Goal: Task Accomplishment & Management: Manage account settings

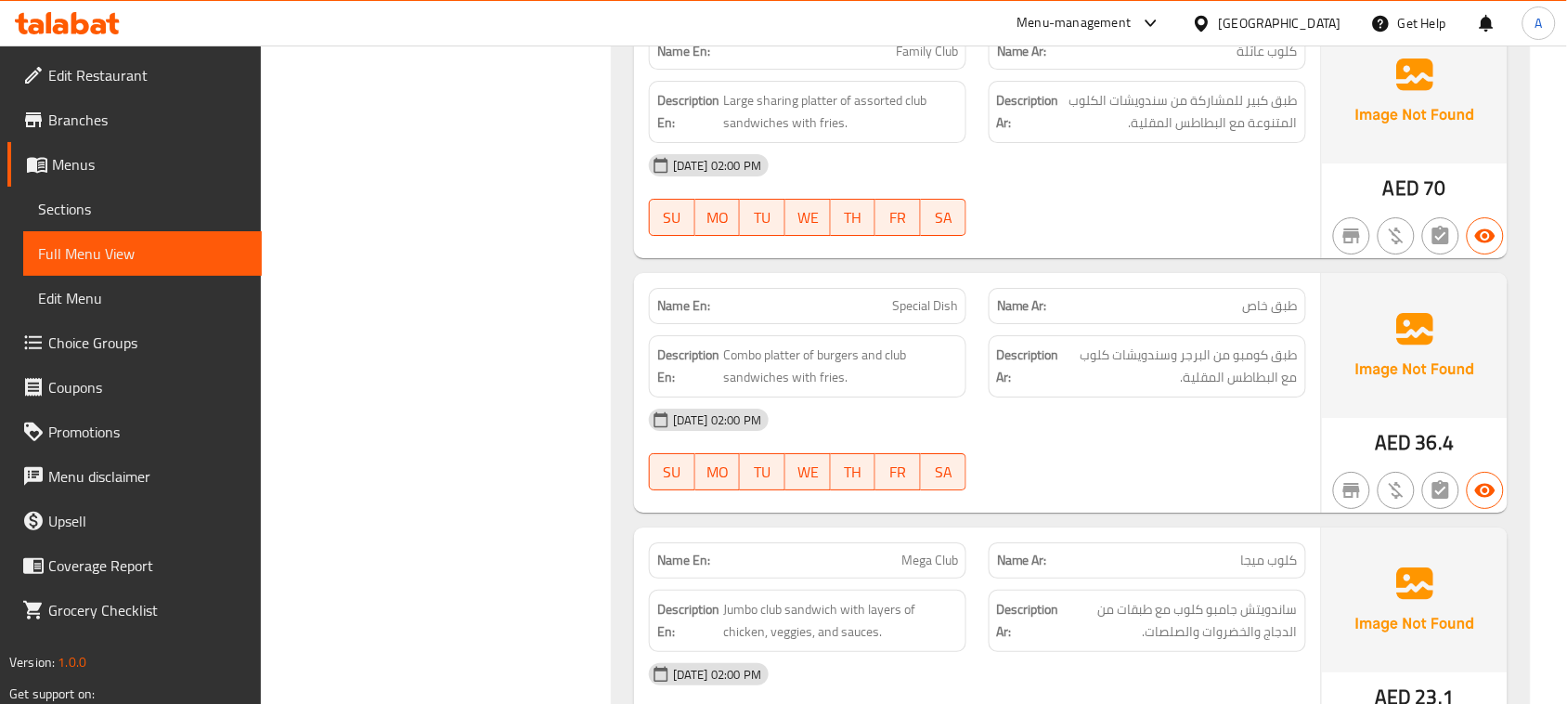
scroll to position [37354, 0]
drag, startPoint x: 889, startPoint y: 150, endPoint x: 1094, endPoint y: 244, distance: 226.0
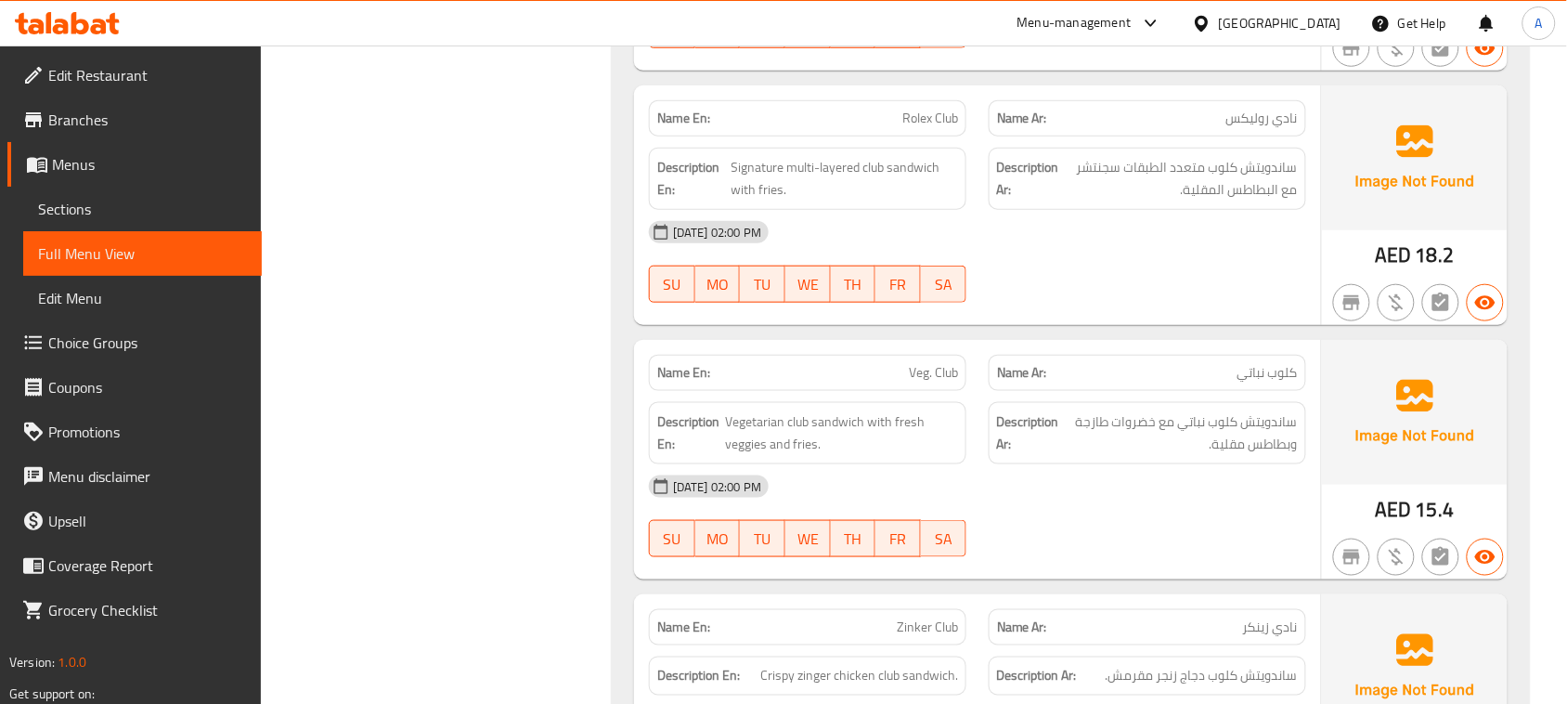
scroll to position [37818, 0]
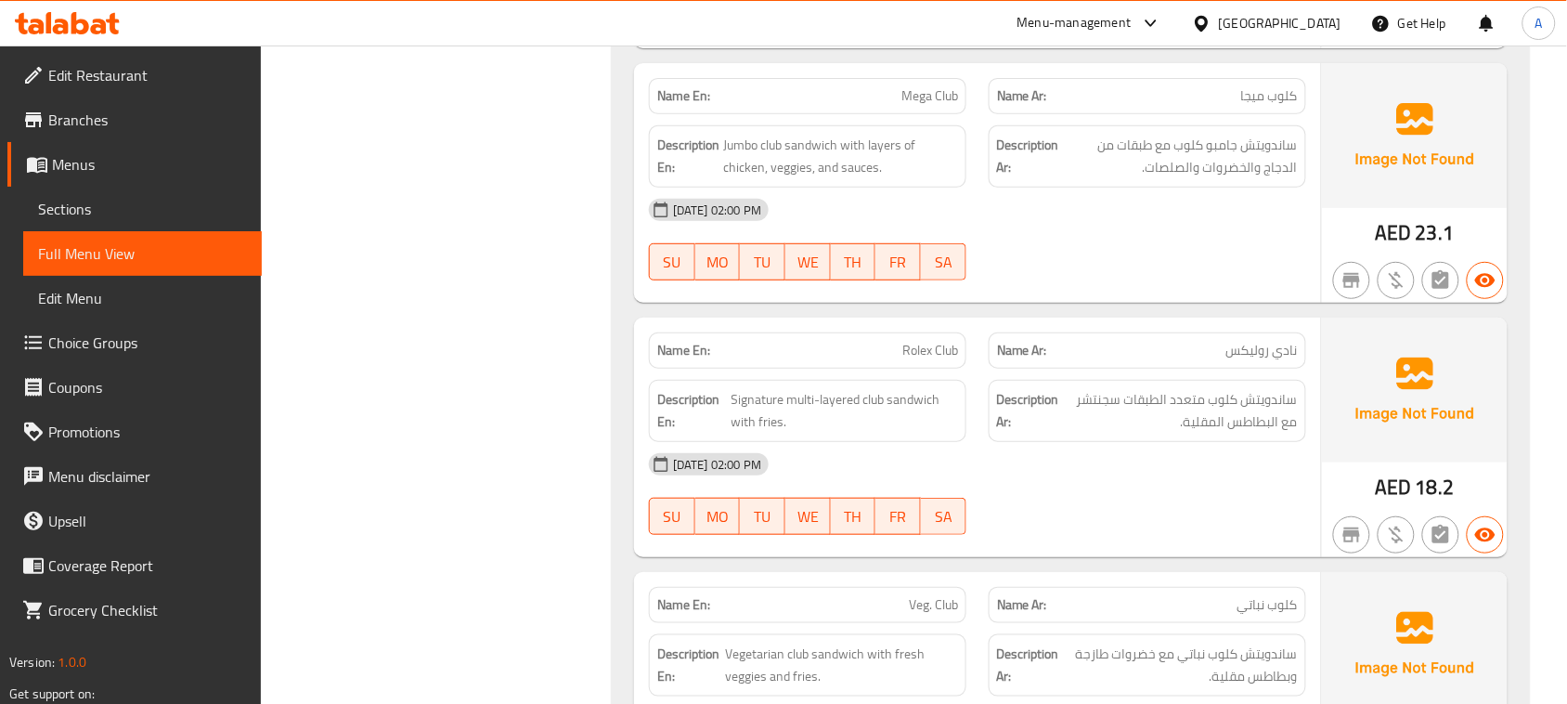
drag, startPoint x: 1287, startPoint y: 465, endPoint x: 1224, endPoint y: 474, distance: 63.7
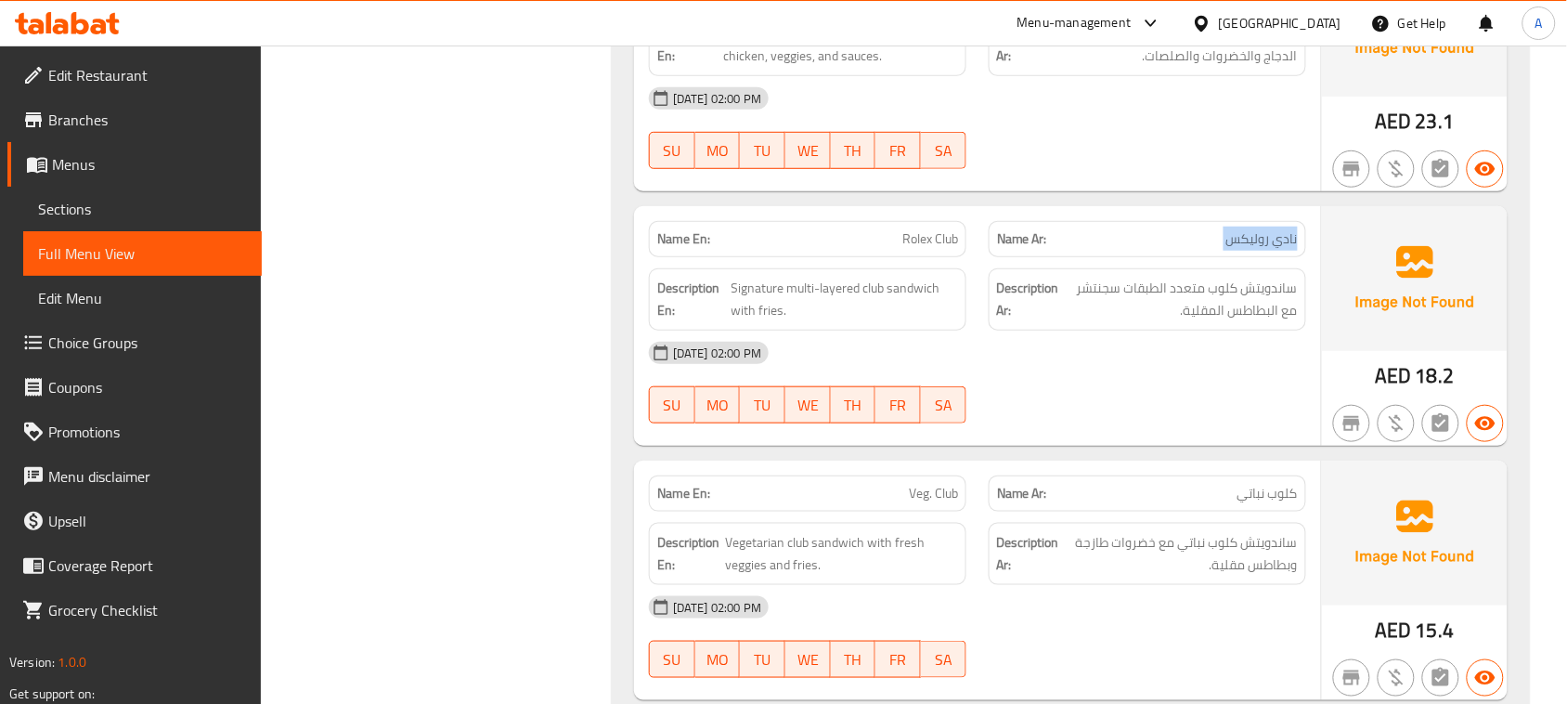
scroll to position [38050, 0]
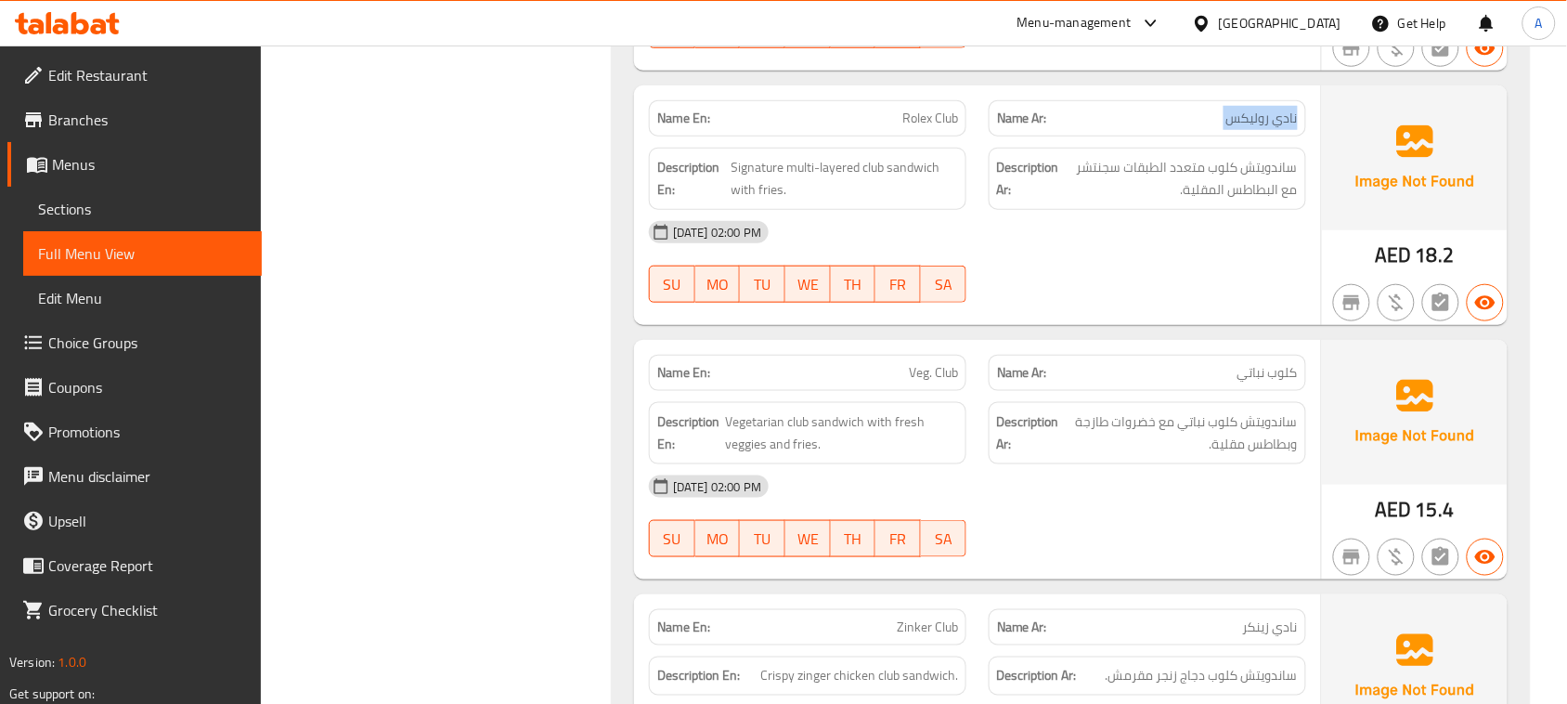
copy span "نادي روليكس"
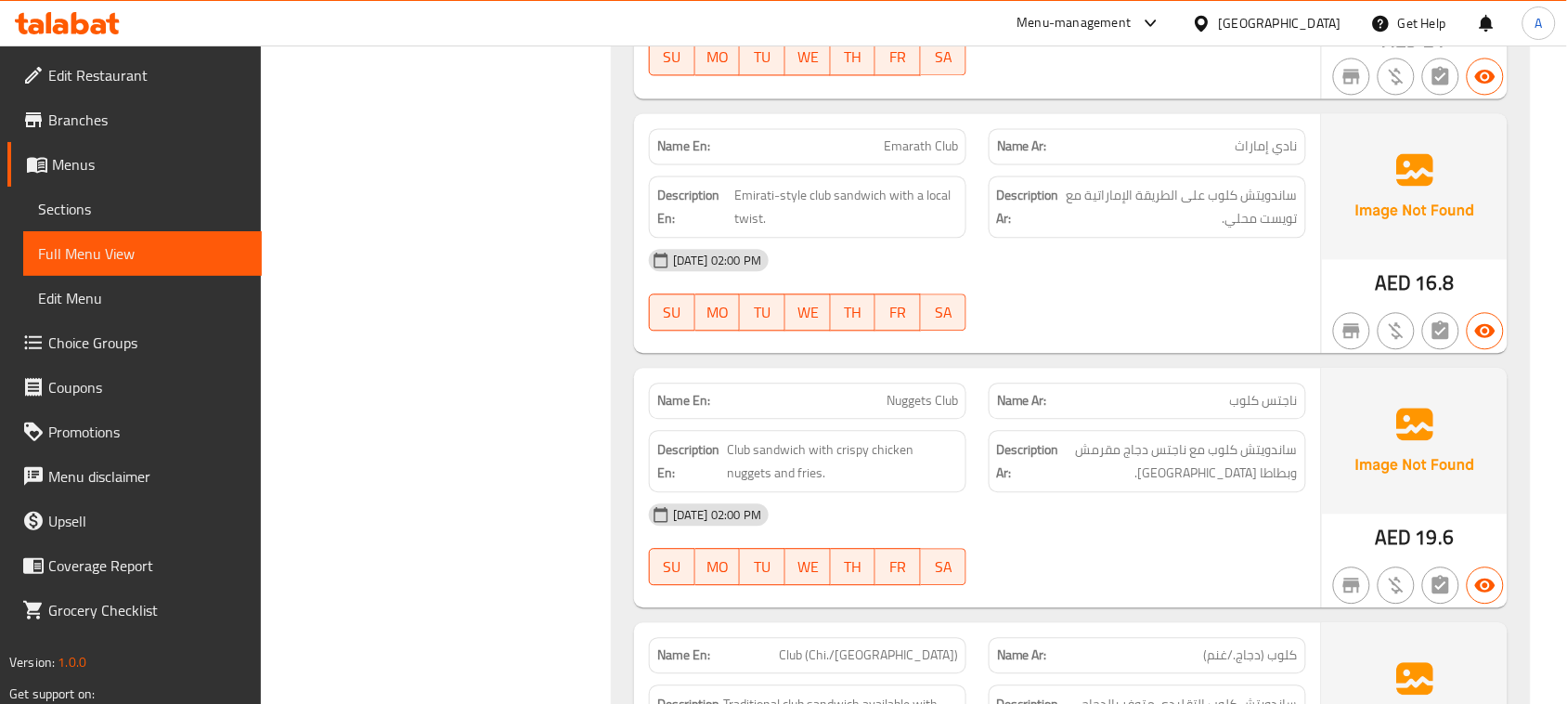
scroll to position [38631, 0]
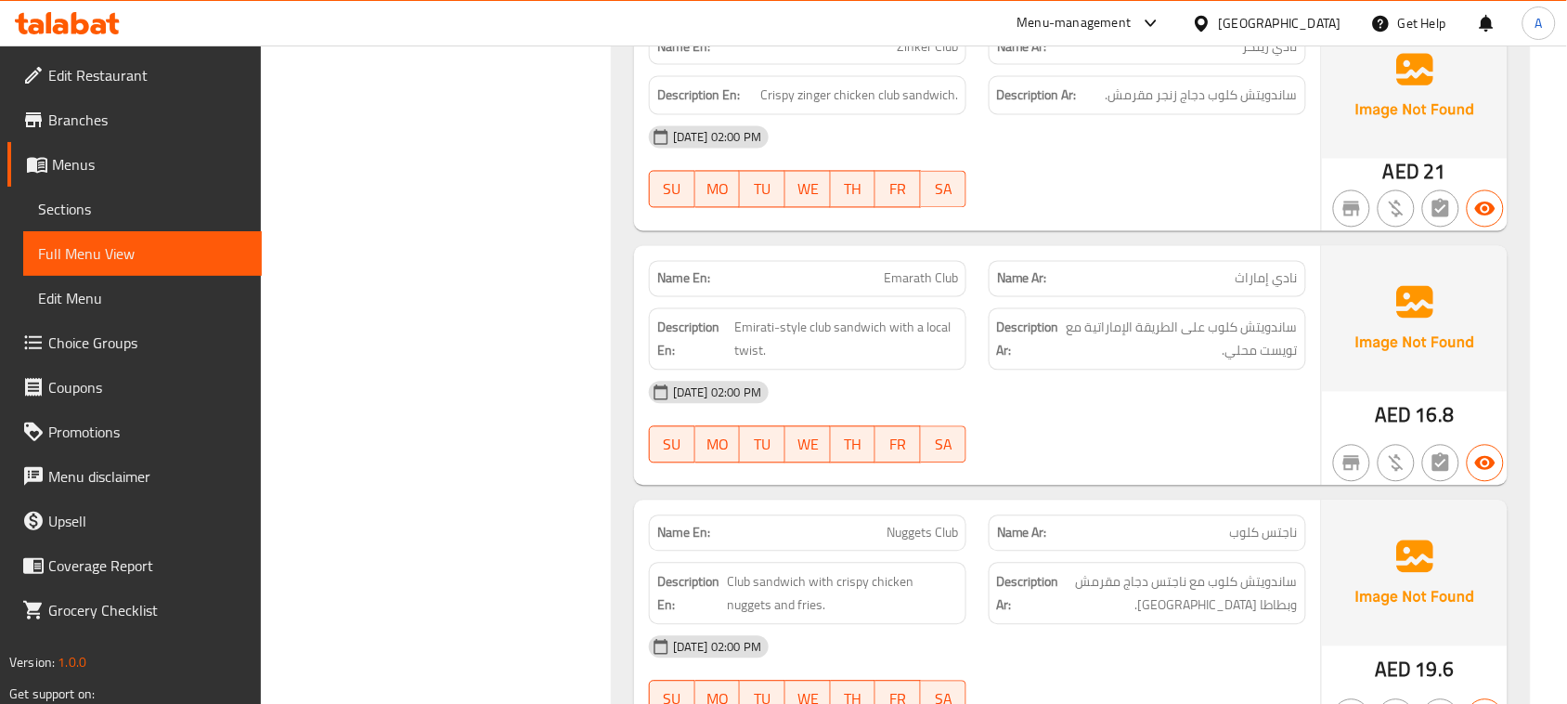
copy span "نادي"
drag, startPoint x: 1203, startPoint y: 263, endPoint x: 1244, endPoint y: 212, distance: 65.4
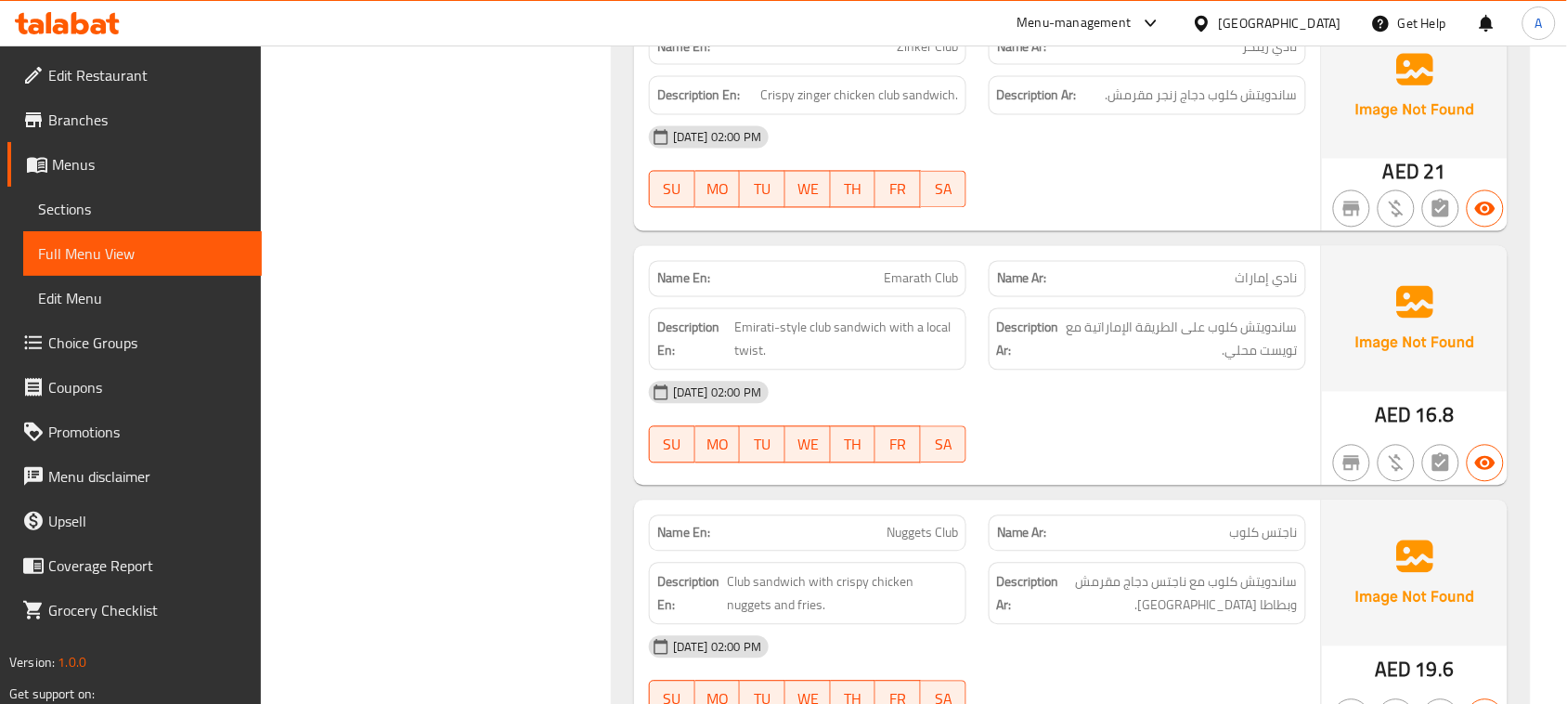
drag, startPoint x: 1258, startPoint y: 163, endPoint x: 1295, endPoint y: 155, distance: 37.9
copy span "نادي زينكر"
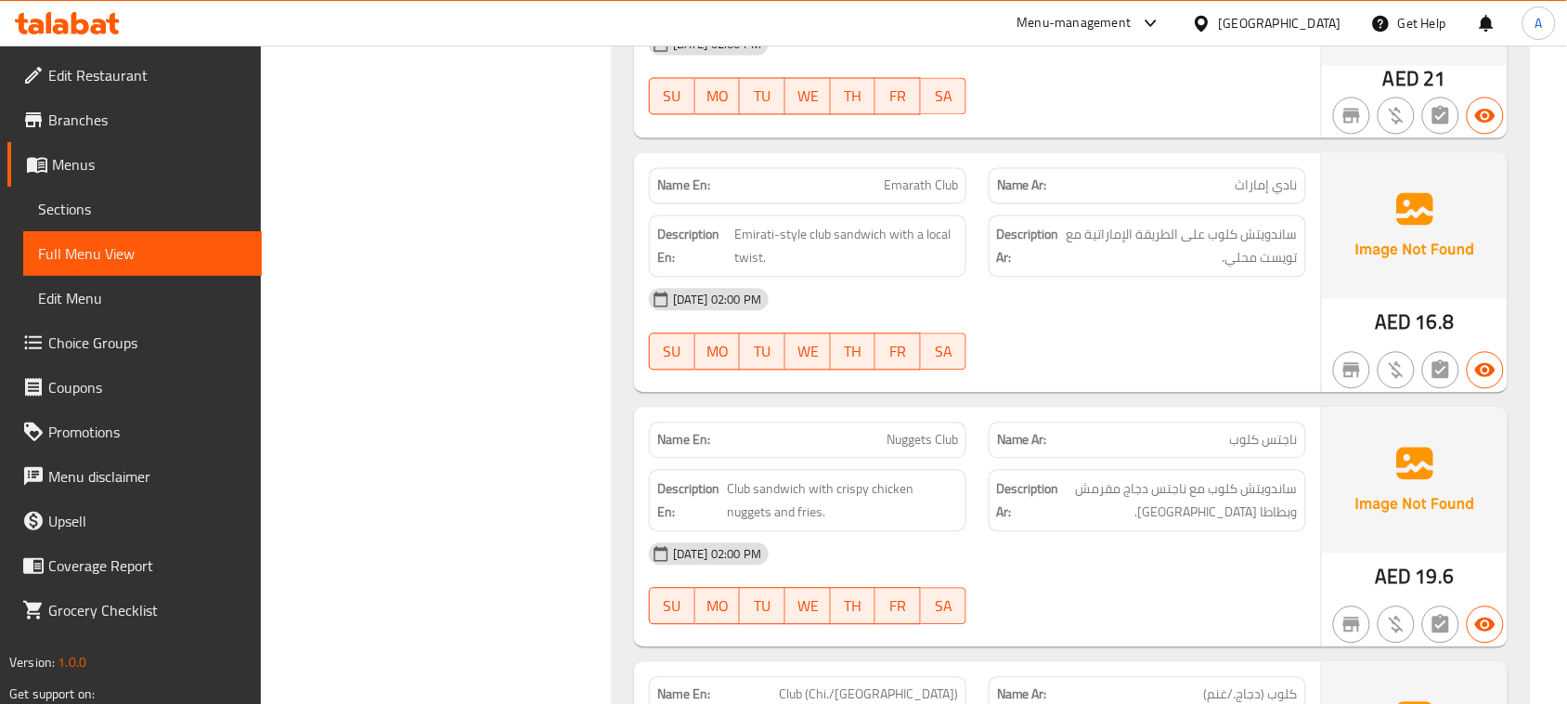
scroll to position [38747, 0]
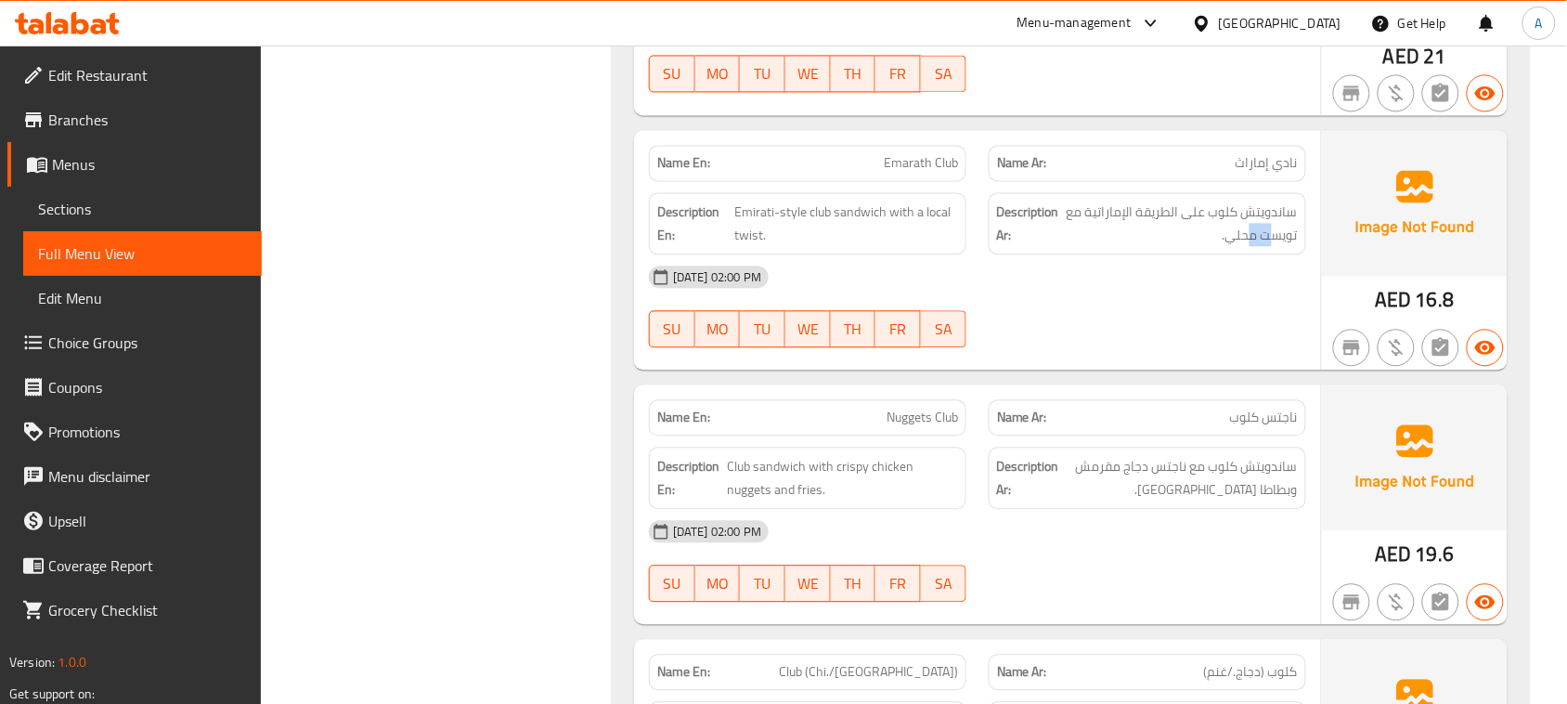
drag, startPoint x: 1246, startPoint y: 355, endPoint x: 1230, endPoint y: 437, distance: 84.1
drag, startPoint x: 1229, startPoint y: 442, endPoint x: 1056, endPoint y: 436, distance: 172.8
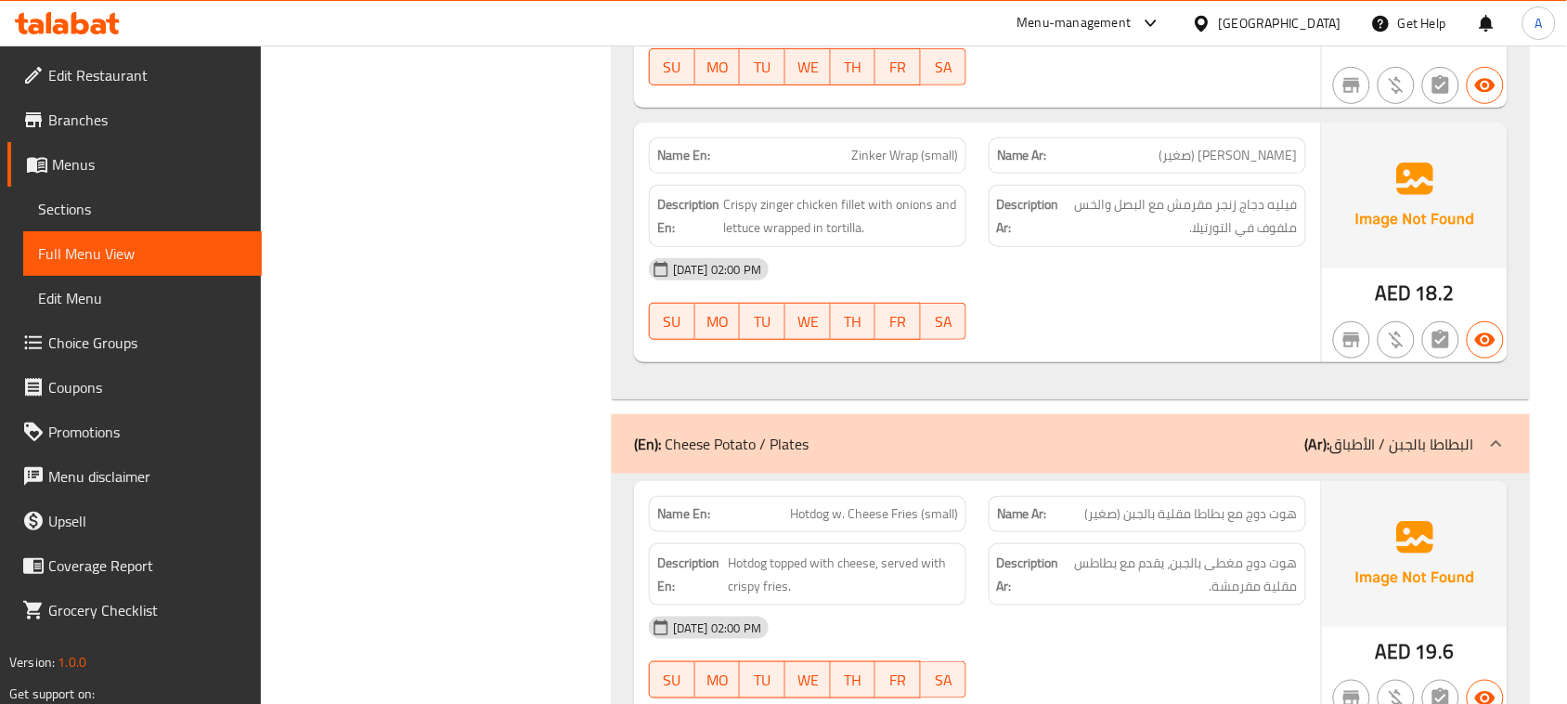
scroll to position [44202, 0]
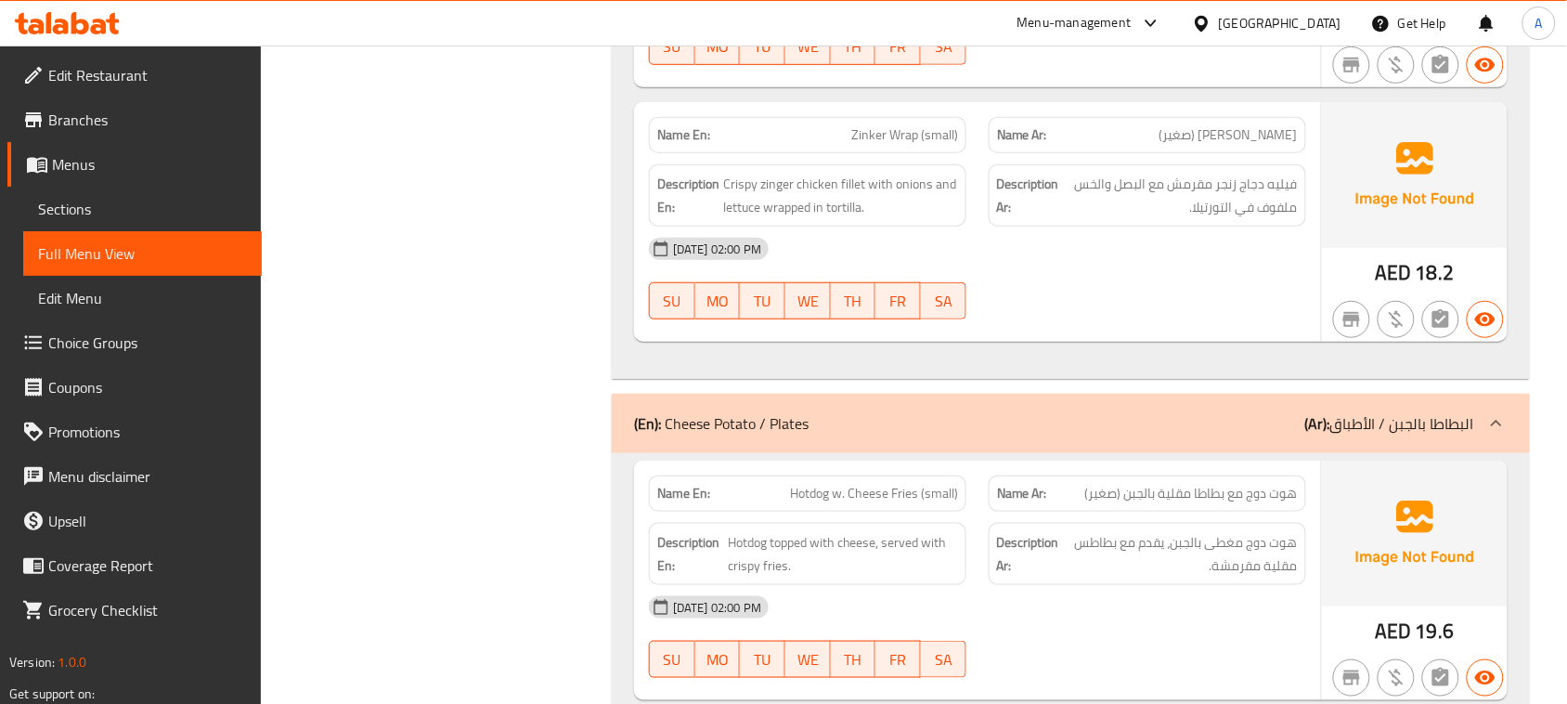
drag, startPoint x: 1259, startPoint y: 267, endPoint x: 1288, endPoint y: 272, distance: 29.3
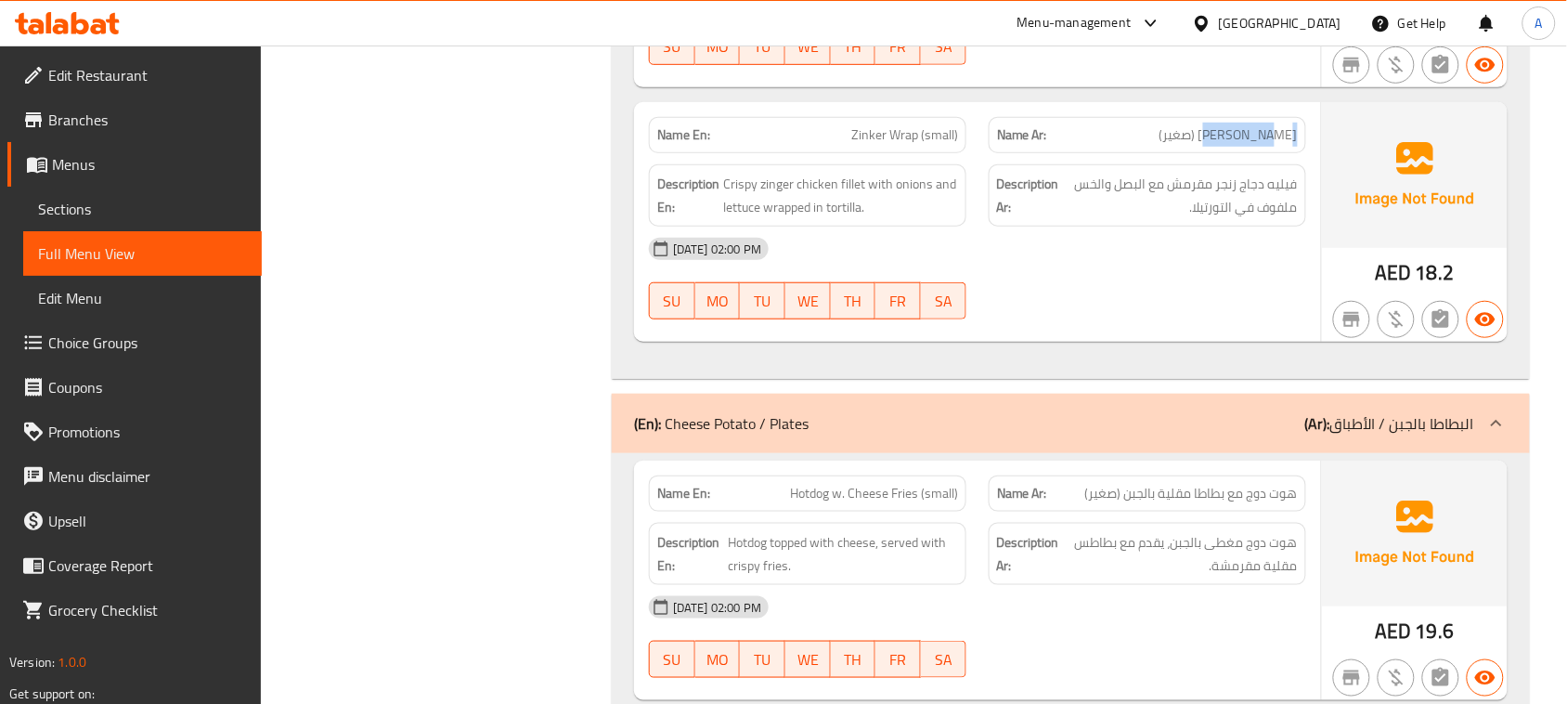
copy span "راب زينكير"
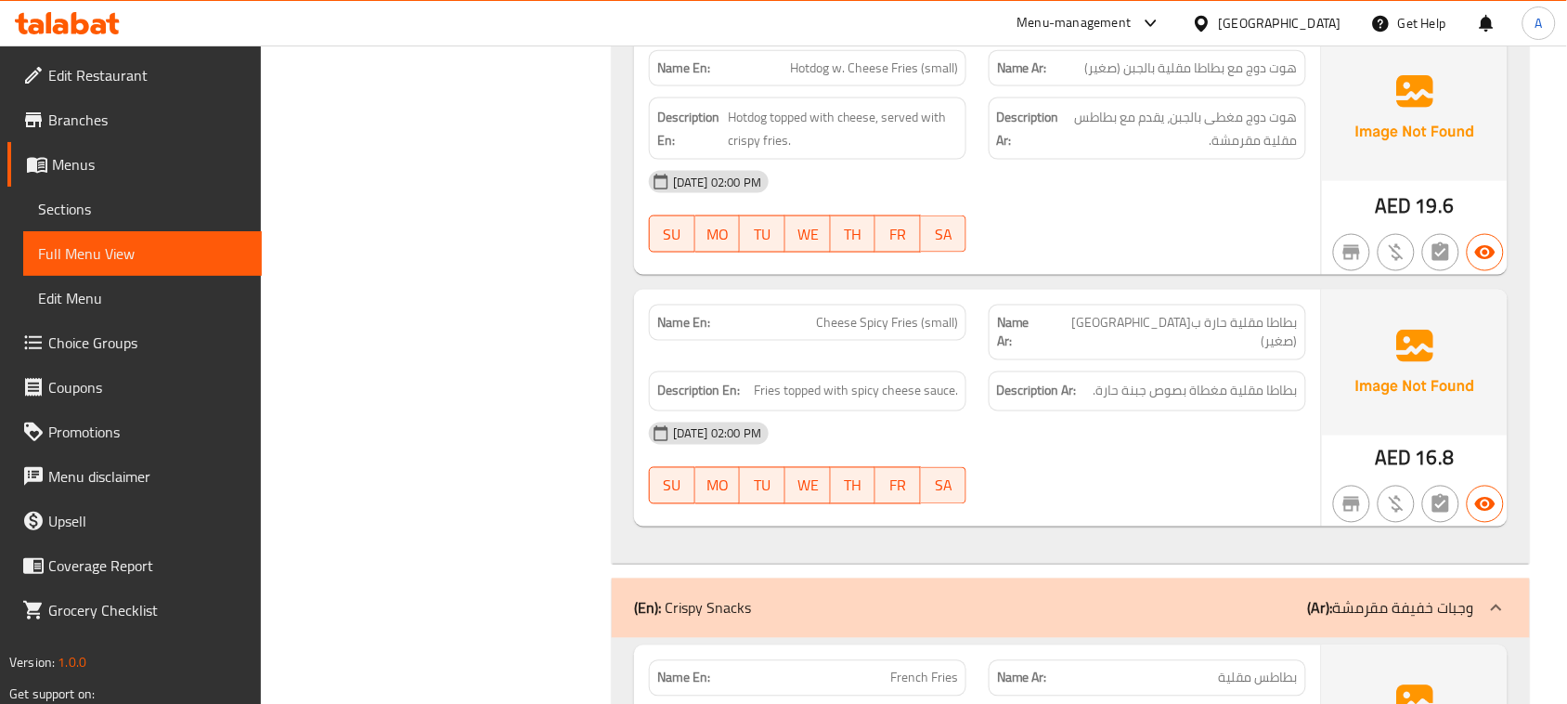
scroll to position [44667, 0]
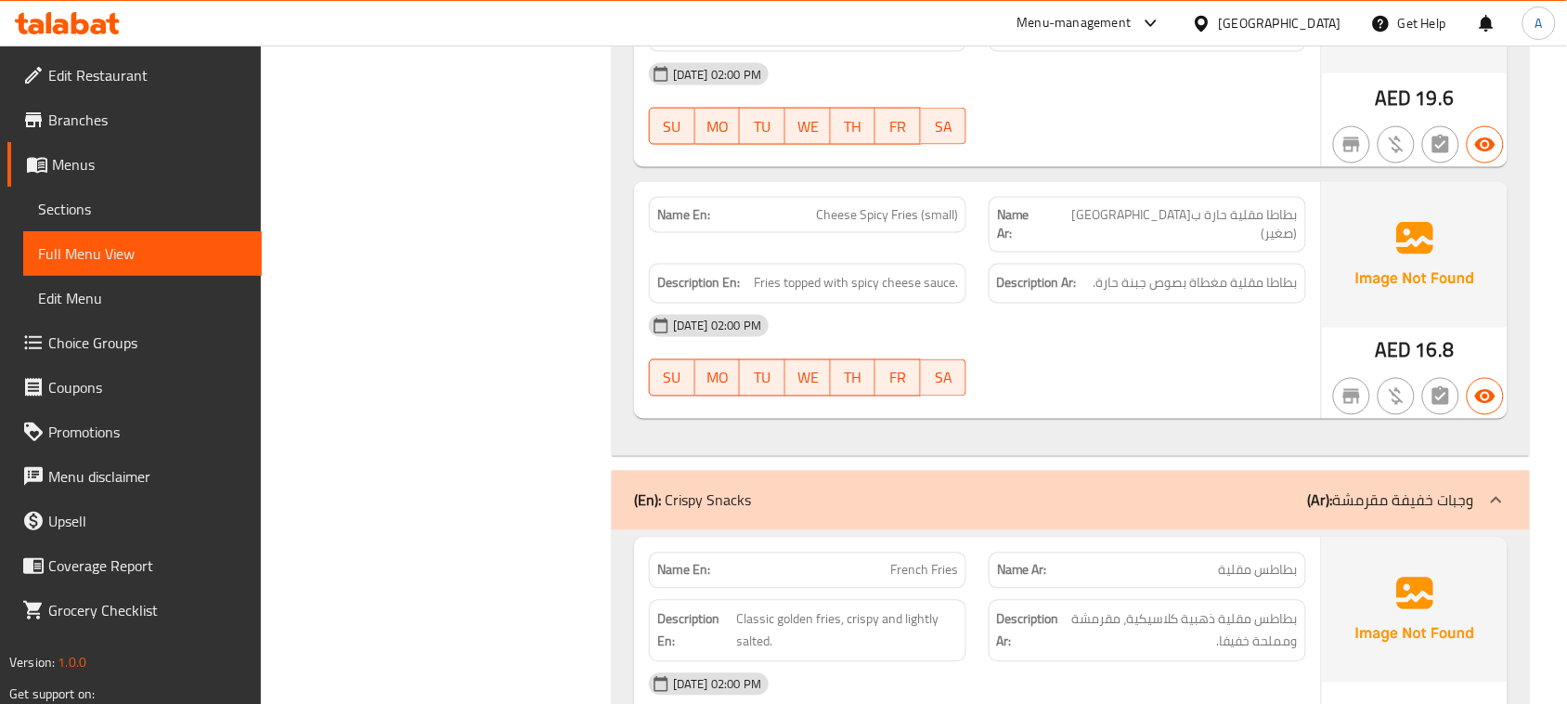
scroll to position [44619, 0]
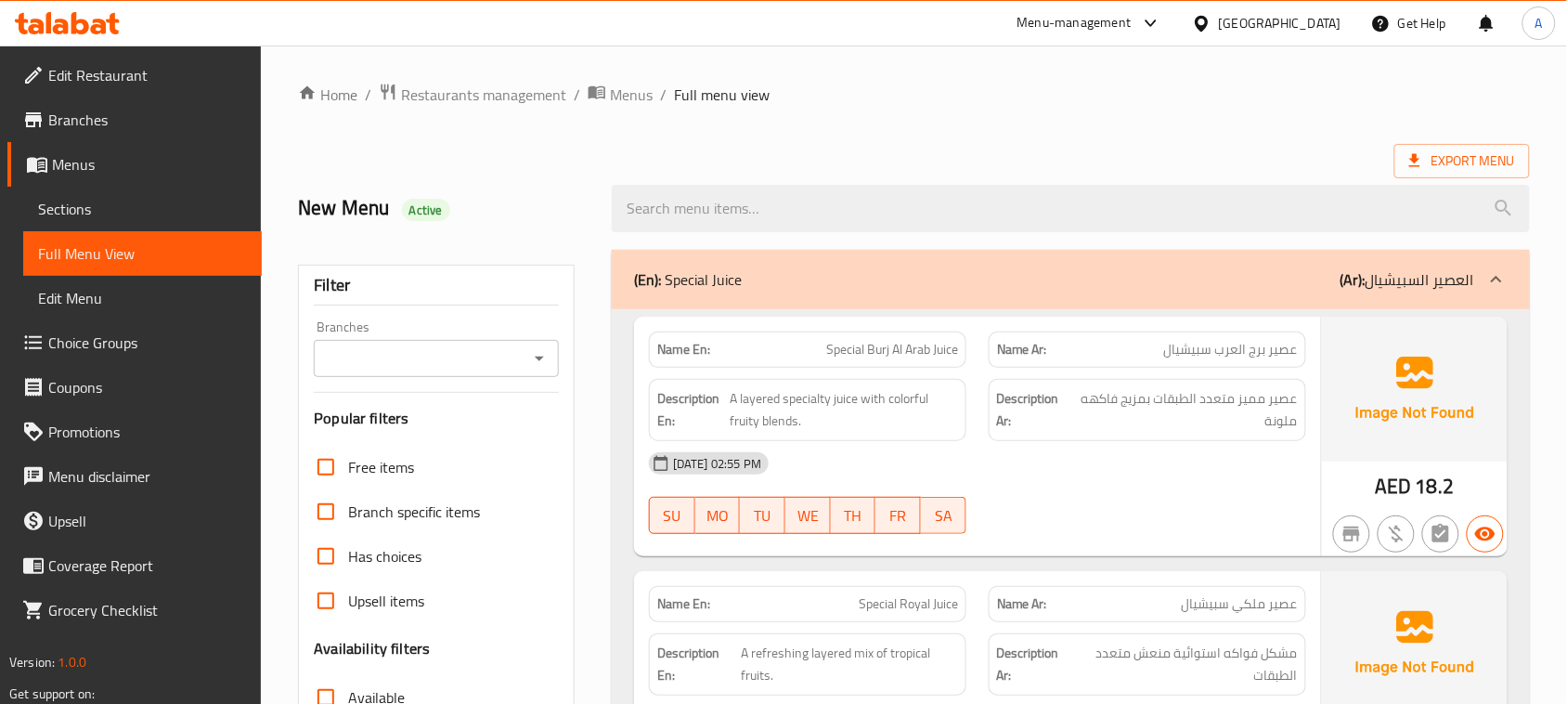
scroll to position [464, 0]
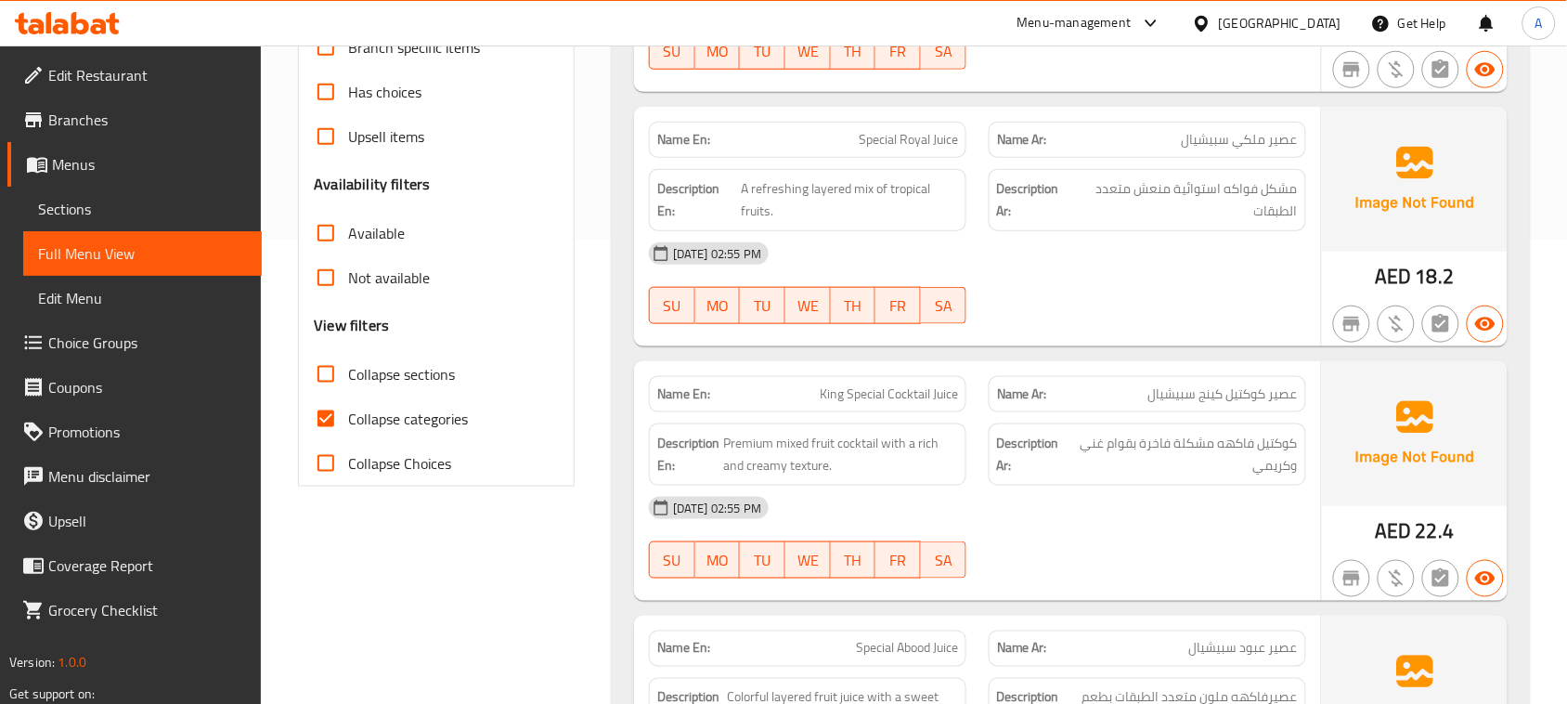
click at [318, 420] on input "Collapse categories" at bounding box center [326, 419] width 45 height 45
checkbox input "false"
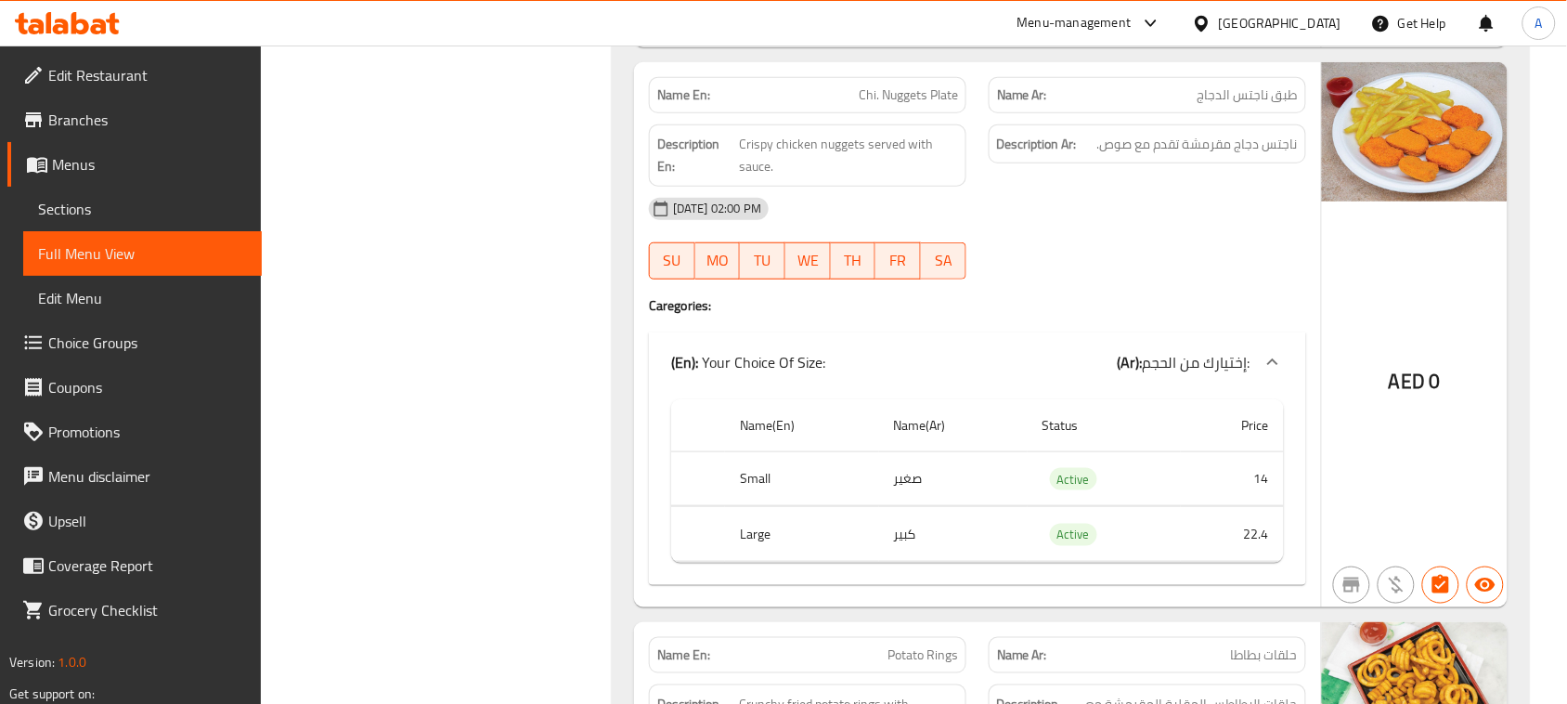
scroll to position [46446, 0]
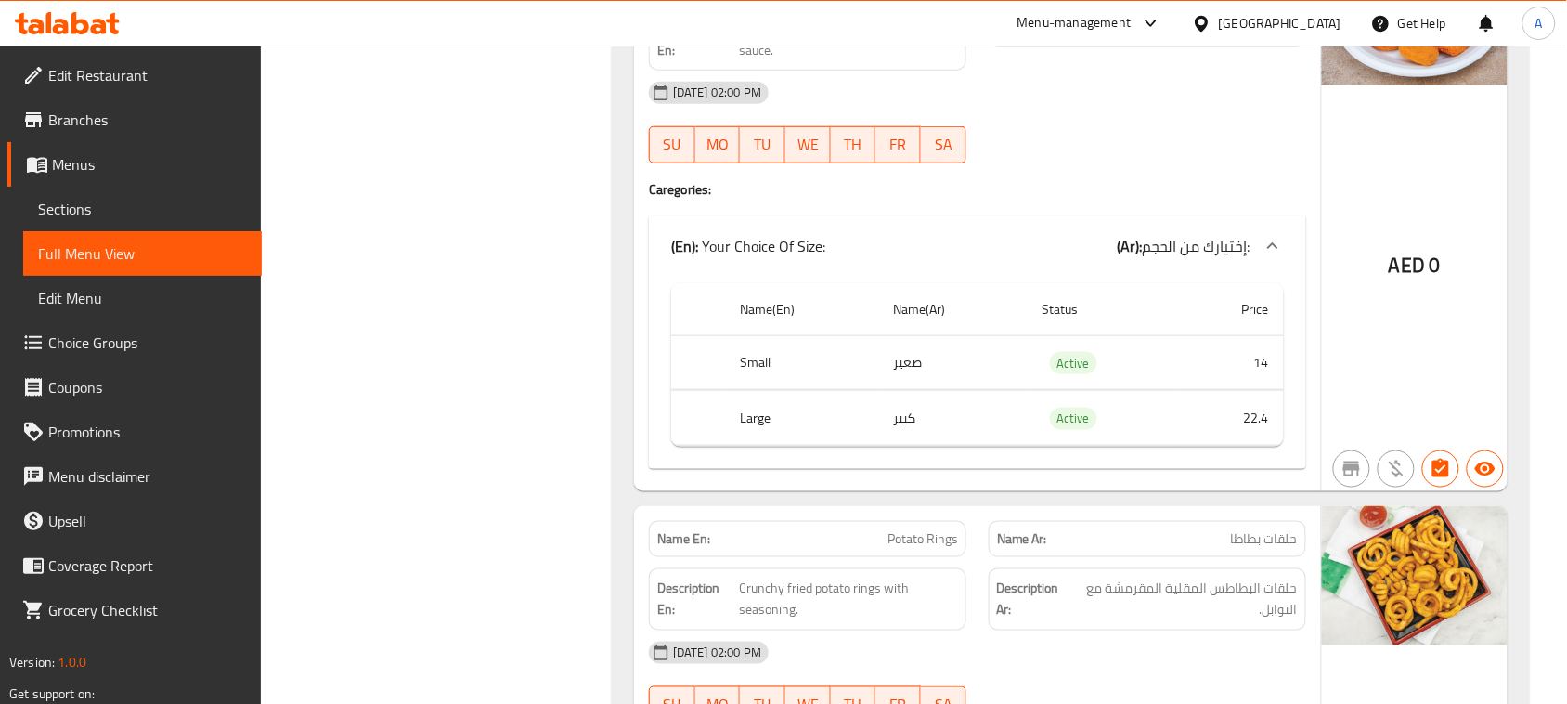
drag, startPoint x: 1177, startPoint y: 155, endPoint x: 1121, endPoint y: 215, distance: 81.5
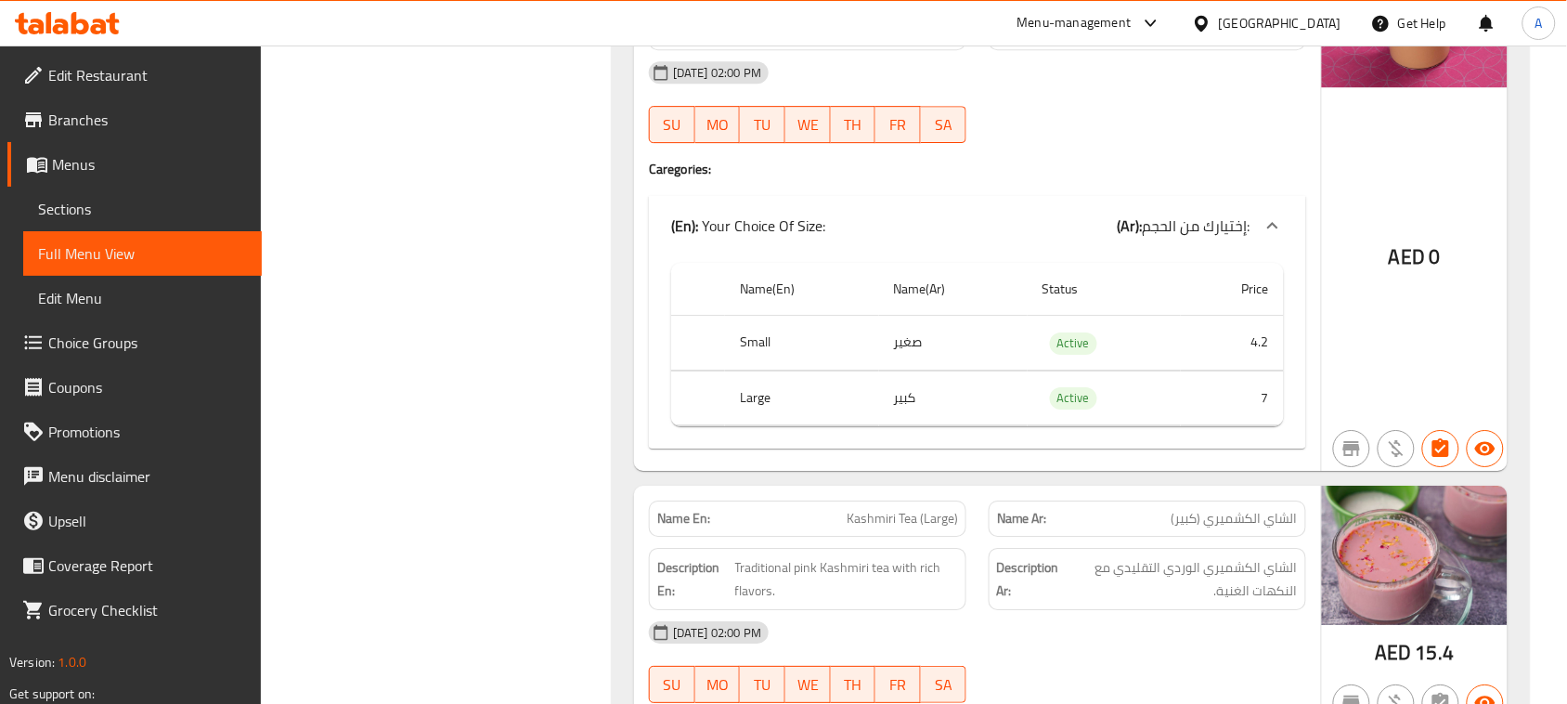
scroll to position [49790, 0]
drag, startPoint x: 866, startPoint y: 118, endPoint x: 957, endPoint y: 121, distance: 91.0
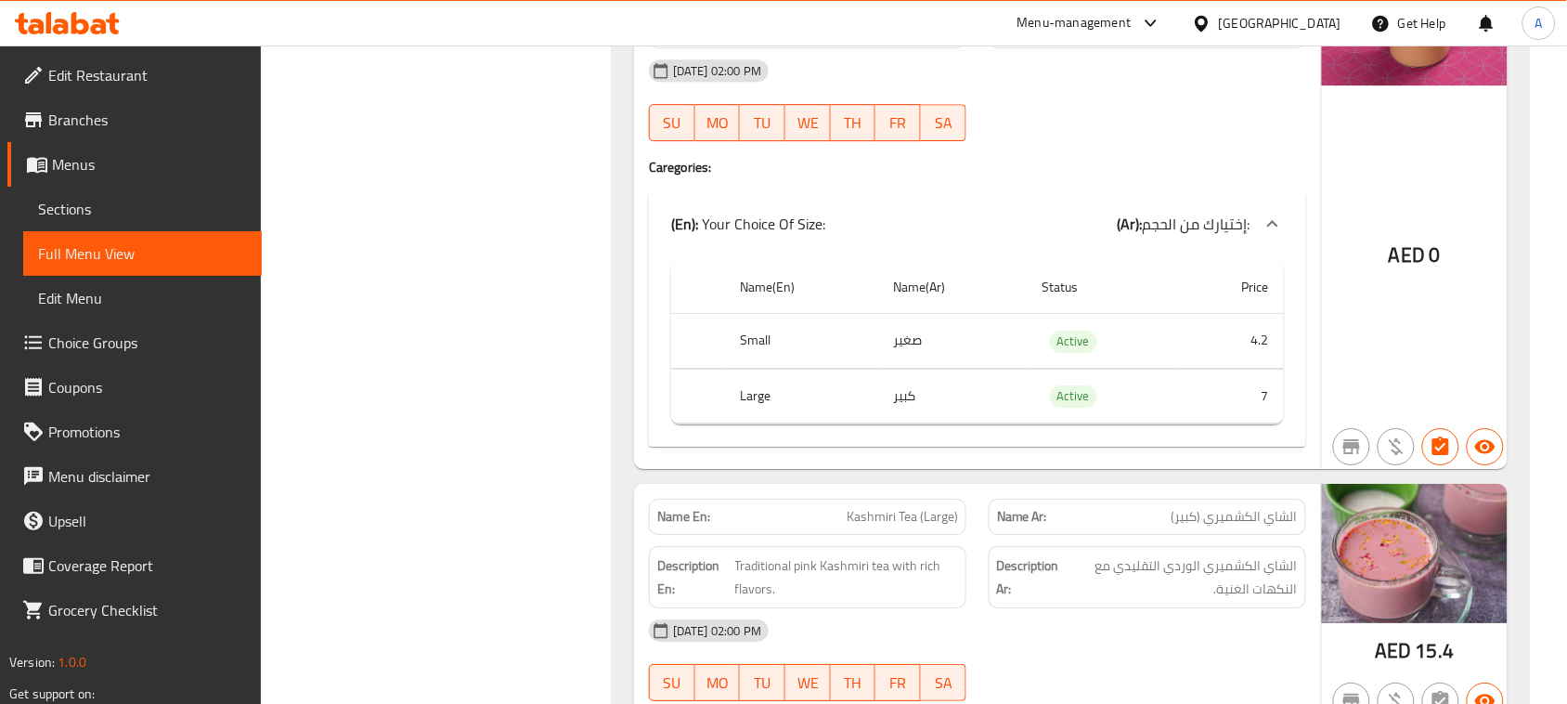
drag, startPoint x: 1265, startPoint y: 178, endPoint x: 1166, endPoint y: 195, distance: 99.8
click at [1176, 40] on span "مزيج خاص من شاي كرك القوي." at bounding box center [1214, 28] width 167 height 23
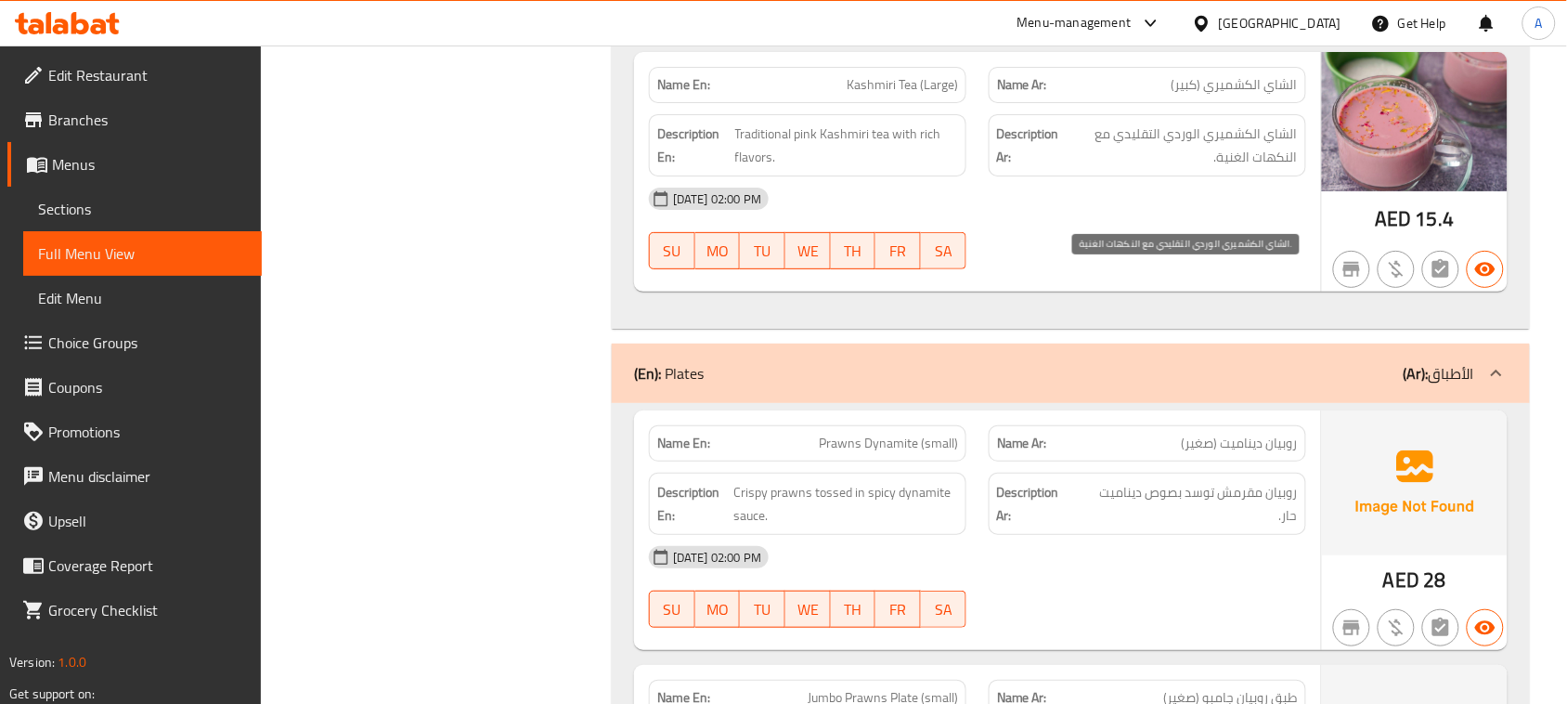
scroll to position [50255, 0]
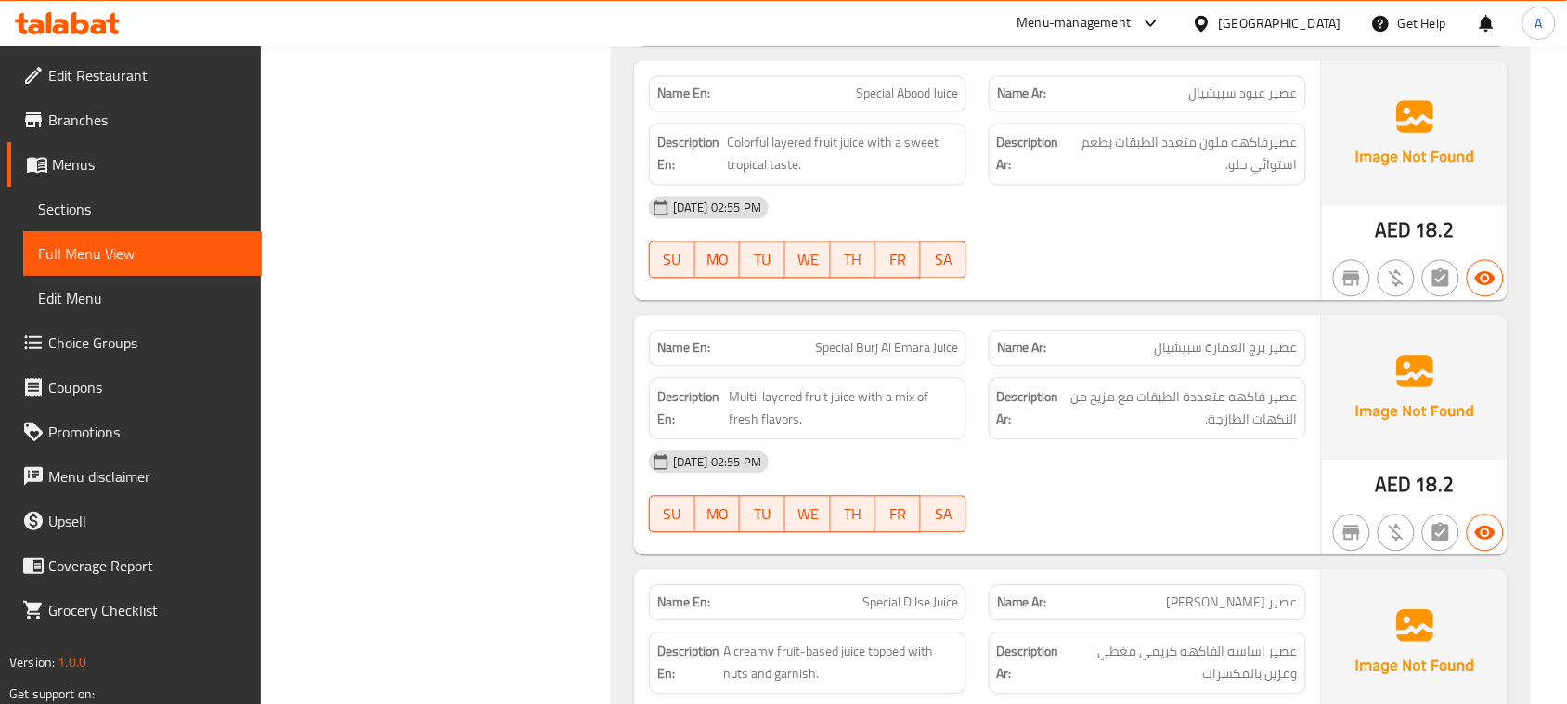
click at [842, 354] on span "Special Burj Al Emara Juice" at bounding box center [886, 349] width 143 height 20
drag, startPoint x: 842, startPoint y: 354, endPoint x: 936, endPoint y: 351, distance: 93.8
click at [936, 351] on span "Special Burj Al Emara Juice" at bounding box center [886, 349] width 143 height 20
copy span "Special Burj Al Emara Juice"
click at [62, 201] on span "Sections" at bounding box center [142, 209] width 209 height 22
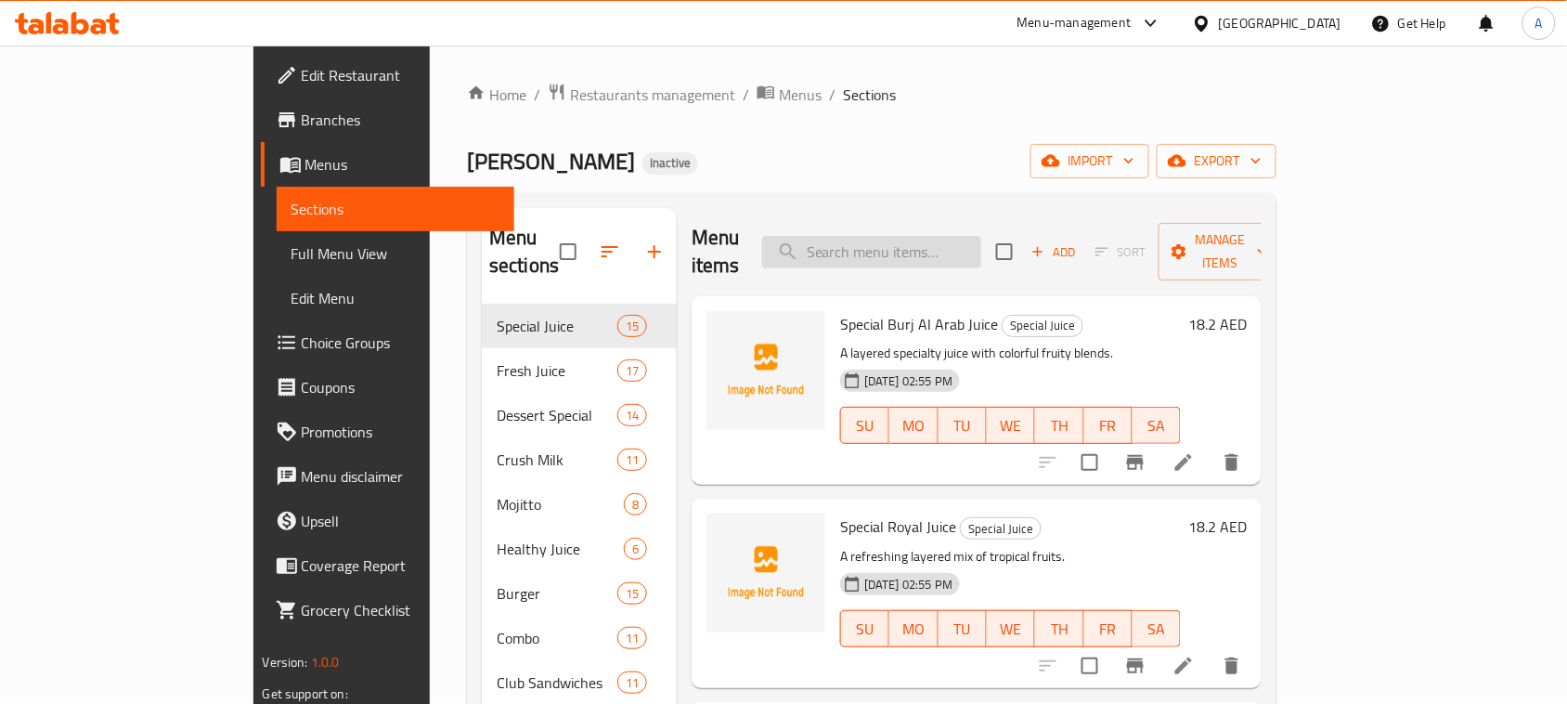
click at [952, 236] on input "search" at bounding box center [871, 252] width 219 height 33
paste input "Special Burj Al Emara Juice"
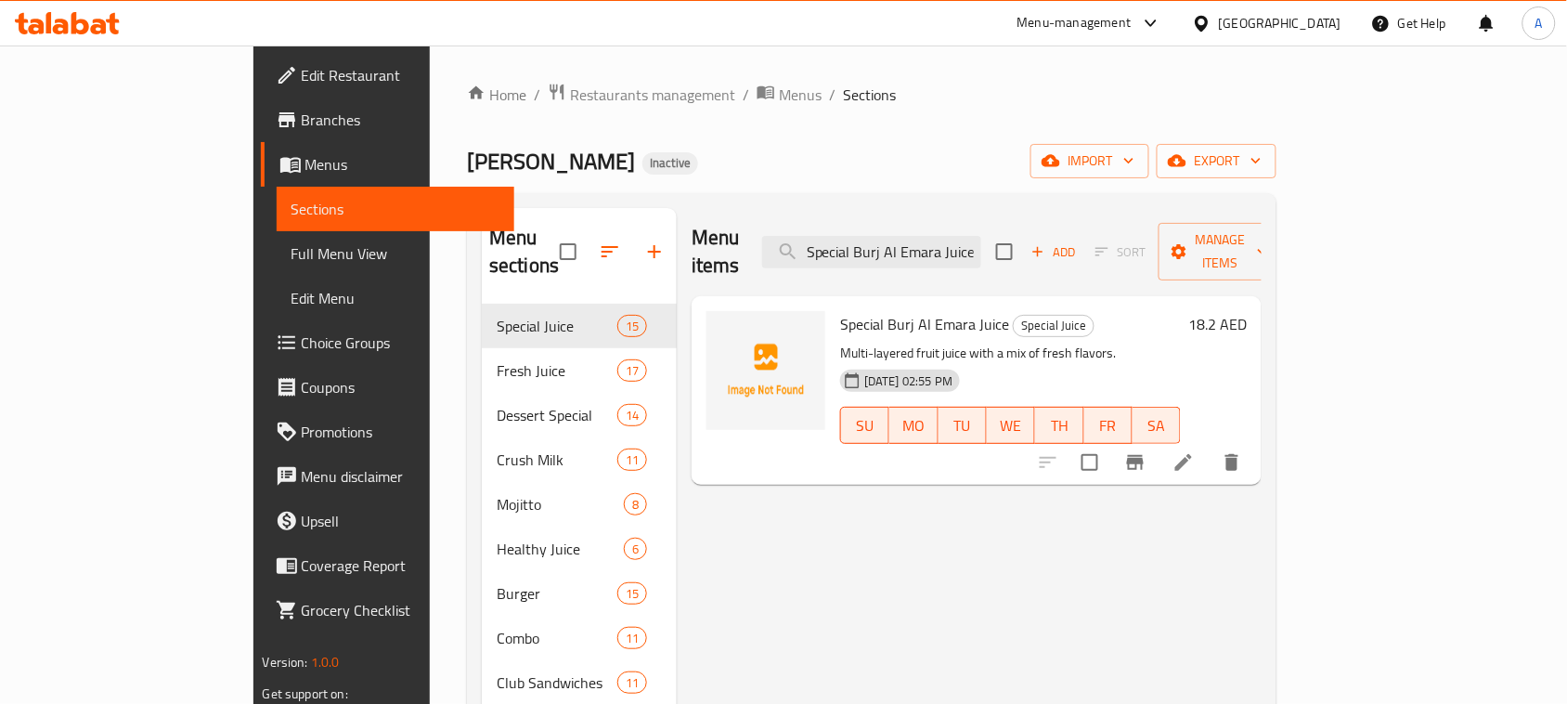
type input "Special Burj Al Emara Juice"
click at [1210, 446] on li at bounding box center [1184, 462] width 52 height 33
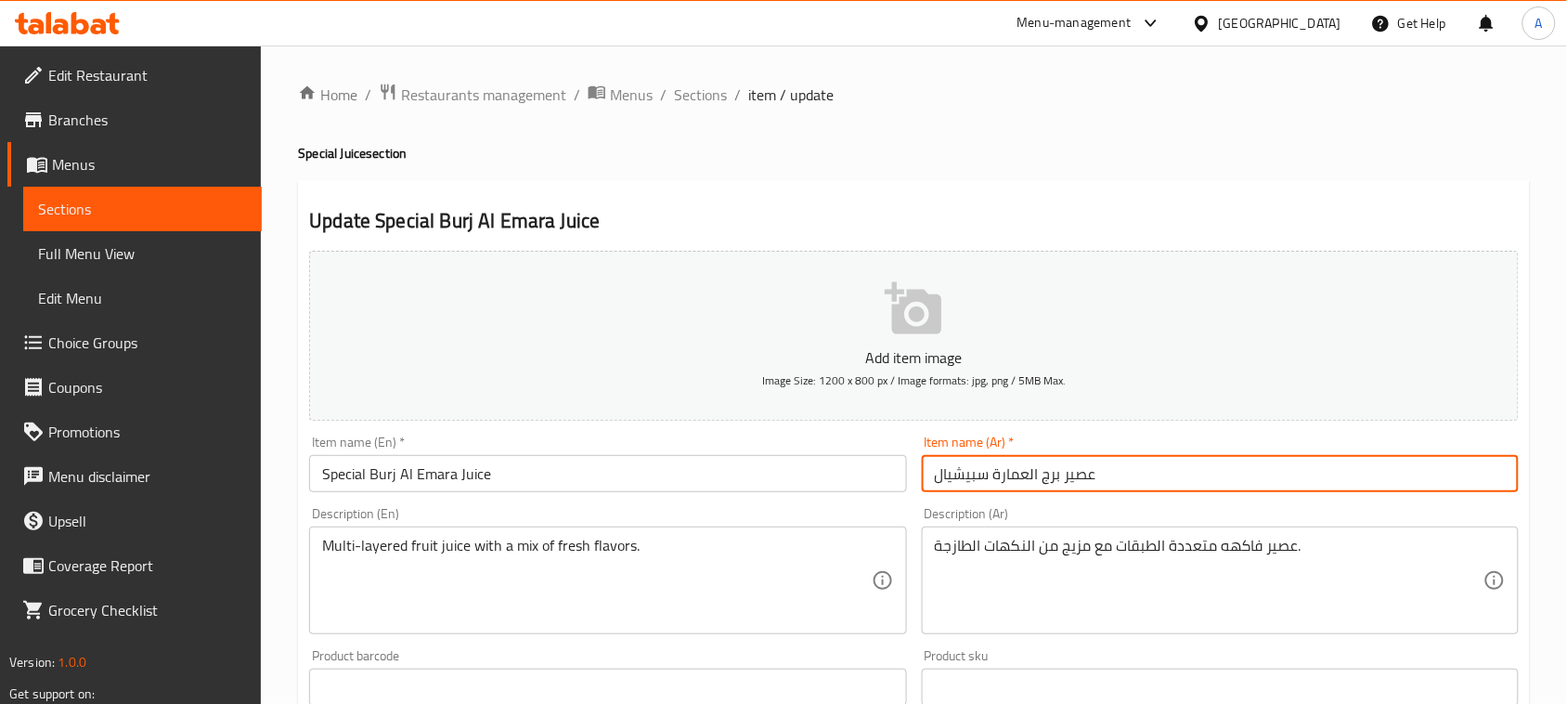
click at [1020, 480] on input "عصير برج العمارة سبيشيال" at bounding box center [1220, 473] width 597 height 37
type input "عصير برج الإمارة سبيشيال"
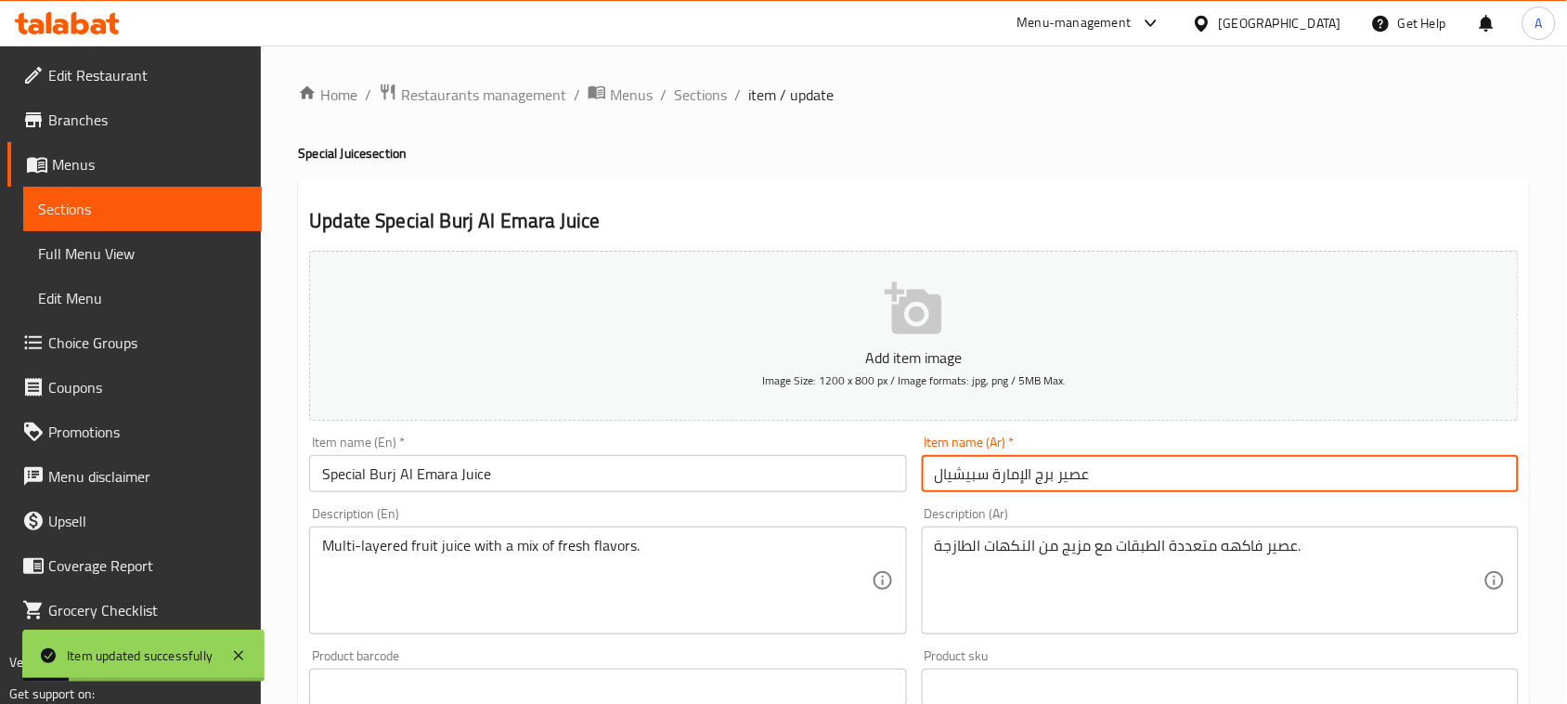
click at [701, 90] on span "Sections" at bounding box center [700, 95] width 53 height 22
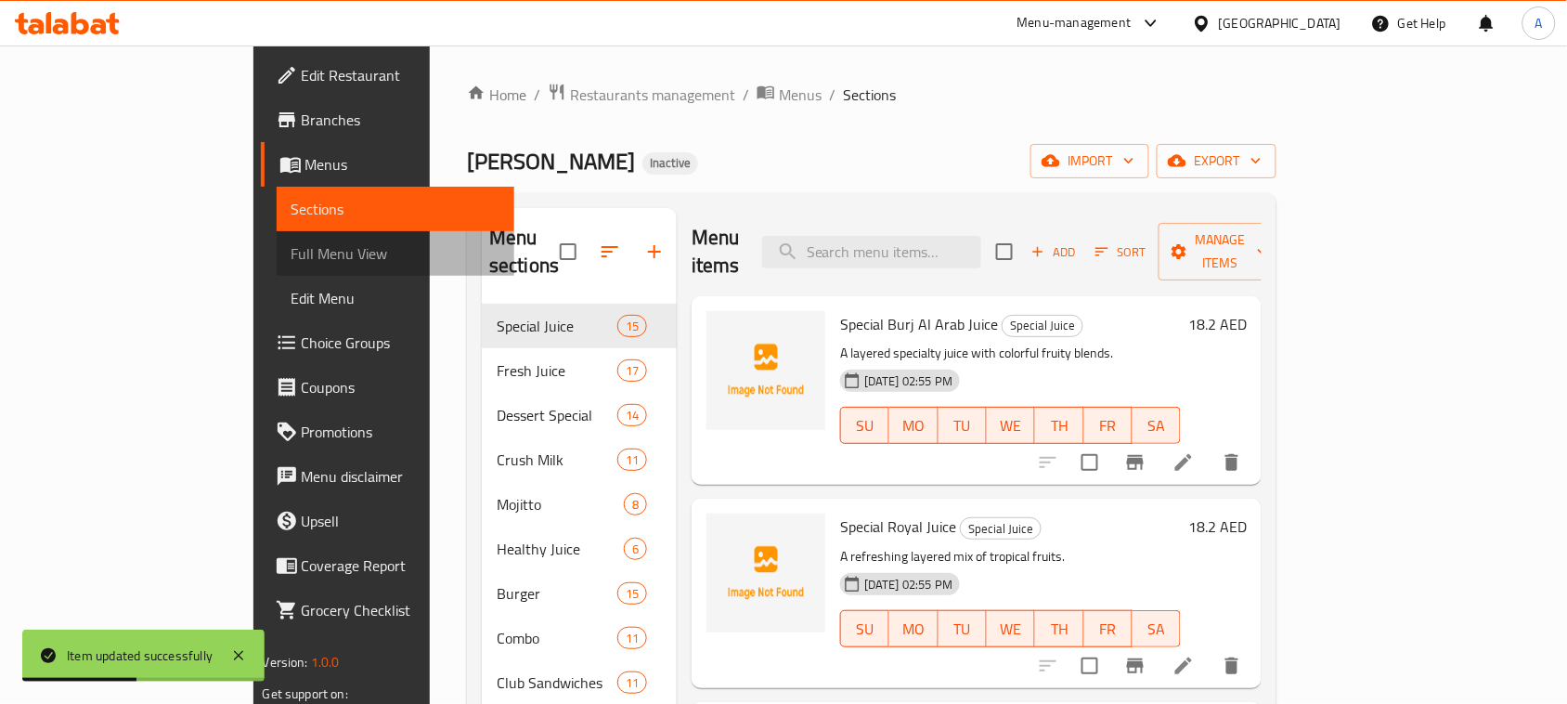
click at [292, 255] on span "Full Menu View" at bounding box center [396, 253] width 209 height 22
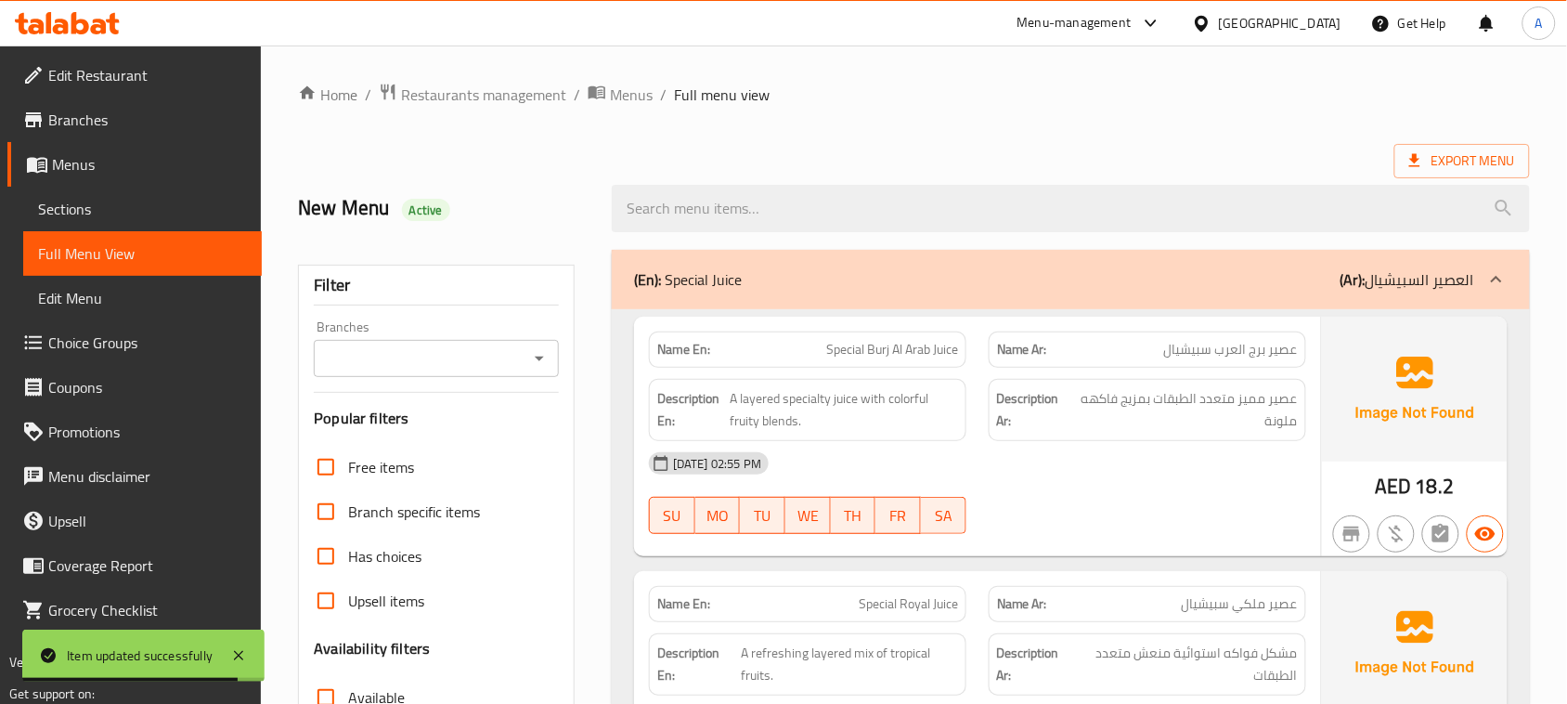
scroll to position [29989, 0]
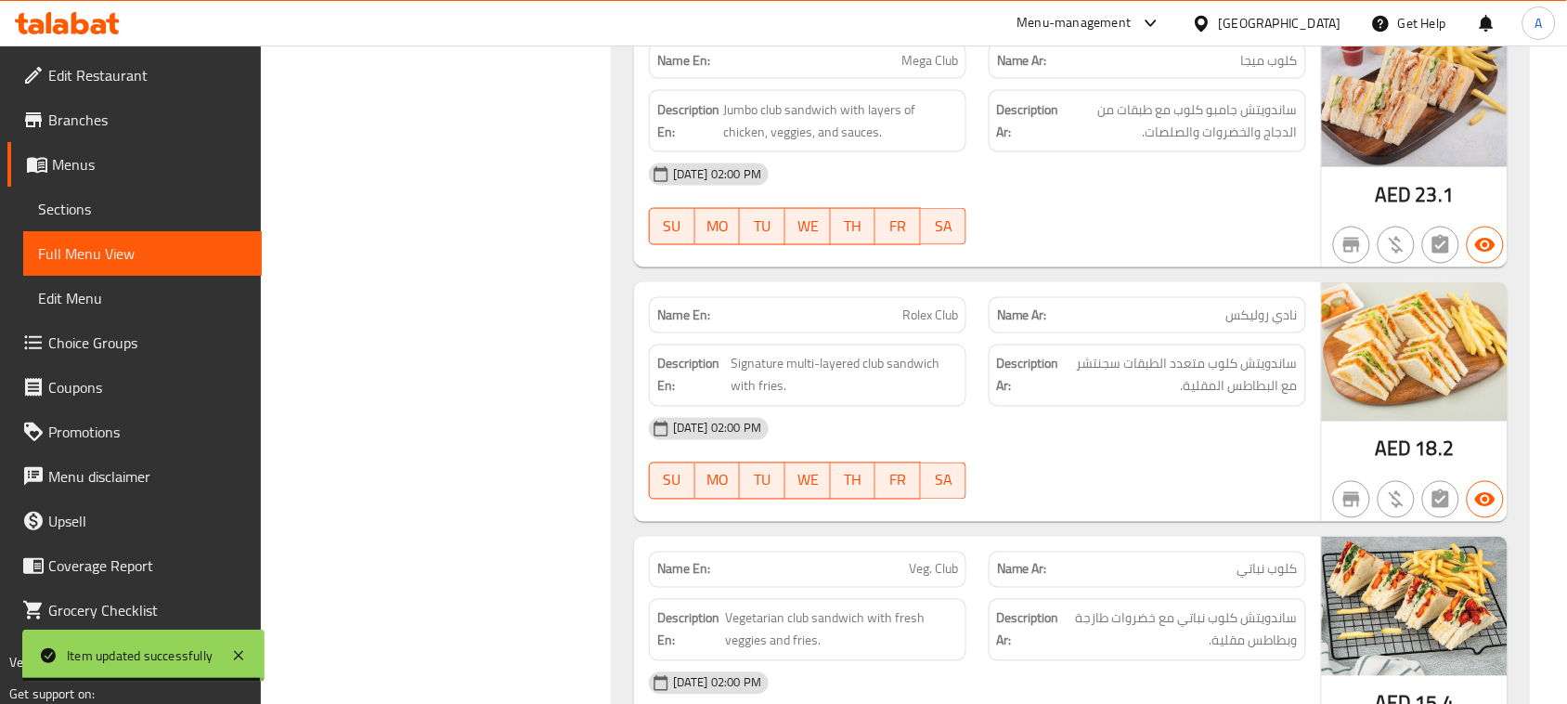
drag, startPoint x: 915, startPoint y: 351, endPoint x: 945, endPoint y: 351, distance: 30.6
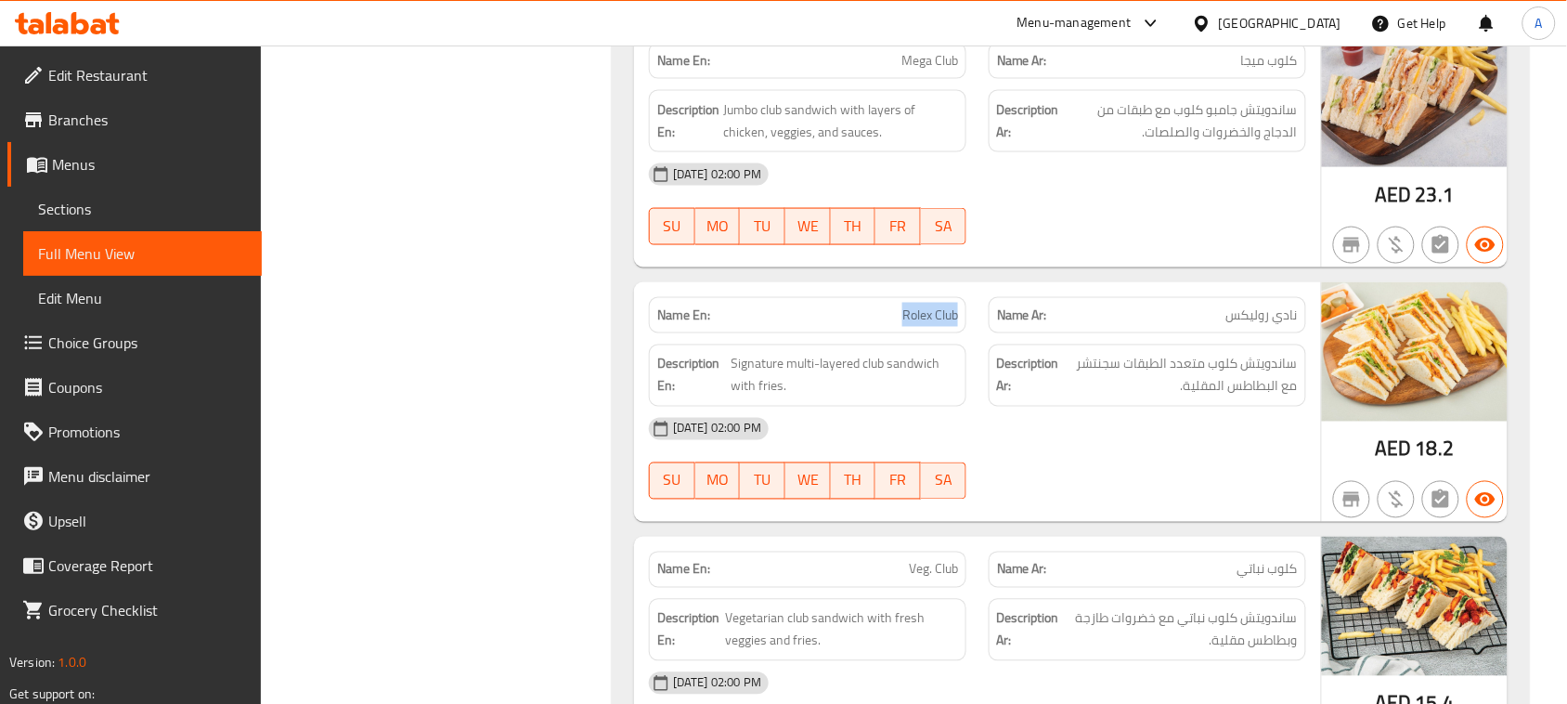
scroll to position [30106, 0]
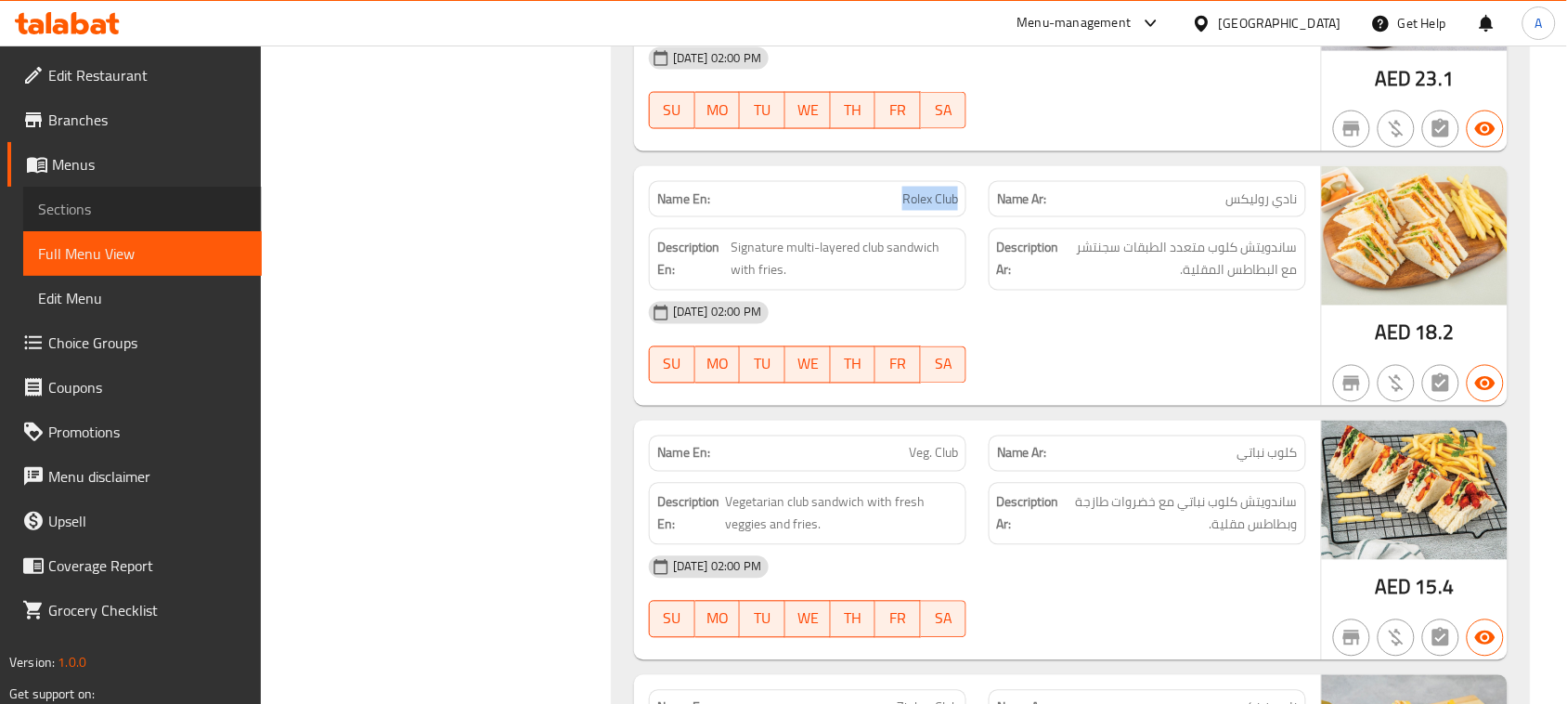
click at [90, 200] on span "Sections" at bounding box center [142, 209] width 209 height 22
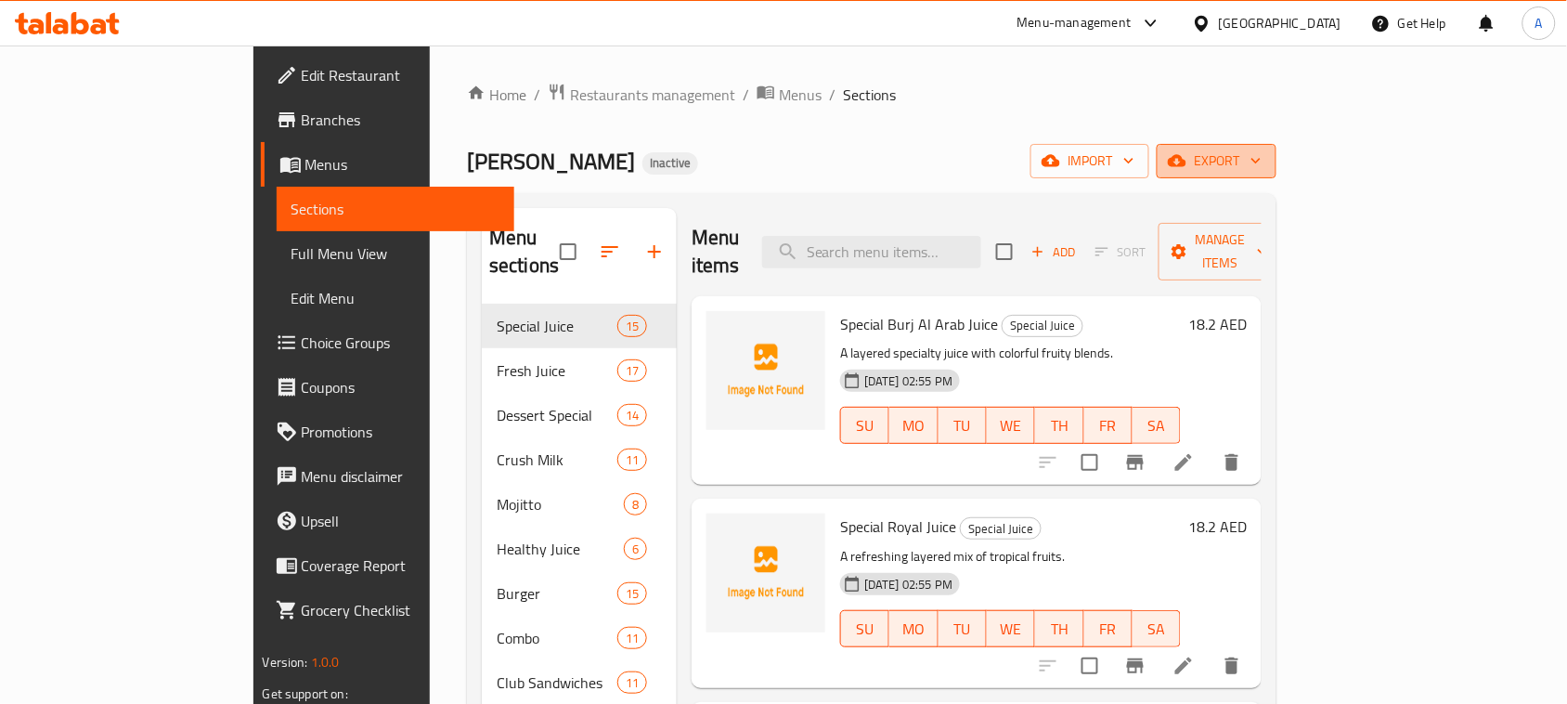
click at [1262, 165] on span "export" at bounding box center [1217, 161] width 90 height 23
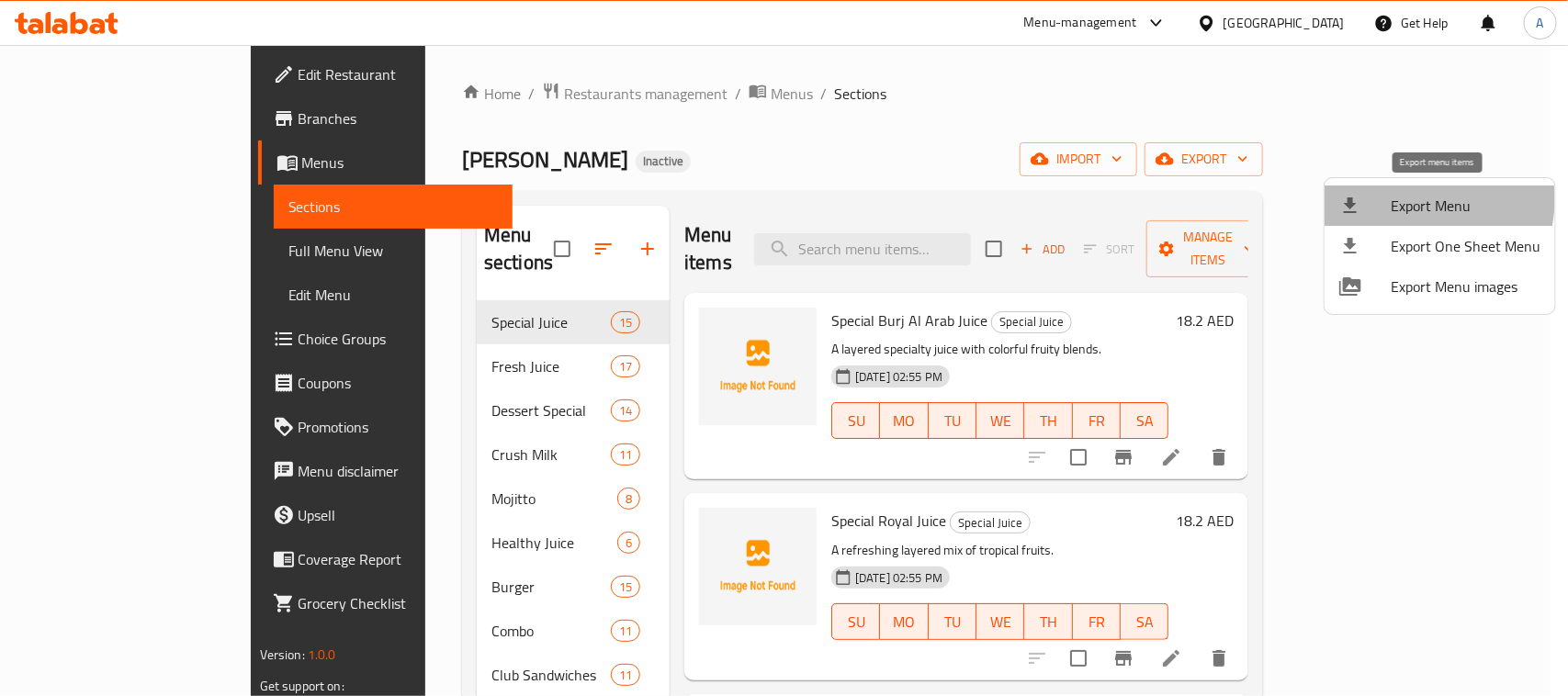
click at [1406, 200] on span "Export Menu" at bounding box center [1465, 206] width 149 height 22
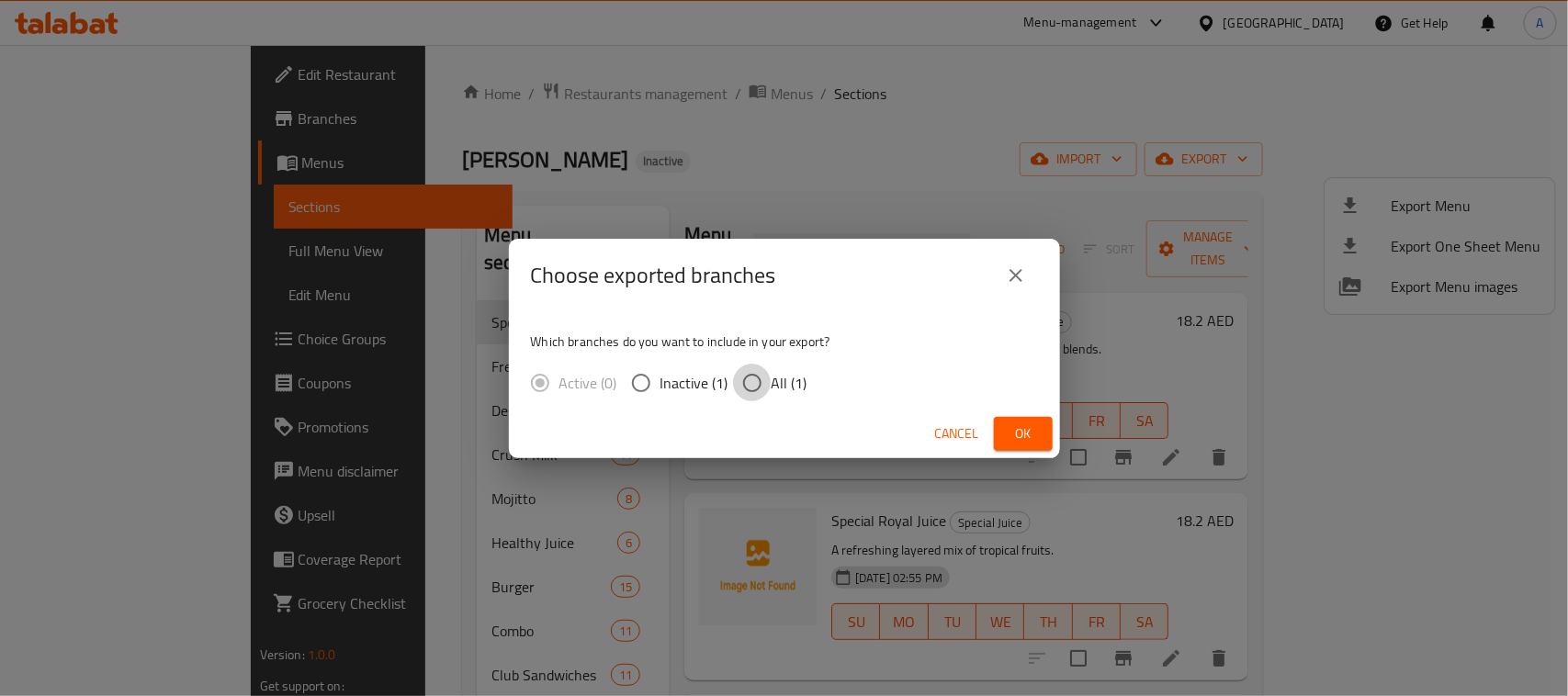
click at [766, 380] on input "All (1)" at bounding box center [752, 383] width 39 height 39
radio input "true"
click at [1027, 432] on span "Ok" at bounding box center [1024, 433] width 30 height 23
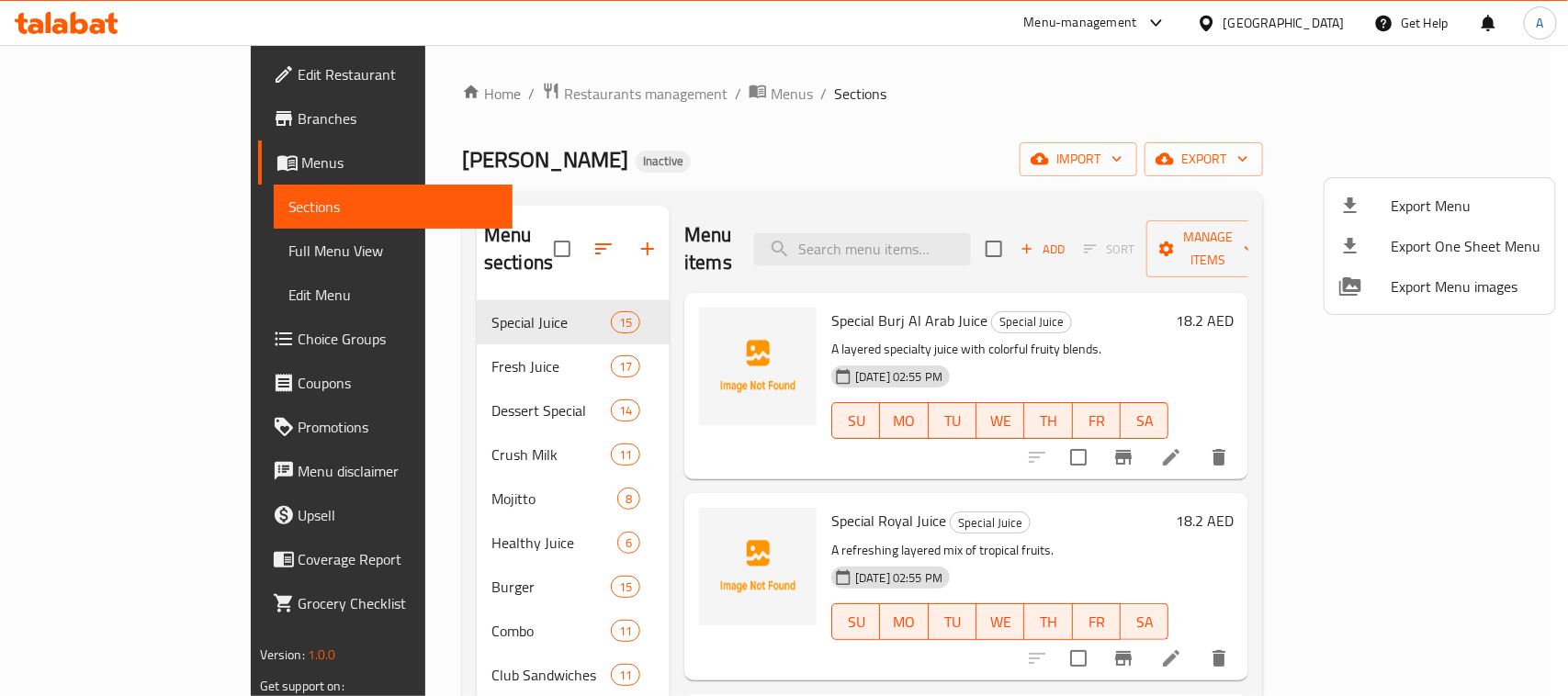
click at [85, 61] on div at bounding box center [784, 348] width 1568 height 696
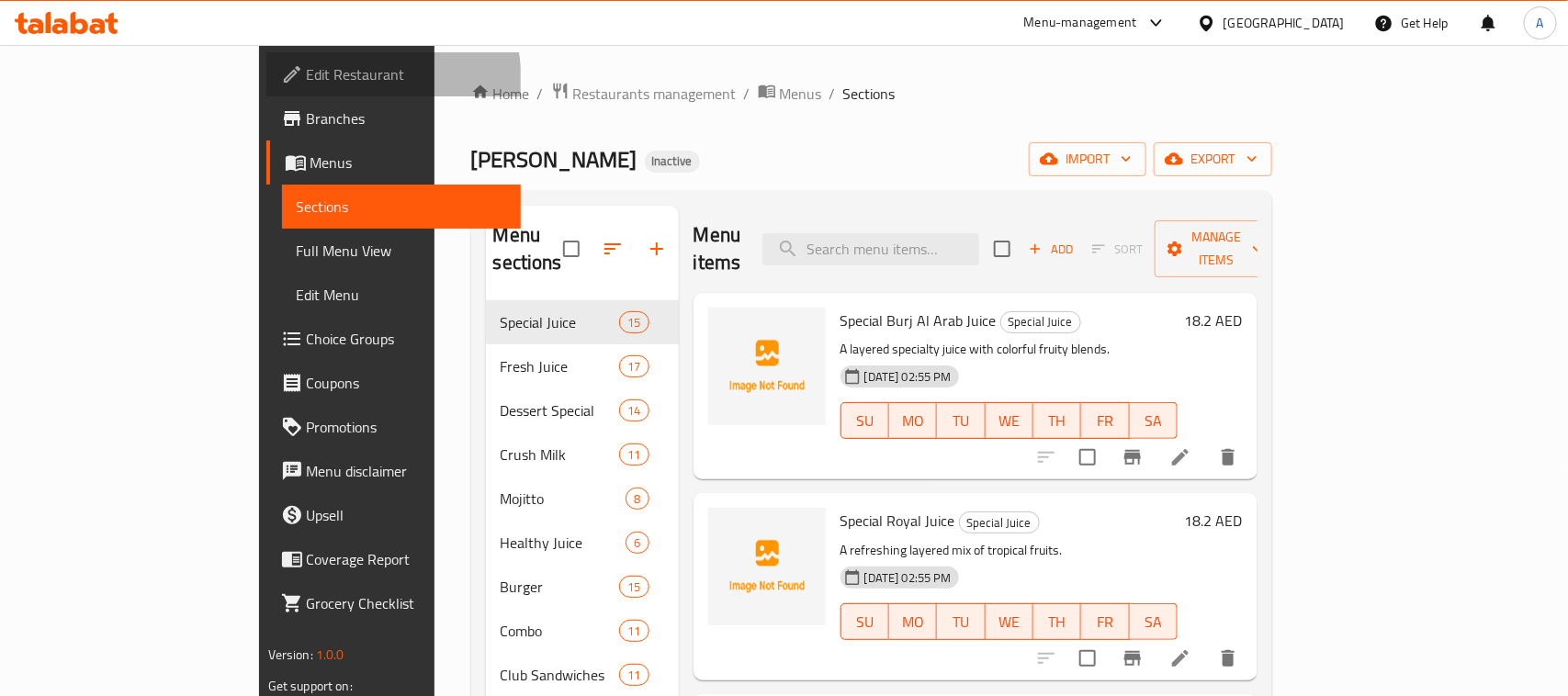
click at [307, 84] on span "Edit Restaurant" at bounding box center [407, 74] width 200 height 22
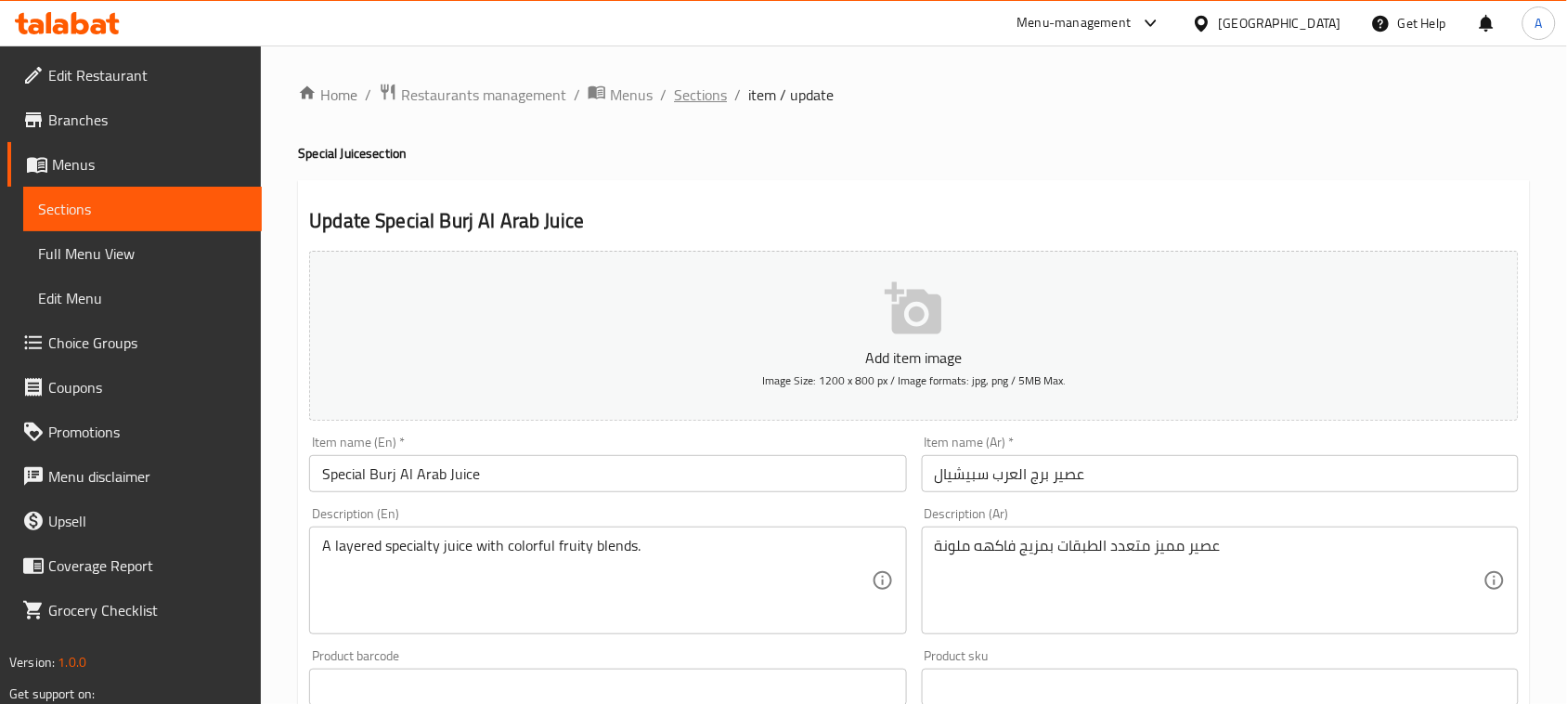
click at [687, 93] on span "Sections" at bounding box center [700, 95] width 53 height 22
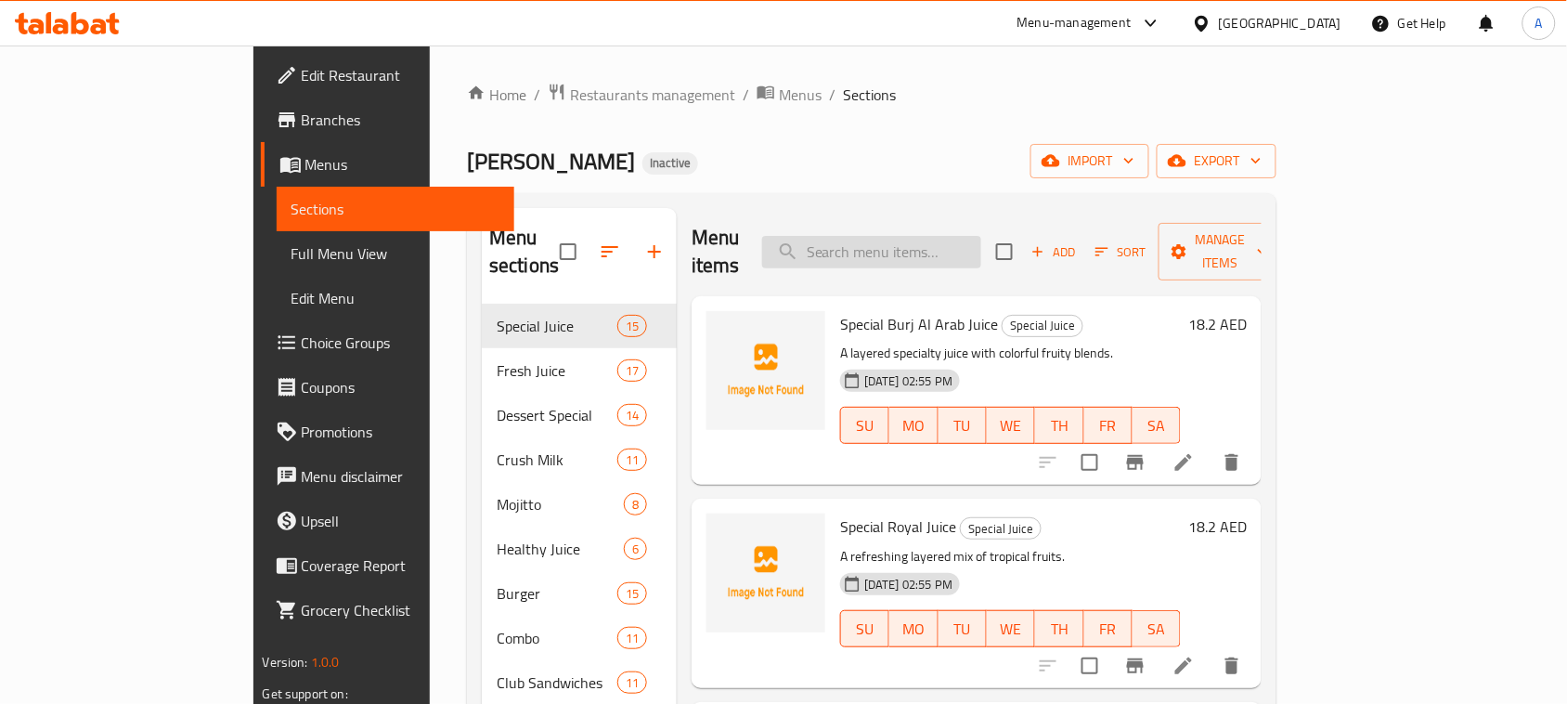
click at [982, 238] on input "search" at bounding box center [871, 252] width 219 height 33
paste input "Rolex Club"
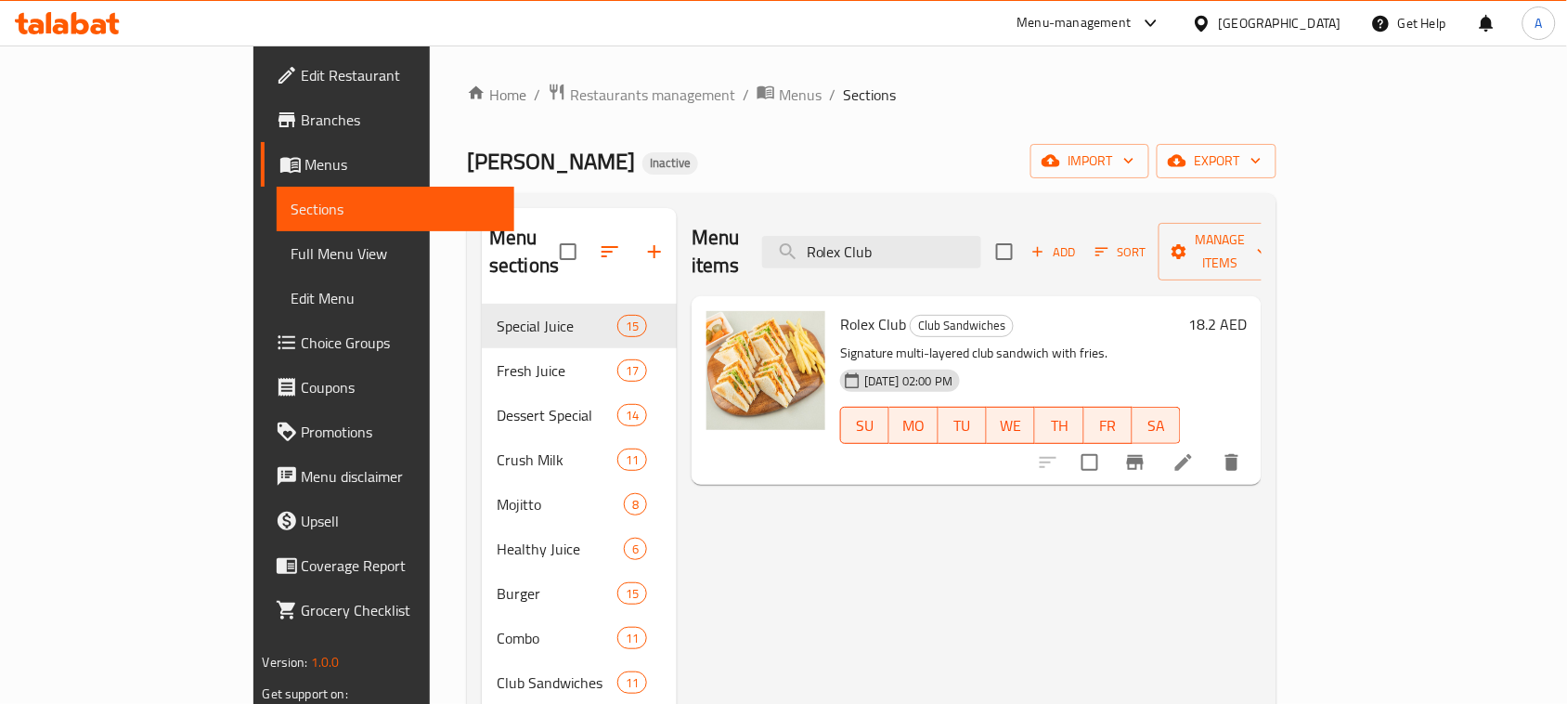
type input "Rolex Club"
click at [1192, 454] on icon at bounding box center [1184, 462] width 17 height 17
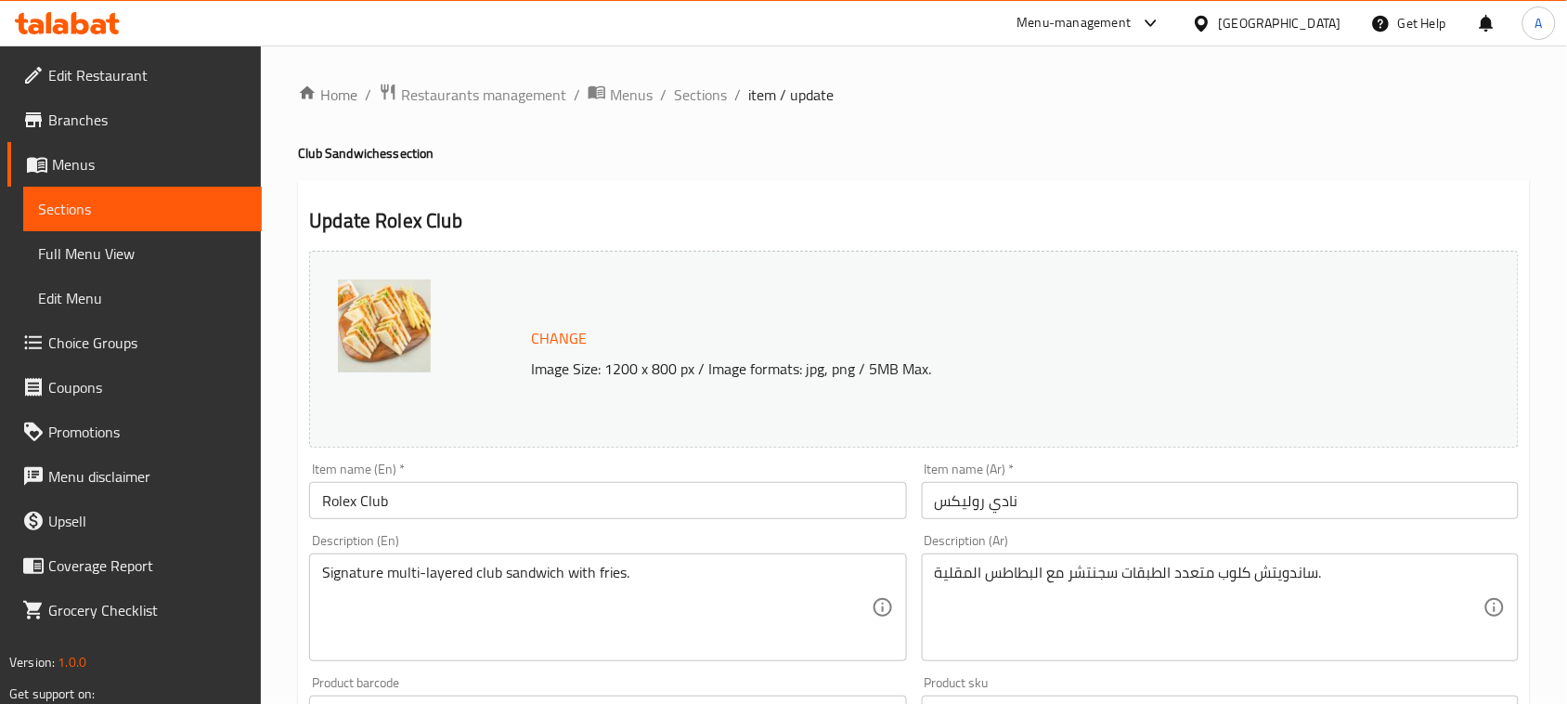
click at [1003, 497] on input "نادي روليكس" at bounding box center [1220, 500] width 597 height 37
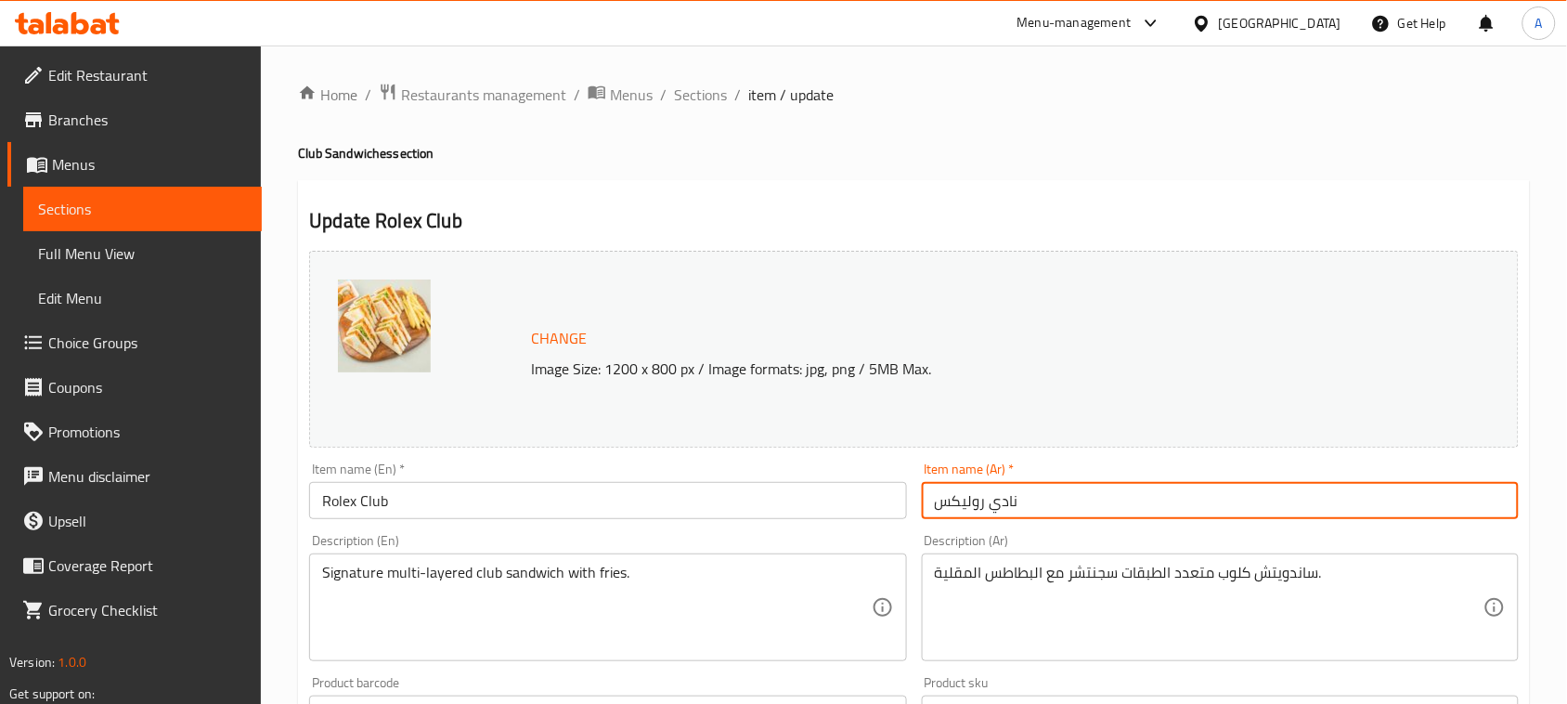
click at [1003, 497] on input "نادي روليكس" at bounding box center [1220, 500] width 597 height 37
type input "كلوب روليكس"
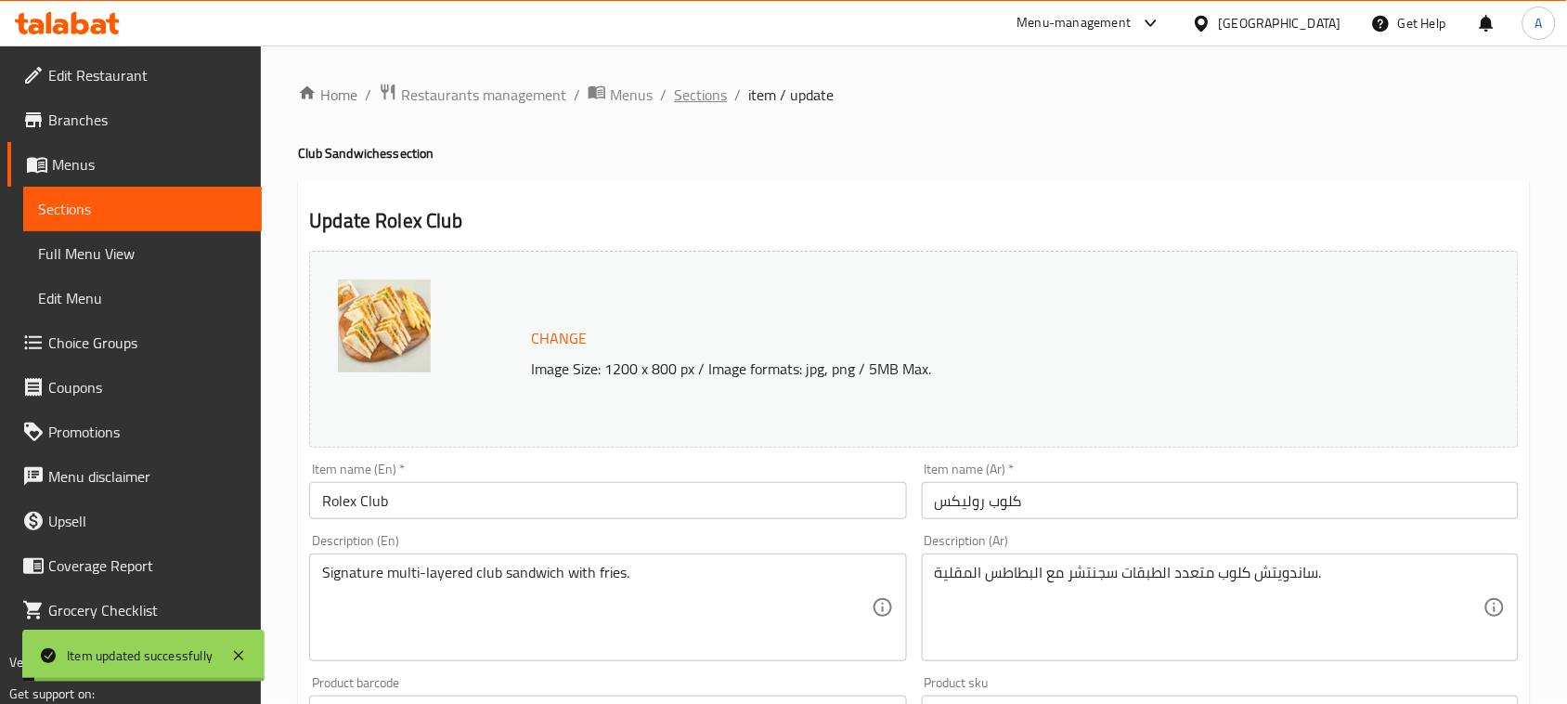
click at [702, 93] on span "Sections" at bounding box center [700, 95] width 53 height 22
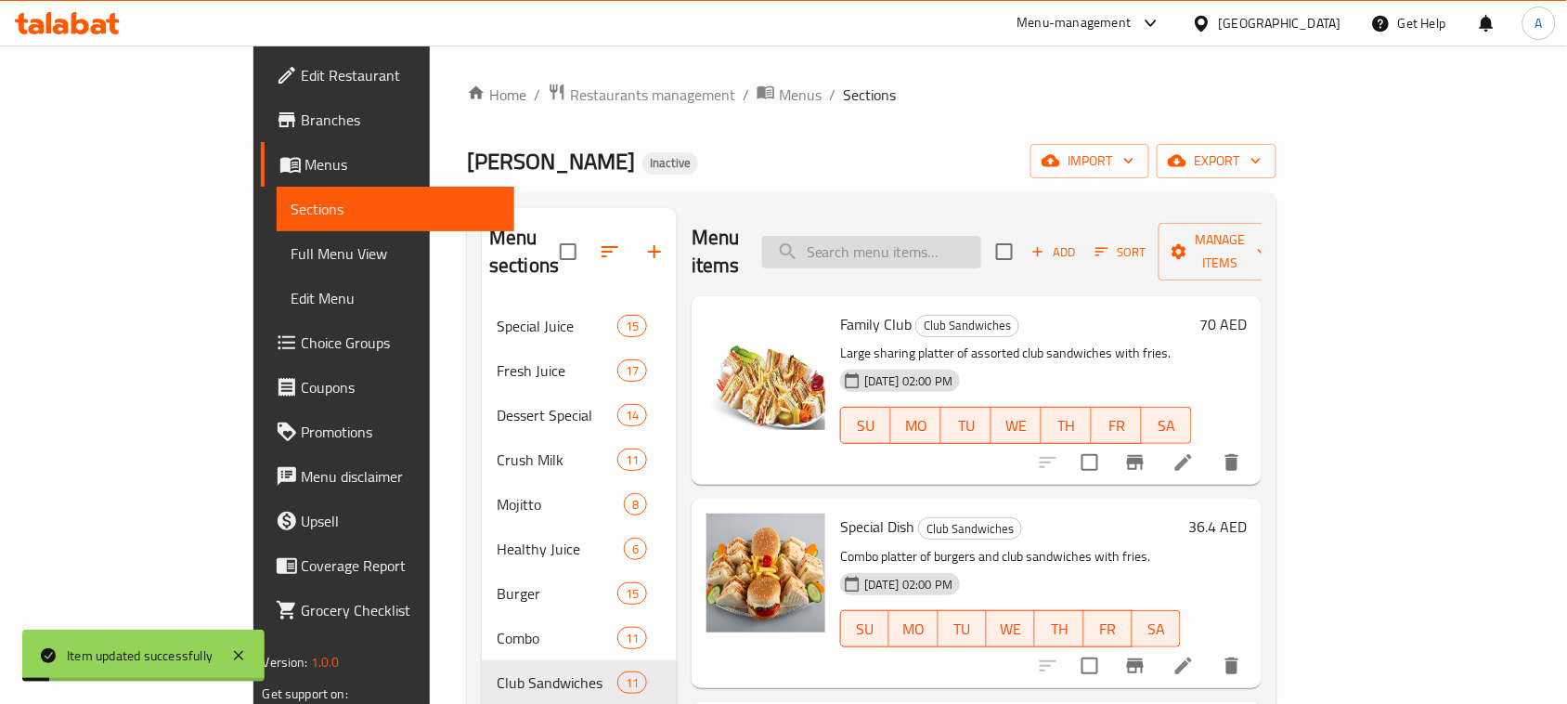
click at [980, 251] on input "search" at bounding box center [871, 252] width 219 height 33
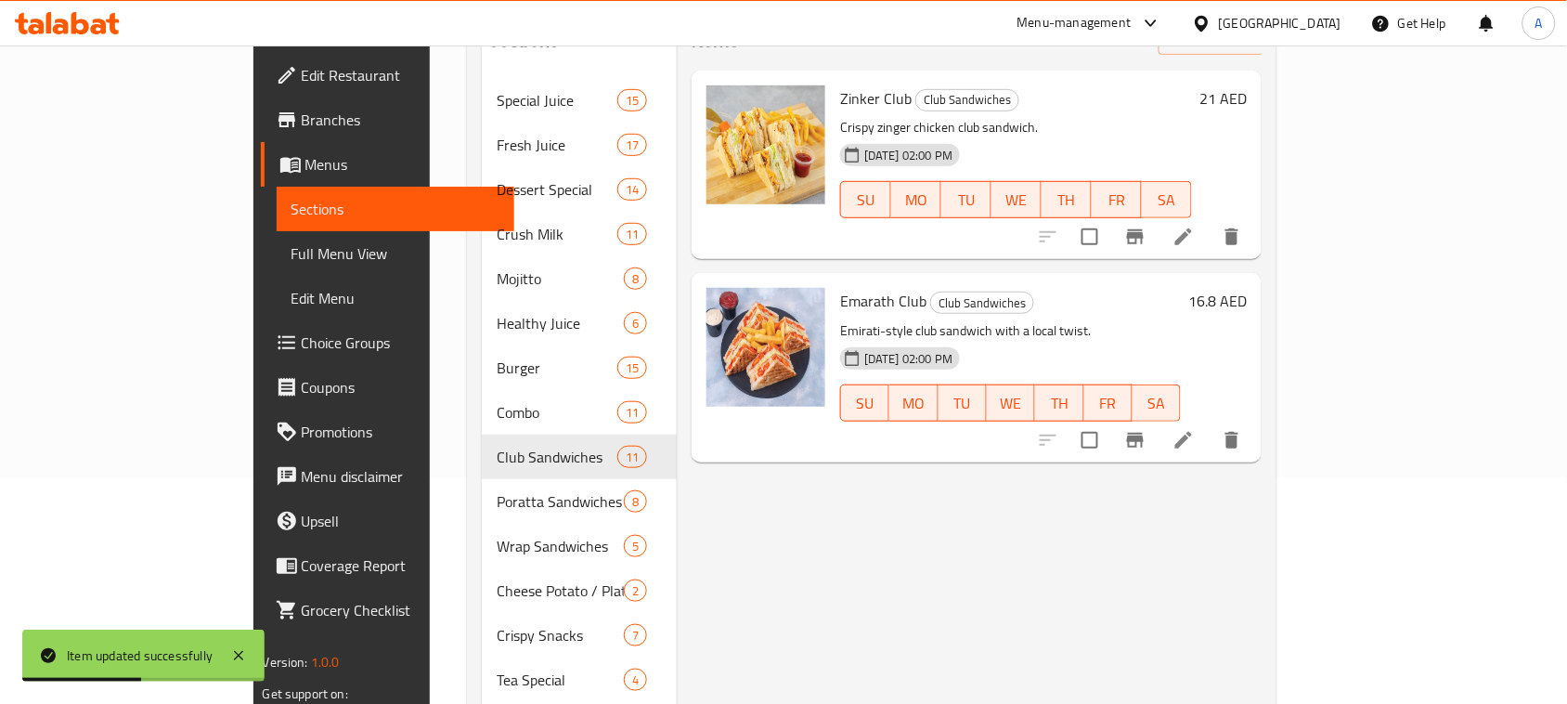
scroll to position [232, 0]
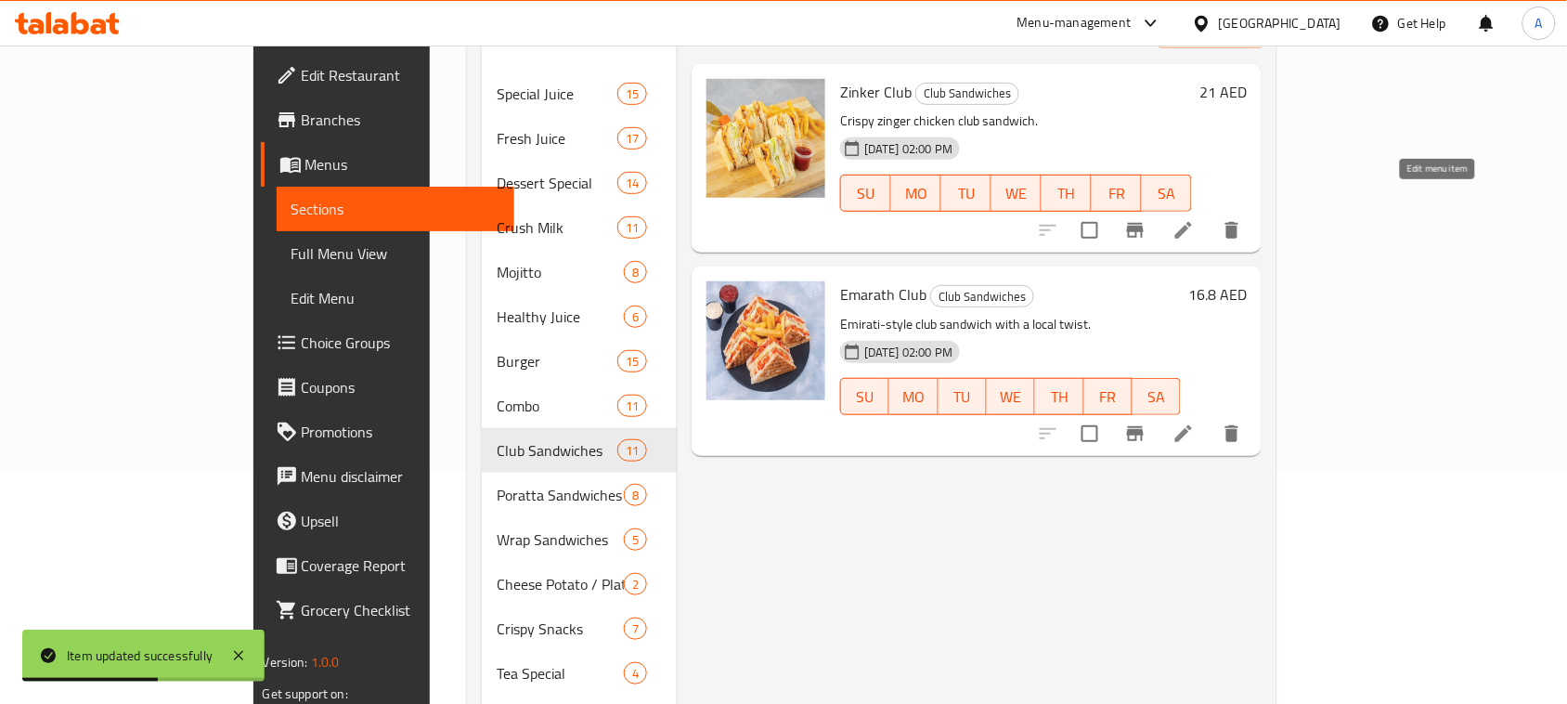
type input "نادي"
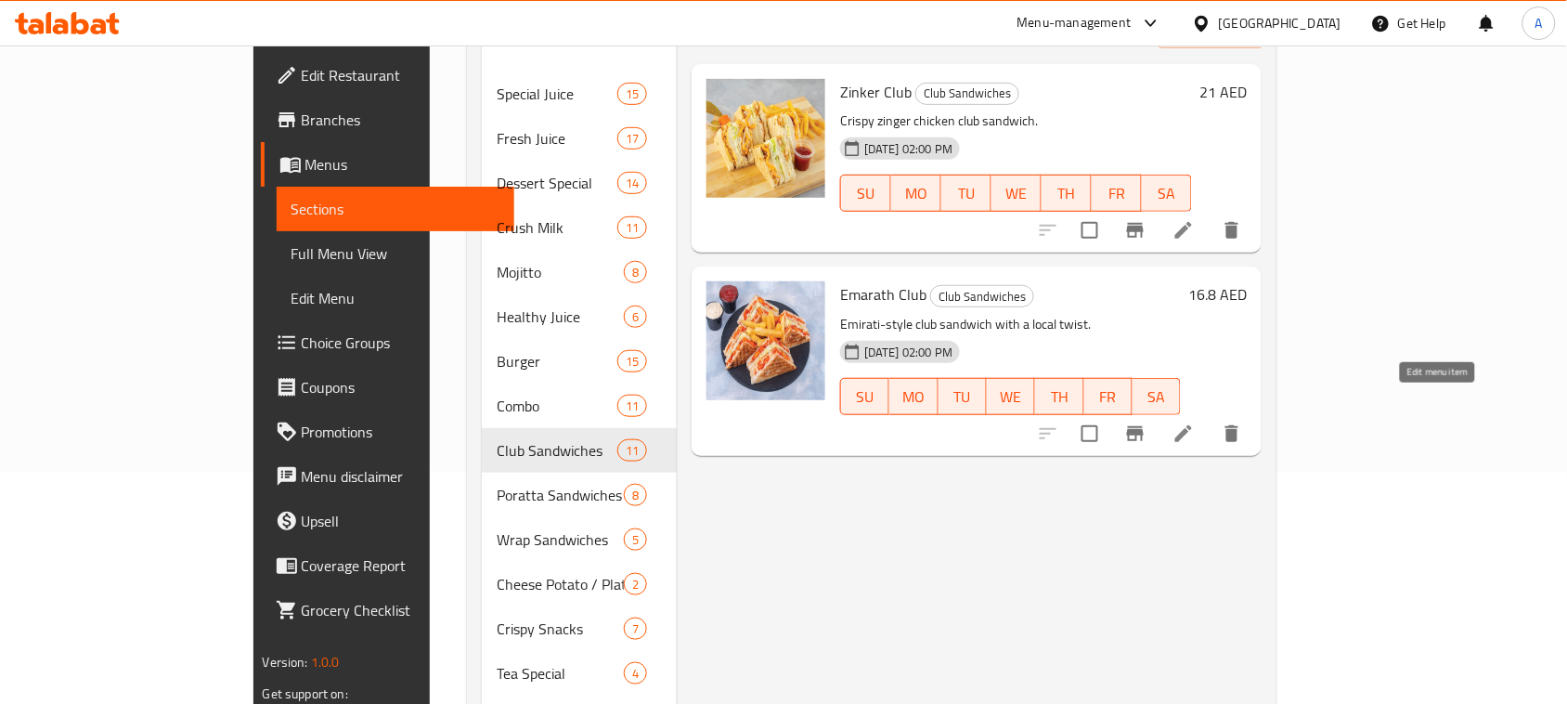
click at [1192, 425] on icon at bounding box center [1184, 433] width 17 height 17
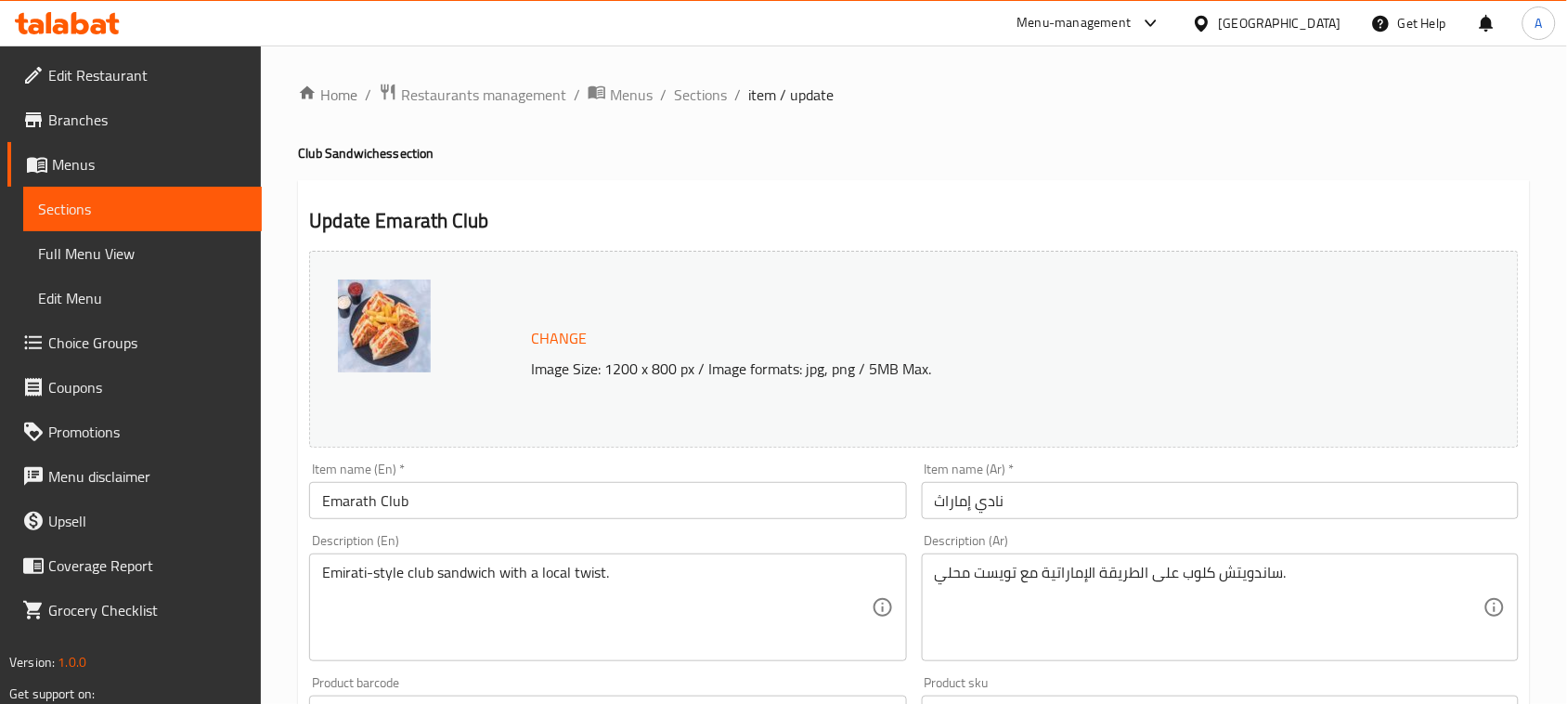
click at [972, 507] on input "نادي إماراث" at bounding box center [1220, 500] width 597 height 37
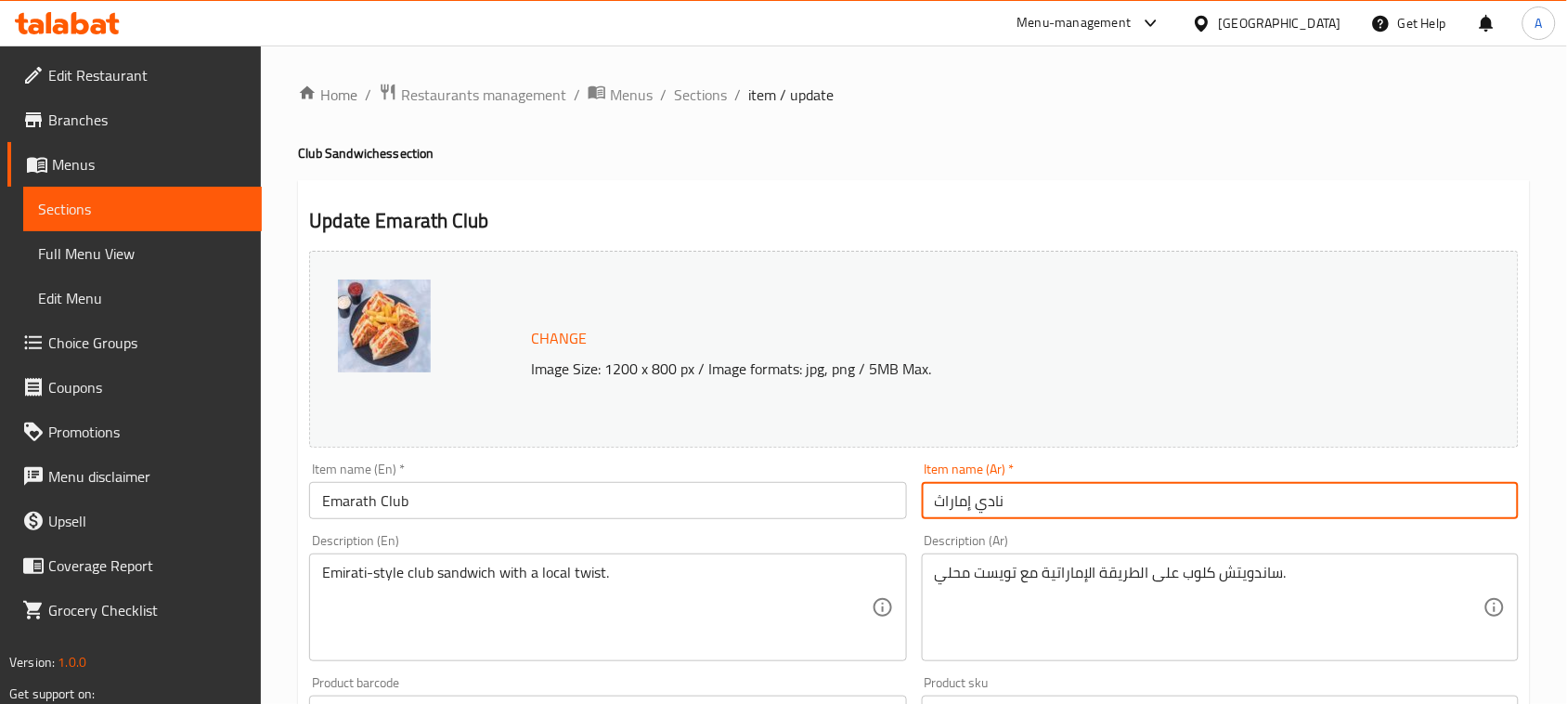
click at [972, 507] on input "نادي إماراث" at bounding box center [1220, 500] width 597 height 37
type input "كلوب إمارات"
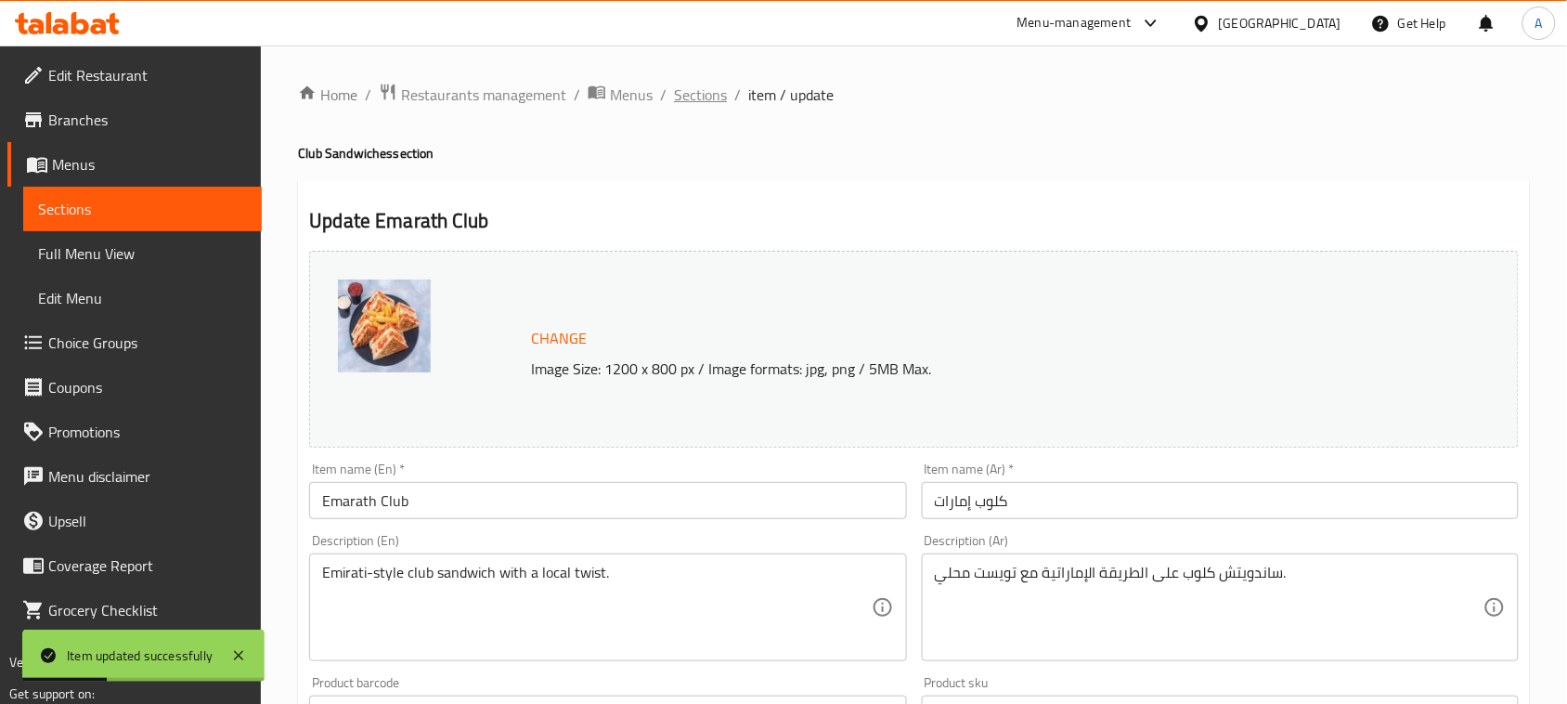
click at [693, 93] on span "Sections" at bounding box center [700, 95] width 53 height 22
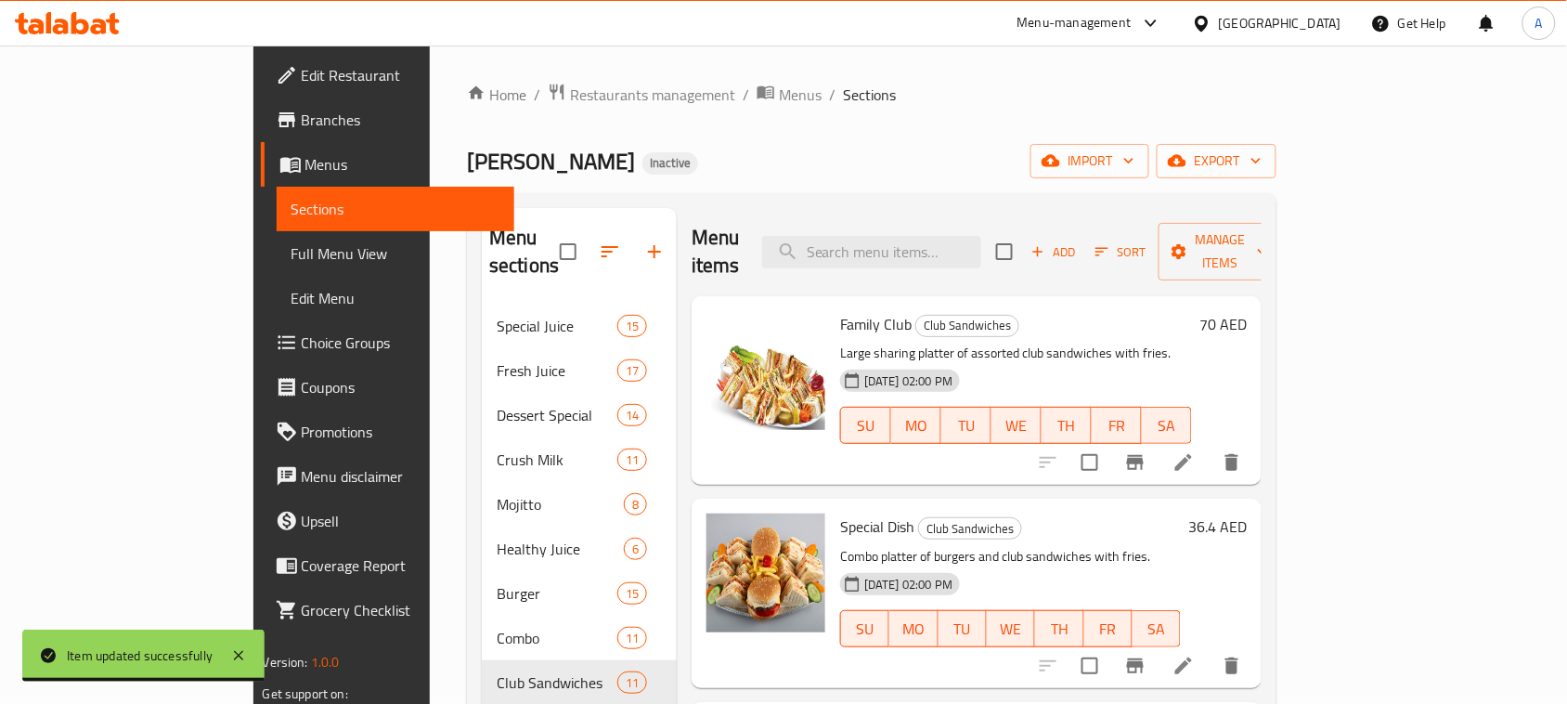
click at [1215, 93] on ol "Home / Restaurants management / Menus / Sections" at bounding box center [872, 95] width 810 height 24
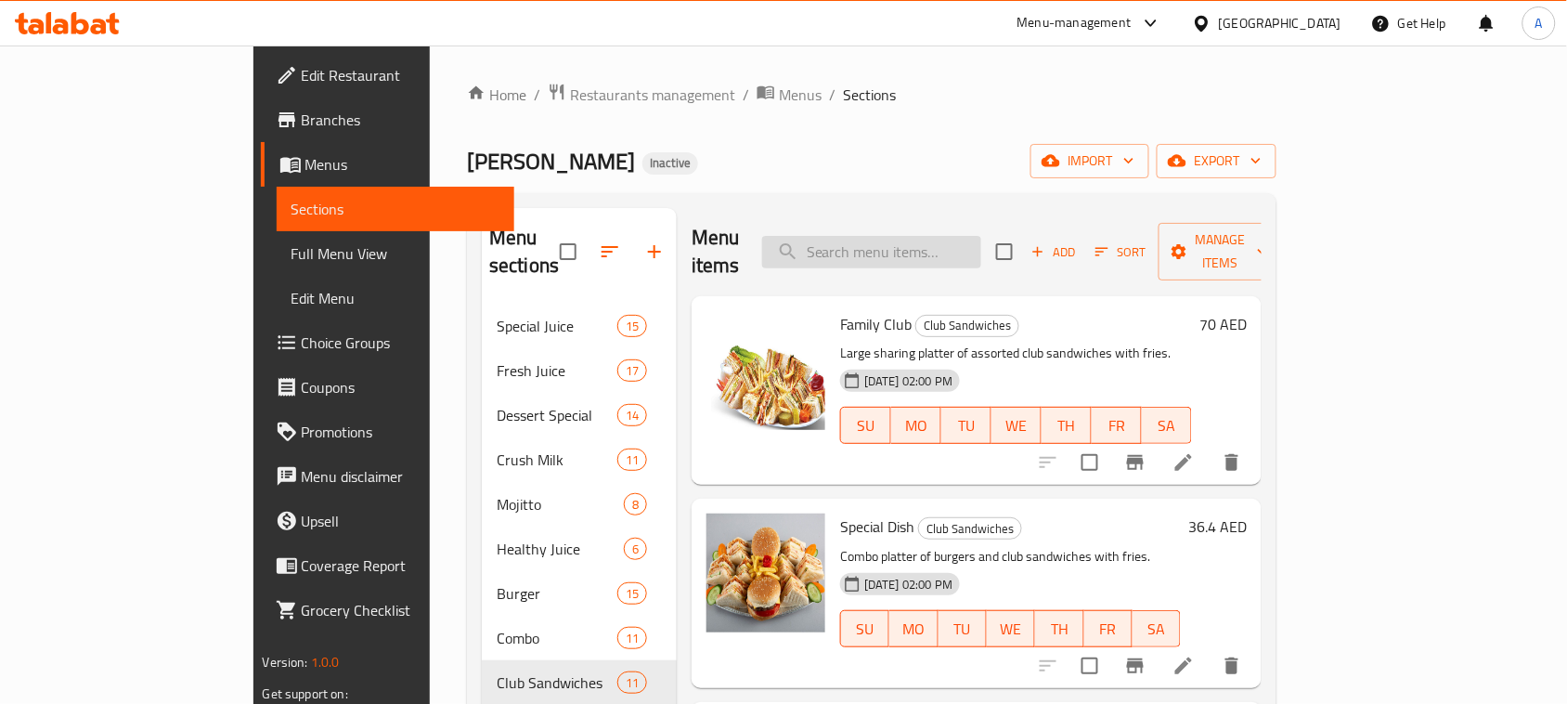
click at [977, 251] on input "search" at bounding box center [871, 252] width 219 height 33
paste input "زينكير"
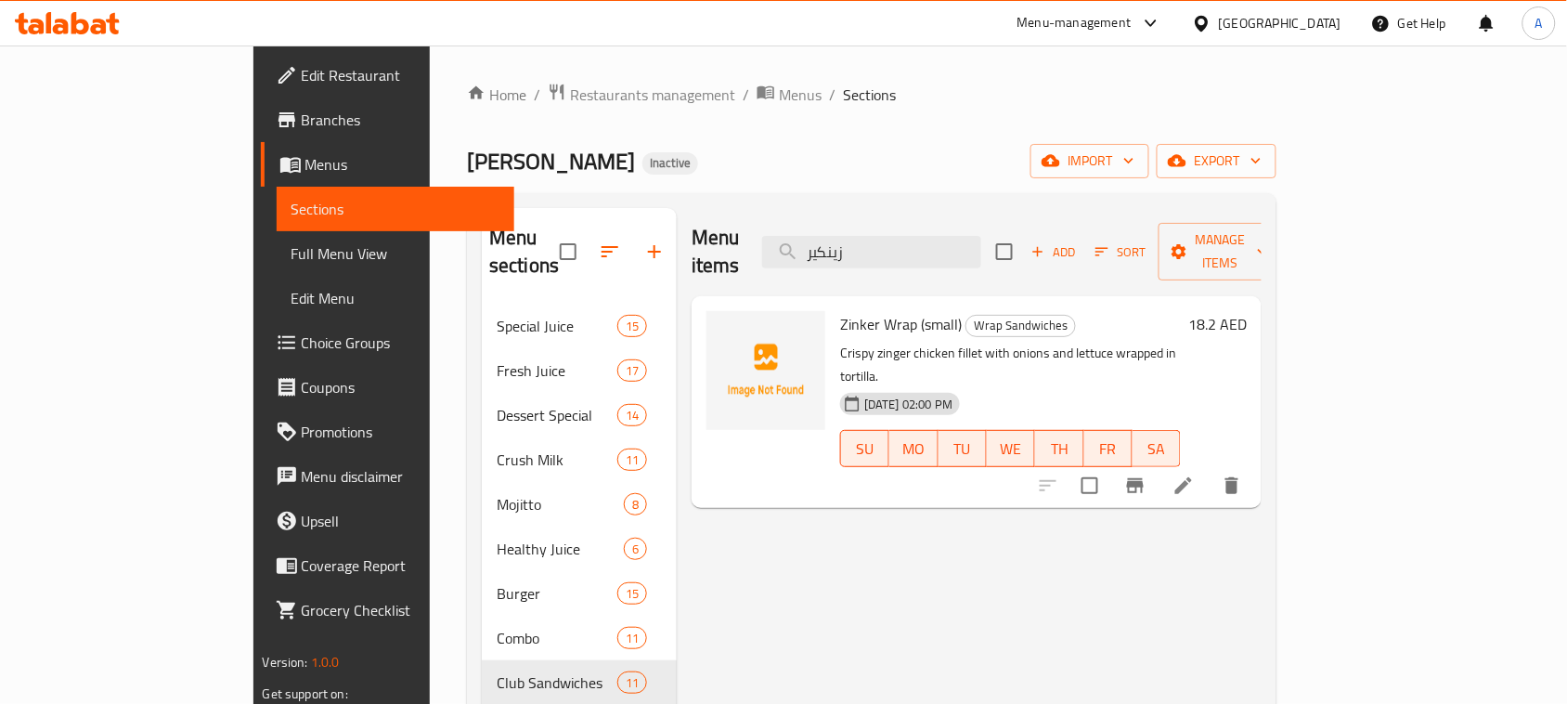
type input "زينكير"
click at [1210, 469] on li at bounding box center [1184, 485] width 52 height 33
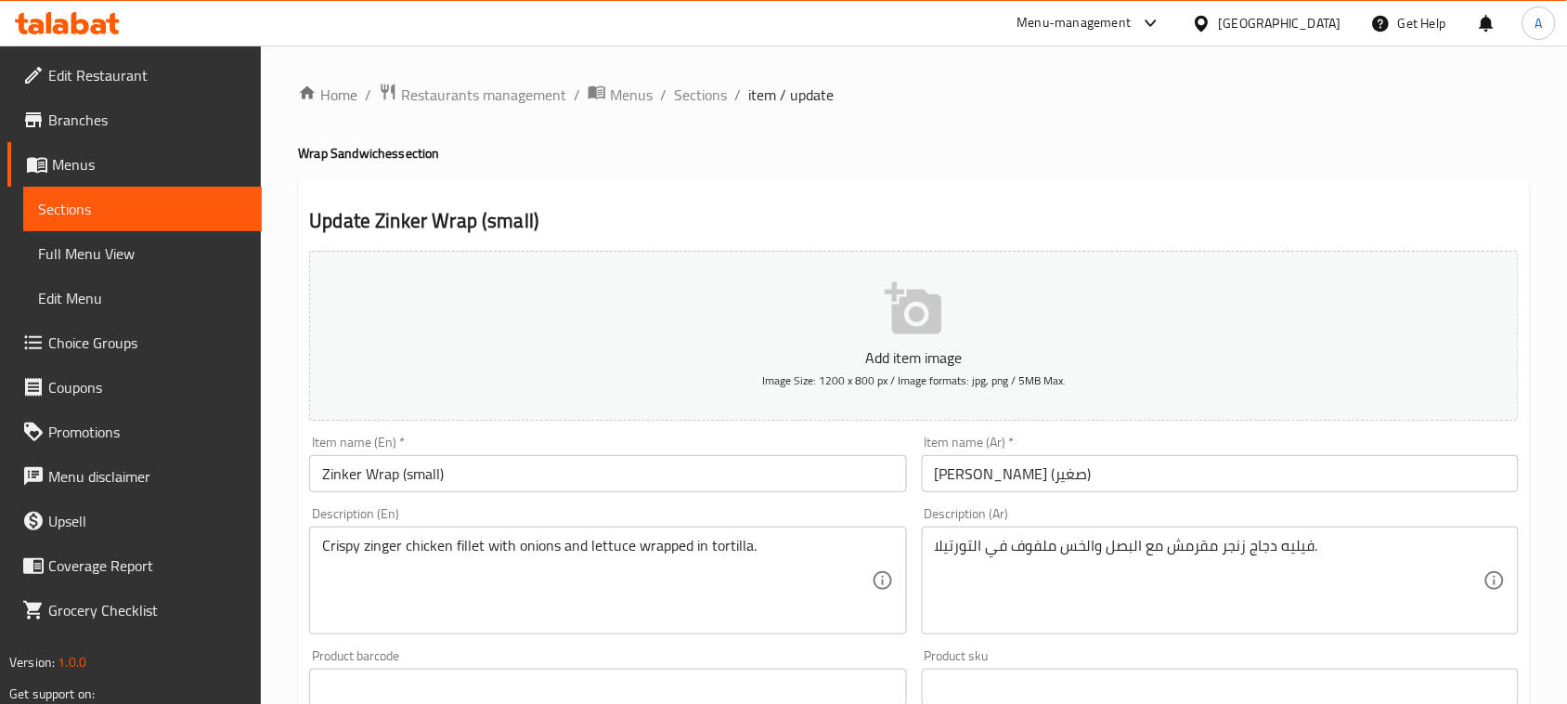
click at [999, 474] on input "راب زينكير (صغير)" at bounding box center [1220, 473] width 597 height 37
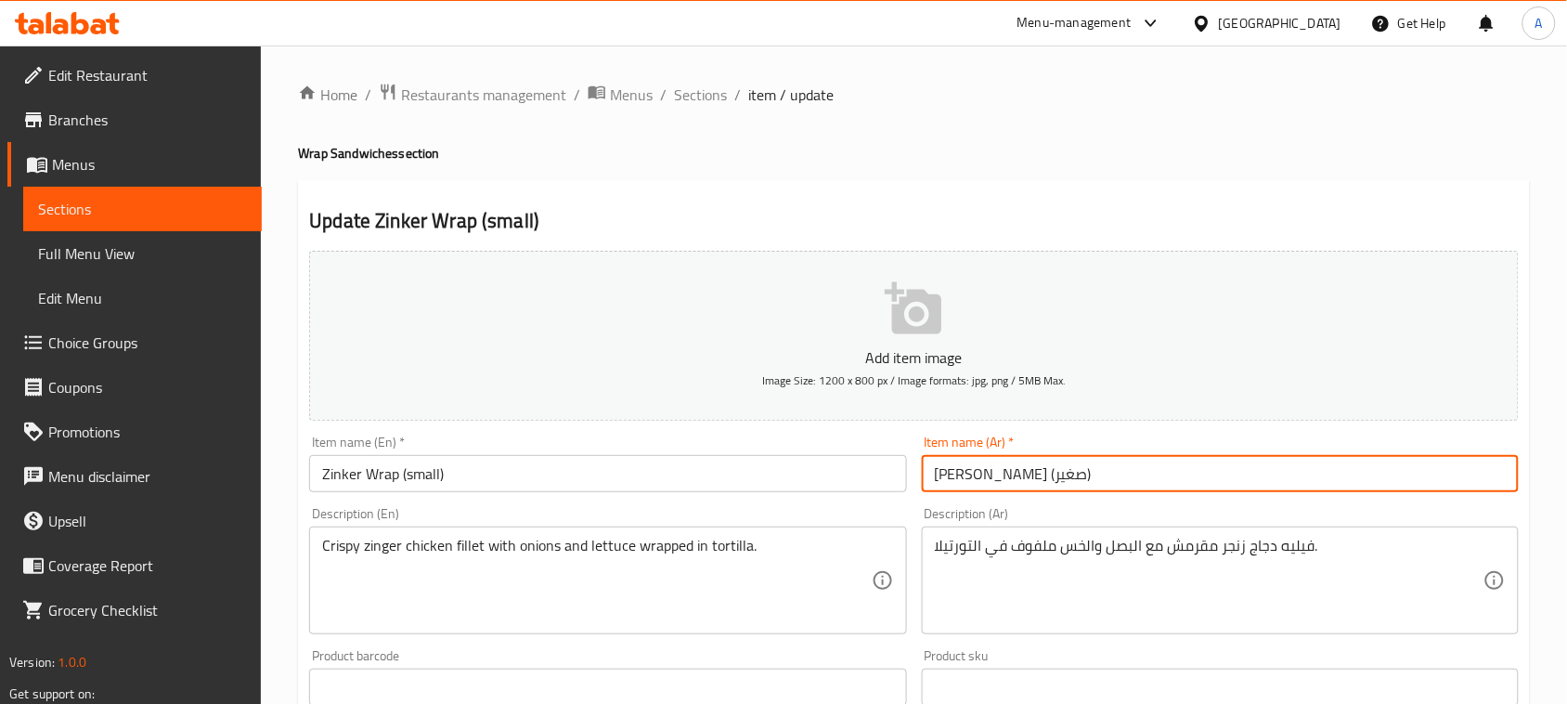
click at [999, 474] on input "راب زينكير (صغير)" at bounding box center [1220, 473] width 597 height 37
type input "راب زنجر (صغير)"
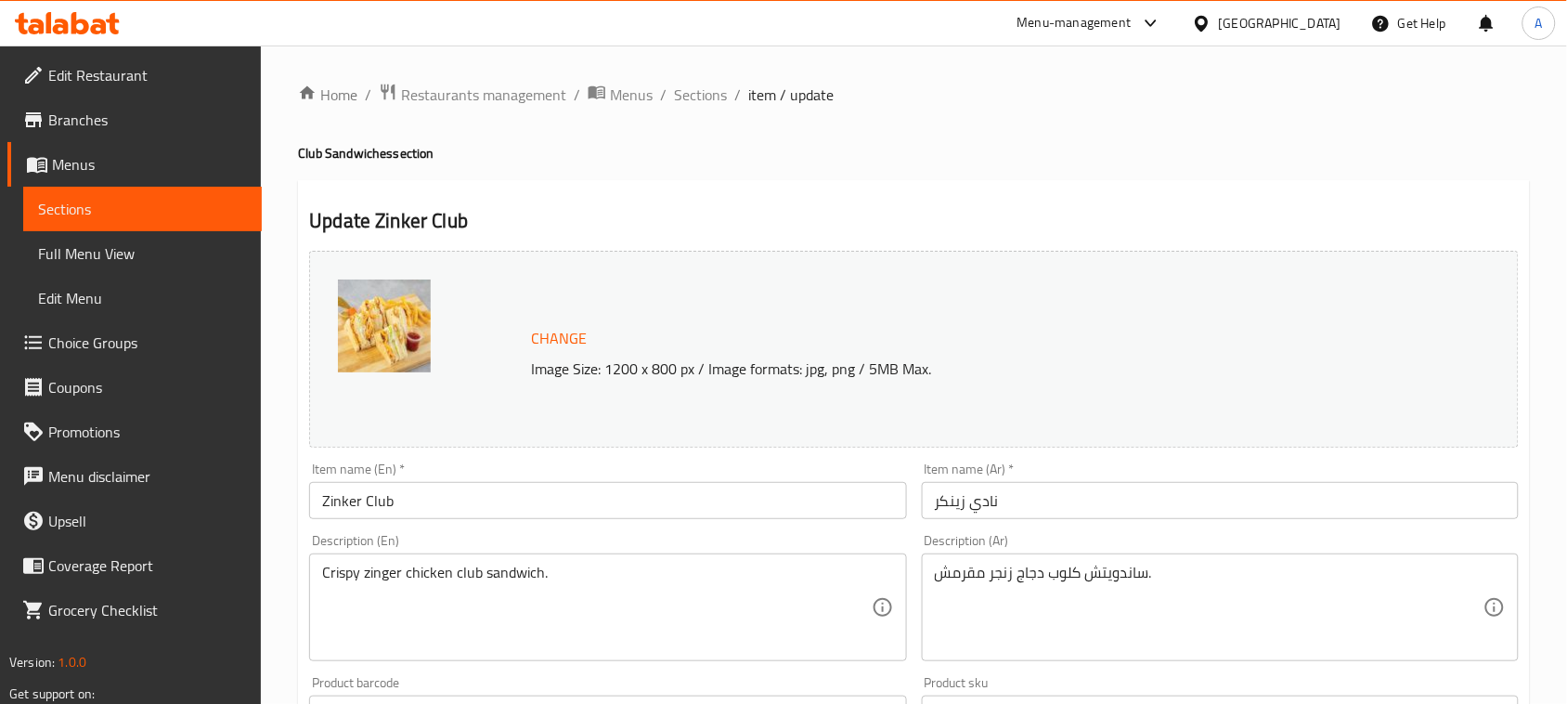
click at [982, 507] on input "نادي زينكر" at bounding box center [1220, 500] width 597 height 37
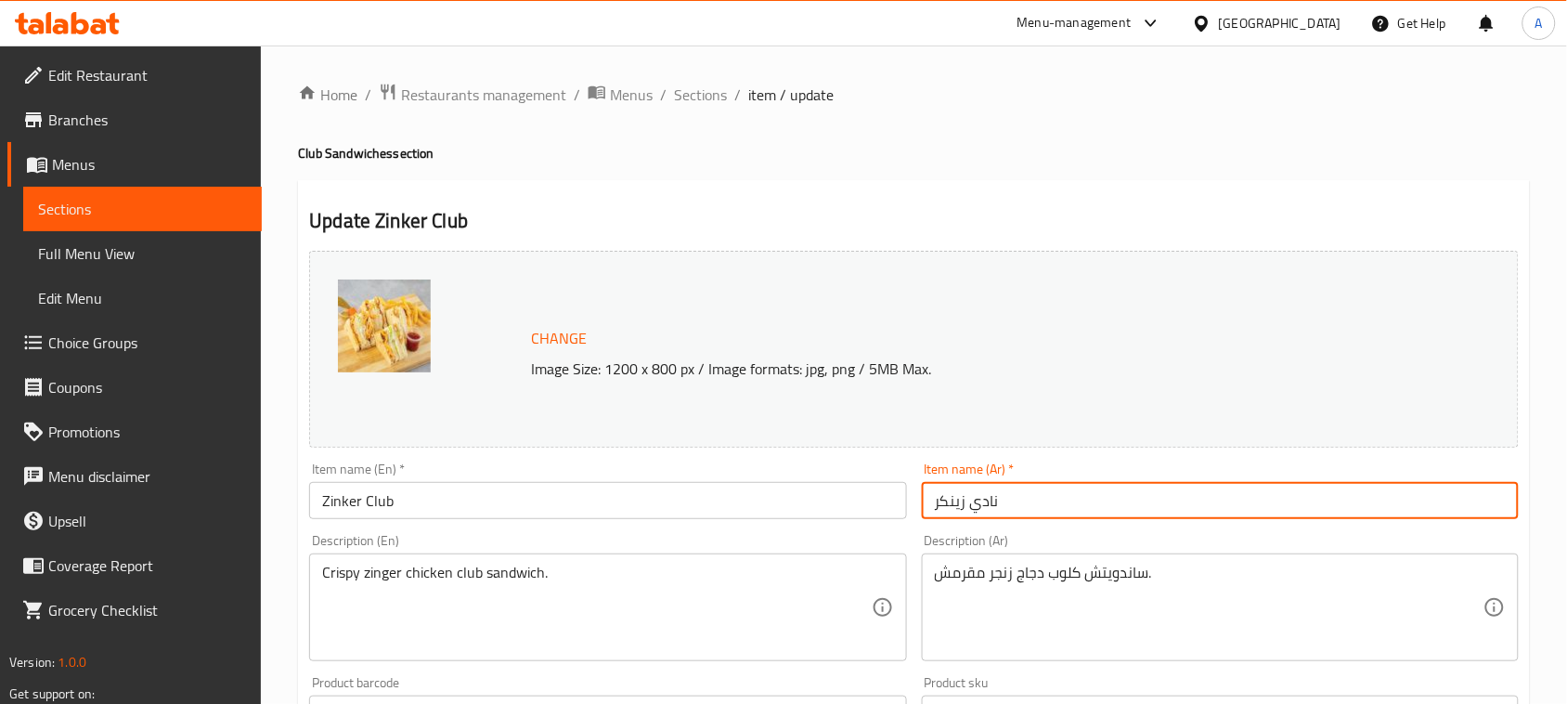
click at [982, 507] on input "نادي زينكر" at bounding box center [1220, 500] width 597 height 37
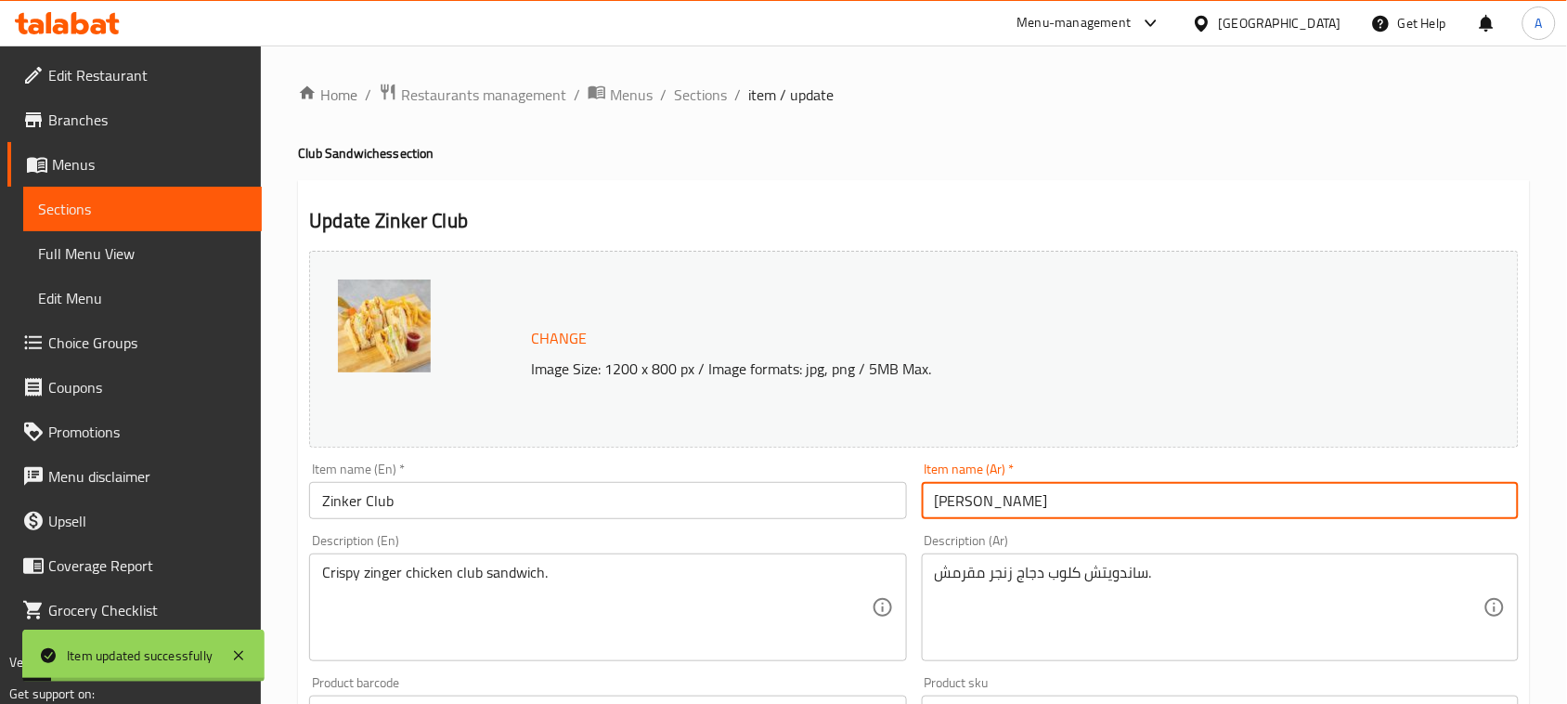
click at [949, 509] on input "كلوب زينكر" at bounding box center [1220, 500] width 597 height 37
type input "كلوب زنجر"
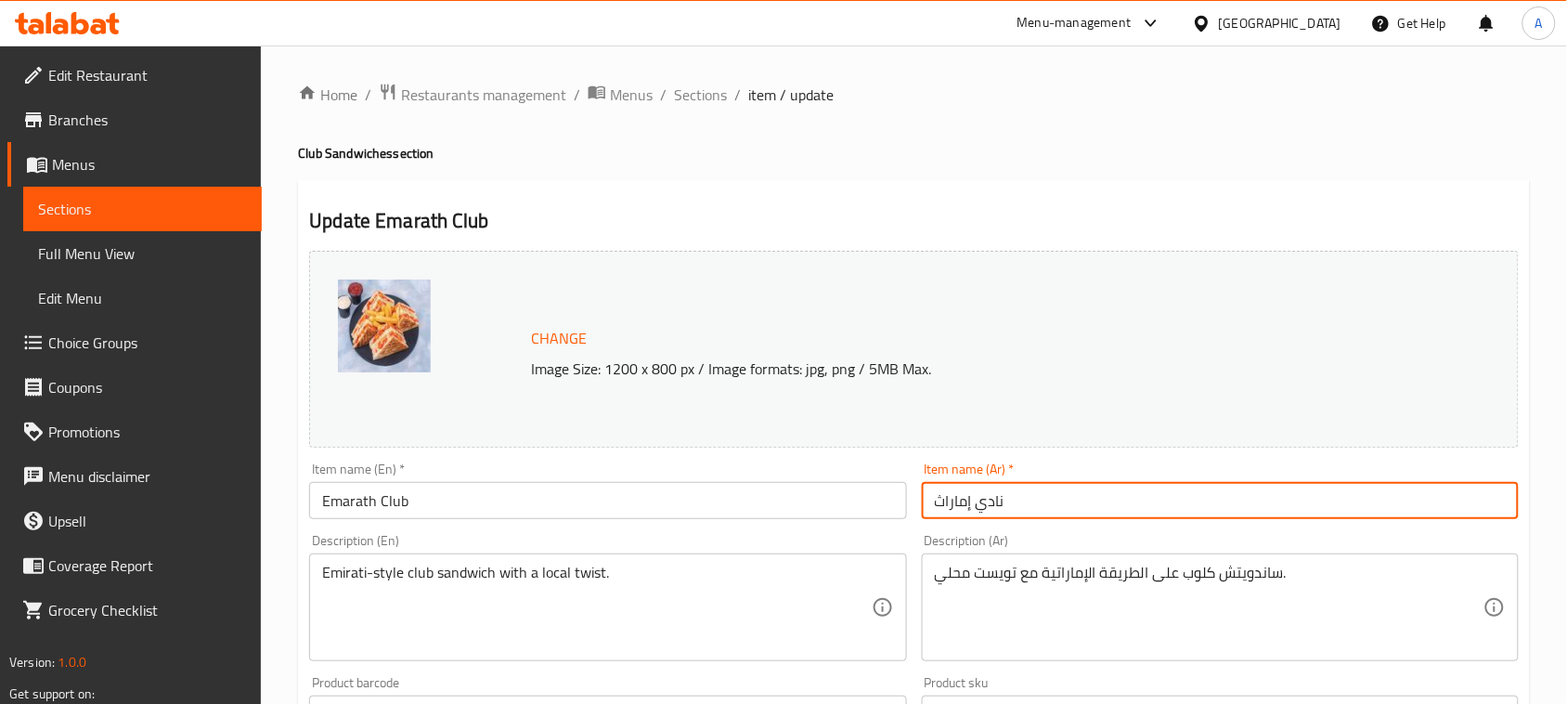
click at [989, 509] on input "نادي إماراث" at bounding box center [1220, 500] width 597 height 37
drag, startPoint x: 989, startPoint y: 509, endPoint x: 921, endPoint y: 507, distance: 67.8
click at [922, 507] on input "نادي إماراث" at bounding box center [1220, 500] width 597 height 37
click at [1071, 516] on input "نادي إماراث" at bounding box center [1220, 500] width 597 height 37
type input "نادي"
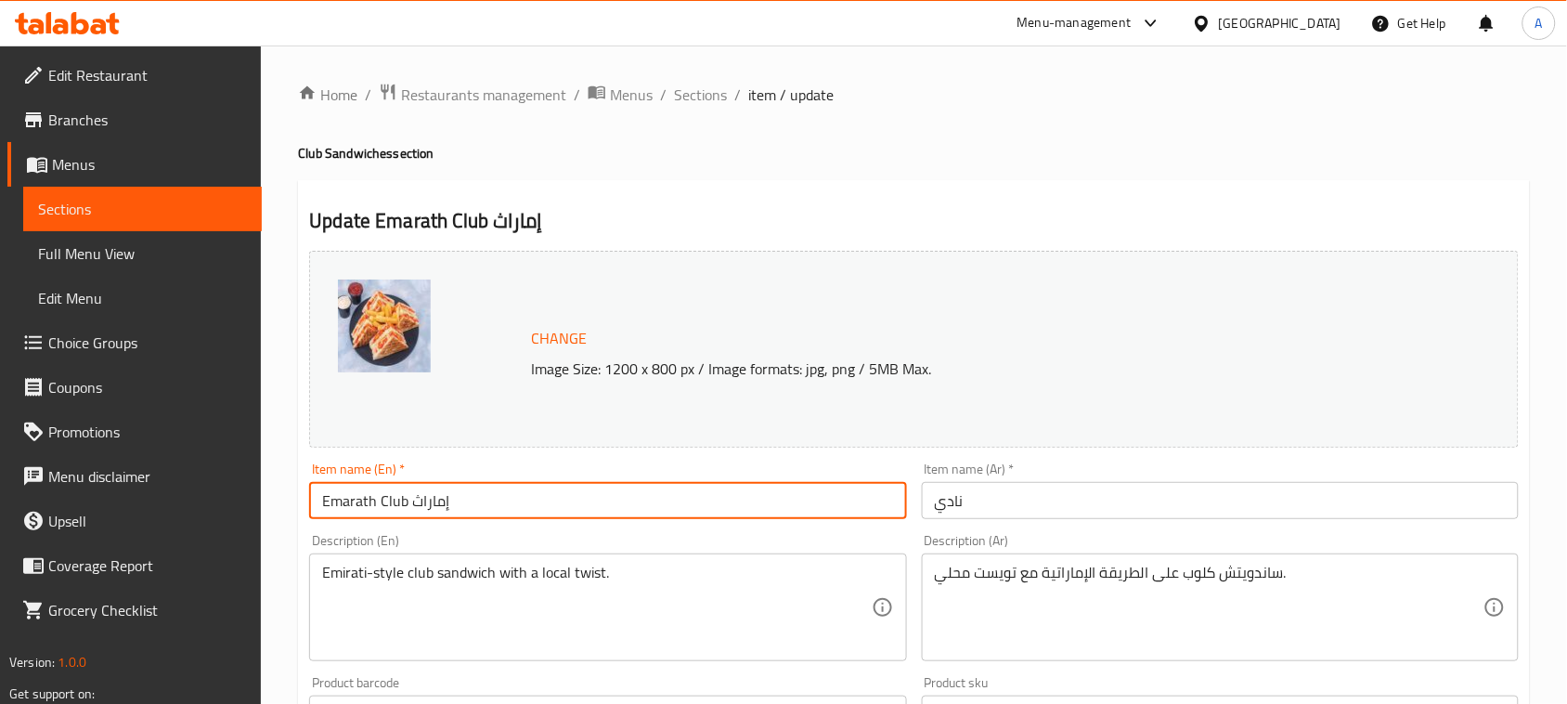
type input "Emarath Club إماراث"
click at [1035, 498] on input "نادي" at bounding box center [1220, 500] width 597 height 37
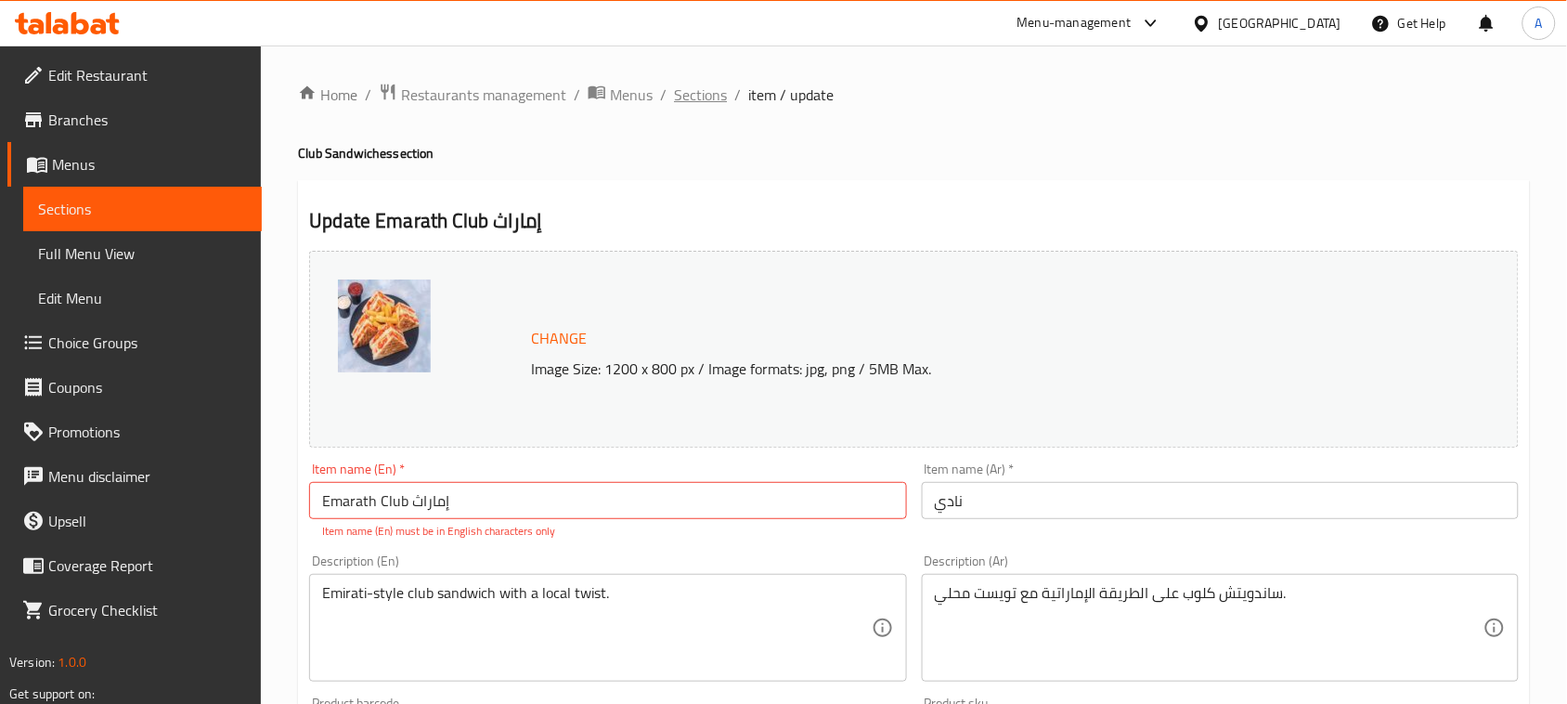
click at [683, 95] on span "Sections" at bounding box center [700, 95] width 53 height 22
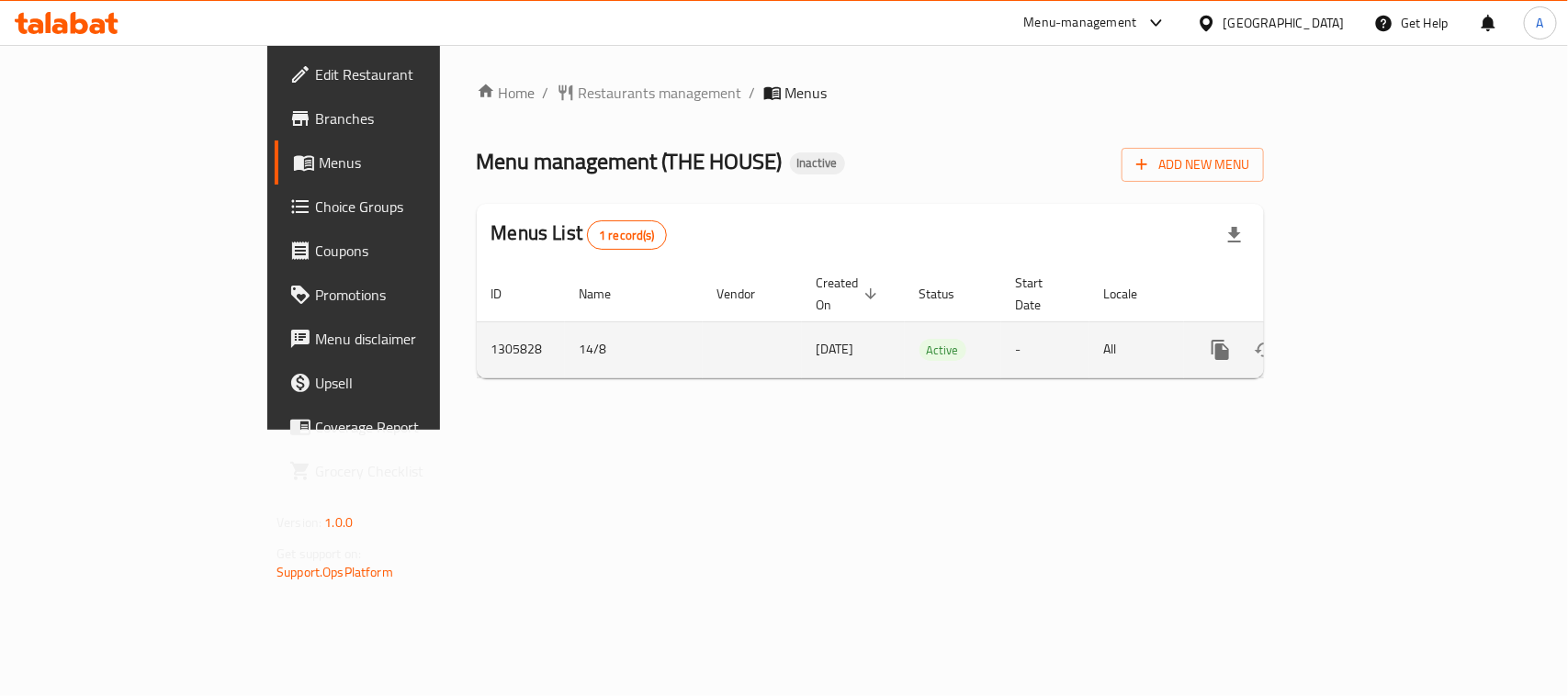
click at [1375, 328] on link "enhanced table" at bounding box center [1353, 350] width 45 height 44
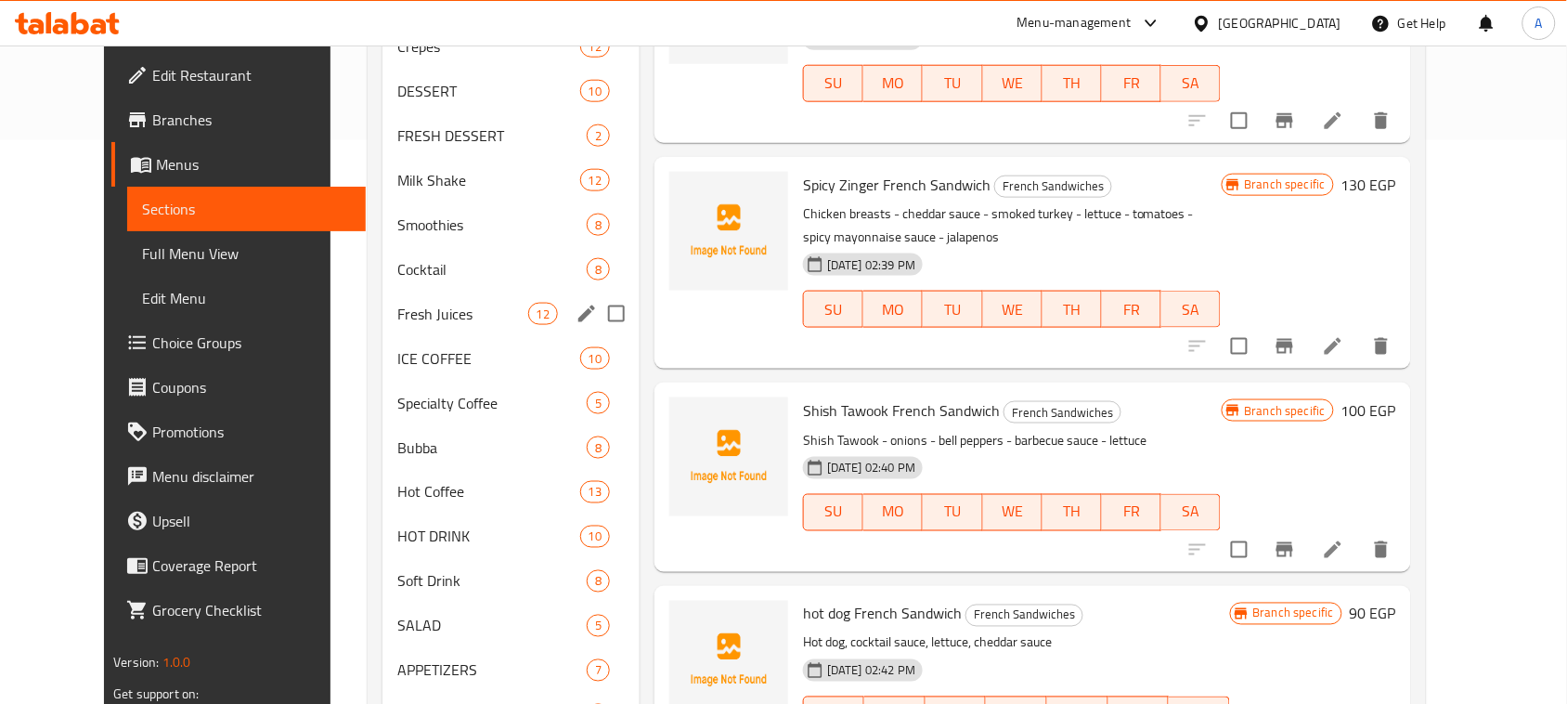
scroll to position [215, 0]
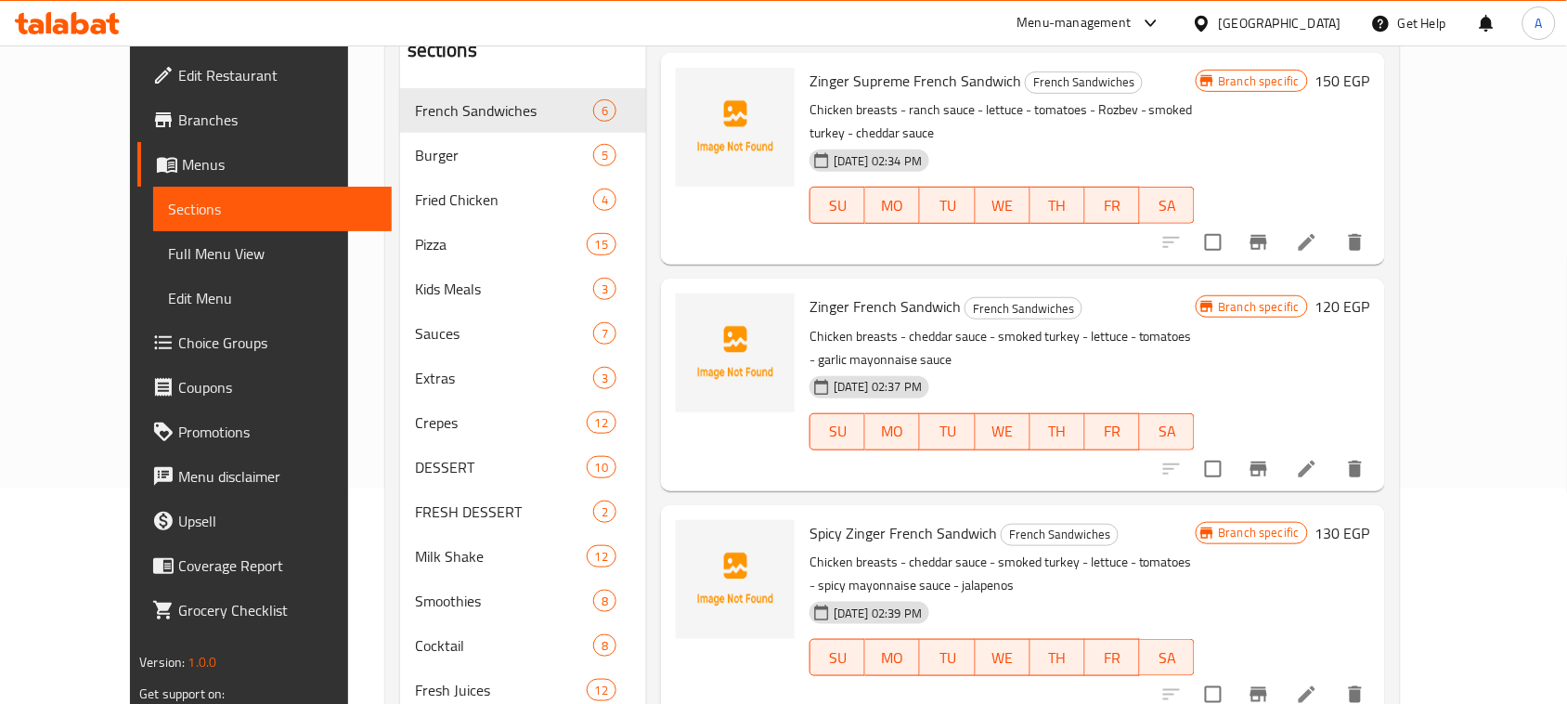
click at [168, 255] on span "Full Menu View" at bounding box center [272, 253] width 209 height 22
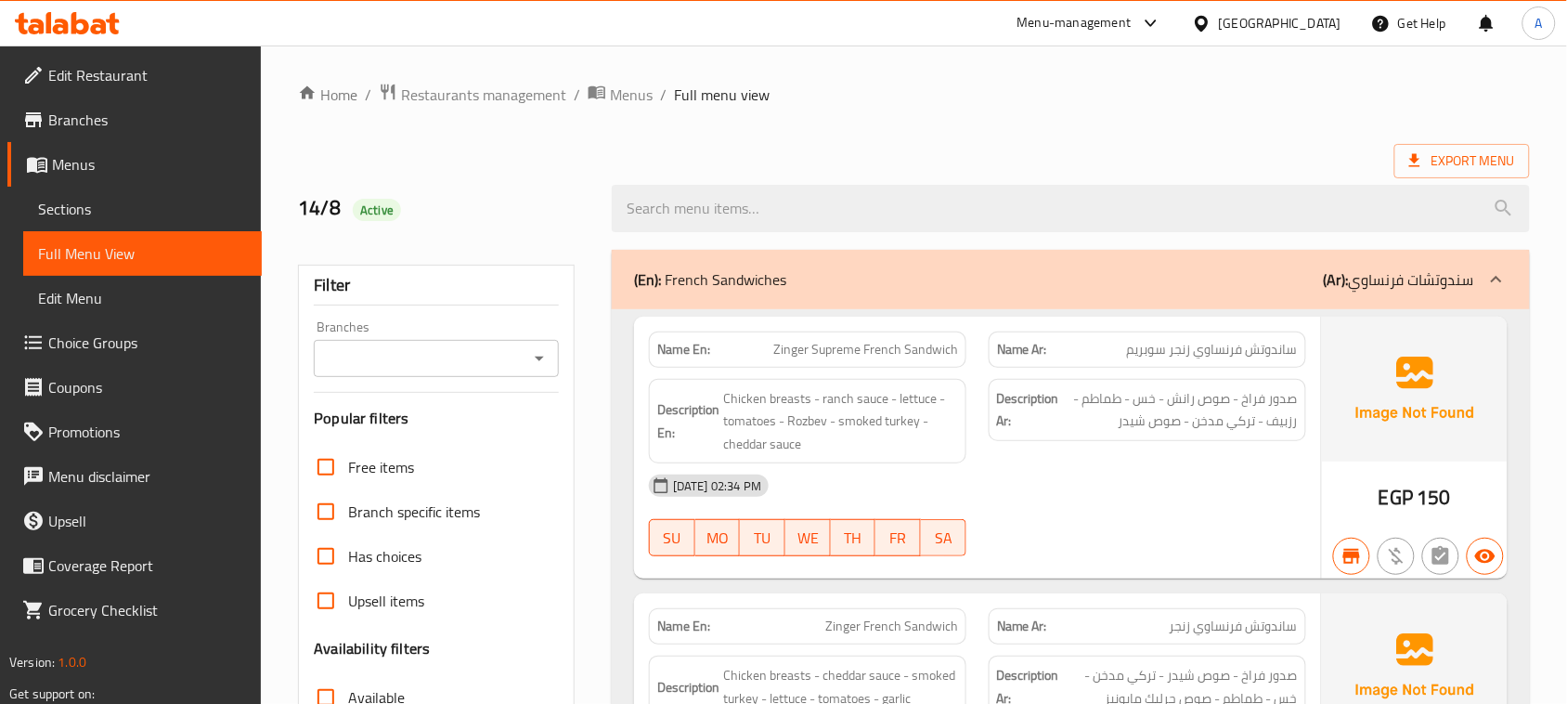
drag, startPoint x: 767, startPoint y: 342, endPoint x: 1116, endPoint y: 358, distance: 349.5
click at [1077, 349] on div "Name En: Zinger Supreme French Sandwich Name Ar: ساندوتش فرنساوي زنجر سوبريم" at bounding box center [978, 349] width 680 height 59
click at [1286, 355] on span "ساندوتش فرنساوي زنجر سوبريم" at bounding box center [1212, 350] width 171 height 20
drag, startPoint x: 1286, startPoint y: 355, endPoint x: 1167, endPoint y: 359, distance: 118.9
click at [1167, 359] on span "ساندوتش فرنساوي زنجر سوبريم" at bounding box center [1212, 350] width 171 height 20
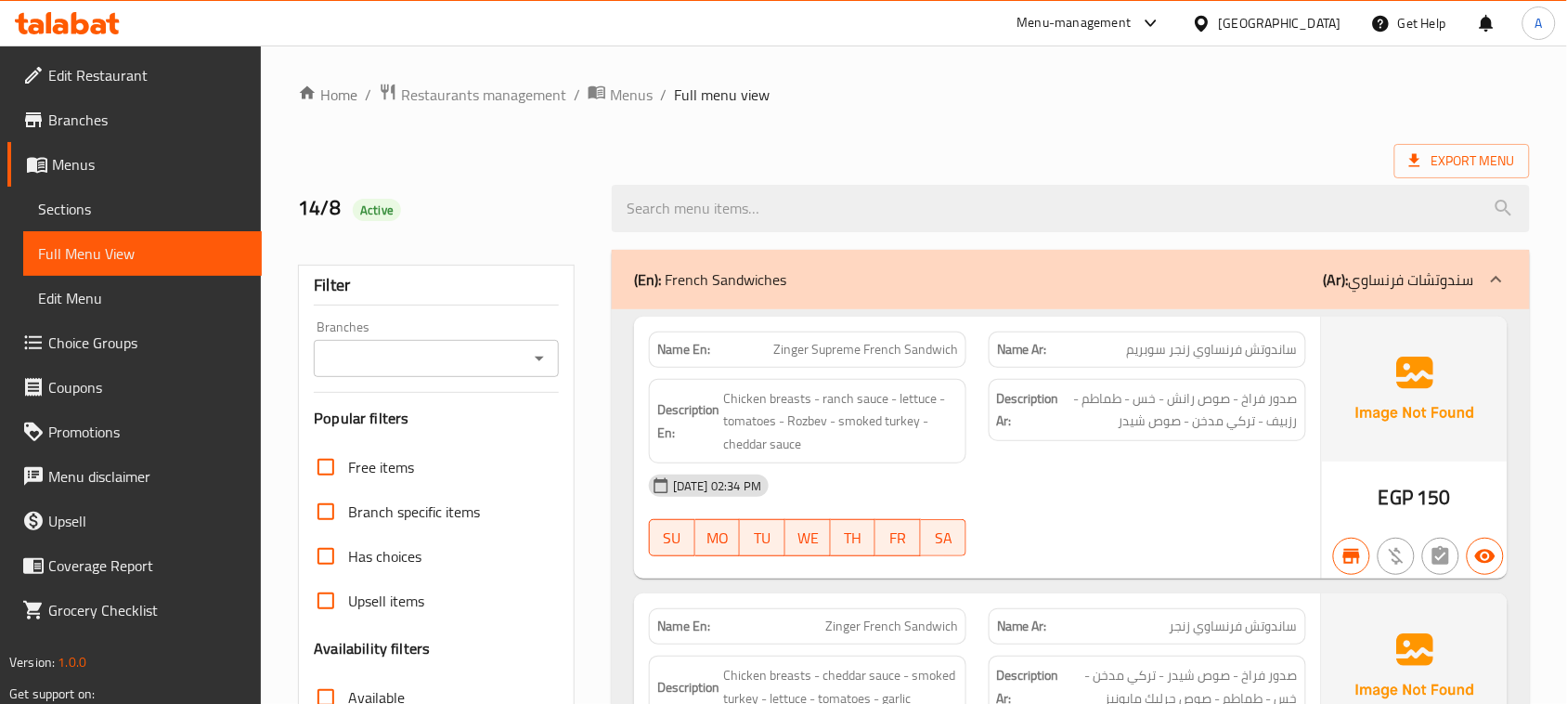
click at [1171, 481] on div "[DATE] 02:34 PM" at bounding box center [978, 485] width 680 height 45
click at [1130, 358] on span "ساندوتش فرنساوي زنجر سوبريم" at bounding box center [1212, 350] width 171 height 20
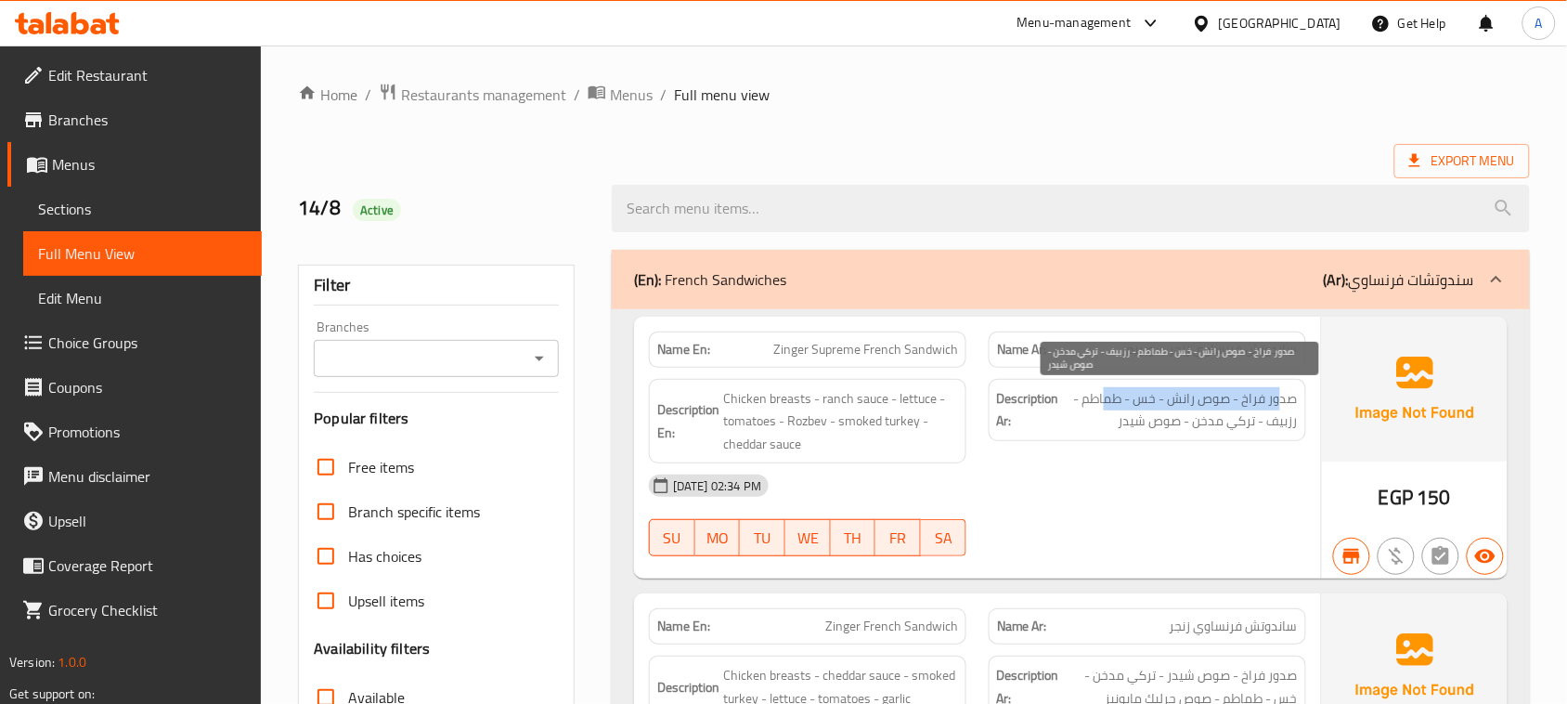
drag, startPoint x: 1245, startPoint y: 405, endPoint x: 1108, endPoint y: 399, distance: 137.5
click at [1108, 399] on span "صدور فراخ - صوص رانش - خس - طماطم - رزبيف - تركي مدخن - صوص شيدر" at bounding box center [1180, 410] width 235 height 46
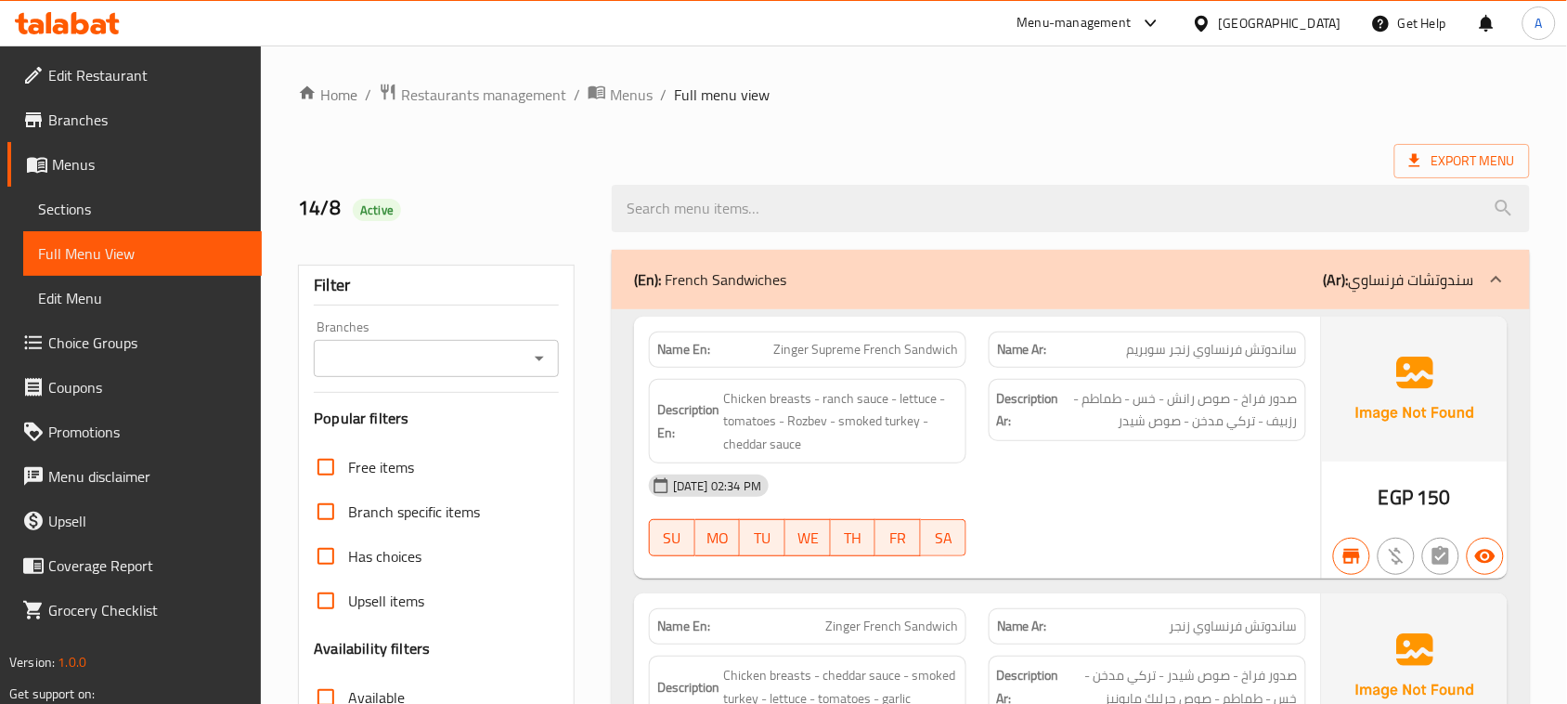
click at [1135, 462] on div "Description Ar: صدور فراخ - صوص رانش - خس - طماطم - رزبيف - تركي مدخن - صوص شيدر" at bounding box center [1148, 422] width 340 height 108
drag, startPoint x: 758, startPoint y: 353, endPoint x: 1023, endPoint y: 475, distance: 292.5
click at [902, 364] on div "Name En: Zinger Supreme French Sandwich" at bounding box center [808, 350] width 318 height 36
click at [1097, 529] on div "[DATE] 02:34 PM SU MO TU WE TH FR SA" at bounding box center [978, 515] width 680 height 104
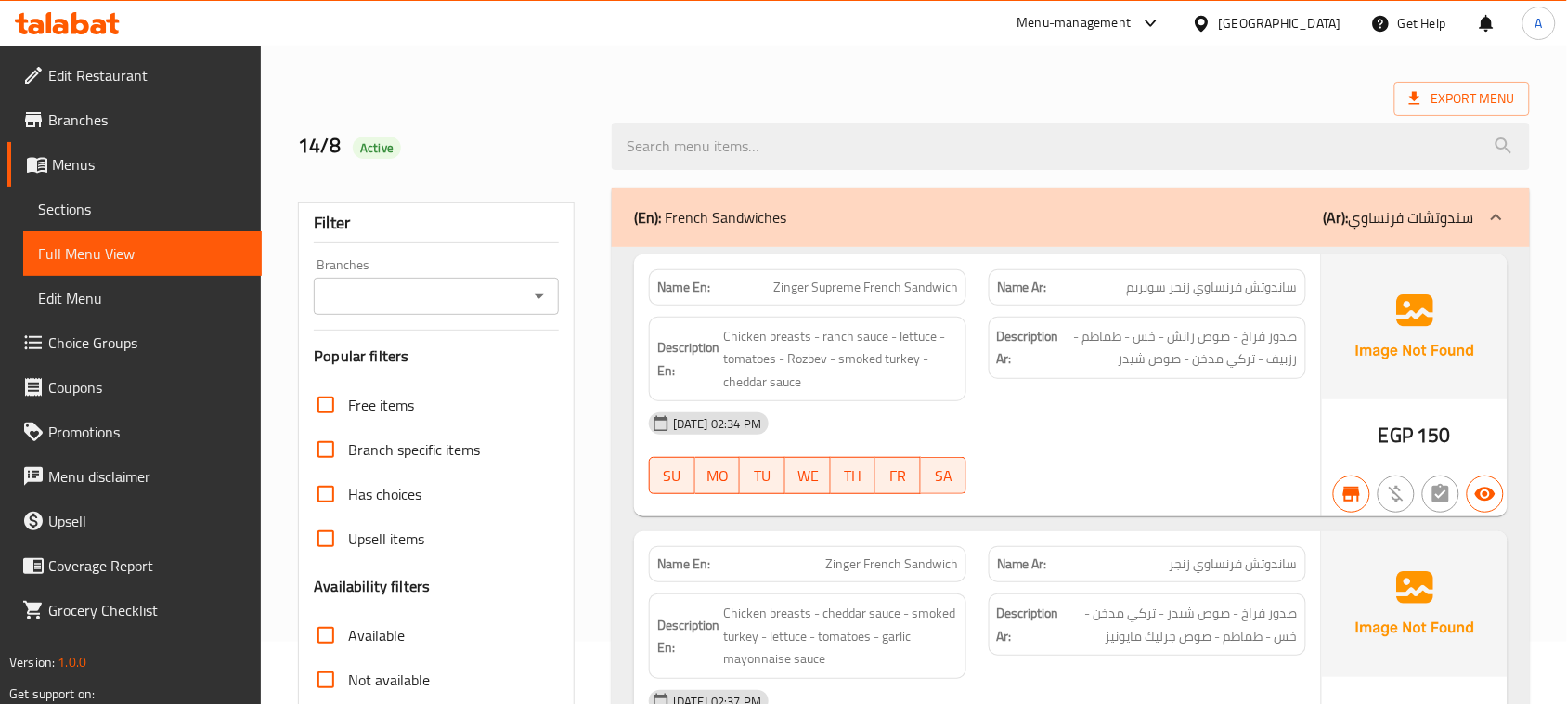
scroll to position [116, 0]
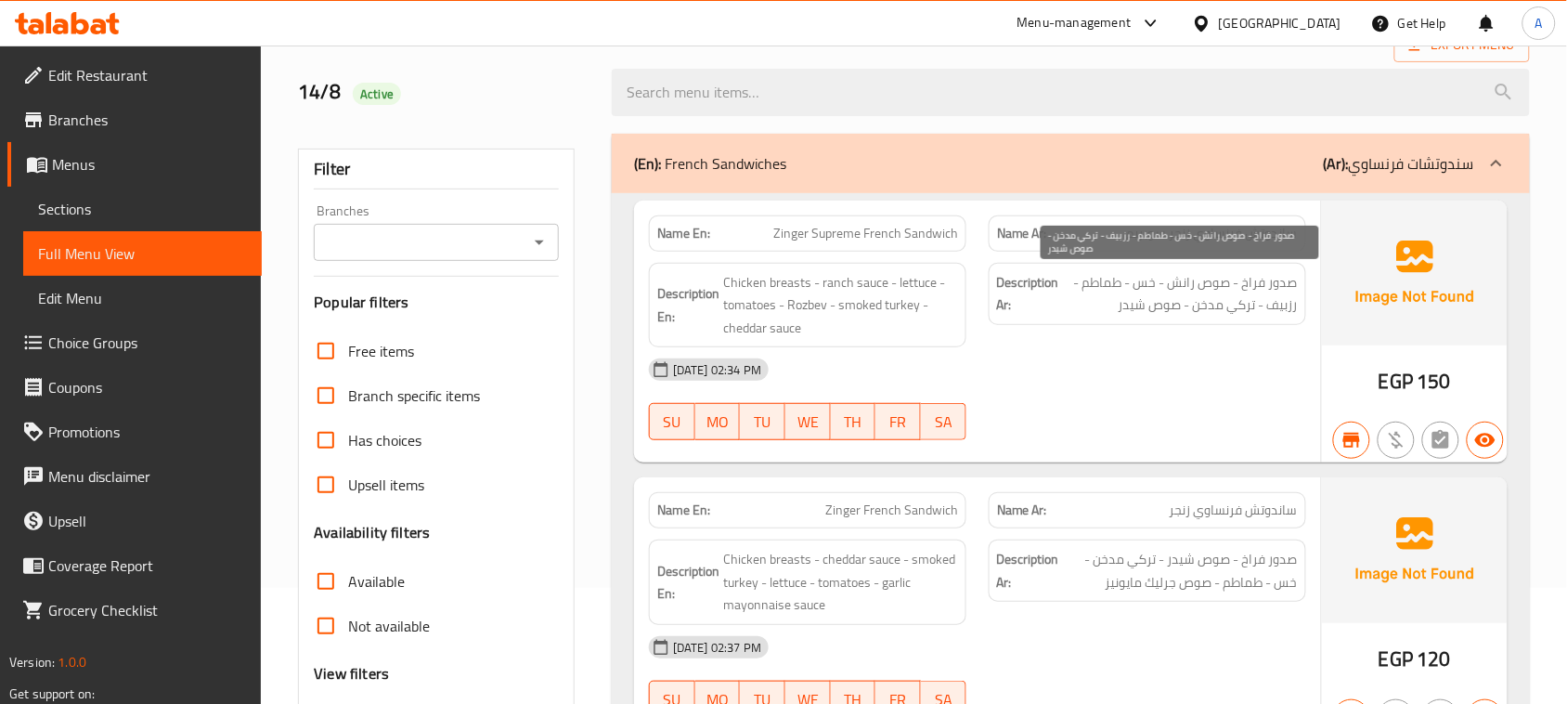
drag, startPoint x: 1163, startPoint y: 305, endPoint x: 1135, endPoint y: 371, distance: 72.4
click at [1138, 311] on span "صدور فراخ - صوص رانش - خس - طماطم - رزبيف - تركي مدخن - صوص شيدر" at bounding box center [1180, 294] width 235 height 46
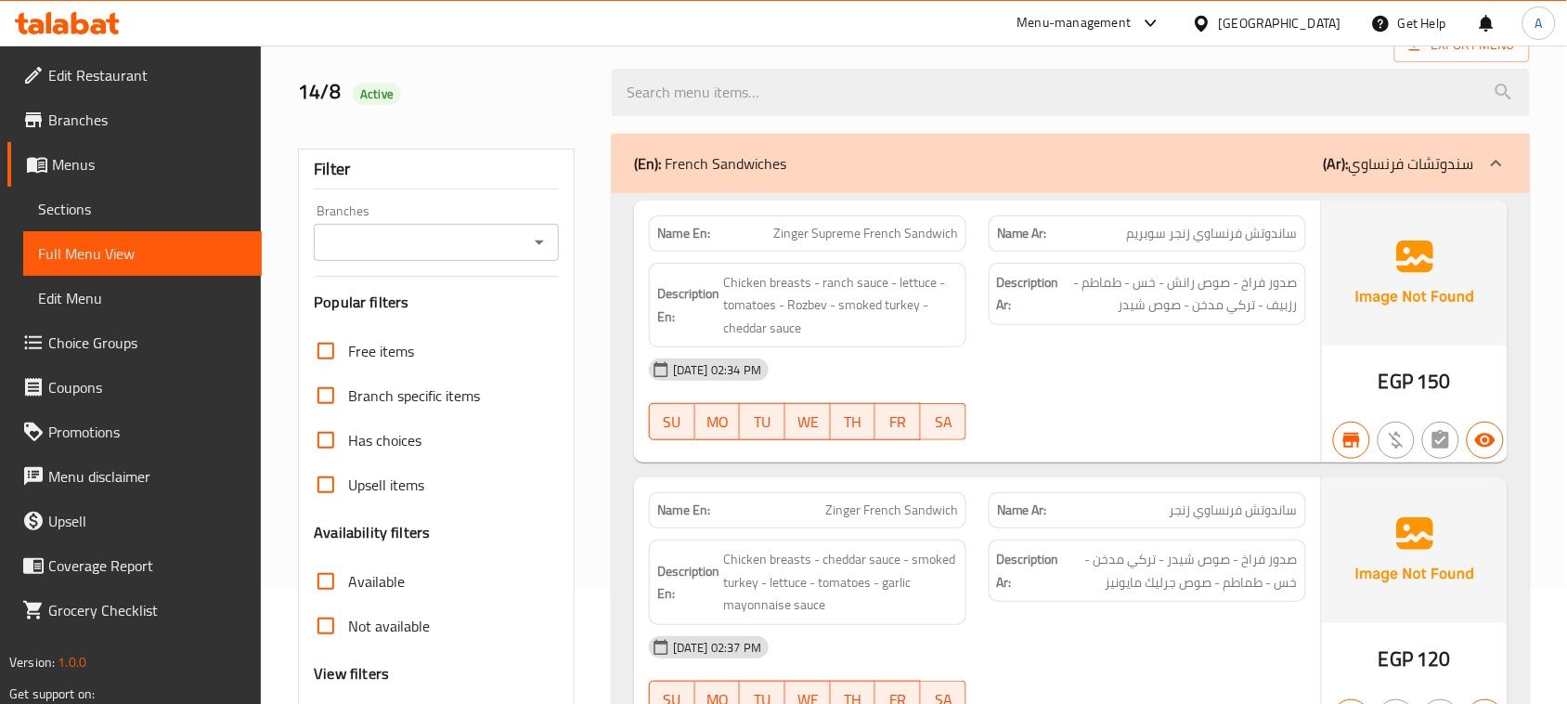
click at [1135, 387] on div "[DATE] 02:34 PM" at bounding box center [978, 369] width 680 height 45
click at [541, 251] on icon "Open" at bounding box center [539, 242] width 22 height 22
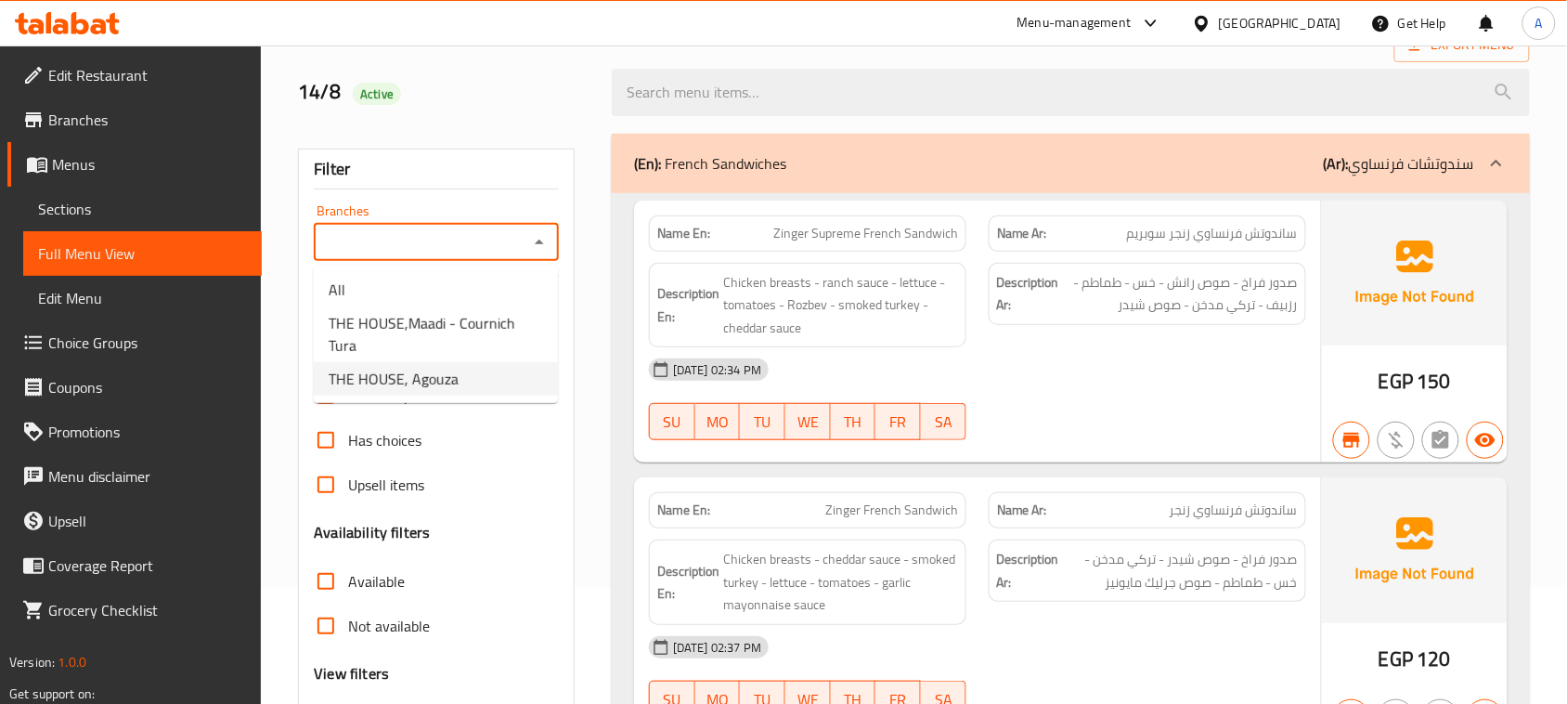
click at [484, 362] on li "THE HOUSE, Agouza" at bounding box center [436, 378] width 244 height 33
type input "THE HOUSE, Agouza"
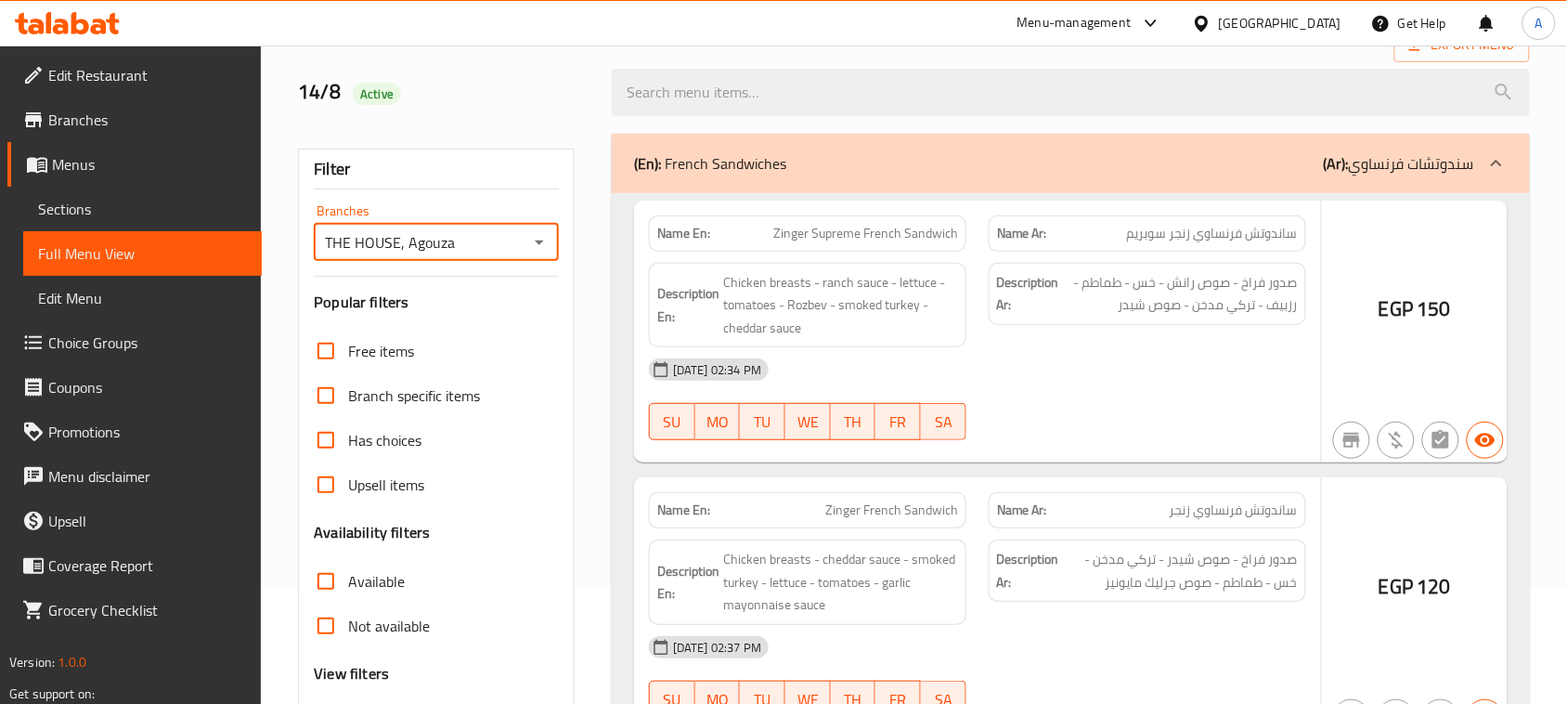
click at [873, 307] on div at bounding box center [783, 352] width 1567 height 704
click at [1093, 371] on div at bounding box center [783, 352] width 1567 height 704
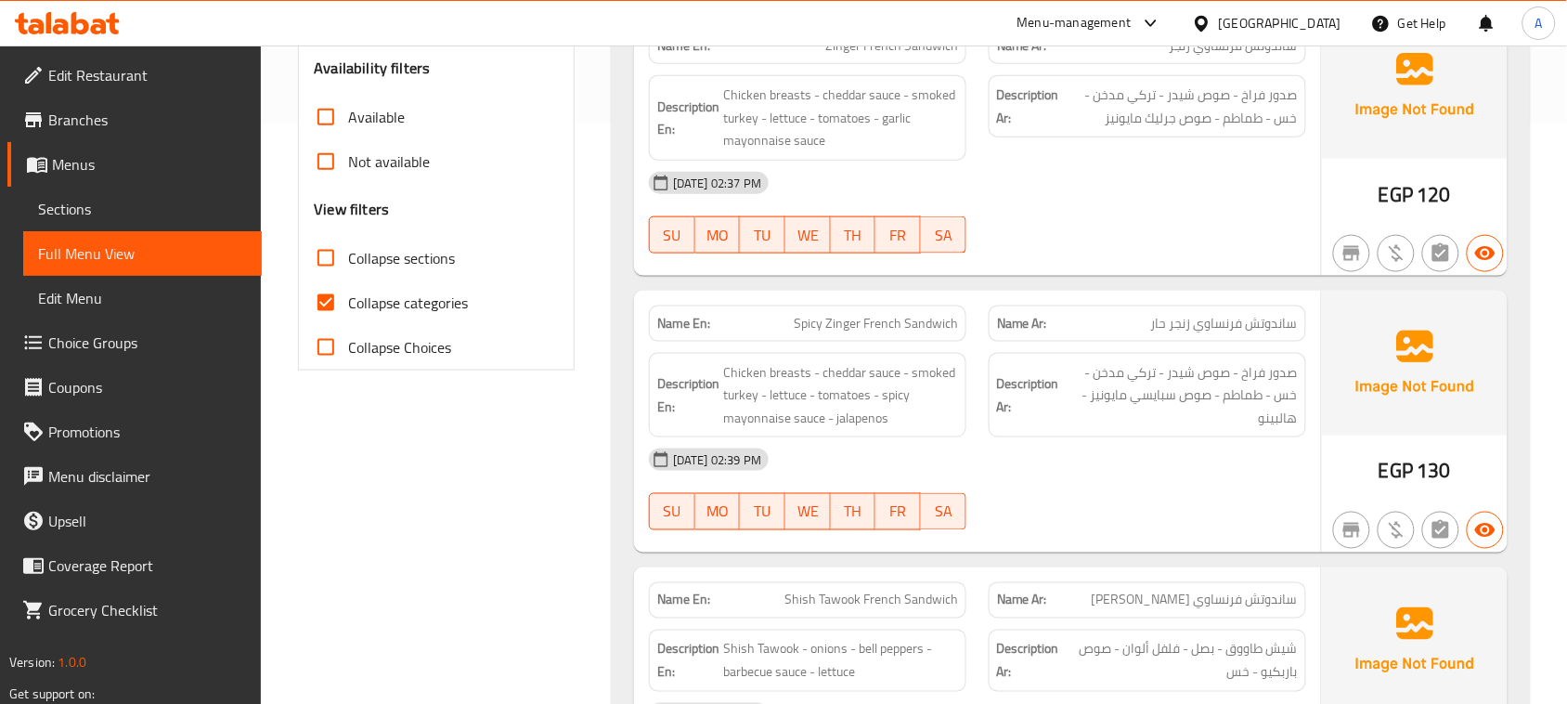
scroll to position [696, 0]
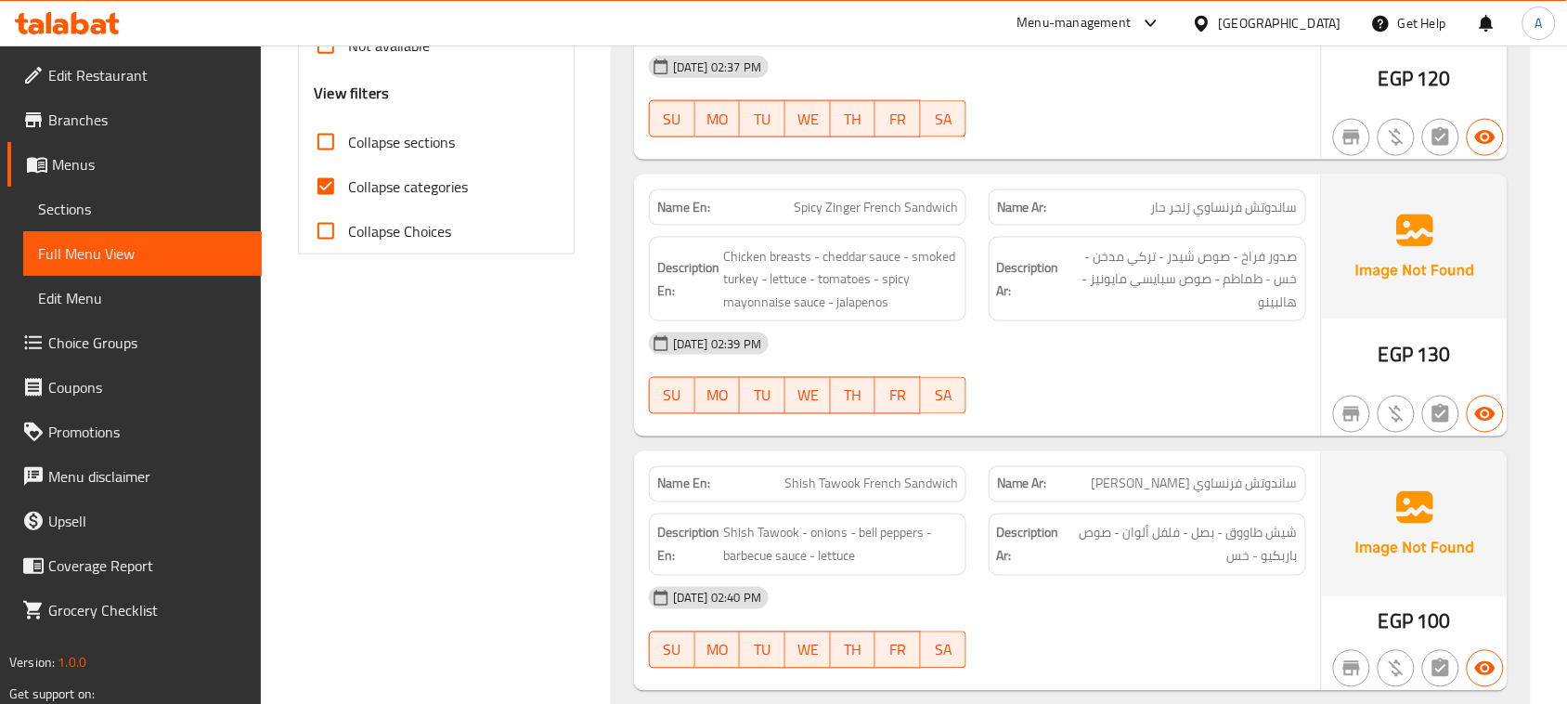
click at [425, 186] on span "Collapse categories" at bounding box center [408, 187] width 120 height 22
click at [348, 186] on input "Collapse categories" at bounding box center [326, 186] width 45 height 45
checkbox input "false"
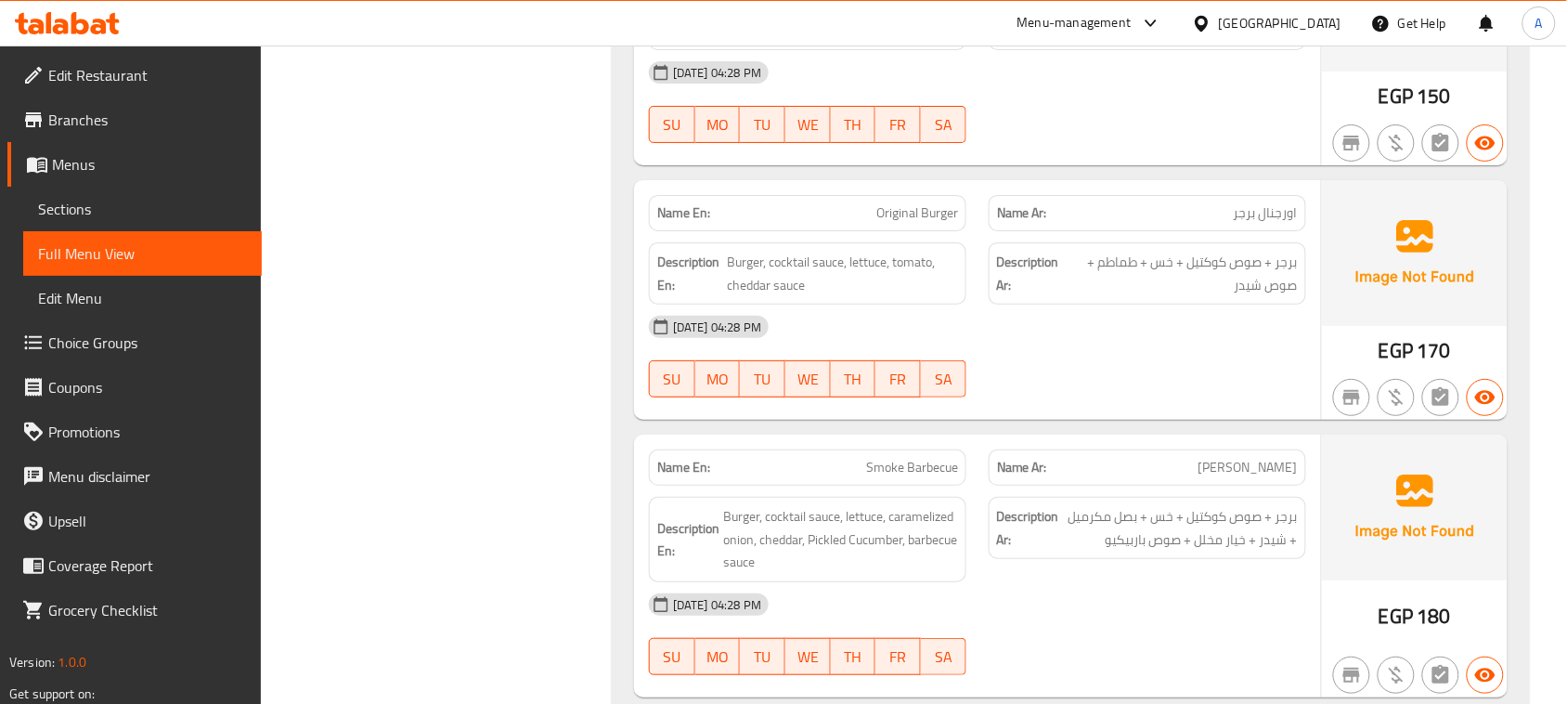
scroll to position [0, 0]
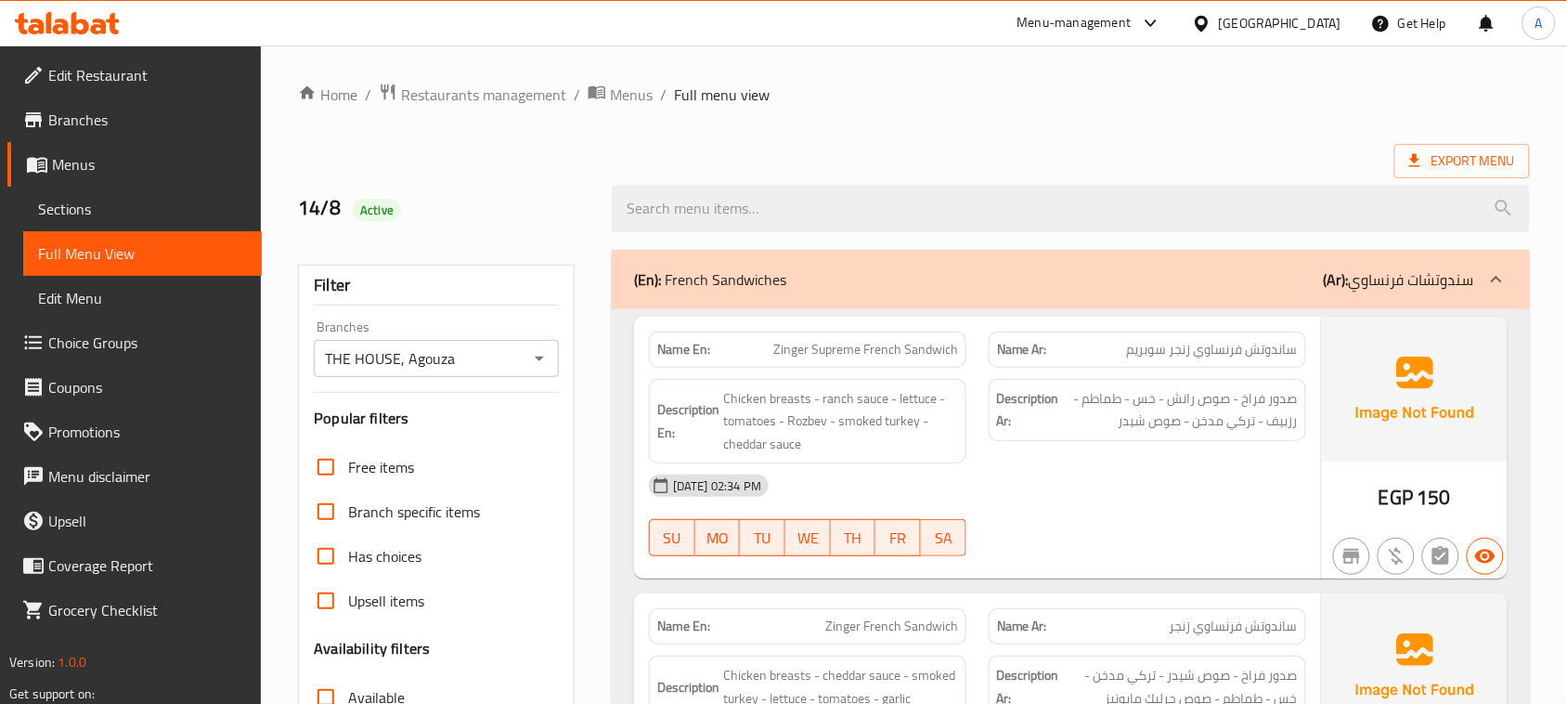
click at [503, 365] on input "THE HOUSE, Agouza" at bounding box center [420, 358] width 203 height 26
click at [535, 360] on icon "Open" at bounding box center [539, 358] width 22 height 22
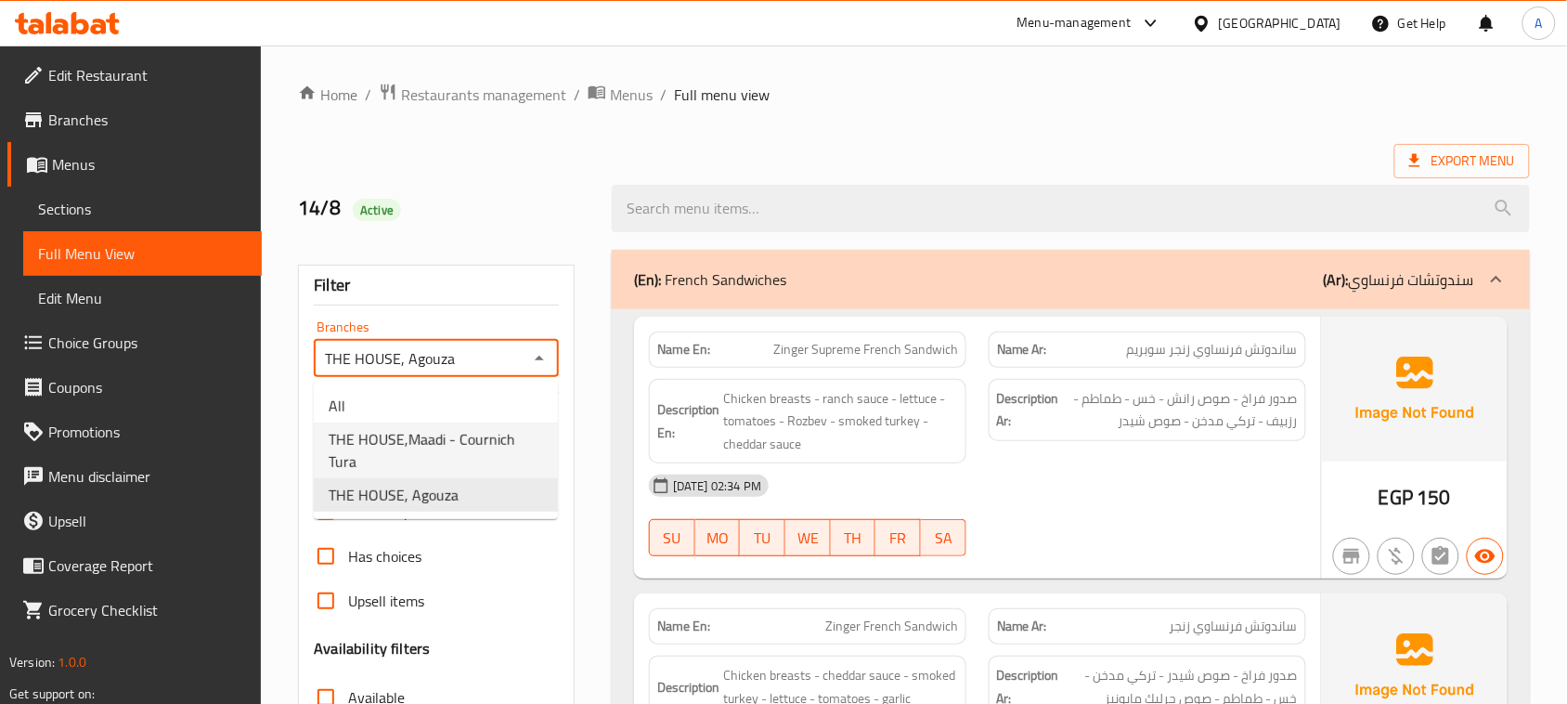
click at [471, 442] on span "THE HOUSE,Maadi - Cournich Tura" at bounding box center [436, 450] width 215 height 45
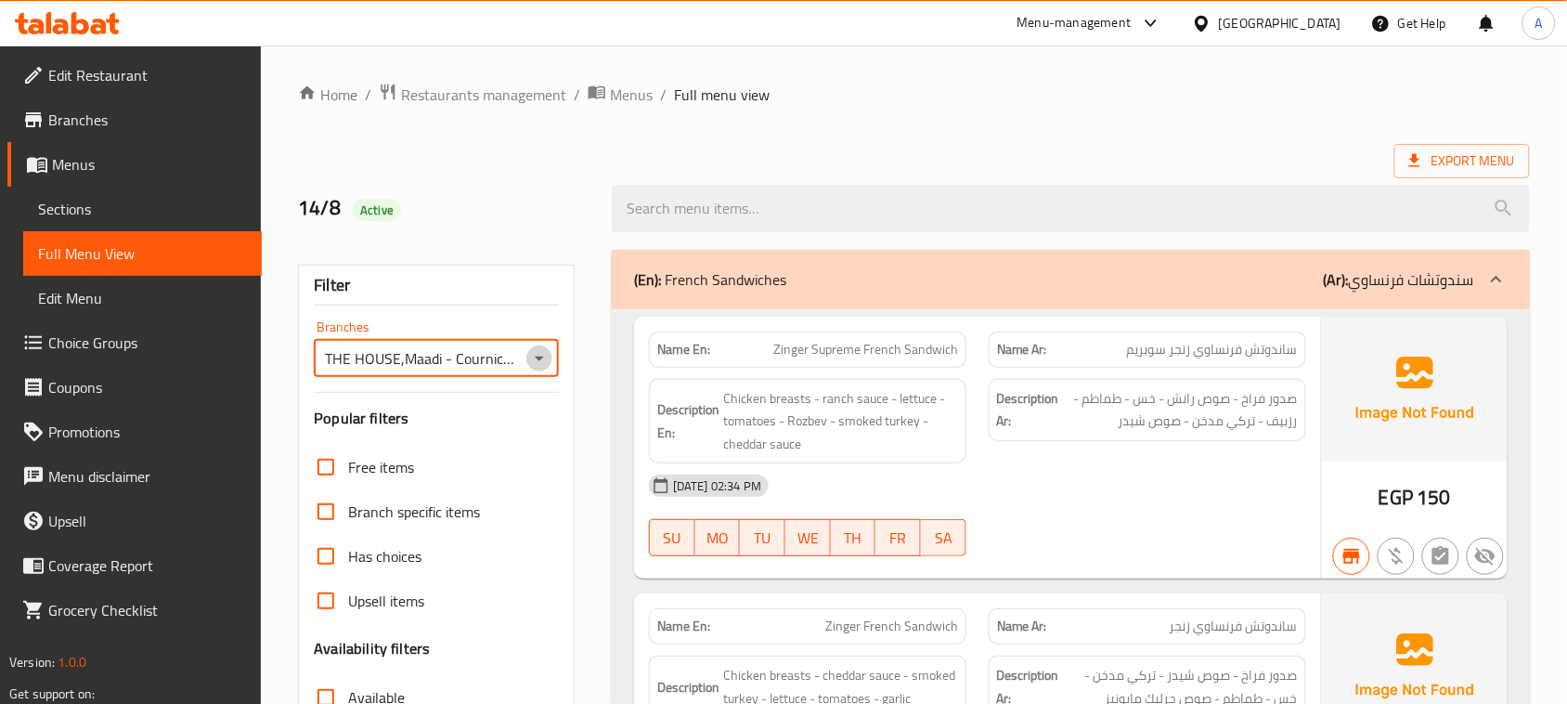
click at [541, 355] on icon "Open" at bounding box center [539, 358] width 22 height 22
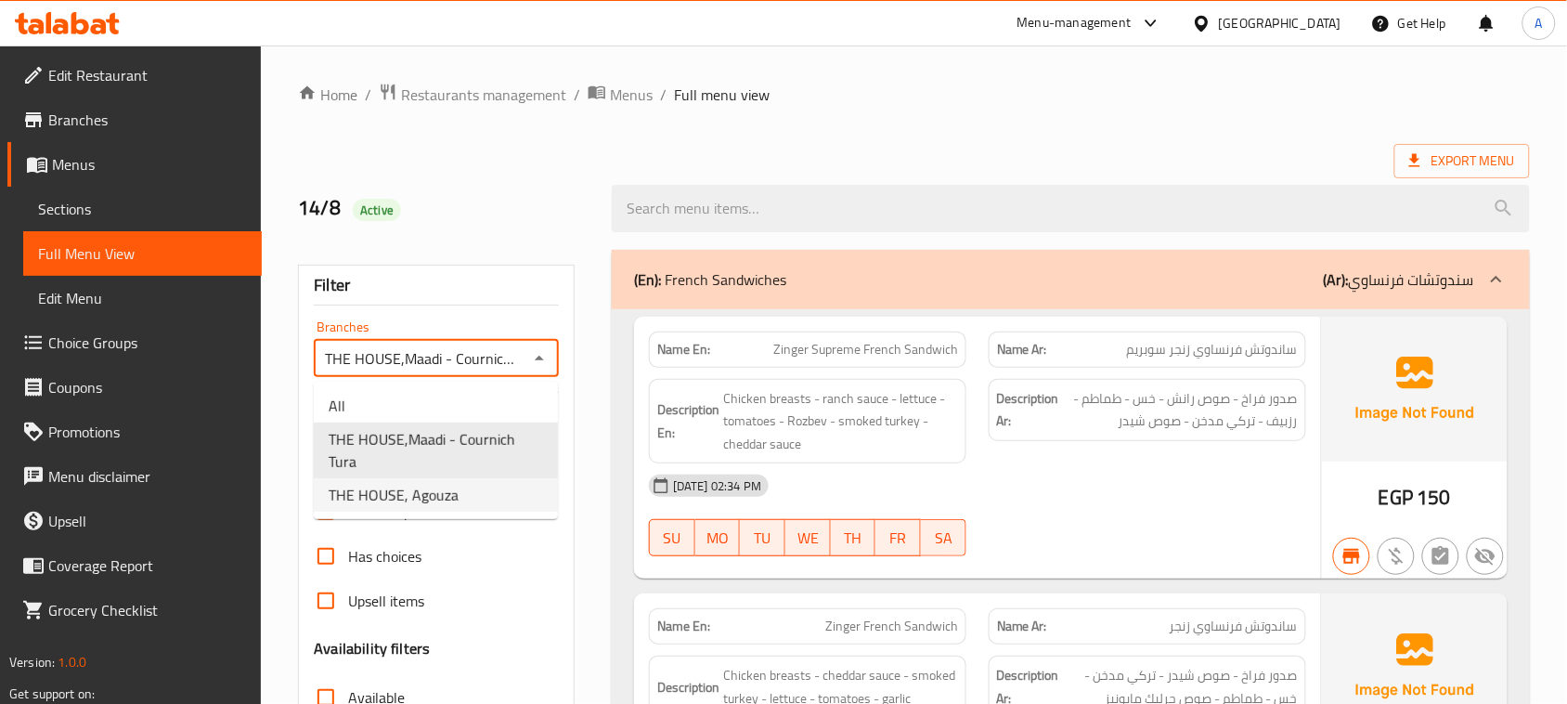
click at [495, 478] on li "THE HOUSE, Agouza" at bounding box center [436, 494] width 244 height 33
type input "THE HOUSE, Agouza"
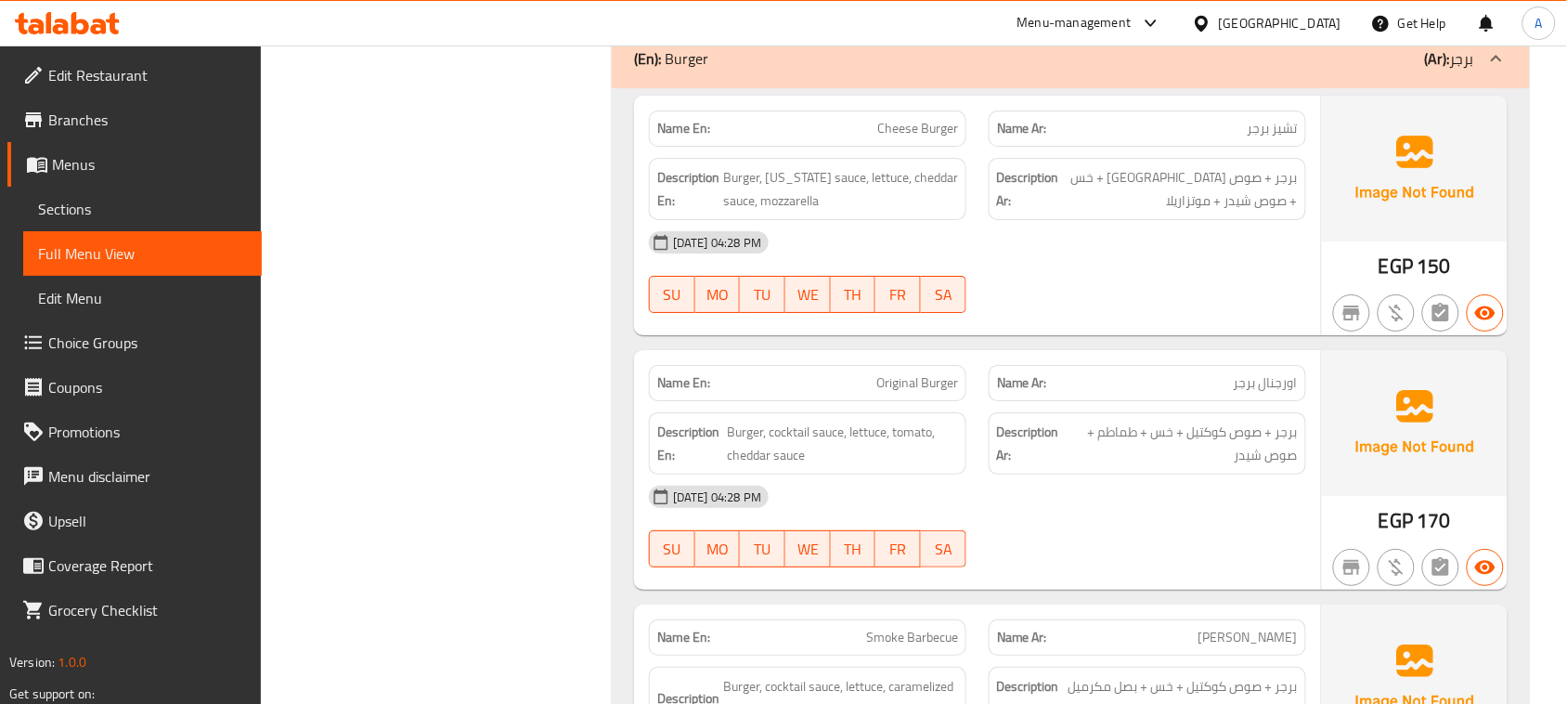
scroll to position [1973, 0]
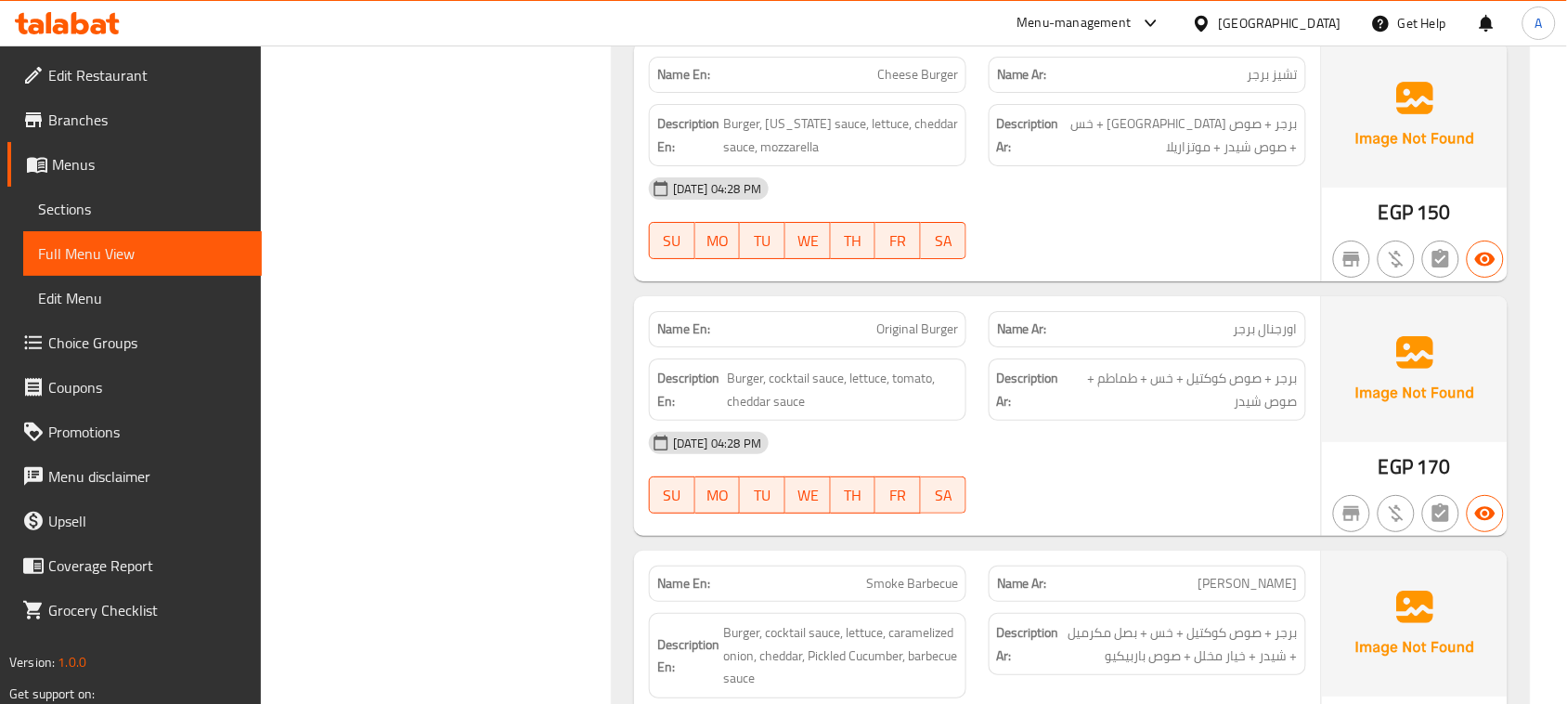
drag, startPoint x: 977, startPoint y: 360, endPoint x: 1071, endPoint y: 434, distance: 119.1
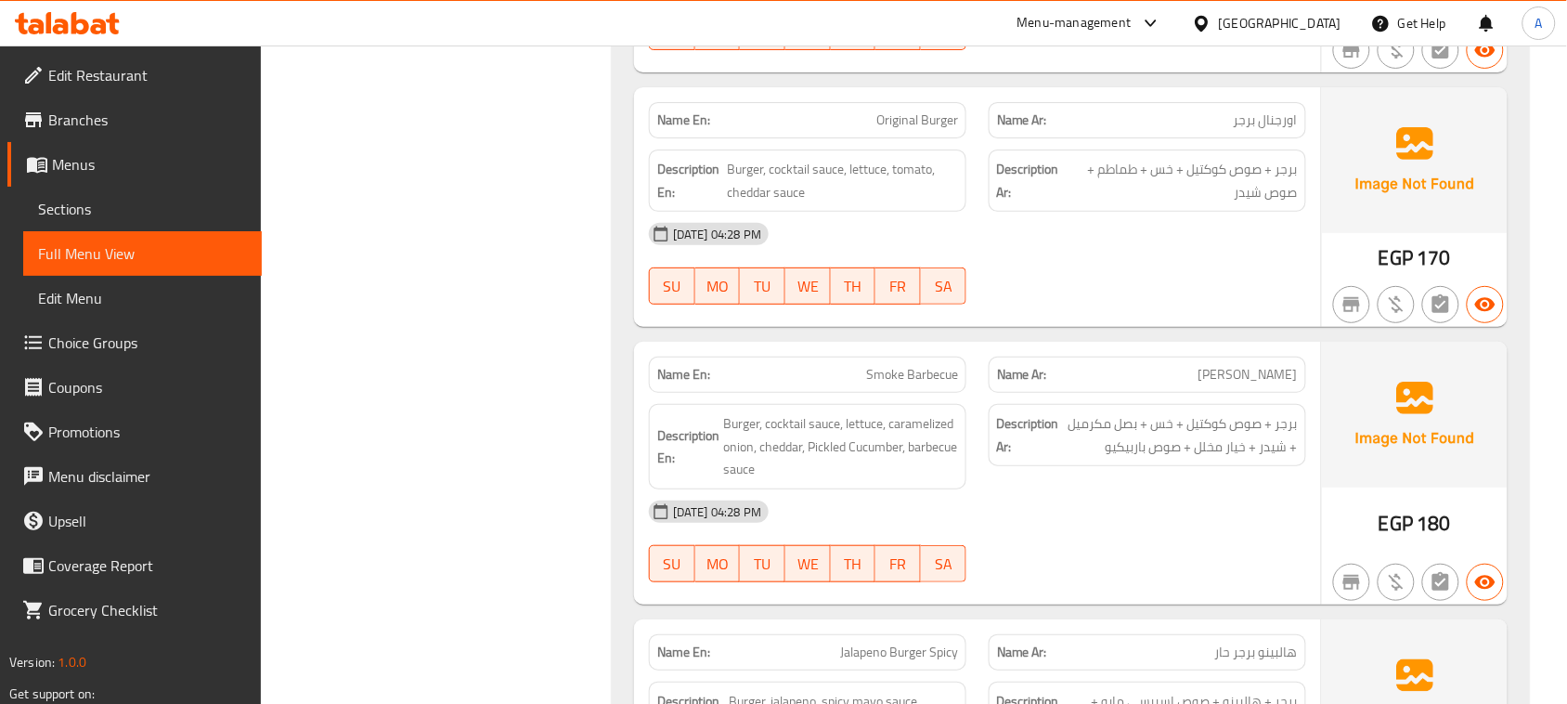
scroll to position [2205, 0]
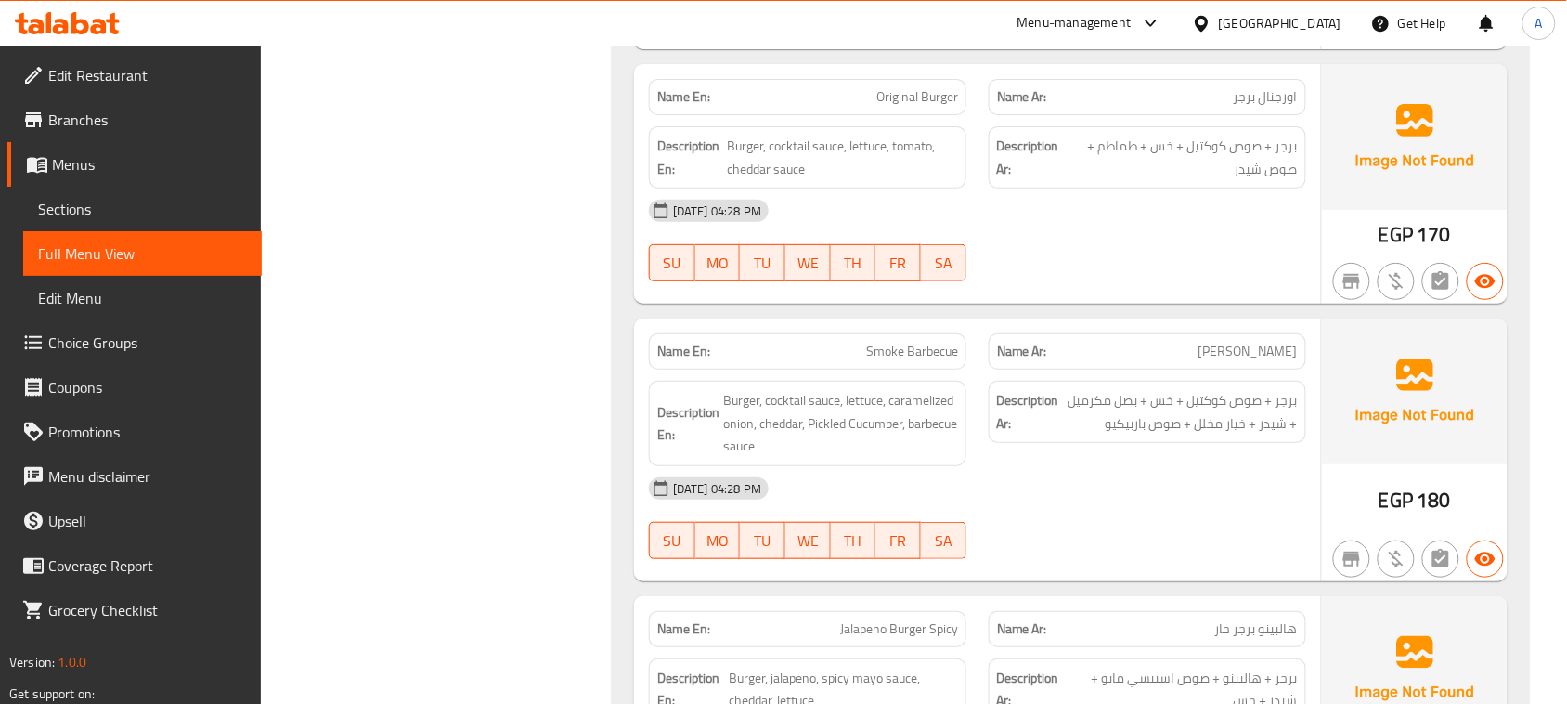
click at [1280, 410] on span "برجر + صوص كوكتيل + خس + بصل مكرميل + شيدر + خيار مخلل + صوص باربيكيو" at bounding box center [1180, 412] width 235 height 46
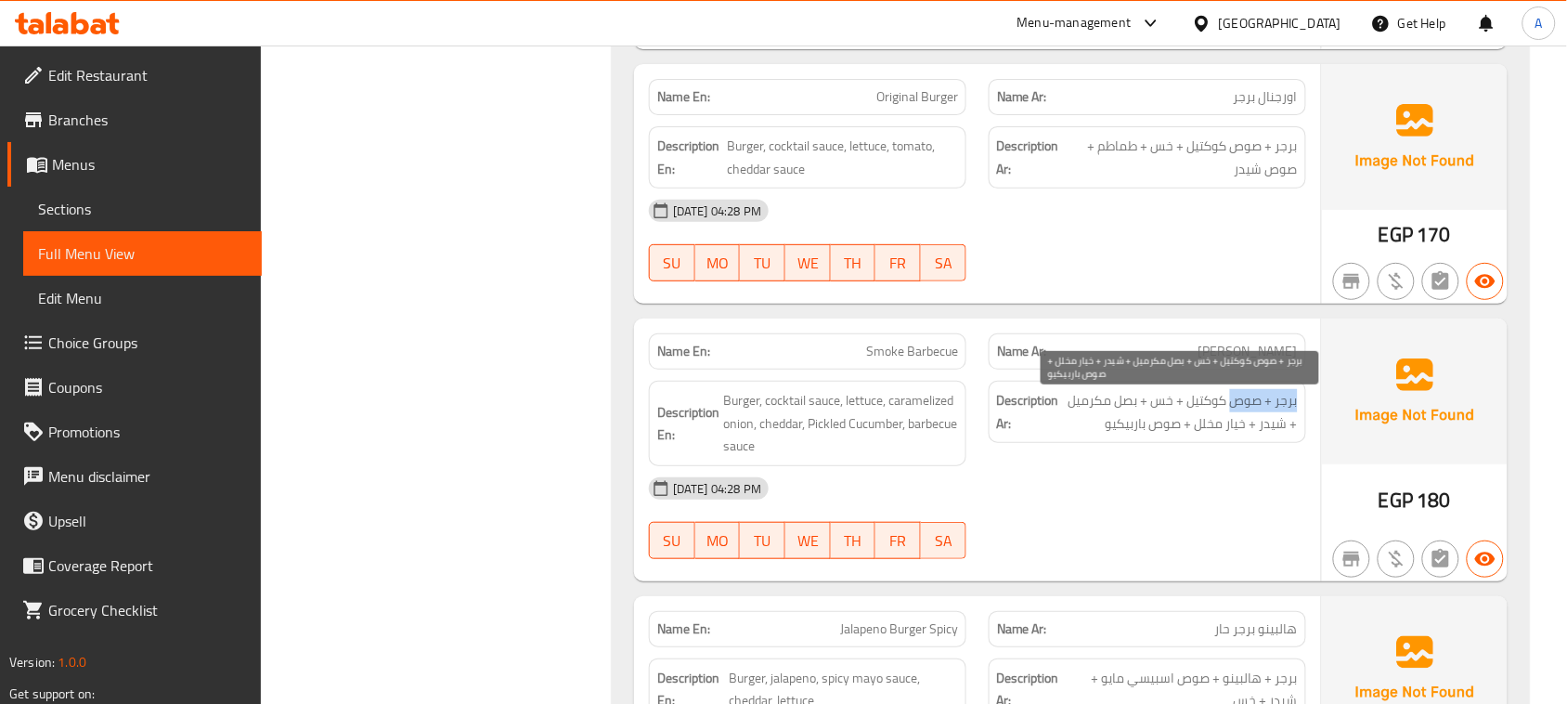
drag, startPoint x: 1280, startPoint y: 410, endPoint x: 1260, endPoint y: 406, distance: 19.9
click at [1260, 406] on span "برجر + صوص كوكتيل + خس + بصل مكرميل + شيدر + خيار مخلل + صوص باربيكيو" at bounding box center [1180, 412] width 235 height 46
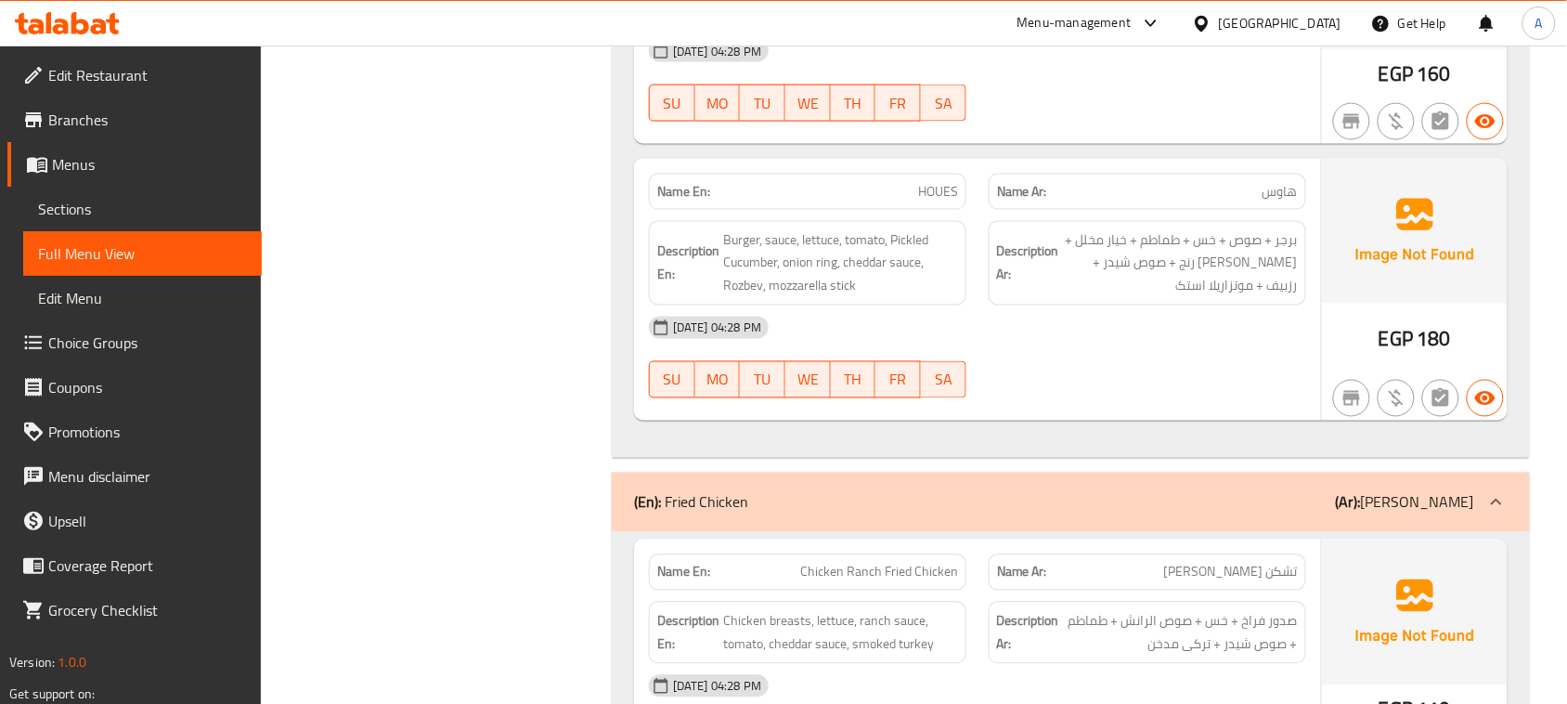
scroll to position [2902, 0]
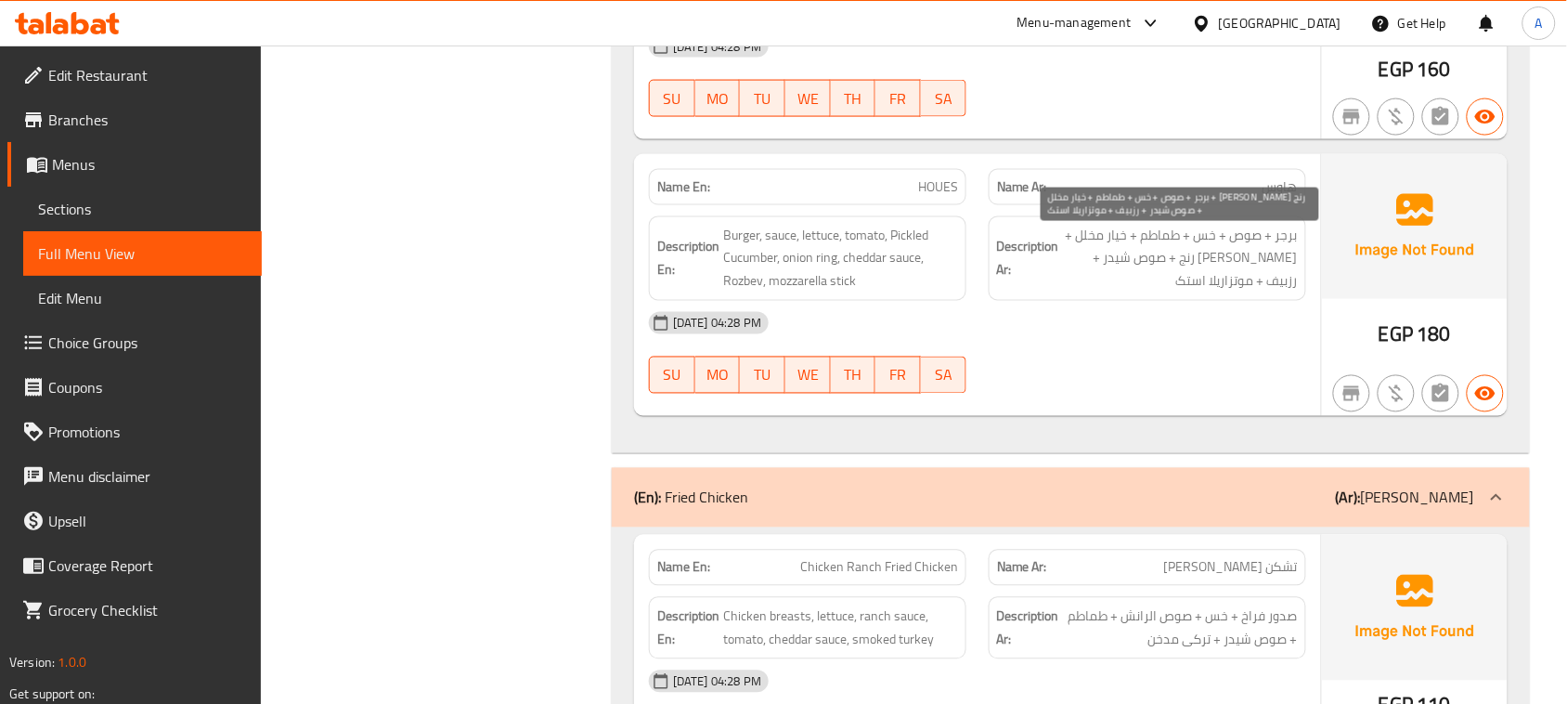
click at [1152, 272] on span "برجر + صوص + خس + طماطم + خيار مخلل + [PERSON_NAME] رنج + صوص شيدر + رزبيف + مو…" at bounding box center [1180, 259] width 235 height 69
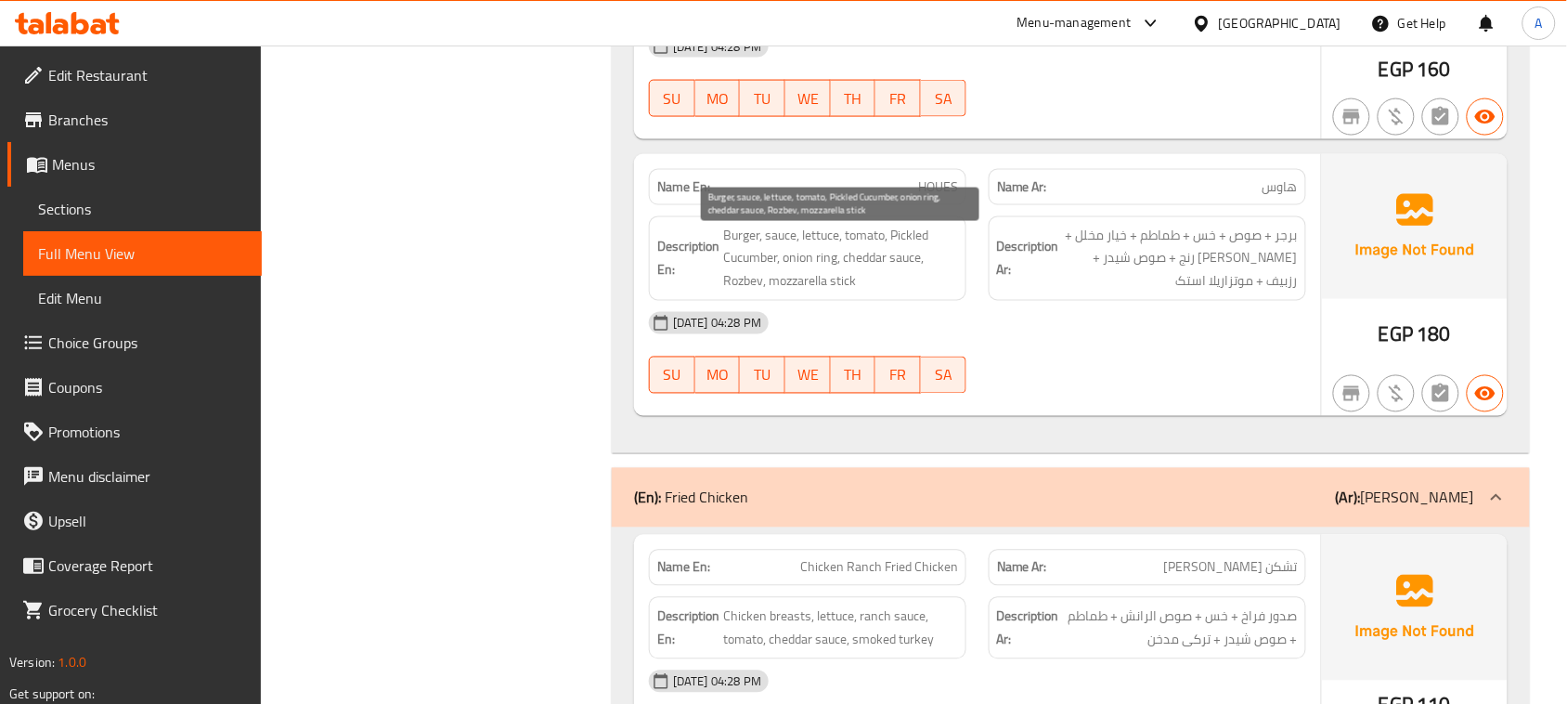
click at [739, 238] on span "Burger, sauce, lettuce, tomato, Pickled Cucumber, onion ring, cheddar sauce, Ro…" at bounding box center [840, 259] width 235 height 69
drag, startPoint x: 739, startPoint y: 238, endPoint x: 1194, endPoint y: 327, distance: 463.7
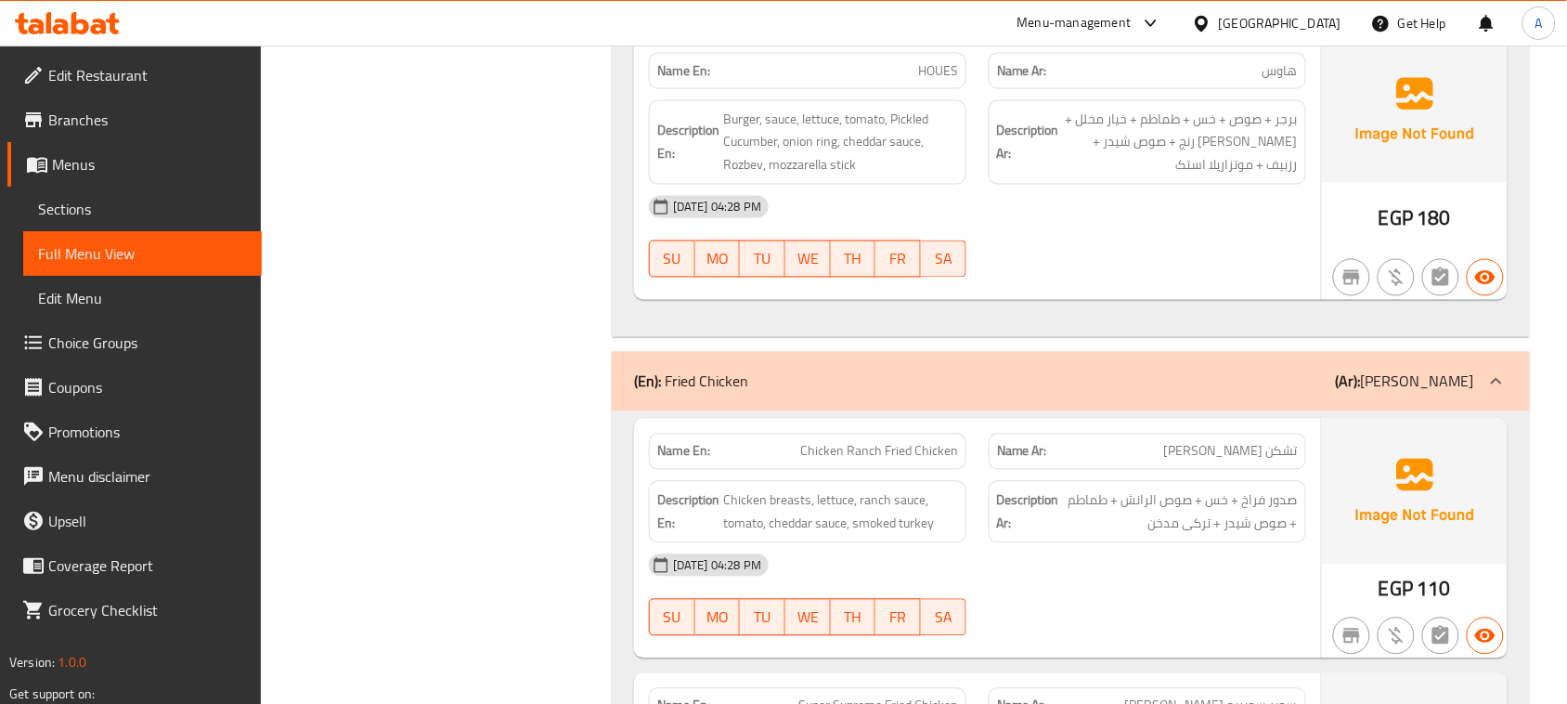
scroll to position [3134, 0]
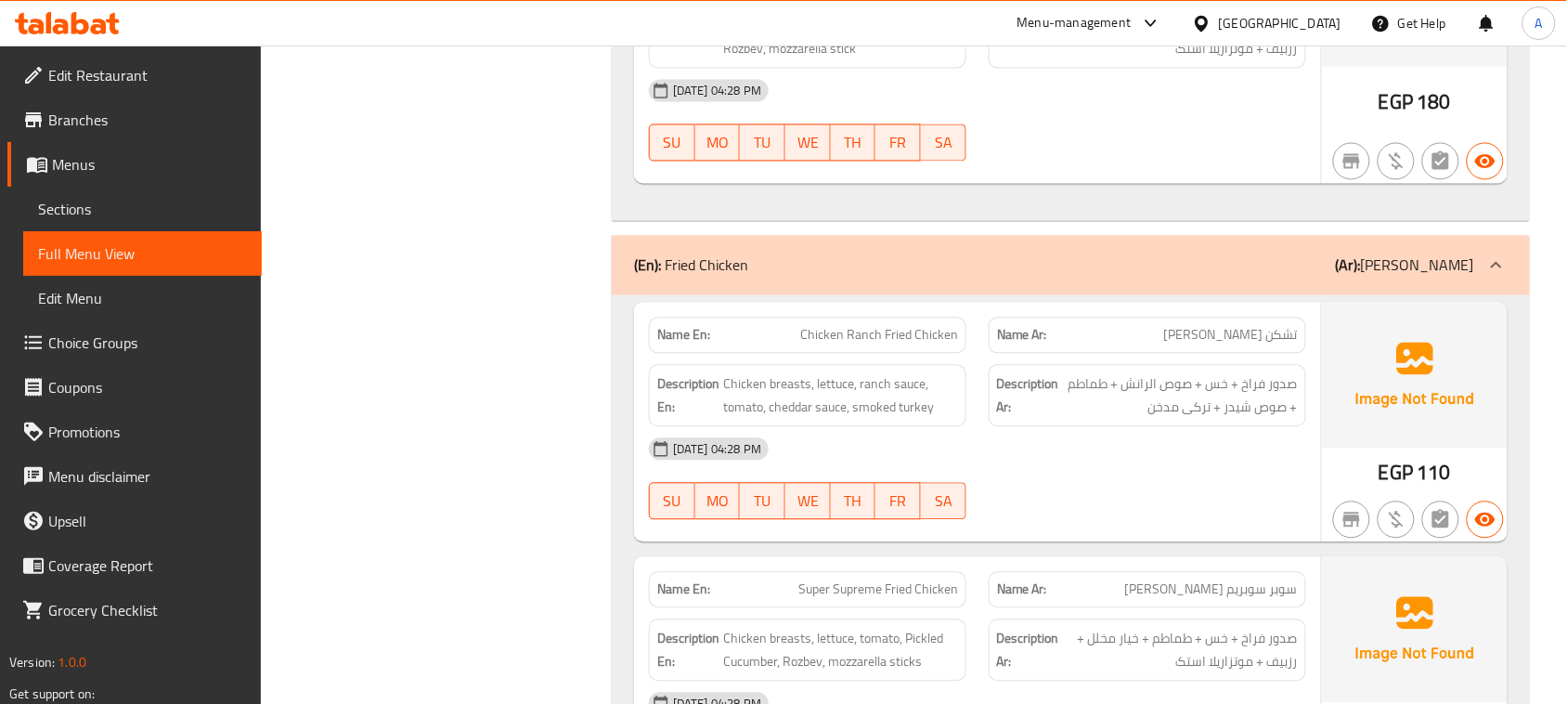
drag, startPoint x: 829, startPoint y: 341, endPoint x: 924, endPoint y: 341, distance: 94.7
copy span "Chicken Ranch Fried Chicken"
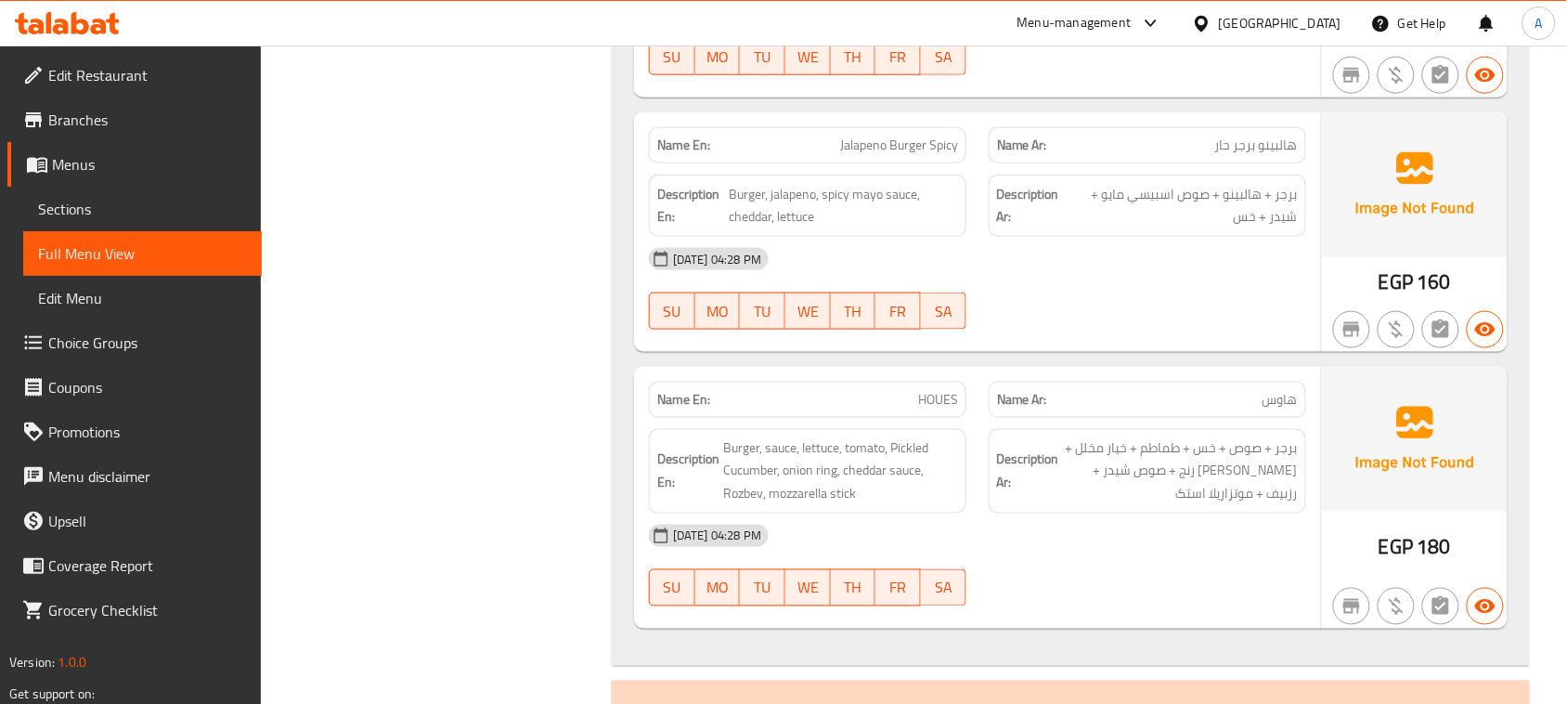
scroll to position [2670, 0]
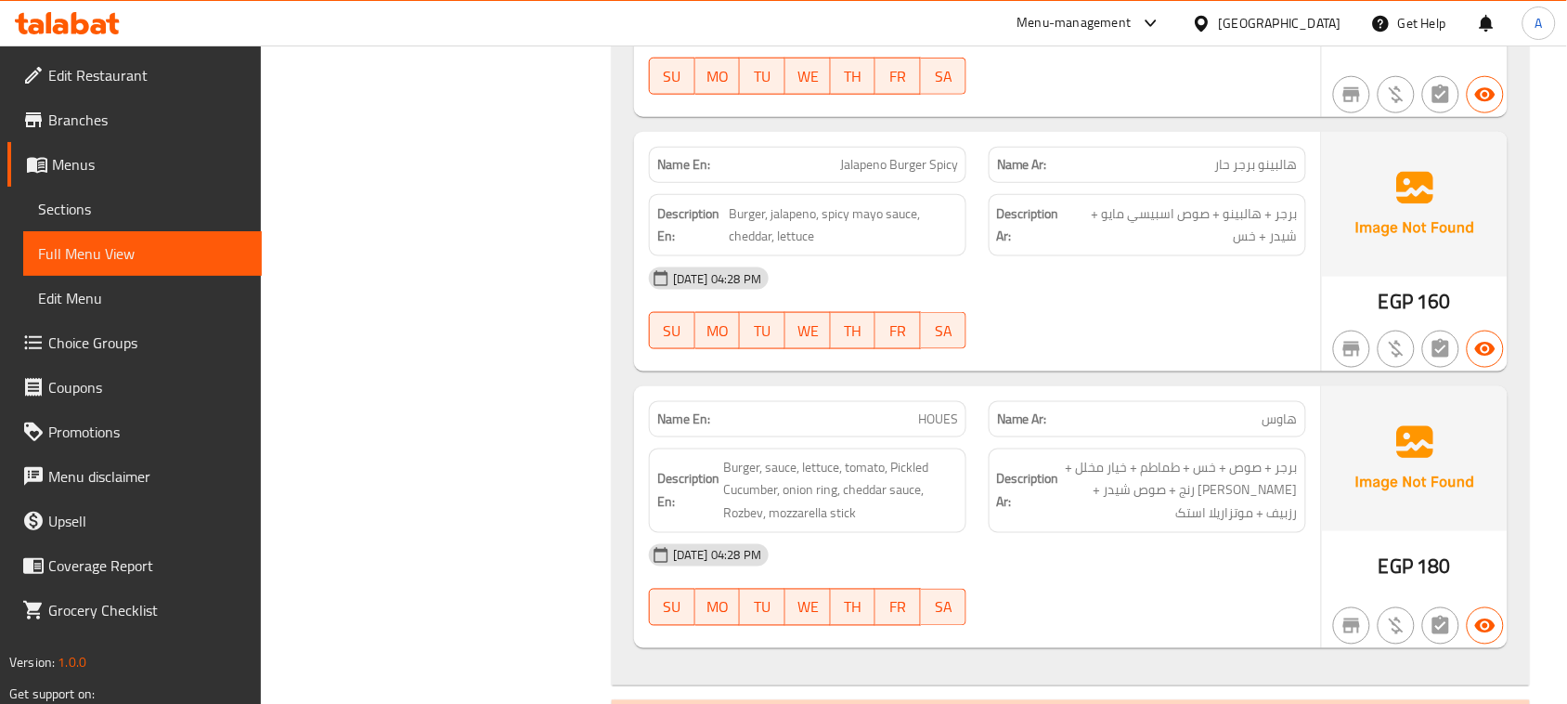
drag, startPoint x: 861, startPoint y: 164, endPoint x: 901, endPoint y: 182, distance: 43.7
copy span "Jalapeno Burger"
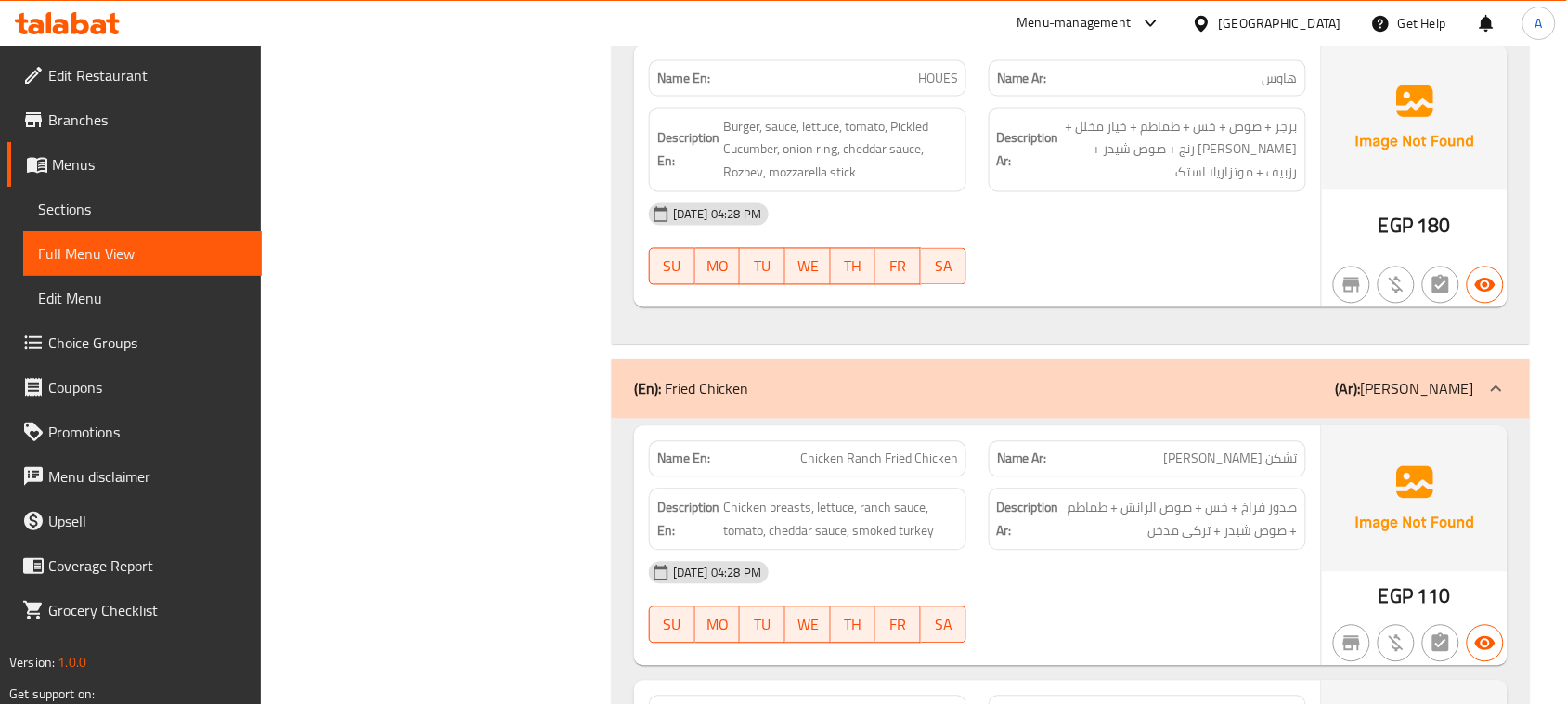
scroll to position [3018, 0]
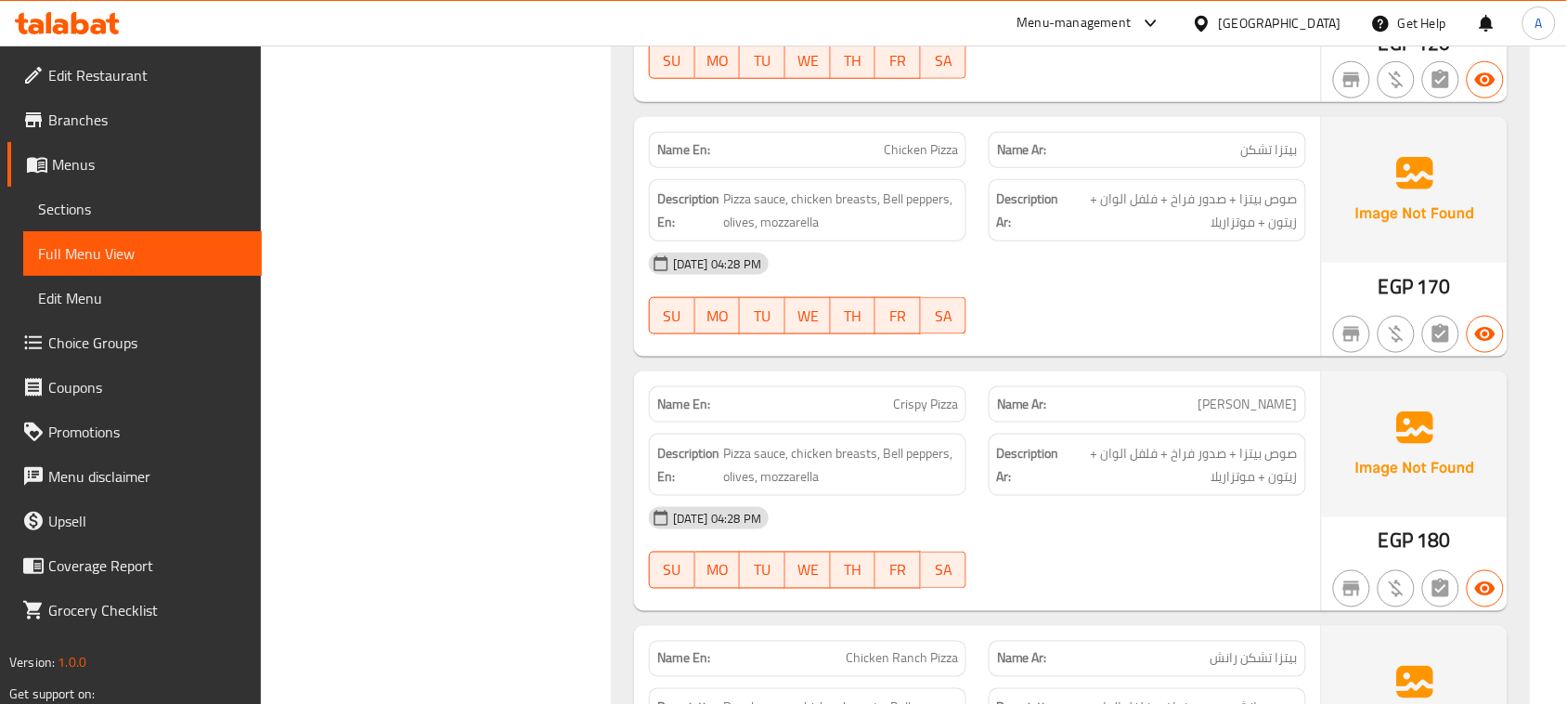
scroll to position [4759, 0]
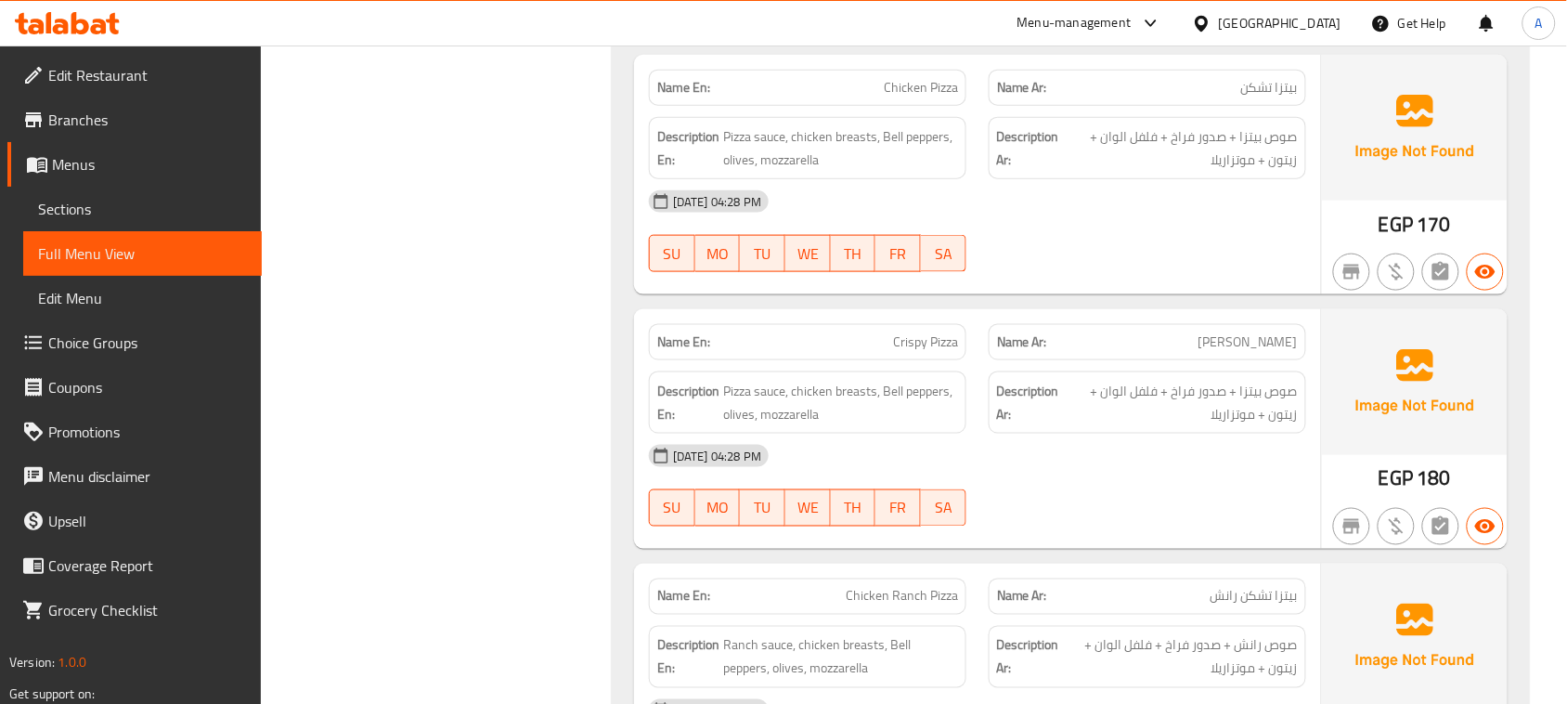
drag, startPoint x: 868, startPoint y: 358, endPoint x: 1006, endPoint y: 391, distance: 141.4
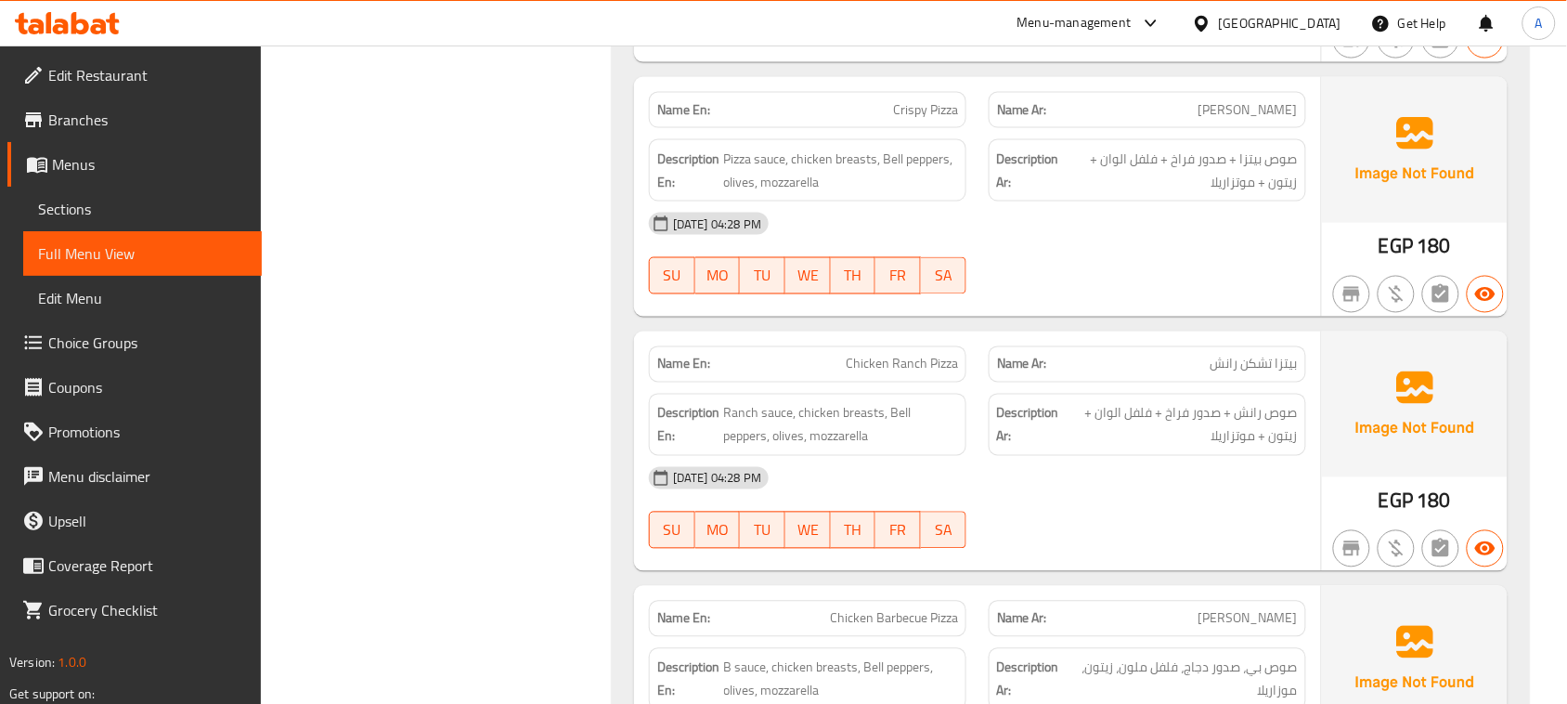
scroll to position [5107, 0]
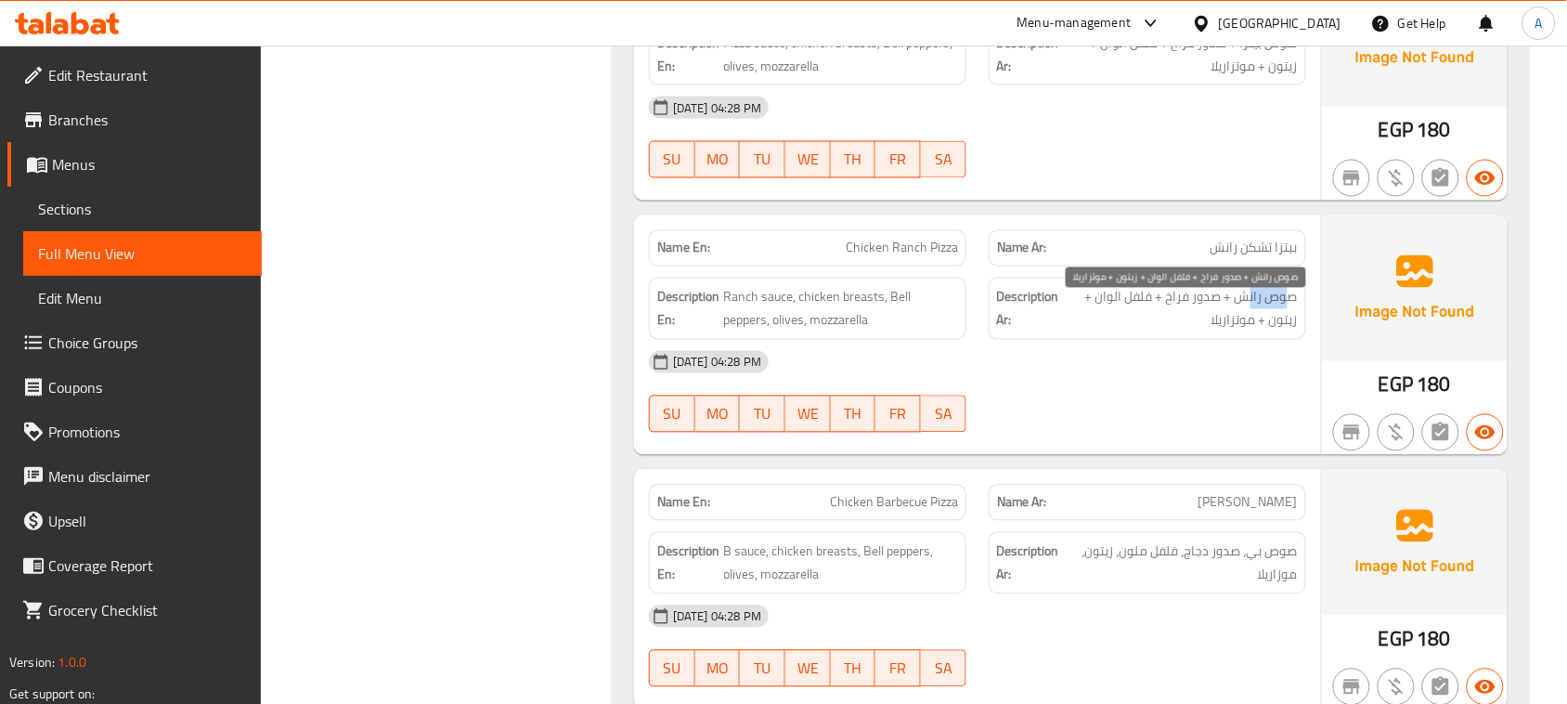
drag, startPoint x: 1289, startPoint y: 311, endPoint x: 1250, endPoint y: 316, distance: 39.3
click at [1250, 316] on span "صوص رانش + صدور فراخ + فلفل الوان + زيتون + موتزاريلا" at bounding box center [1180, 309] width 235 height 46
click at [1165, 321] on span "صوص رانش + صدور فراخ + فلفل الوان + زيتون + موتزاريلا" at bounding box center [1180, 309] width 235 height 46
drag, startPoint x: 1111, startPoint y: 317, endPoint x: 1099, endPoint y: 317, distance: 12.1
click at [1099, 317] on span "صوص رانش + صدور فراخ + فلفل الوان + زيتون + موتزاريلا" at bounding box center [1180, 309] width 235 height 46
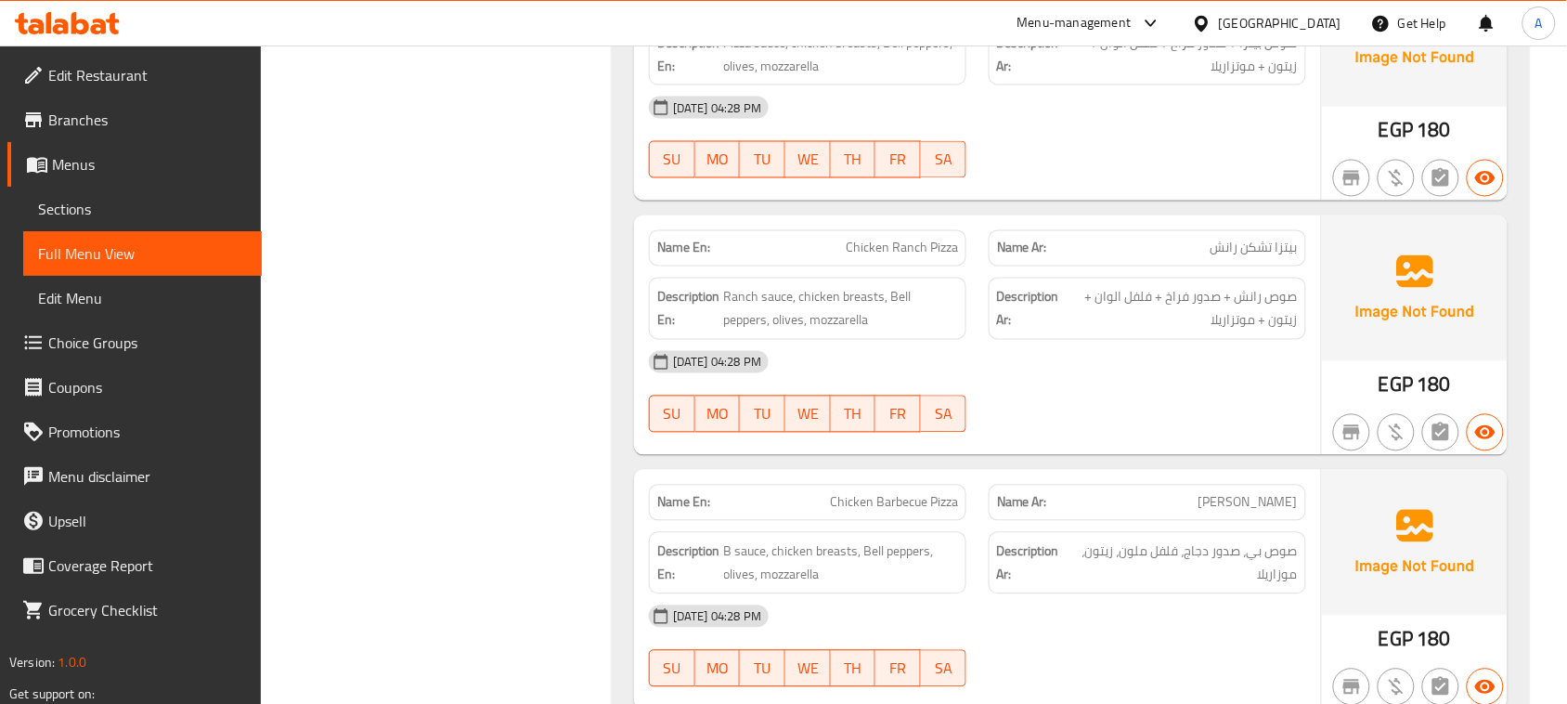
click at [1210, 327] on span "صوص رانش + صدور فراخ + فلفل الوان + زيتون + موتزاريلا" at bounding box center [1180, 309] width 235 height 46
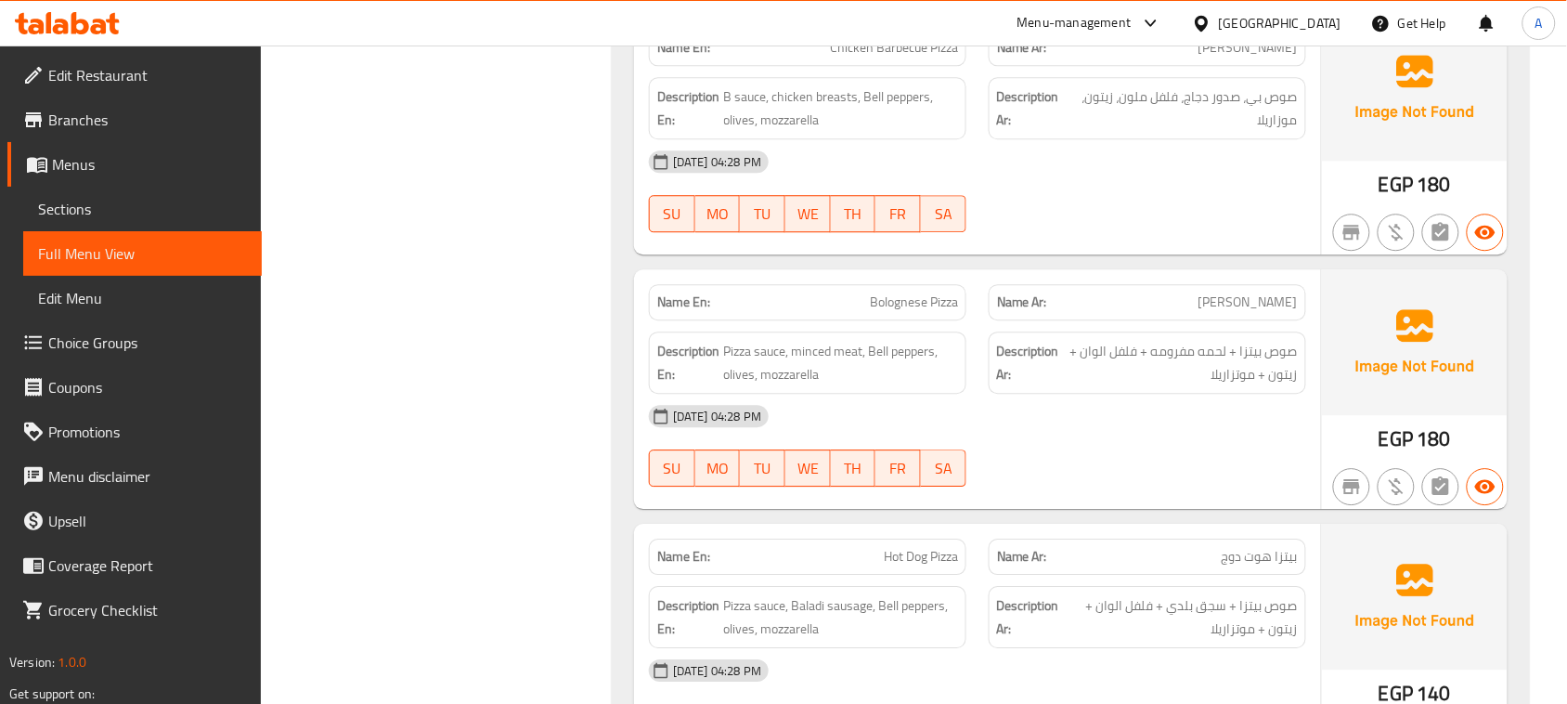
scroll to position [5571, 0]
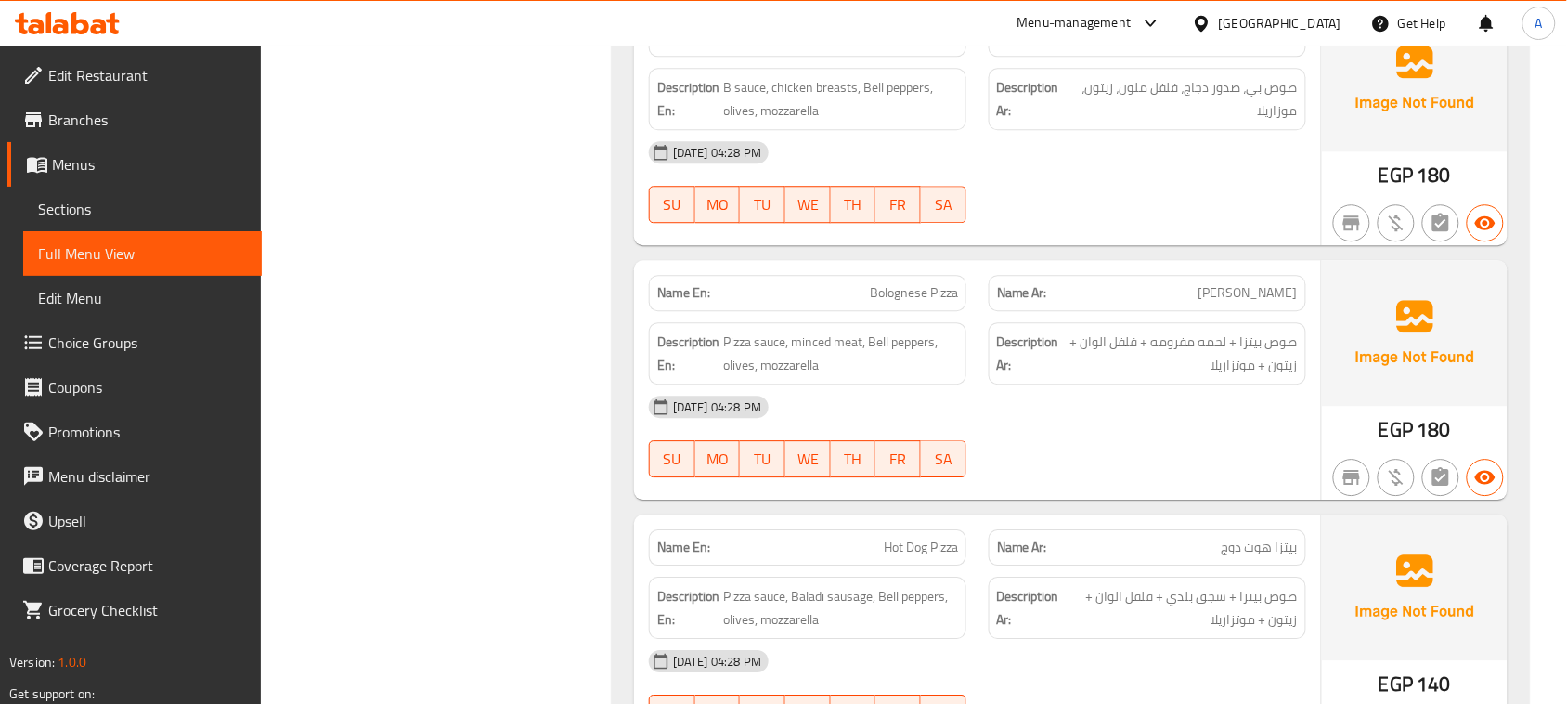
drag, startPoint x: 842, startPoint y: 300, endPoint x: 953, endPoint y: 332, distance: 115.2
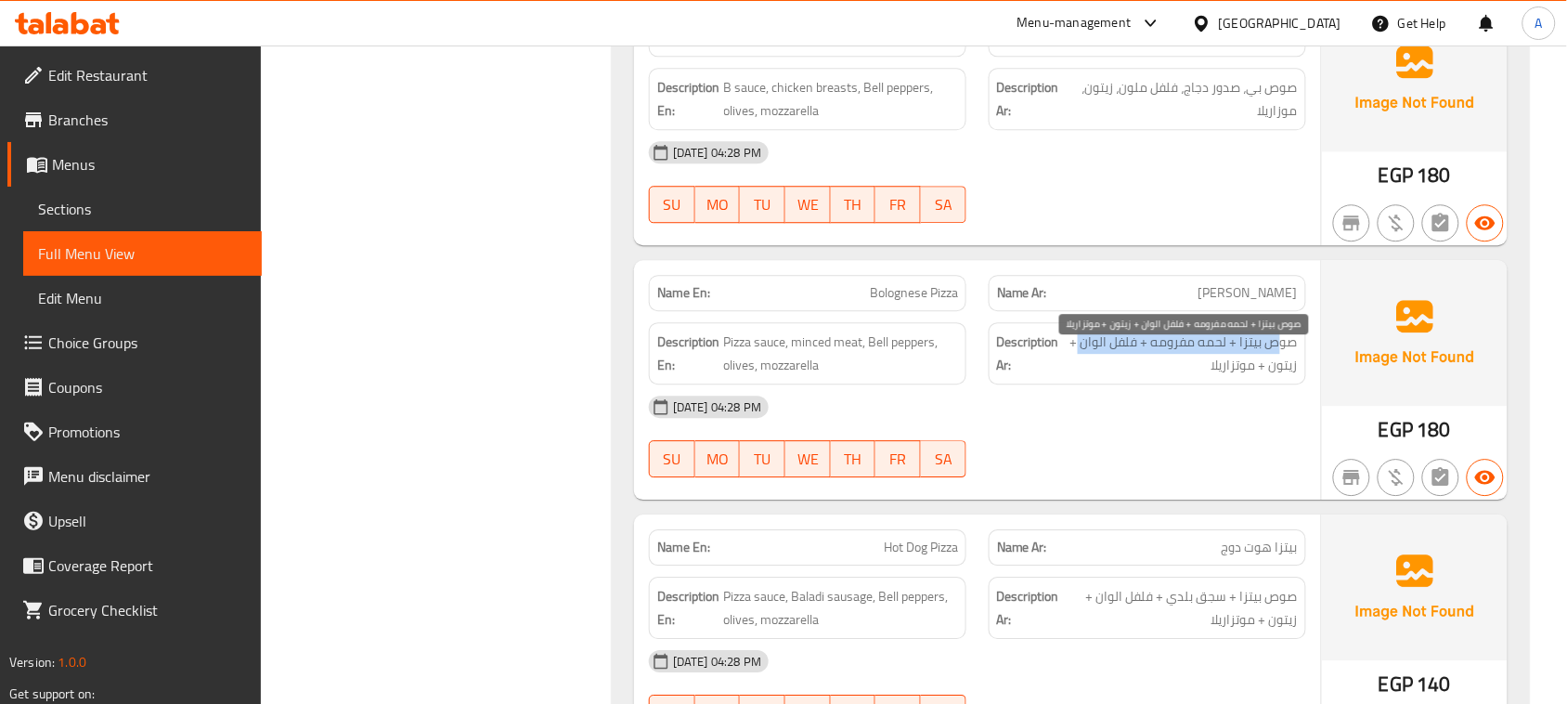
drag, startPoint x: 1245, startPoint y: 364, endPoint x: 1084, endPoint y: 362, distance: 161.6
click at [1077, 360] on span "صوص بيتزا + لحمه مفرومه + فلفل الوان + زيتون + موتزاريلا" at bounding box center [1180, 354] width 235 height 46
click at [1270, 376] on span "صوص بيتزا + لحمه مفرومه + فلفل الوان + زيتون + موتزاريلا" at bounding box center [1180, 354] width 235 height 46
click at [1213, 376] on span "صوص بيتزا + لحمه مفرومه + فلفل الوان + زيتون + موتزاريلا" at bounding box center [1180, 354] width 235 height 46
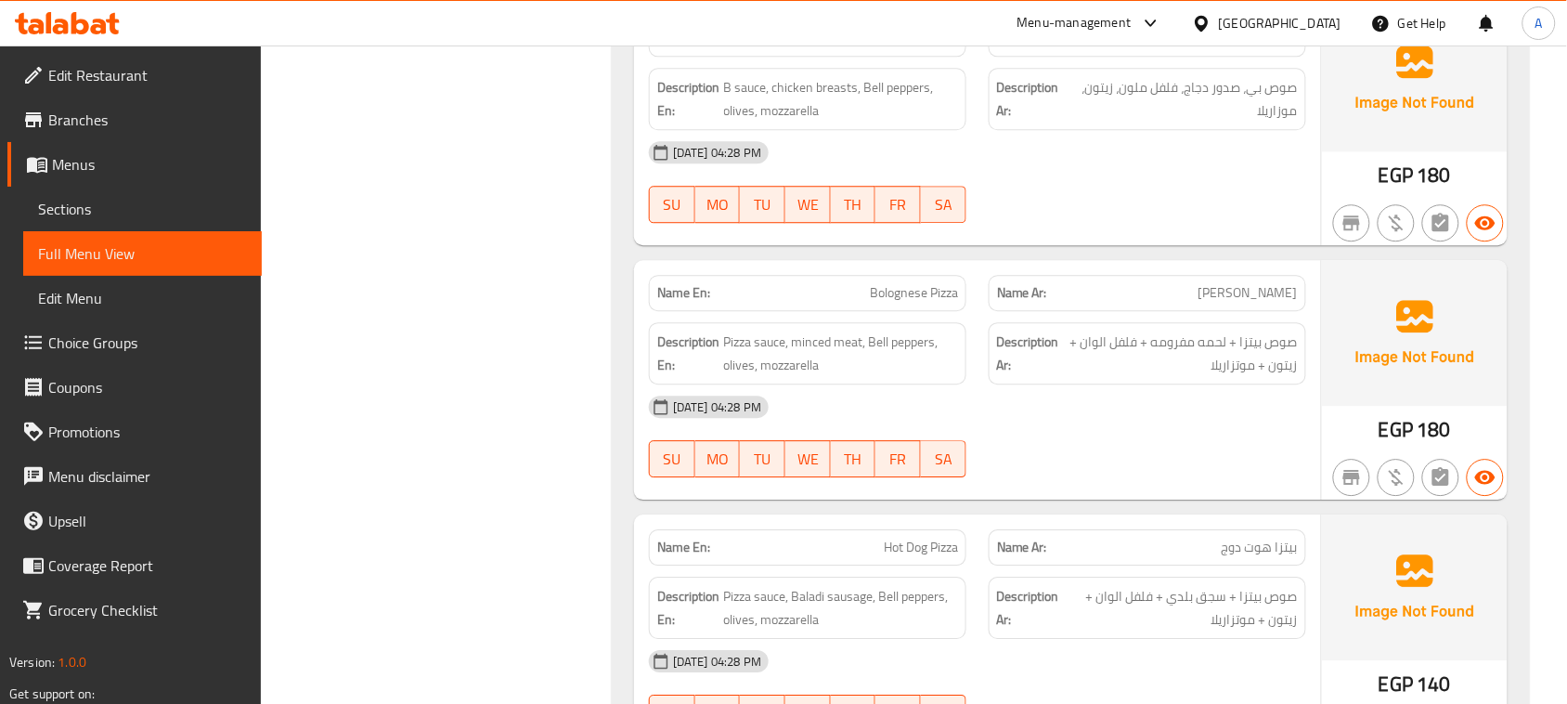
click at [1238, 376] on span "صوص بيتزا + لحمه مفرومه + فلفل الوان + زيتون + موتزاريلا" at bounding box center [1180, 354] width 235 height 46
drag, startPoint x: 1177, startPoint y: 462, endPoint x: 1060, endPoint y: 434, distance: 121.2
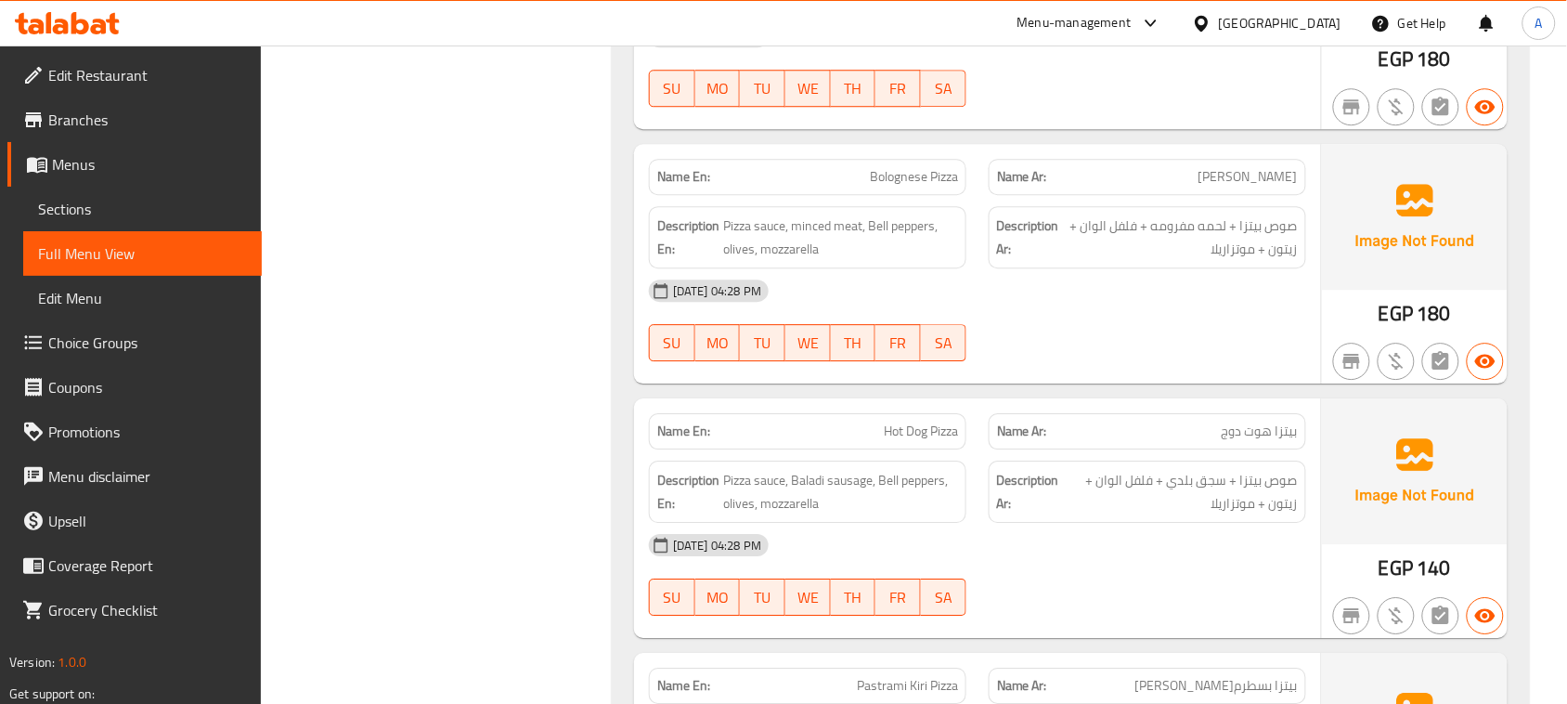
scroll to position [5804, 0]
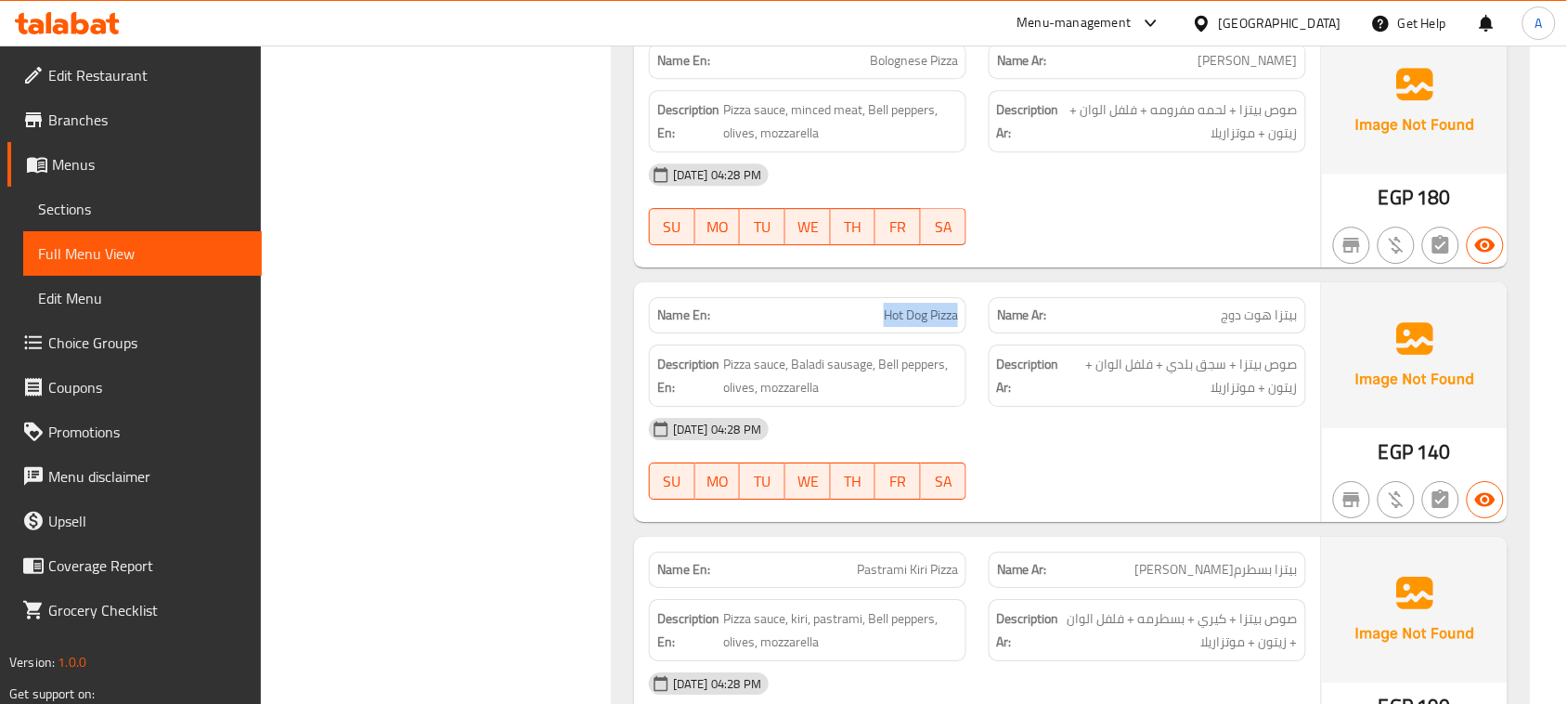
drag, startPoint x: 865, startPoint y: 336, endPoint x: 973, endPoint y: 336, distance: 107.7
click at [973, 336] on div "Name En: Hot Dog Pizza" at bounding box center [808, 315] width 340 height 59
click at [1284, 320] on span "بيتزا هوت دوج" at bounding box center [1260, 316] width 76 height 20
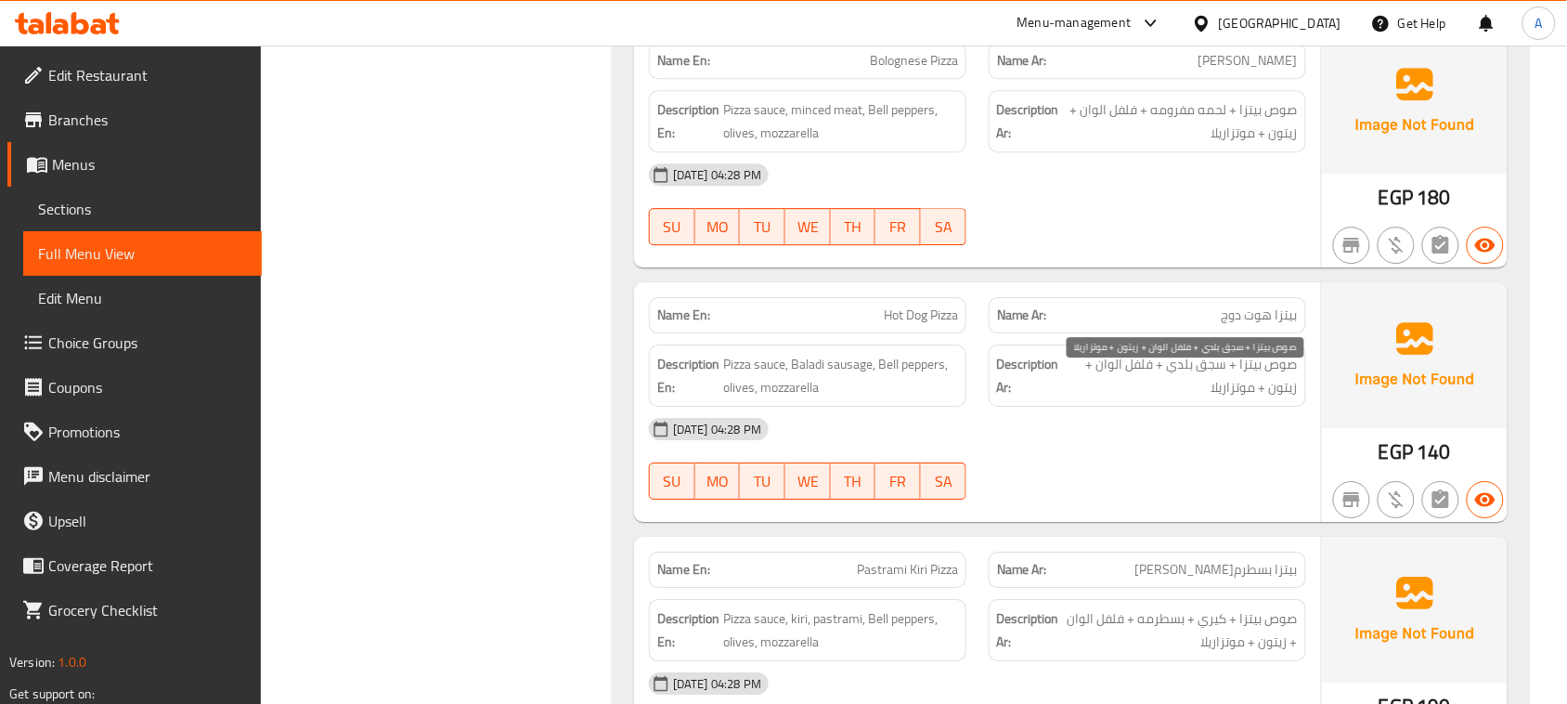
click at [1216, 395] on span "صوص بيتزا + سجق بلدي + فلفل الوان + زيتون + موتزاريلا" at bounding box center [1180, 376] width 235 height 46
click at [1294, 382] on span "صوص بيتزا + سجق بلدي + فلفل الوان + زيتون + موتزاريلا" at bounding box center [1180, 376] width 235 height 46
drag, startPoint x: 1294, startPoint y: 382, endPoint x: 1116, endPoint y: 400, distance: 178.3
click at [1116, 398] on span "صوص بيتزا + سجق بلدي + فلفل الوان + زيتون + موتزاريلا" at bounding box center [1180, 376] width 235 height 46
click at [722, 379] on h6 "Description En: Pizza sauce, Baladi sausage, Bell peppers, olives, mozzarella" at bounding box center [807, 376] width 301 height 46
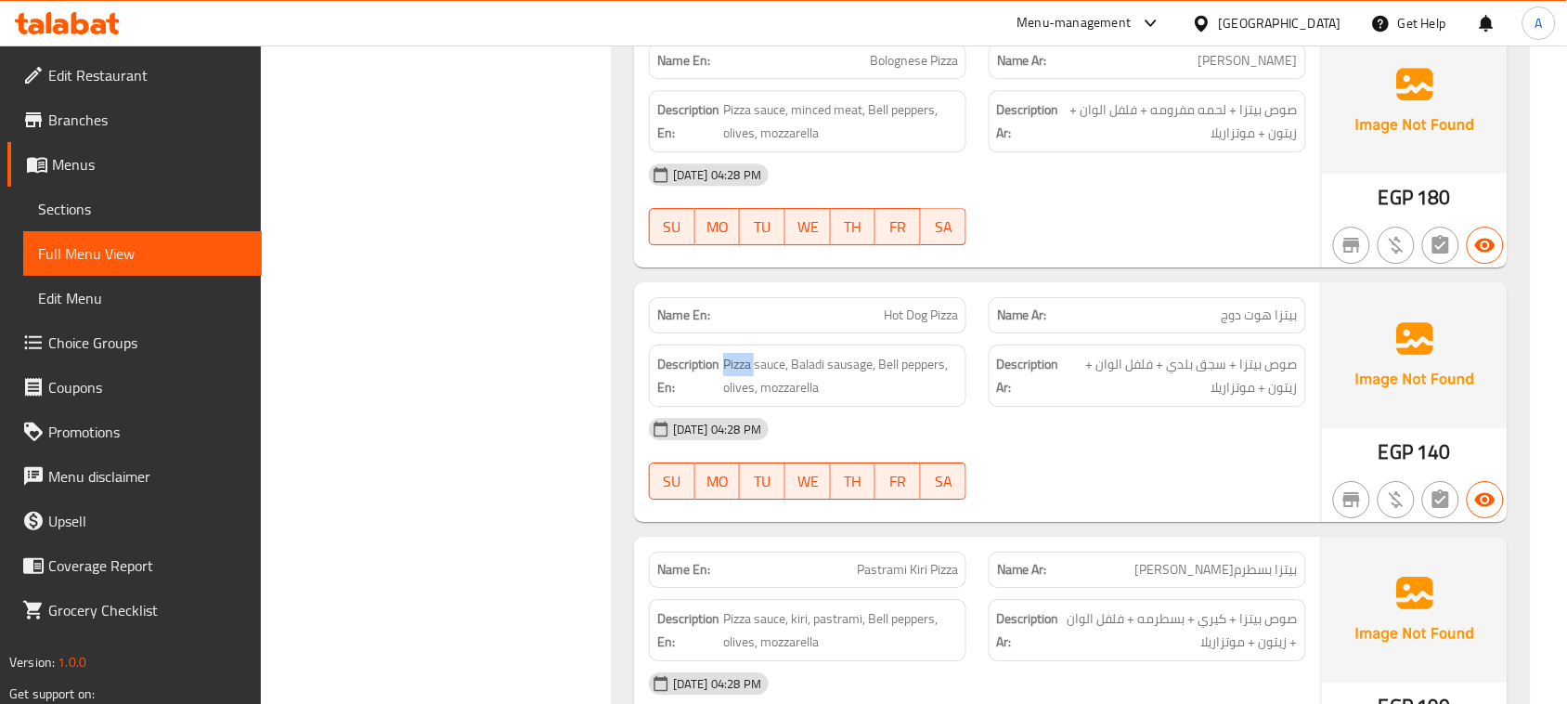
click at [722, 379] on h6 "Description En: Pizza sauce, Baladi sausage, Bell peppers, olives, mozzarella" at bounding box center [807, 376] width 301 height 46
click at [1165, 432] on div "[DATE] 04:28 PM" at bounding box center [978, 429] width 680 height 45
click at [1145, 385] on span "صوص بيتزا + سجق بلدي + فلفل الوان + زيتون + موتزاريلا" at bounding box center [1180, 376] width 235 height 46
drag, startPoint x: 1228, startPoint y: 399, endPoint x: 1196, endPoint y: 415, distance: 35.3
click at [1218, 398] on span "صوص بيتزا + سجق بلدي + فلفل الوان + زيتون + موتزاريلا" at bounding box center [1180, 376] width 235 height 46
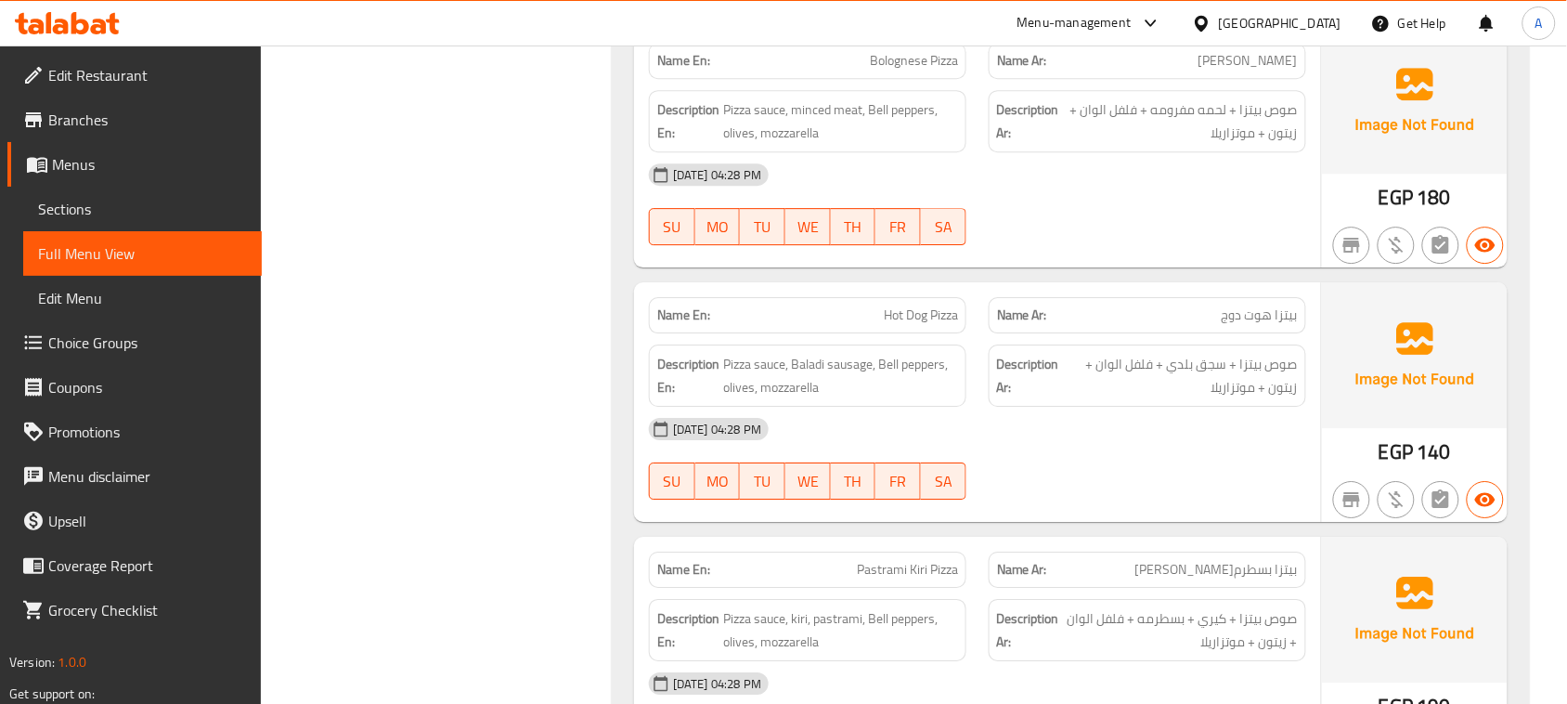
drag, startPoint x: 1184, startPoint y: 427, endPoint x: 1175, endPoint y: 430, distance: 9.7
click at [1181, 429] on div "[DATE] 04:28 PM" at bounding box center [978, 429] width 680 height 45
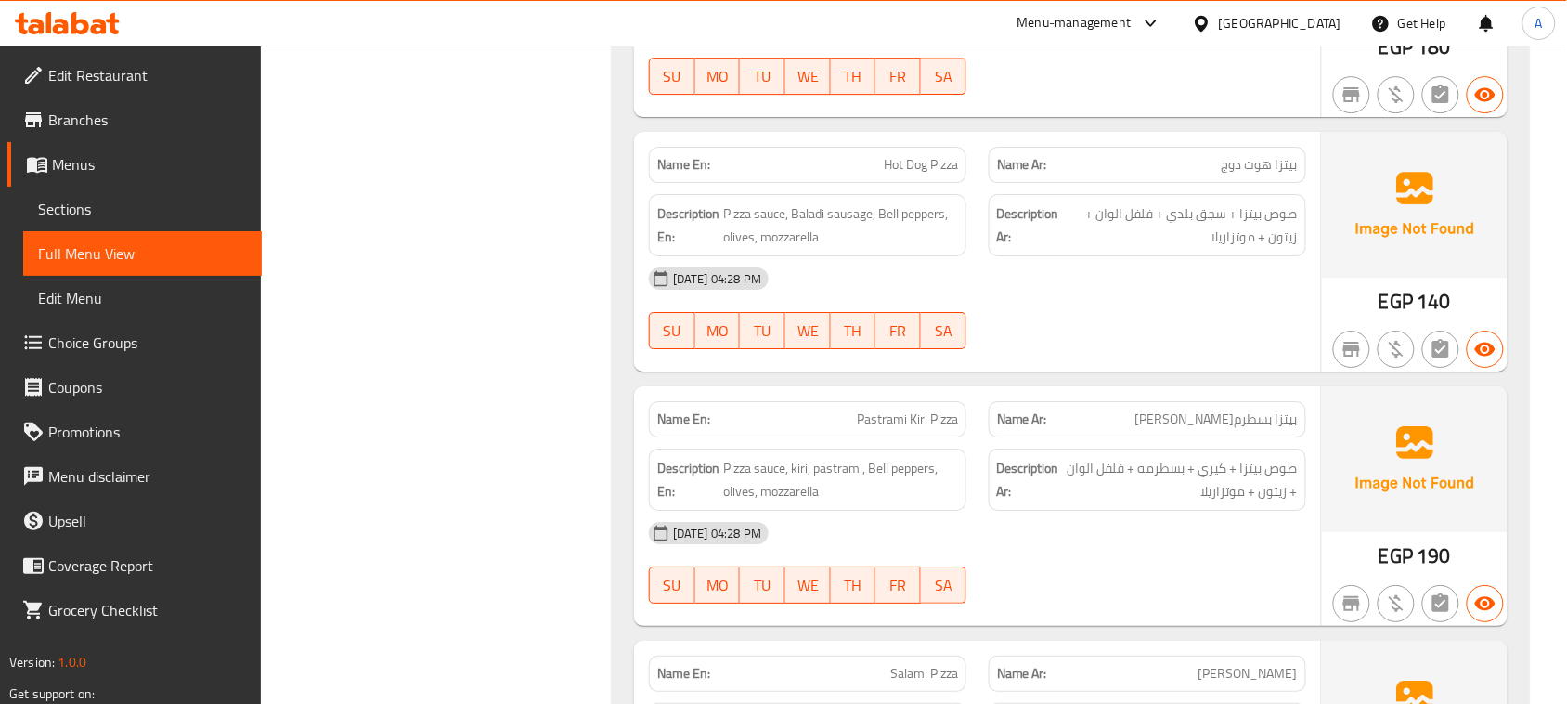
scroll to position [6152, 0]
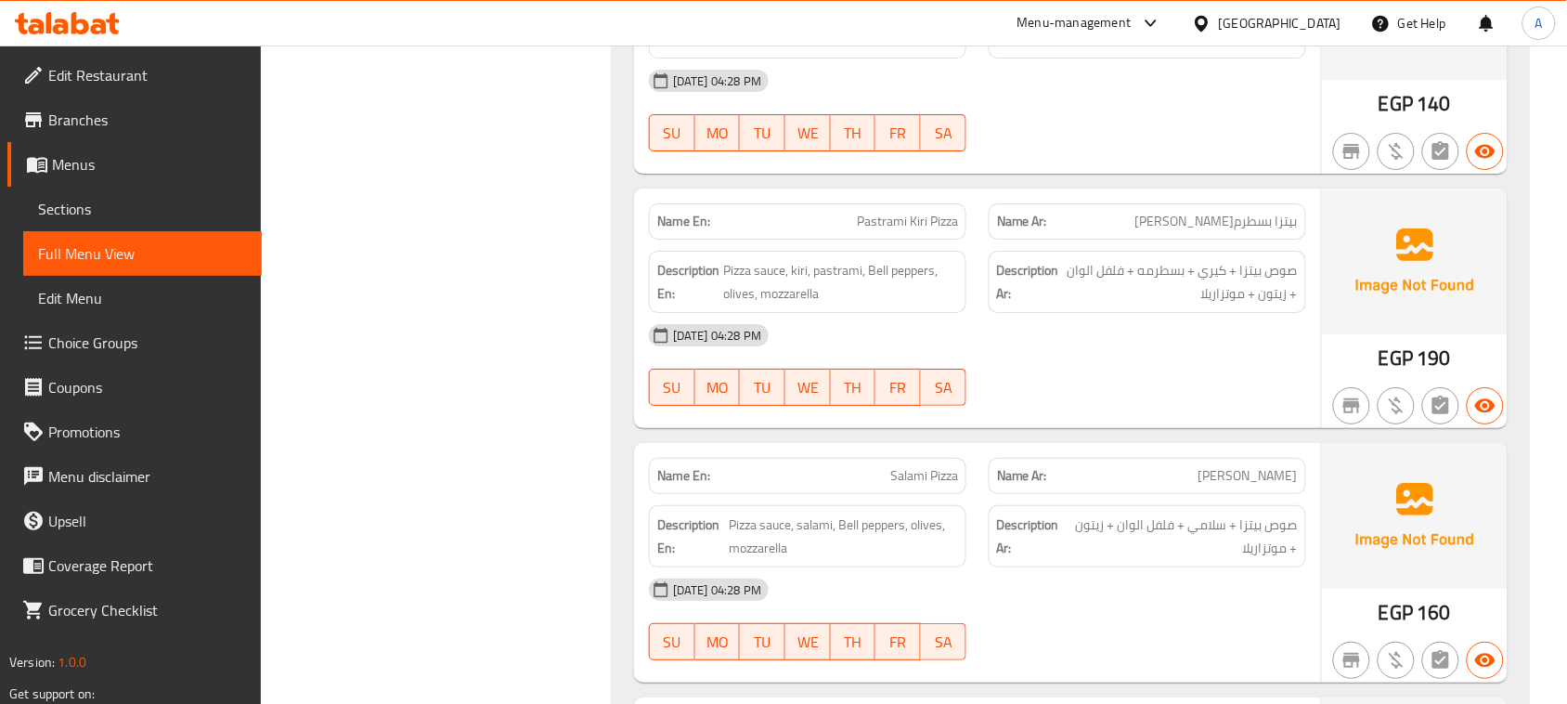
drag, startPoint x: 838, startPoint y: 248, endPoint x: 1139, endPoint y: 323, distance: 311.0
click at [976, 249] on div "Name En: Pastrami Kiri Pizza" at bounding box center [808, 221] width 340 height 59
click at [1235, 392] on div "19-08-2025 04:28 PM SU MO TU WE TH FR SA" at bounding box center [978, 365] width 680 height 104
drag, startPoint x: 1292, startPoint y: 293, endPoint x: 1242, endPoint y: 293, distance: 50.1
click at [1242, 293] on span "صوص بيتزا + كيري + بسطرمه + فلفل الوان + زيتون + موتزاريلا" at bounding box center [1180, 282] width 235 height 46
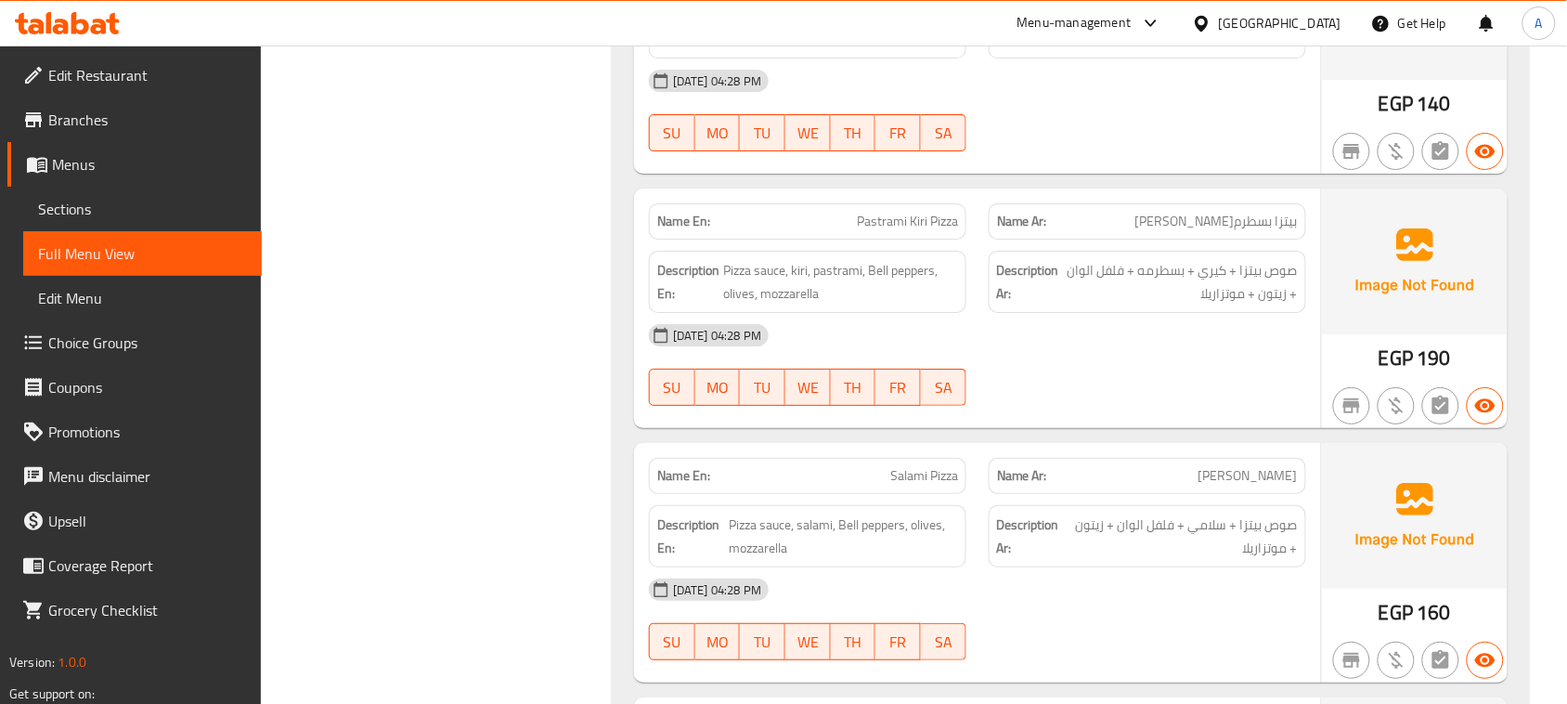
click at [1096, 397] on div "19-08-2025 04:28 PM SU MO TU WE TH FR SA" at bounding box center [978, 365] width 680 height 104
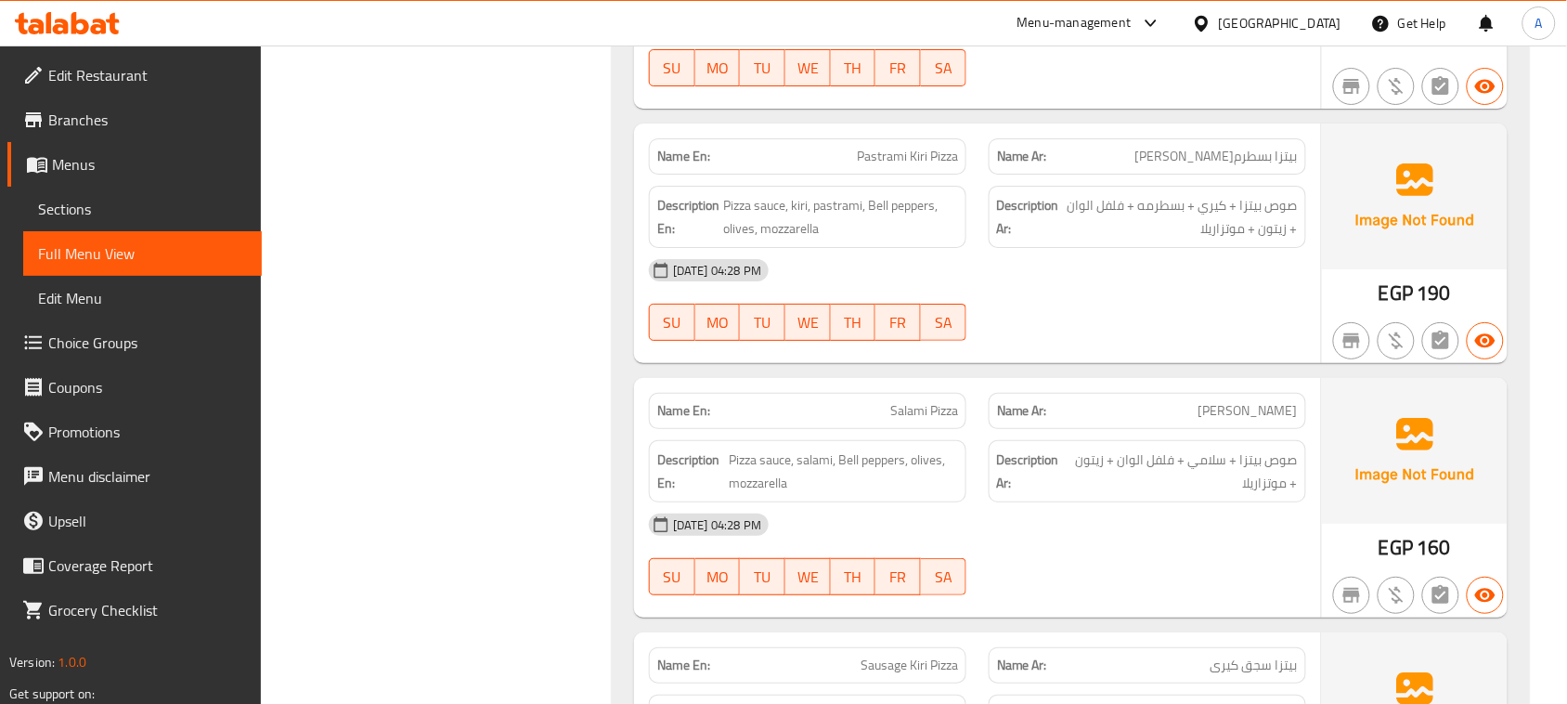
scroll to position [6268, 0]
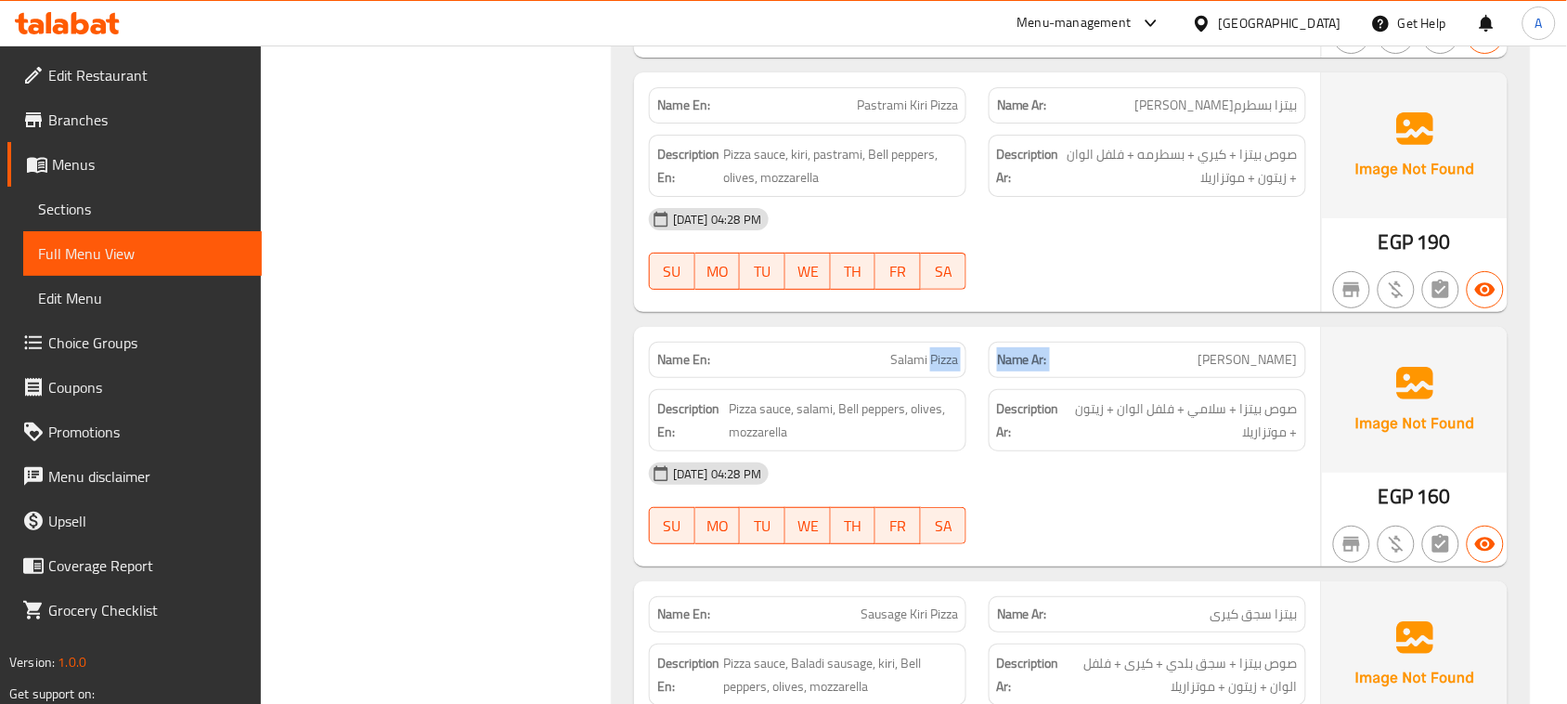
drag, startPoint x: 1121, startPoint y: 373, endPoint x: 929, endPoint y: 373, distance: 192.2
click at [929, 373] on div "Name En: Salami Pizza Name Ar: بيتزا سلامی" at bounding box center [978, 360] width 680 height 59
click at [1035, 470] on div "[DATE] 04:28 PM" at bounding box center [978, 473] width 680 height 45
drag, startPoint x: 1258, startPoint y: 425, endPoint x: 1131, endPoint y: 427, distance: 127.2
click at [1131, 427] on span "صوص بيتزا + سلامي + فلفل الوان + زيتون + موتزاريلا" at bounding box center [1182, 420] width 231 height 46
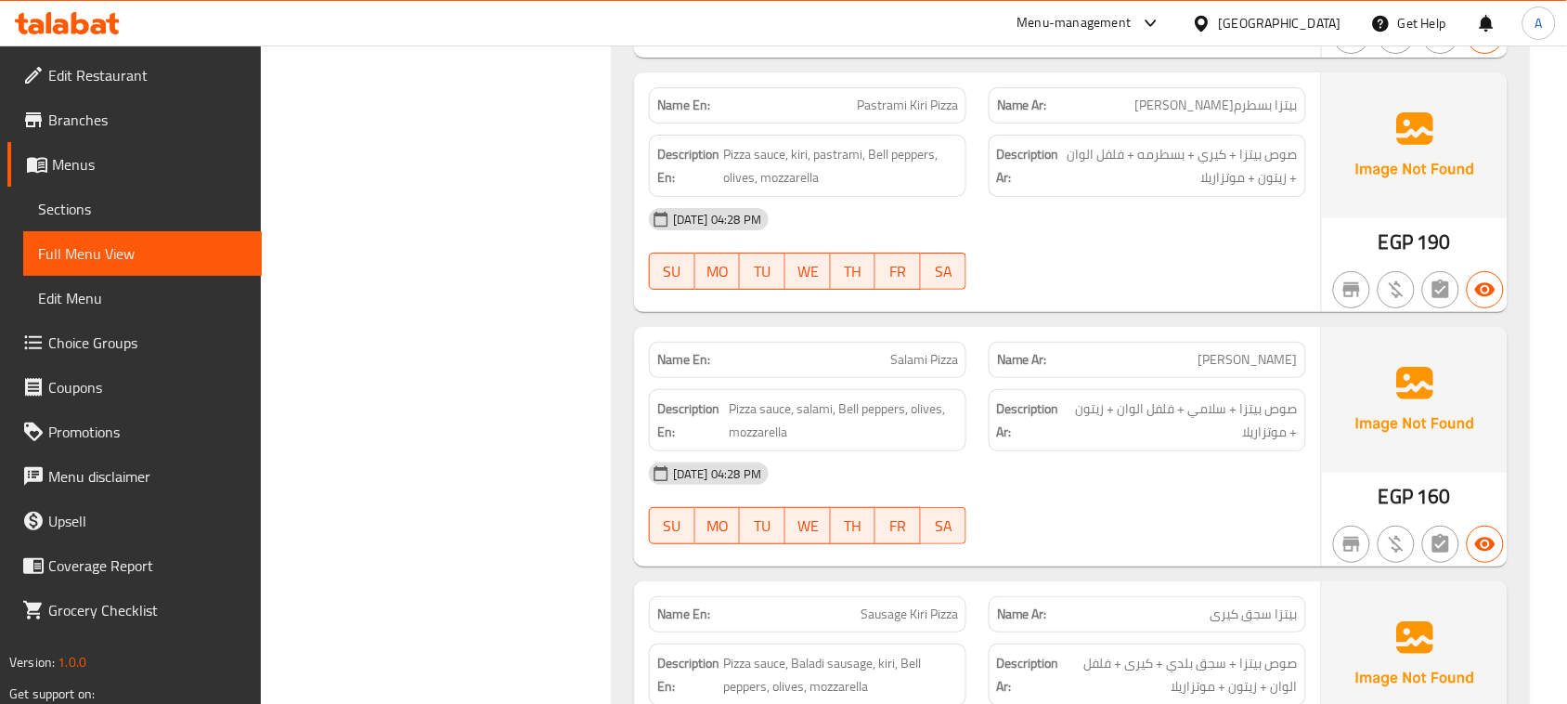
click at [1145, 481] on div "[DATE] 04:28 PM" at bounding box center [978, 473] width 680 height 45
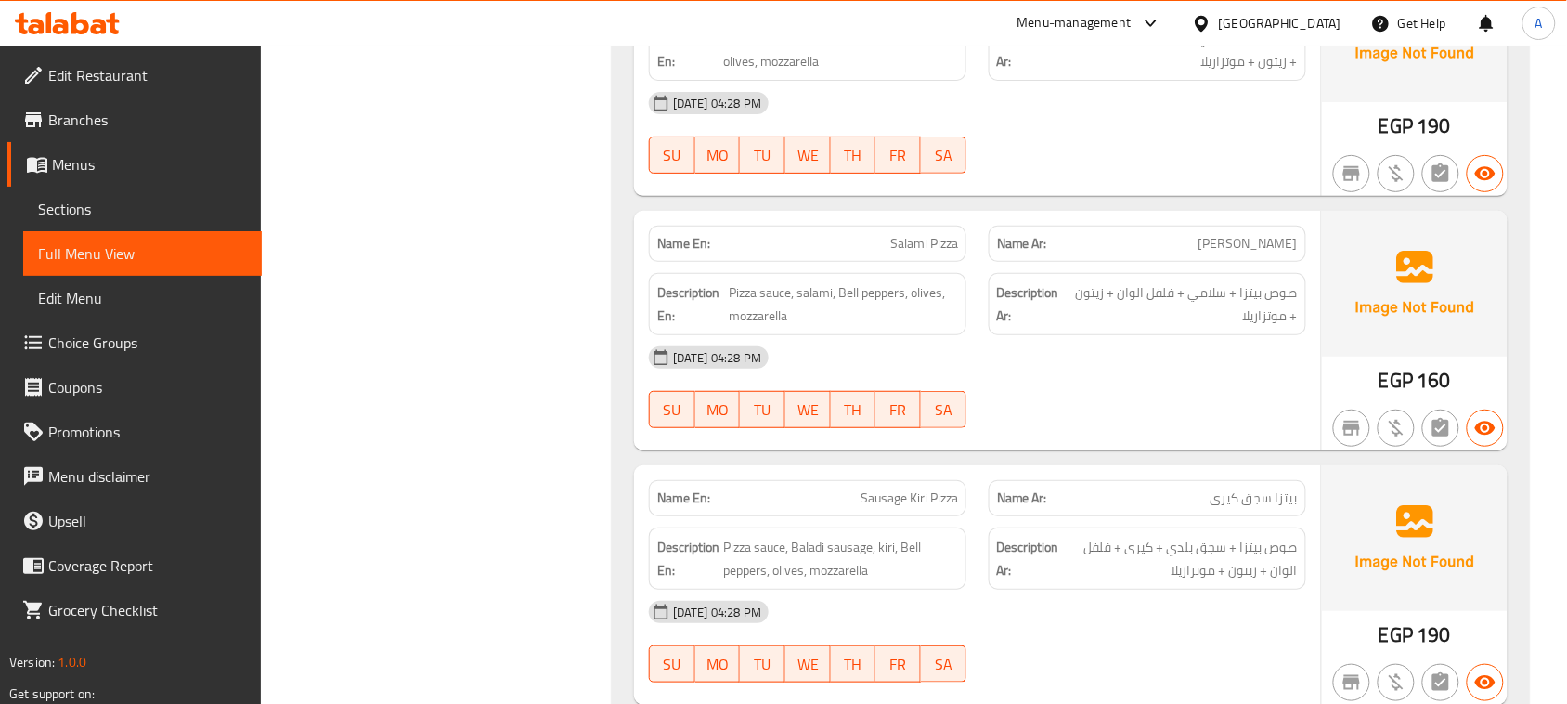
scroll to position [6500, 0]
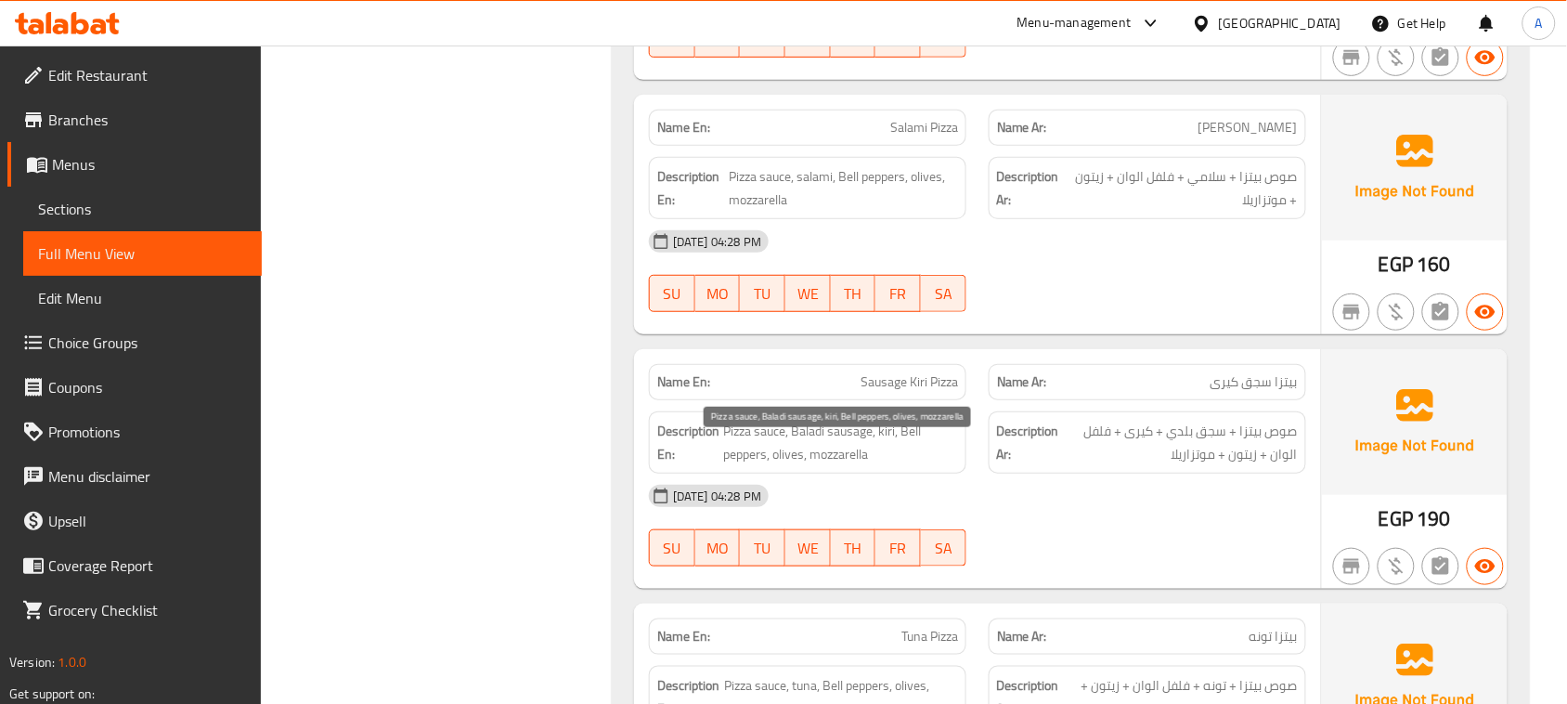
click at [972, 411] on div "Name En: Sausage Kiri Pizza" at bounding box center [808, 382] width 340 height 59
click at [1089, 518] on div "[DATE] 04:28 PM" at bounding box center [978, 496] width 680 height 45
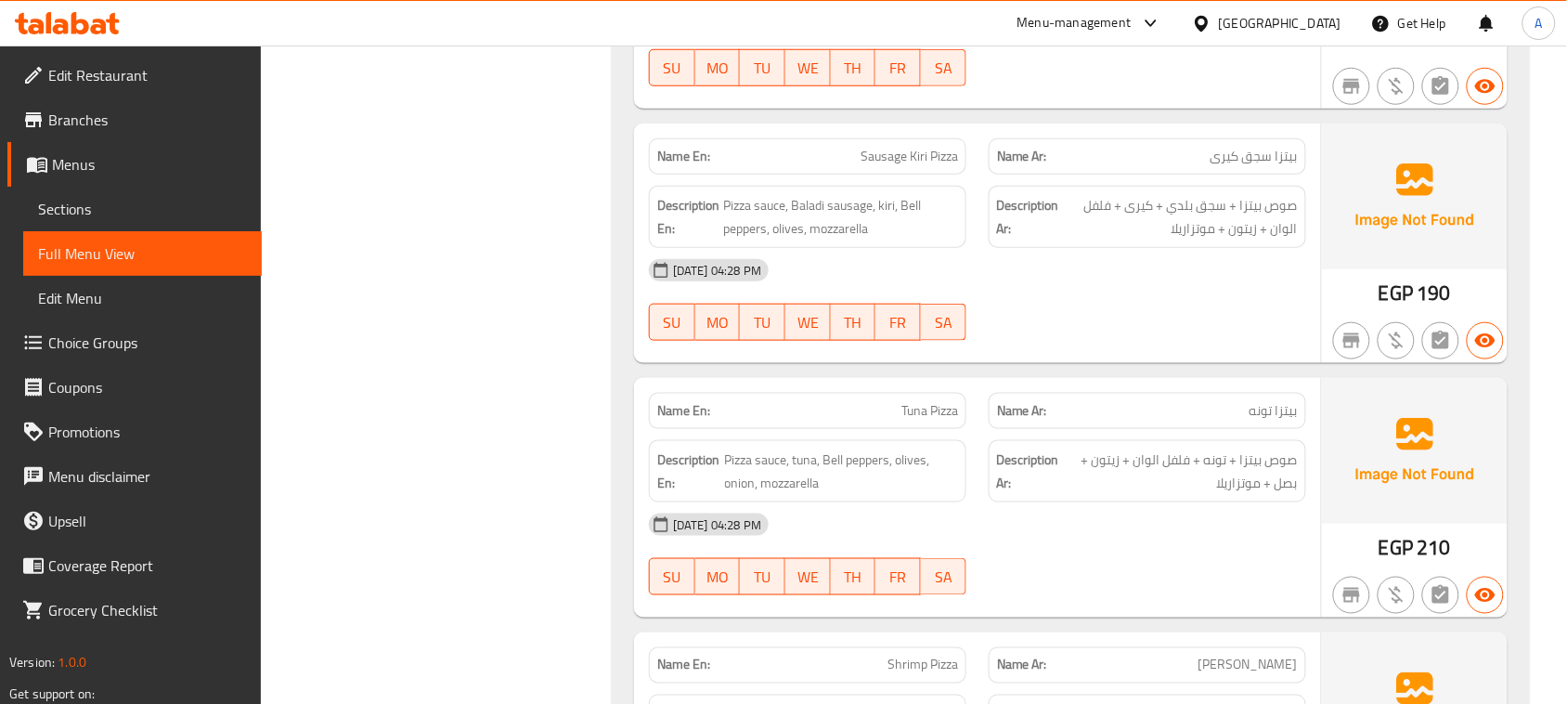
scroll to position [6732, 0]
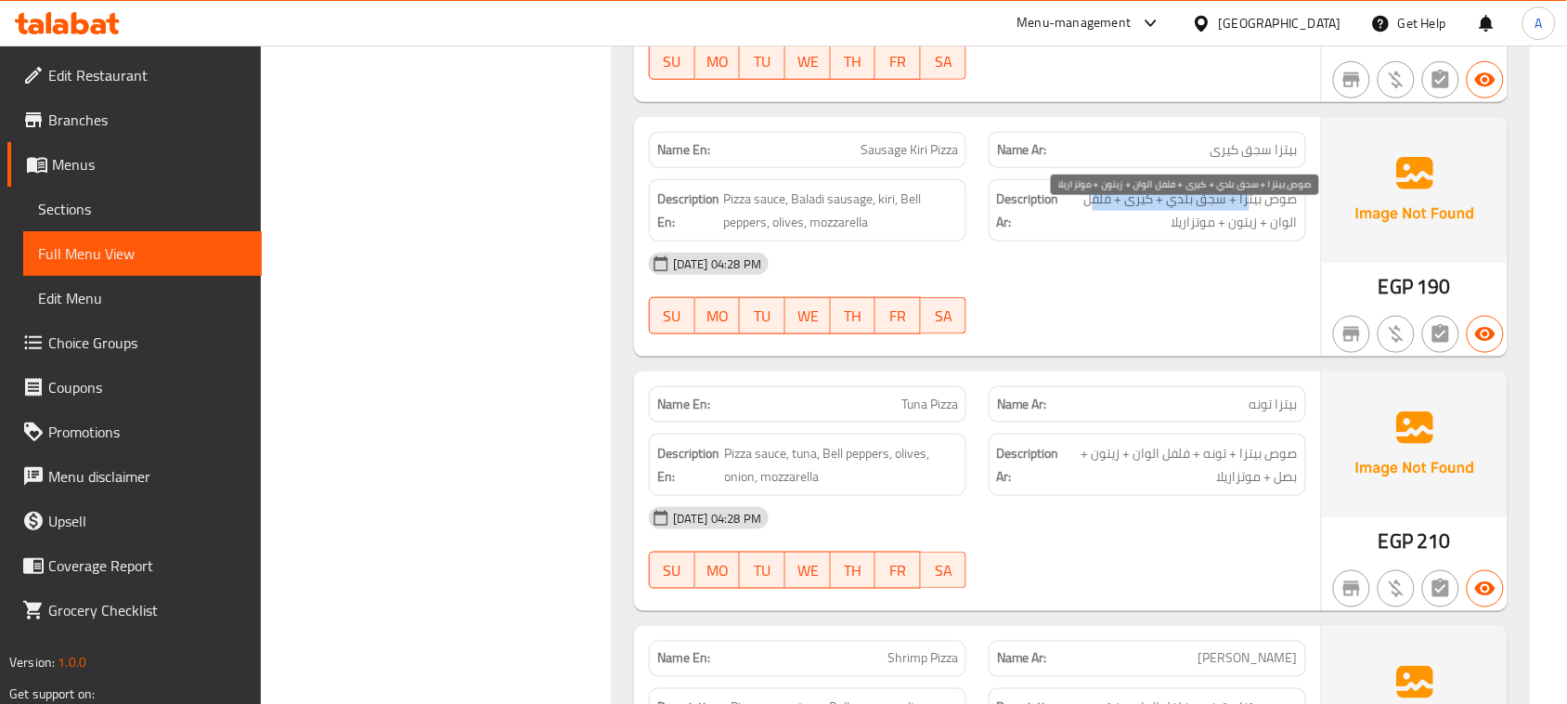
drag, startPoint x: 1181, startPoint y: 212, endPoint x: 1092, endPoint y: 219, distance: 89.5
click at [1092, 219] on span "صوص بيتزا + سجق بلدي + كيرى + فلفل الوان + زيتون + موتزاريلا" at bounding box center [1180, 211] width 235 height 46
click at [1128, 345] on div at bounding box center [1148, 334] width 340 height 22
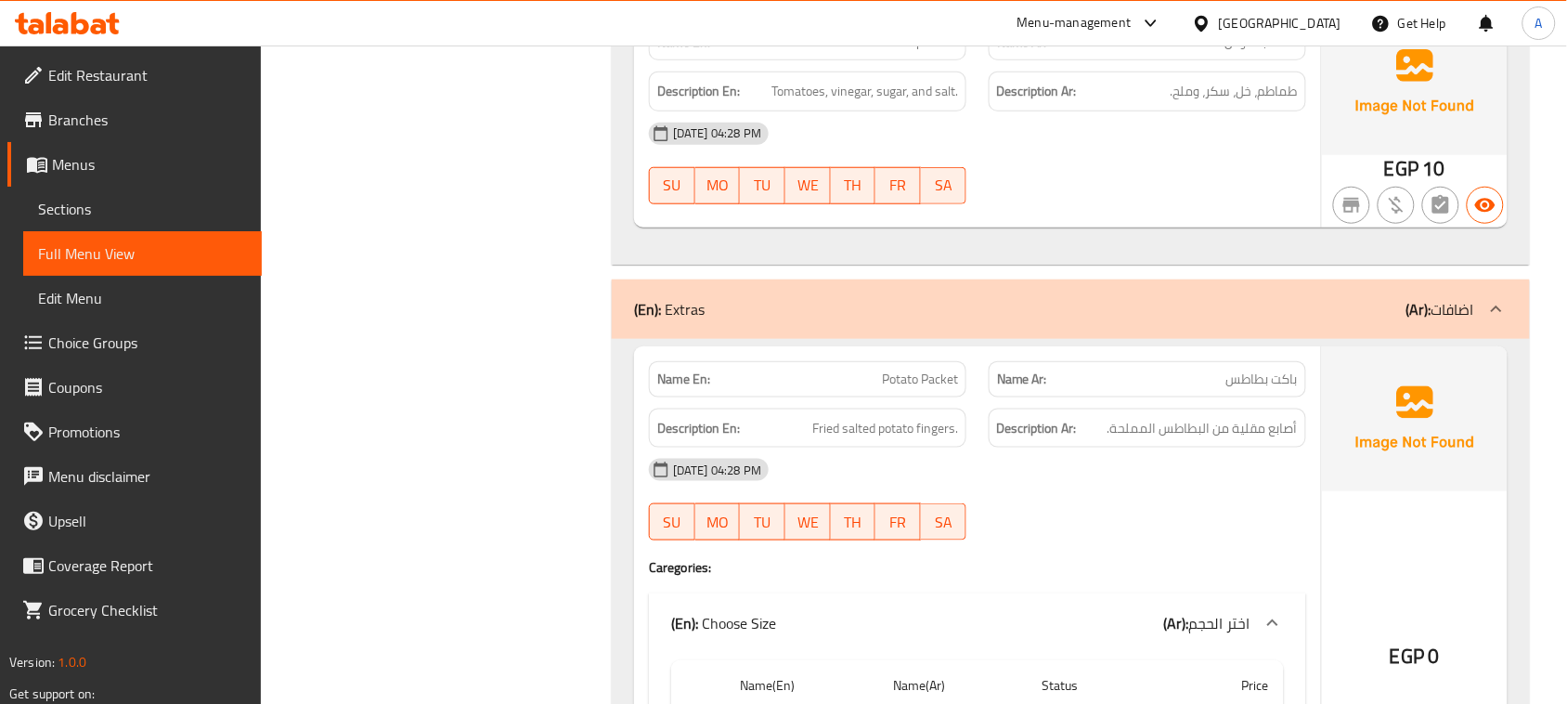
scroll to position [11143, 0]
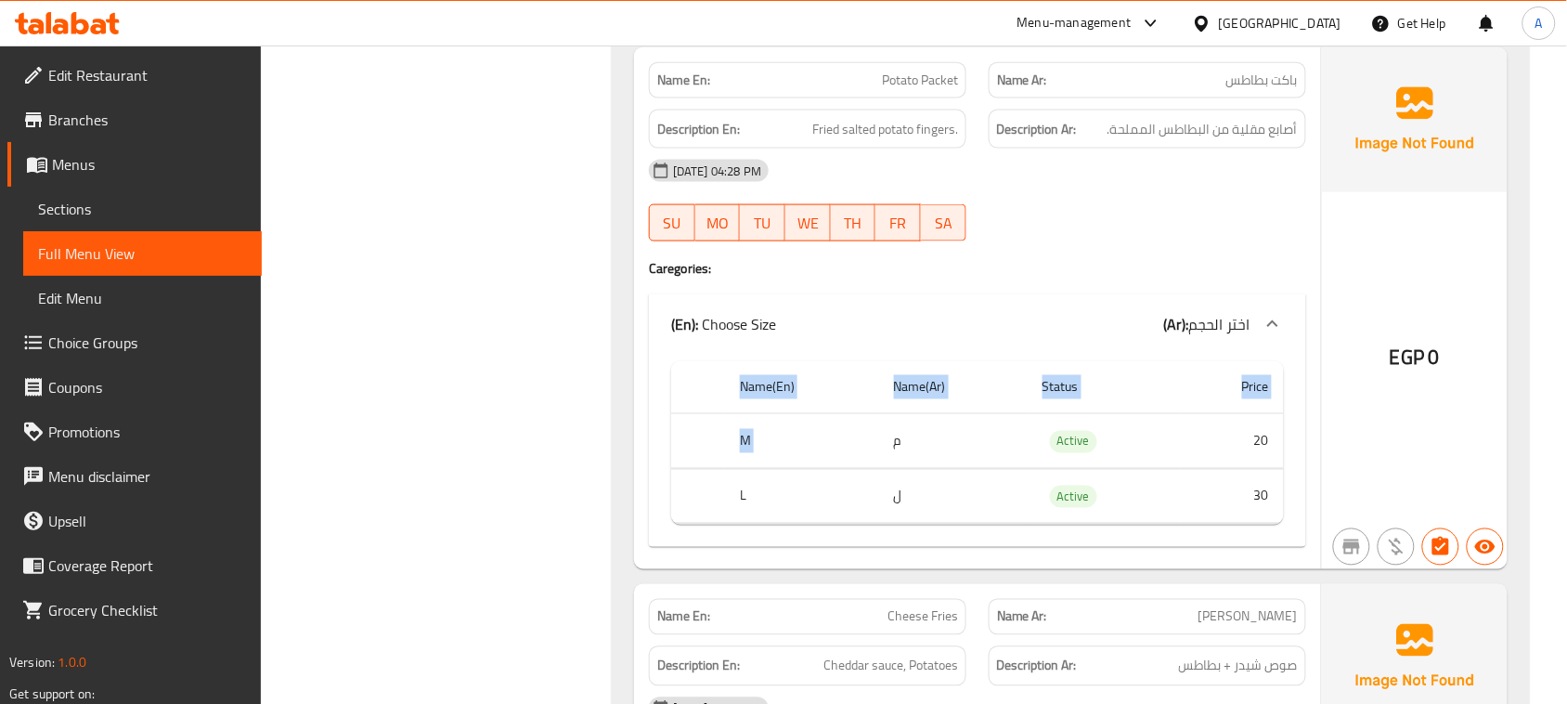
drag, startPoint x: 972, startPoint y: 453, endPoint x: 642, endPoint y: 467, distance: 330.9
drag, startPoint x: 916, startPoint y: 494, endPoint x: 620, endPoint y: 501, distance: 295.4
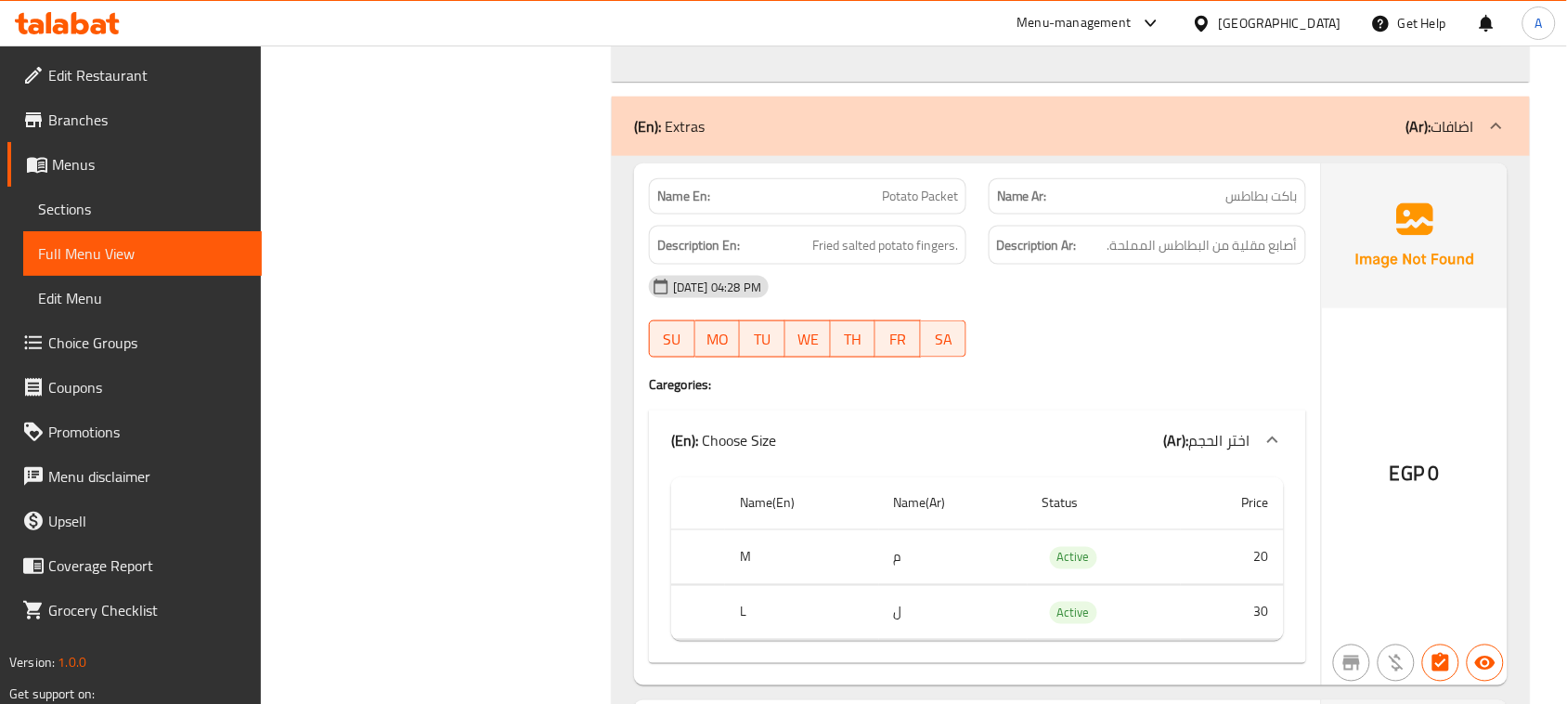
drag, startPoint x: 901, startPoint y: 197, endPoint x: 930, endPoint y: 206, distance: 31.1
copy span "Potato Packet"
click at [131, 211] on span "Sections" at bounding box center [142, 209] width 209 height 22
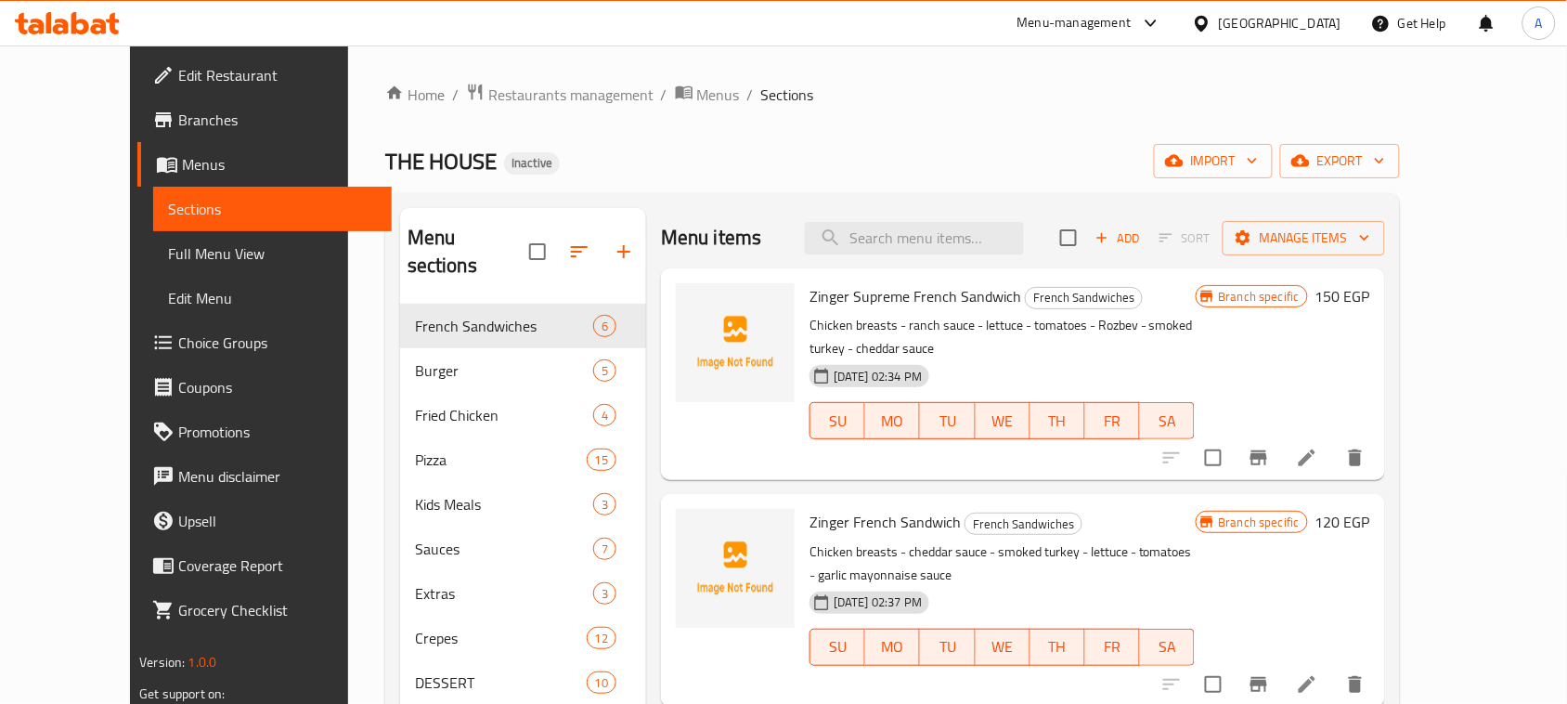
click at [995, 216] on div "Menu items Add Sort Manage items" at bounding box center [1023, 238] width 724 height 60
click at [995, 249] on input "search" at bounding box center [914, 238] width 219 height 33
paste input "Potato Packet"
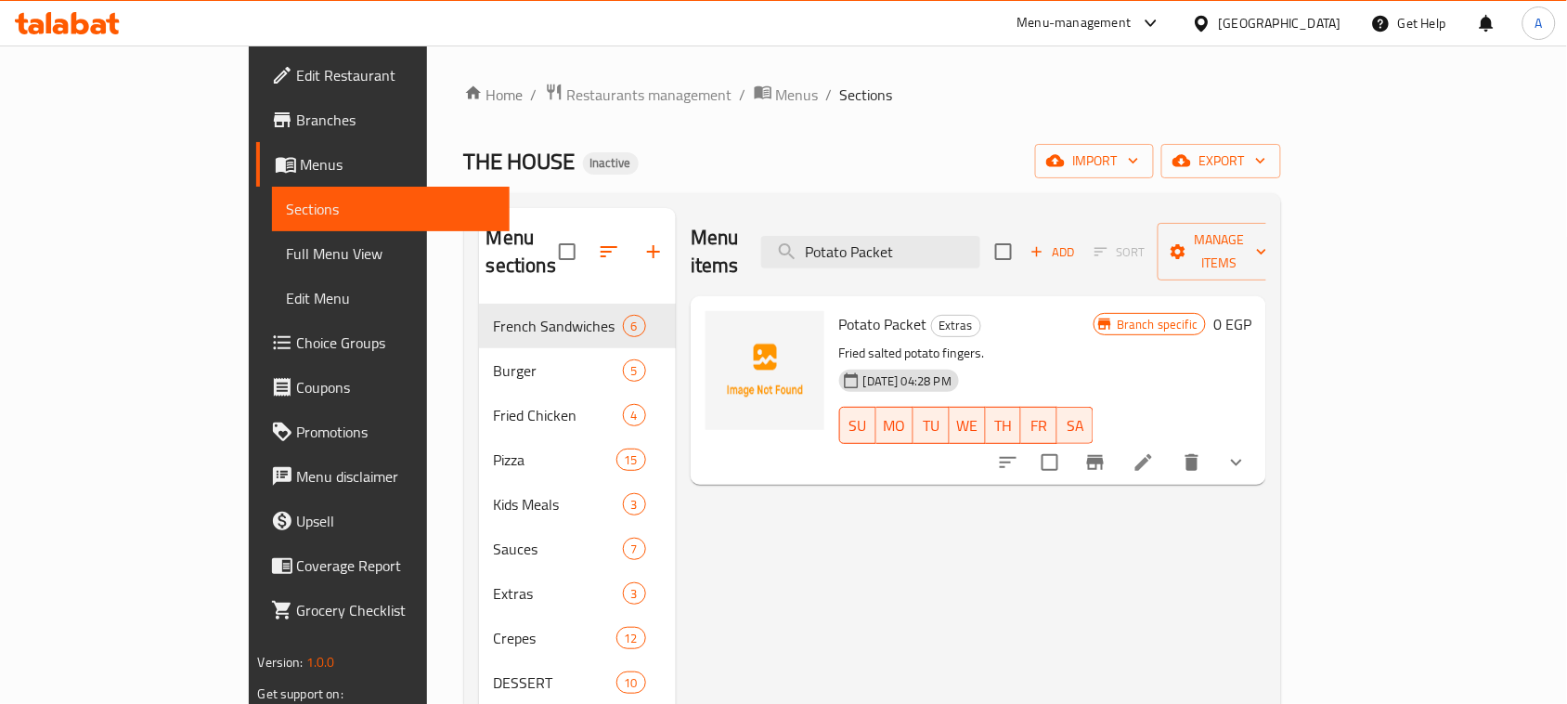
type input "Potato Packet"
click at [1155, 451] on icon at bounding box center [1144, 462] width 22 height 22
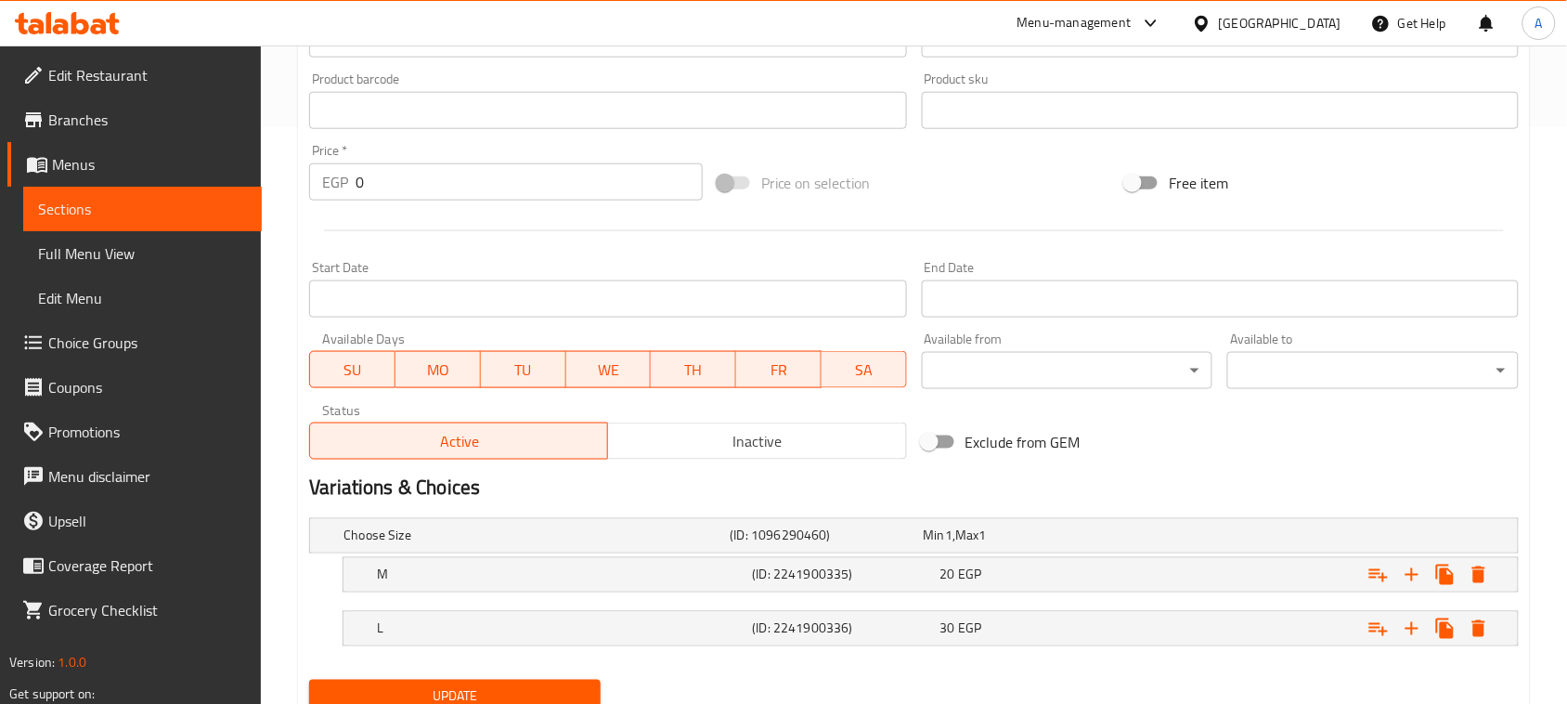
scroll to position [650, 0]
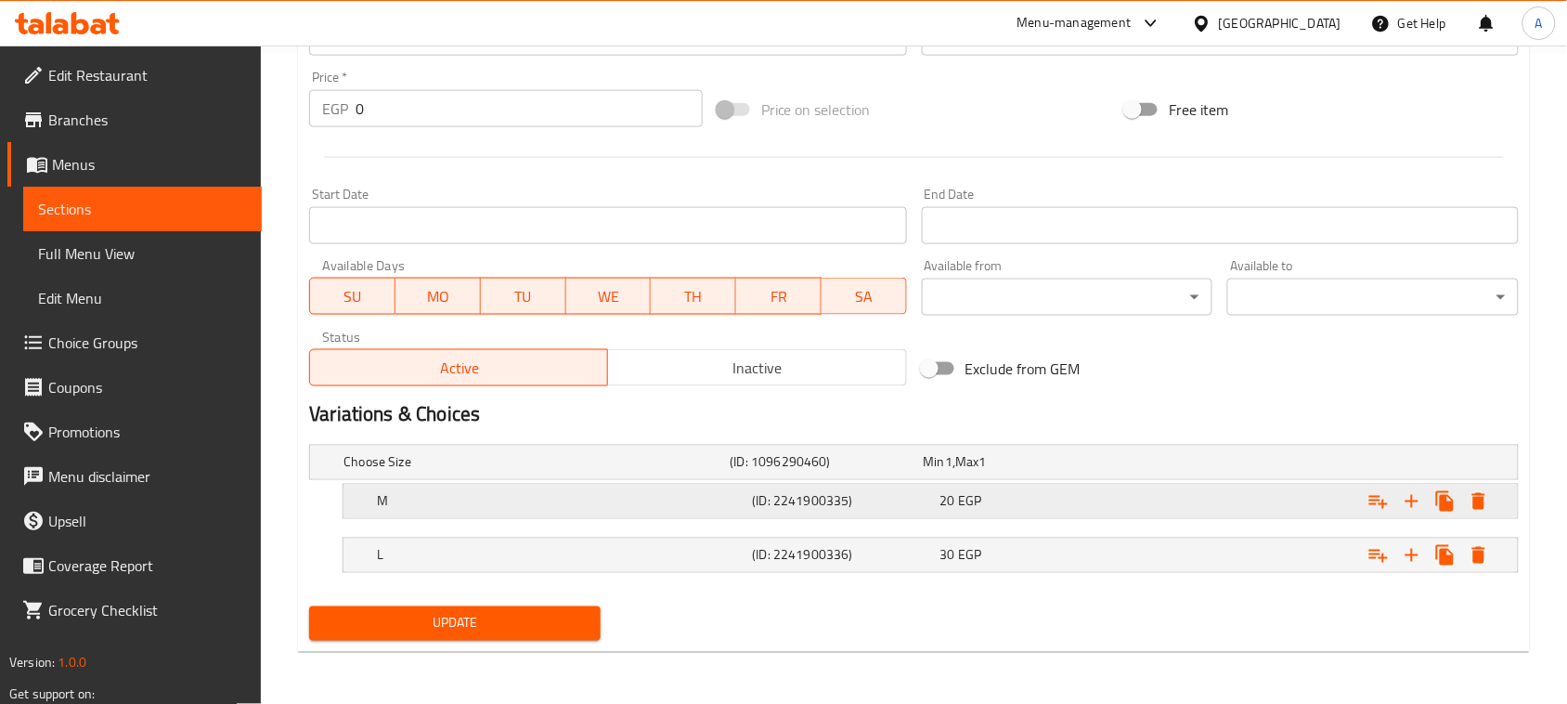
click at [761, 472] on h5 "(ID: 2241900335)" at bounding box center [824, 462] width 186 height 19
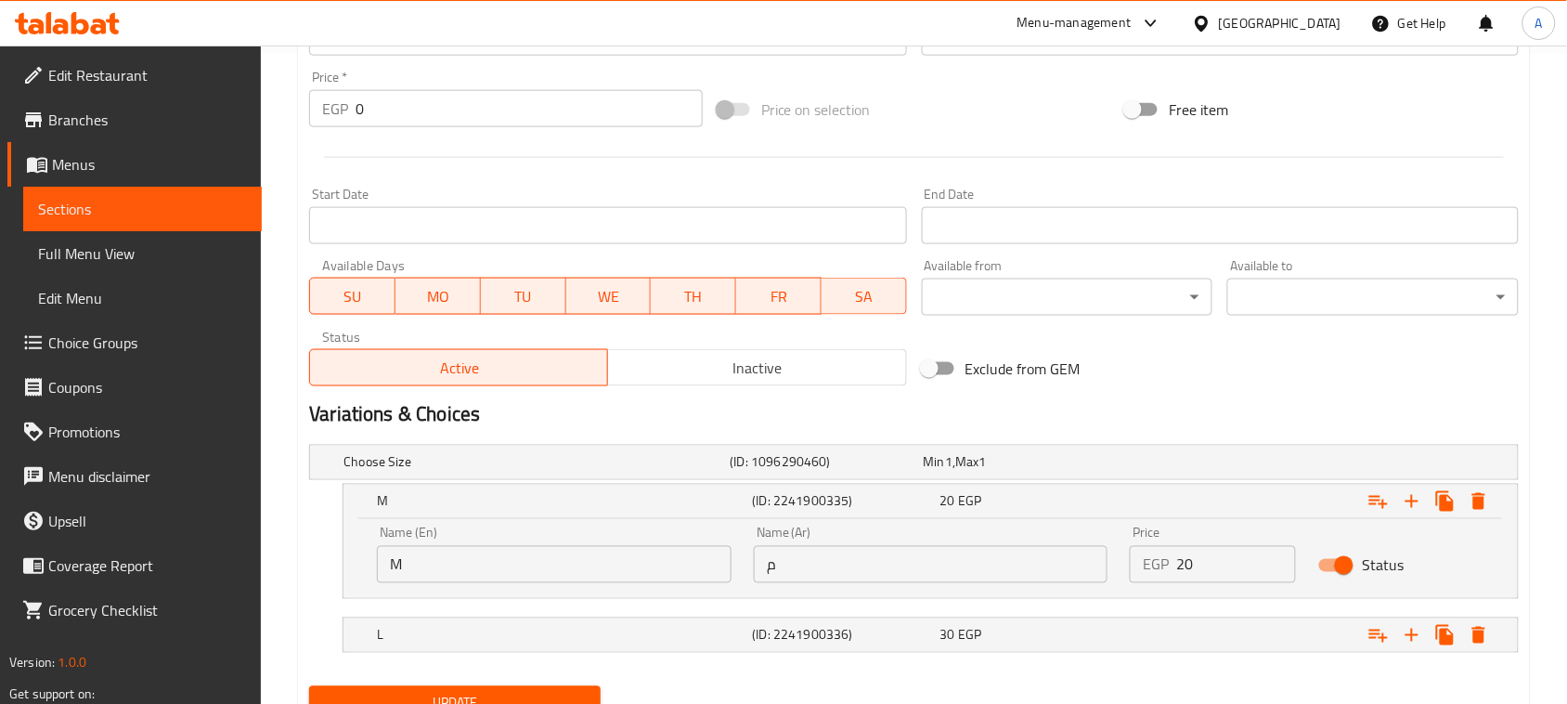
click at [511, 554] on input "M" at bounding box center [554, 564] width 355 height 37
type input "Medium"
click at [507, 472] on h5 "L" at bounding box center [533, 462] width 379 height 19
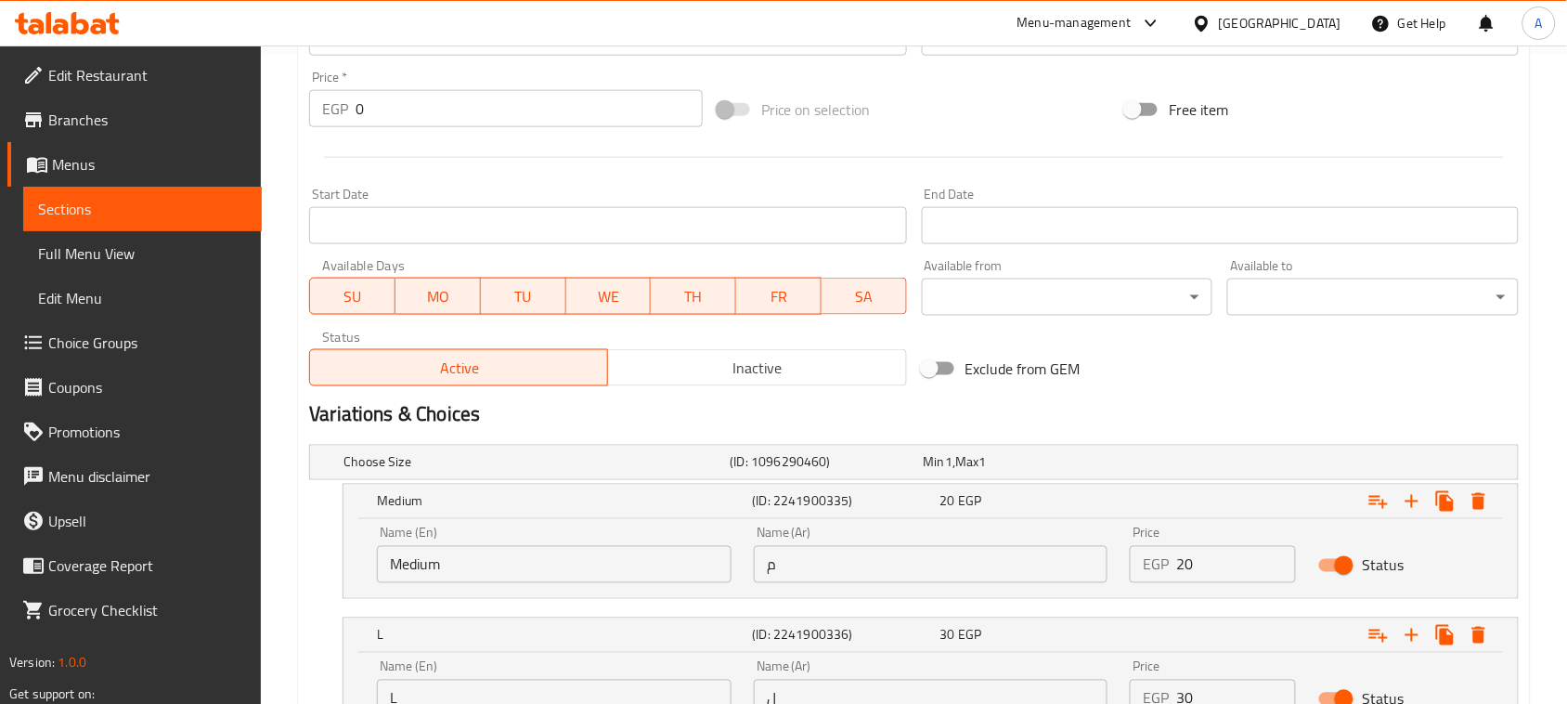
click at [474, 694] on input "L" at bounding box center [554, 698] width 355 height 37
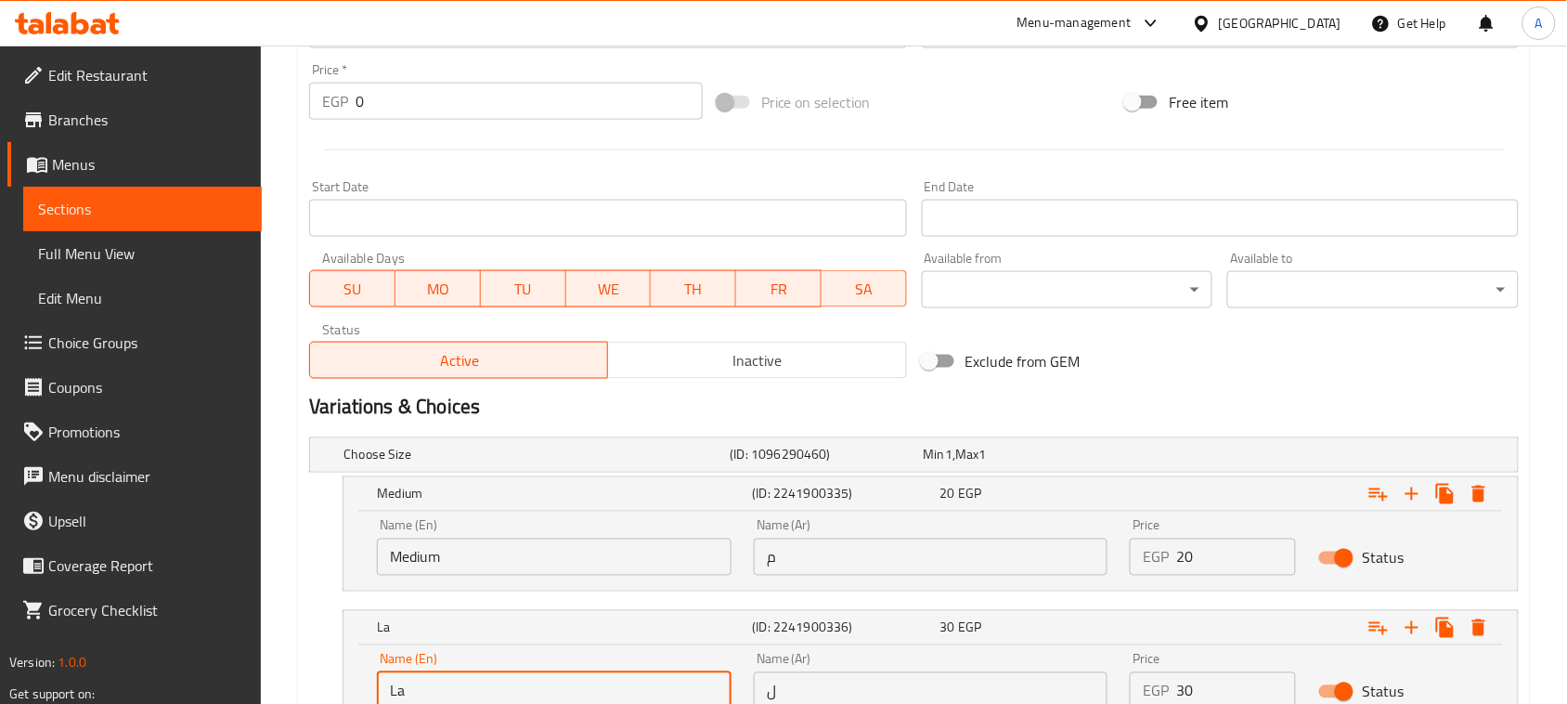
type input "Large"
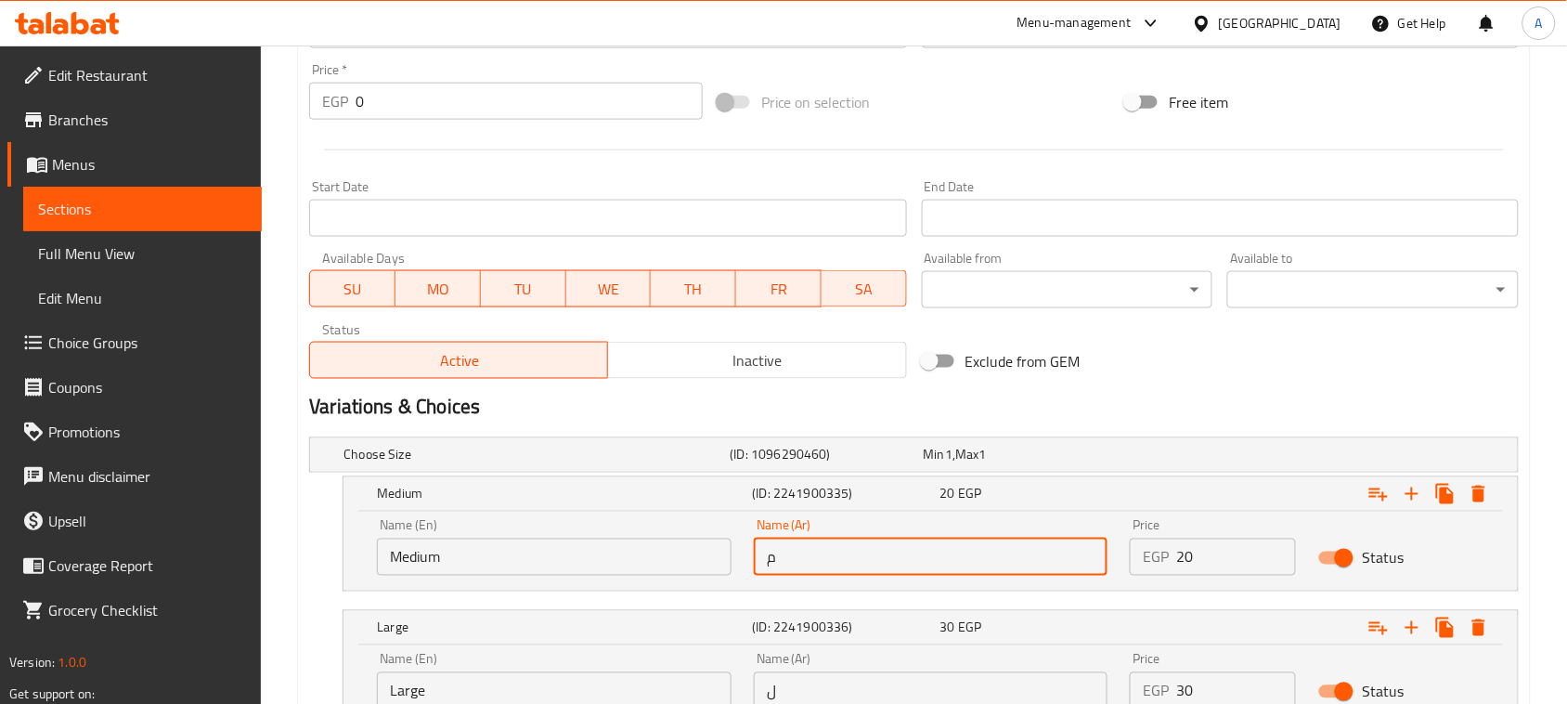
drag, startPoint x: 767, startPoint y: 559, endPoint x: 707, endPoint y: 562, distance: 60.4
click at [707, 562] on div "Name (En) Medium Name (En) Name (Ar) م Name (Ar) Price EGP 20 Price Status" at bounding box center [931, 547] width 1130 height 79
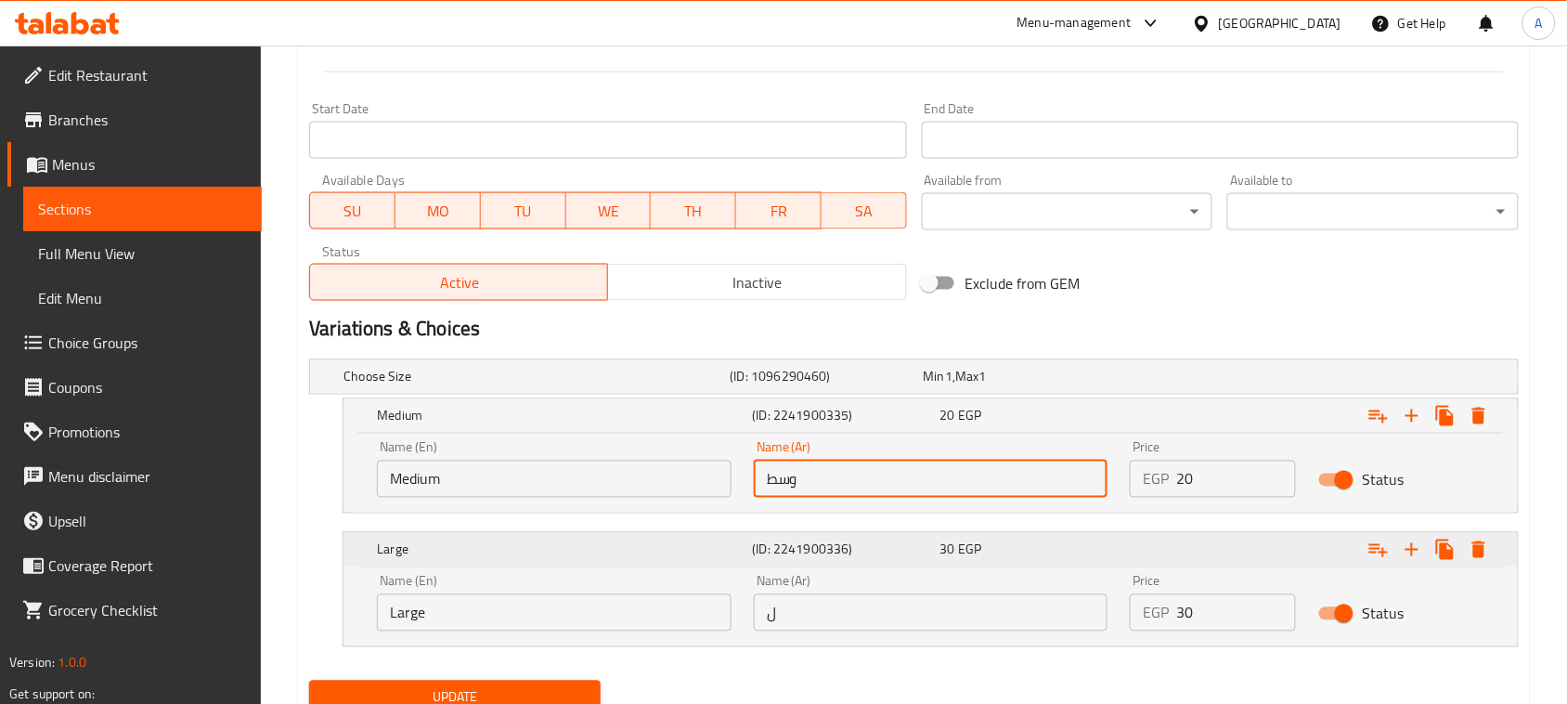
scroll to position [809, 0]
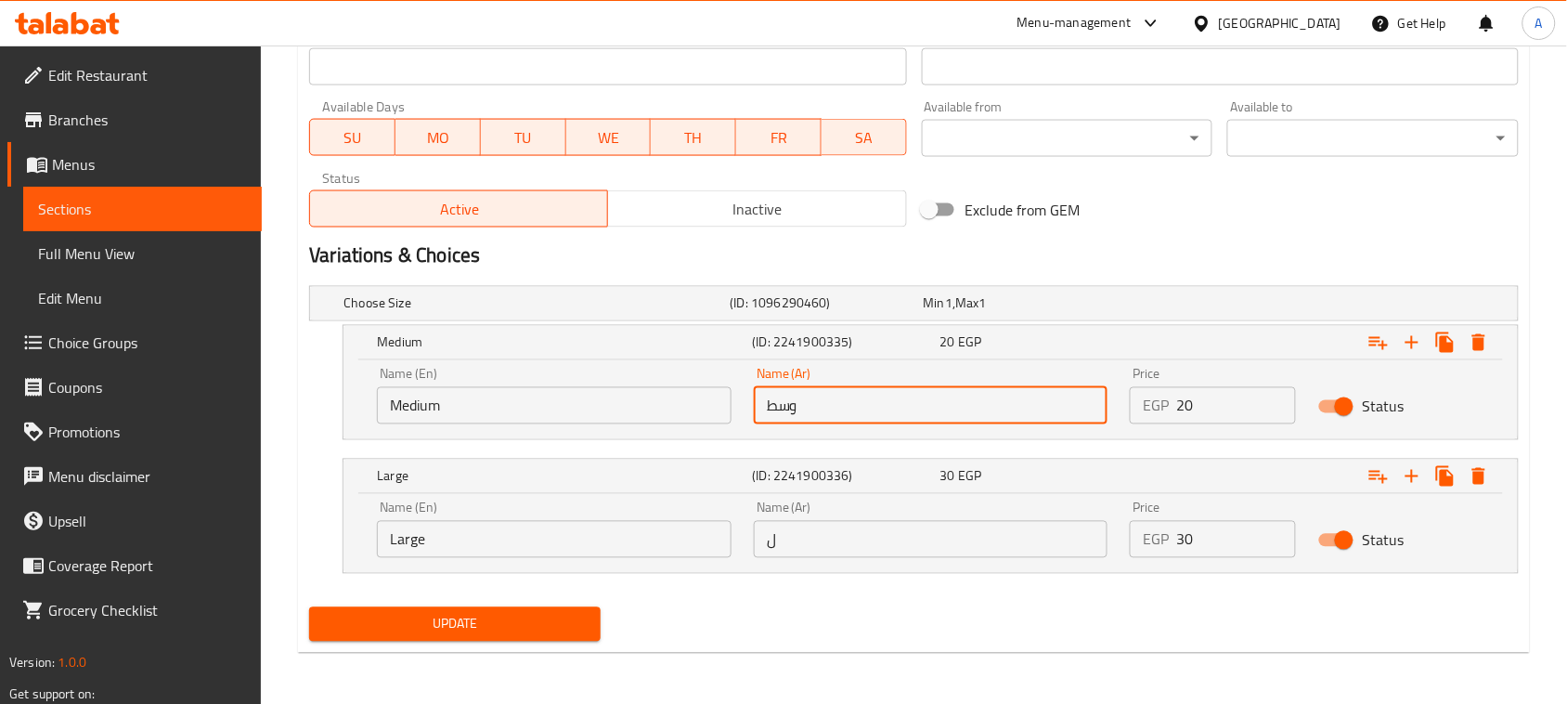
type input "وسط"
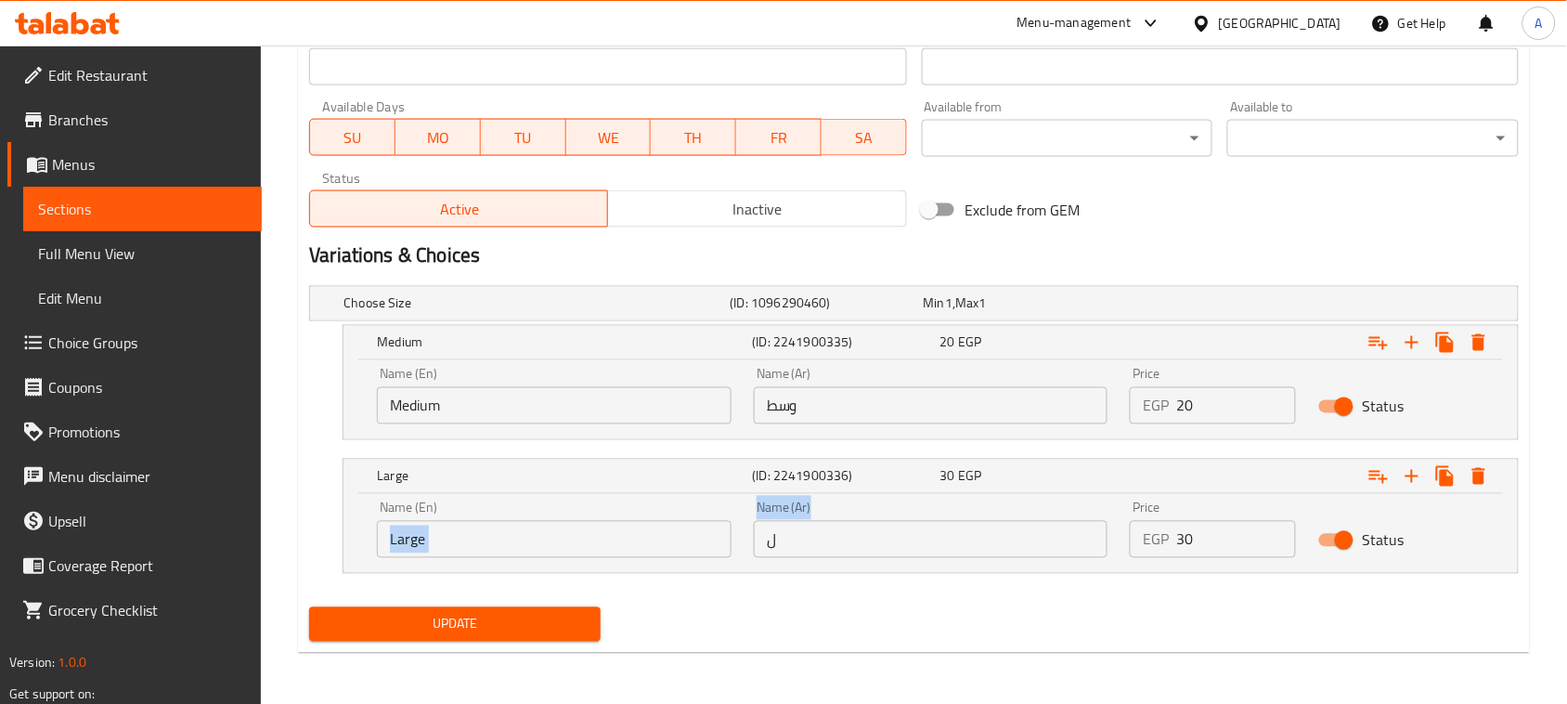
drag, startPoint x: 811, startPoint y: 518, endPoint x: 734, endPoint y: 527, distance: 77.6
click at [731, 525] on div "Name (En) Large Name (En) Name (Ar) ل Name (Ar) Price EGP 30 Price Status" at bounding box center [931, 529] width 1130 height 79
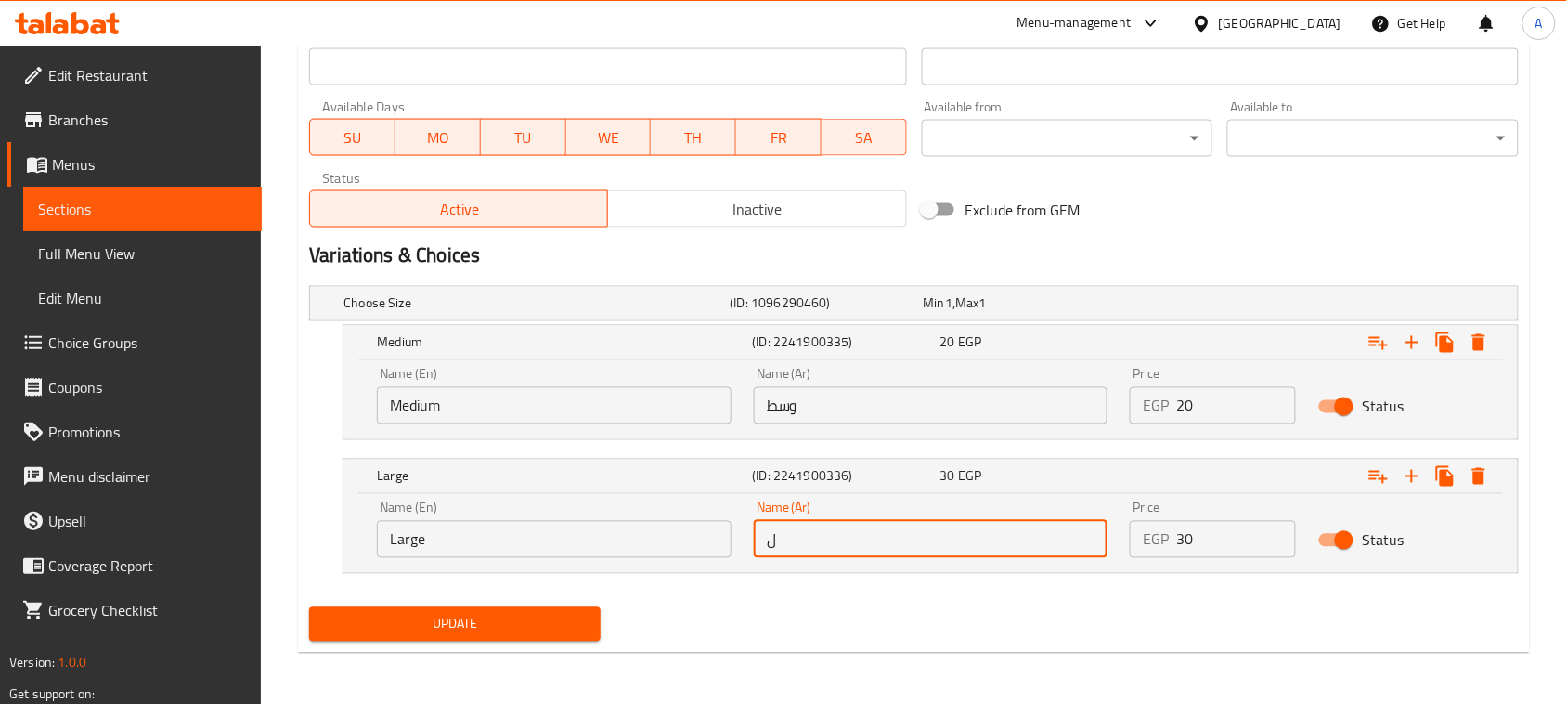
click at [865, 557] on input "ل" at bounding box center [931, 539] width 355 height 37
drag, startPoint x: 762, startPoint y: 532, endPoint x: 727, endPoint y: 539, distance: 35.9
click at [727, 539] on div "Name (En) Large Name (En) Name (Ar) ل Name (Ar) Price EGP 30 Price Status" at bounding box center [931, 529] width 1130 height 79
type input "كبير"
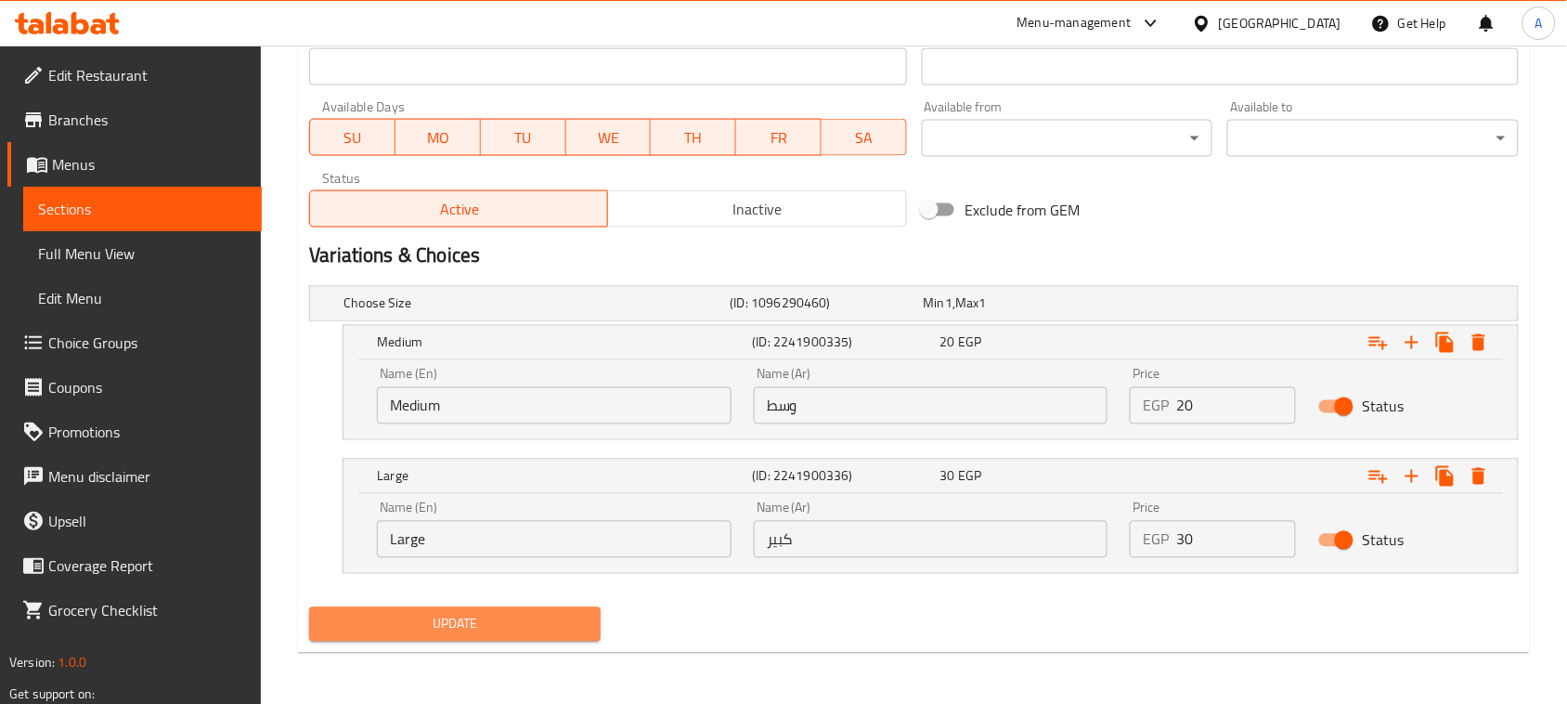
click at [549, 615] on span "Update" at bounding box center [455, 624] width 262 height 23
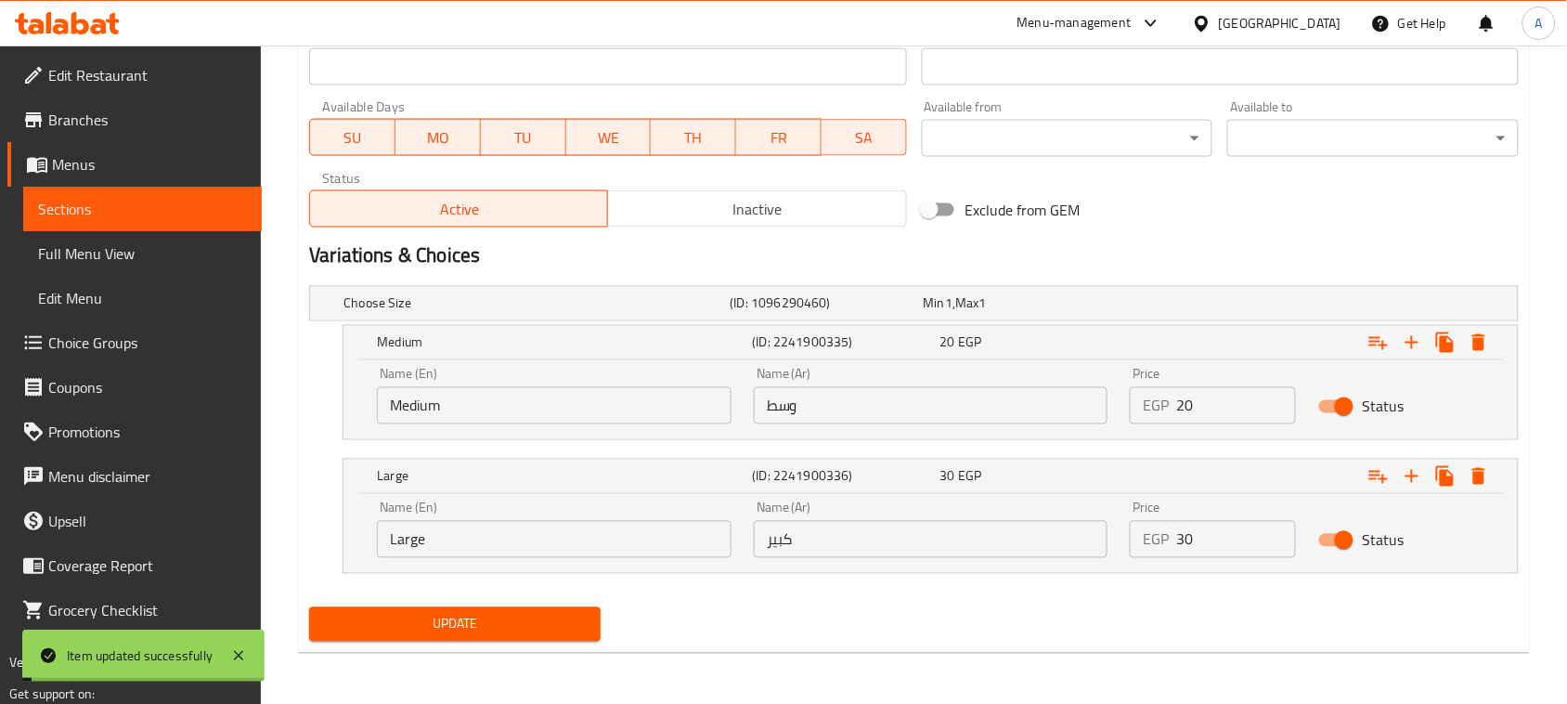
click at [71, 256] on span "Full Menu View" at bounding box center [142, 253] width 209 height 22
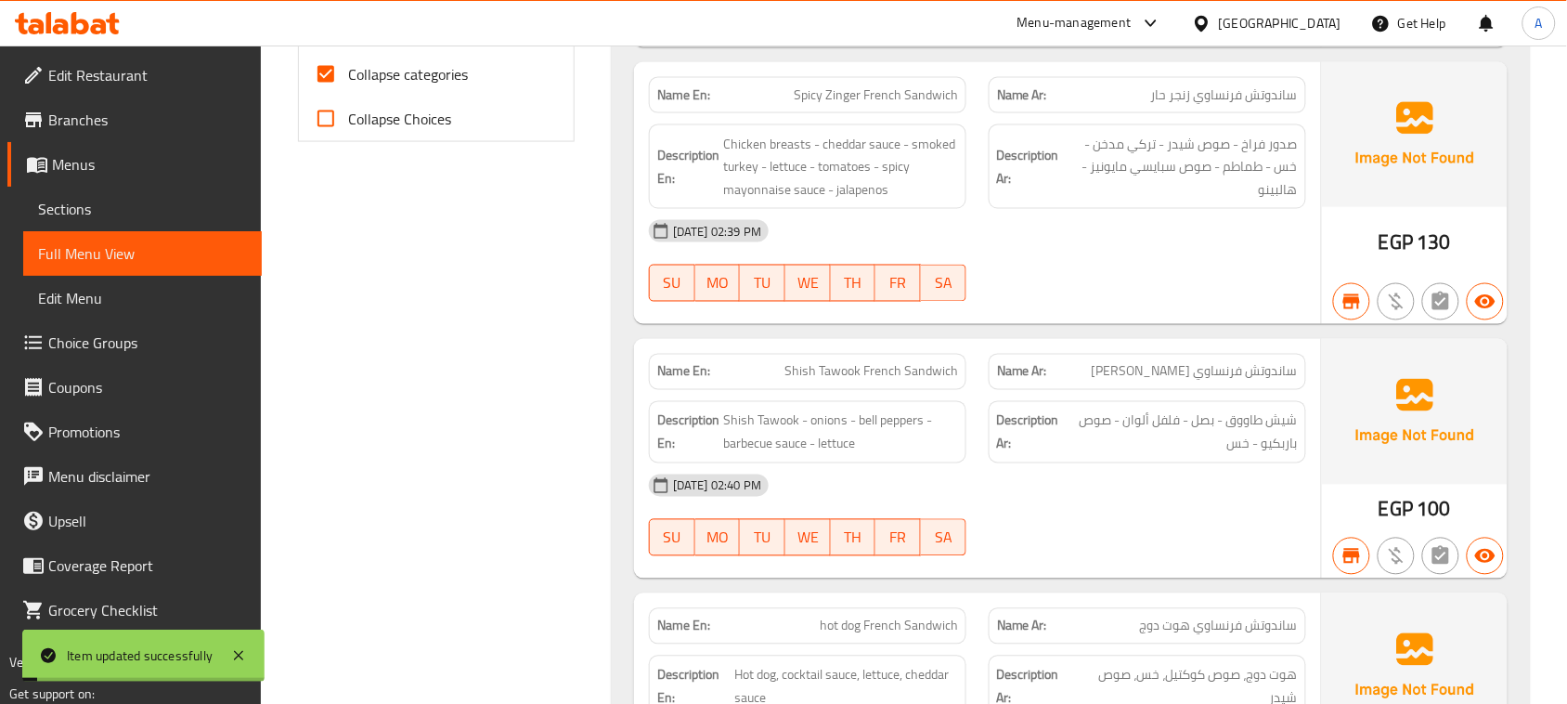
click at [323, 97] on input "Collapse categories" at bounding box center [326, 74] width 45 height 45
checkbox input "false"
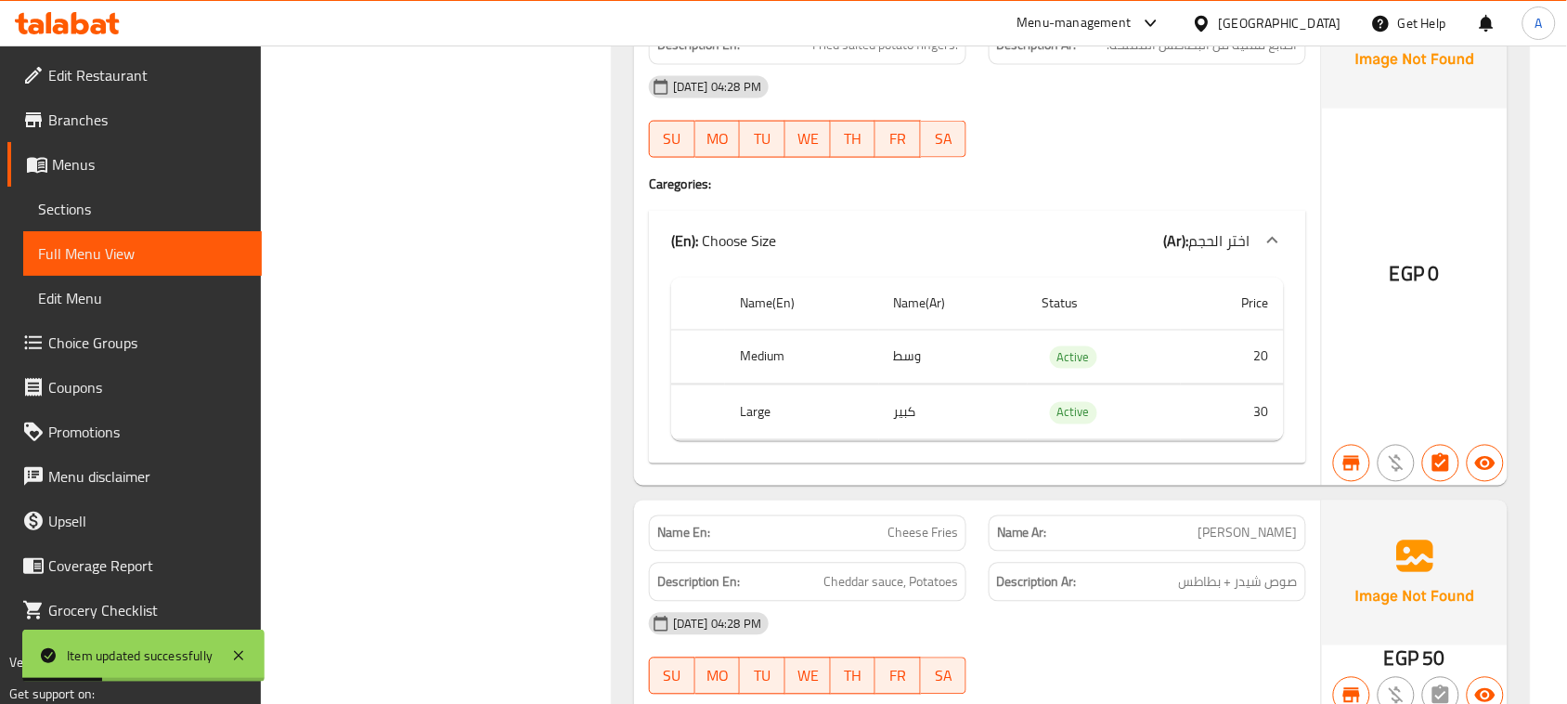
scroll to position [11340, 0]
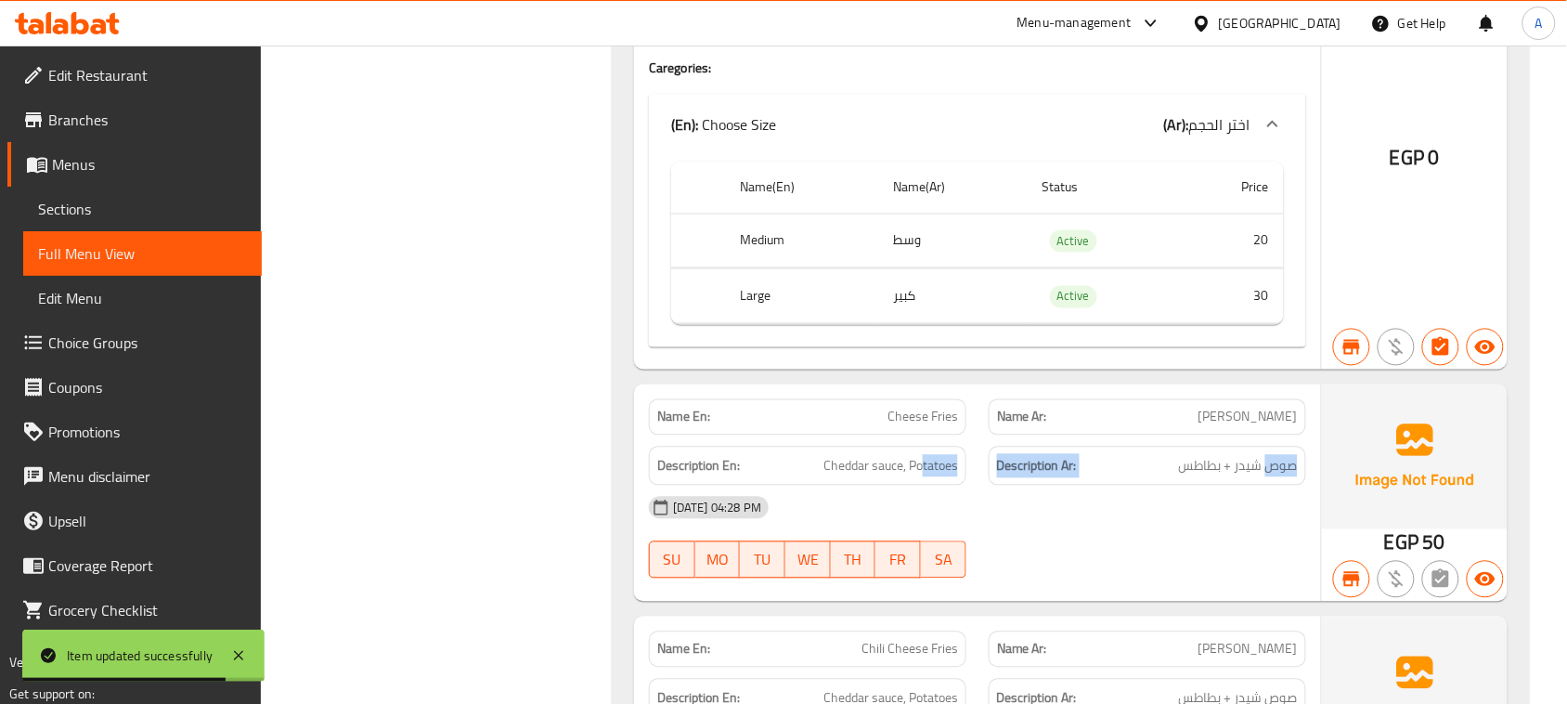
drag, startPoint x: 1273, startPoint y: 474, endPoint x: 846, endPoint y: 474, distance: 427.1
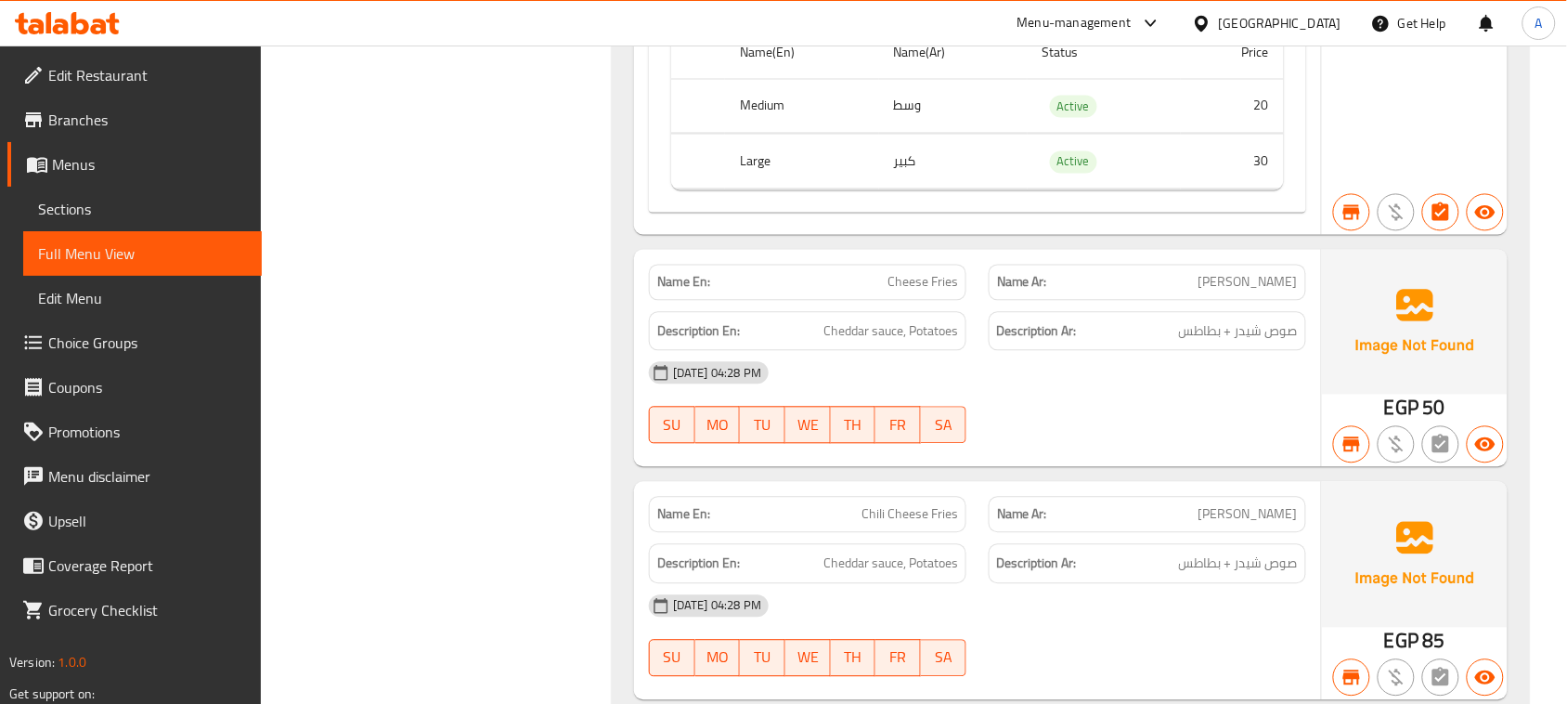
scroll to position [11688, 0]
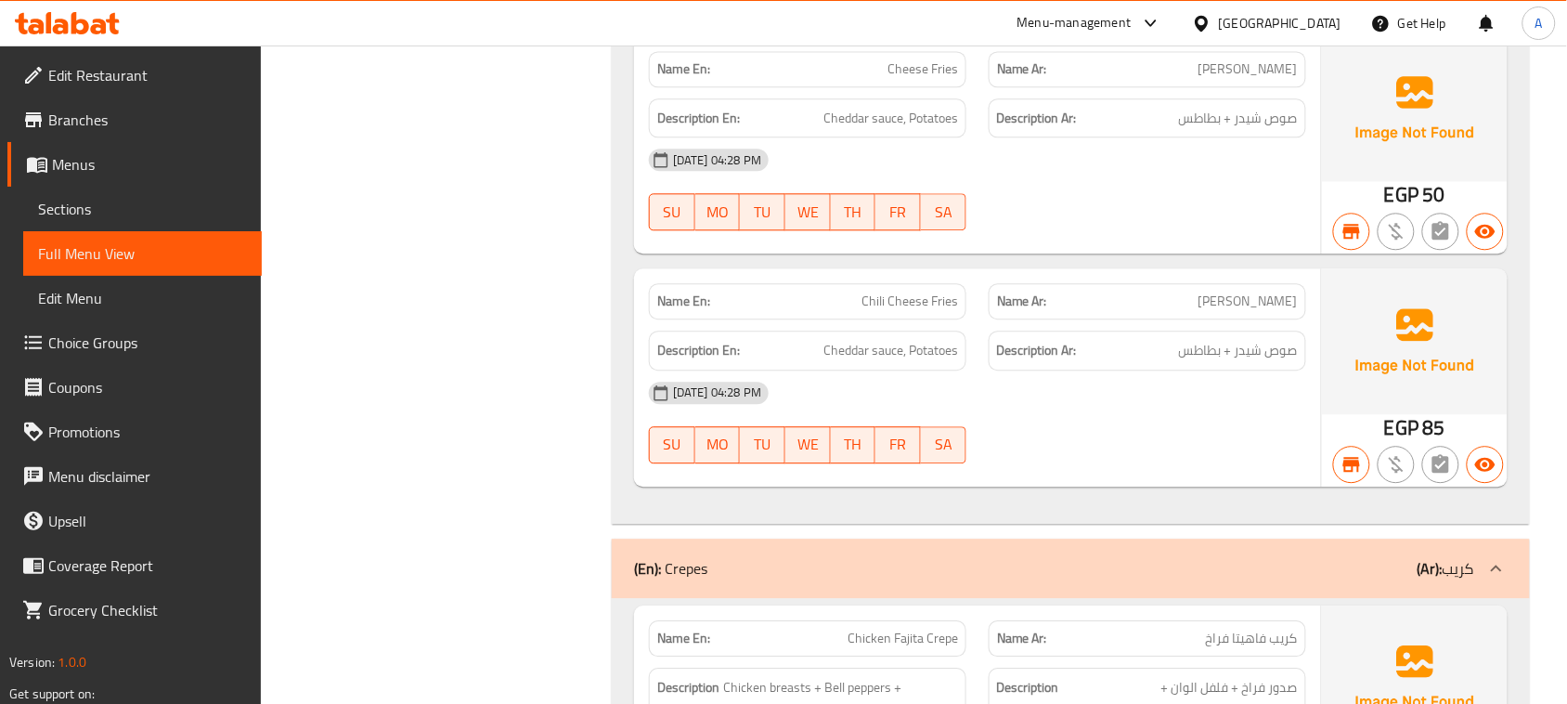
drag, startPoint x: 871, startPoint y: 309, endPoint x: 931, endPoint y: 313, distance: 60.5
copy span "Chili Cheese Fries"
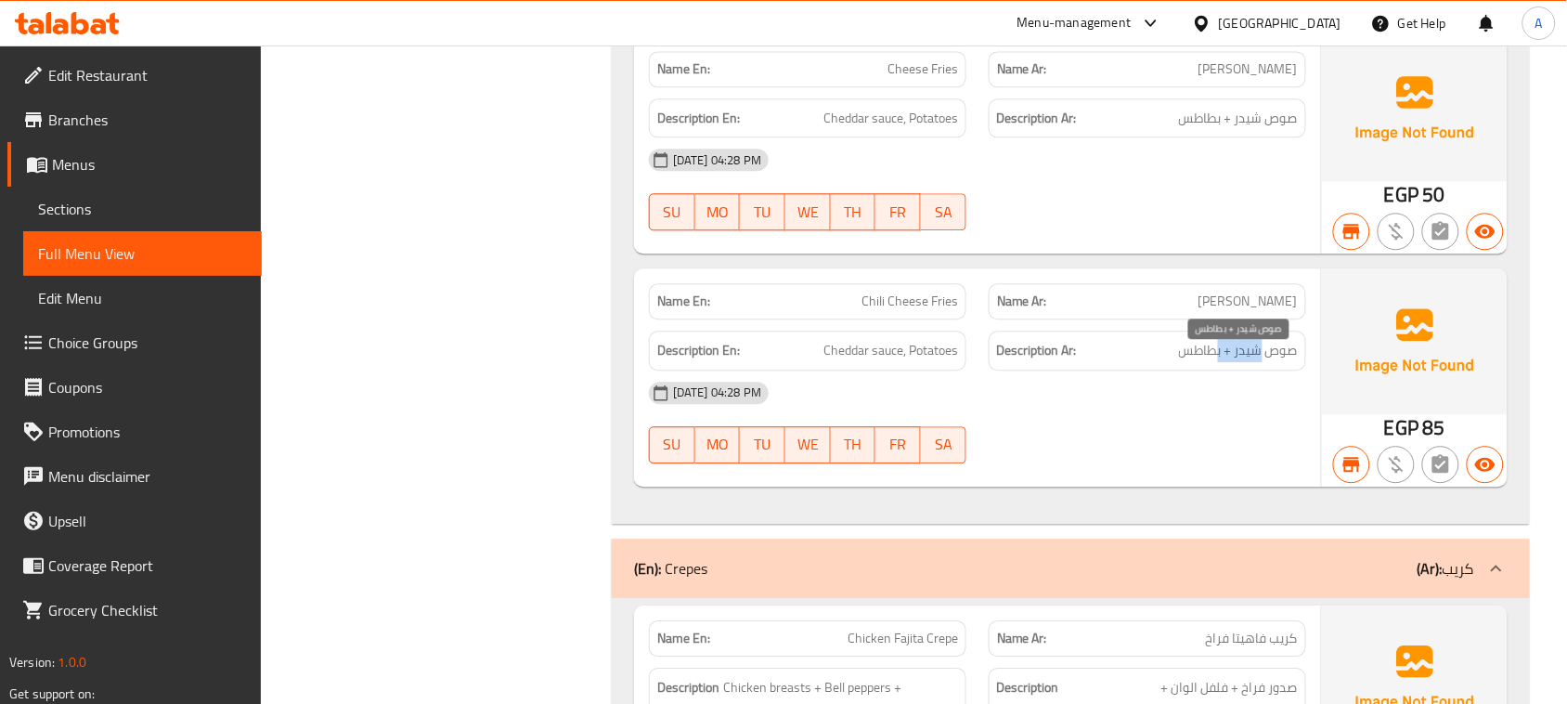
drag, startPoint x: 1221, startPoint y: 364, endPoint x: 1186, endPoint y: 448, distance: 90.7
click at [1218, 362] on span "صوص شيدر + بطاطس" at bounding box center [1238, 350] width 119 height 23
drag, startPoint x: 1186, startPoint y: 448, endPoint x: 1122, endPoint y: 452, distance: 64.2
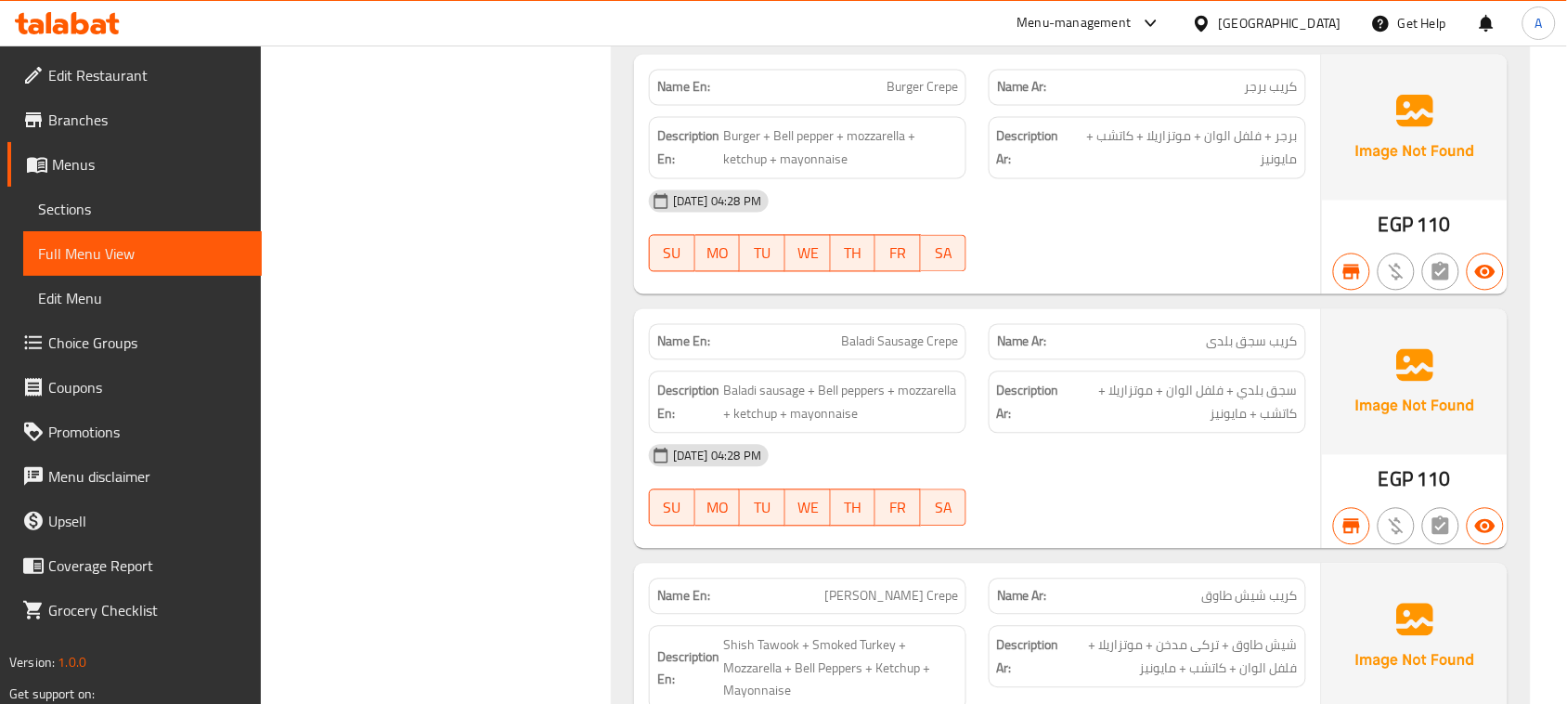
scroll to position [13545, 0]
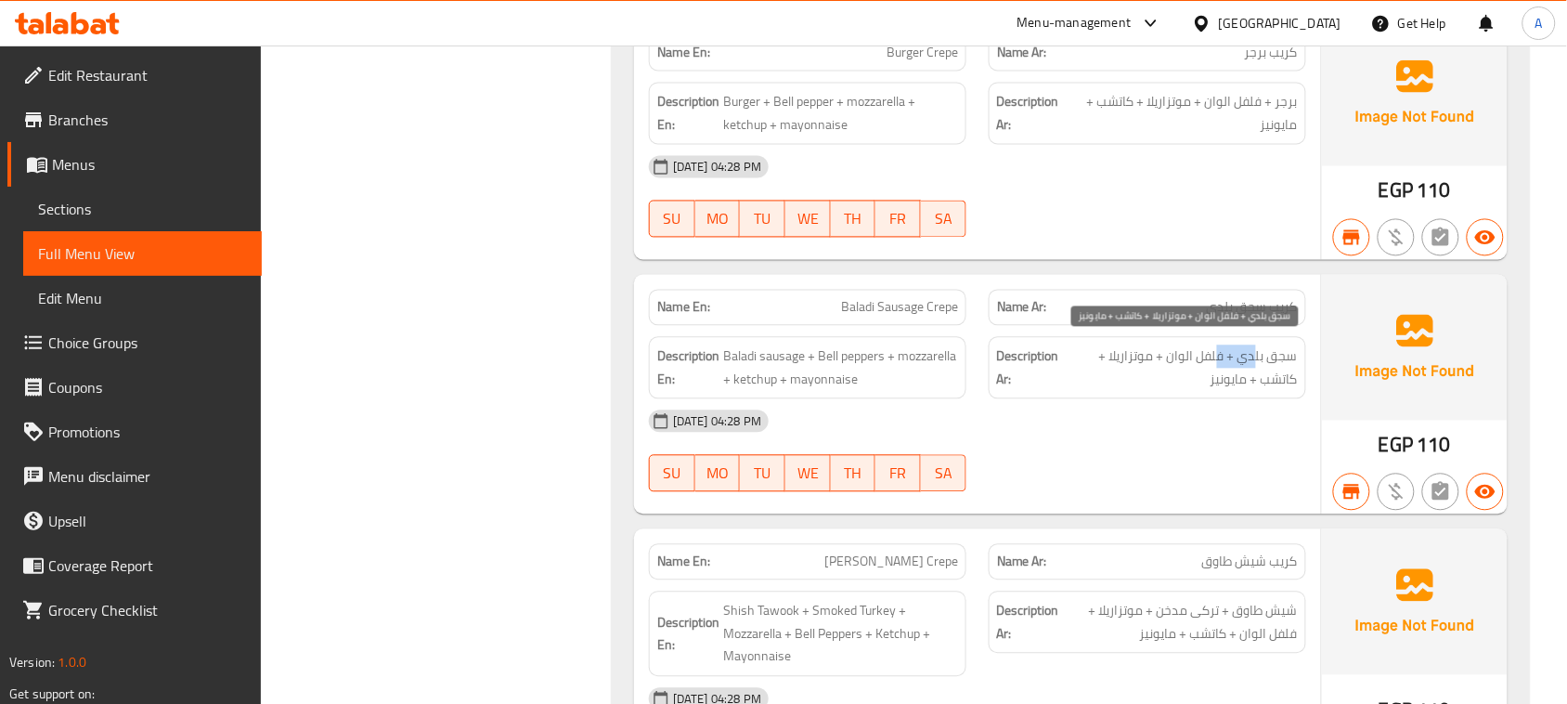
drag, startPoint x: 1236, startPoint y: 340, endPoint x: 1217, endPoint y: 340, distance: 18.6
click at [1217, 345] on span "سجق بلدي + فلفل الوان + موتزاريلا + كاتشب + مايونيز" at bounding box center [1181, 368] width 233 height 46
click at [1129, 345] on span "سجق بلدي + فلفل الوان + موتزاريلا + كاتشب + مايونيز" at bounding box center [1181, 368] width 233 height 46
drag, startPoint x: 1278, startPoint y: 367, endPoint x: 1177, endPoint y: 462, distance: 138.6
click at [1227, 379] on span "سجق بلدي + فلفل الوان + موتزاريلا + كاتشب + مايونيز" at bounding box center [1181, 368] width 233 height 46
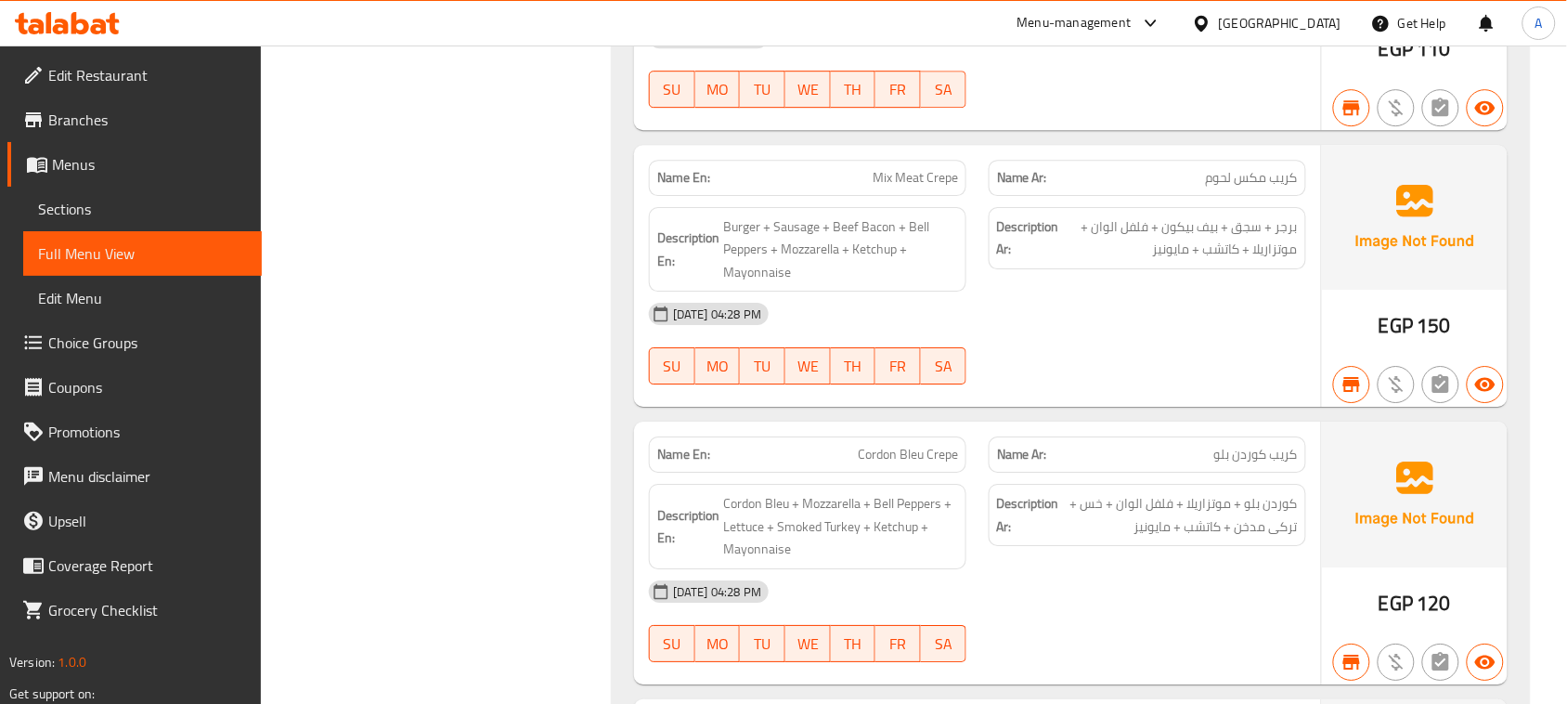
scroll to position [14242, 0]
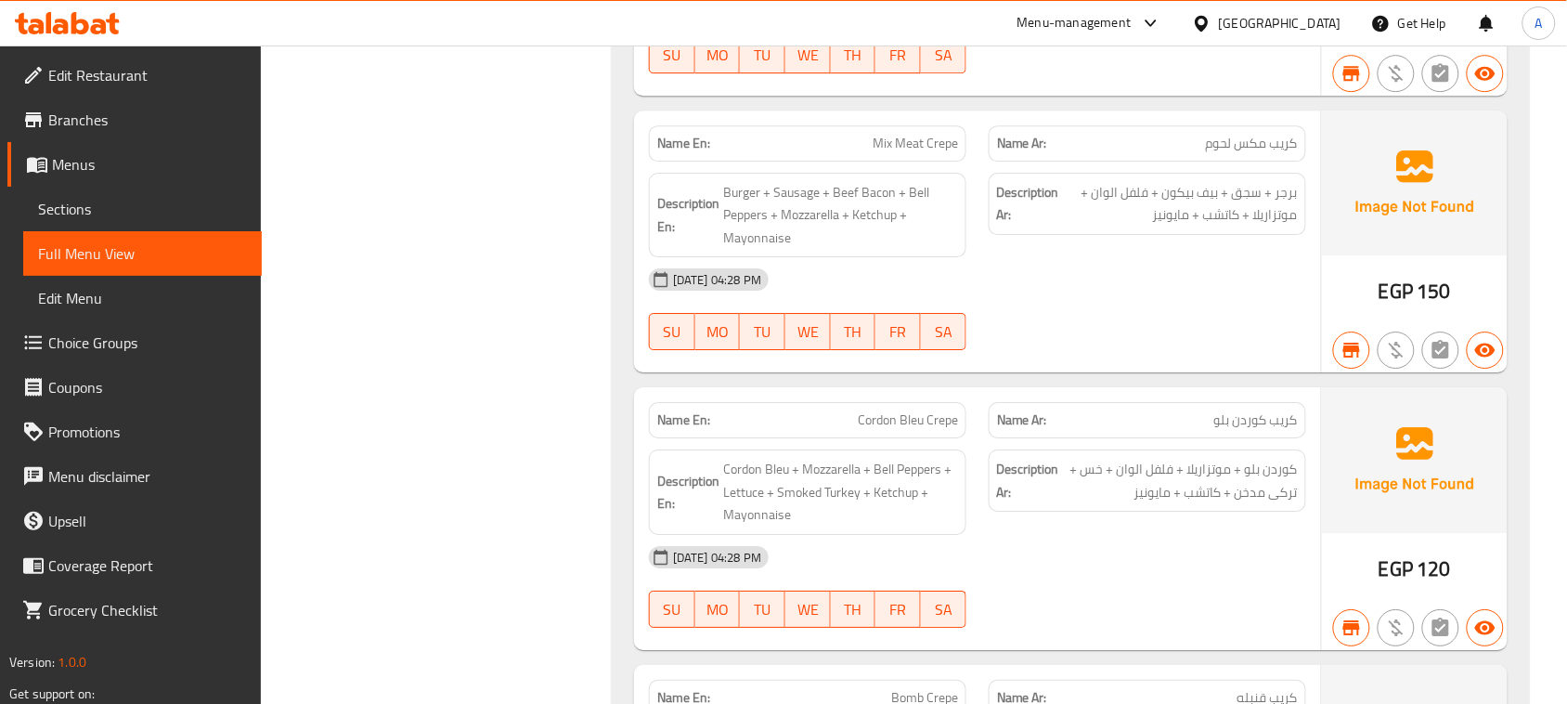
drag, startPoint x: 866, startPoint y: 410, endPoint x: 1008, endPoint y: 400, distance: 141.5
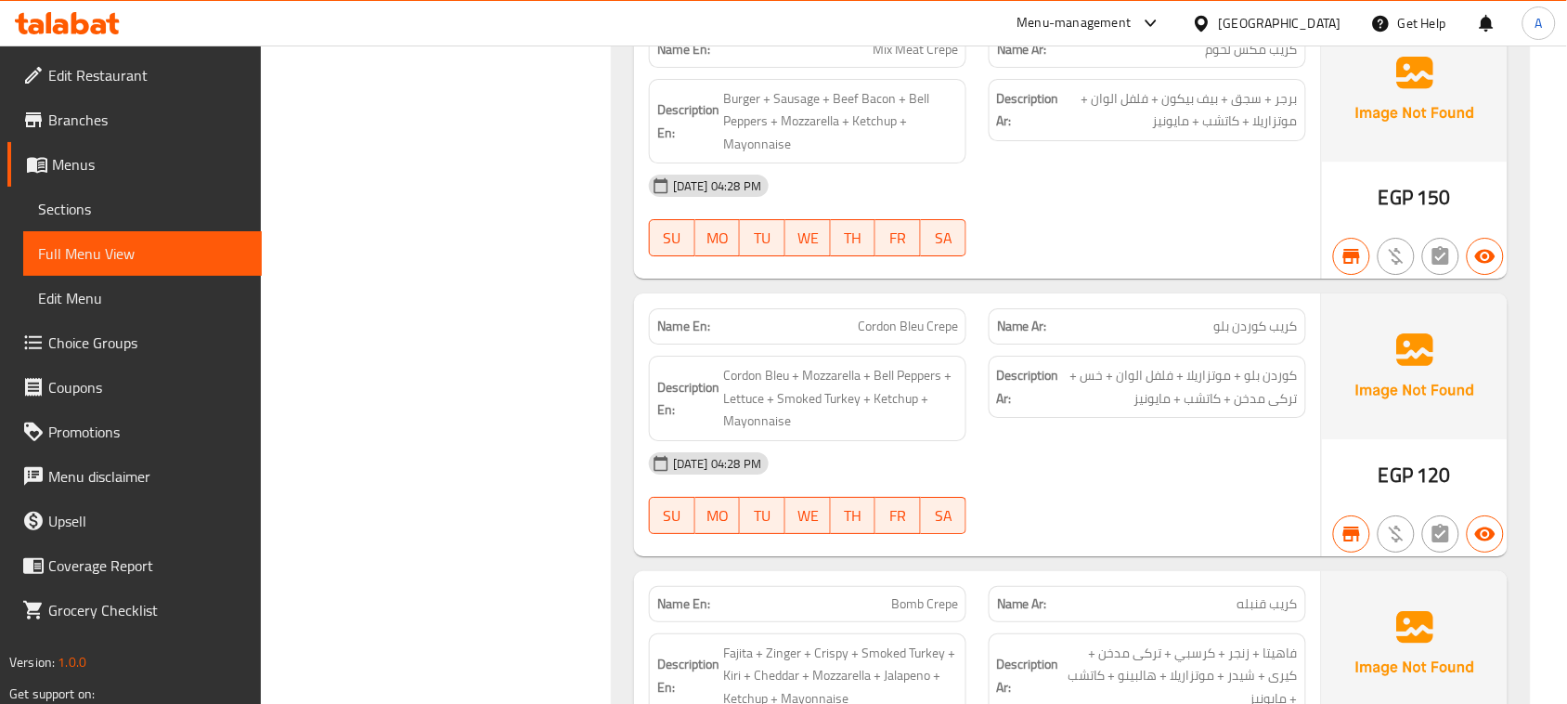
scroll to position [14358, 0]
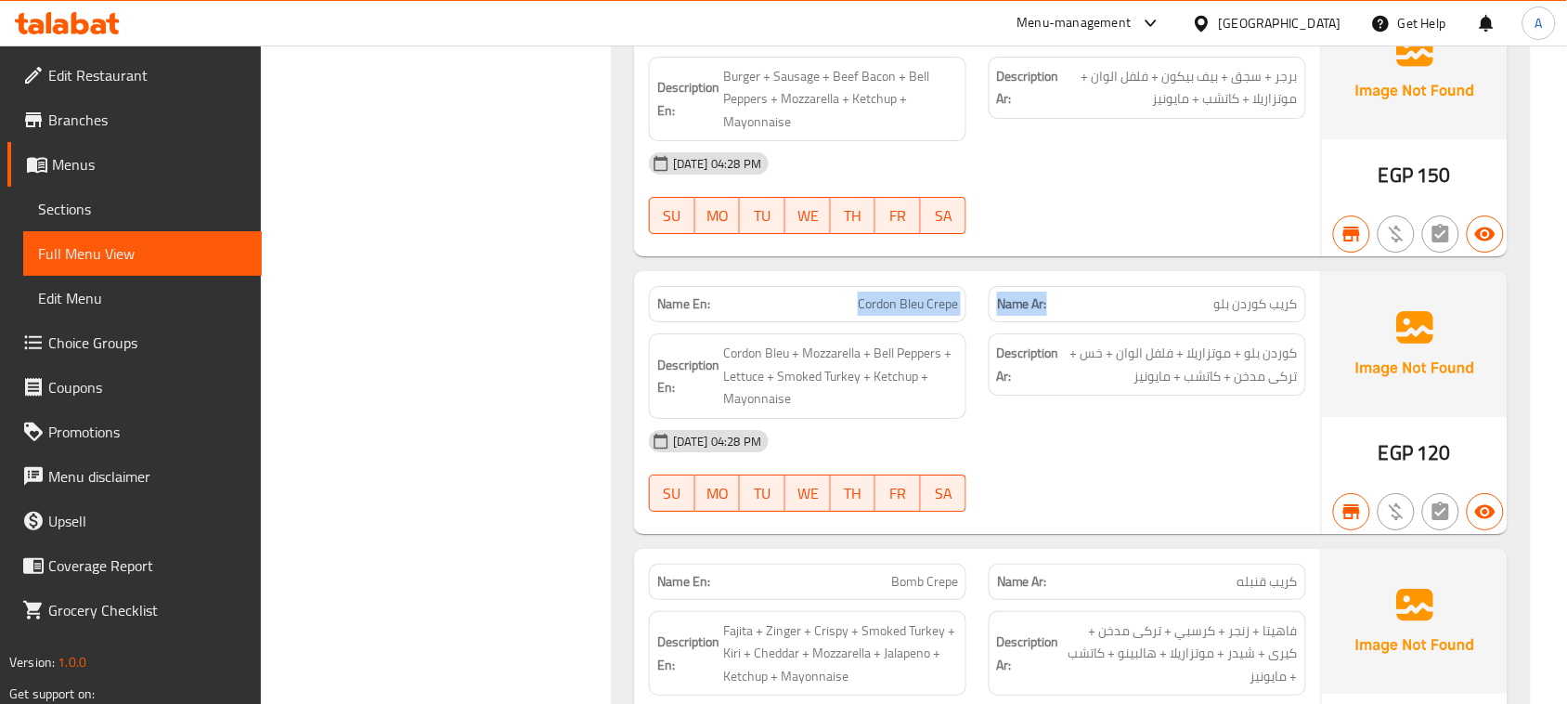
drag, startPoint x: 1084, startPoint y: 298, endPoint x: 1255, endPoint y: 390, distance: 194.0
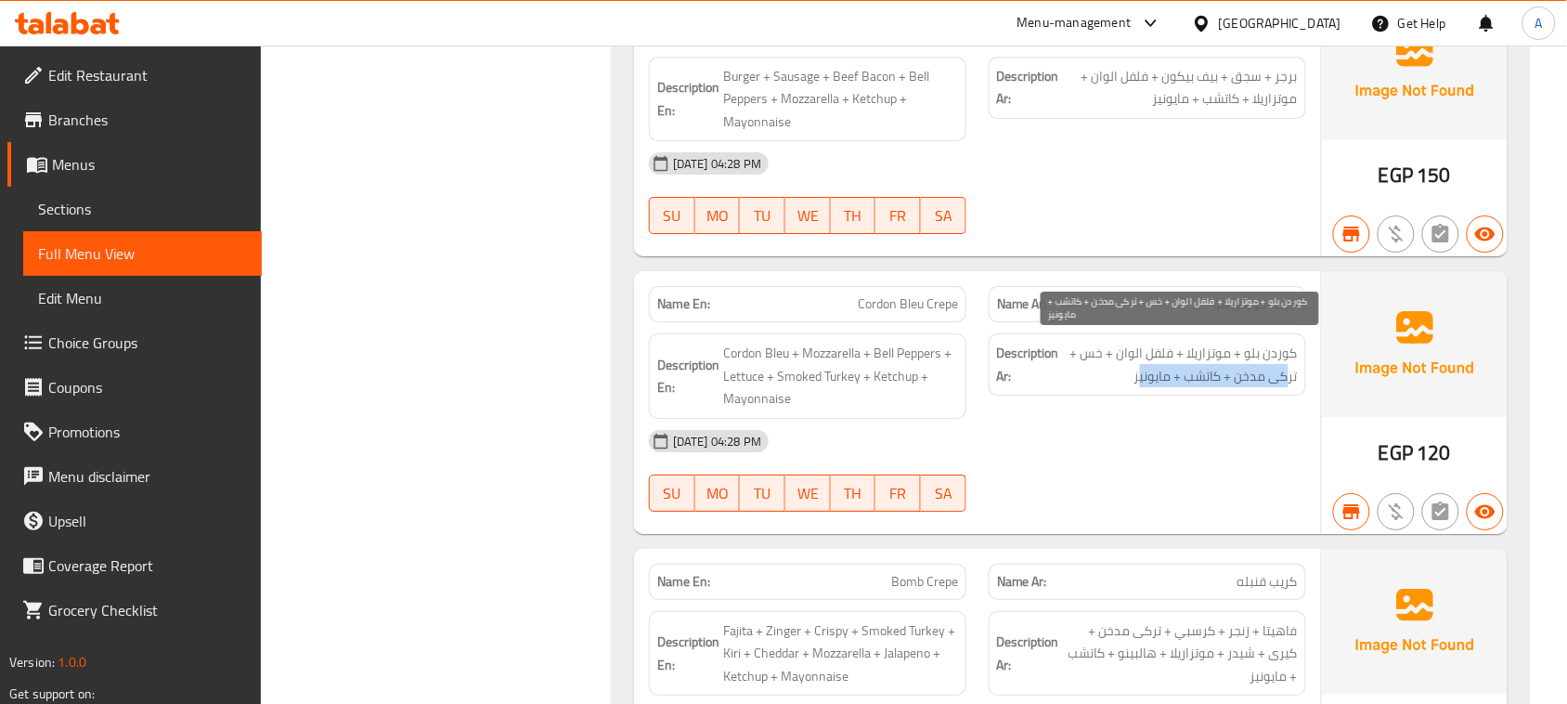
drag, startPoint x: 1286, startPoint y: 373, endPoint x: 1143, endPoint y: 374, distance: 143.0
click at [1143, 374] on span "کوردن بلو + موتزاريلا + فلفل الوان + خس + ترکی مدخن + كاتشب + مايونيز" at bounding box center [1180, 365] width 235 height 46
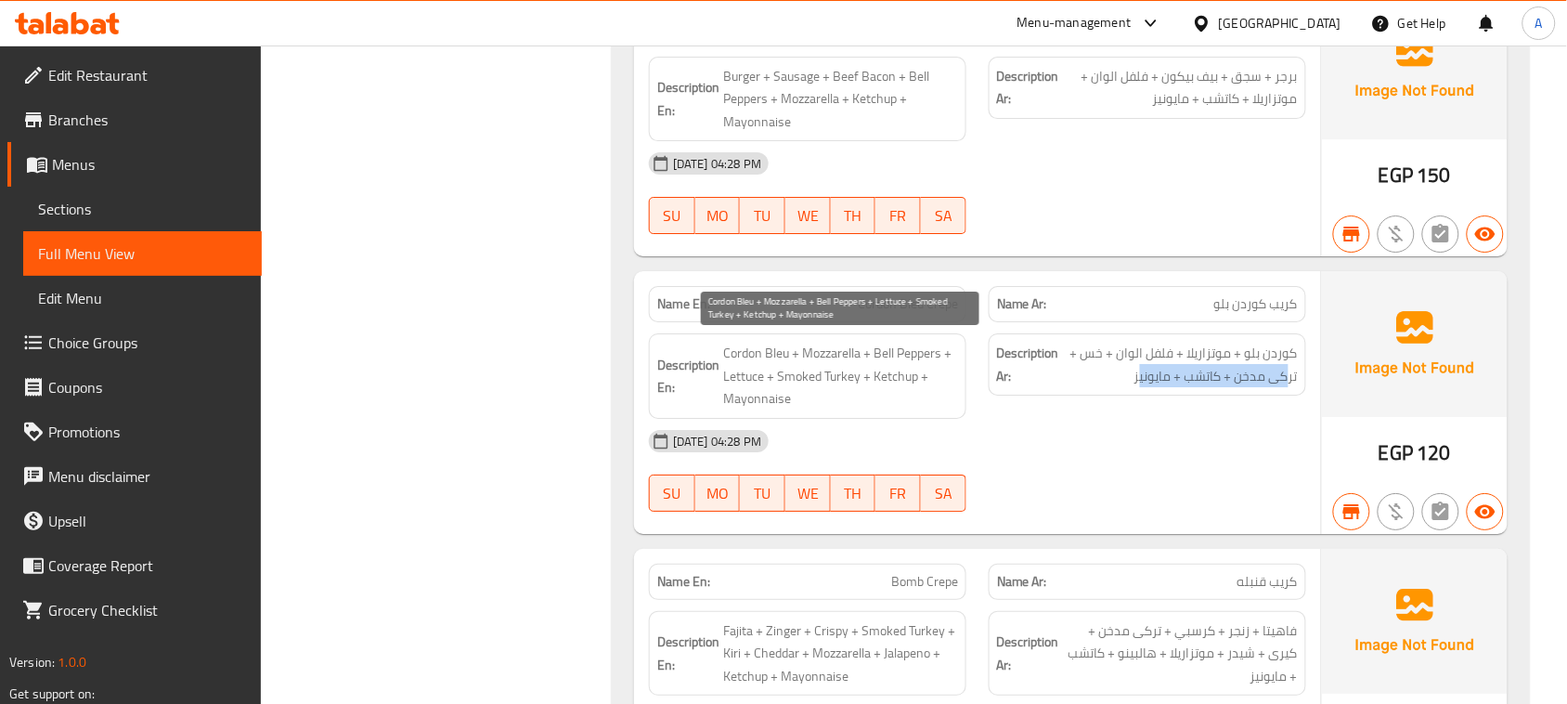
drag, startPoint x: 801, startPoint y: 358, endPoint x: 1029, endPoint y: 432, distance: 239.0
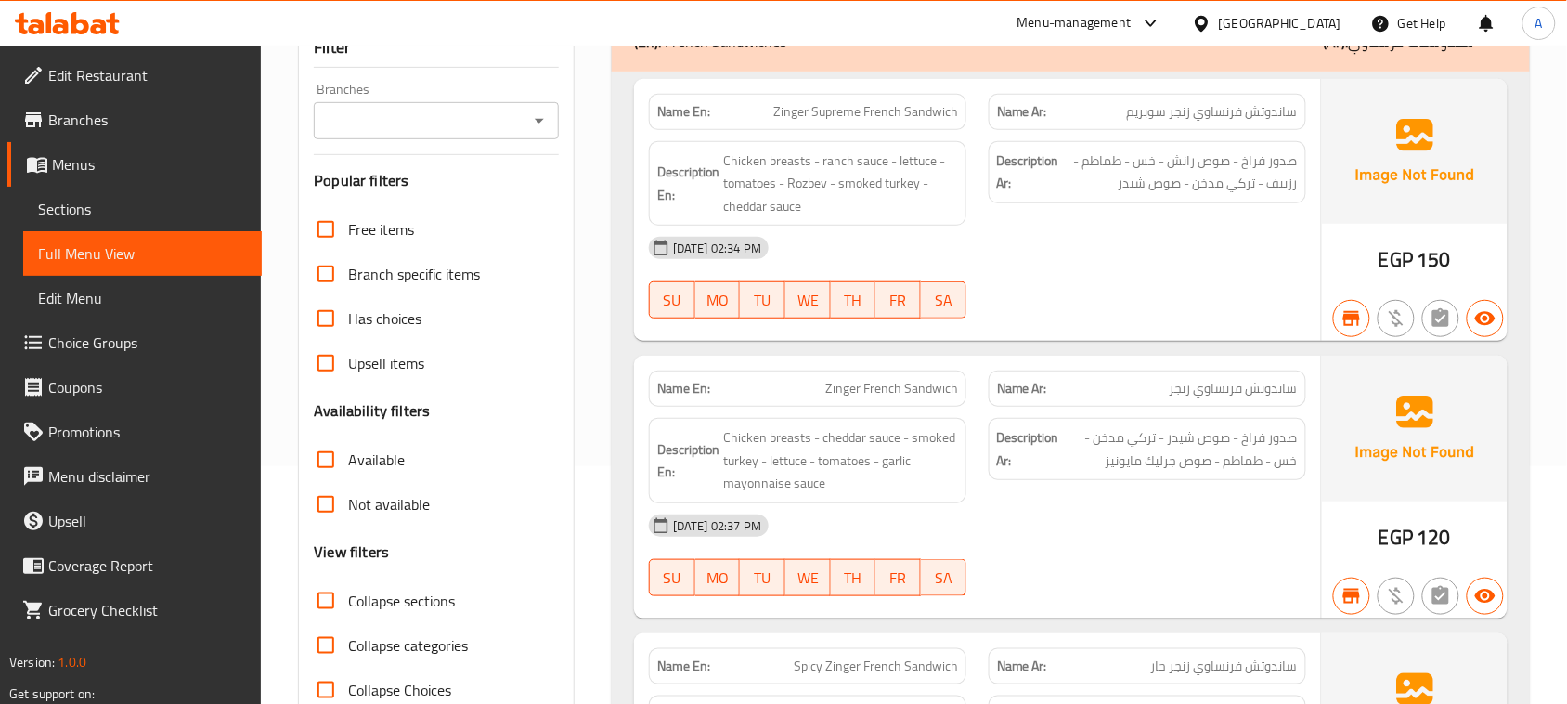
scroll to position [116, 0]
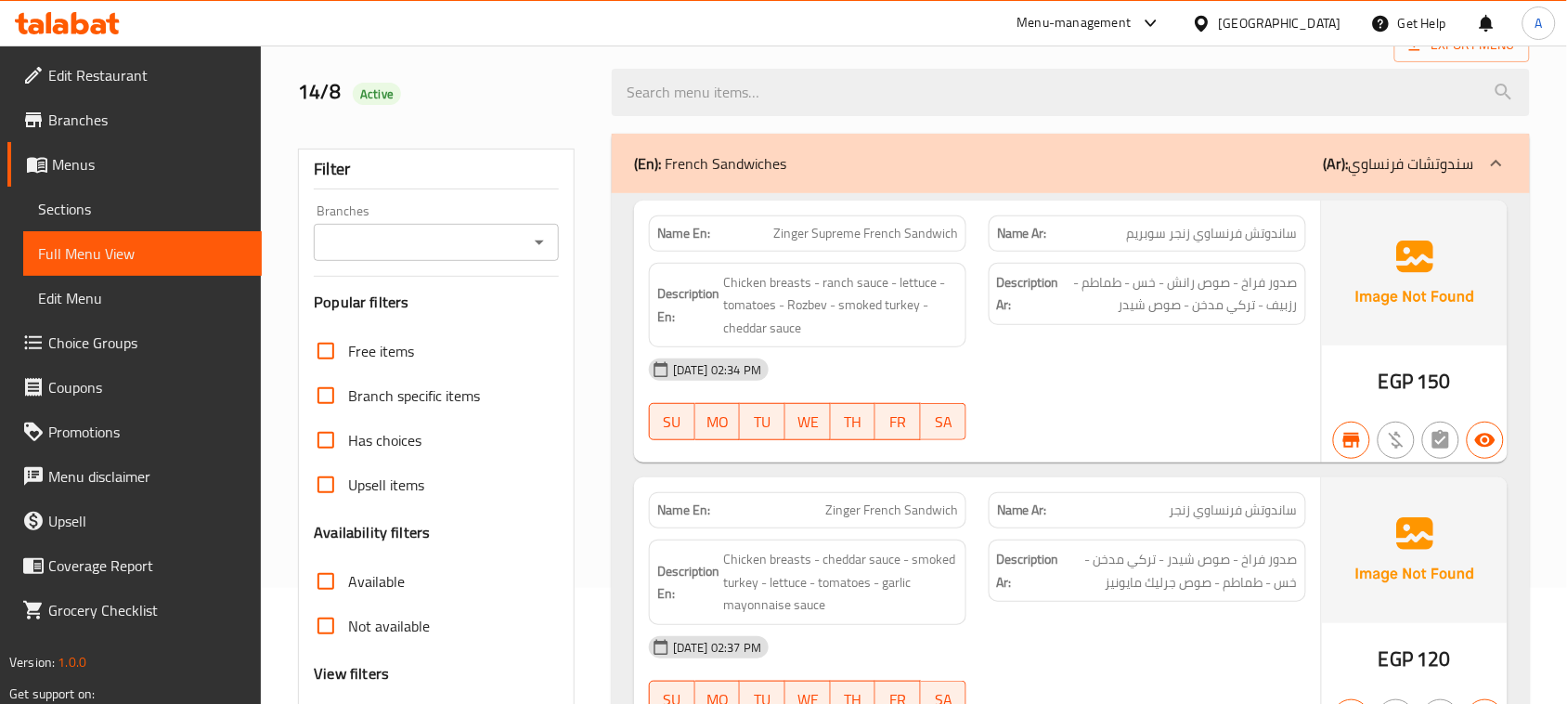
click at [540, 243] on icon "Open" at bounding box center [539, 243] width 9 height 5
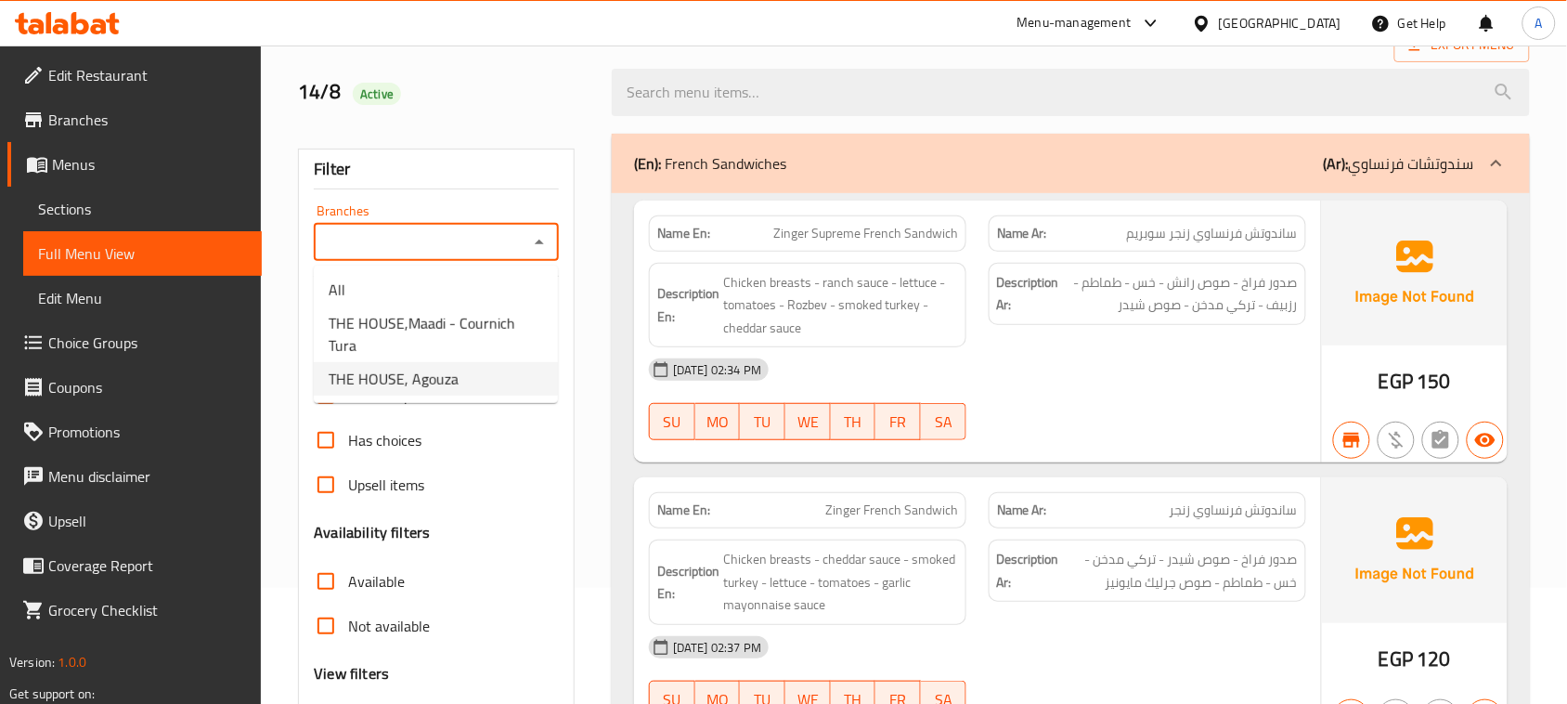
click at [453, 368] on span "THE HOUSE, Agouza" at bounding box center [394, 379] width 130 height 22
type input "THE HOUSE, Agouza"
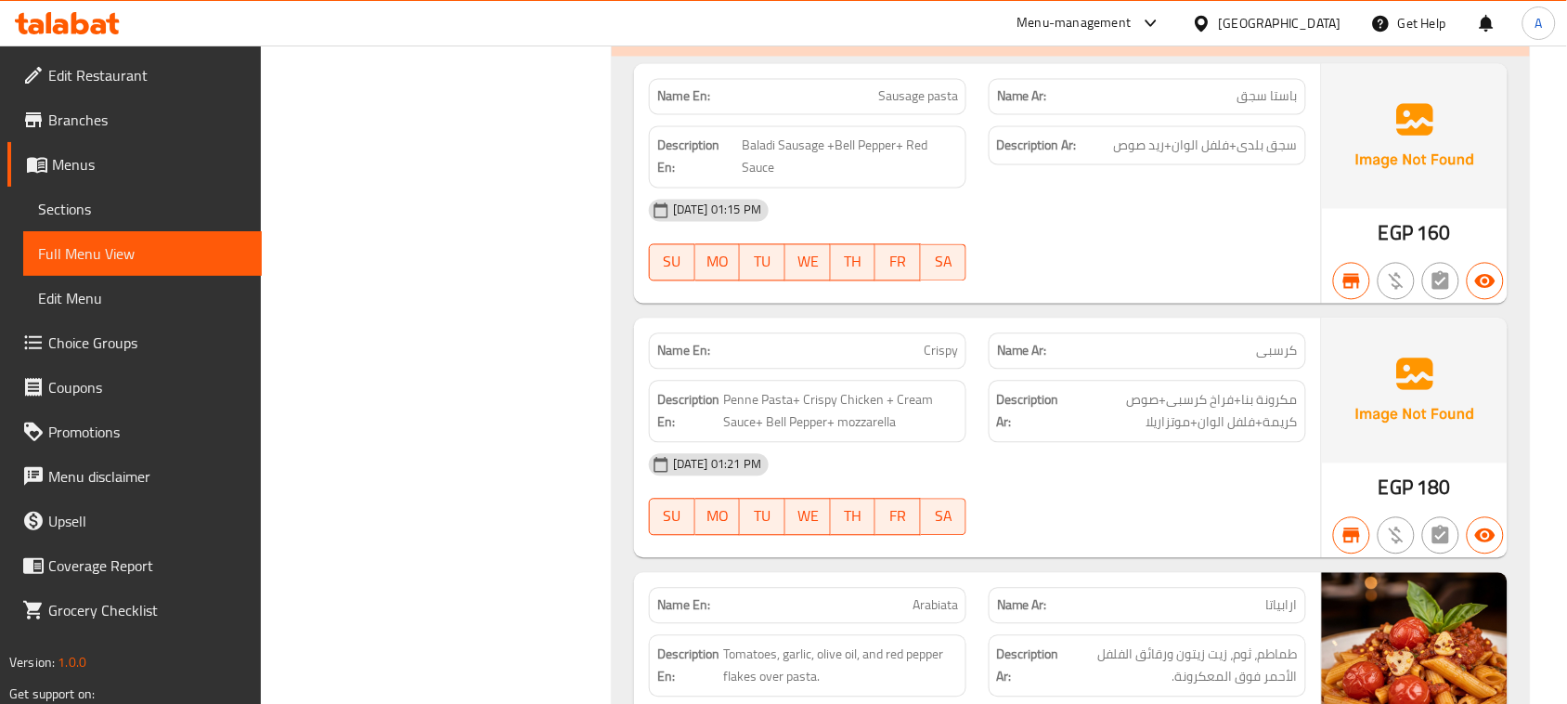
scroll to position [51188, 0]
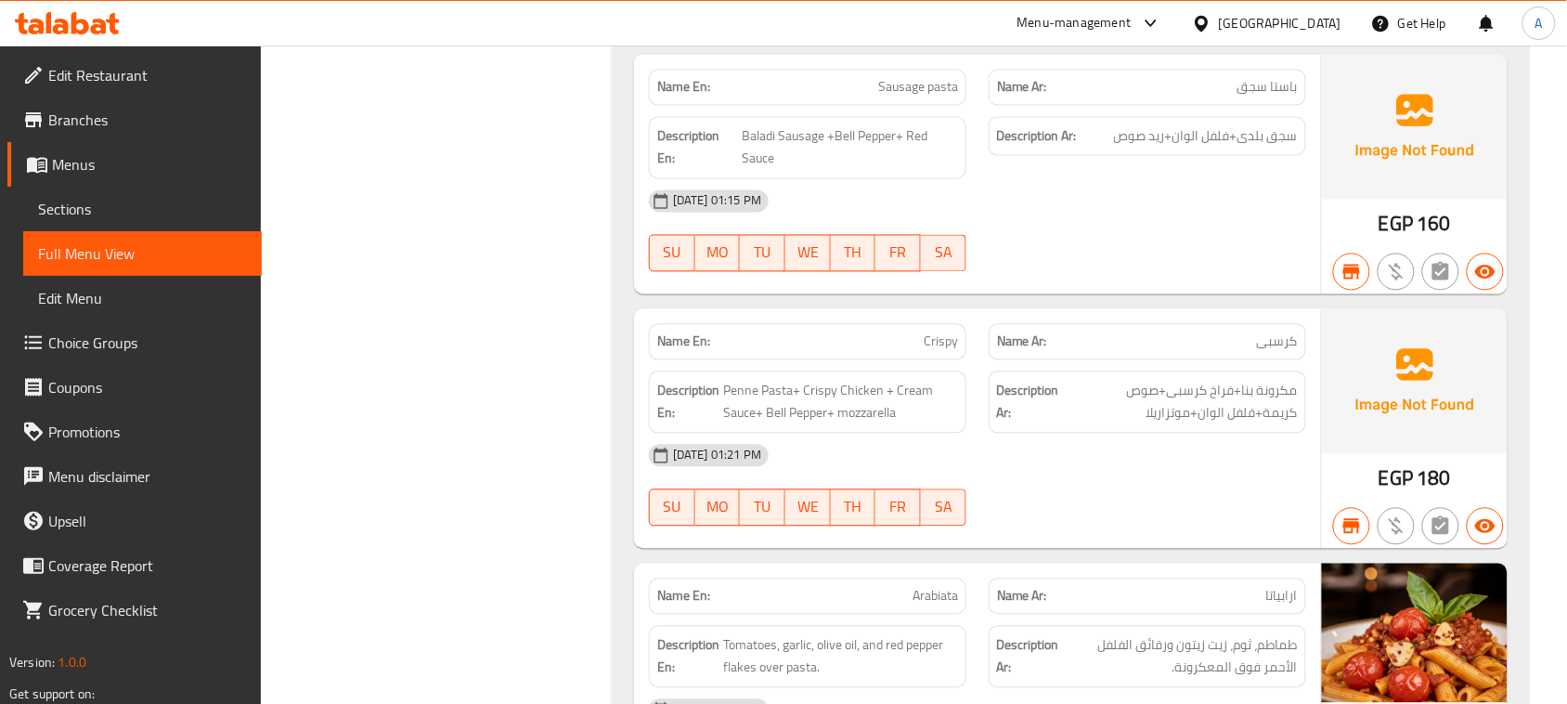
drag, startPoint x: 799, startPoint y: 118, endPoint x: 1033, endPoint y: 219, distance: 255.0
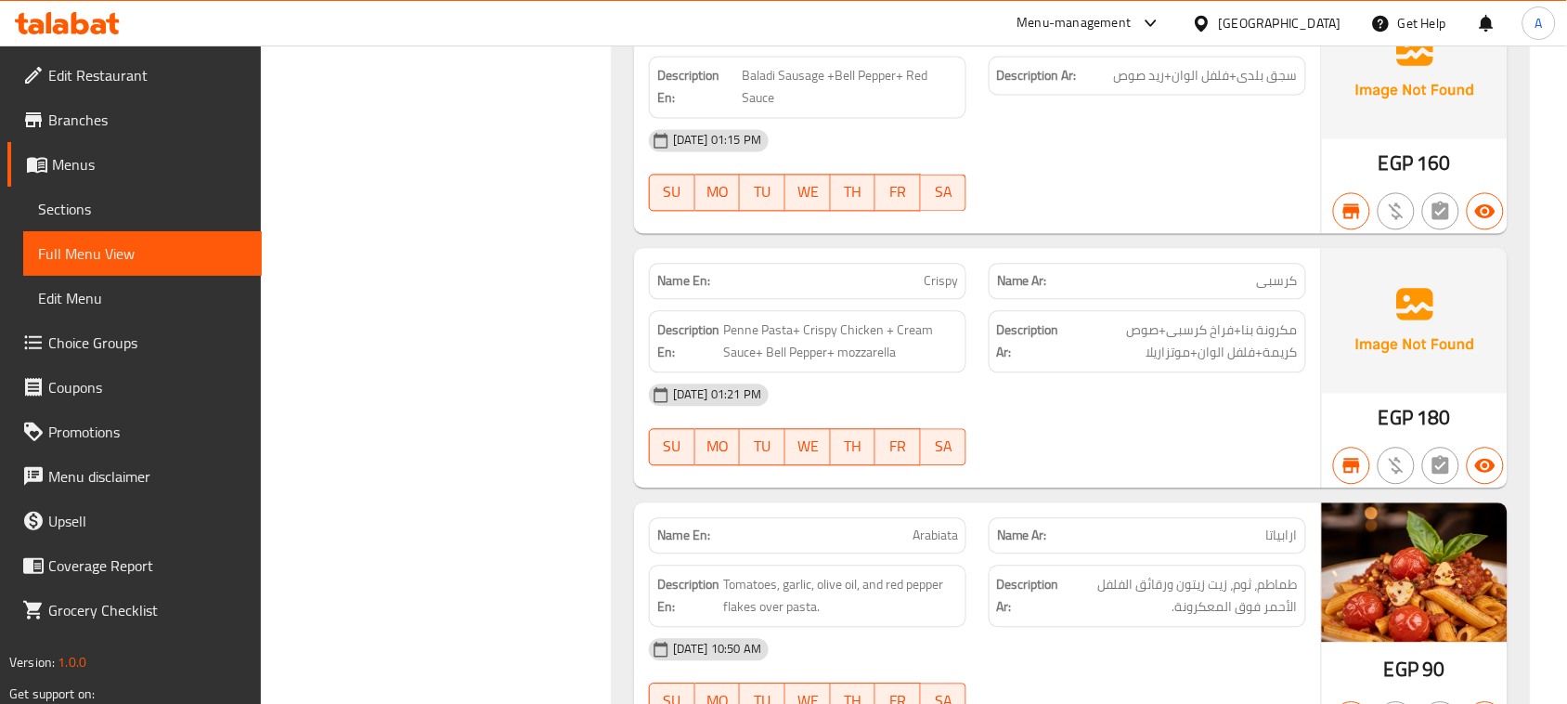
scroll to position [51304, 0]
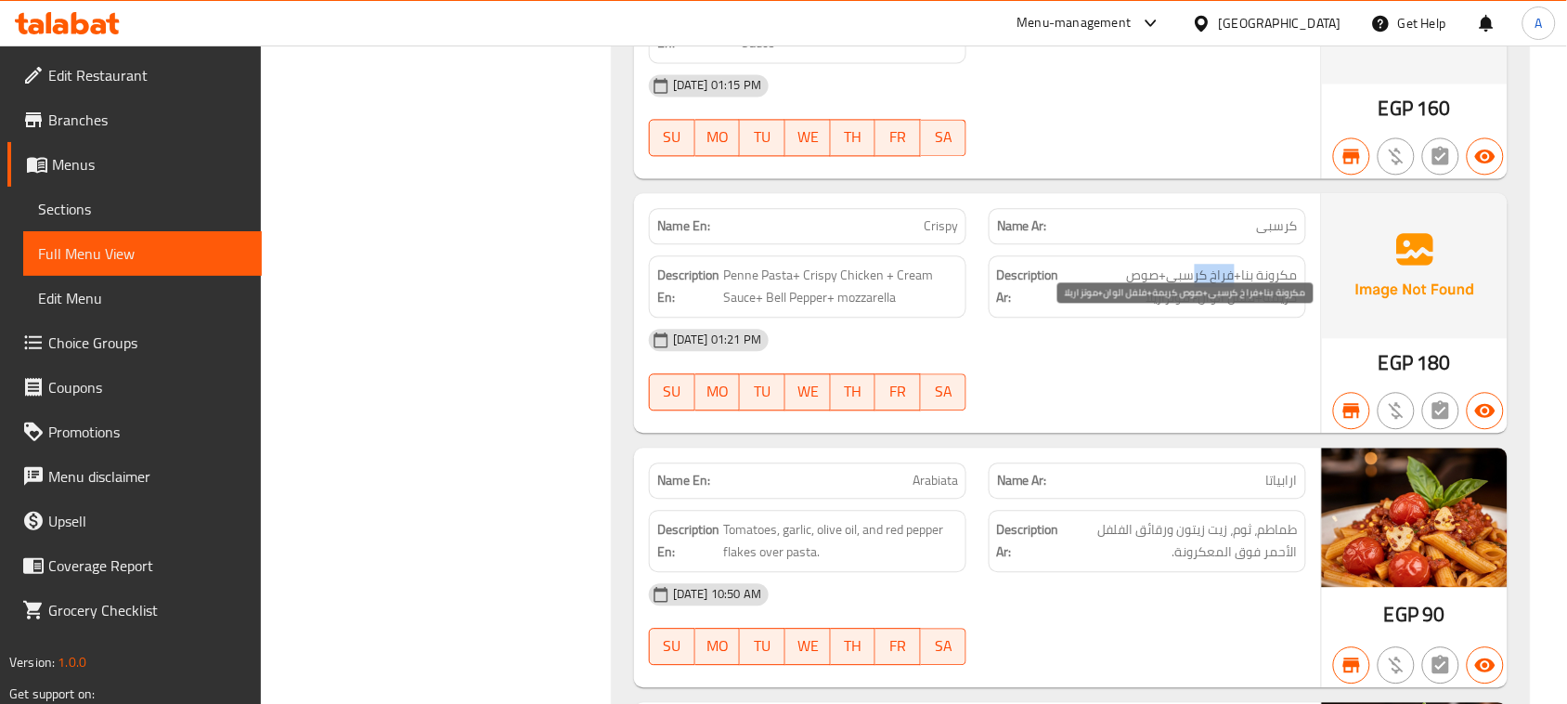
drag, startPoint x: 1230, startPoint y: 330, endPoint x: 1177, endPoint y: 327, distance: 53.0
click at [1179, 309] on span "مكرونة بنا+فراخ كرسبى+صوص كريمة+فلفل الوان+موتزاريلا" at bounding box center [1180, 287] width 235 height 46
drag, startPoint x: 1269, startPoint y: 342, endPoint x: 1134, endPoint y: 340, distance: 135.6
click at [1175, 309] on span "مكرونة بنا+فراخ كرسبى+صوص كريمة+فلفل الوان+موتزاريلا" at bounding box center [1180, 287] width 235 height 46
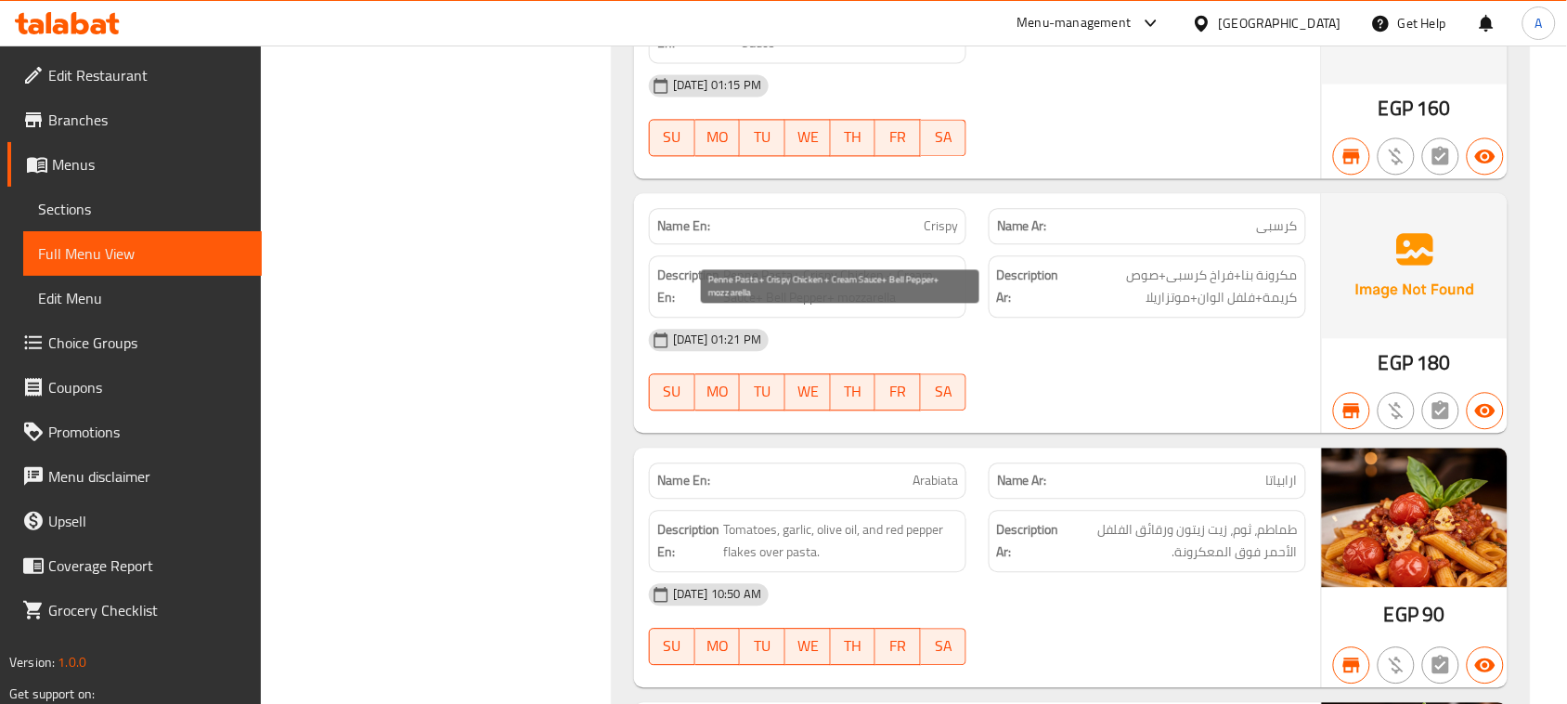
drag, startPoint x: 822, startPoint y: 348, endPoint x: 1047, endPoint y: 410, distance: 233.8
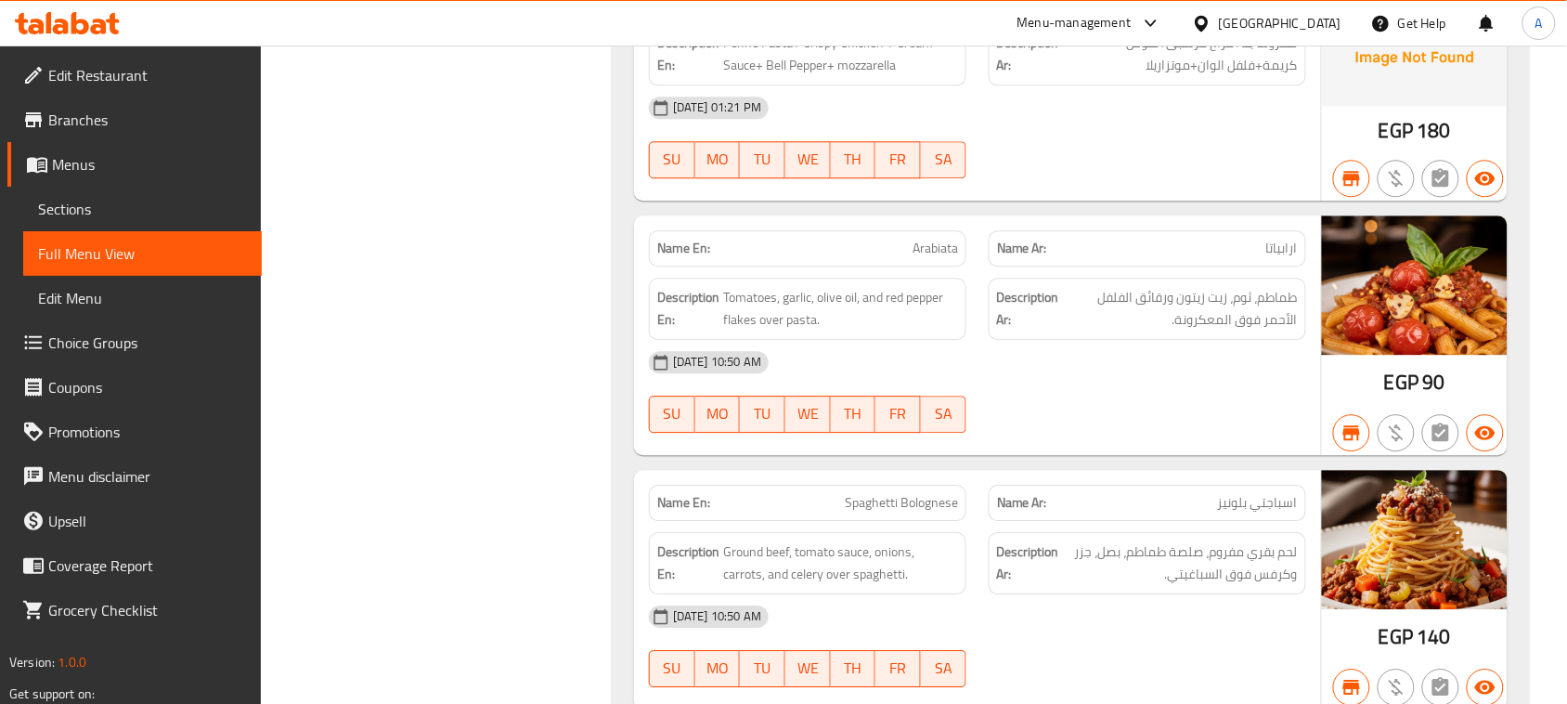
drag, startPoint x: 1256, startPoint y: 378, endPoint x: 1198, endPoint y: 406, distance: 64.8
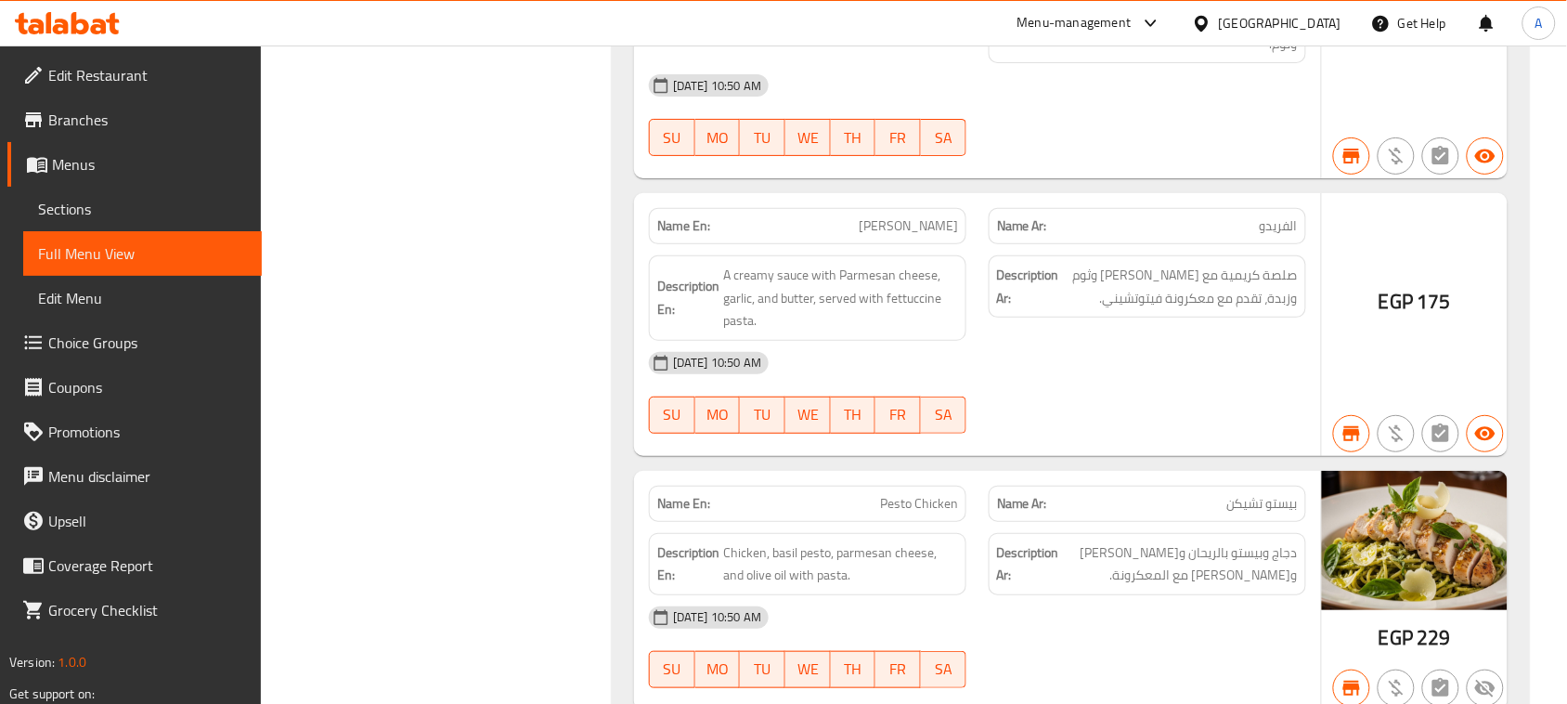
scroll to position [52349, 0]
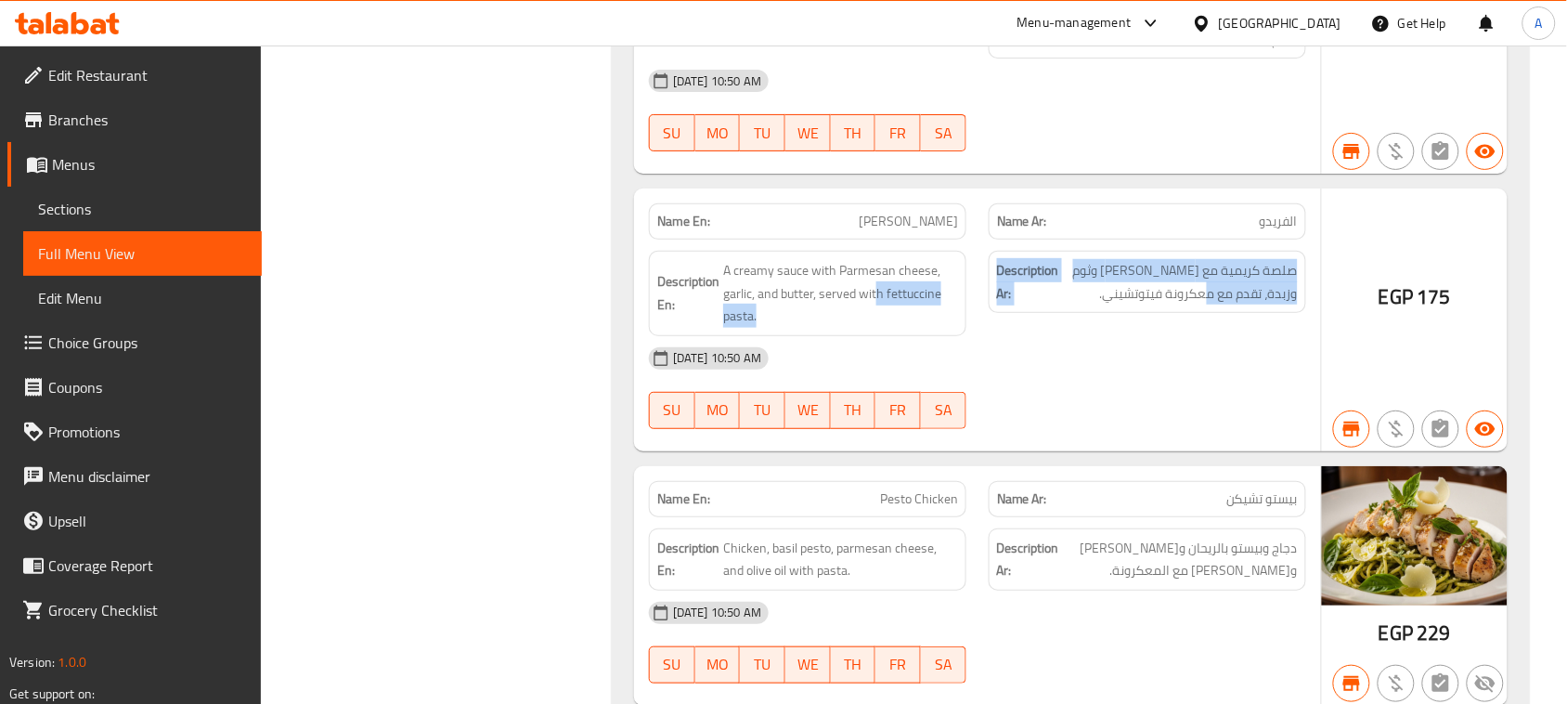
drag, startPoint x: 1235, startPoint y: 318, endPoint x: 876, endPoint y: 322, distance: 359.4
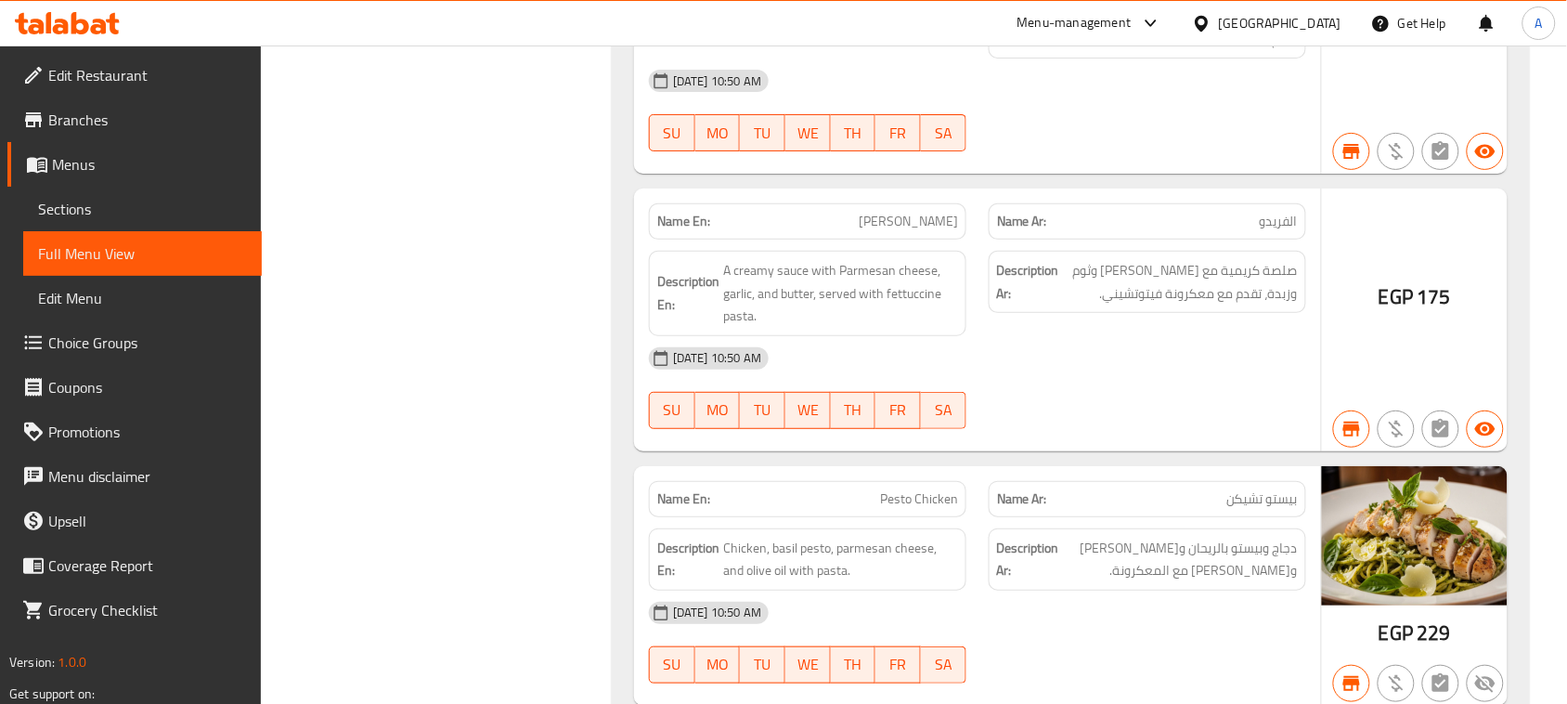
type button "0"
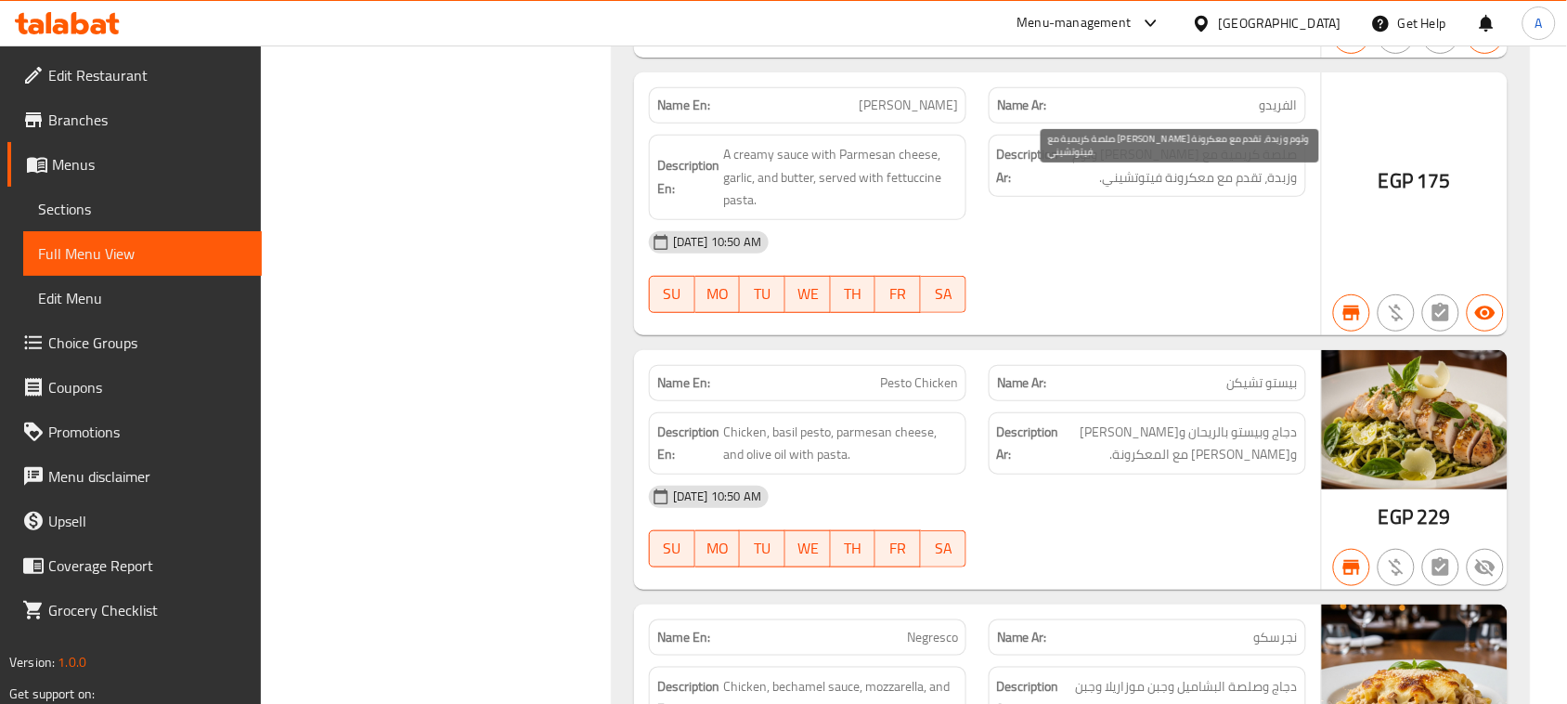
click at [1226, 189] on span "صلصة كريمية مع [PERSON_NAME] وثوم وزبدة، تقدم مع معكرونة فيتوتشيني." at bounding box center [1180, 166] width 235 height 46
drag, startPoint x: 1226, startPoint y: 215, endPoint x: 1175, endPoint y: 216, distance: 51.1
click at [1175, 189] on span "صلصة كريمية مع [PERSON_NAME] وثوم وزبدة، تقدم مع معكرونة فيتوتشيني." at bounding box center [1180, 166] width 235 height 46
copy span "معكرونة فيتوتشيني"
click at [1249, 189] on span "صلصة كريمية مع [PERSON_NAME] وثوم وزبدة، تقدم مع معكرونة فيتوتشيني." at bounding box center [1180, 166] width 235 height 46
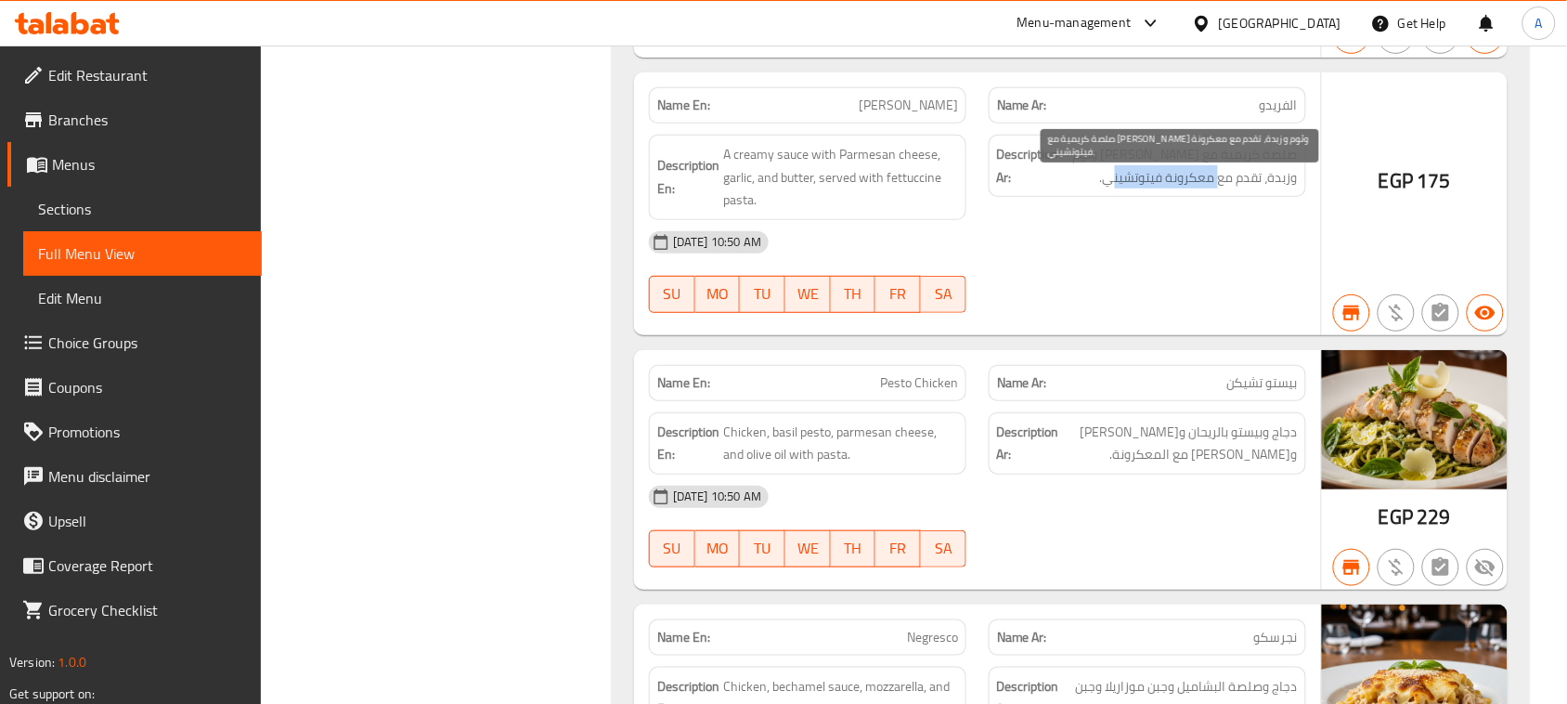
click at [1249, 189] on span "صلصة كريمية مع [PERSON_NAME] وثوم وزبدة، تقدم مع معكرونة فيتوتشيني." at bounding box center [1180, 166] width 235 height 46
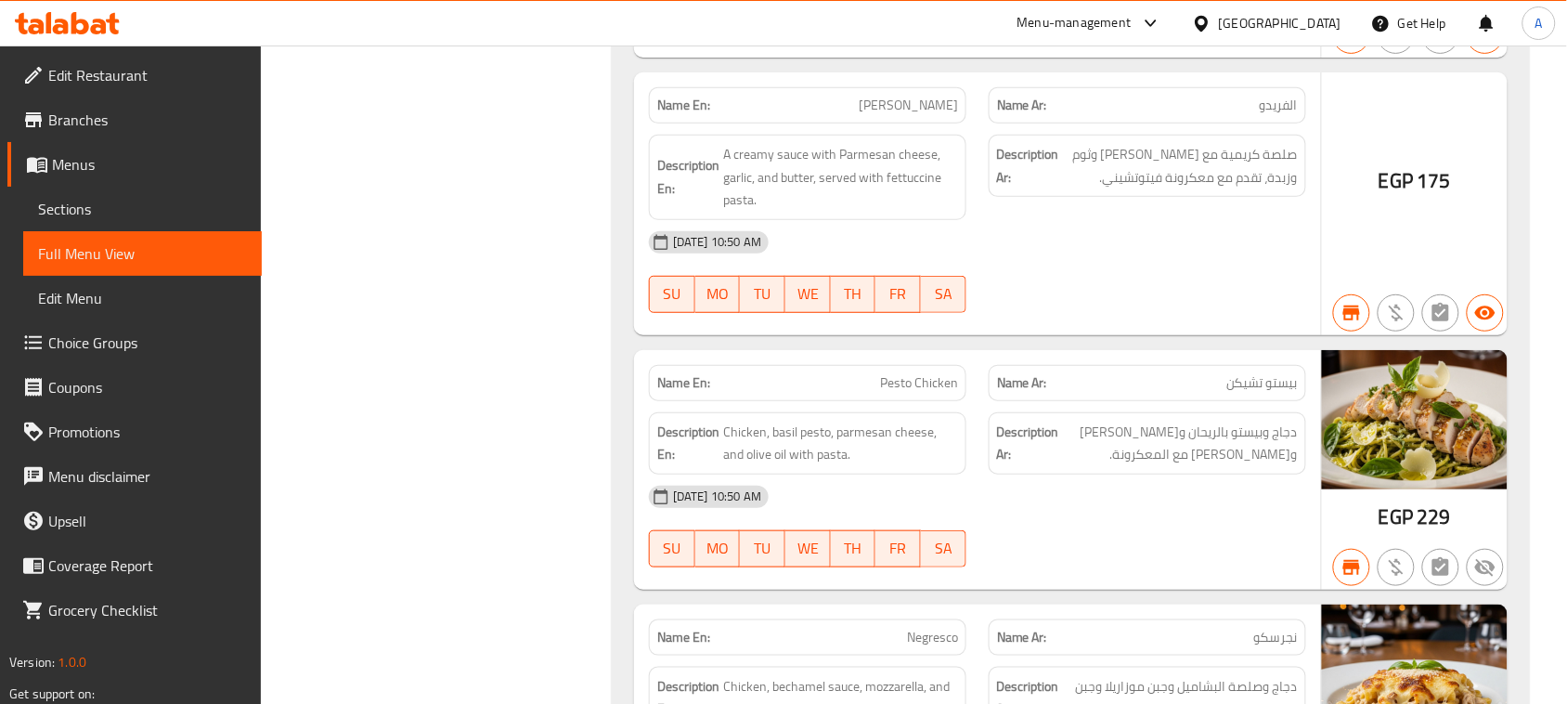
copy span "[PERSON_NAME]"
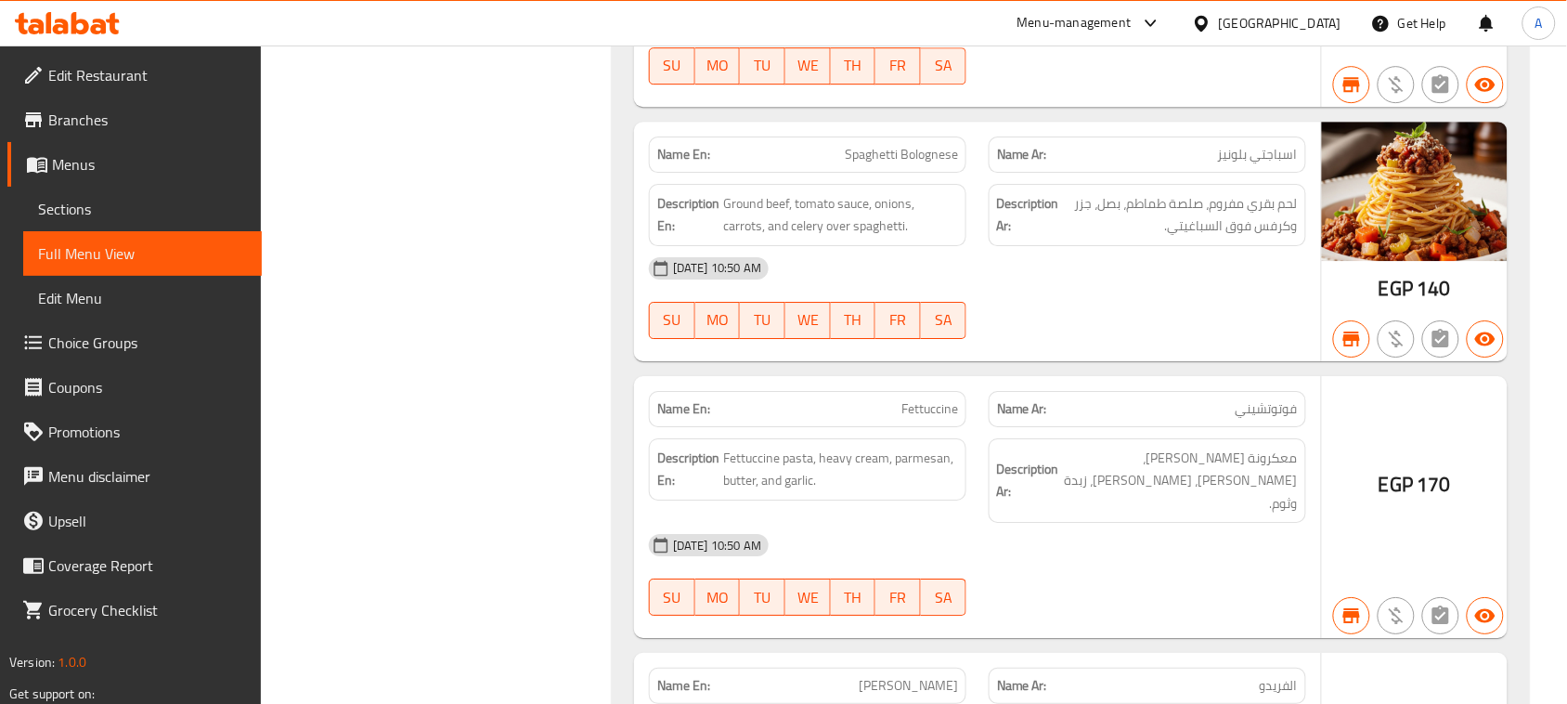
scroll to position [52233, 0]
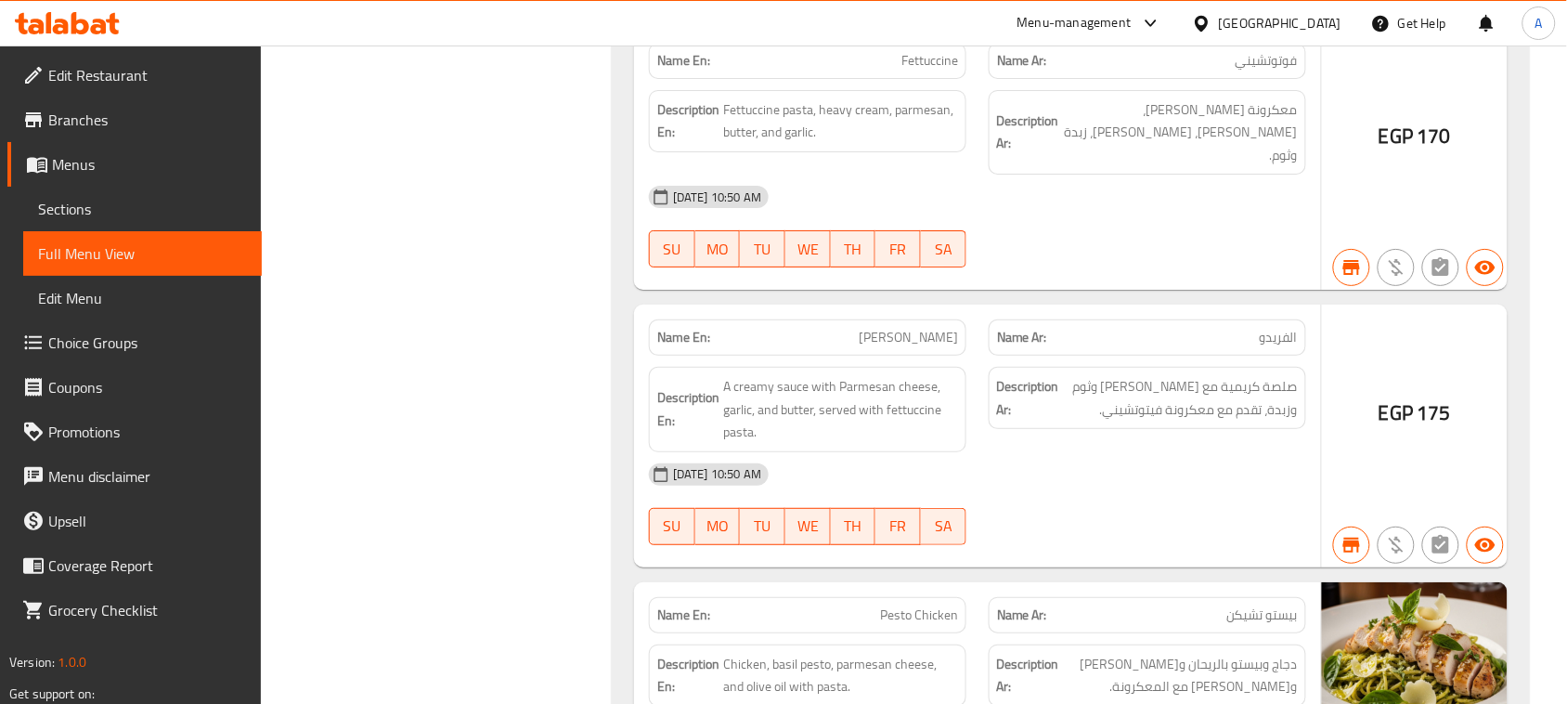
drag, startPoint x: 921, startPoint y: 359, endPoint x: 1238, endPoint y: 323, distance: 318.7
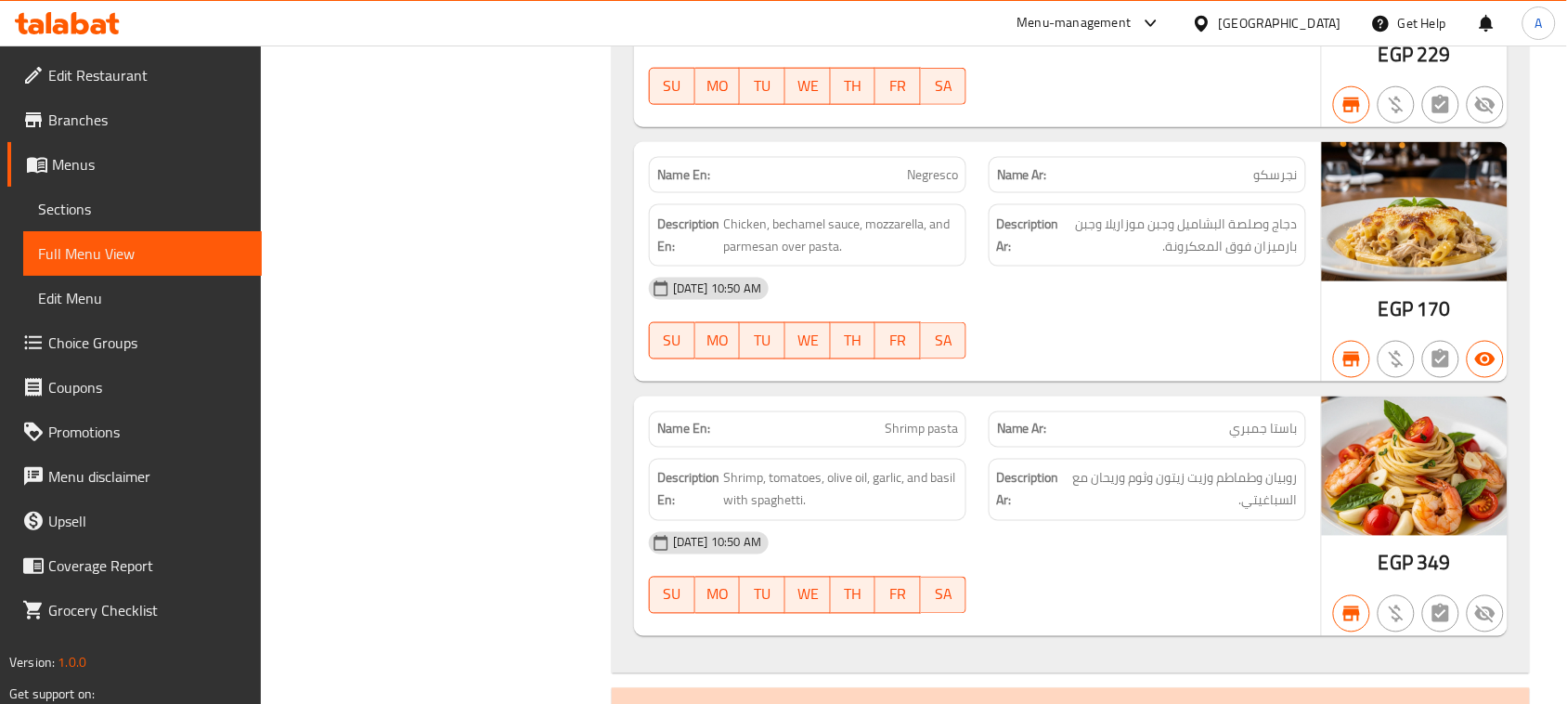
scroll to position [52929, 0]
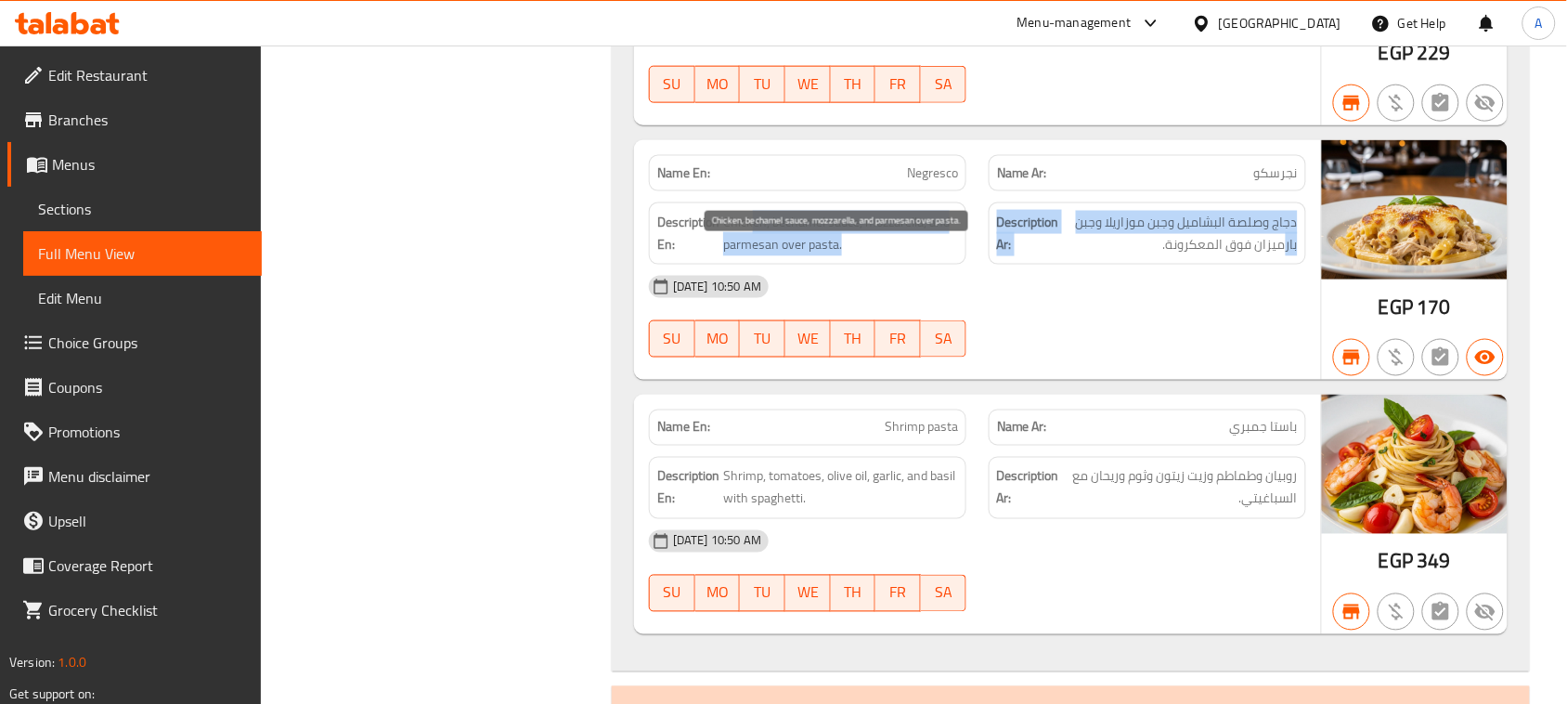
drag, startPoint x: 1282, startPoint y: 284, endPoint x: 750, endPoint y: 266, distance: 532.4
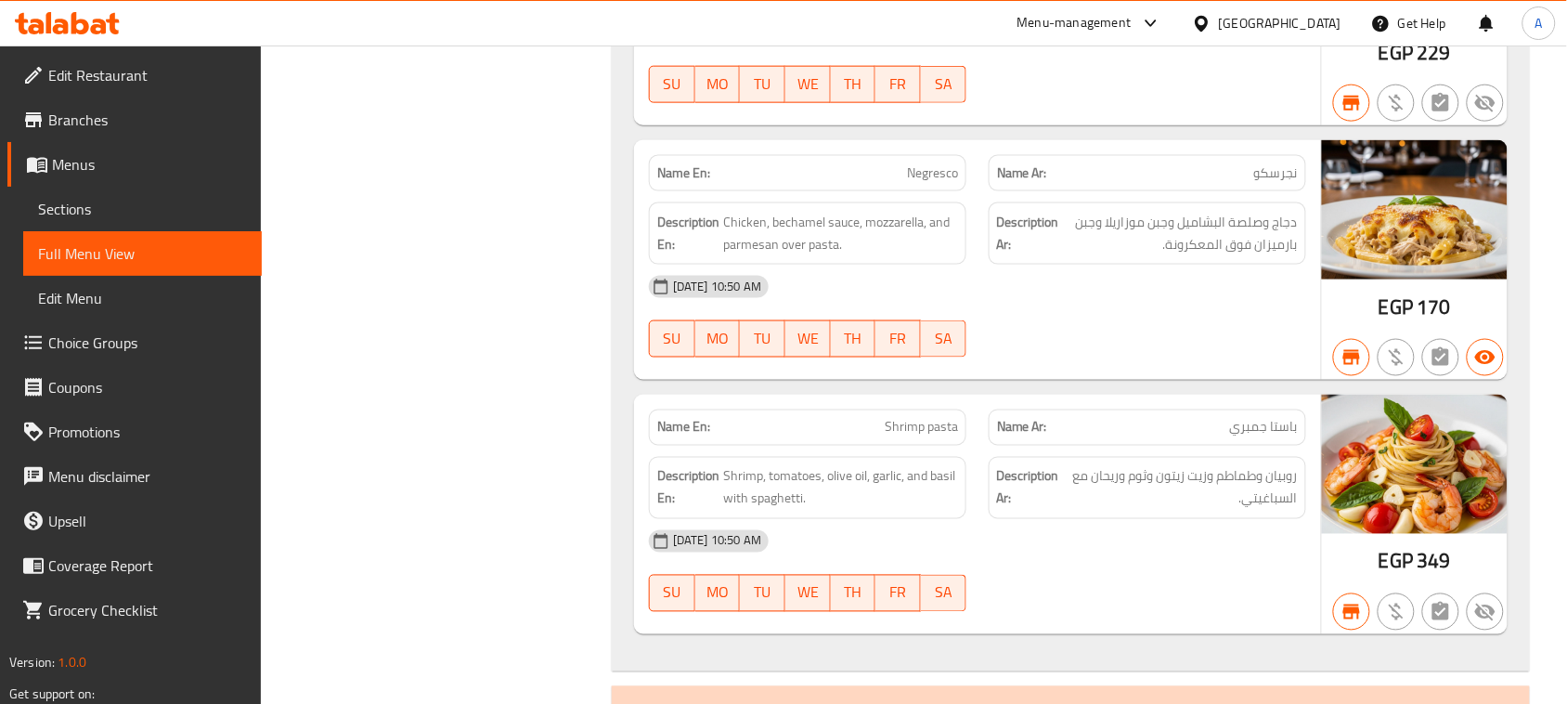
drag, startPoint x: 876, startPoint y: 201, endPoint x: 1038, endPoint y: 307, distance: 194.4
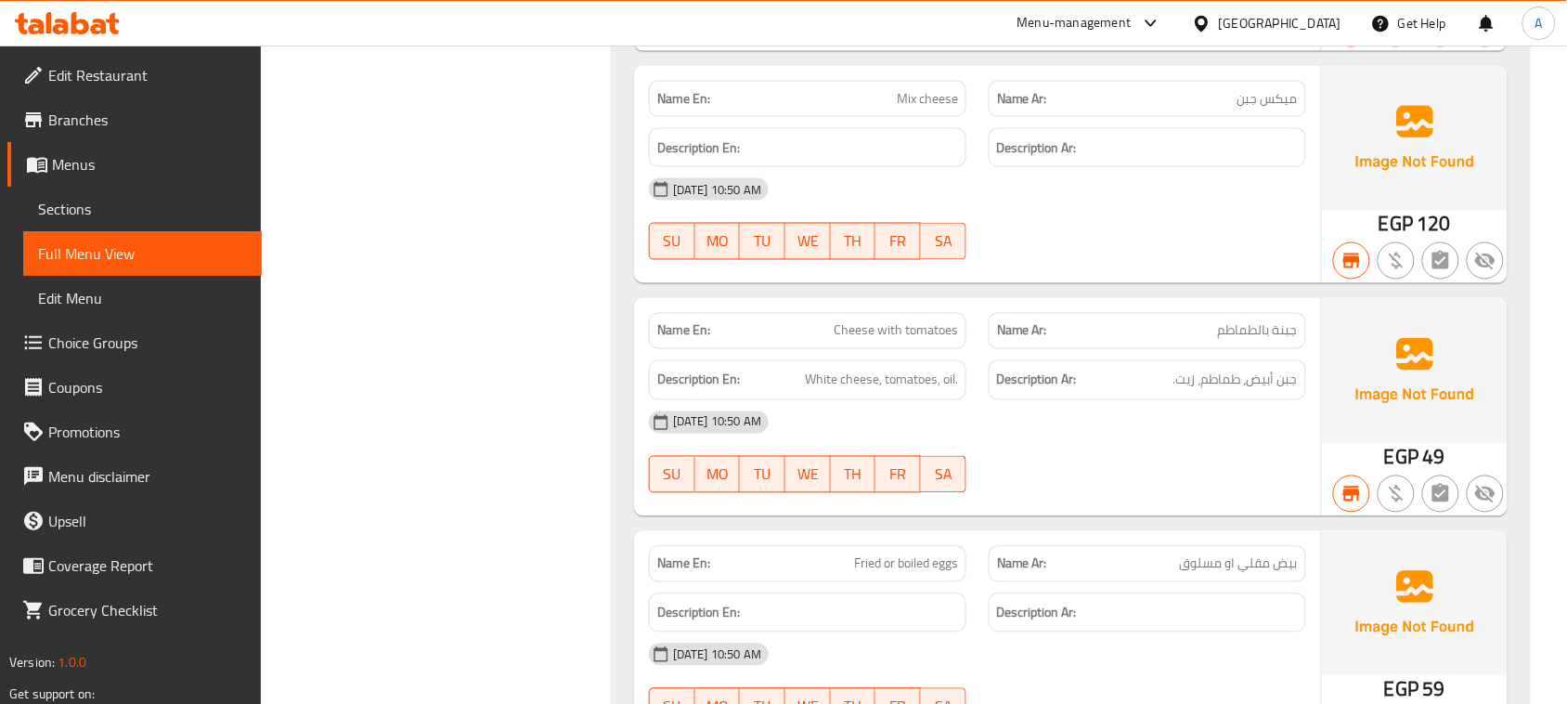
scroll to position [74145, 0]
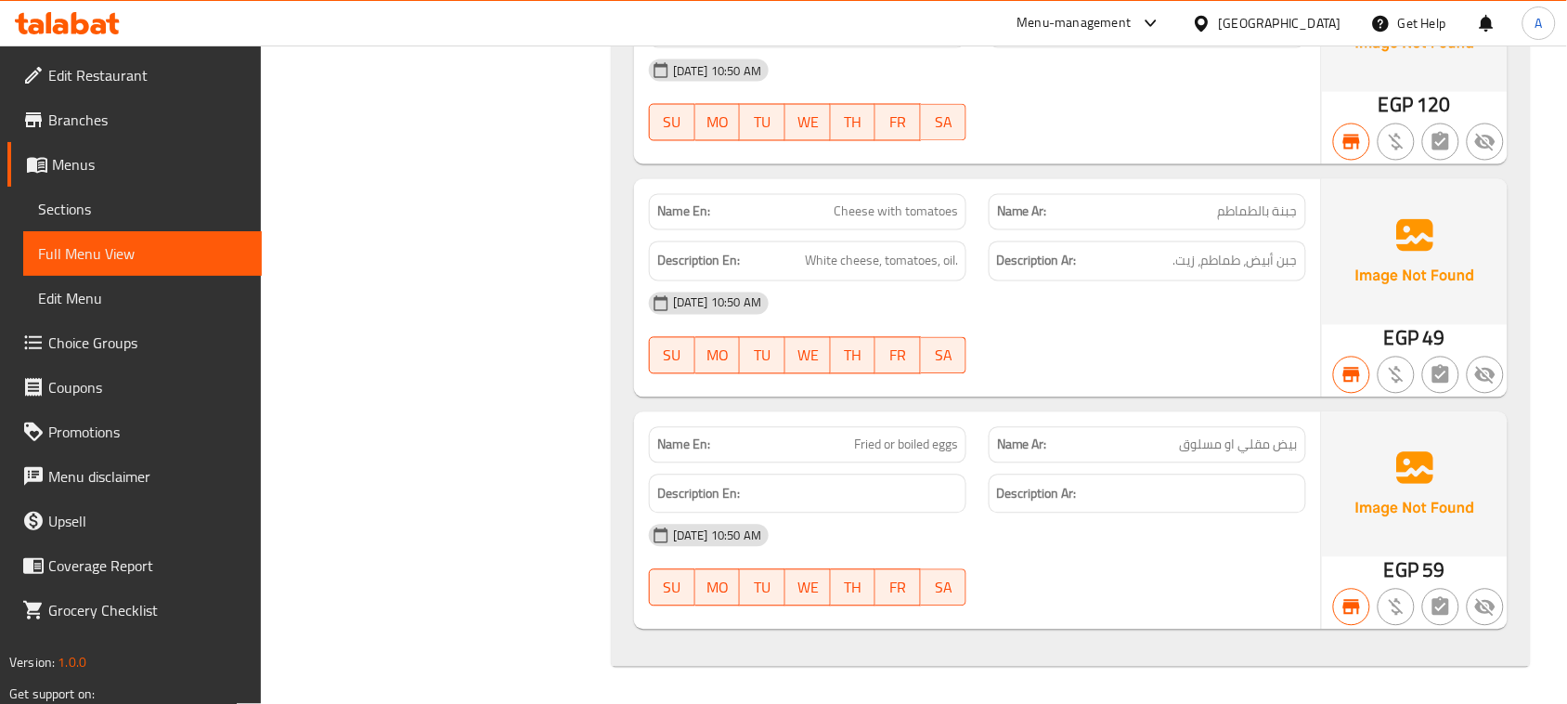
click at [135, 196] on link "Sections" at bounding box center [142, 209] width 239 height 45
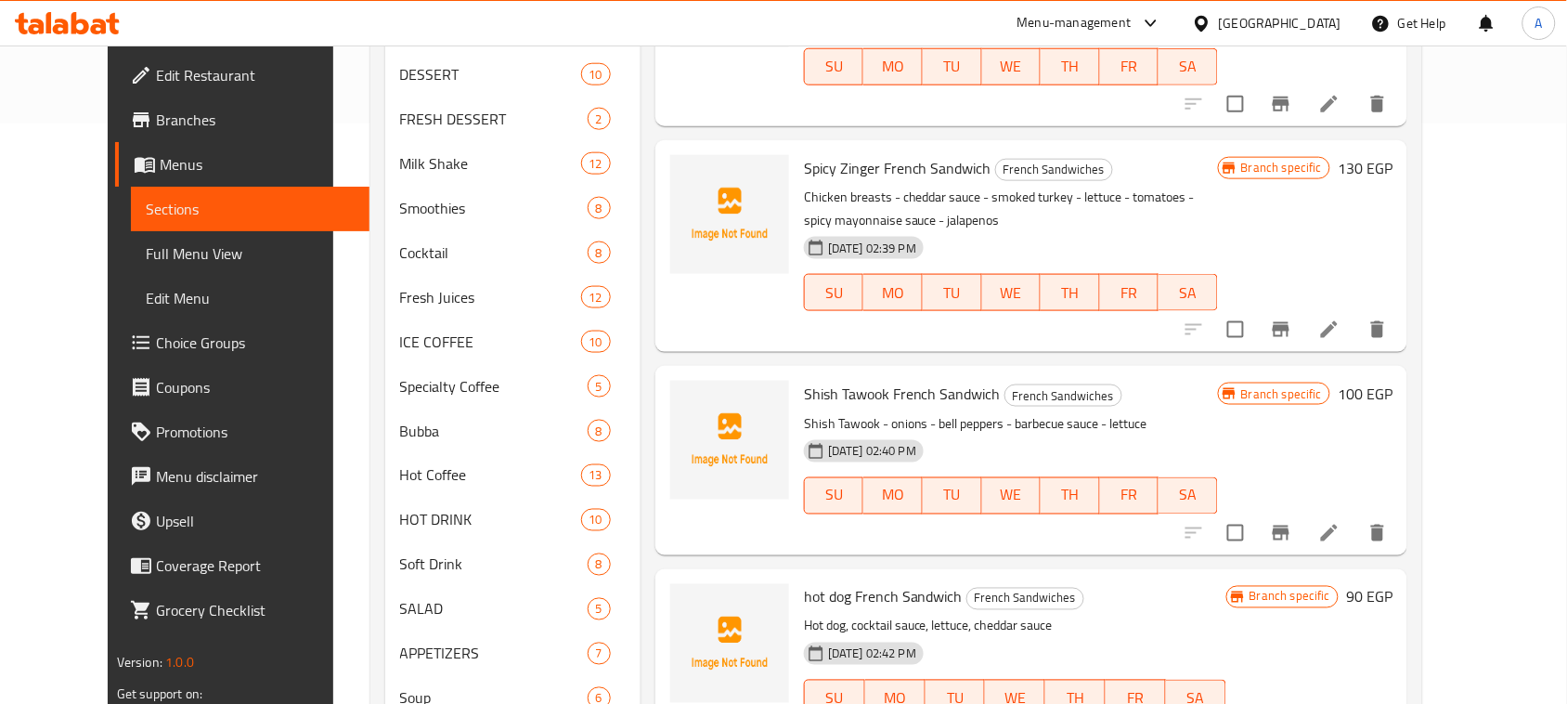
scroll to position [813, 0]
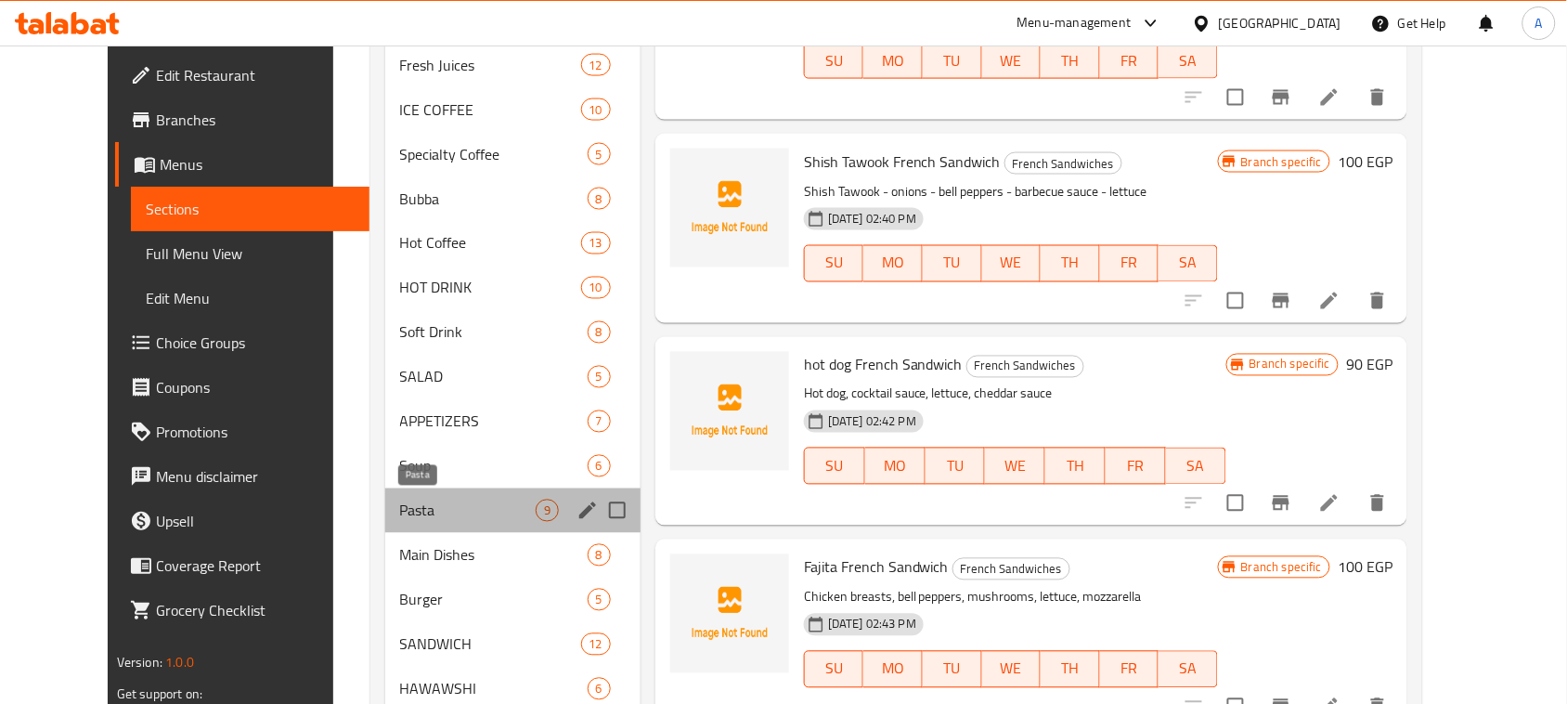
click at [406, 520] on span "Pasta" at bounding box center [468, 511] width 136 height 22
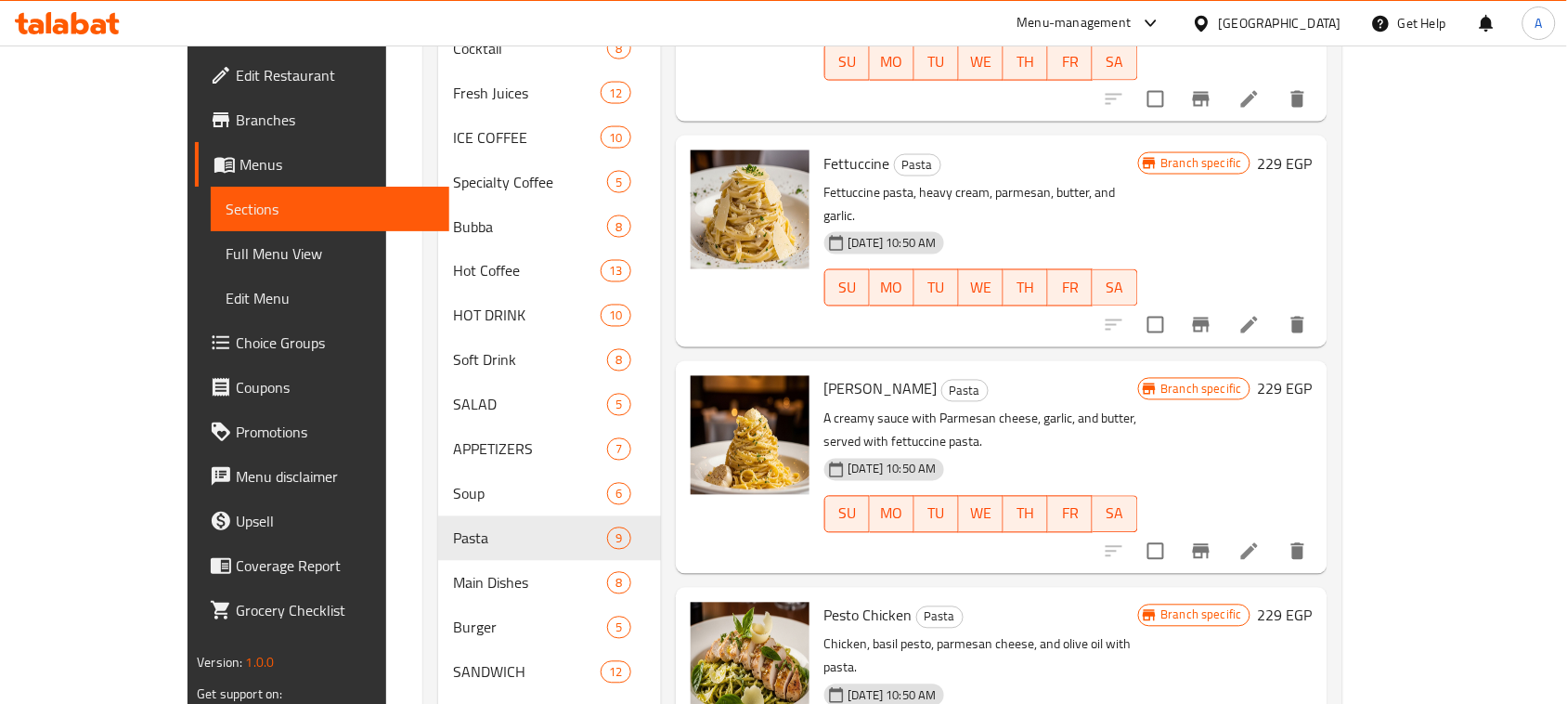
scroll to position [232, 0]
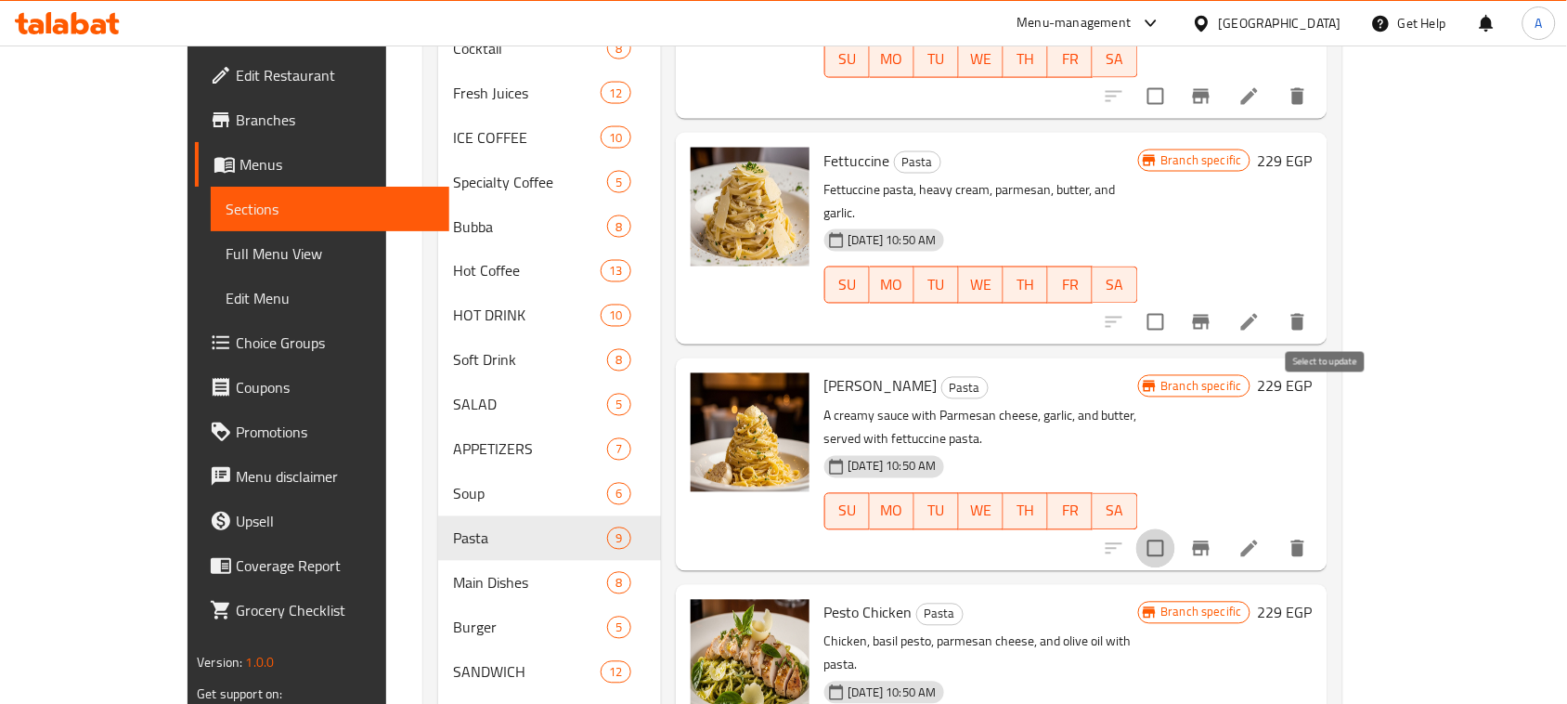
click at [1176, 529] on input "checkbox" at bounding box center [1156, 548] width 39 height 39
checkbox input "true"
click at [1210, 541] on icon "Branch-specific-item" at bounding box center [1201, 548] width 17 height 15
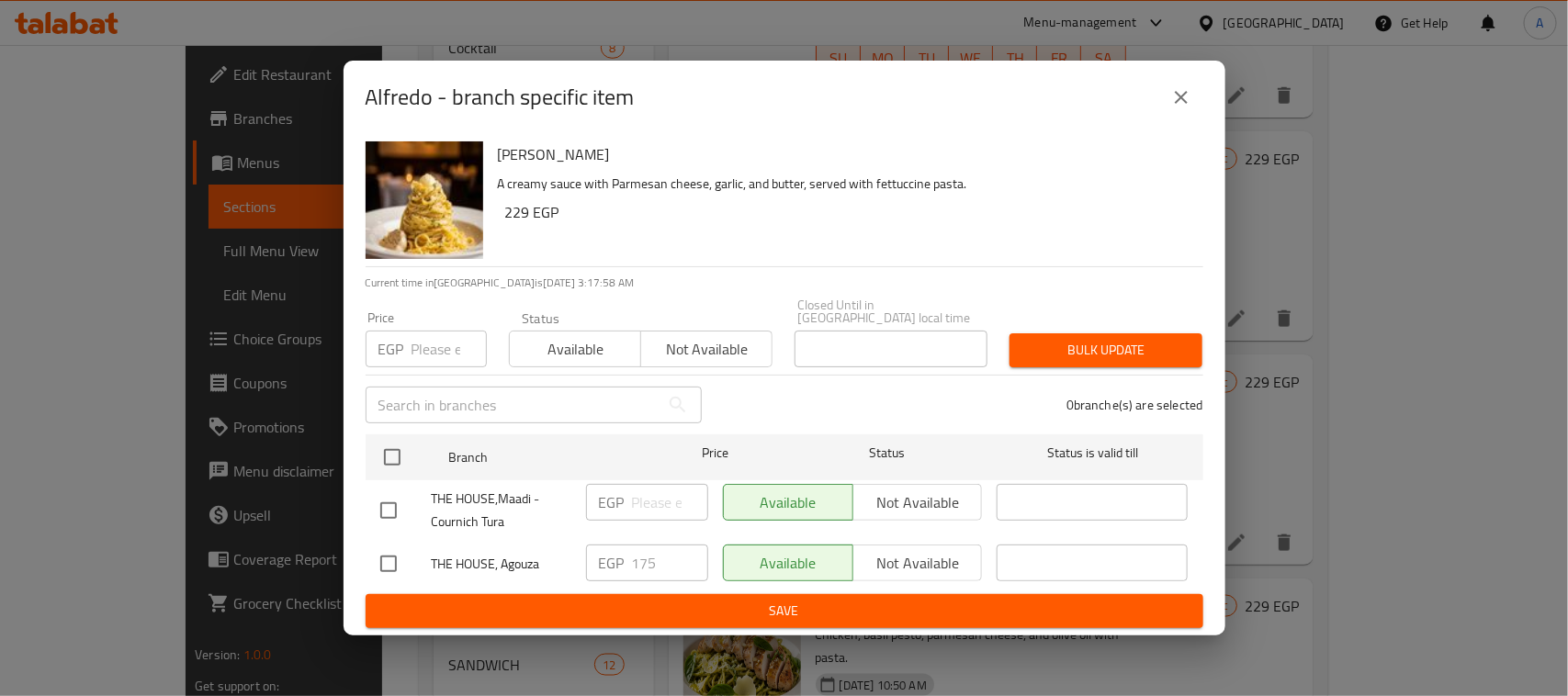
click at [386, 551] on input "checkbox" at bounding box center [388, 564] width 39 height 39
checkbox input "true"
click at [971, 561] on span "Not available" at bounding box center [918, 563] width 115 height 27
click at [870, 581] on div "Available Not available" at bounding box center [853, 564] width 275 height 53
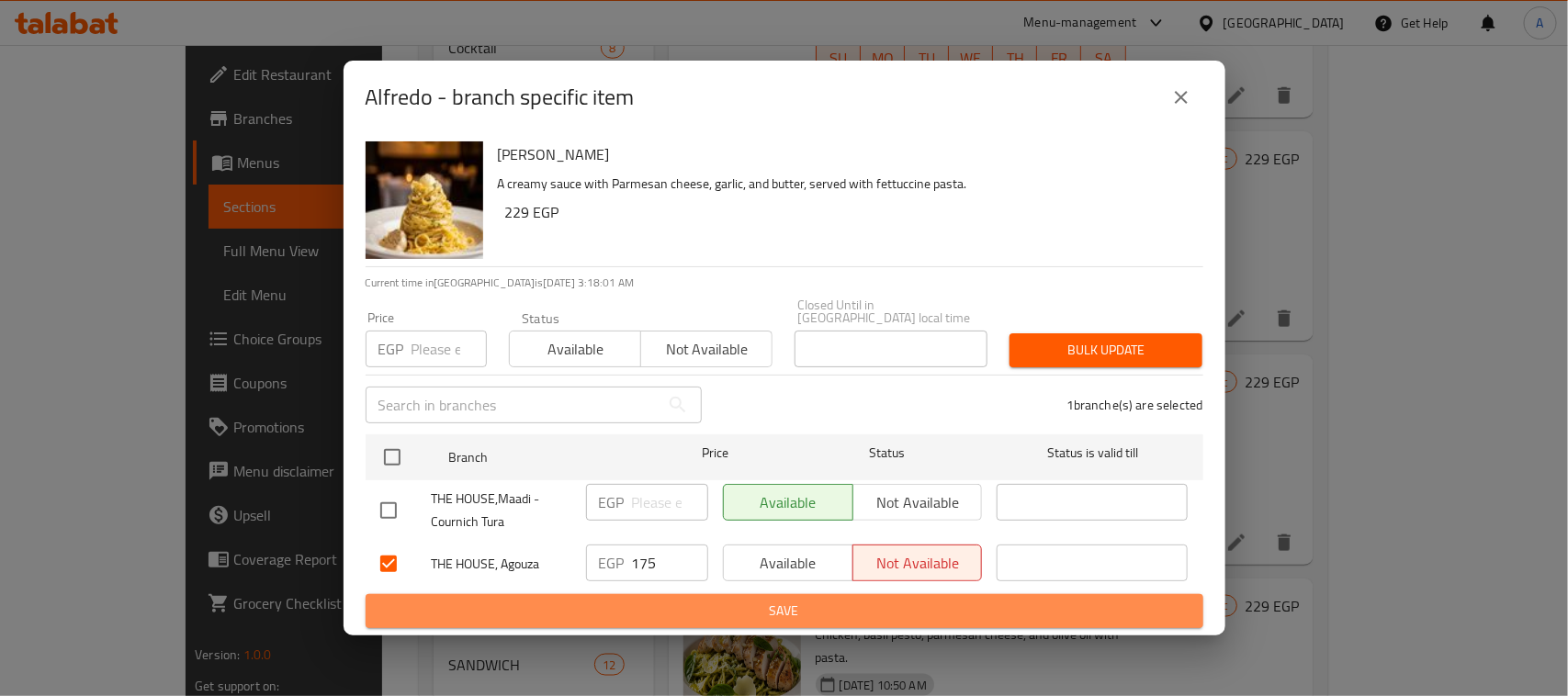
click at [869, 602] on span "Save" at bounding box center [784, 610] width 808 height 23
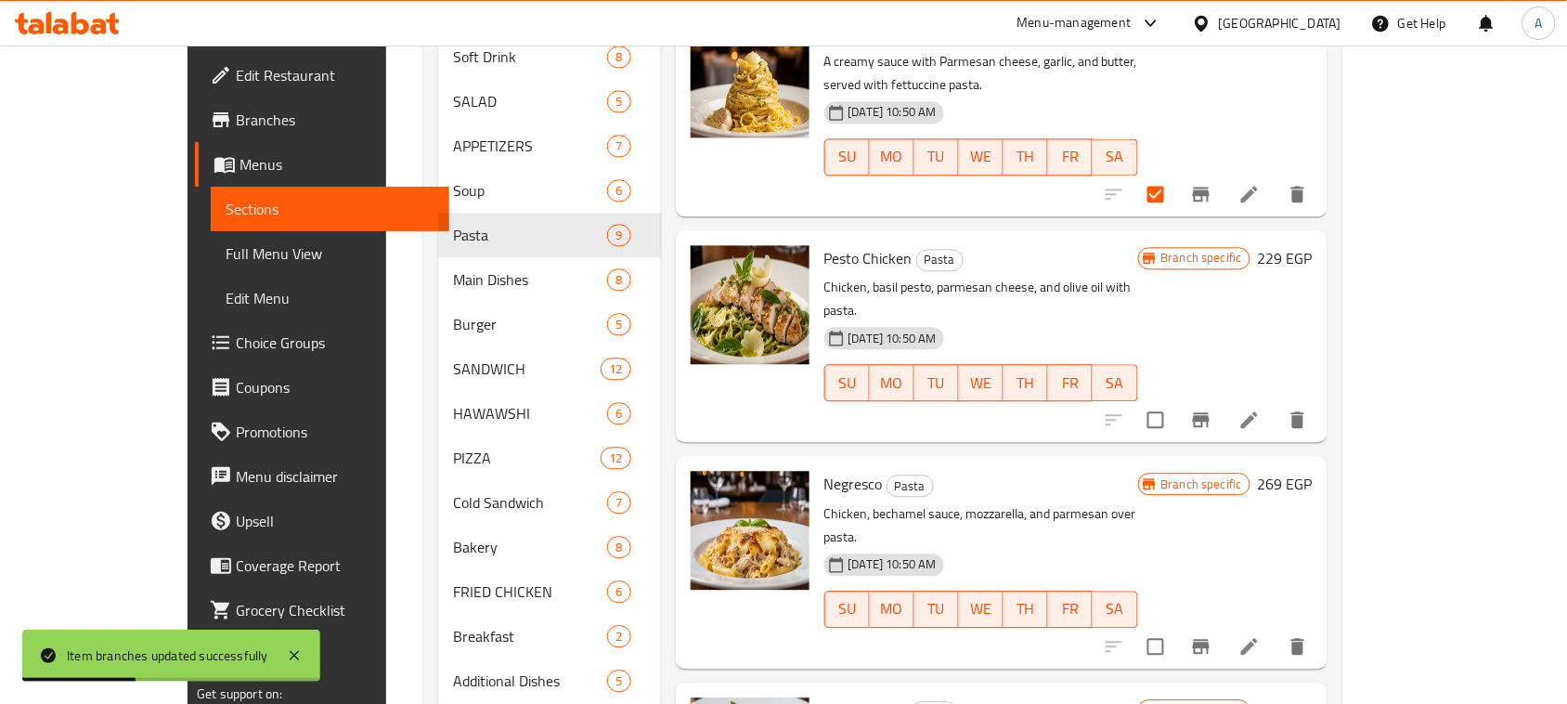
scroll to position [1144, 0]
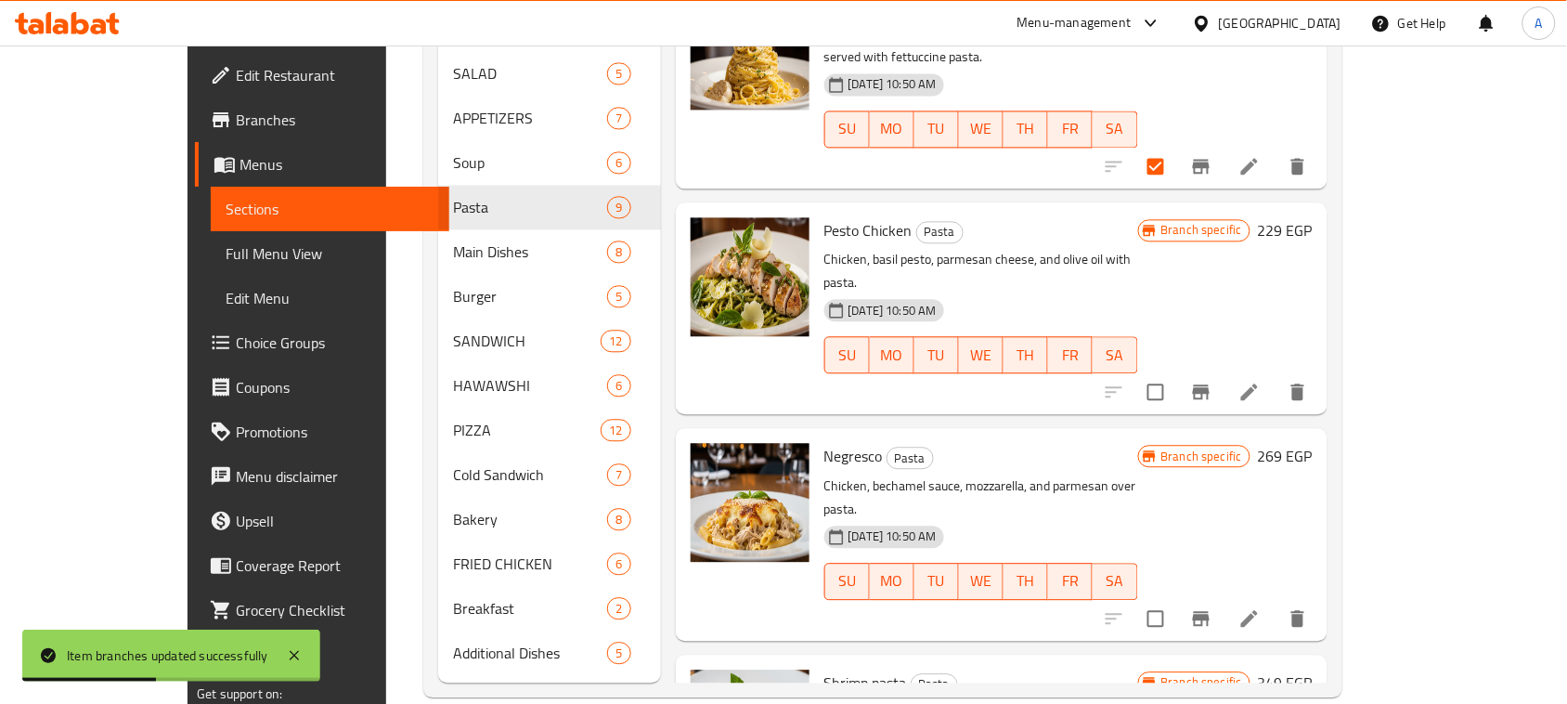
click at [1176, 599] on input "checkbox" at bounding box center [1156, 618] width 39 height 39
checkbox input "true"
click at [1213, 607] on icon "Branch-specific-item" at bounding box center [1201, 618] width 22 height 22
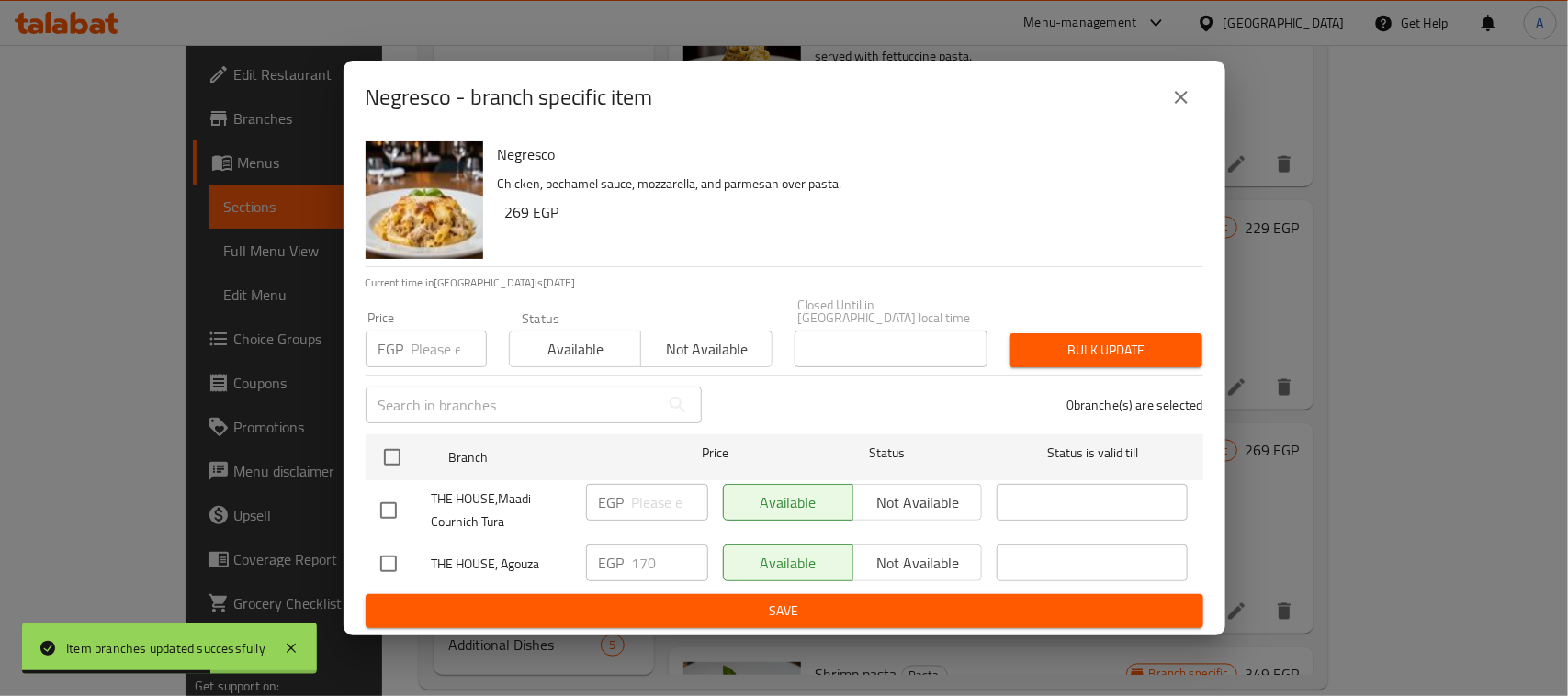
click at [397, 563] on input "checkbox" at bounding box center [388, 564] width 39 height 39
checkbox input "true"
drag, startPoint x: 912, startPoint y: 557, endPoint x: 880, endPoint y: 618, distance: 68.9
click at [914, 557] on span "Not available" at bounding box center [918, 563] width 115 height 27
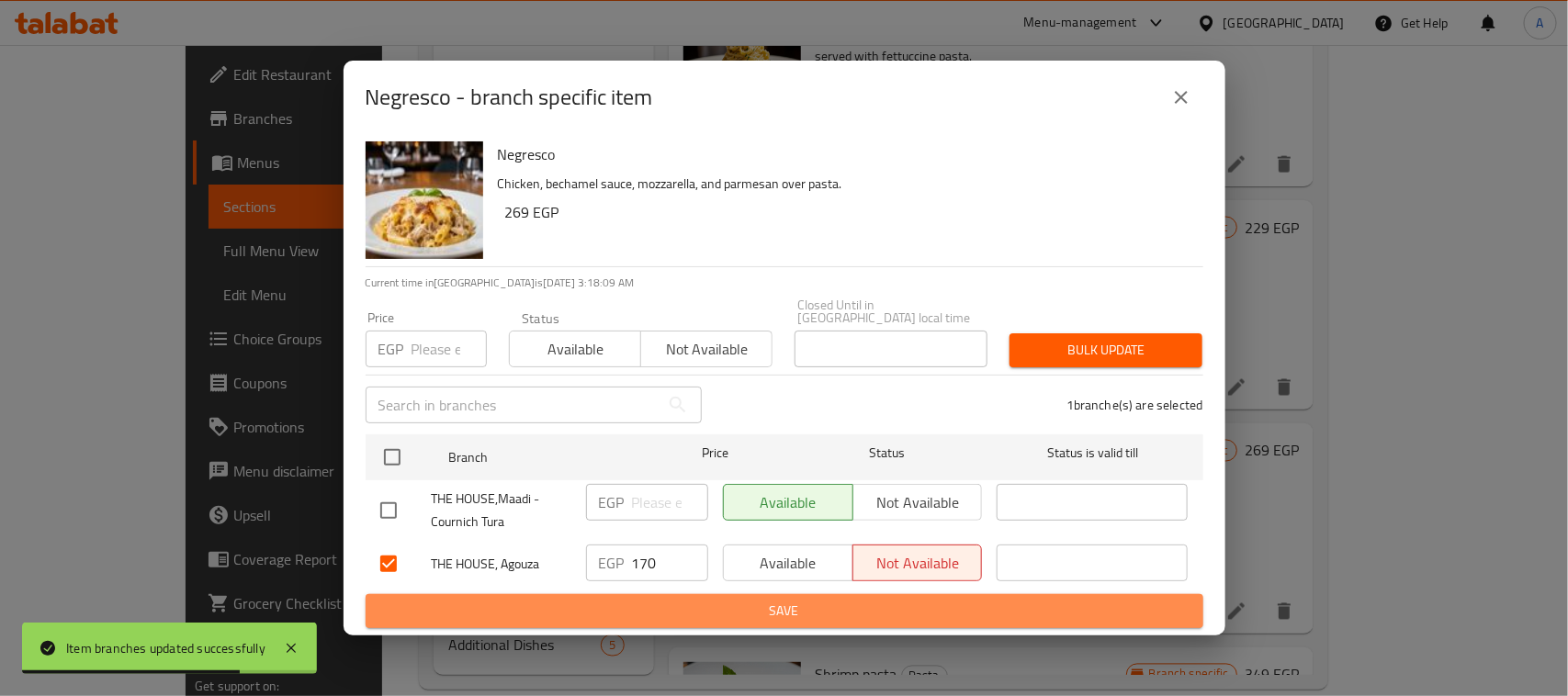
click at [880, 618] on button "Save" at bounding box center [784, 611] width 838 height 34
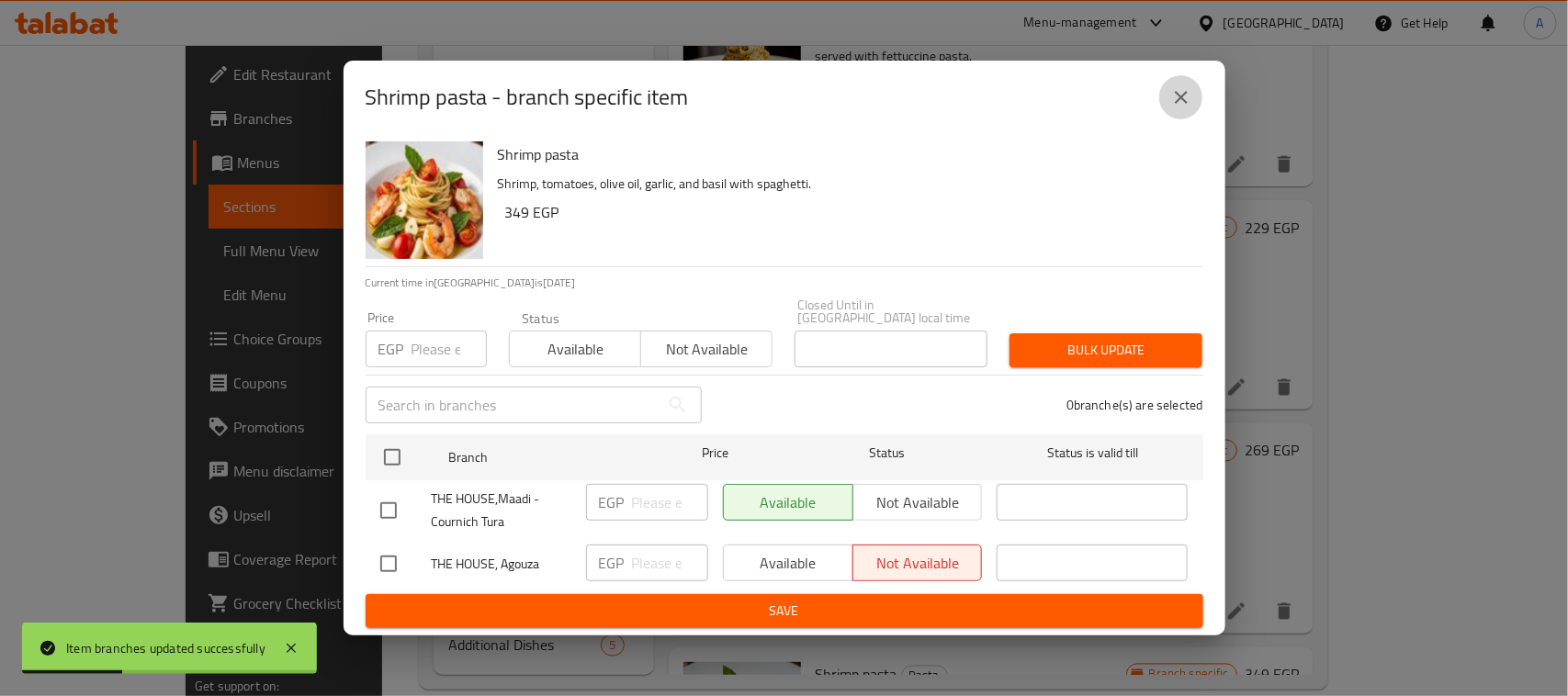
click at [1186, 109] on icon "close" at bounding box center [1181, 97] width 22 height 22
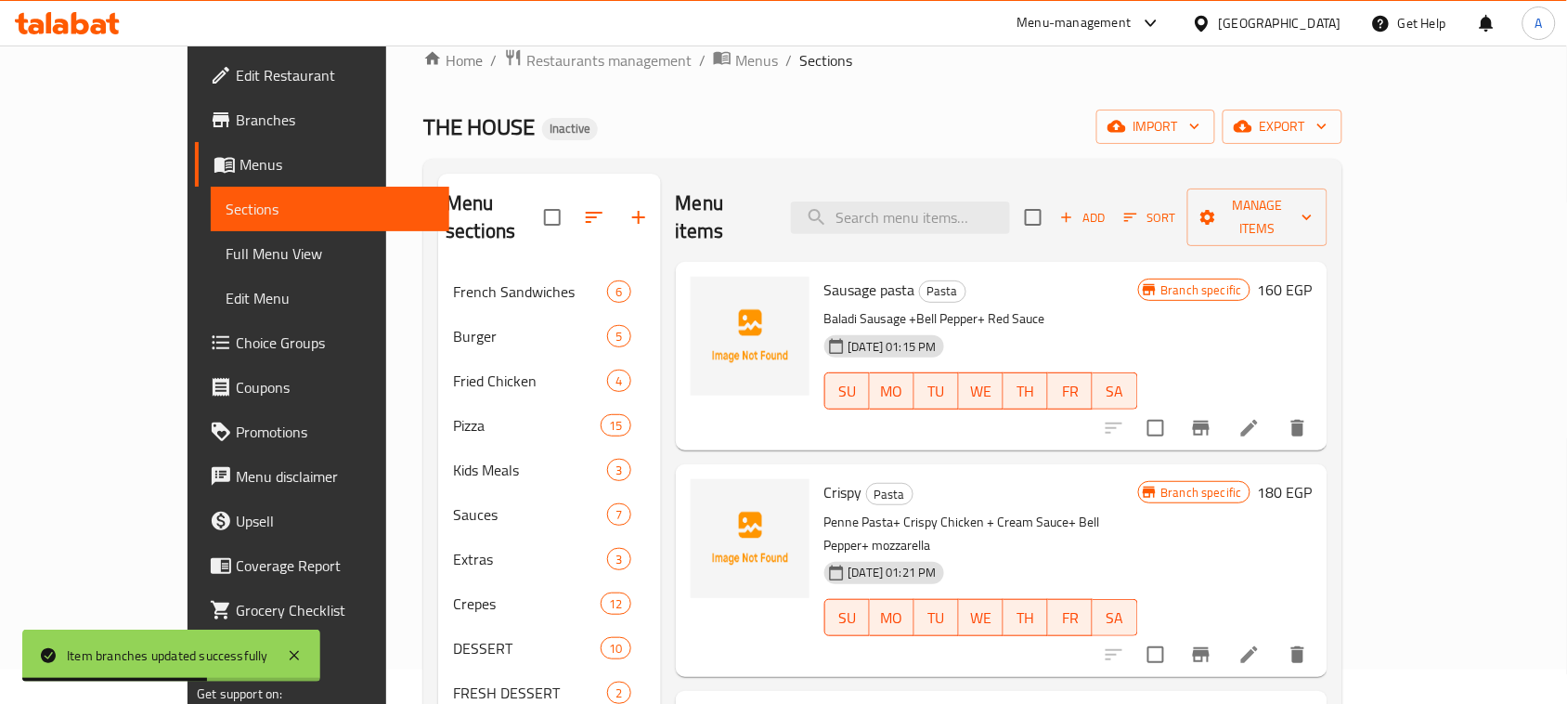
scroll to position [0, 0]
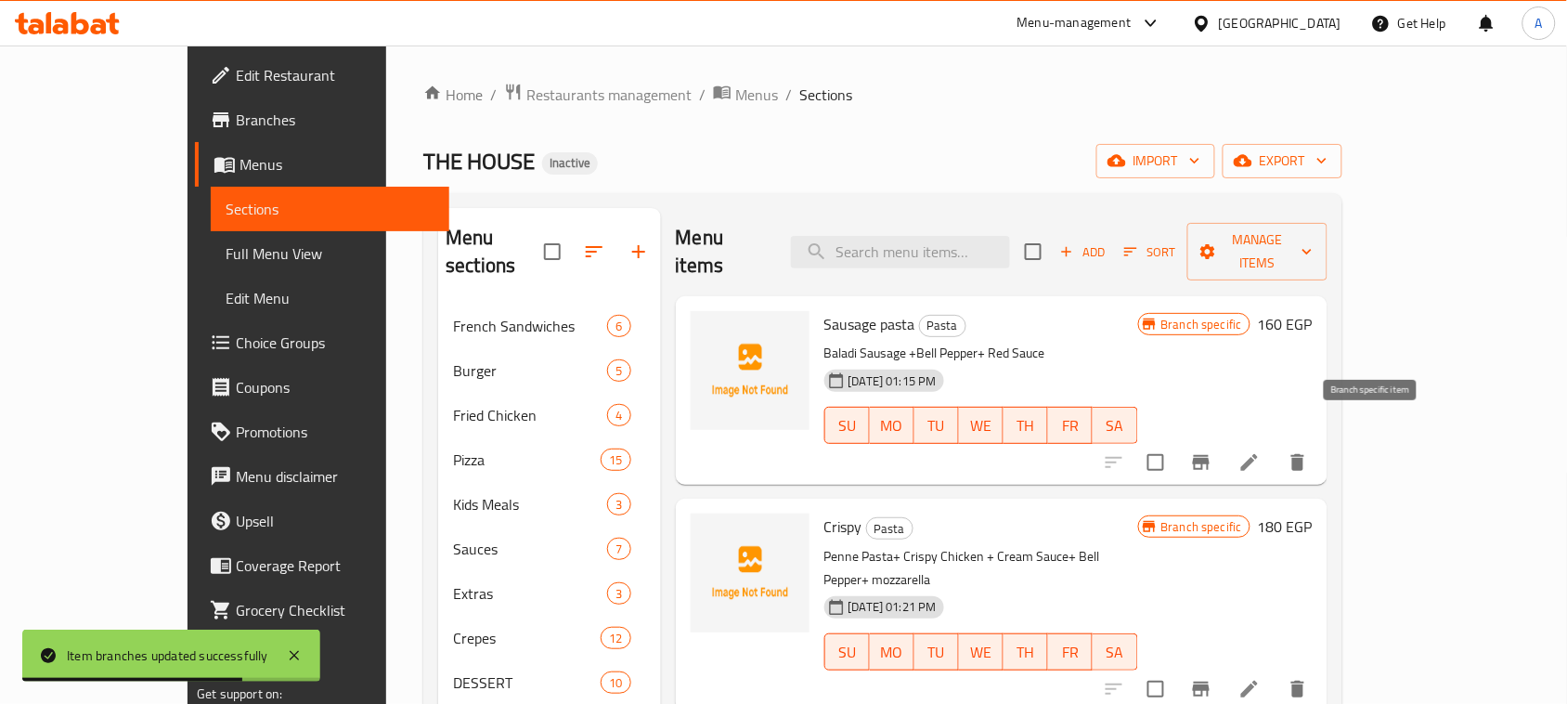
click at [1210, 455] on icon "Branch-specific-item" at bounding box center [1201, 462] width 17 height 15
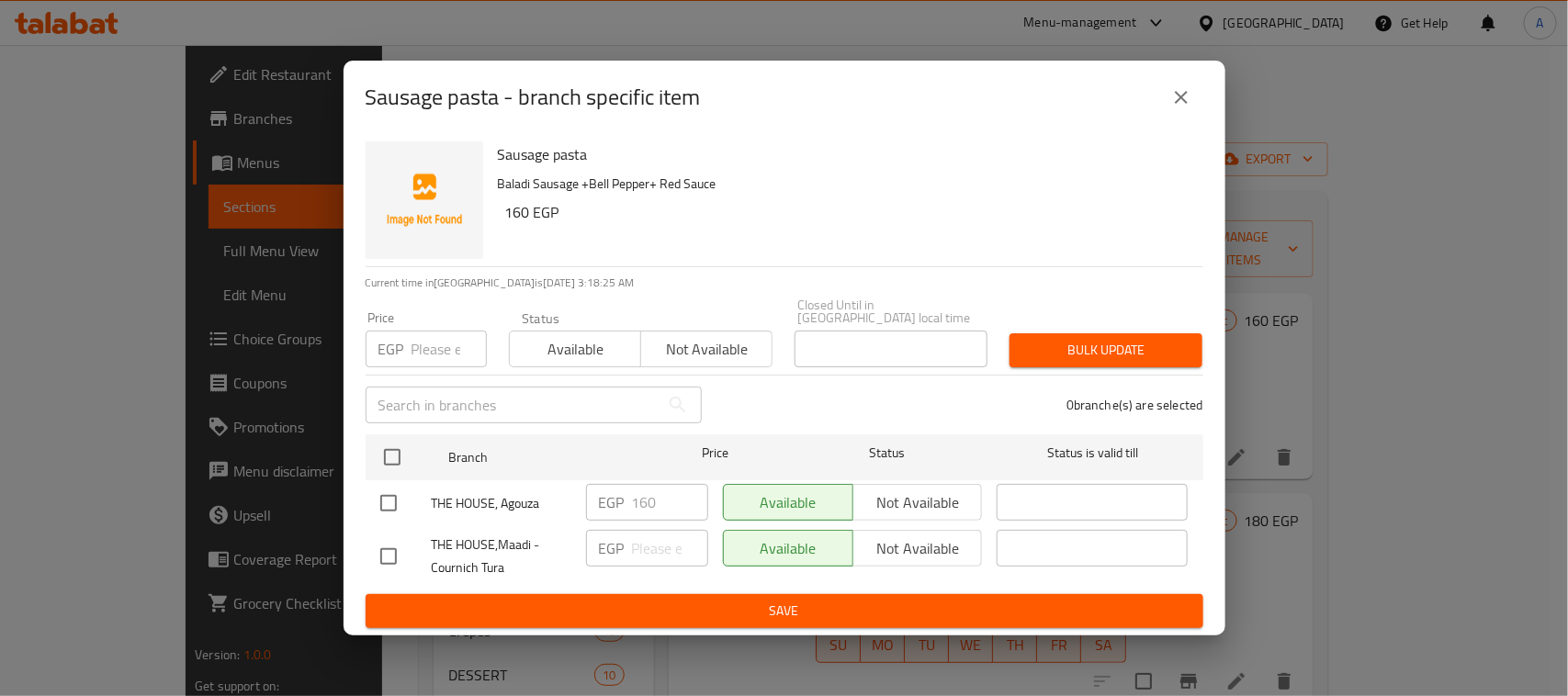
click at [392, 497] on input "checkbox" at bounding box center [388, 502] width 39 height 39
checkbox input "true"
click at [882, 501] on span "Not available" at bounding box center [918, 502] width 115 height 27
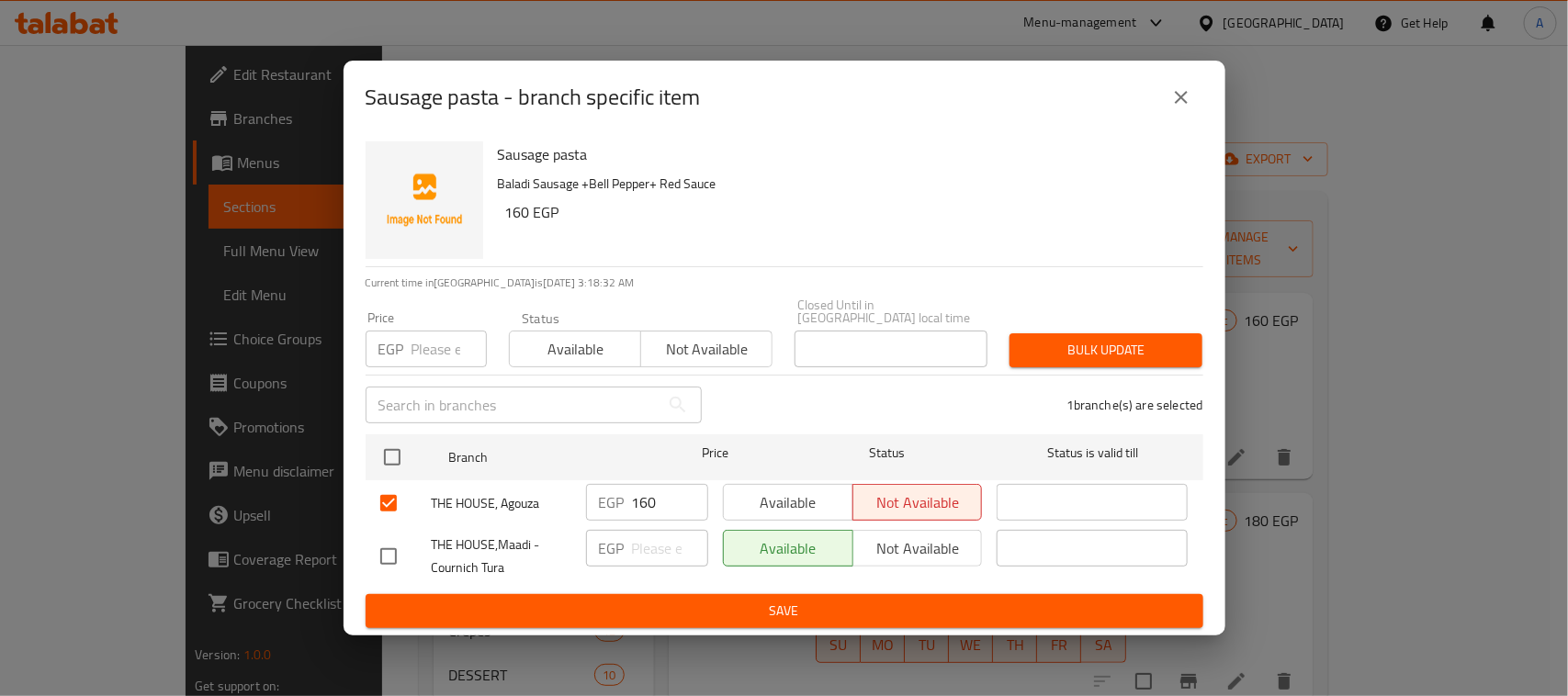
click at [810, 477] on div "Available Not available" at bounding box center [853, 503] width 275 height 53
click at [810, 500] on span "Available" at bounding box center [788, 502] width 115 height 27
click at [393, 558] on input "checkbox" at bounding box center [388, 556] width 39 height 39
checkbox input "true"
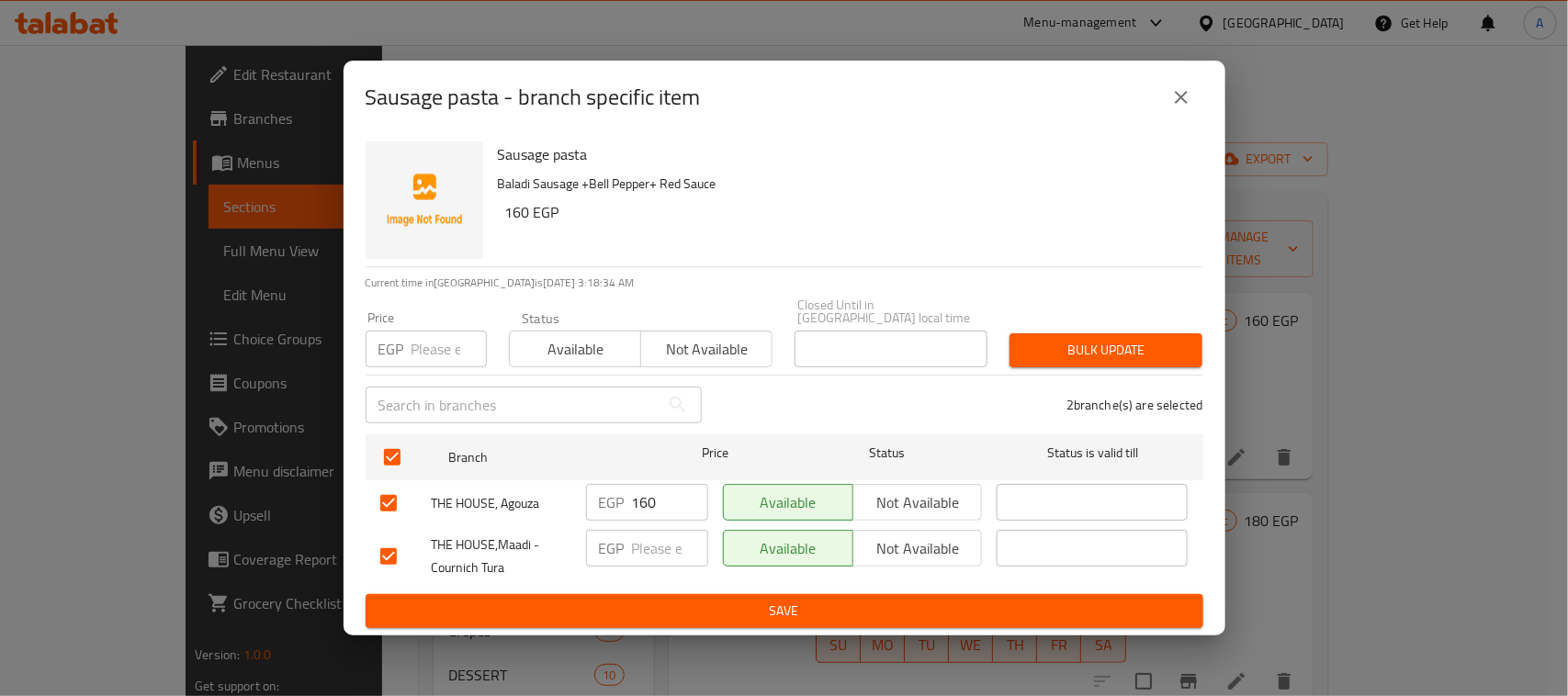
click at [859, 539] on button "Not available" at bounding box center [918, 548] width 131 height 37
click at [906, 599] on span "Save" at bounding box center [784, 610] width 808 height 23
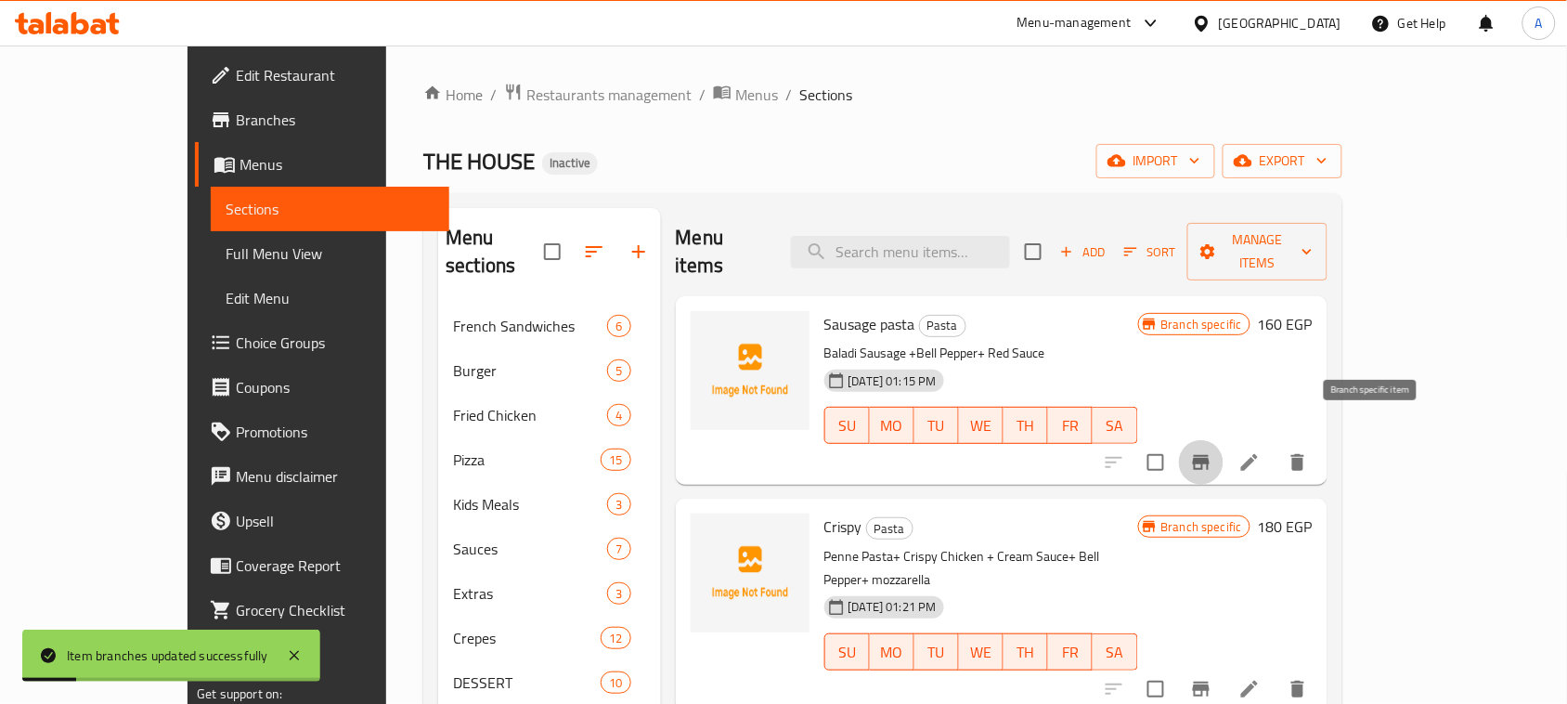
click at [1210, 455] on icon "Branch-specific-item" at bounding box center [1201, 462] width 17 height 15
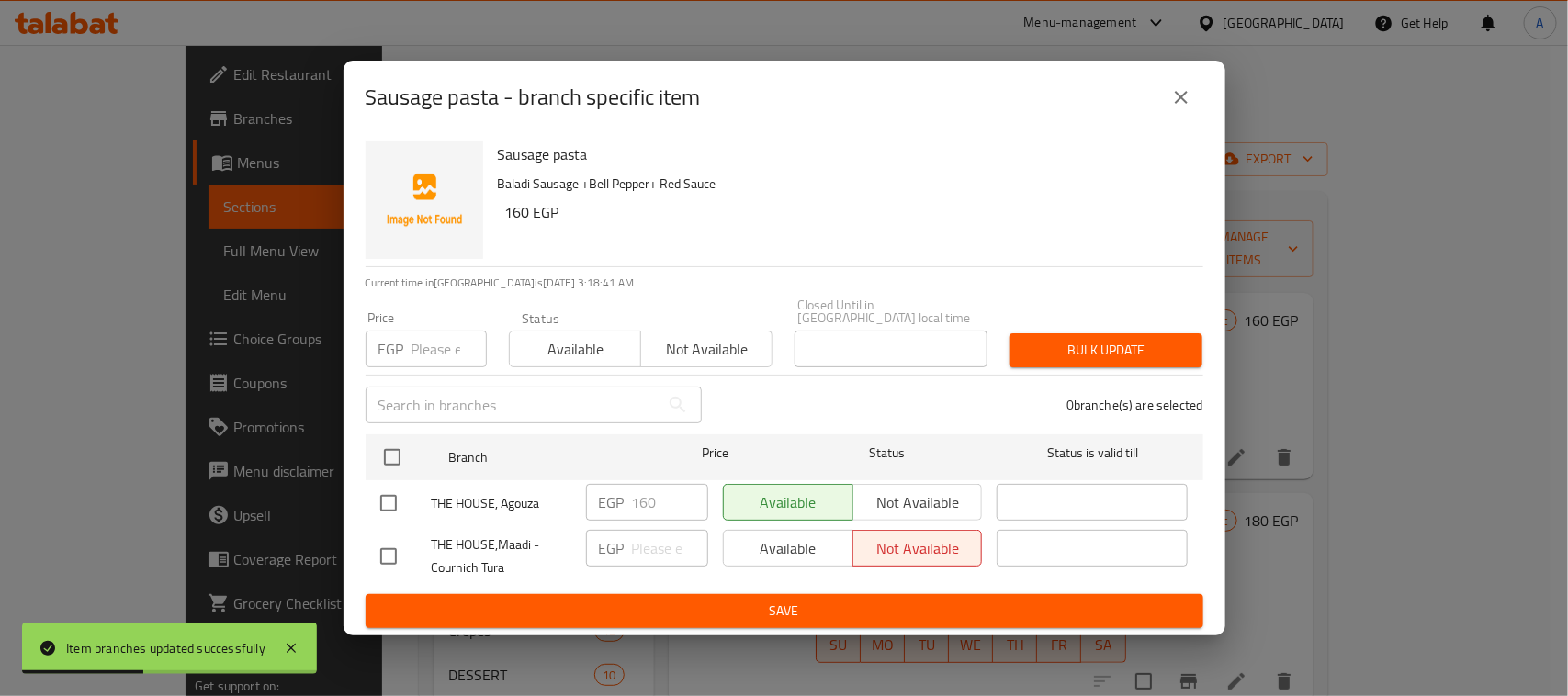
click at [1176, 97] on icon "close" at bounding box center [1181, 97] width 22 height 22
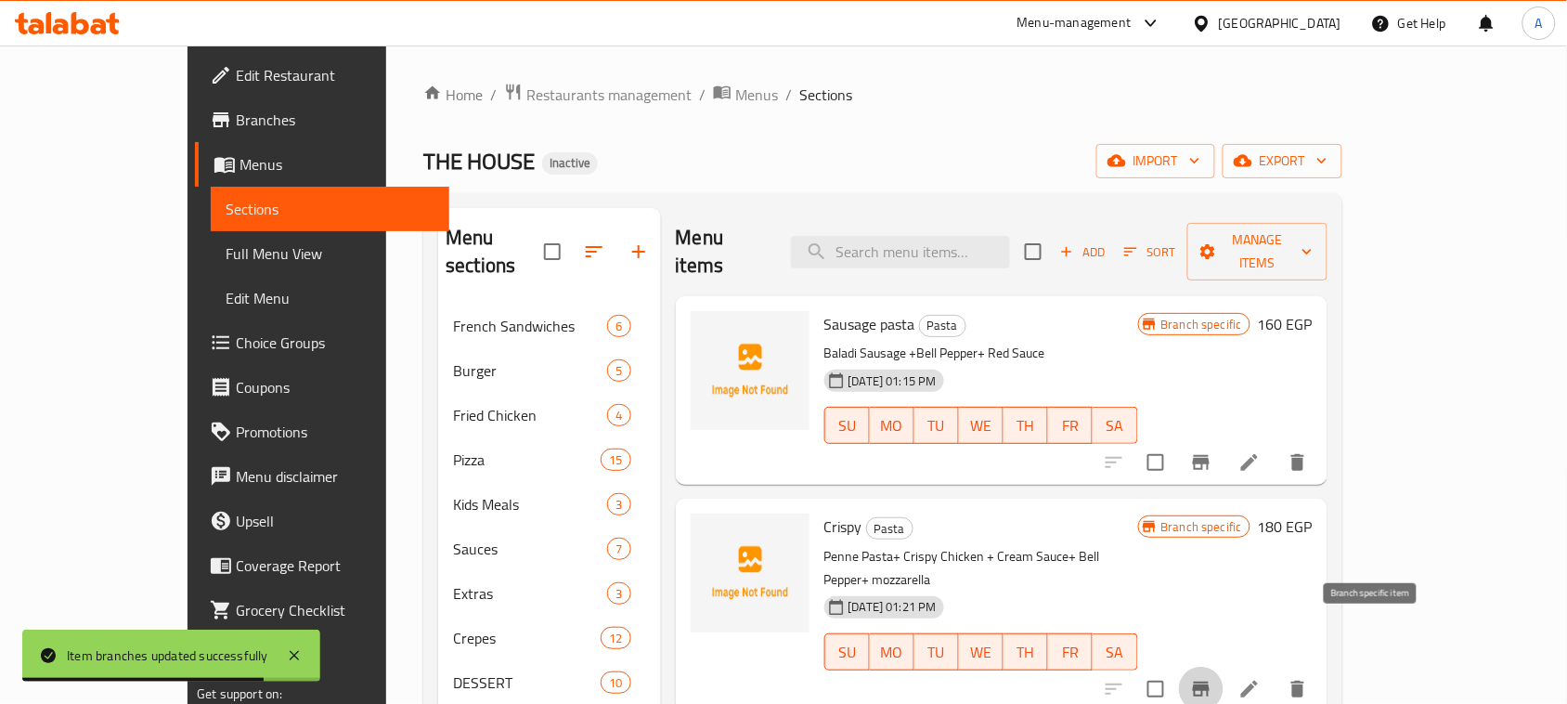
click at [1210, 682] on icon "Branch-specific-item" at bounding box center [1201, 689] width 17 height 15
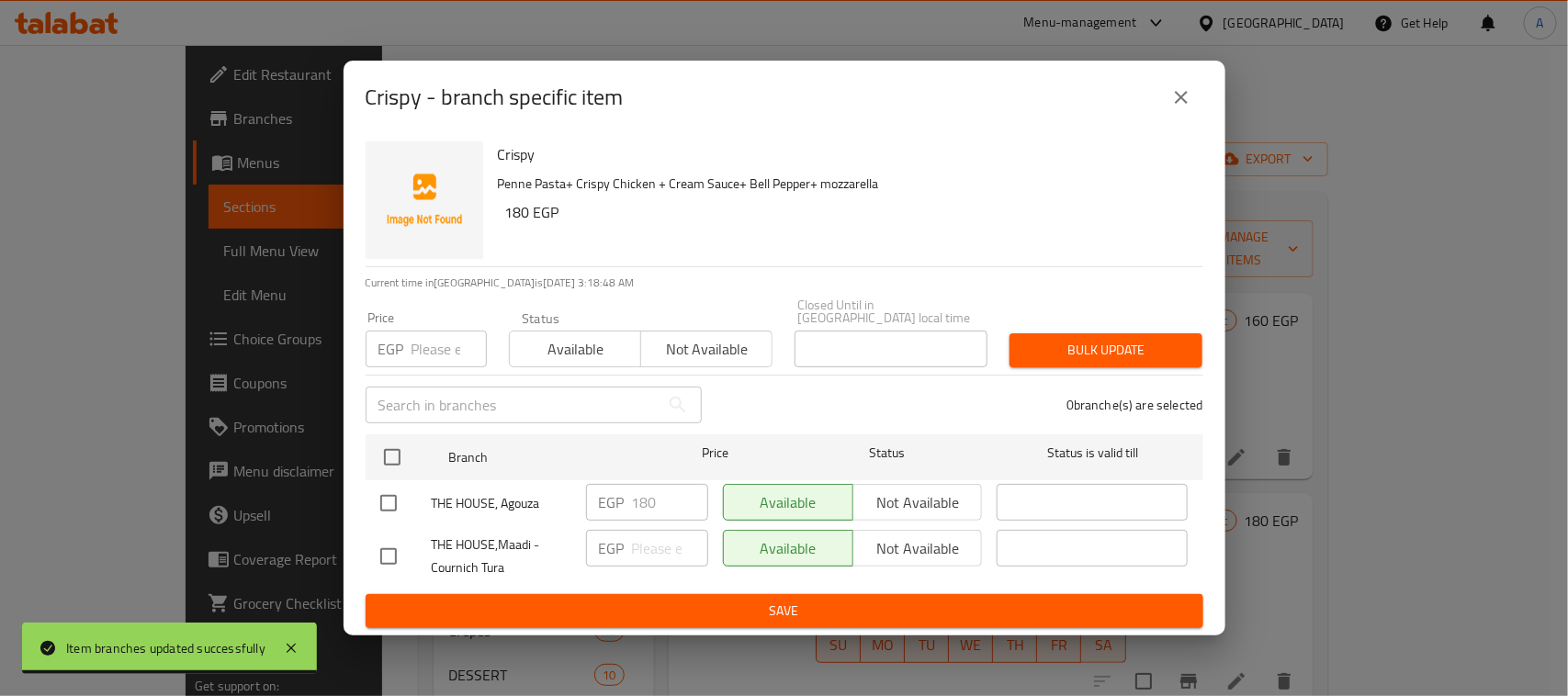
click at [389, 558] on input "checkbox" at bounding box center [388, 556] width 39 height 39
checkbox input "true"
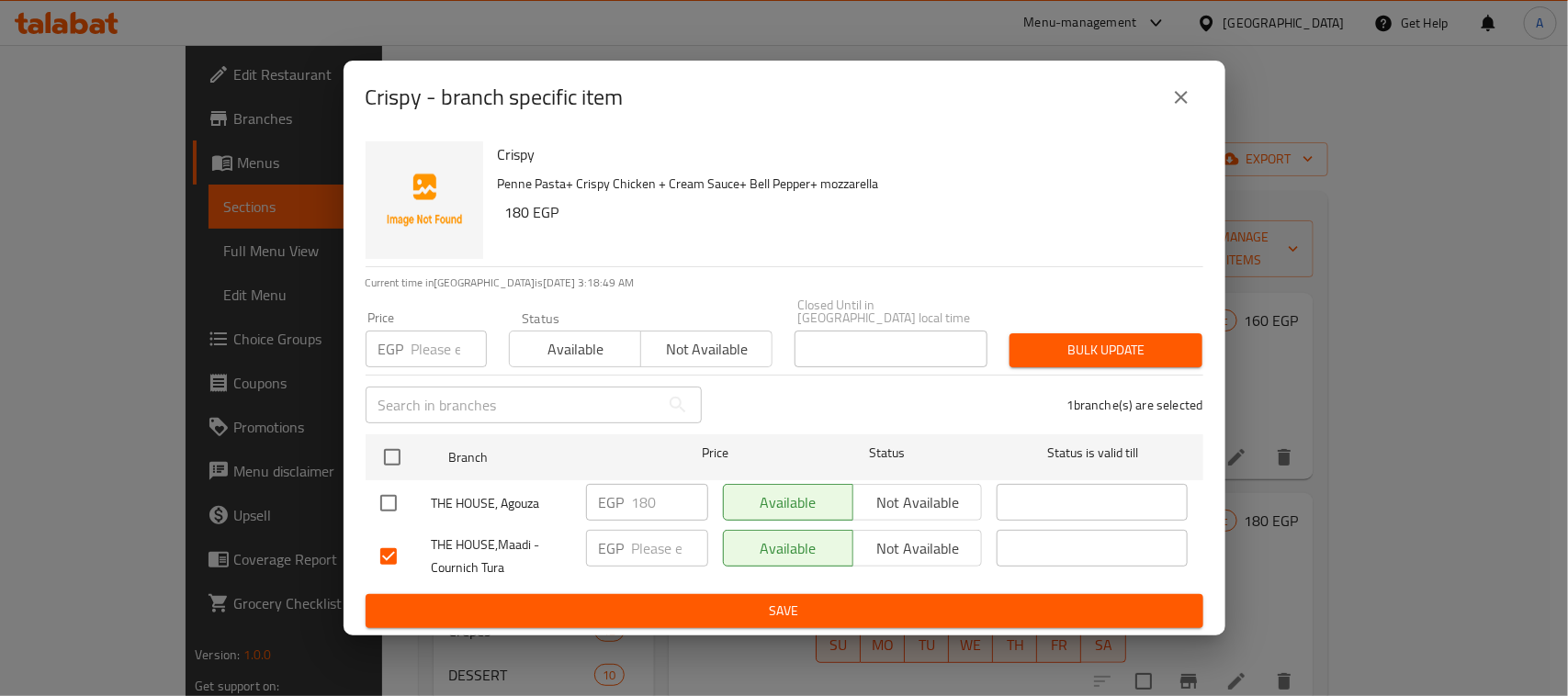
click at [933, 552] on span "Not available" at bounding box center [918, 548] width 115 height 27
click at [900, 604] on span "Save" at bounding box center [784, 610] width 808 height 23
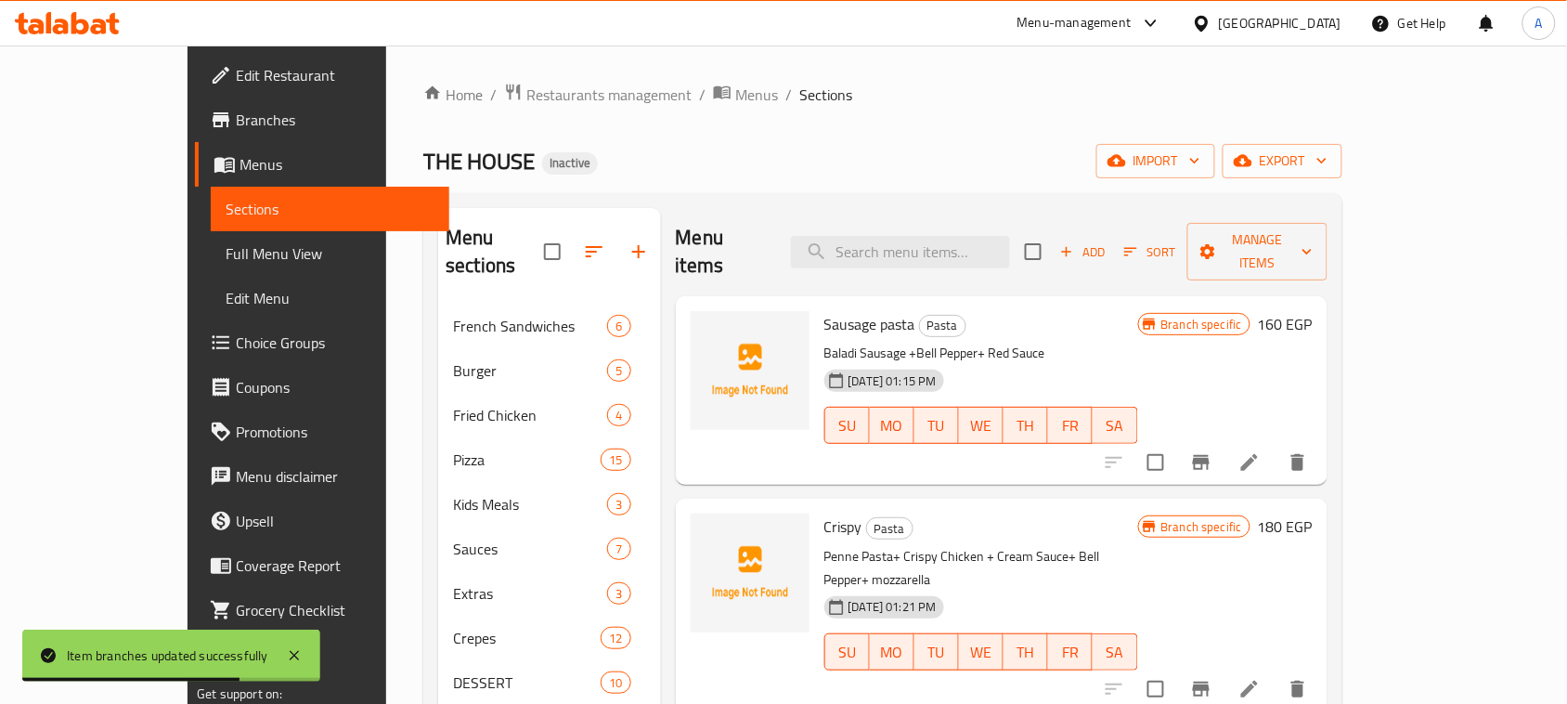
click at [825, 310] on span "Sausage pasta" at bounding box center [870, 324] width 91 height 28
drag, startPoint x: 810, startPoint y: 299, endPoint x: 843, endPoint y: 299, distance: 33.4
click at [843, 310] on span "Sausage pasta" at bounding box center [870, 324] width 91 height 28
copy span "Sausage pasta"
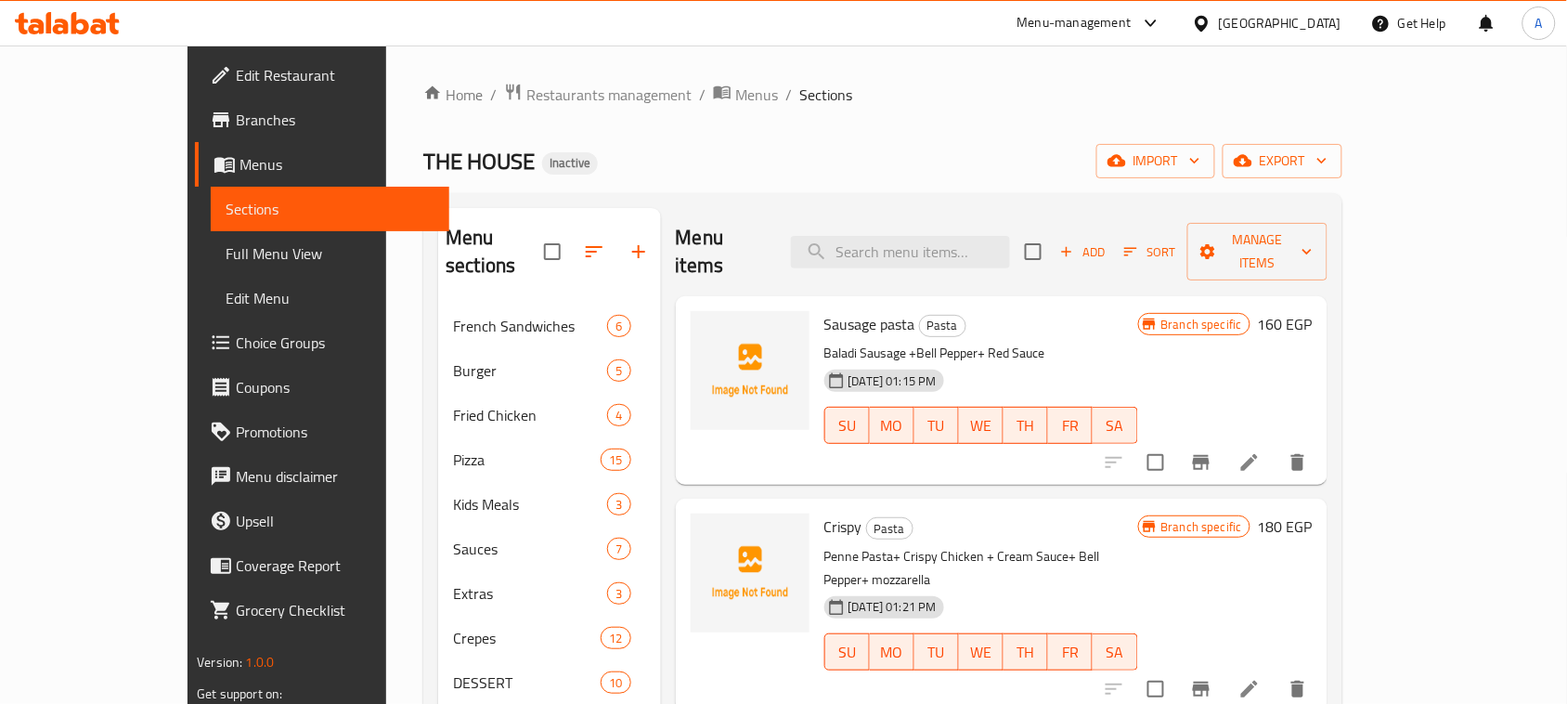
click at [825, 513] on span "Crispy" at bounding box center [844, 527] width 38 height 28
copy span "Crispy"
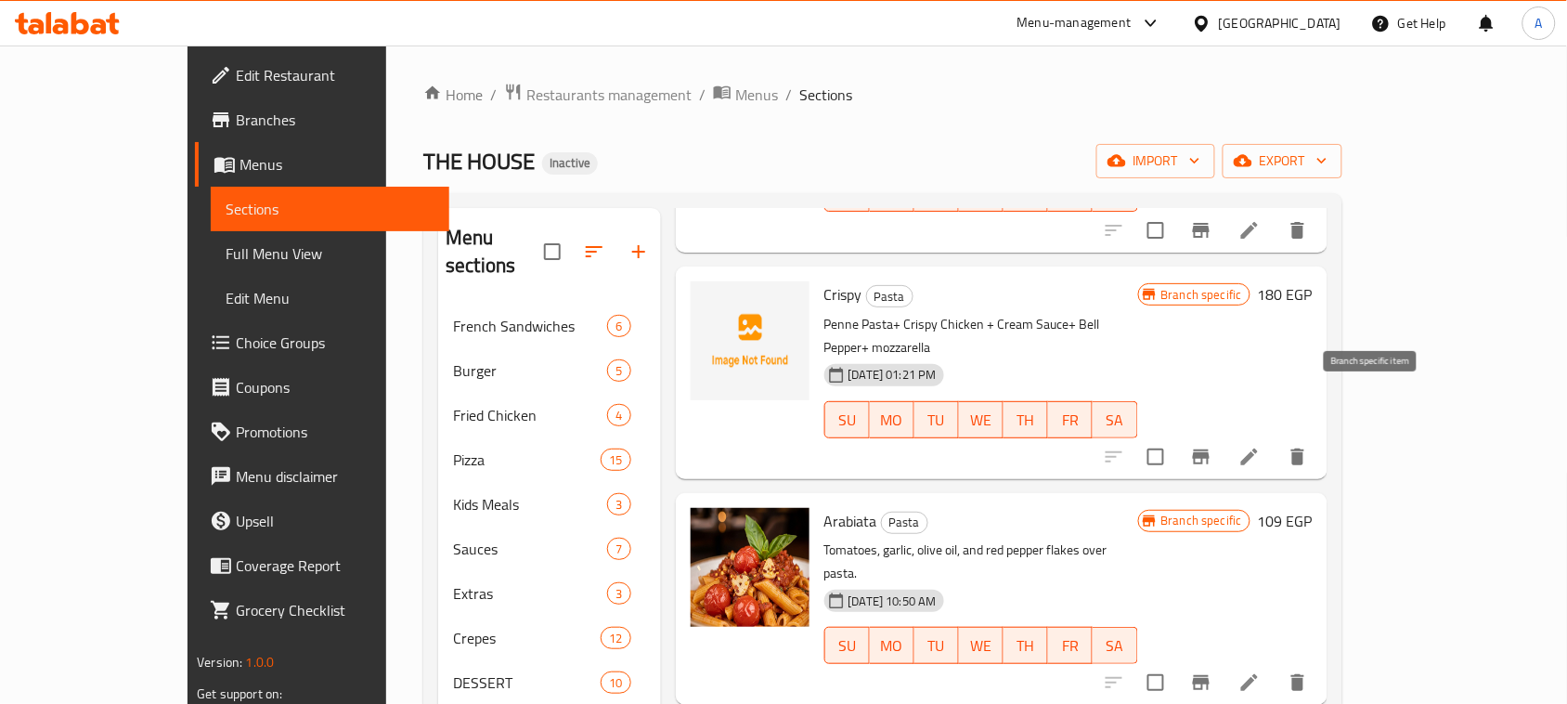
click at [1213, 446] on icon "Branch-specific-item" at bounding box center [1201, 457] width 22 height 22
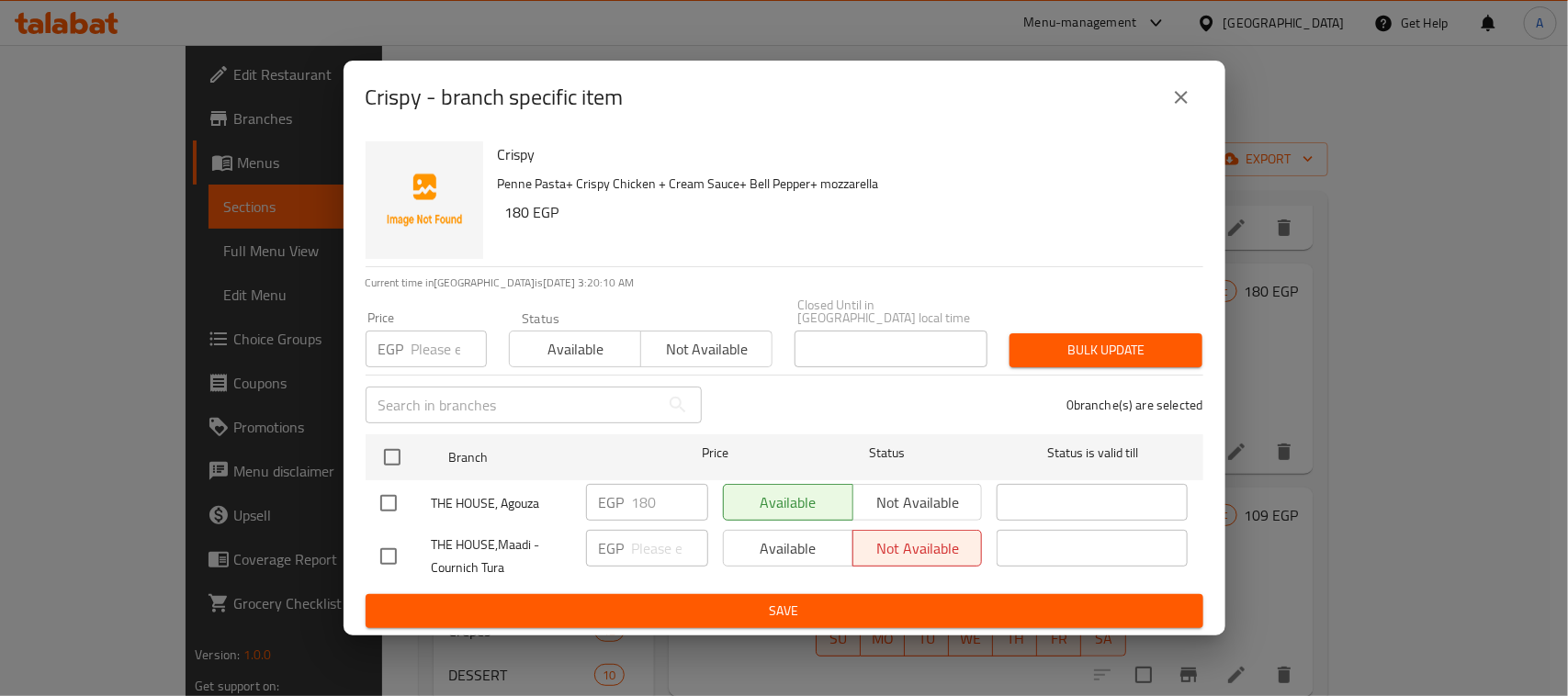
click at [1177, 103] on icon "close" at bounding box center [1181, 97] width 22 height 22
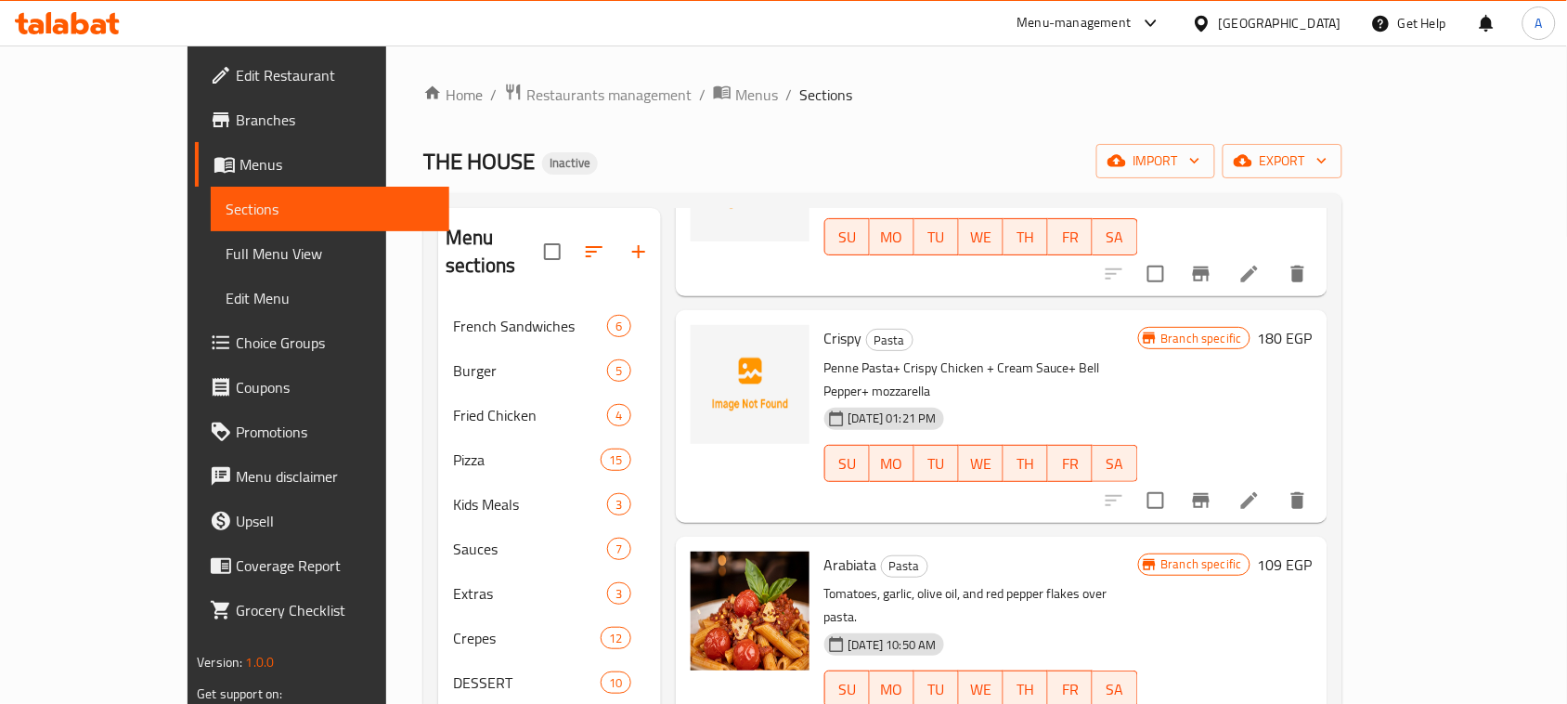
scroll to position [116, 0]
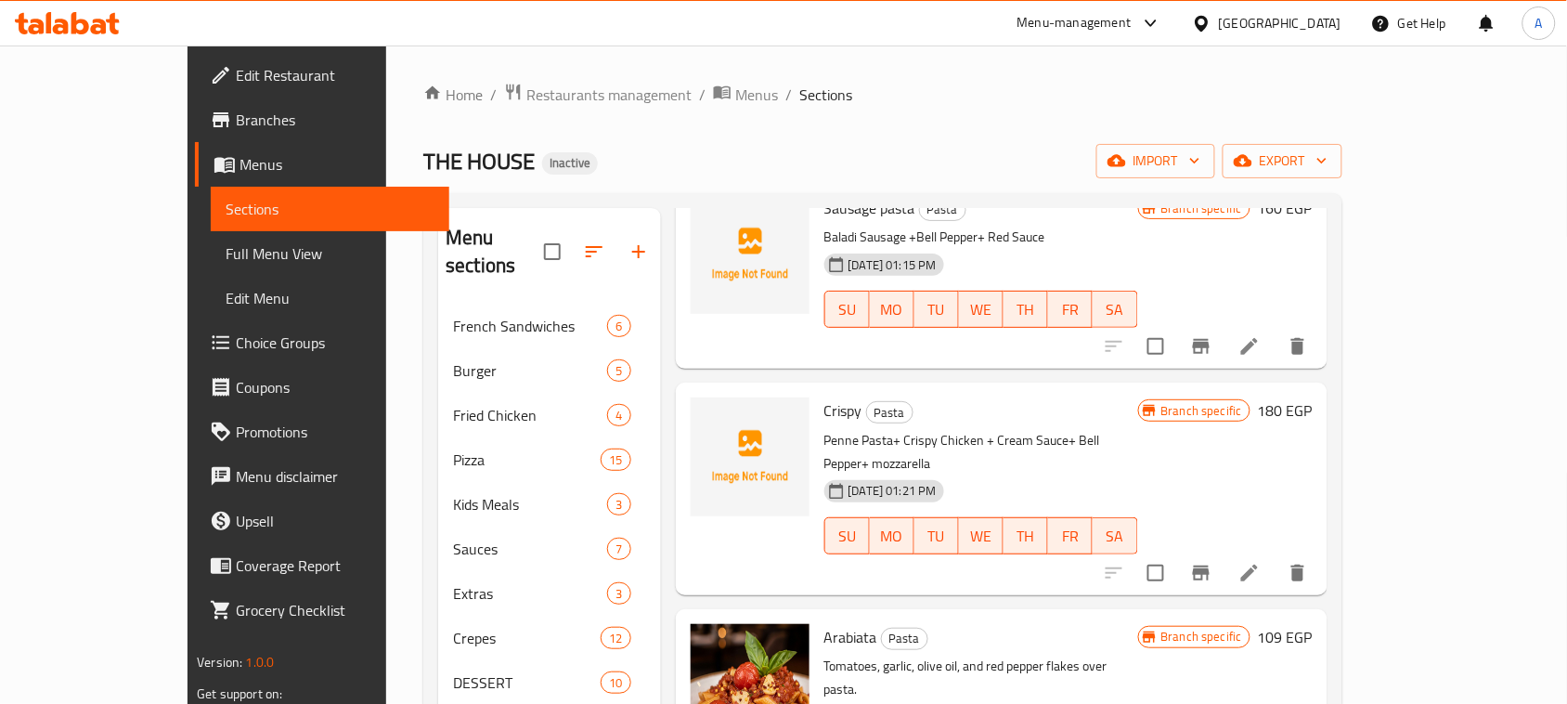
click at [1210, 339] on icon "Branch-specific-item" at bounding box center [1201, 346] width 17 height 15
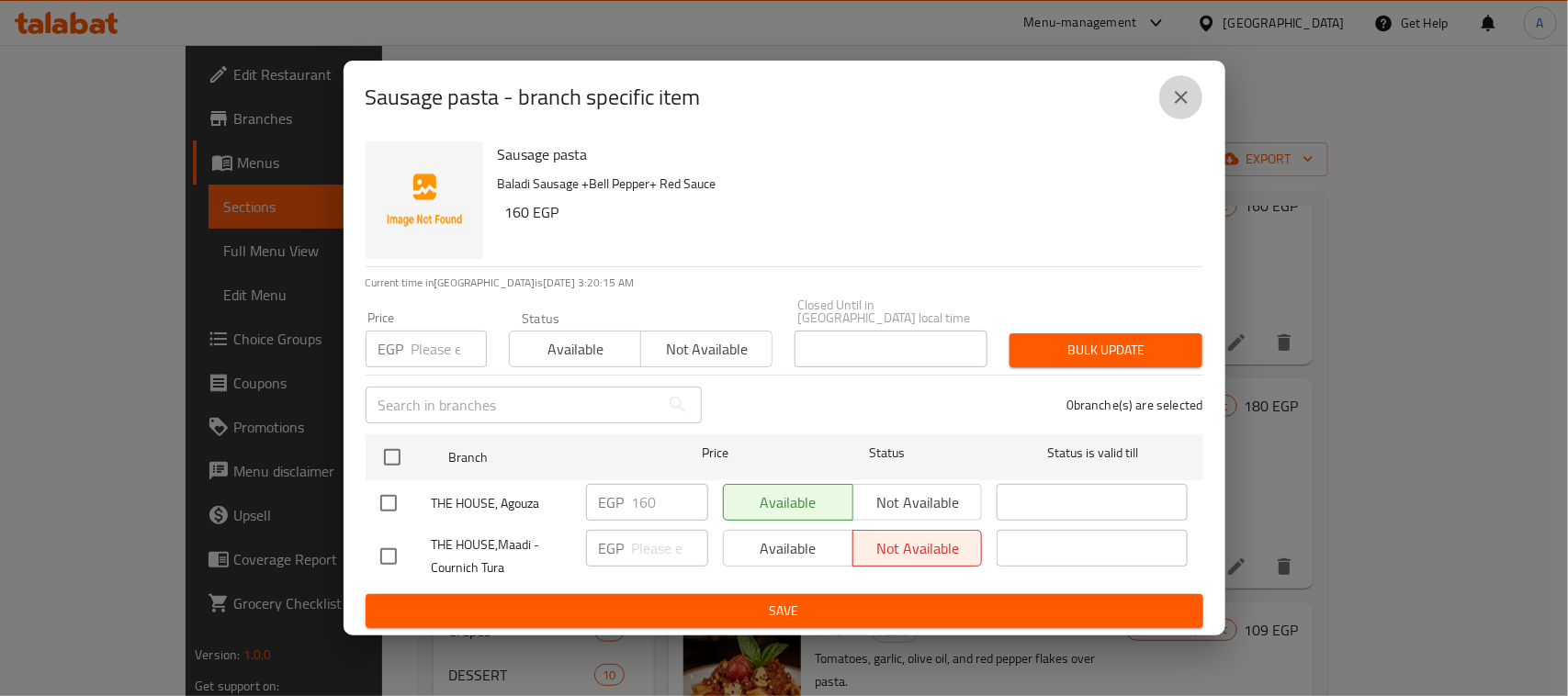
click at [1185, 109] on icon "close" at bounding box center [1181, 97] width 22 height 22
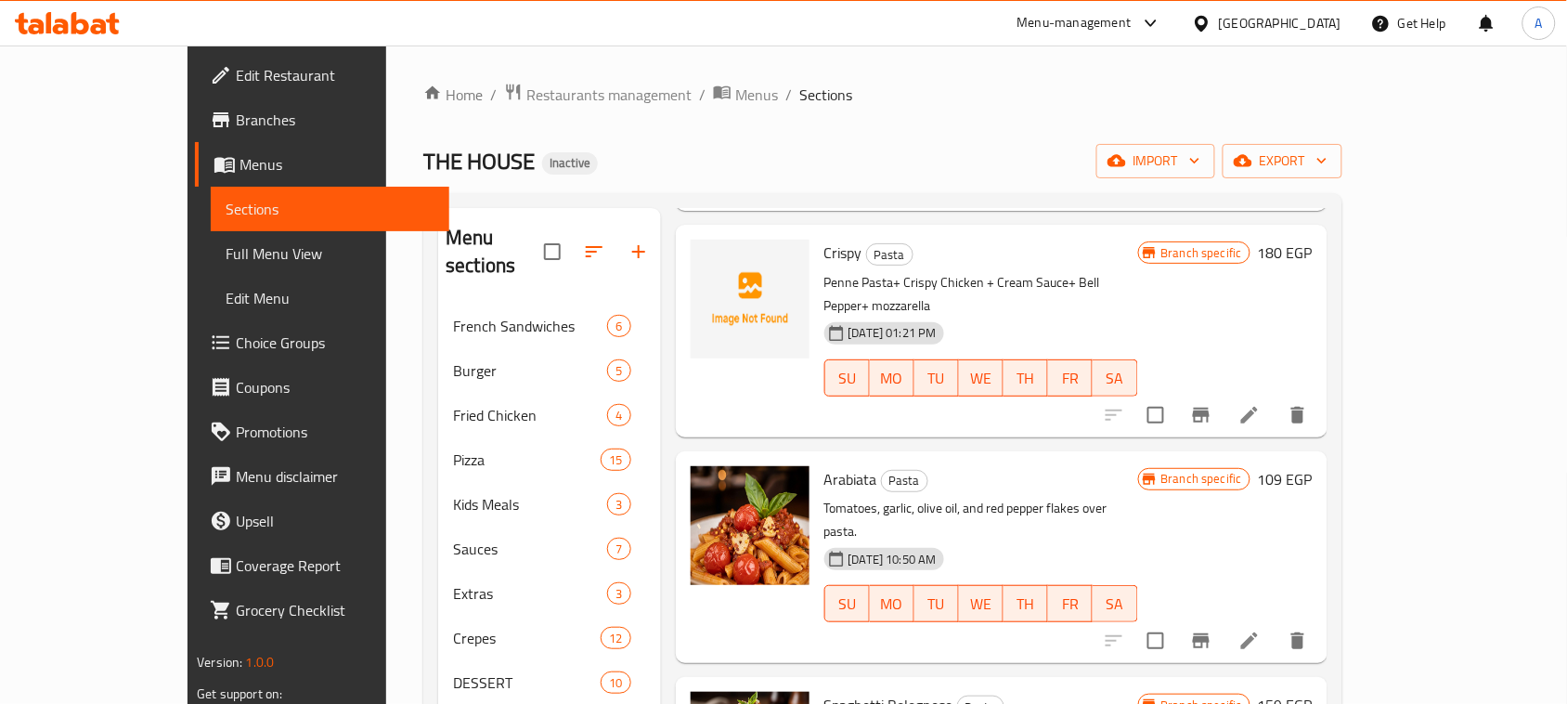
scroll to position [283, 0]
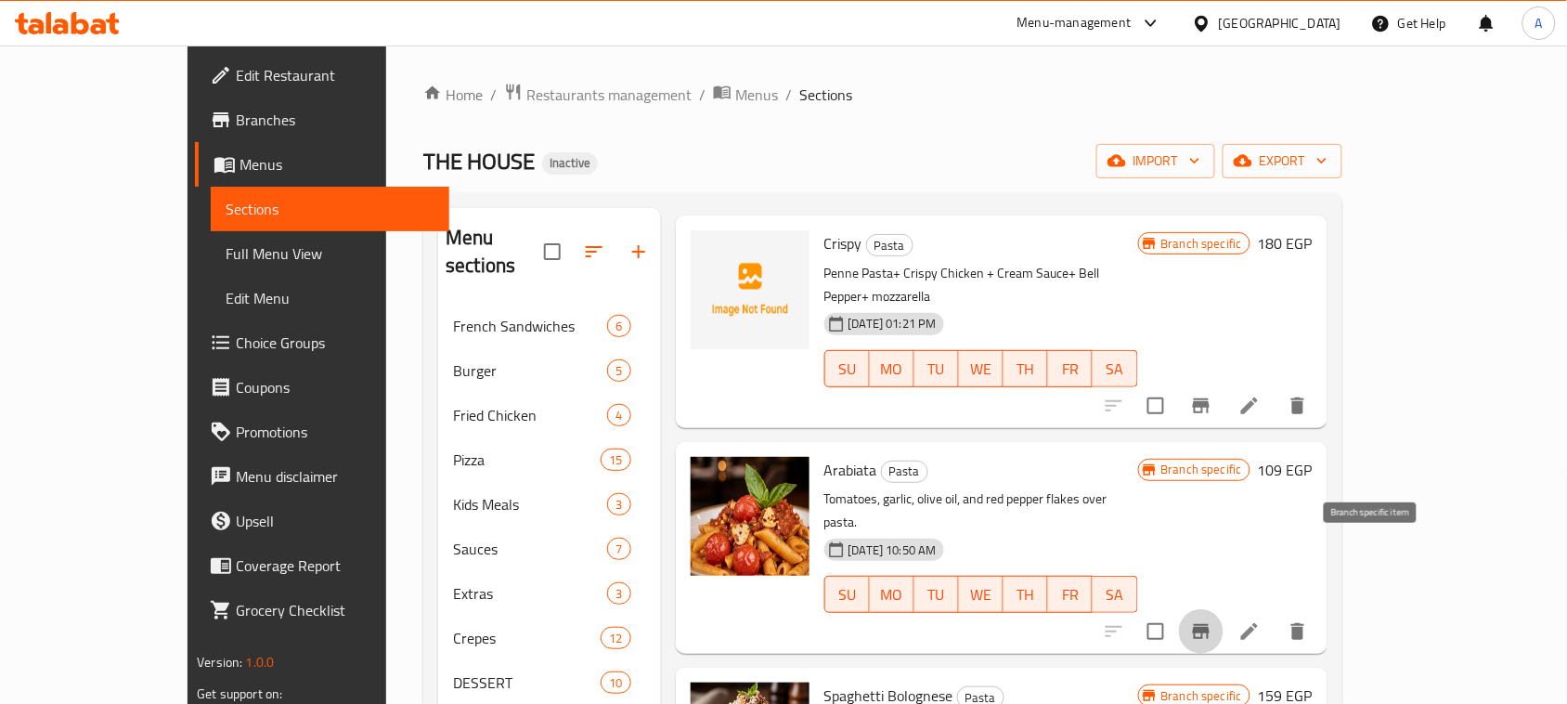
click at [1210, 624] on icon "Branch-specific-item" at bounding box center [1201, 631] width 17 height 15
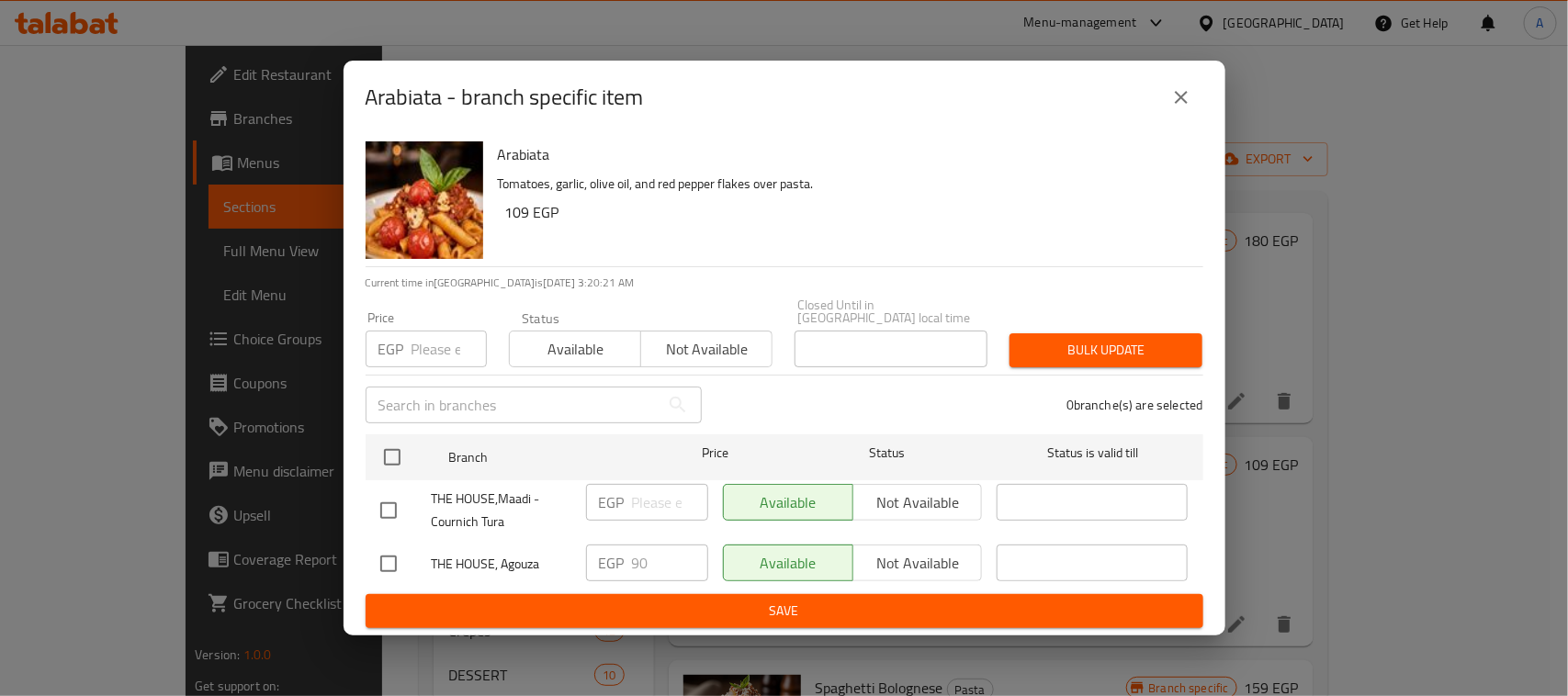
click at [921, 505] on div "Available Not available" at bounding box center [853, 501] width 260 height 37
click at [405, 500] on input "checkbox" at bounding box center [388, 510] width 39 height 39
checkbox input "true"
click at [915, 495] on span "Not available" at bounding box center [918, 502] width 115 height 27
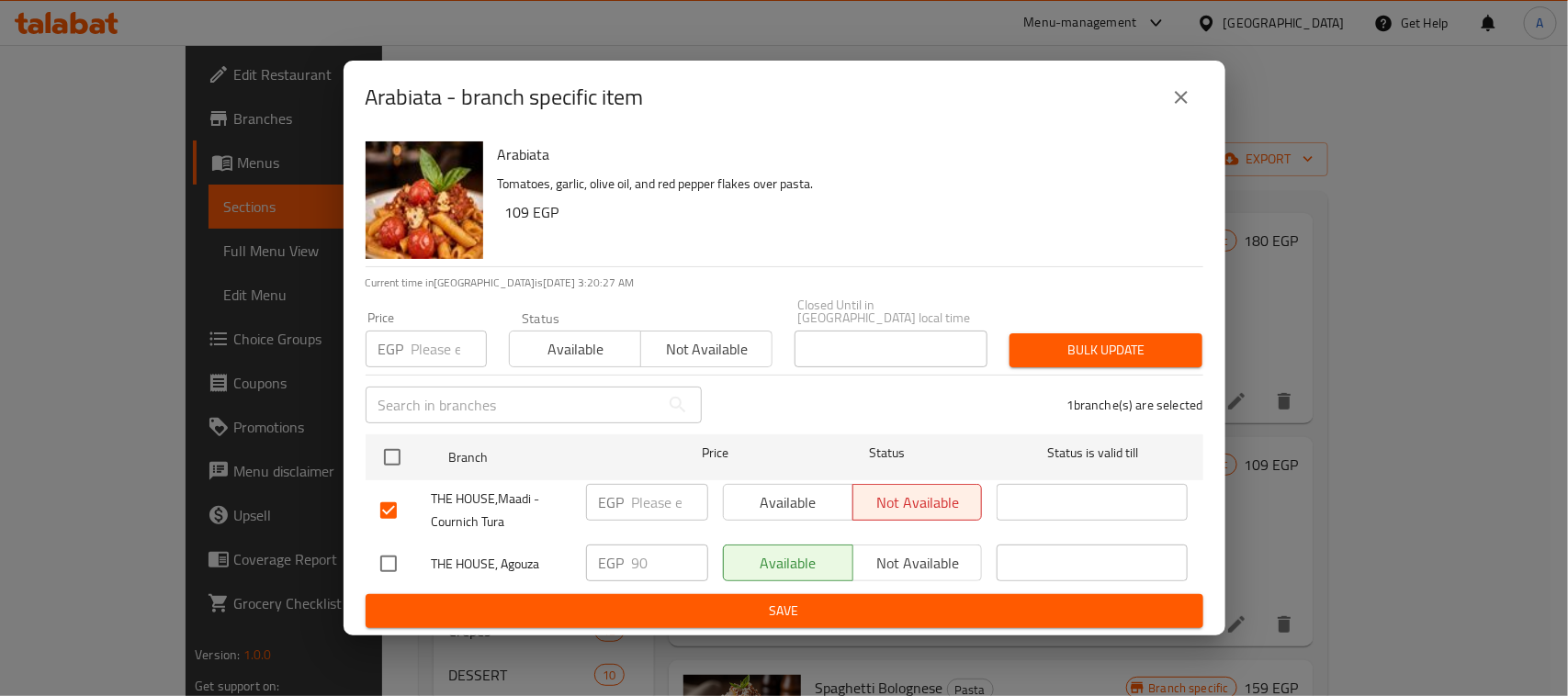
type button "1"
click at [1191, 97] on icon "close" at bounding box center [1181, 97] width 22 height 22
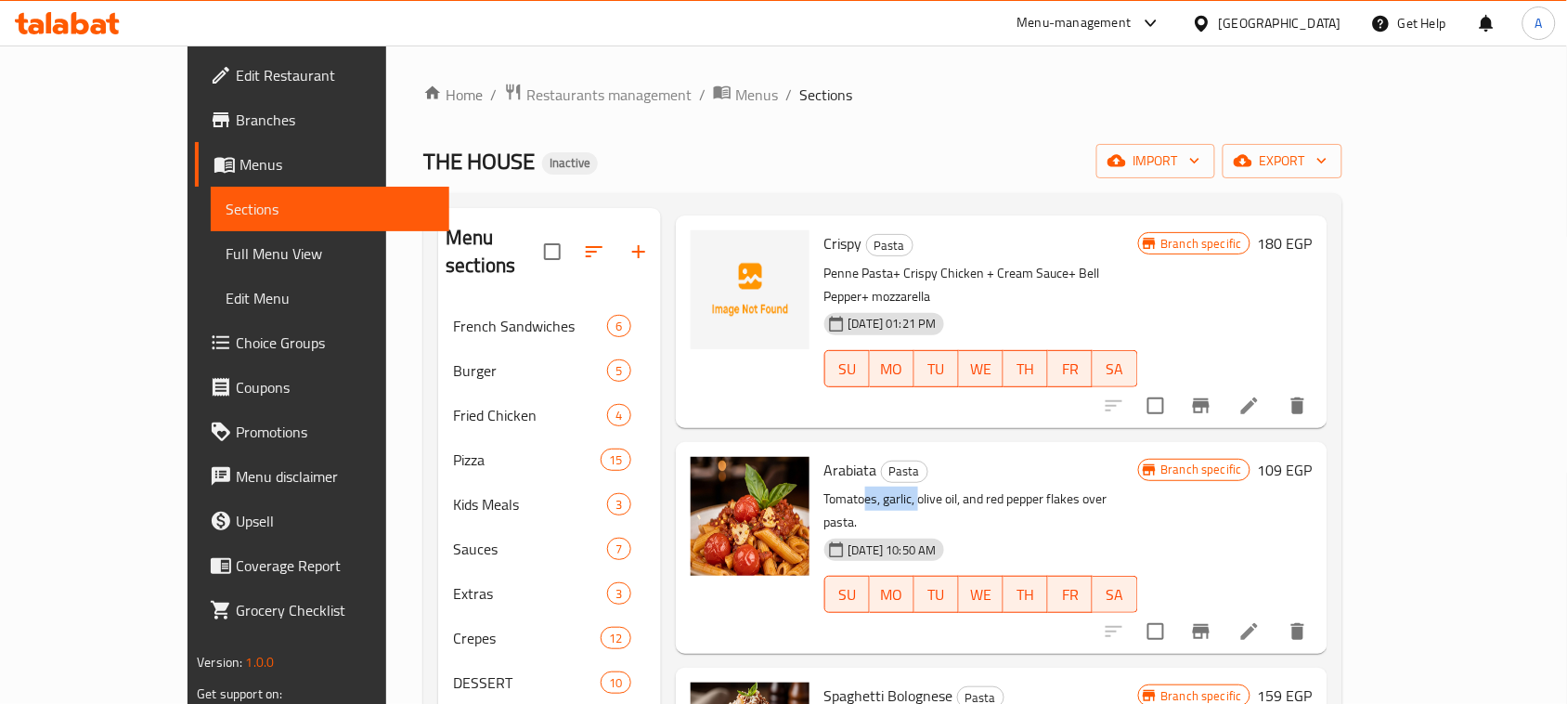
drag, startPoint x: 822, startPoint y: 450, endPoint x: 874, endPoint y: 450, distance: 52.0
click at [874, 488] on p "Tomatoes, garlic, olive oil, and red pepper flakes over pasta." at bounding box center [982, 511] width 314 height 46
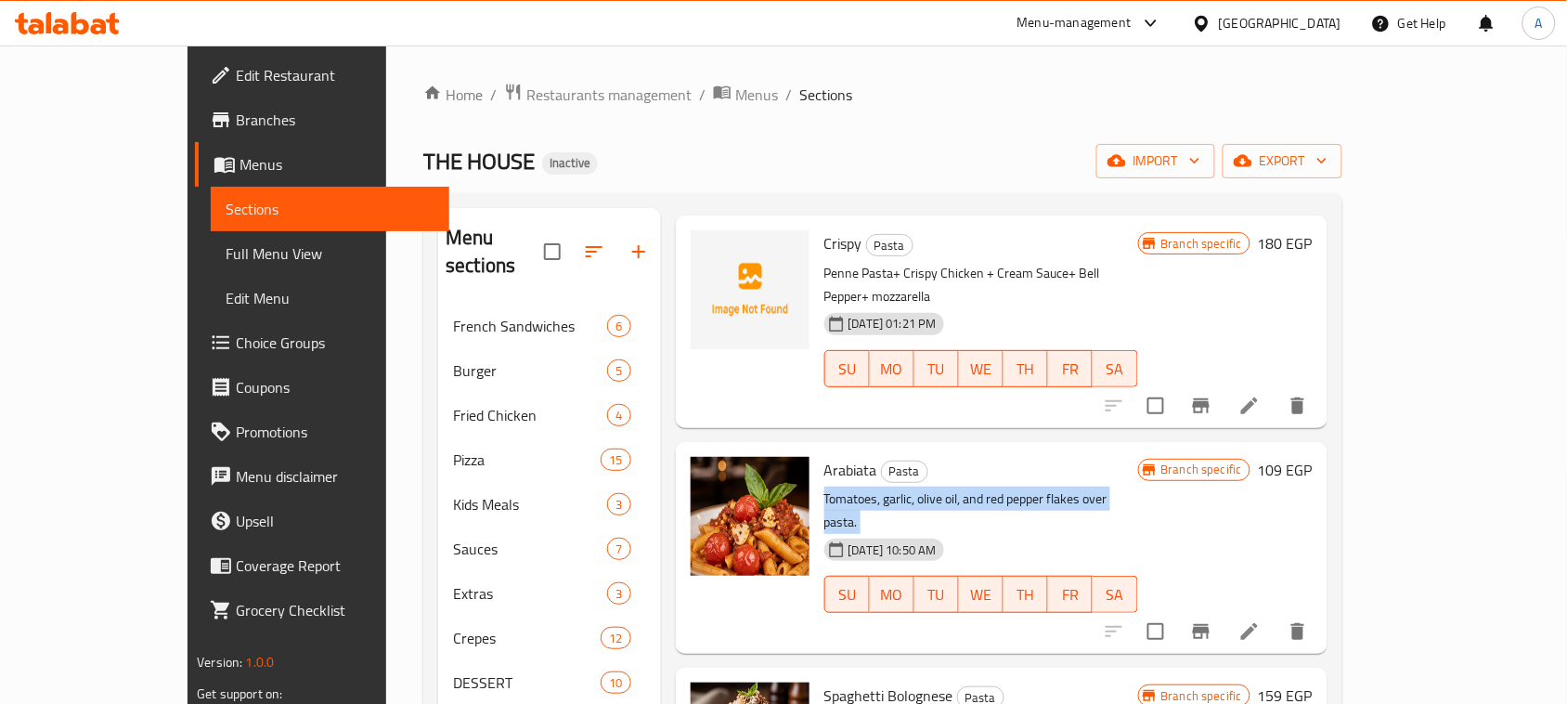
click at [874, 488] on p "Tomatoes, garlic, olive oil, and red pepper flakes over pasta." at bounding box center [982, 511] width 314 height 46
click at [915, 488] on p "Tomatoes, garlic, olive oil, and red pepper flakes over pasta." at bounding box center [982, 511] width 314 height 46
click at [1213, 620] on icon "Branch-specific-item" at bounding box center [1201, 631] width 22 height 22
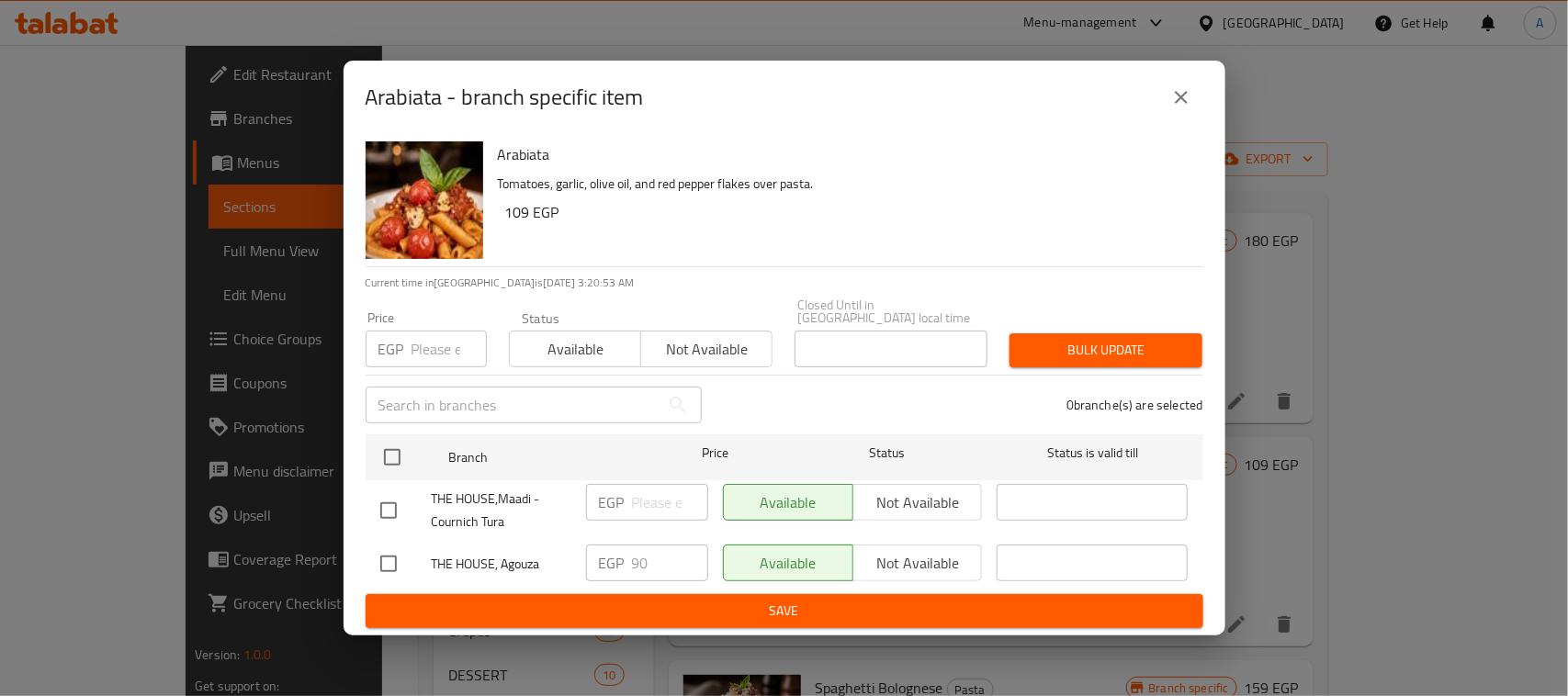
click at [380, 553] on input "checkbox" at bounding box center [388, 564] width 39 height 39
checkbox input "true"
click at [917, 550] on span "Not available" at bounding box center [918, 563] width 115 height 27
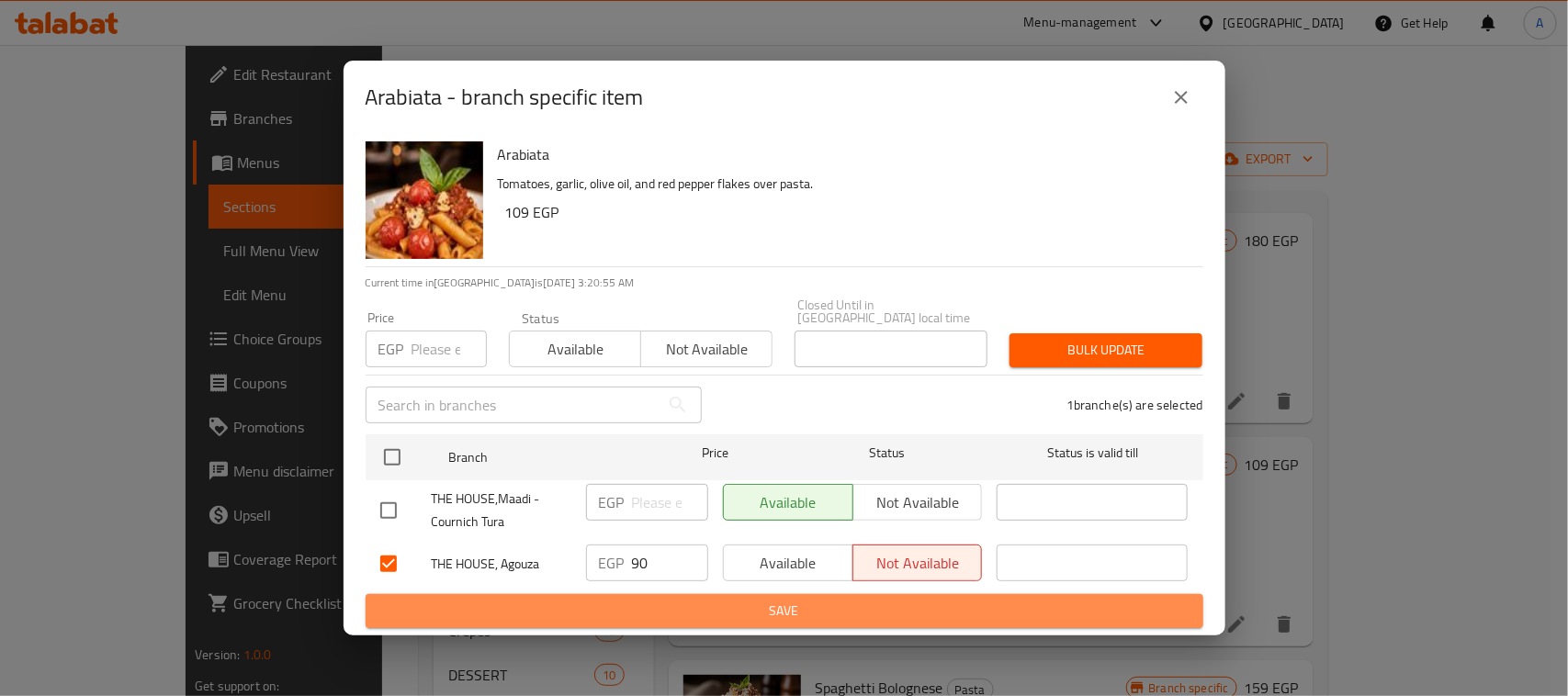
click at [867, 604] on span "Save" at bounding box center [784, 610] width 808 height 23
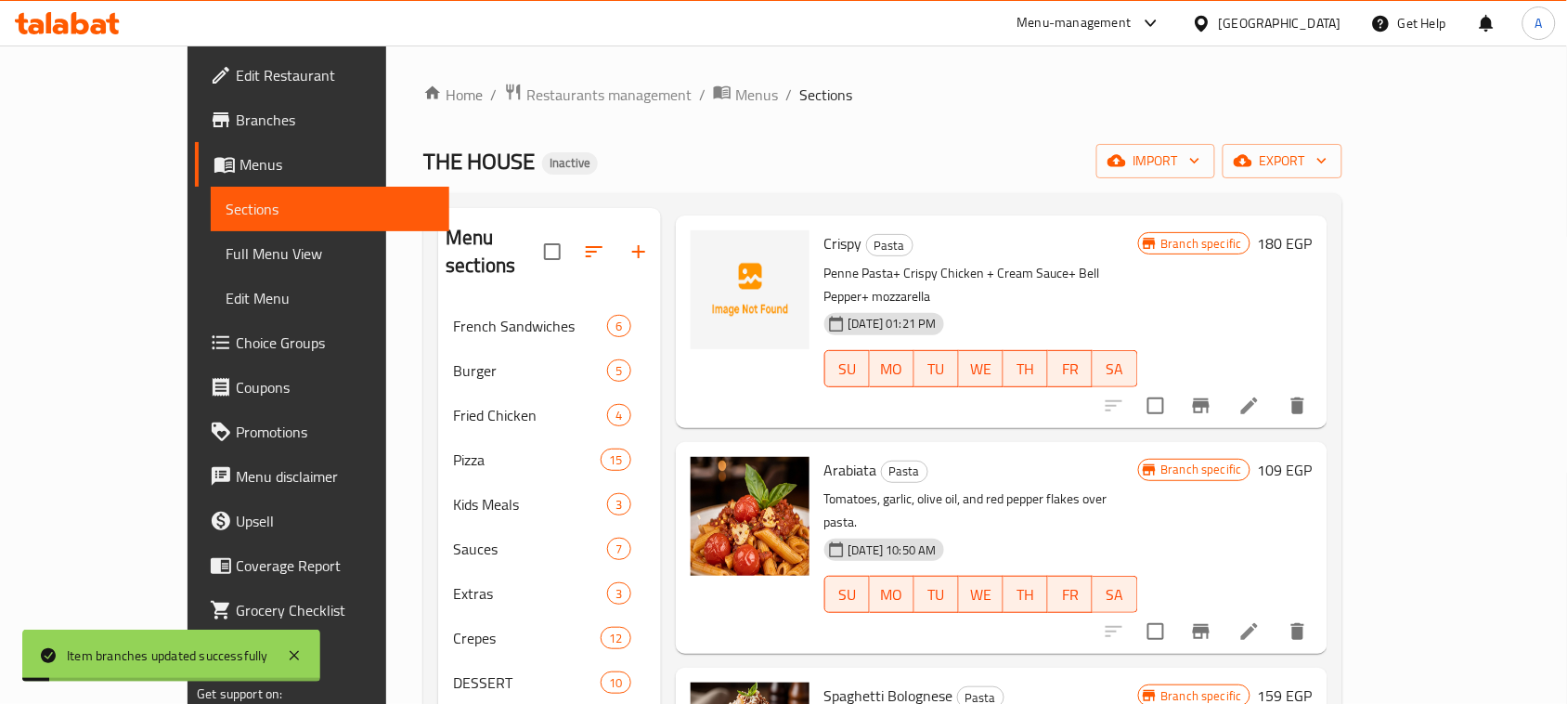
click at [825, 456] on span "Arabiata" at bounding box center [851, 470] width 53 height 28
copy h6 "Arabiata"
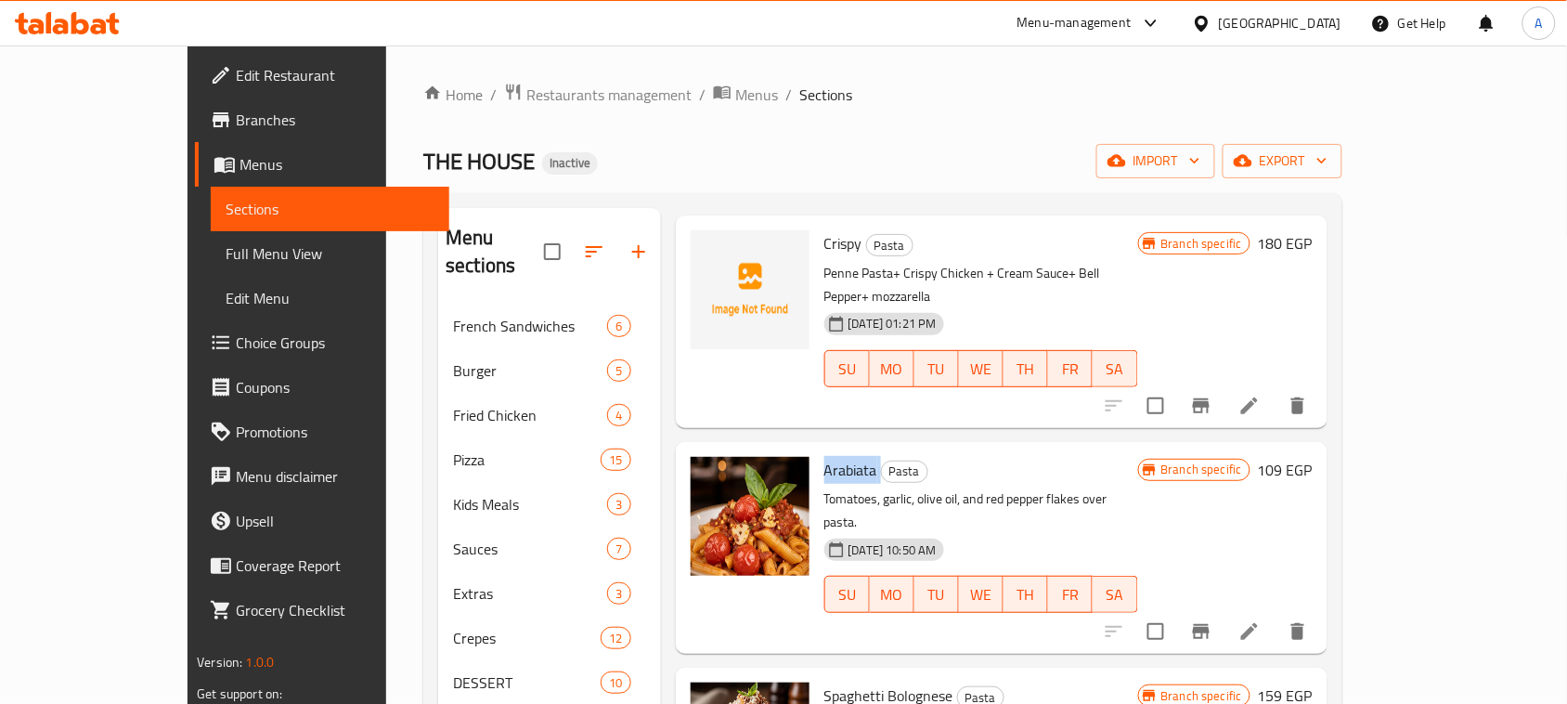
scroll to position [116, 0]
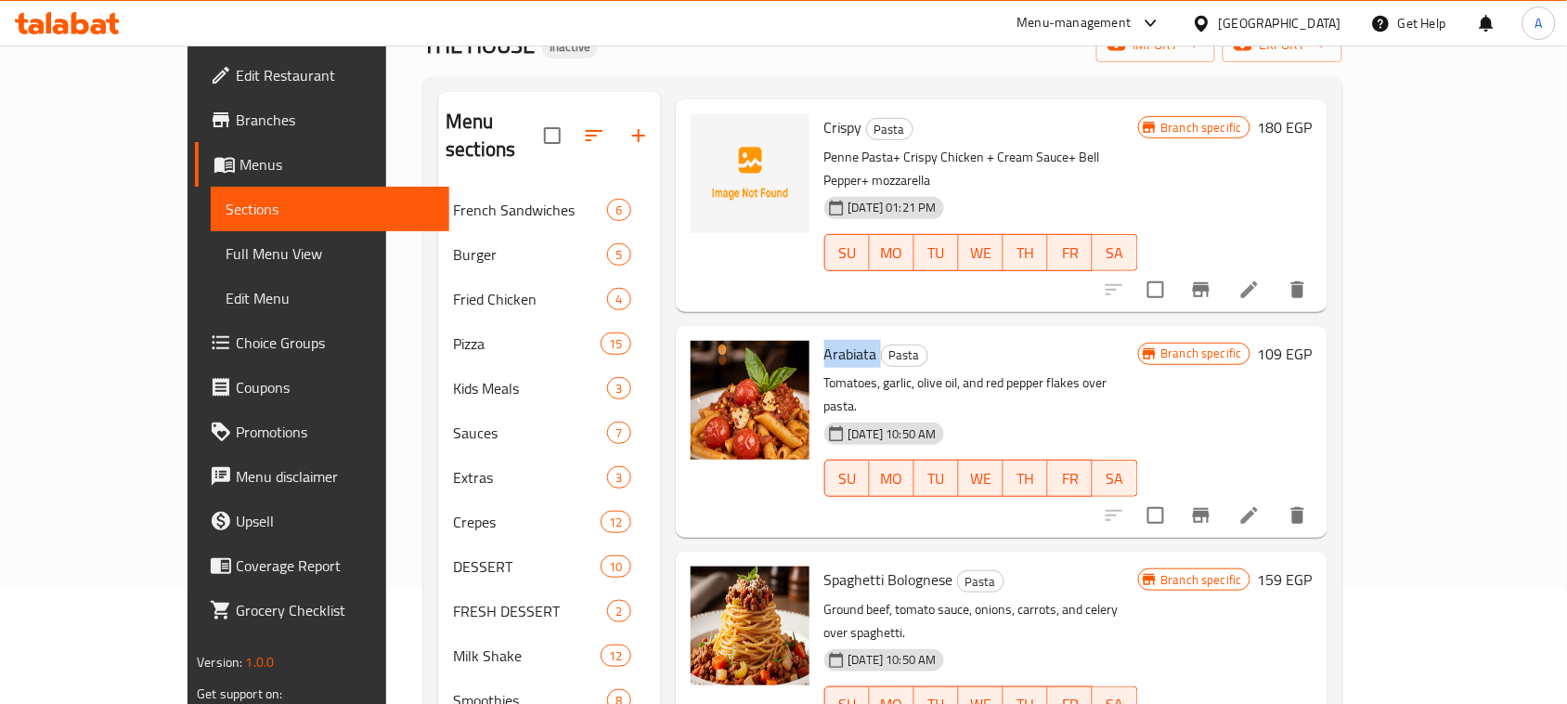
click at [1213, 504] on icon "Branch-specific-item" at bounding box center [1201, 515] width 22 height 22
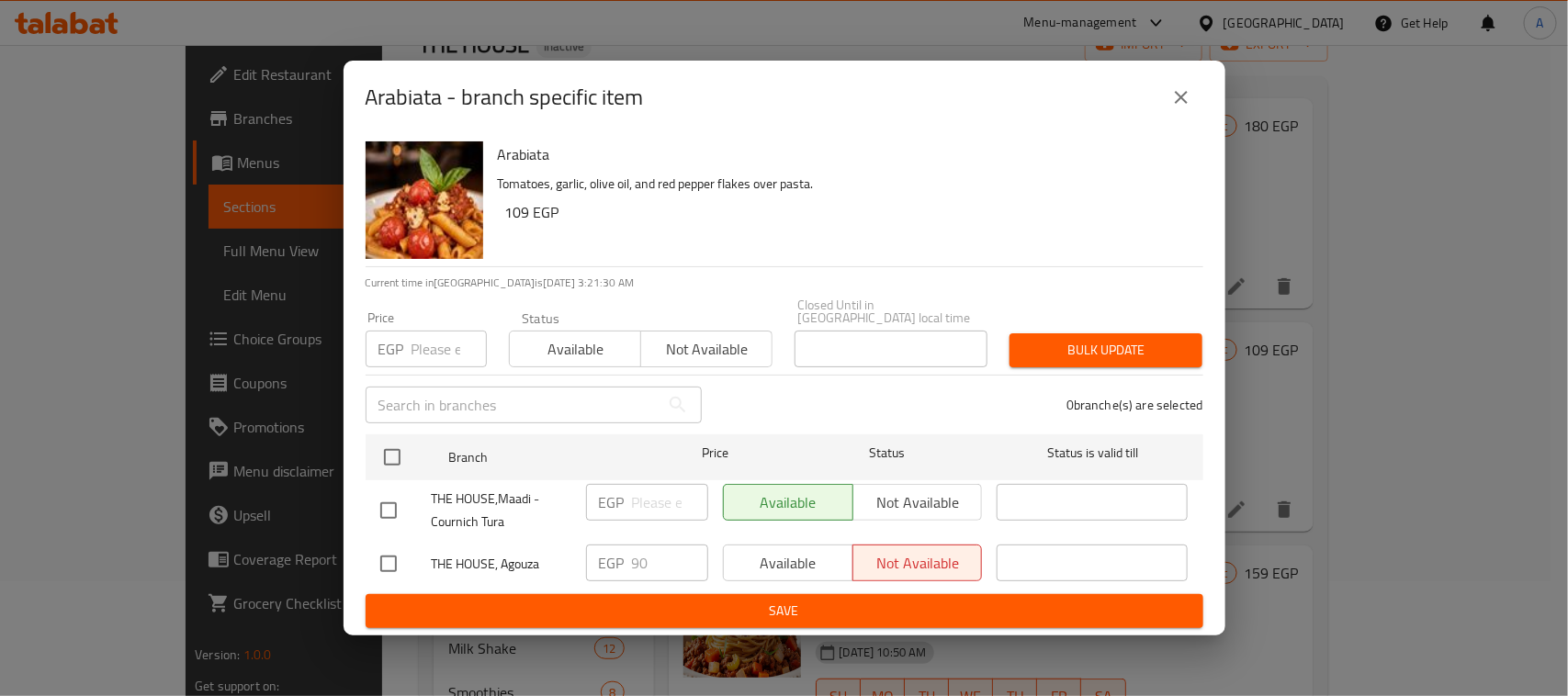
click at [1188, 99] on icon "close" at bounding box center [1181, 97] width 22 height 22
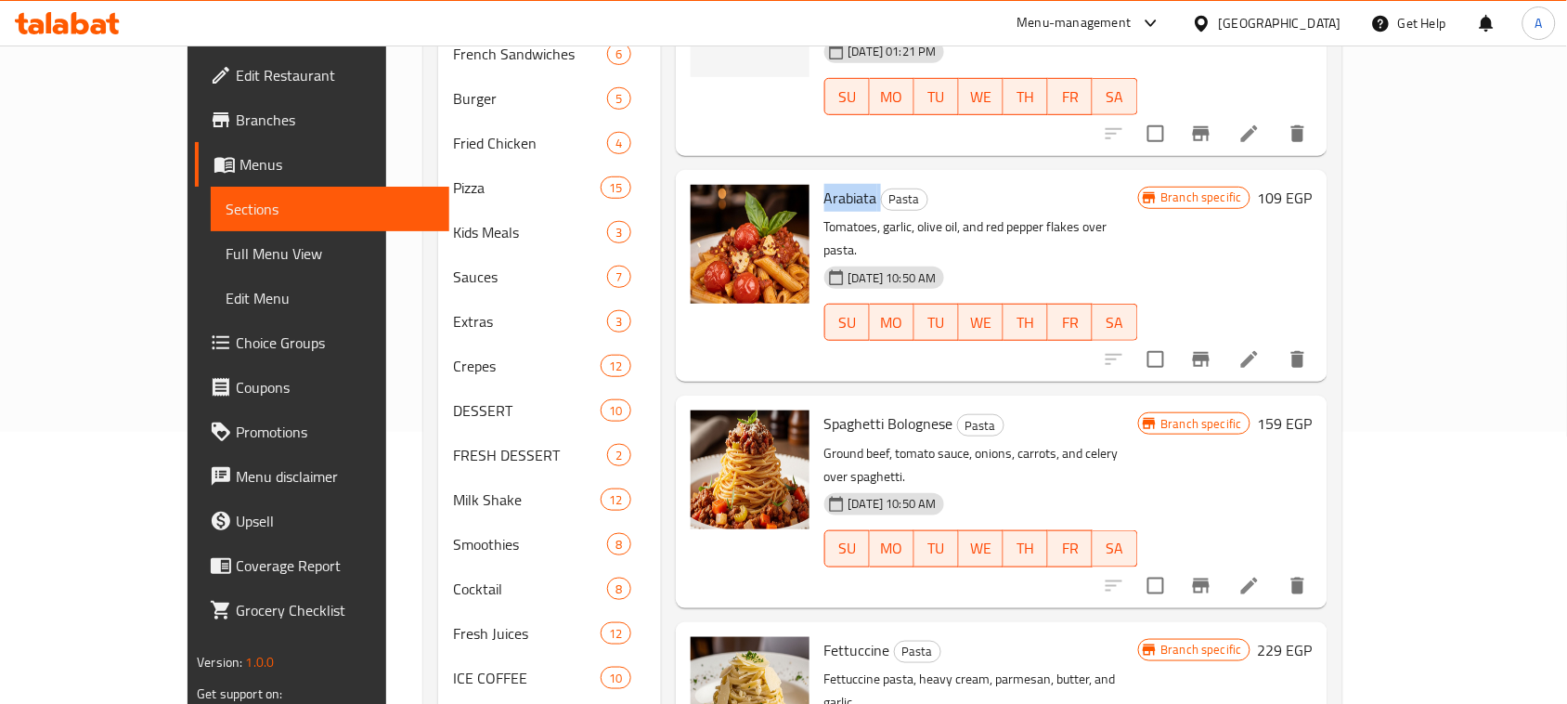
scroll to position [348, 0]
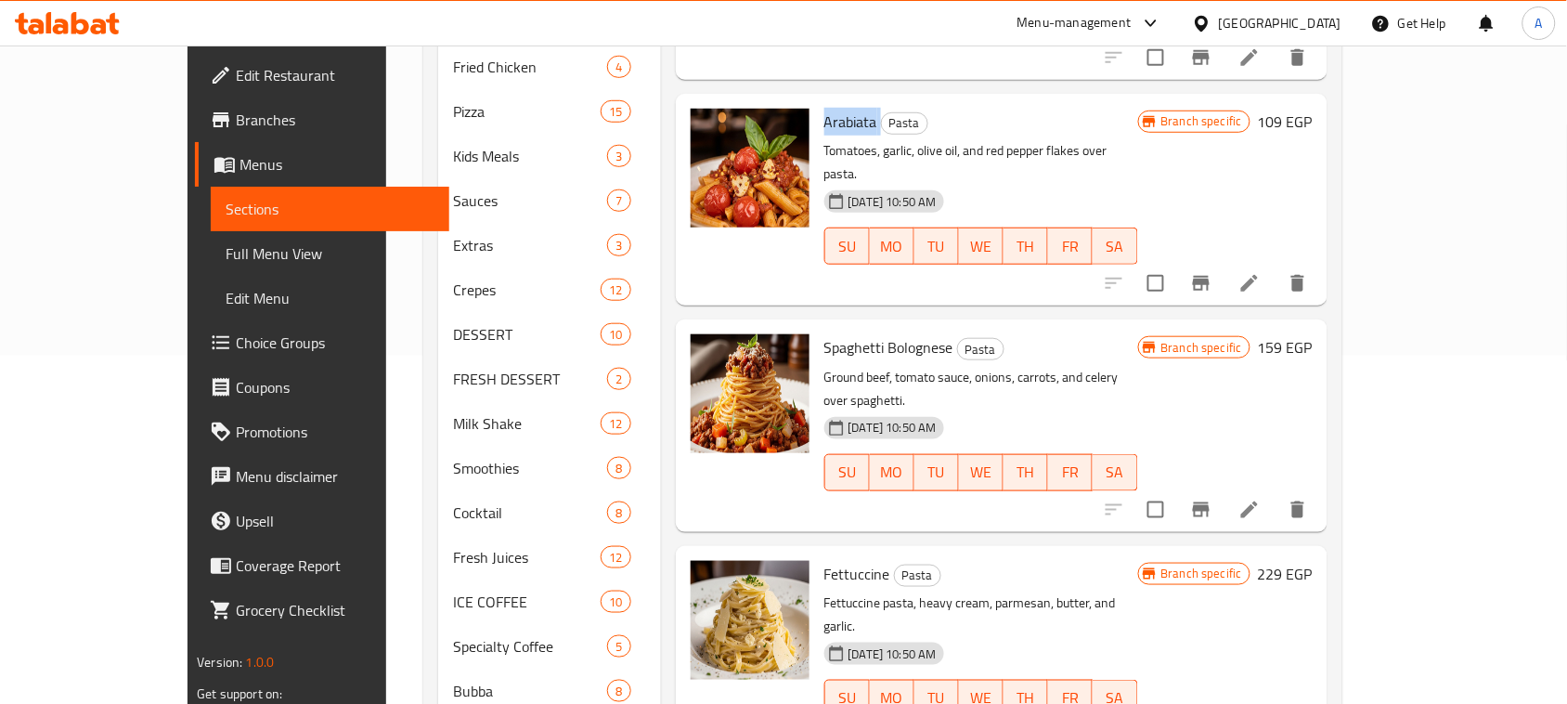
click at [1210, 502] on icon "Branch-specific-item" at bounding box center [1201, 509] width 17 height 15
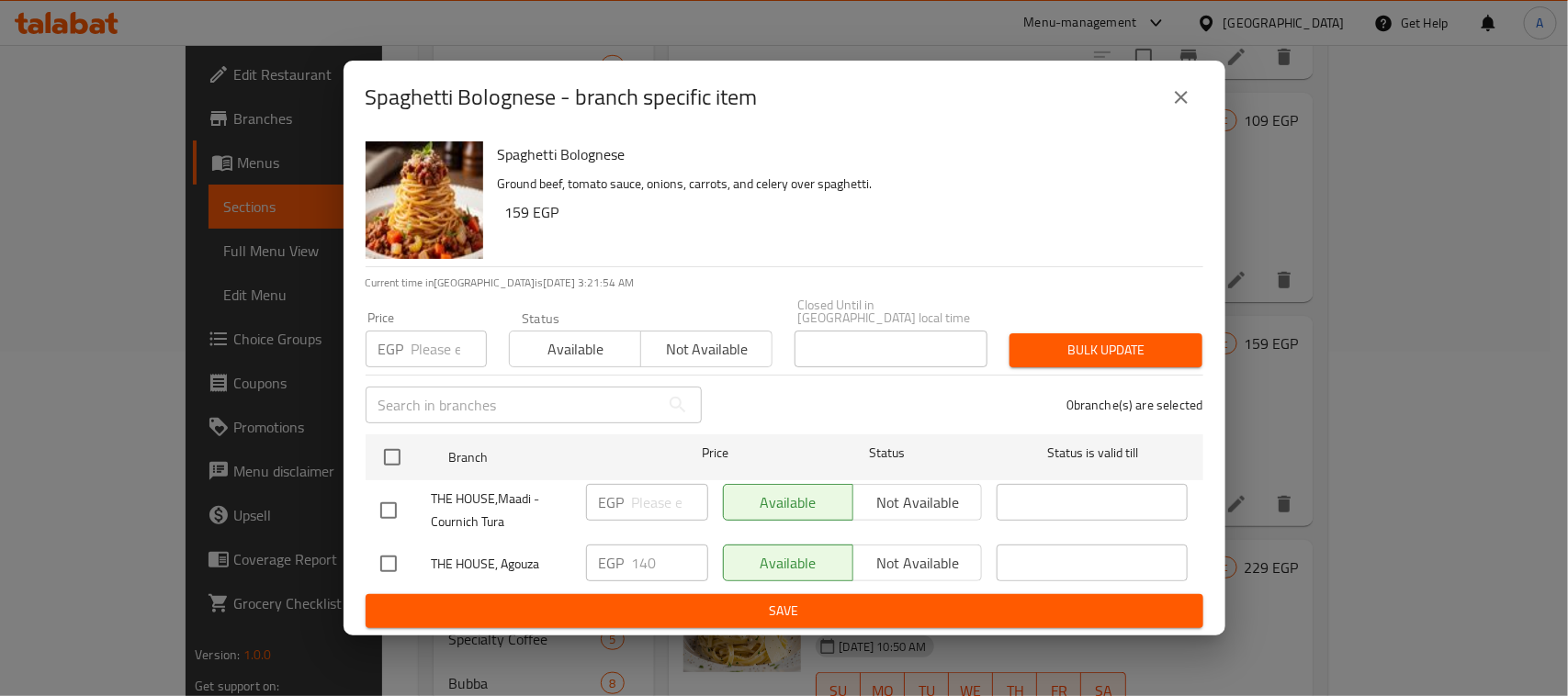
click at [1173, 95] on icon "close" at bounding box center [1181, 97] width 22 height 22
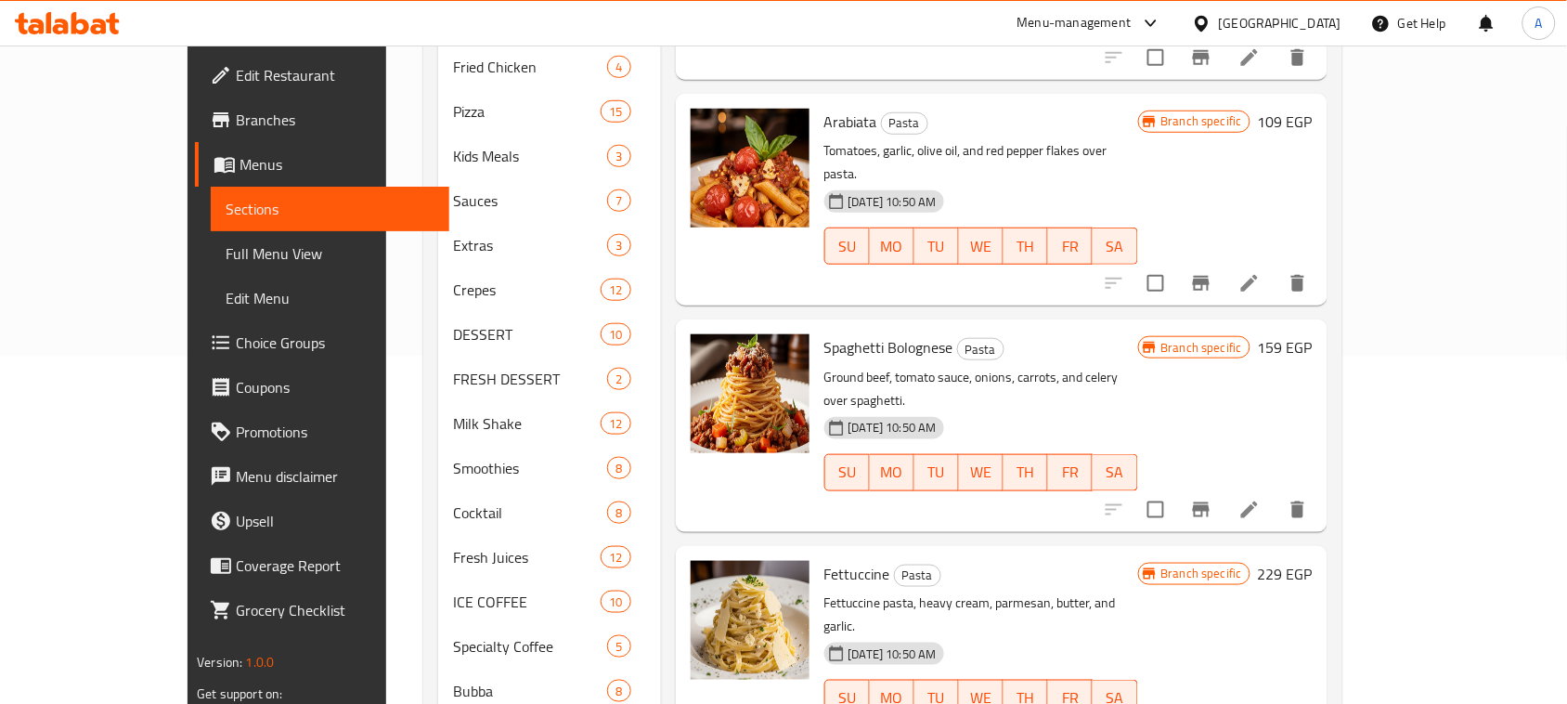
click at [825, 333] on span "Spaghetti Bolognese" at bounding box center [889, 347] width 129 height 28
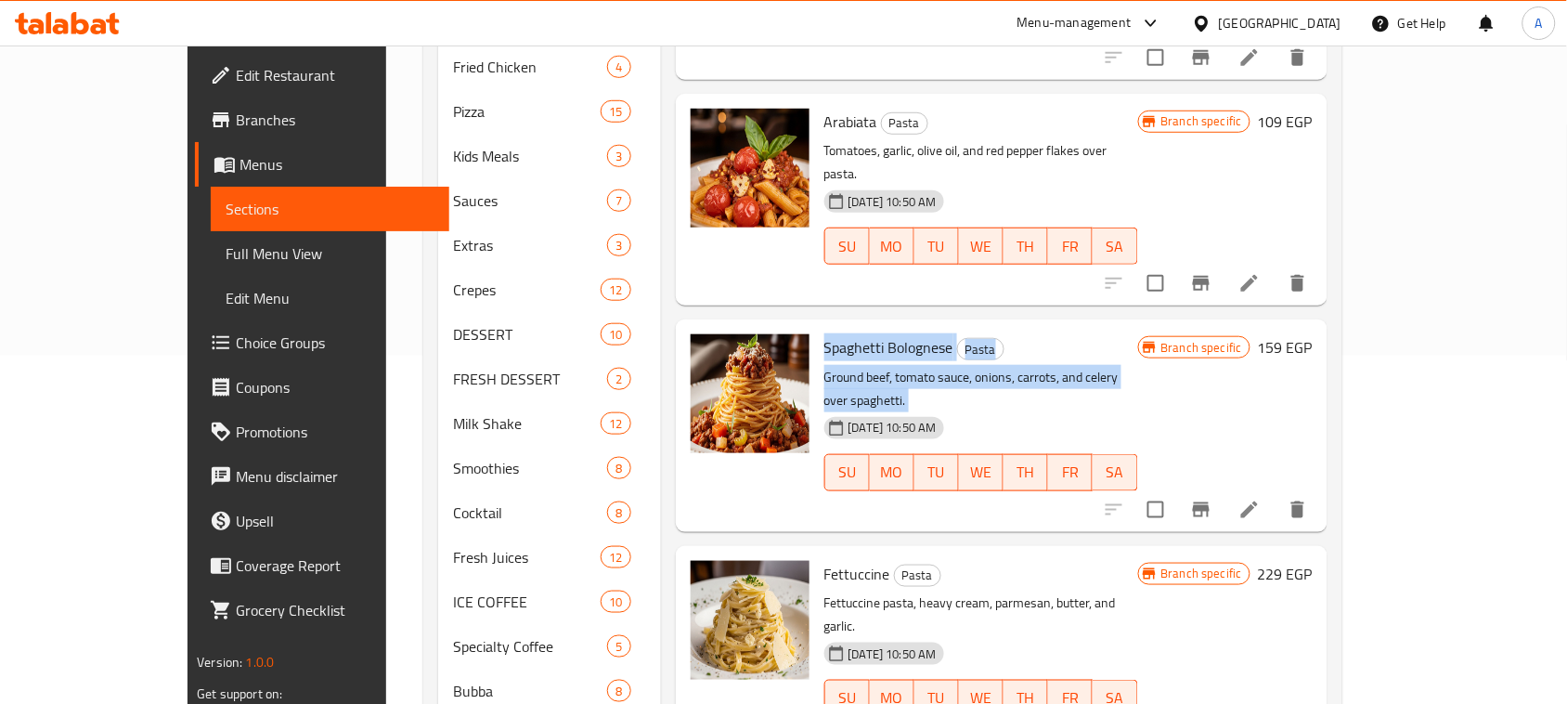
drag, startPoint x: 805, startPoint y: 276, endPoint x: 873, endPoint y: 293, distance: 70.0
click at [873, 327] on div "Spaghetti Bolognese Pasta Ground beef, tomato sauce, onions, carrots, and celer…" at bounding box center [981, 425] width 329 height 197
click at [873, 366] on p "Ground beef, tomato sauce, onions, carrots, and celery over spaghetti." at bounding box center [982, 389] width 314 height 46
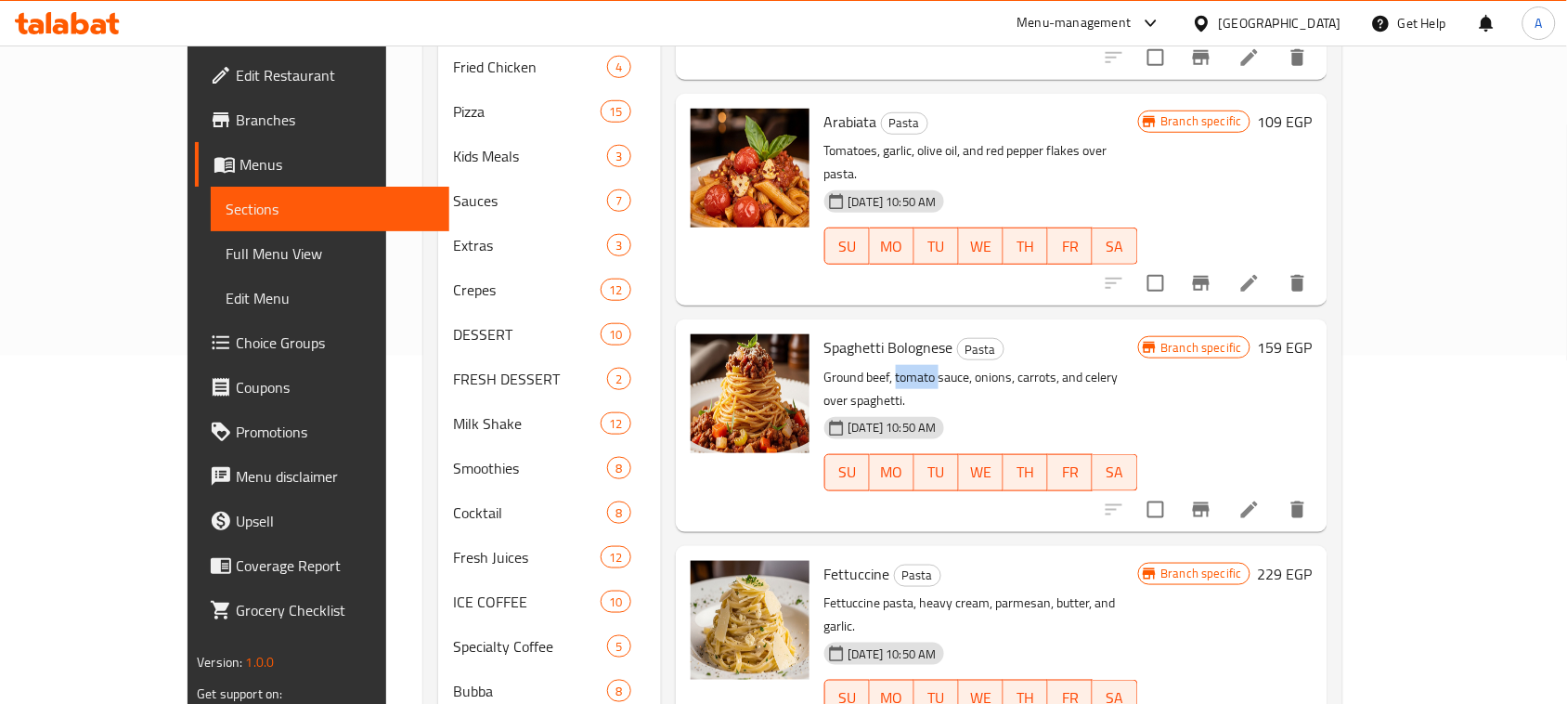
click at [873, 366] on p "Ground beef, tomato sauce, onions, carrots, and celery over spaghetti." at bounding box center [982, 389] width 314 height 46
click at [843, 333] on span "Spaghetti Bolognese" at bounding box center [889, 347] width 129 height 28
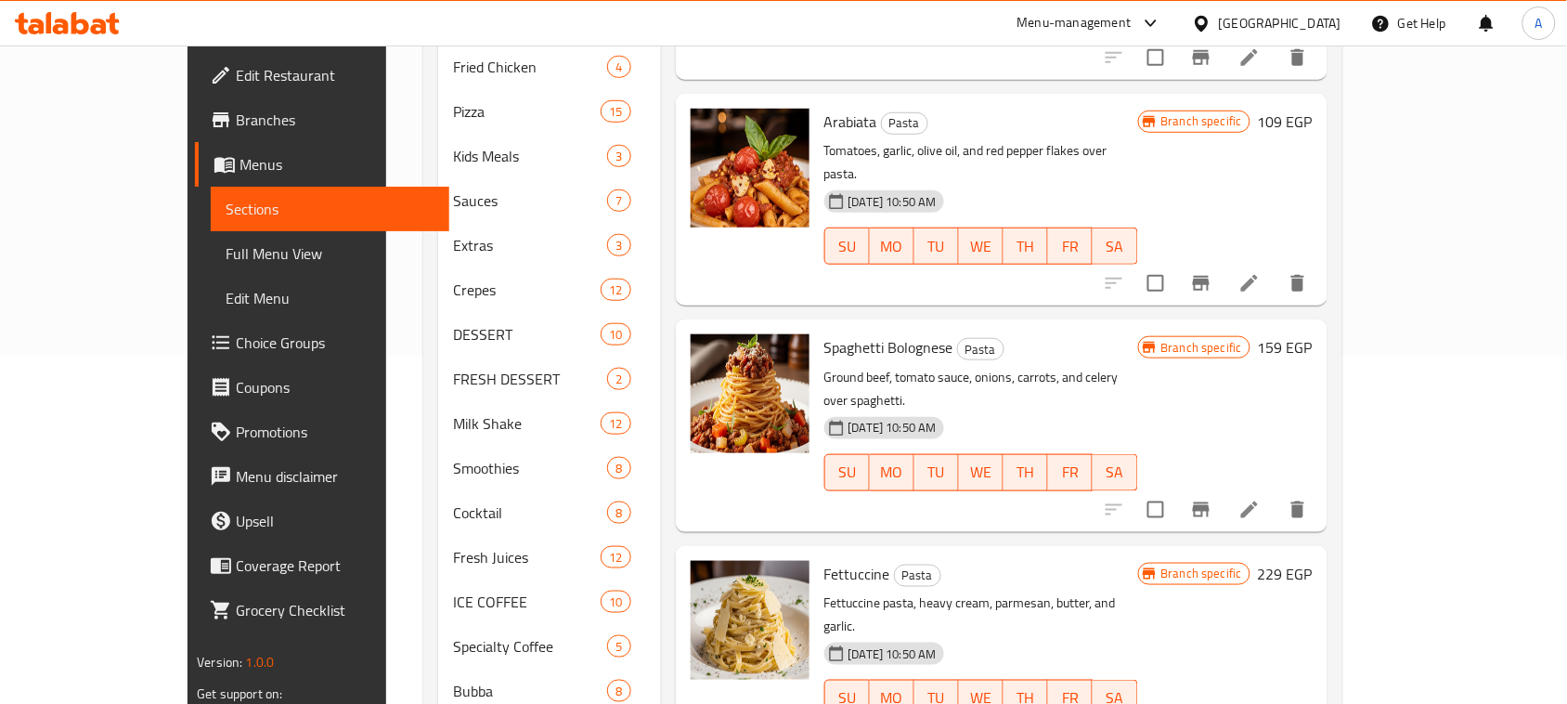
click at [860, 366] on p "Ground beef, tomato sauce, onions, carrots, and celery over spaghetti." at bounding box center [982, 389] width 314 height 46
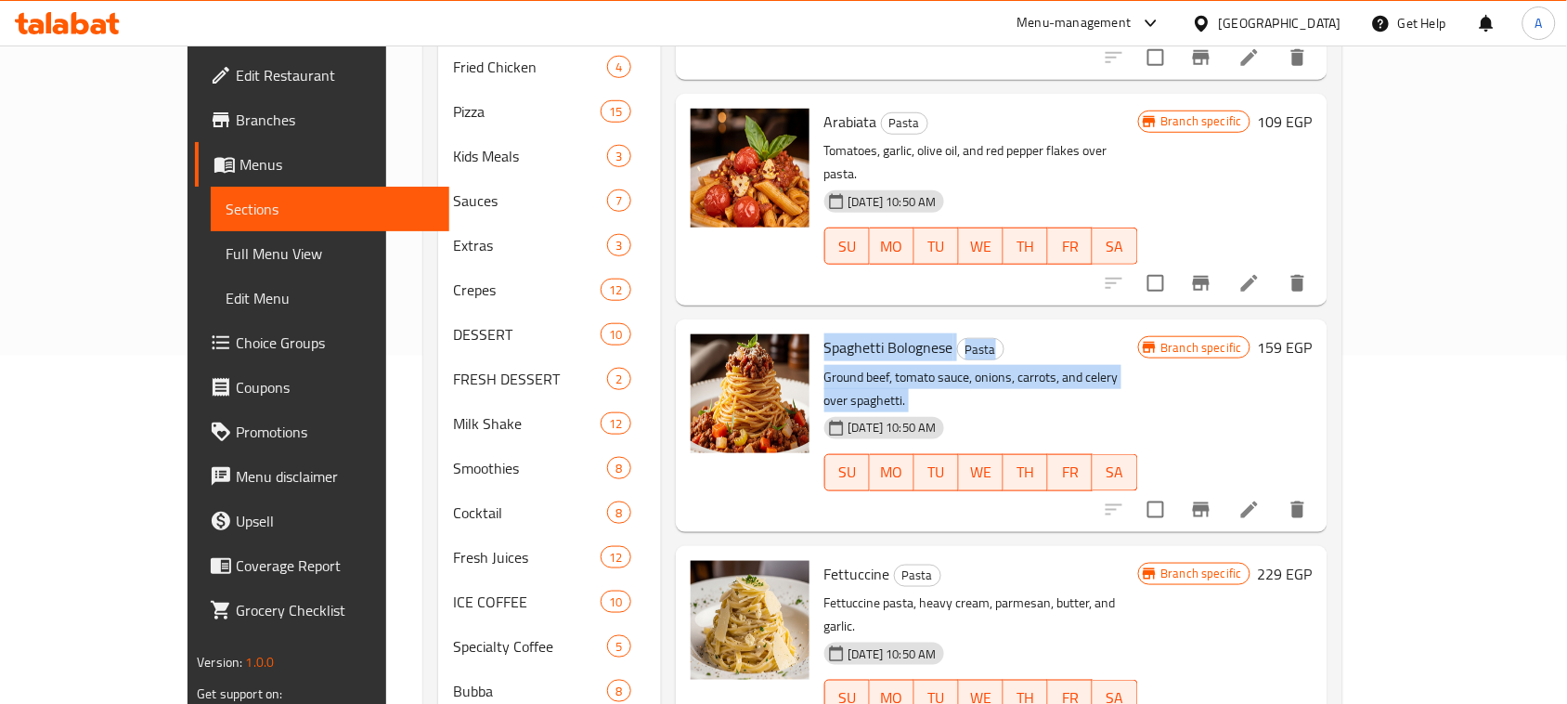
drag, startPoint x: 860, startPoint y: 291, endPoint x: 839, endPoint y: 280, distance: 24.1
click at [841, 327] on div "Spaghetti Bolognese Pasta Ground beef, tomato sauce, onions, carrots, and celer…" at bounding box center [981, 425] width 329 height 197
click at [838, 333] on span "Spaghetti Bolognese" at bounding box center [889, 347] width 129 height 28
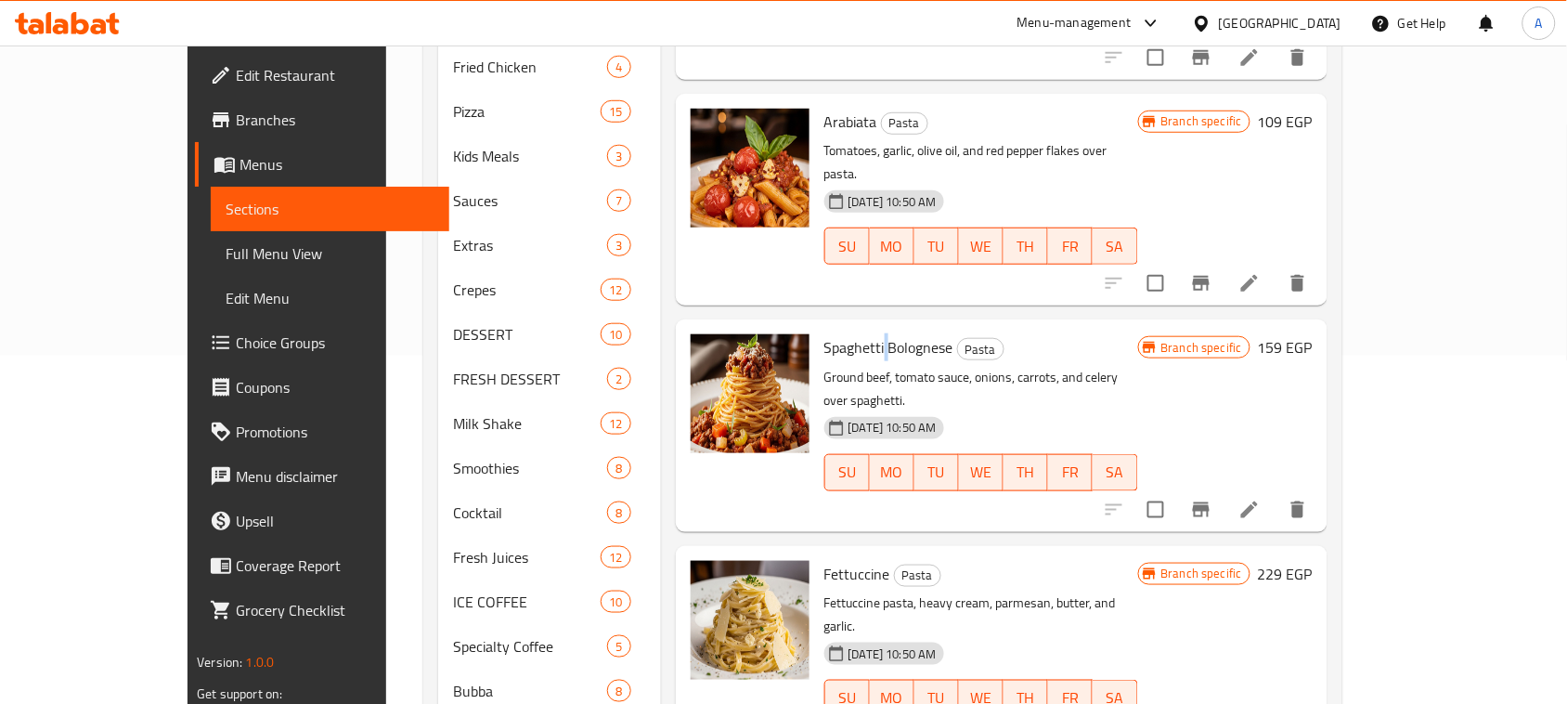
click at [838, 333] on span "Spaghetti Bolognese" at bounding box center [889, 347] width 129 height 28
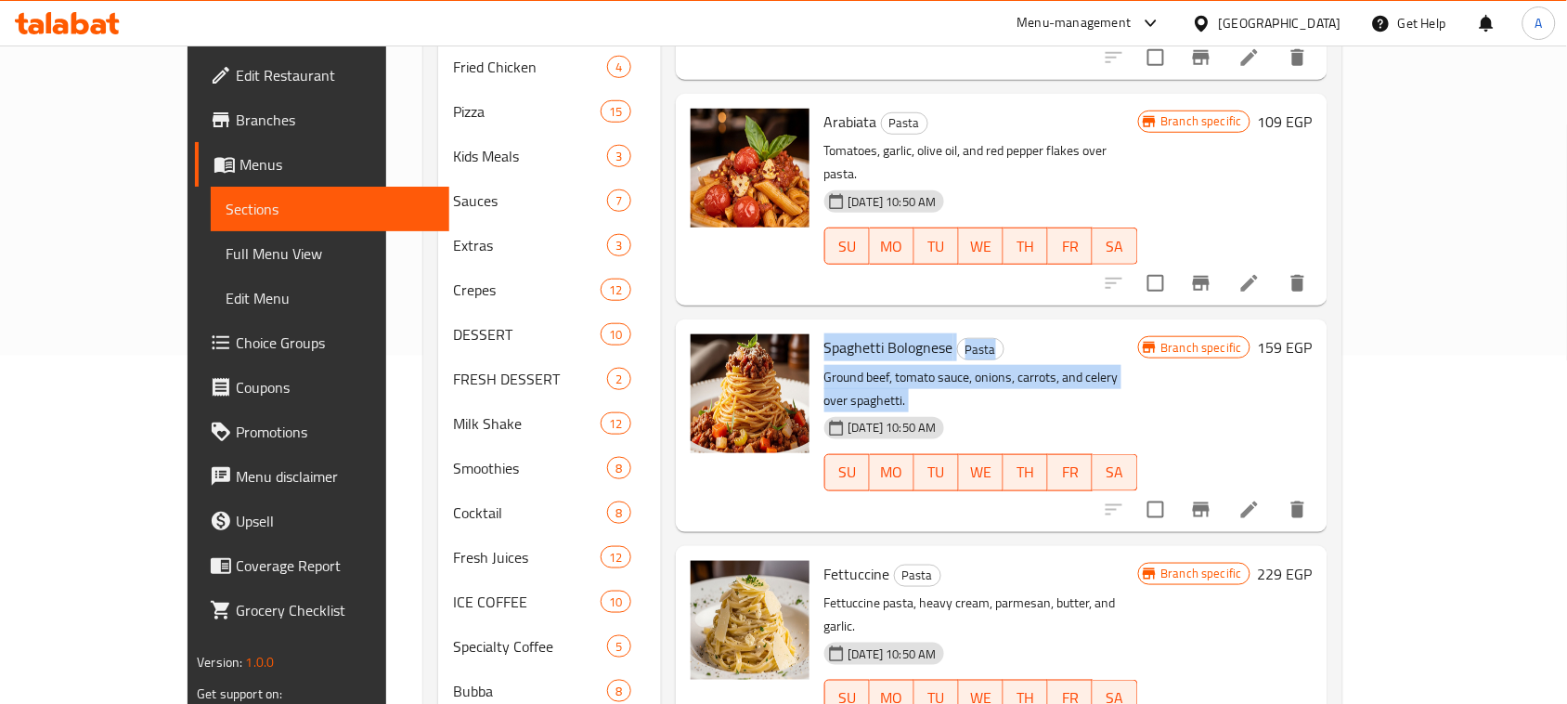
drag, startPoint x: 838, startPoint y: 279, endPoint x: 859, endPoint y: 297, distance: 28.3
click at [859, 327] on div "Spaghetti Bolognese Pasta Ground beef, tomato sauce, onions, carrots, and celer…" at bounding box center [981, 425] width 329 height 197
click at [859, 366] on p "Ground beef, tomato sauce, onions, carrots, and celery over spaghetti." at bounding box center [982, 389] width 314 height 46
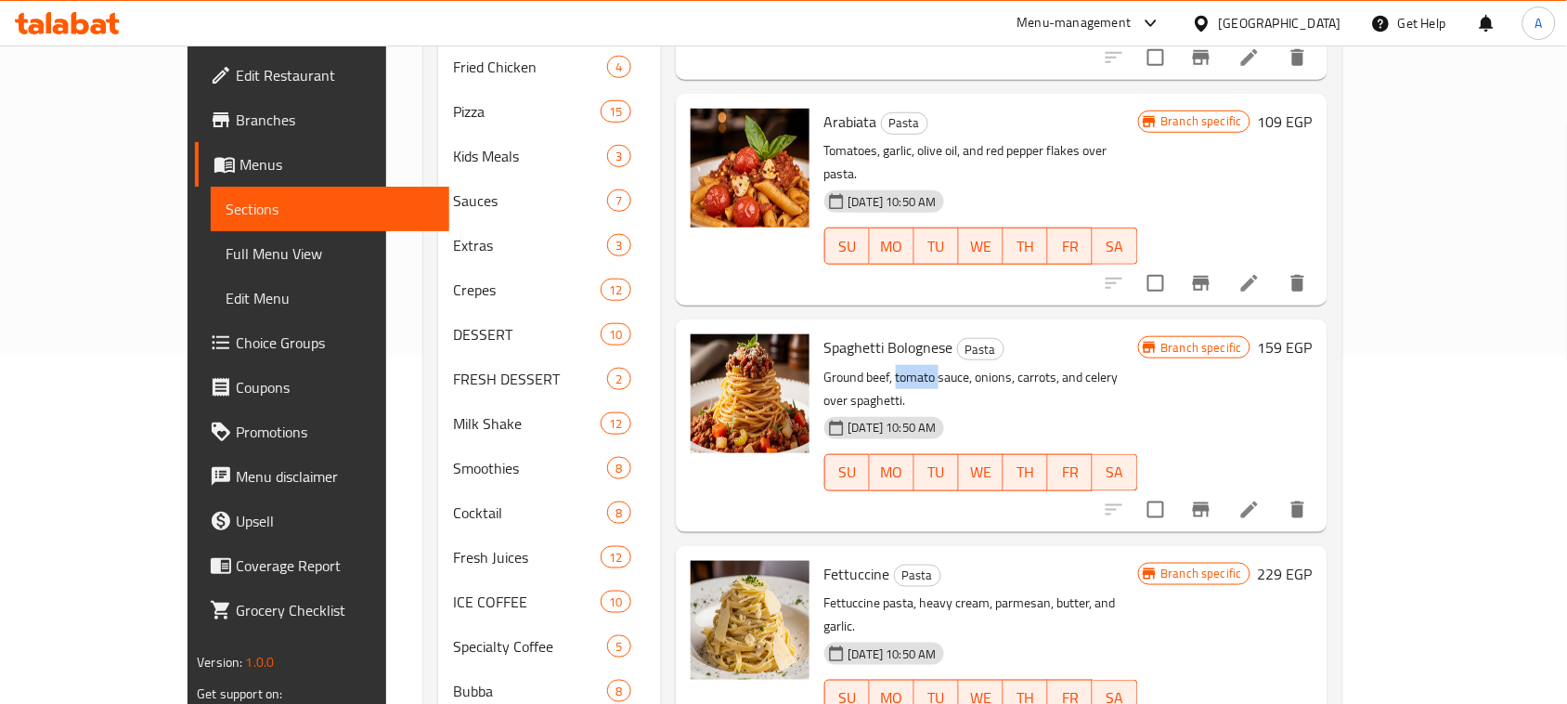
click at [859, 366] on p "Ground beef, tomato sauce, onions, carrots, and celery over spaghetti." at bounding box center [982, 389] width 314 height 46
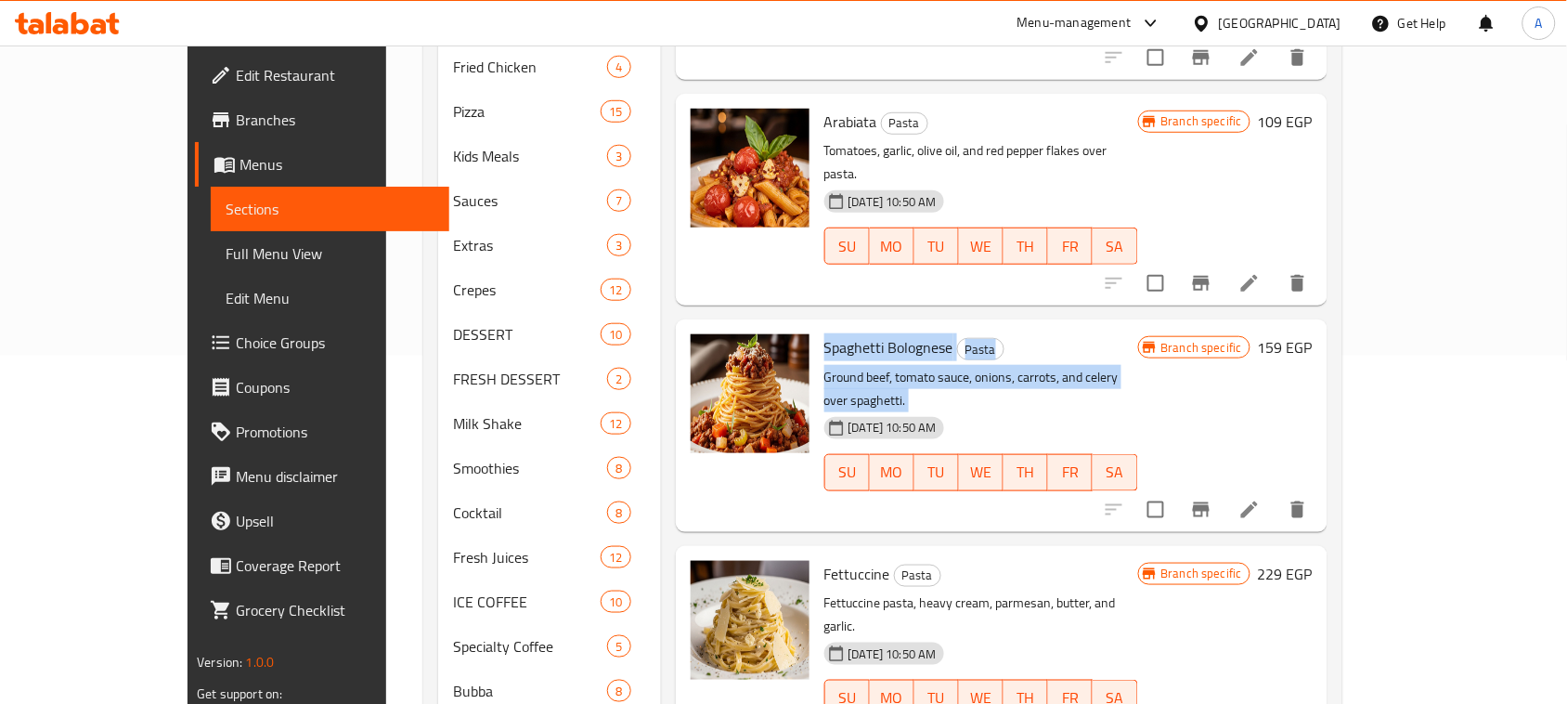
drag, startPoint x: 859, startPoint y: 297, endPoint x: 817, endPoint y: 275, distance: 47.4
click at [817, 327] on div "Spaghetti Bolognese Pasta Ground beef, tomato sauce, onions, carrots, and celer…" at bounding box center [981, 425] width 329 height 197
click at [825, 333] on span "Spaghetti Bolognese" at bounding box center [889, 347] width 129 height 28
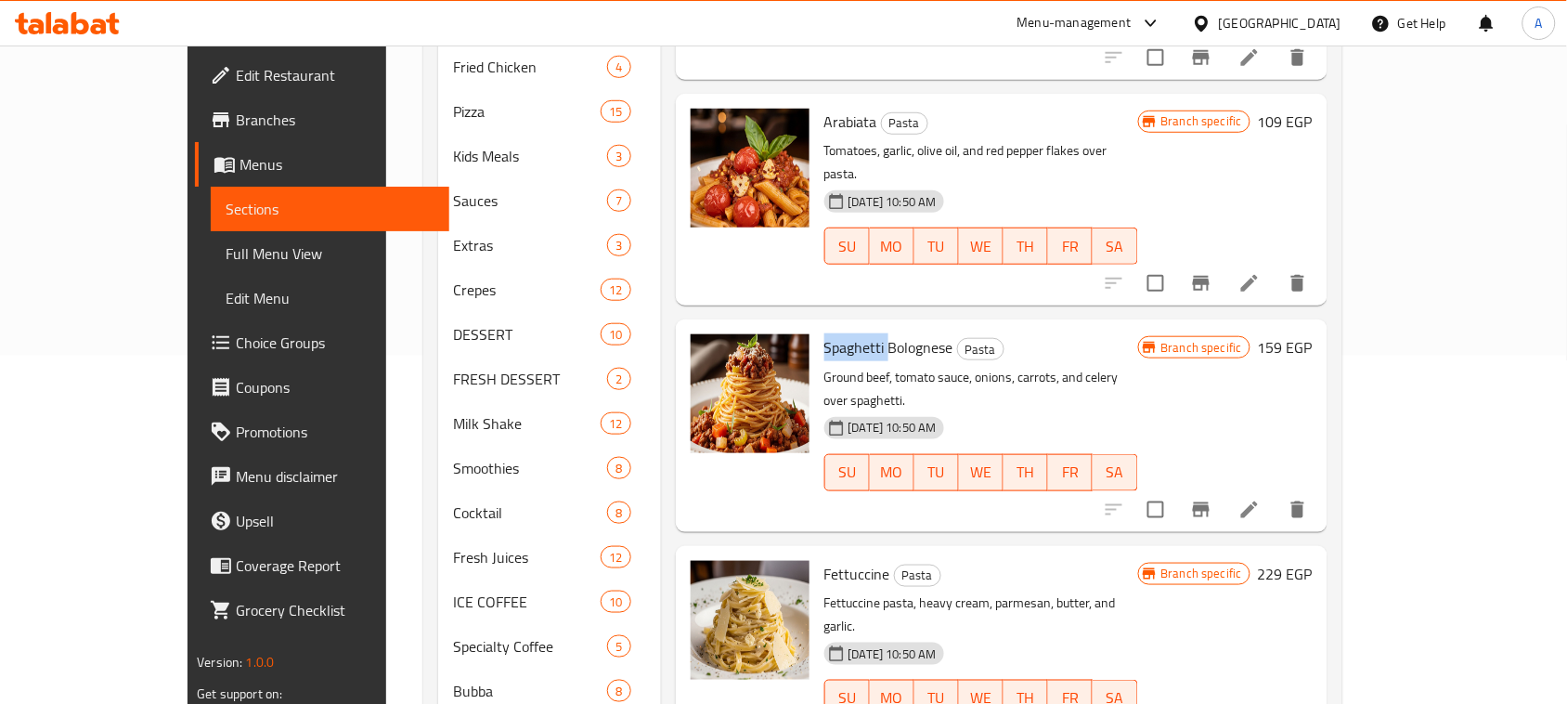
click at [825, 333] on span "Spaghetti Bolognese" at bounding box center [889, 347] width 129 height 28
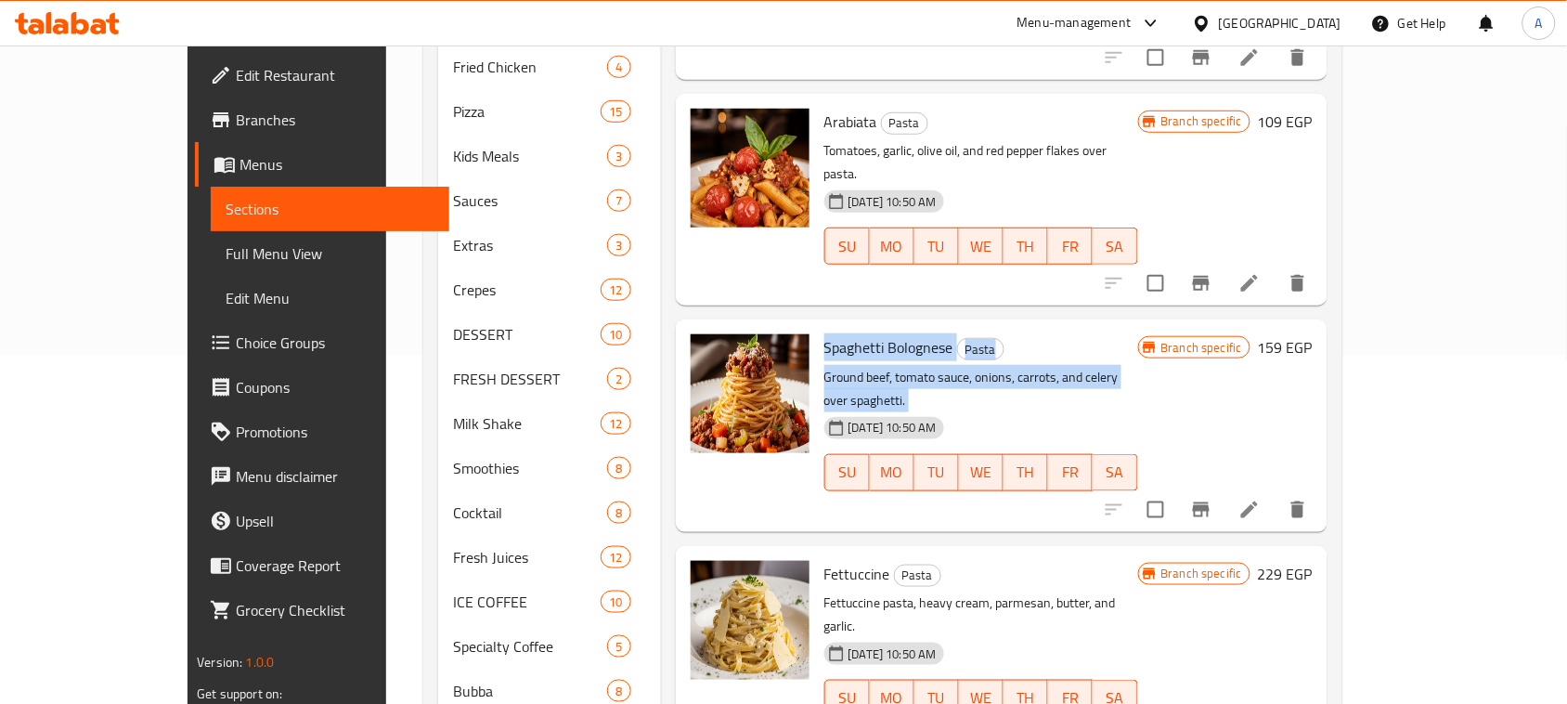
drag, startPoint x: 817, startPoint y: 275, endPoint x: 852, endPoint y: 293, distance: 39.5
click at [852, 327] on div "Spaghetti Bolognese Pasta Ground beef, tomato sauce, onions, carrots, and celer…" at bounding box center [981, 425] width 329 height 197
click at [852, 366] on p "Ground beef, tomato sauce, onions, carrots, and celery over spaghetti." at bounding box center [982, 389] width 314 height 46
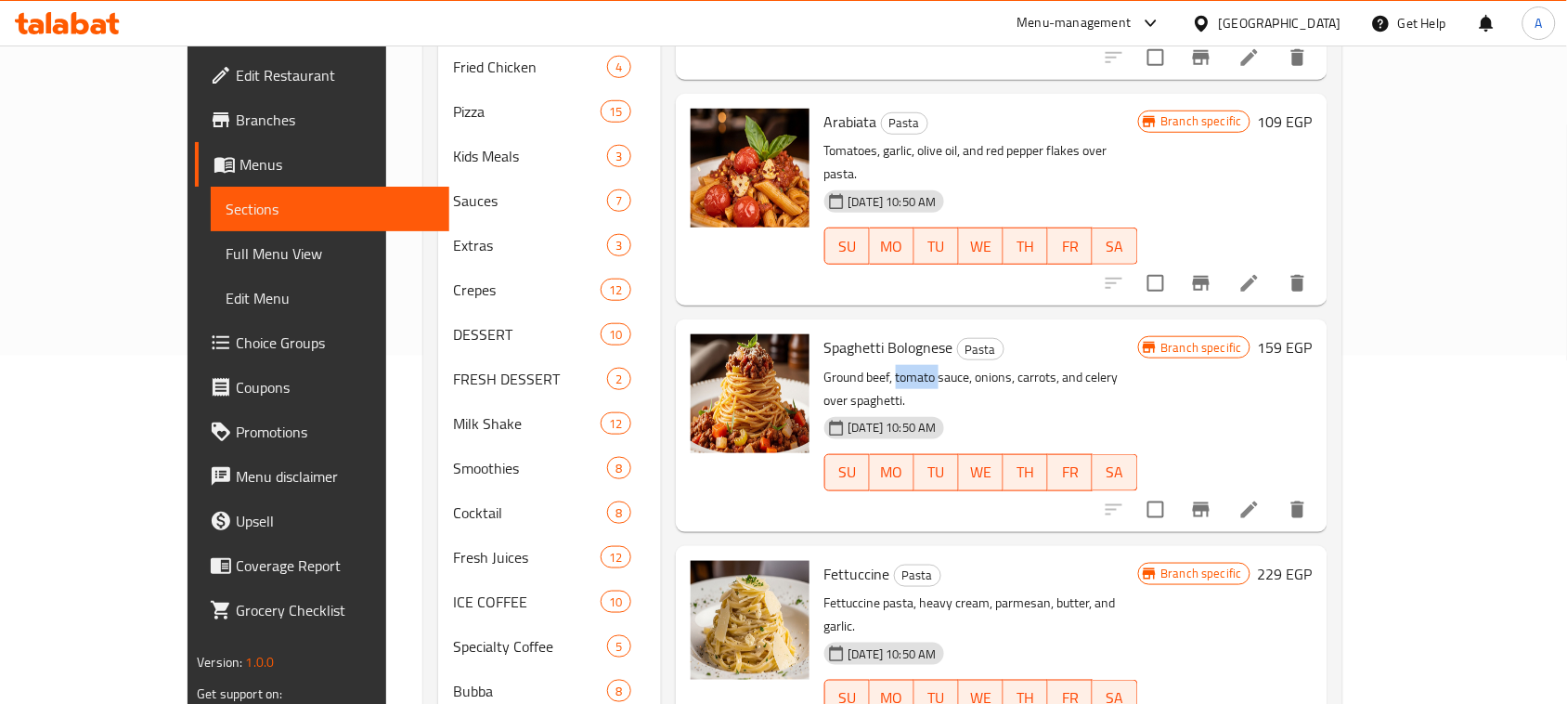
click at [852, 366] on p "Ground beef, tomato sauce, onions, carrots, and celery over spaghetti." at bounding box center [982, 389] width 314 height 46
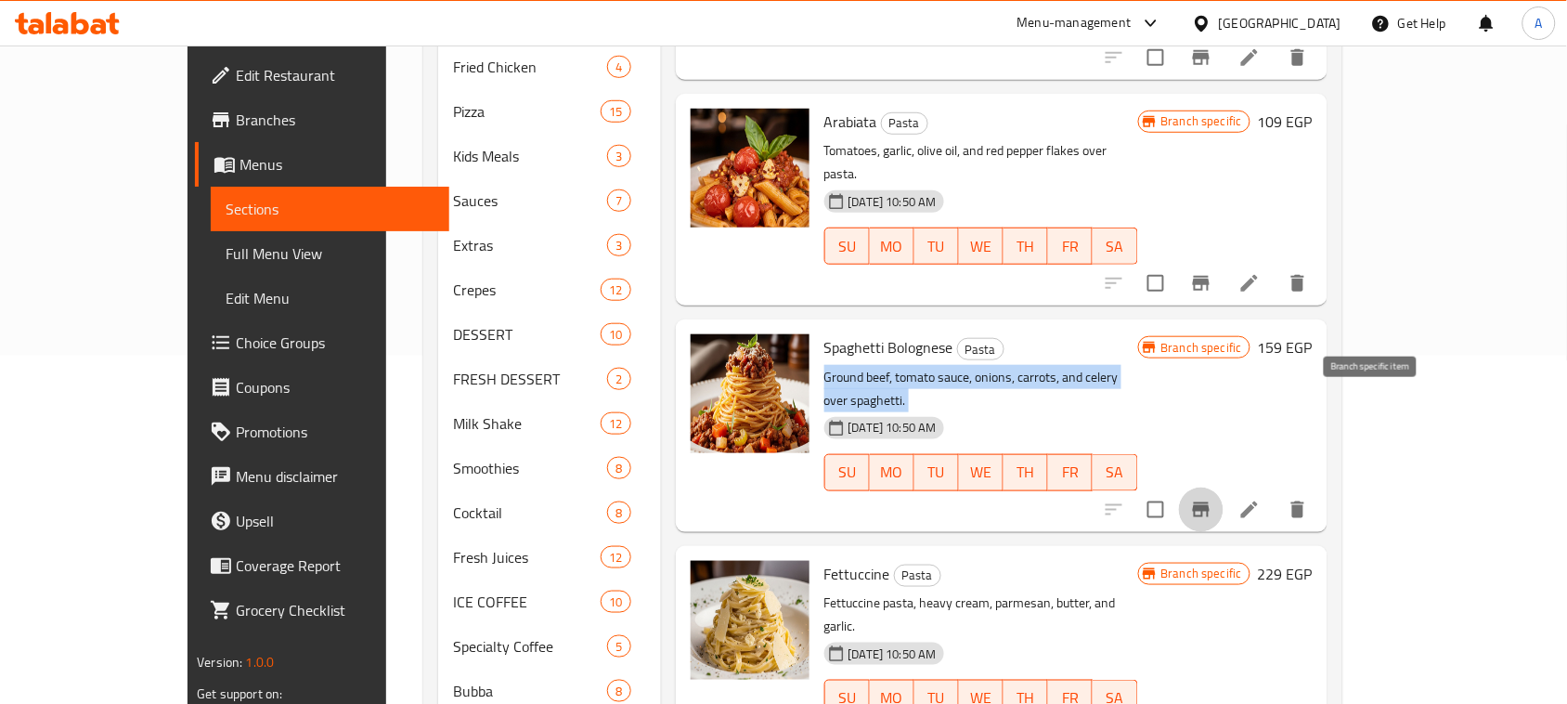
click at [1210, 502] on icon "Branch-specific-item" at bounding box center [1201, 509] width 17 height 15
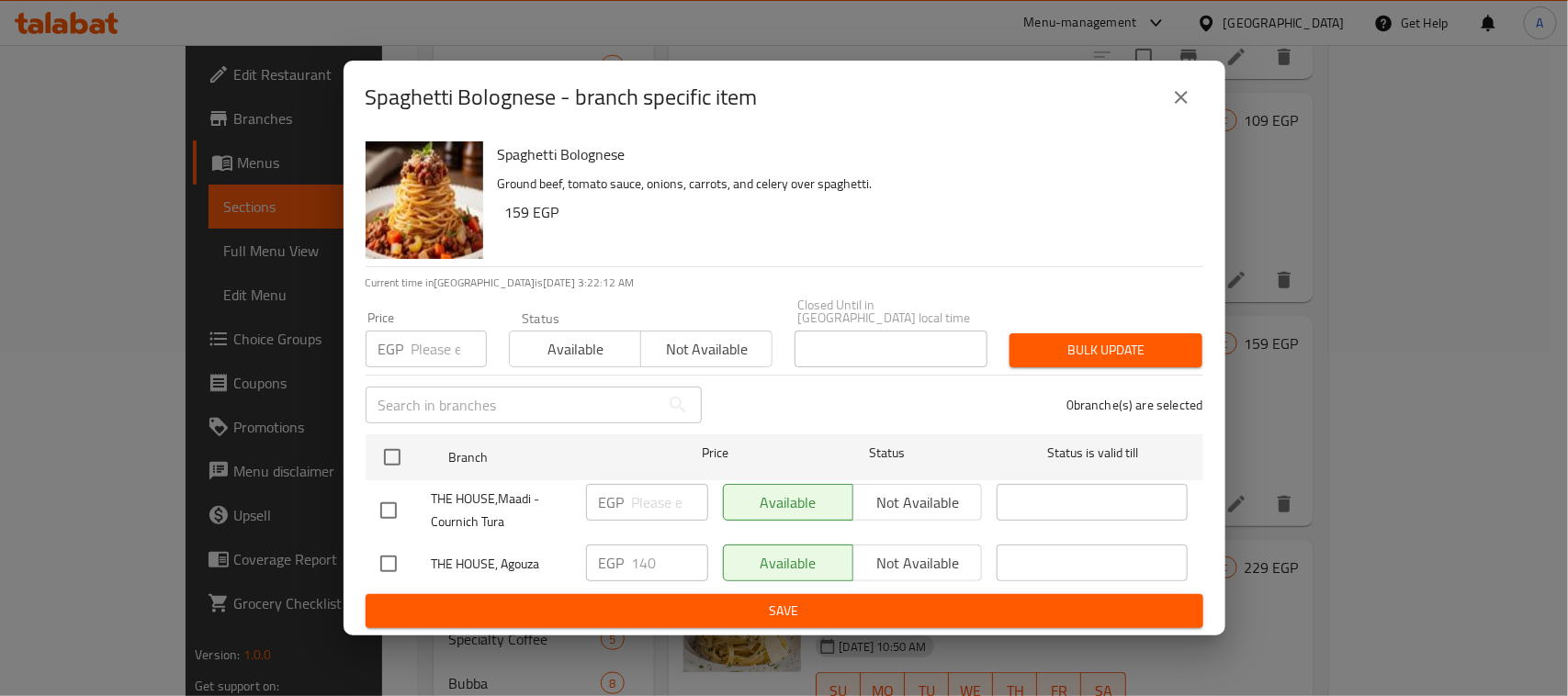
click at [374, 561] on input "checkbox" at bounding box center [388, 564] width 39 height 39
checkbox input "true"
click at [903, 552] on span "Not available" at bounding box center [918, 563] width 115 height 27
click at [884, 599] on span "Save" at bounding box center [784, 610] width 808 height 23
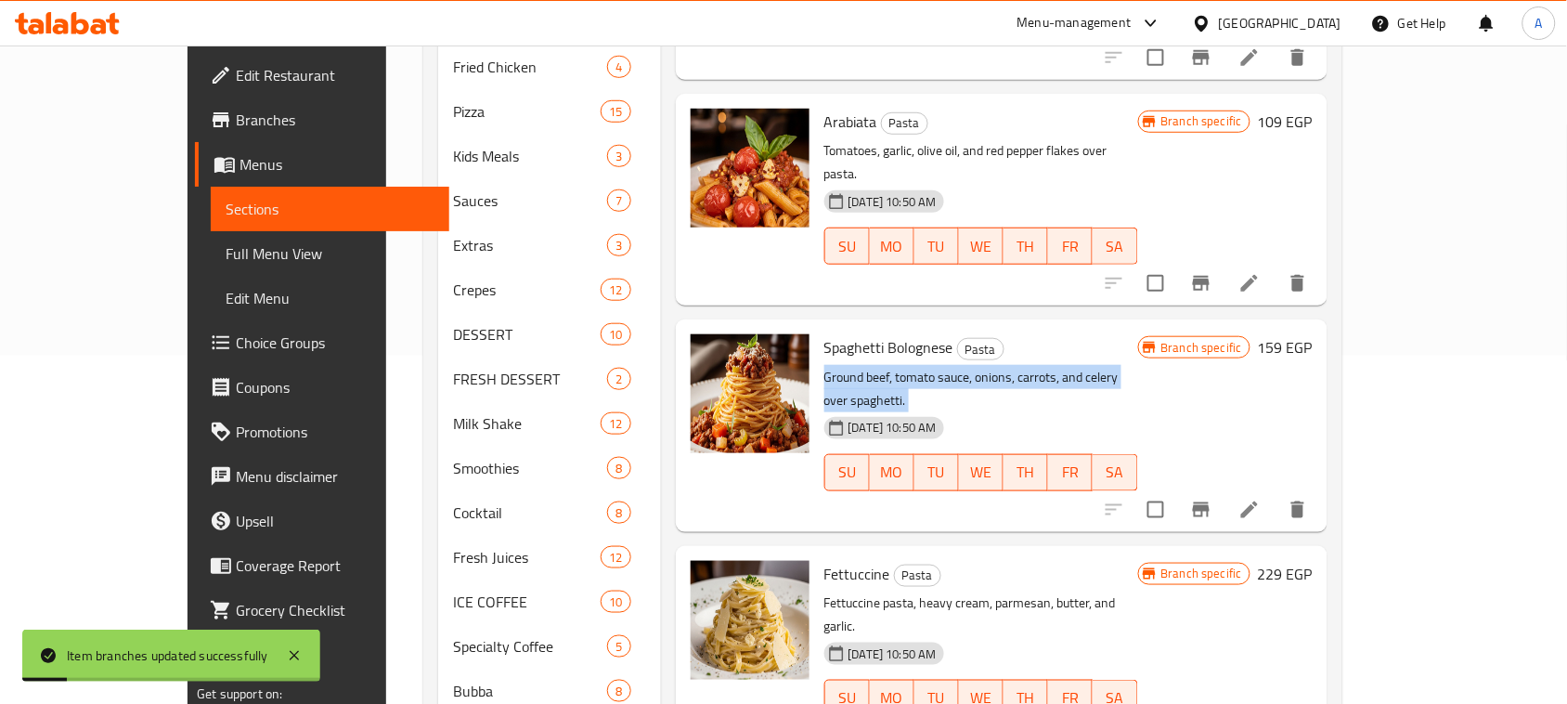
click at [1093, 366] on p "Ground beef, tomato sauce, onions, carrots, and celery over spaghetti." at bounding box center [982, 389] width 314 height 46
click at [1015, 366] on p "Ground beef, tomato sauce, onions, carrots, and celery over spaghetti." at bounding box center [982, 389] width 314 height 46
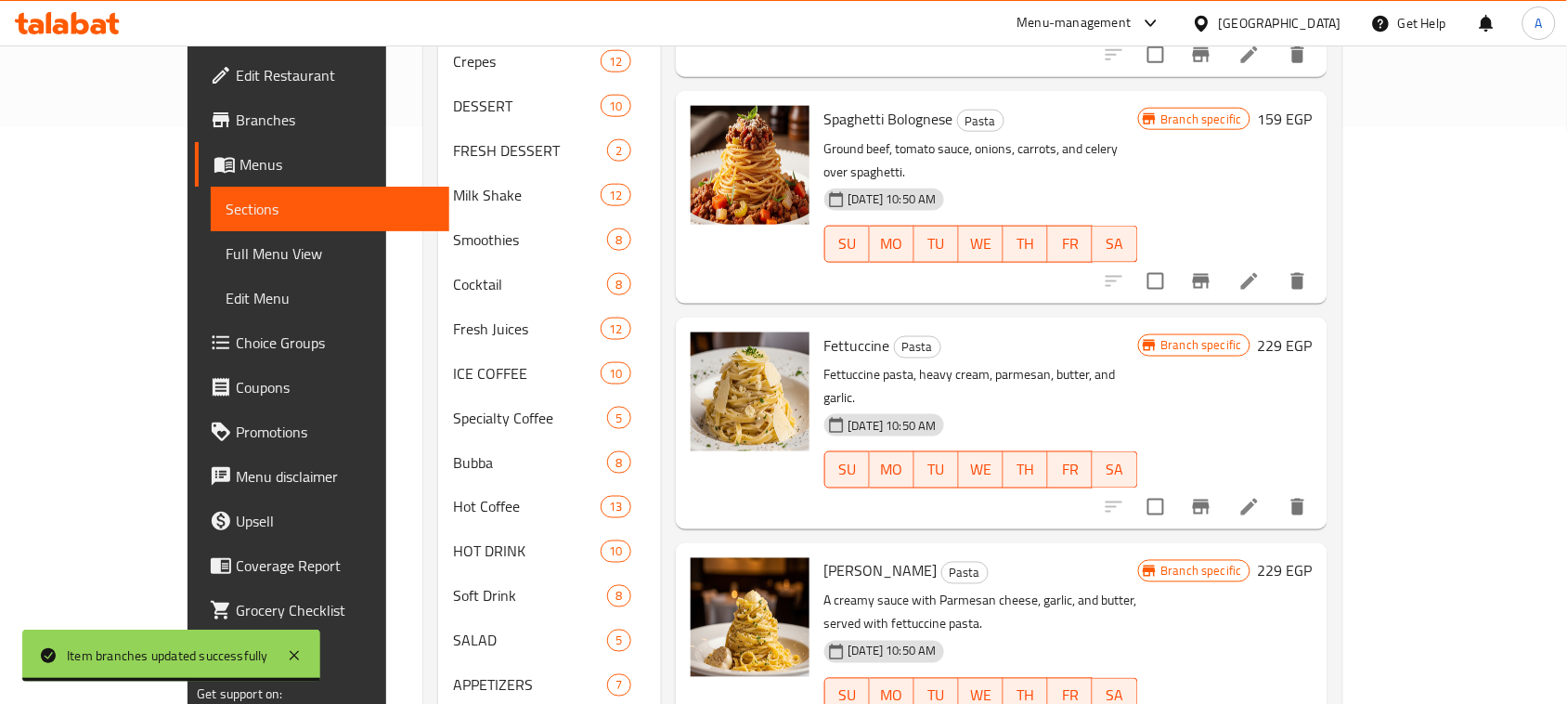
scroll to position [580, 0]
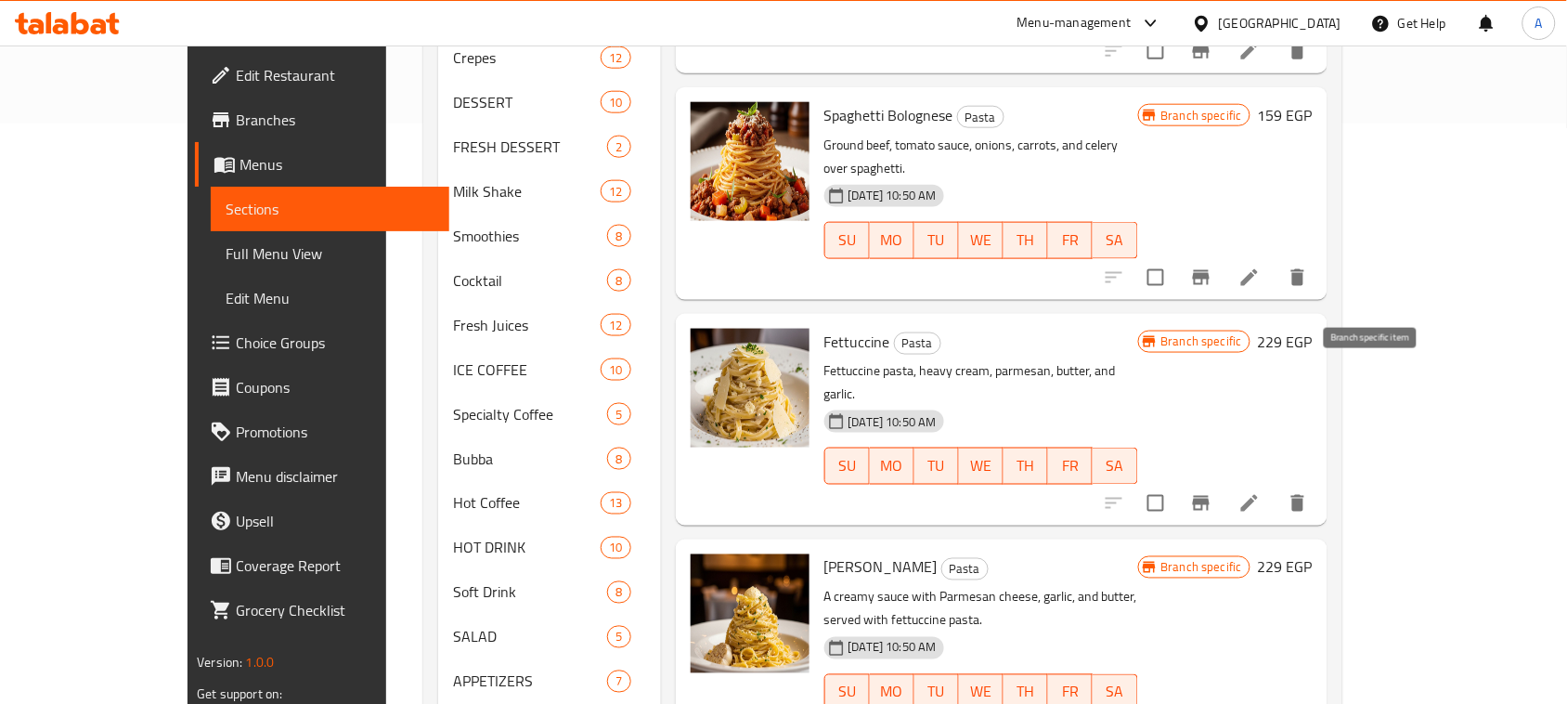
click at [1213, 492] on icon "Branch-specific-item" at bounding box center [1201, 503] width 22 height 22
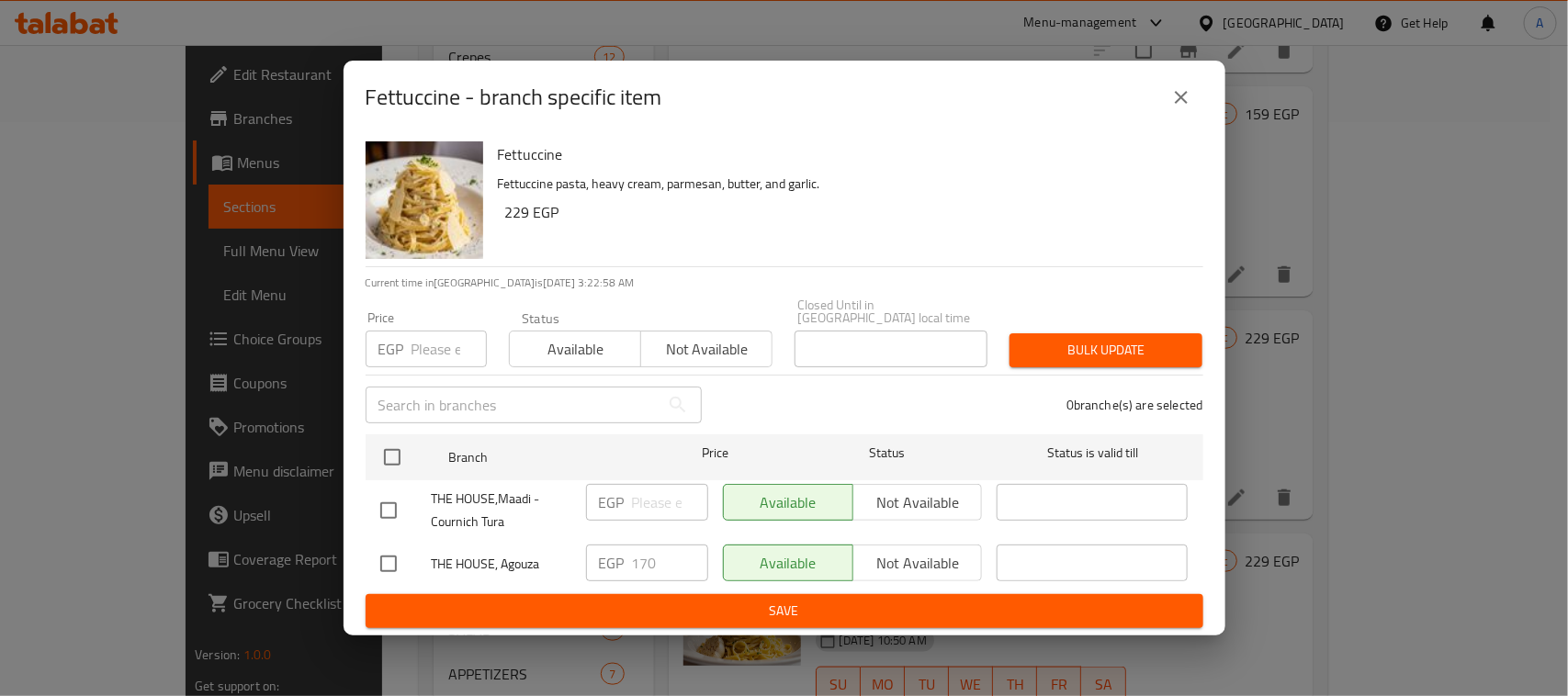
click at [1174, 107] on icon "close" at bounding box center [1181, 97] width 22 height 22
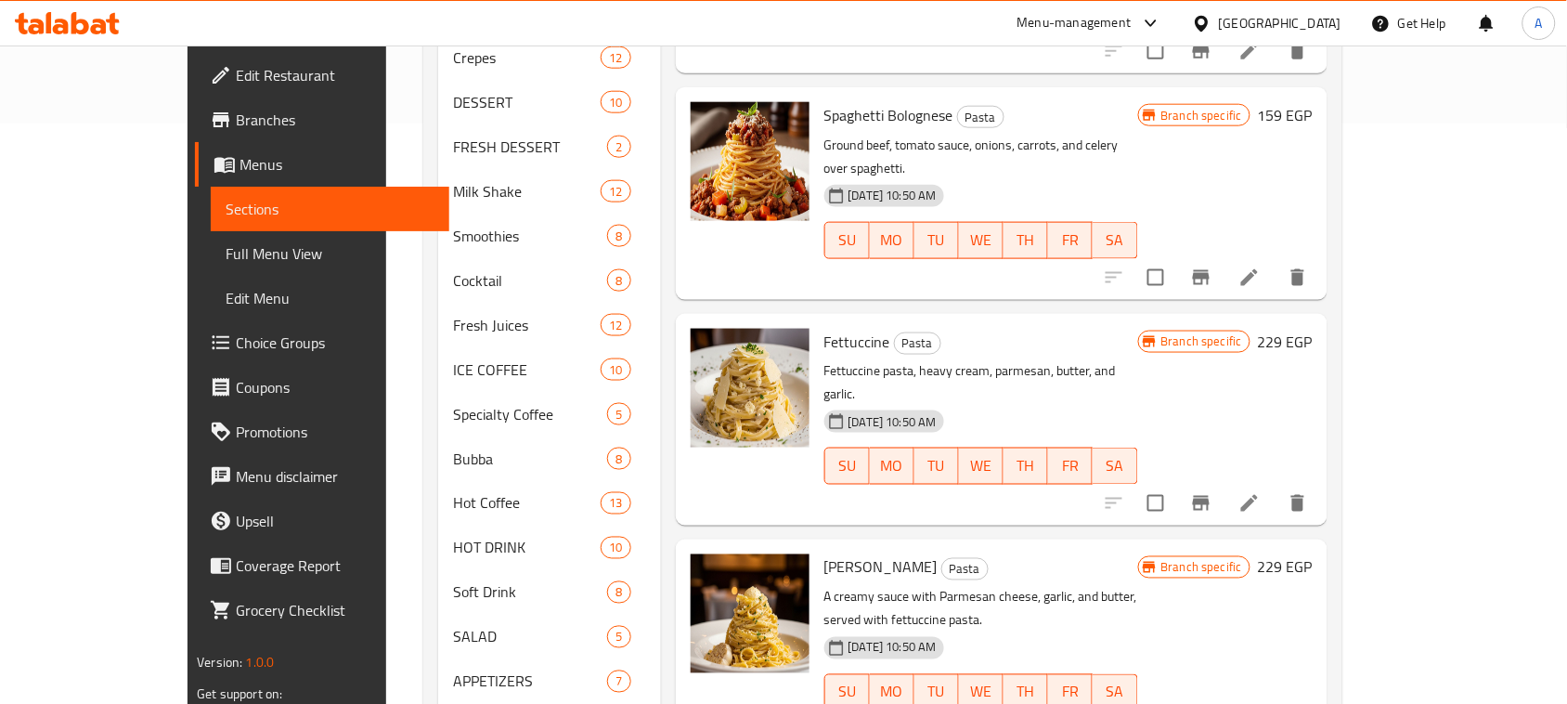
click at [1210, 496] on icon "Branch-specific-item" at bounding box center [1201, 503] width 17 height 15
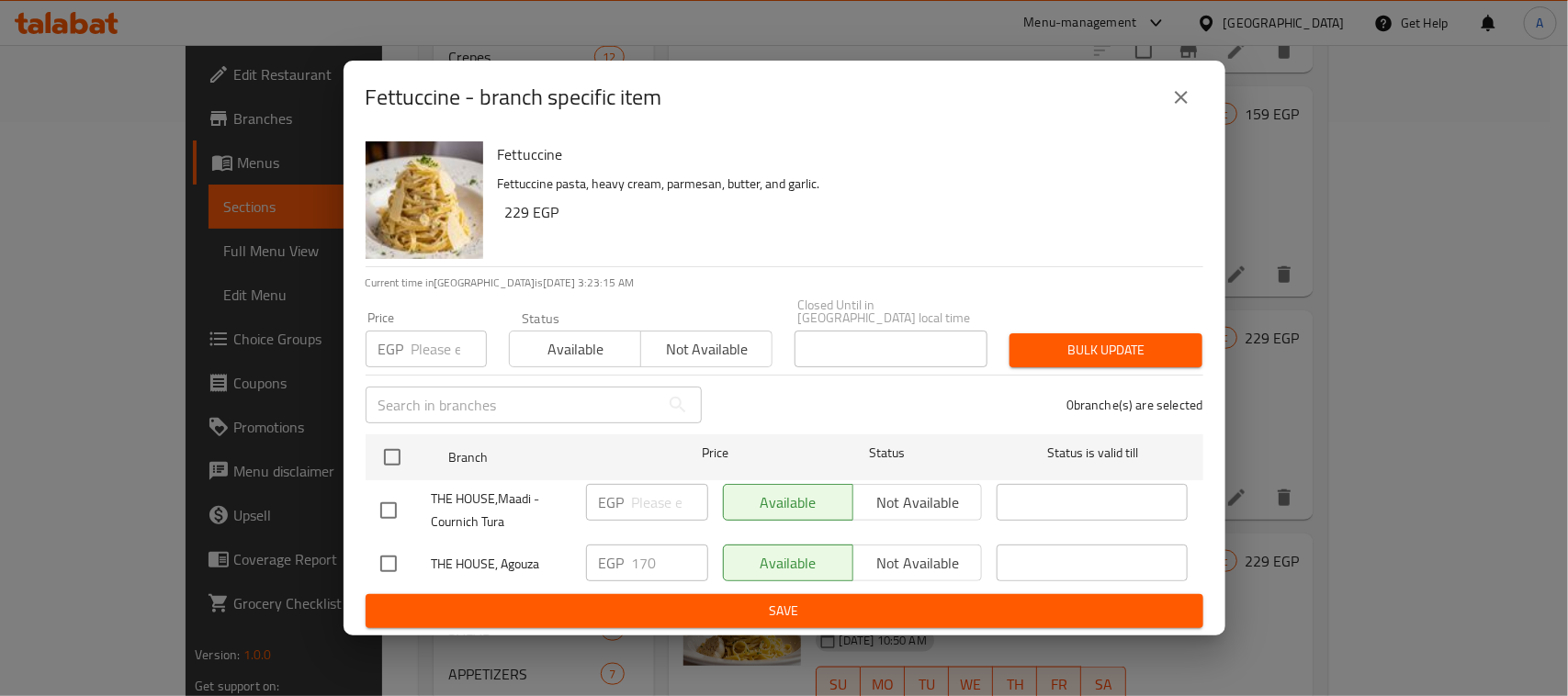
click at [395, 558] on input "checkbox" at bounding box center [388, 564] width 39 height 39
checkbox input "true"
drag, startPoint x: 876, startPoint y: 554, endPoint x: 870, endPoint y: 615, distance: 61.3
click at [877, 554] on span "Not available" at bounding box center [918, 563] width 115 height 27
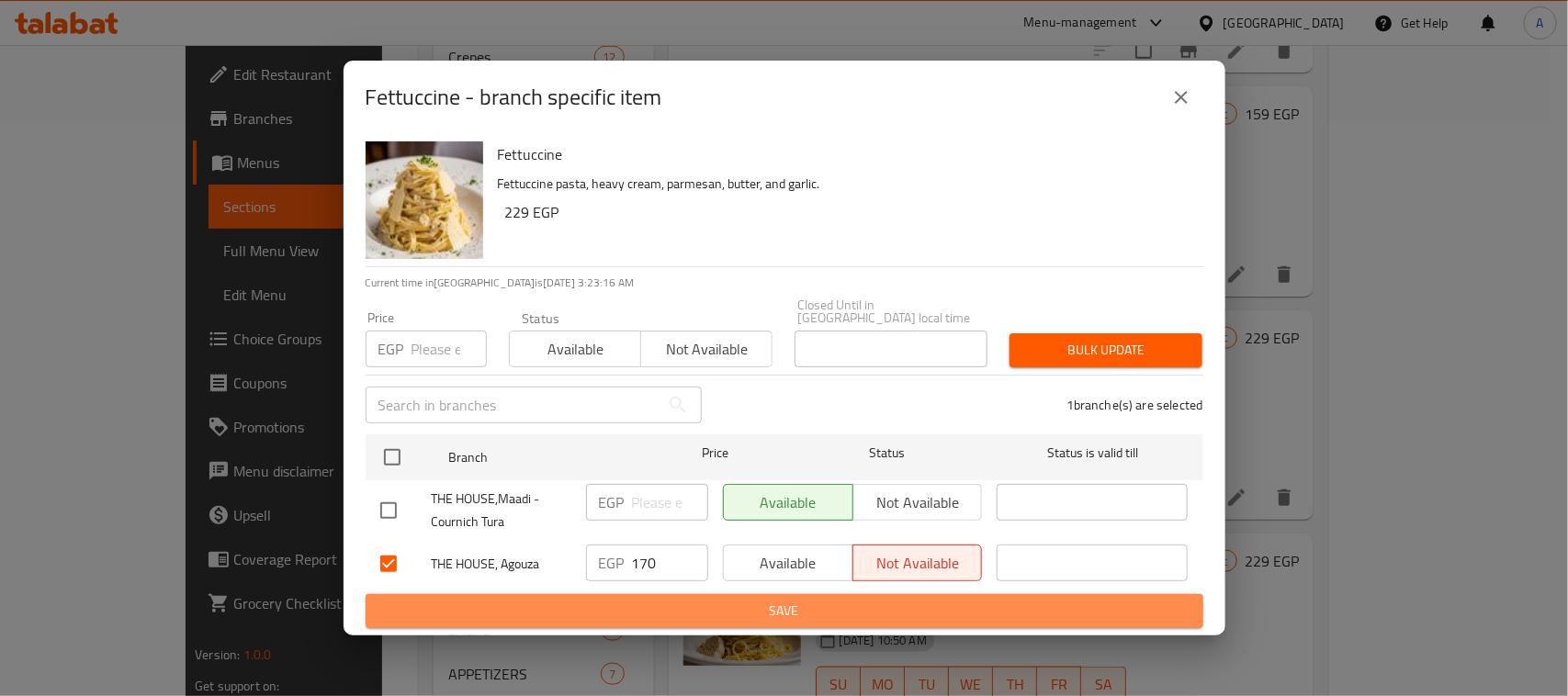
click at [861, 599] on span "Save" at bounding box center [784, 610] width 808 height 23
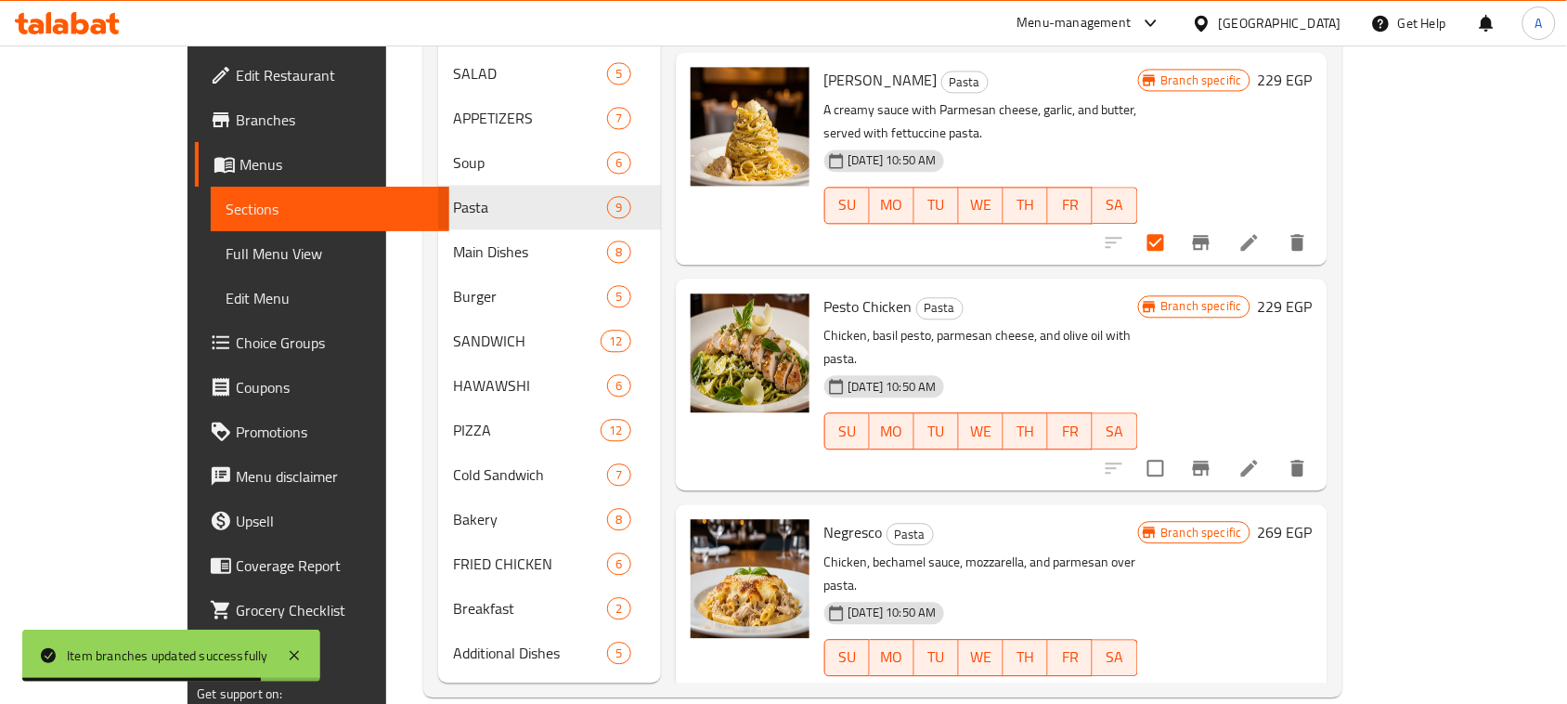
scroll to position [167, 0]
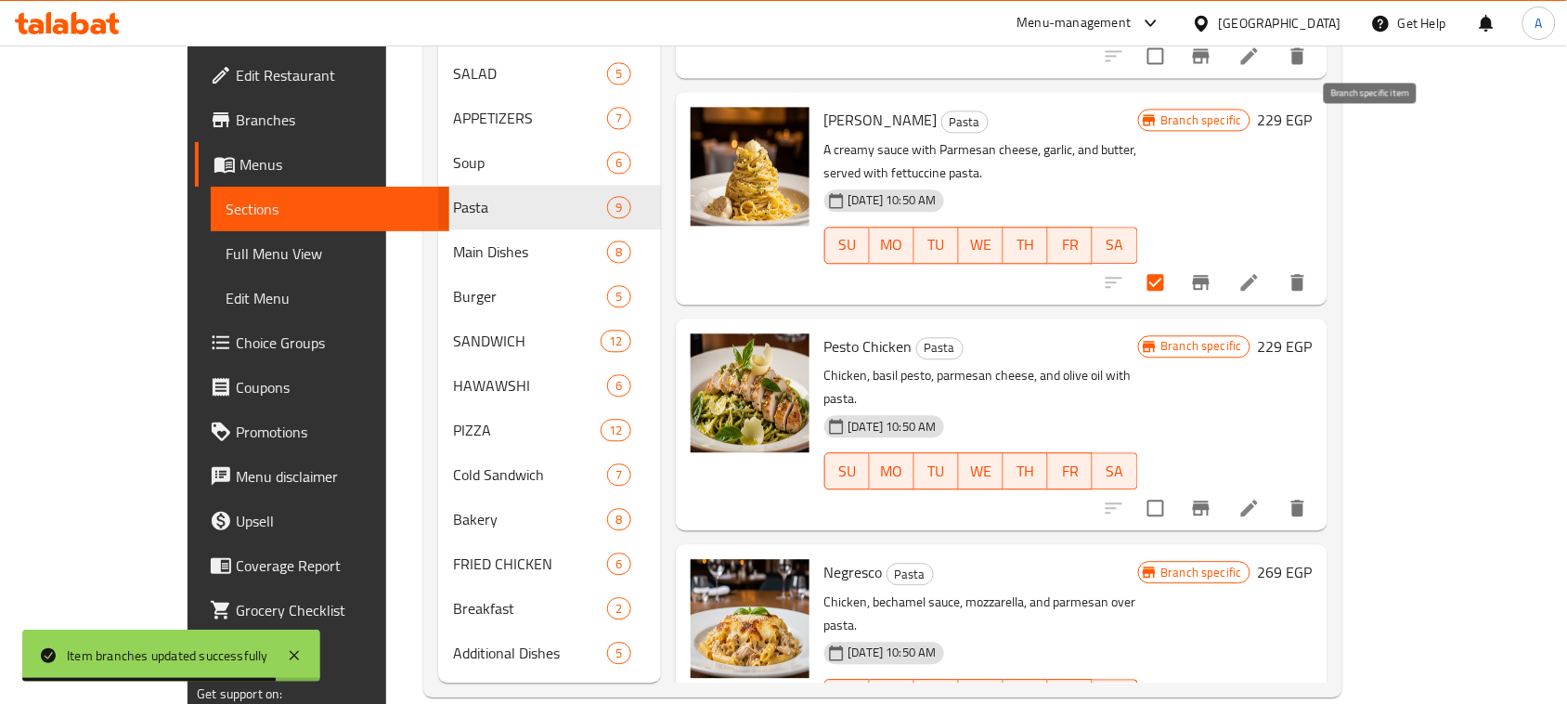
click at [1210, 275] on icon "Branch-specific-item" at bounding box center [1201, 282] width 17 height 15
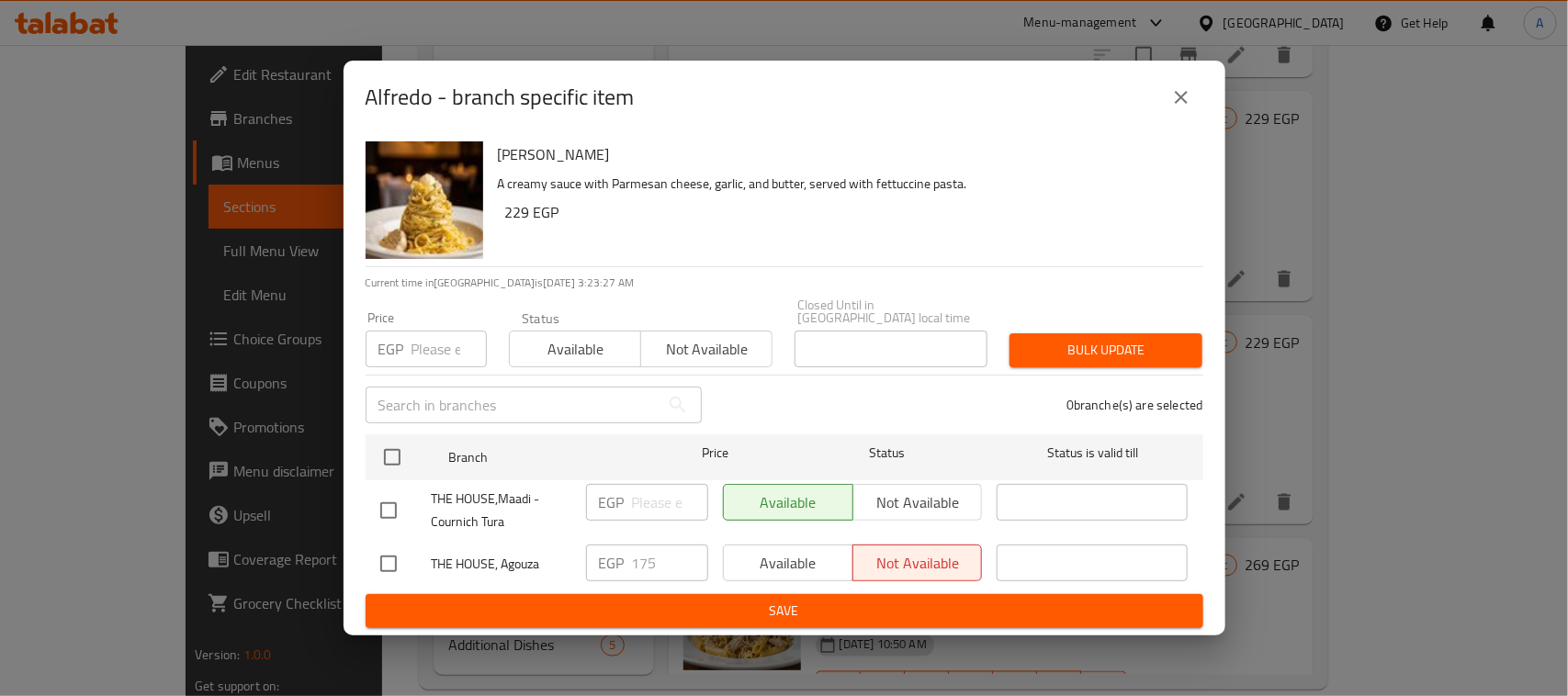
click at [1176, 94] on icon "close" at bounding box center [1181, 97] width 22 height 22
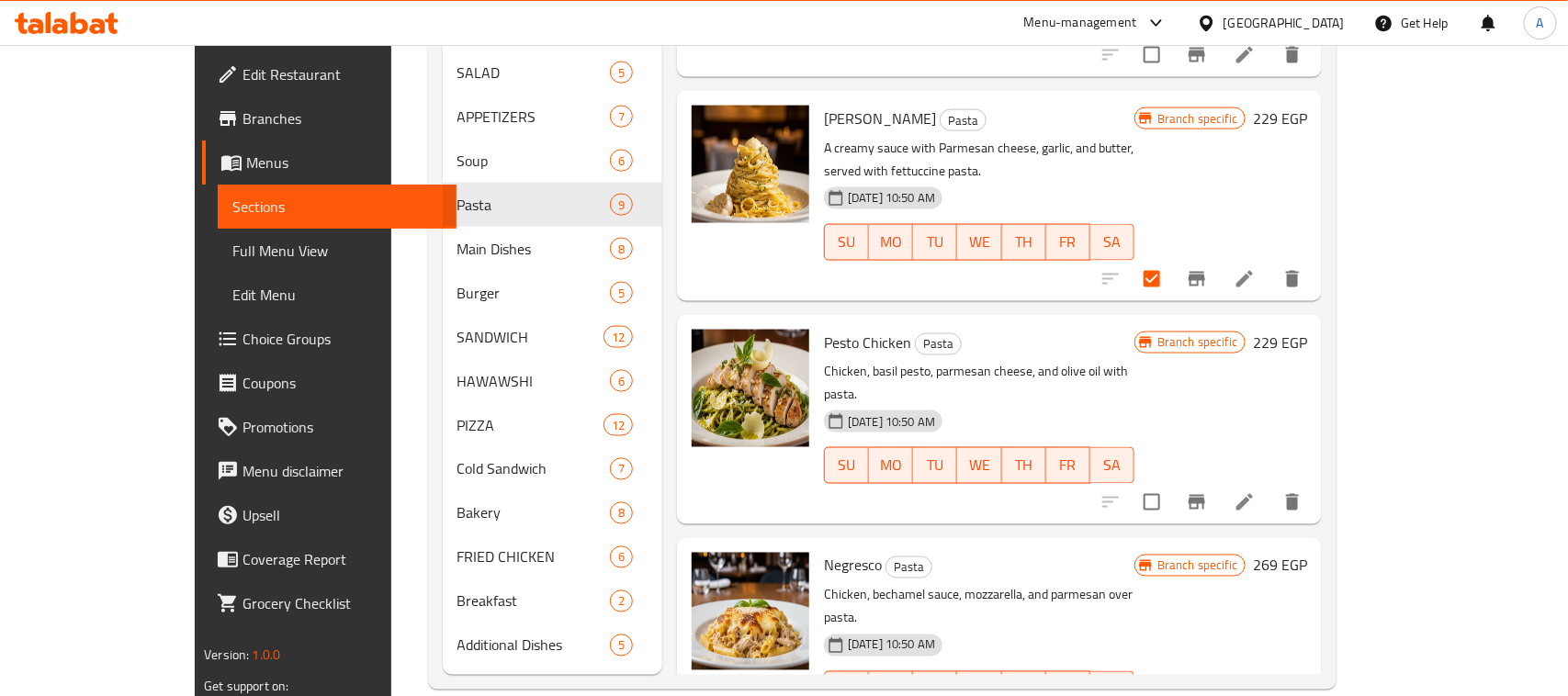
click at [1208, 491] on icon "Branch-specific-item" at bounding box center [1197, 502] width 22 height 22
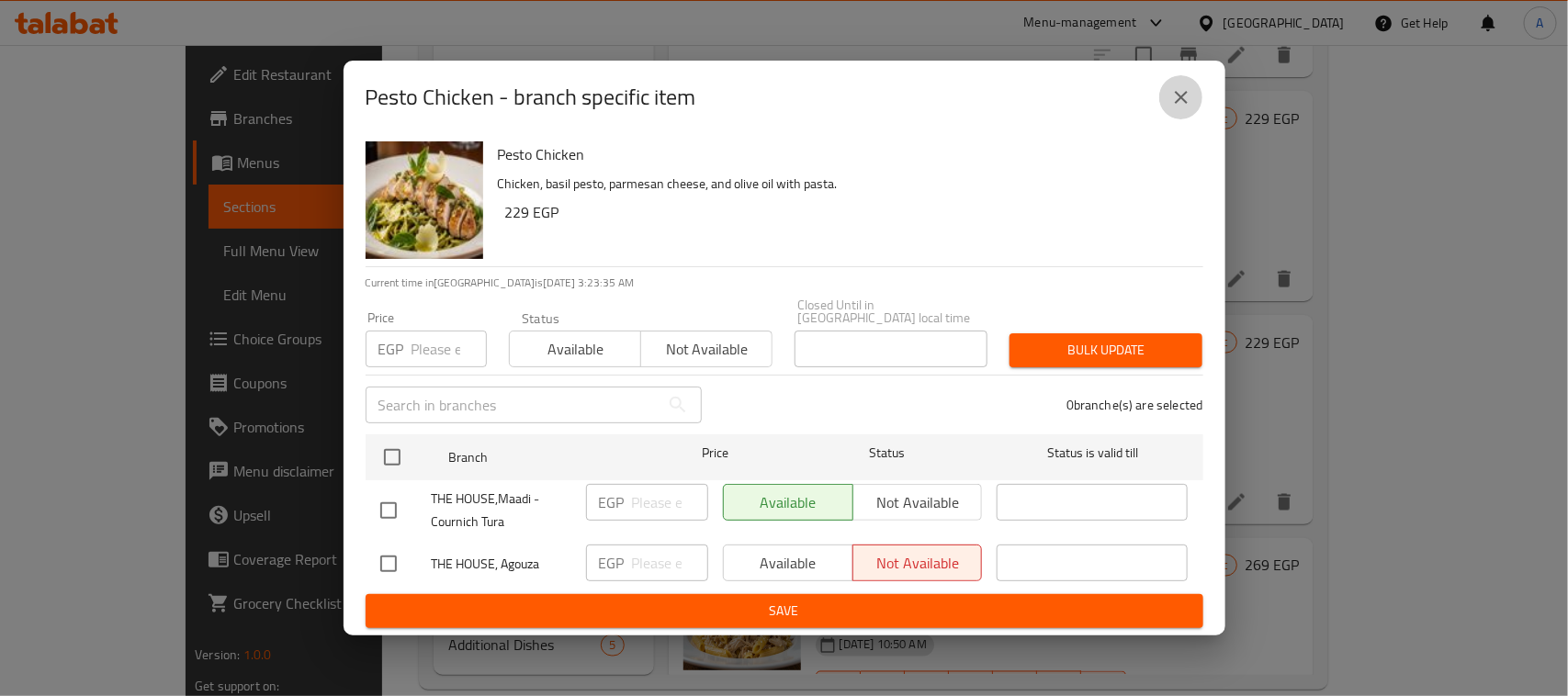
click at [1182, 103] on icon "close" at bounding box center [1181, 97] width 13 height 13
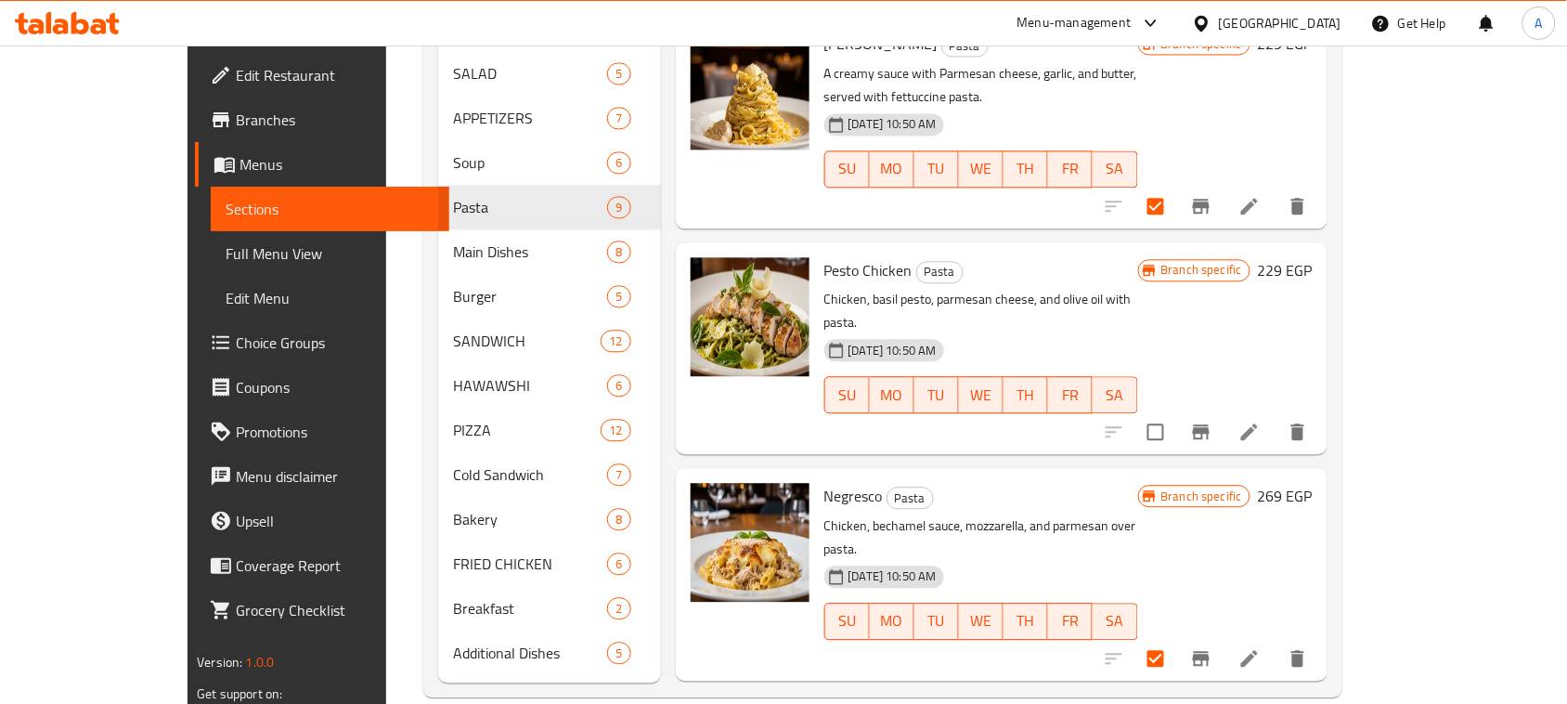
scroll to position [283, 0]
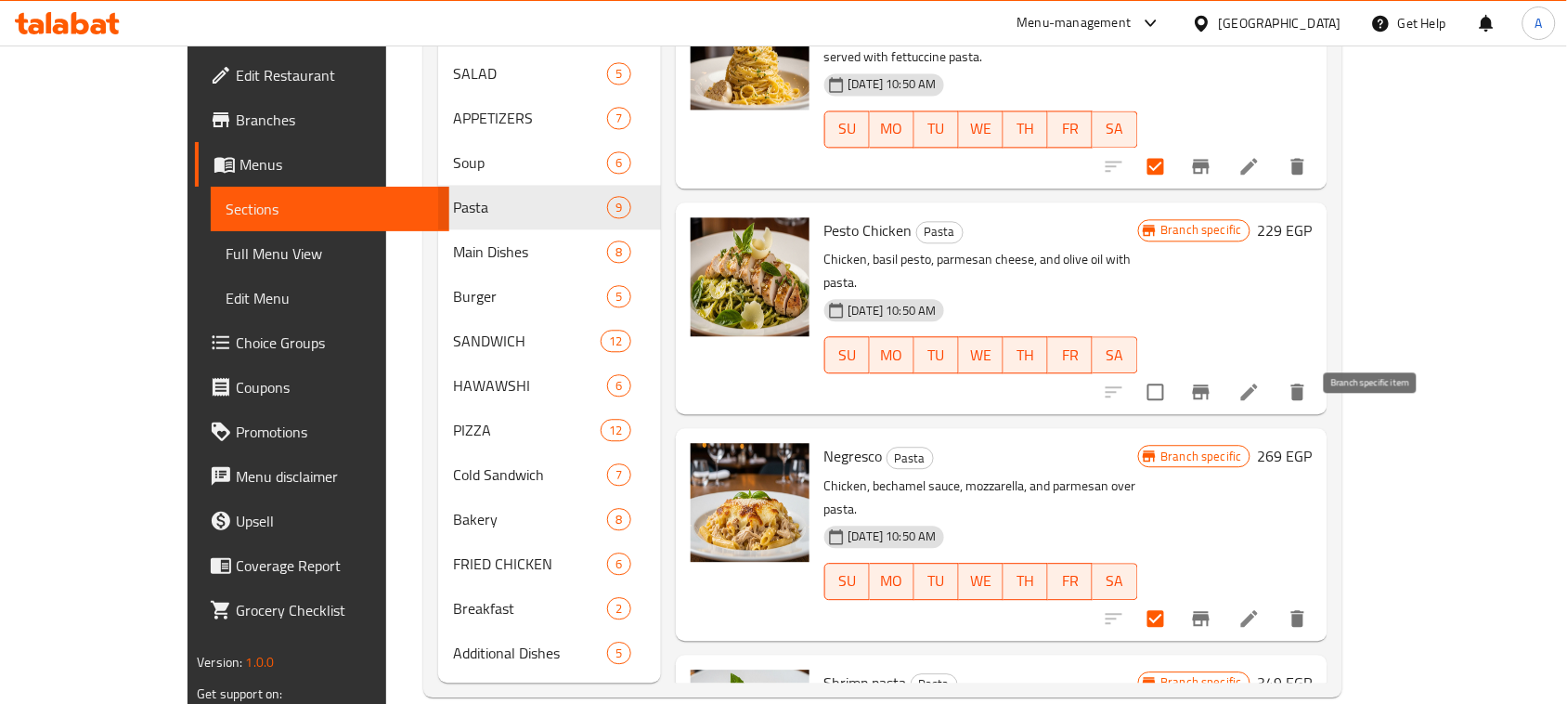
click at [1210, 611] on icon "Branch-specific-item" at bounding box center [1201, 618] width 17 height 15
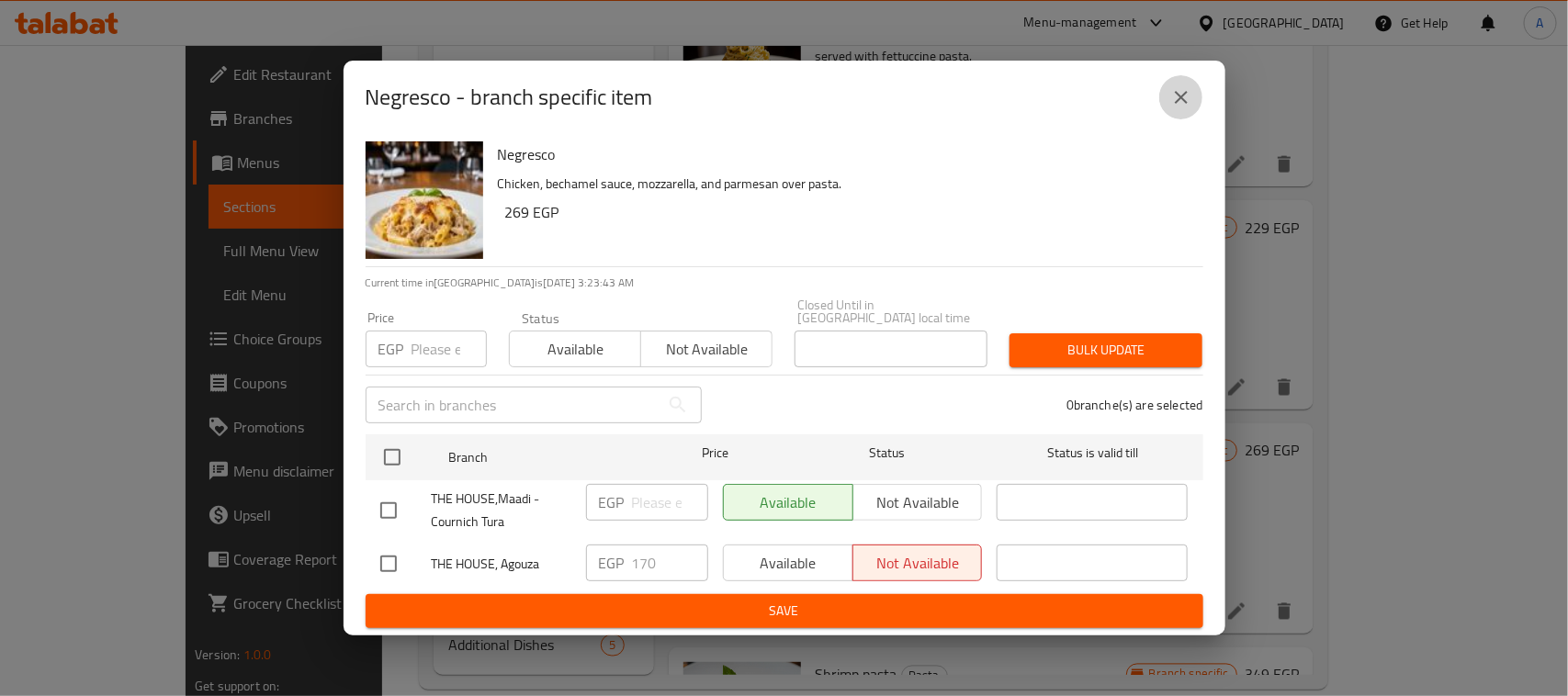
click at [1162, 109] on button "close" at bounding box center [1181, 97] width 45 height 44
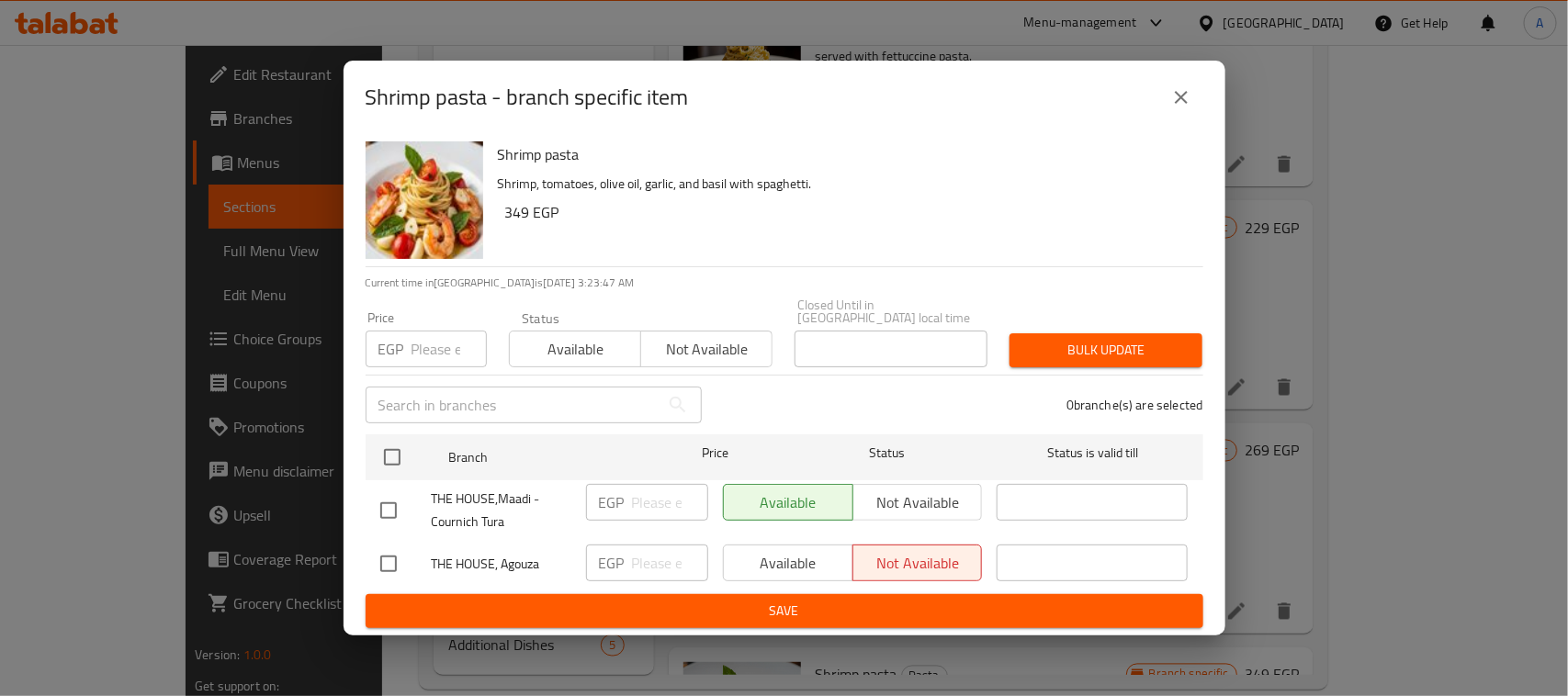
click at [1177, 97] on icon "close" at bounding box center [1181, 97] width 22 height 22
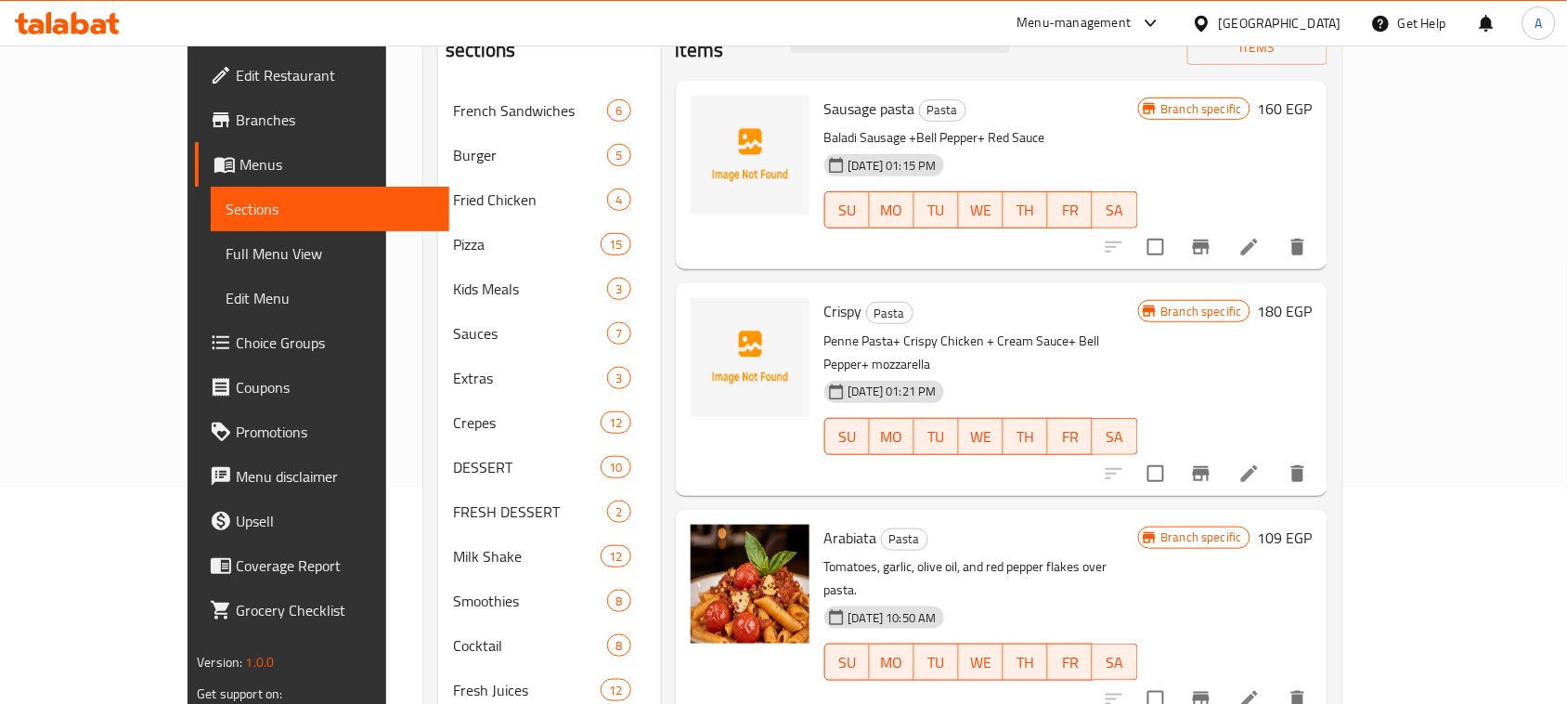
scroll to position [0, 0]
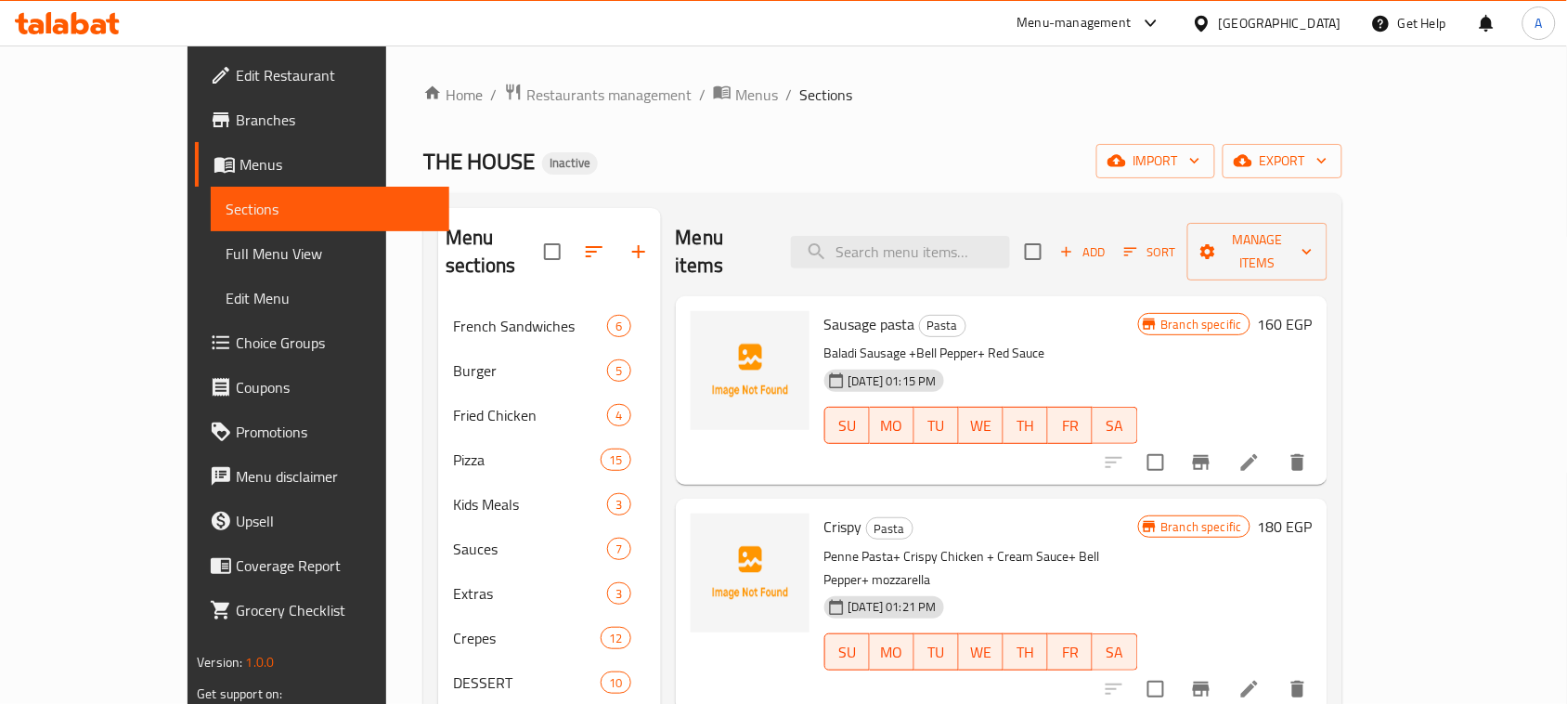
click at [1237, 255] on div "Add Sort Manage items" at bounding box center [1176, 252] width 302 height 58
click at [1108, 241] on span "Add" at bounding box center [1083, 251] width 50 height 21
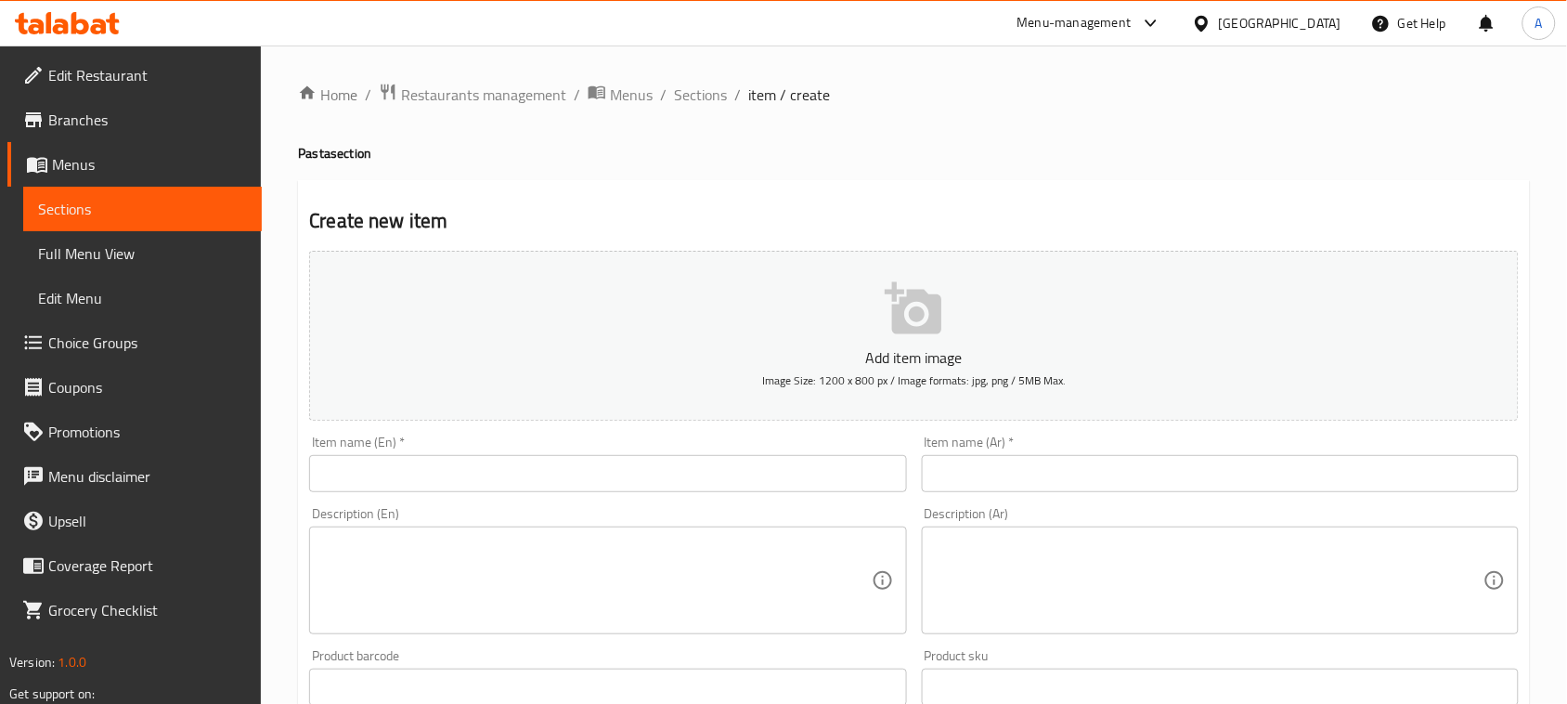
click at [567, 481] on input "text" at bounding box center [607, 473] width 597 height 37
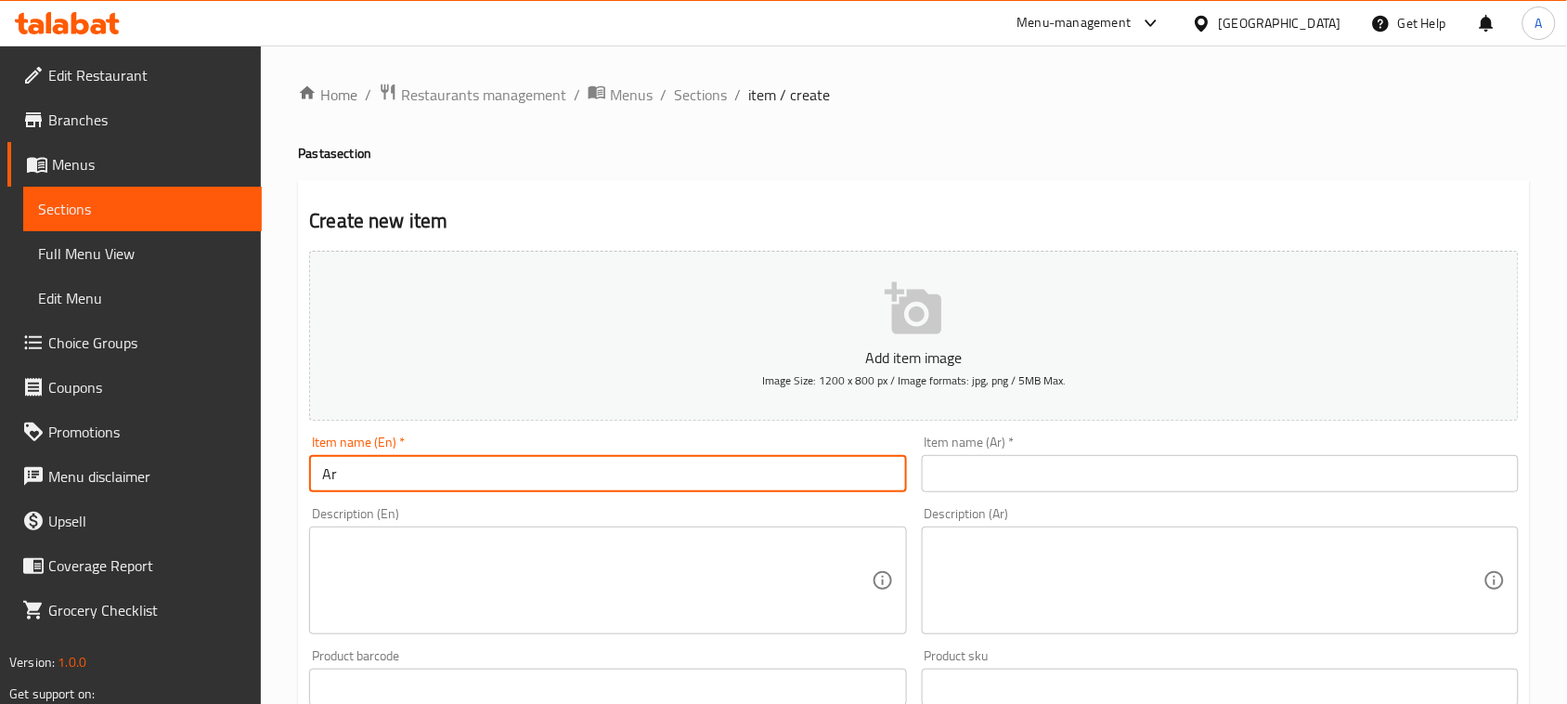
type input "Arrabbiata Pasta"
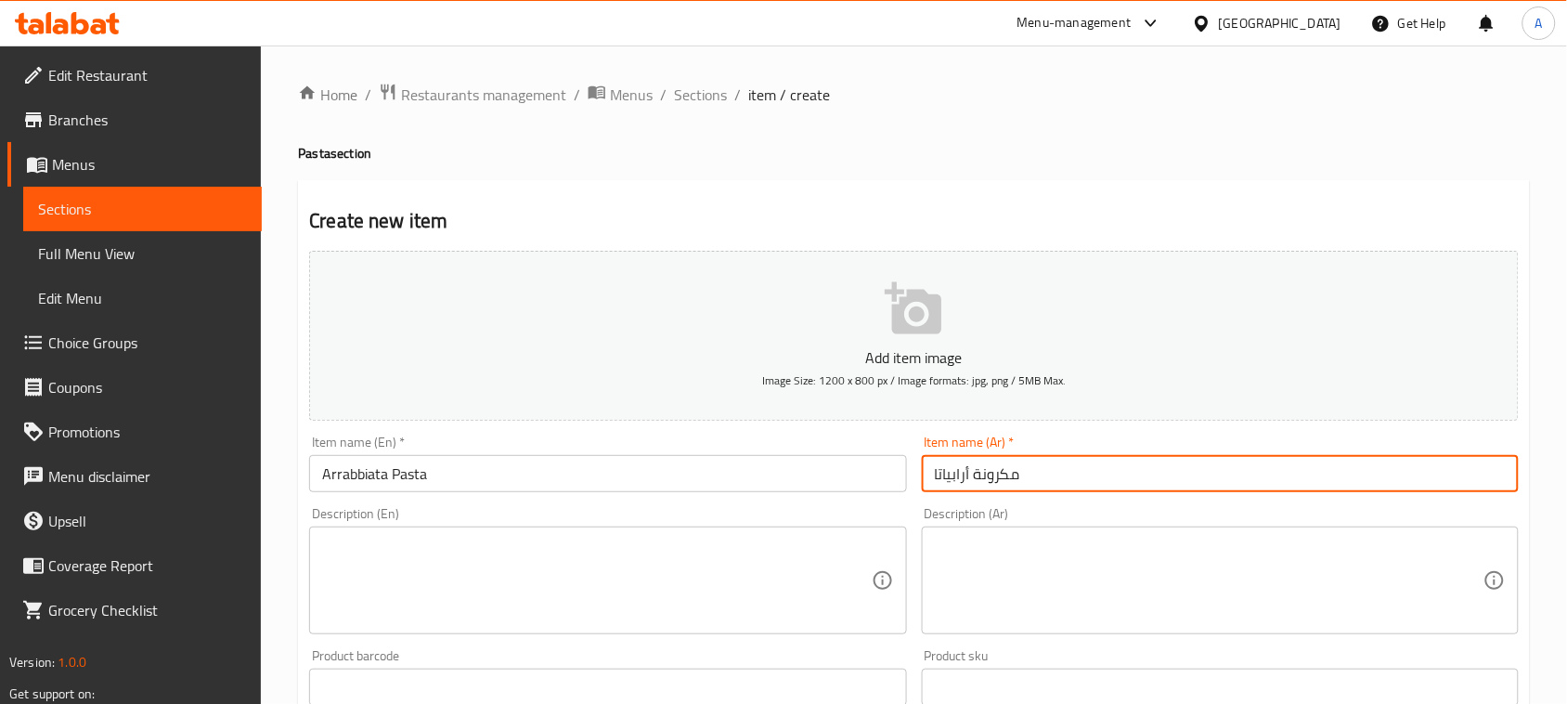
type input "مكرونة أرابياتا"
click at [1010, 571] on textarea at bounding box center [1209, 581] width 549 height 88
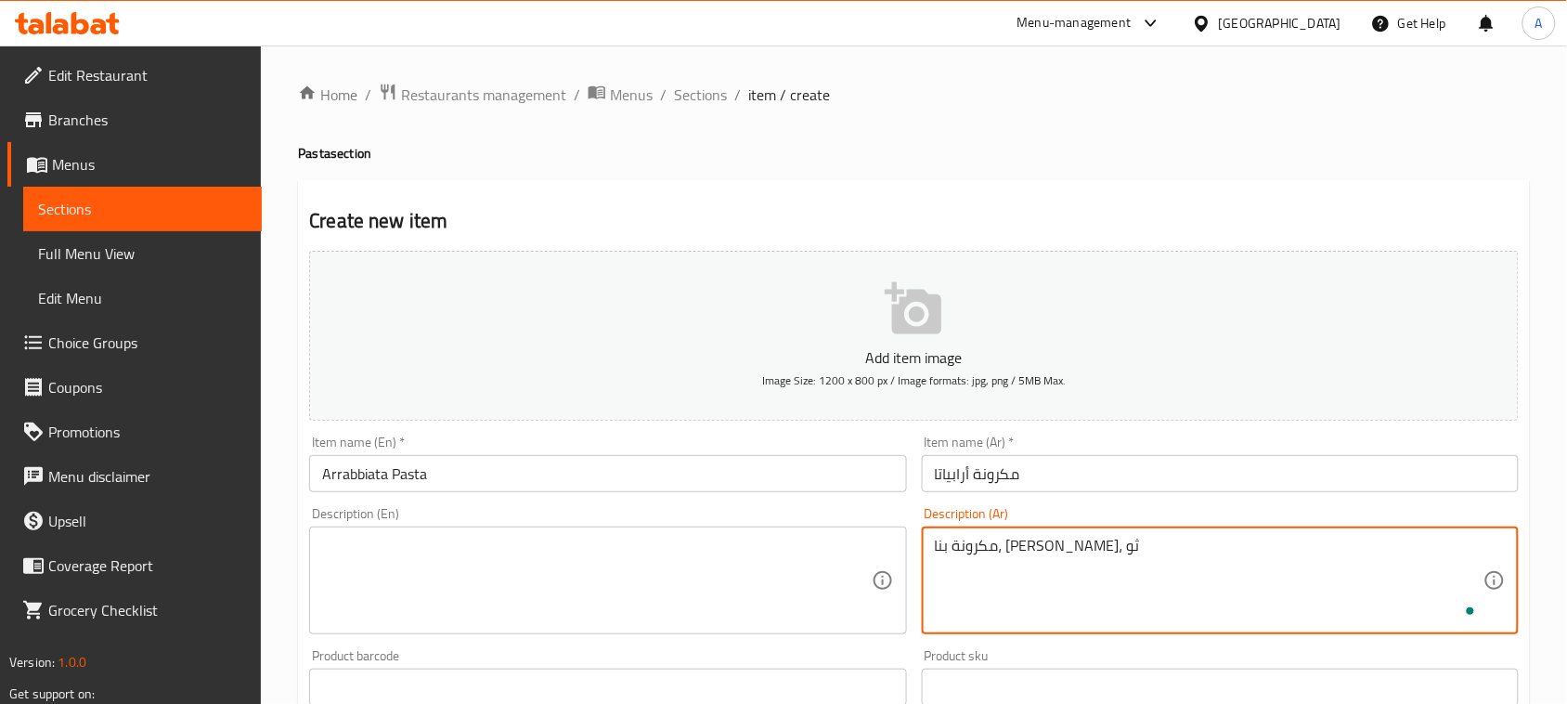
type textarea "مكرونة بنا، زيت زيتون، ثوم"
type textarea "مكرونة بنا، [PERSON_NAME]، ثوم، ريد صوص وريحان فريش"
click at [745, 586] on textarea at bounding box center [596, 581] width 549 height 88
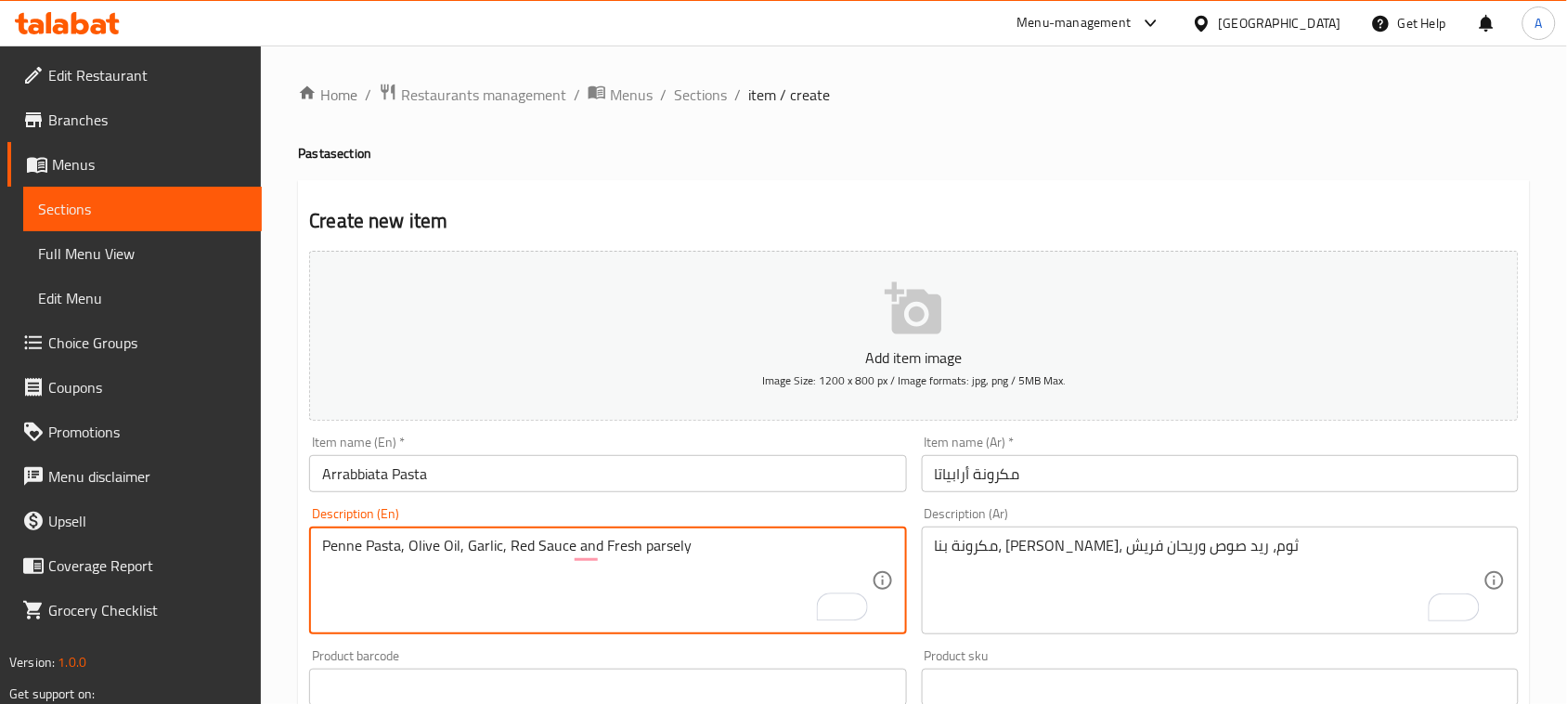
click at [995, 543] on textarea "مكرونة بنا، [PERSON_NAME]، ثوم، ريد صوص وريحان فريش" at bounding box center [1209, 581] width 549 height 88
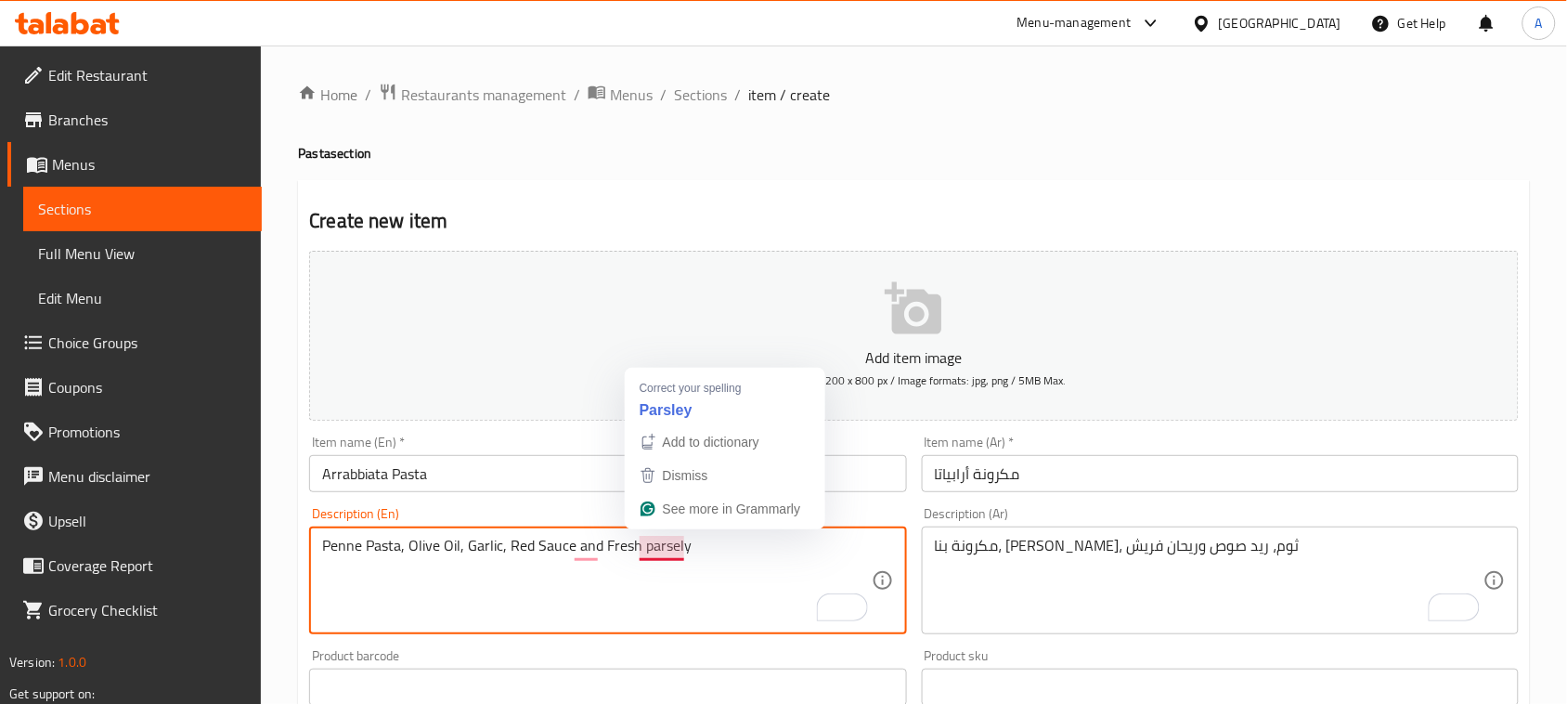
click at [657, 540] on textarea "Penne Pasta, Olive Oil, Garlic, Red Sauce and Fresh parsely" at bounding box center [596, 581] width 549 height 88
paste textarea "basil"
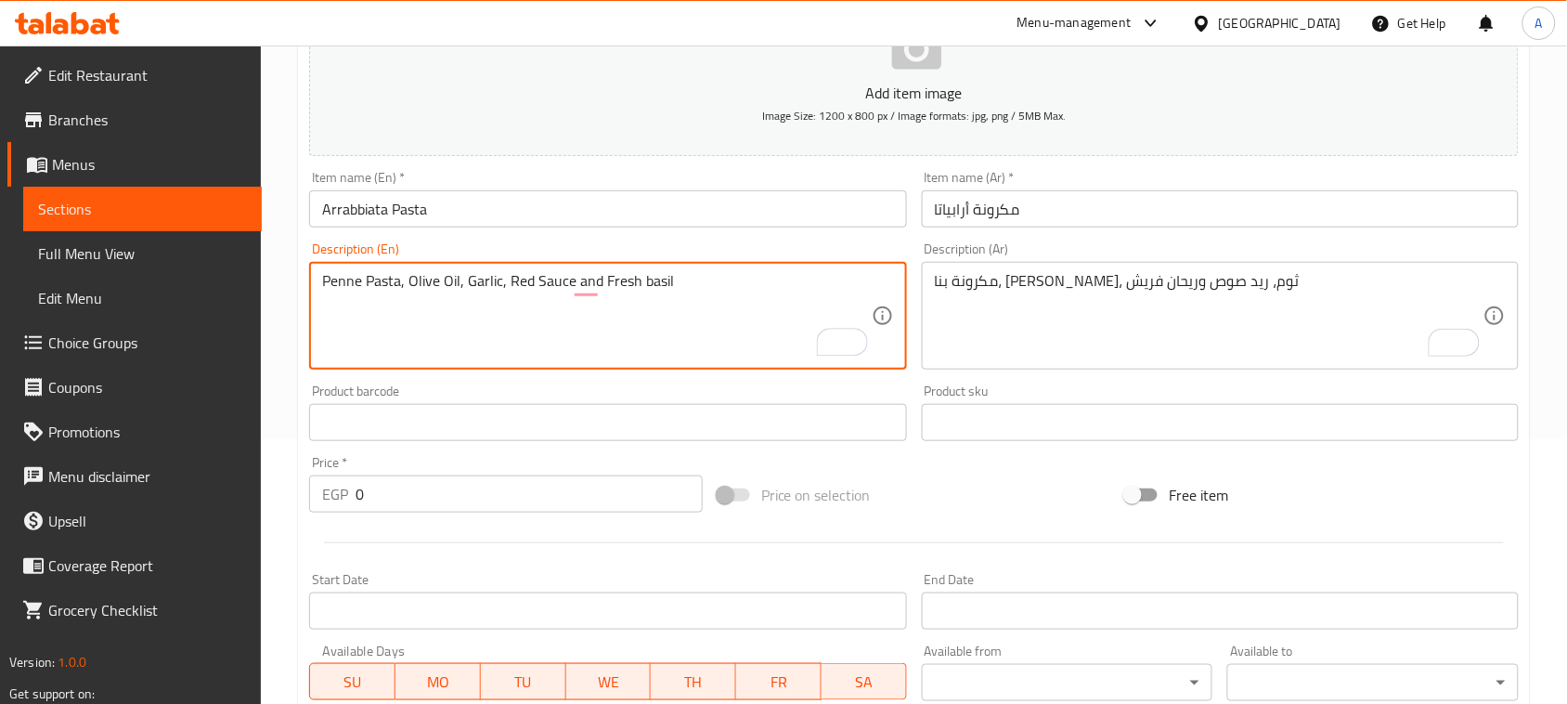
scroll to position [348, 0]
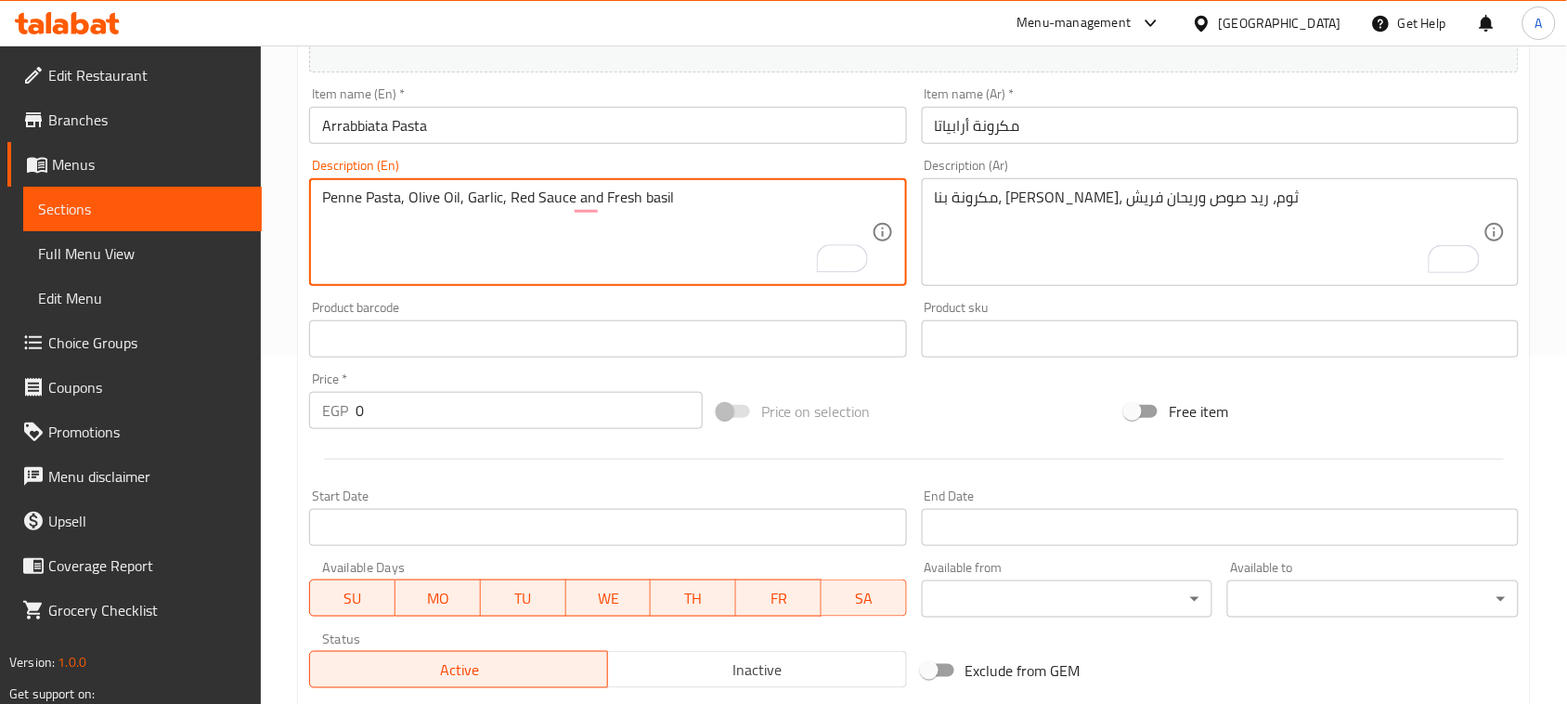
type textarea "Penne Pasta, Olive Oil, Garlic, Red Sauce and Fresh basil"
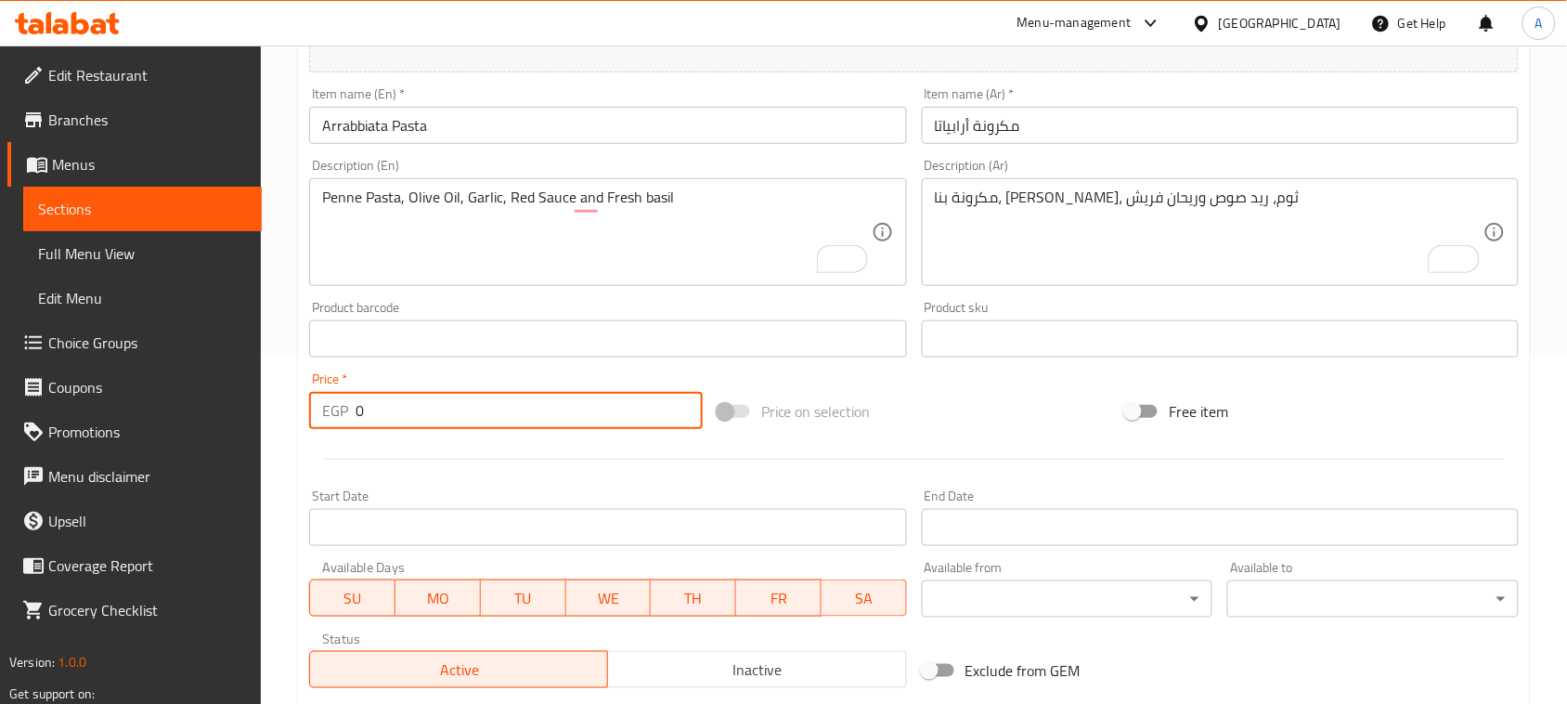
drag, startPoint x: 381, startPoint y: 404, endPoint x: 345, endPoint y: 409, distance: 35.6
click at [356, 406] on input "0" at bounding box center [529, 410] width 347 height 37
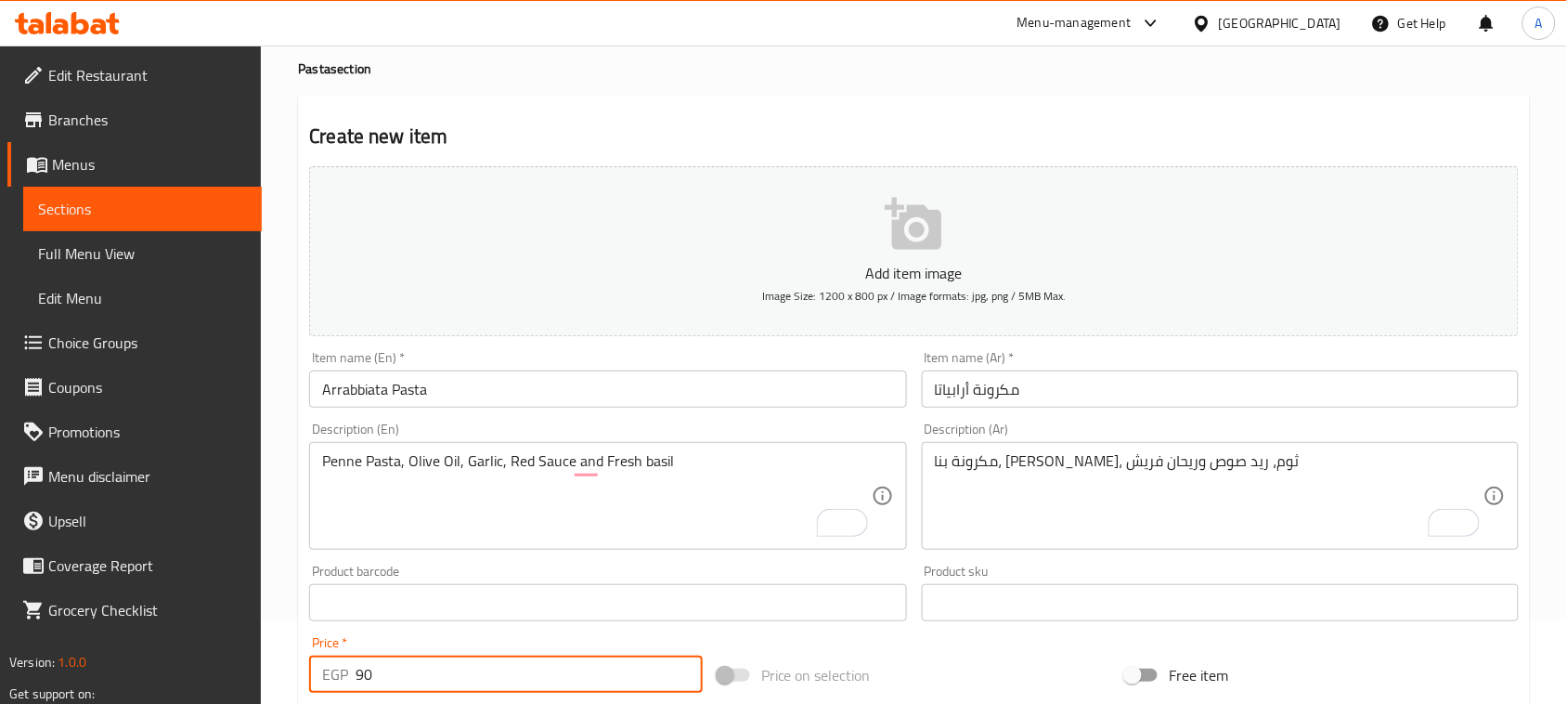
scroll to position [0, 0]
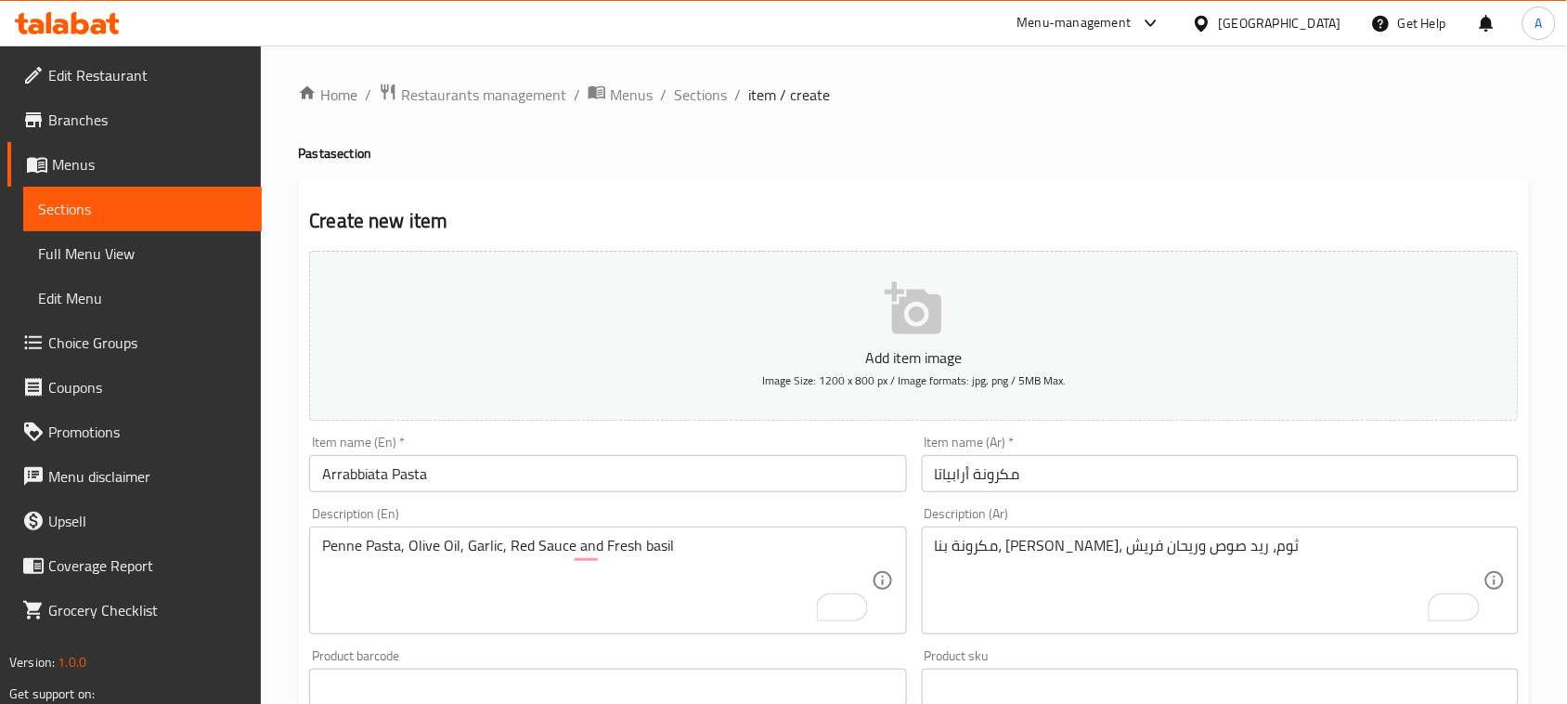
type input "90"
click at [461, 484] on input "Arrabbiata Pasta" at bounding box center [607, 473] width 597 height 37
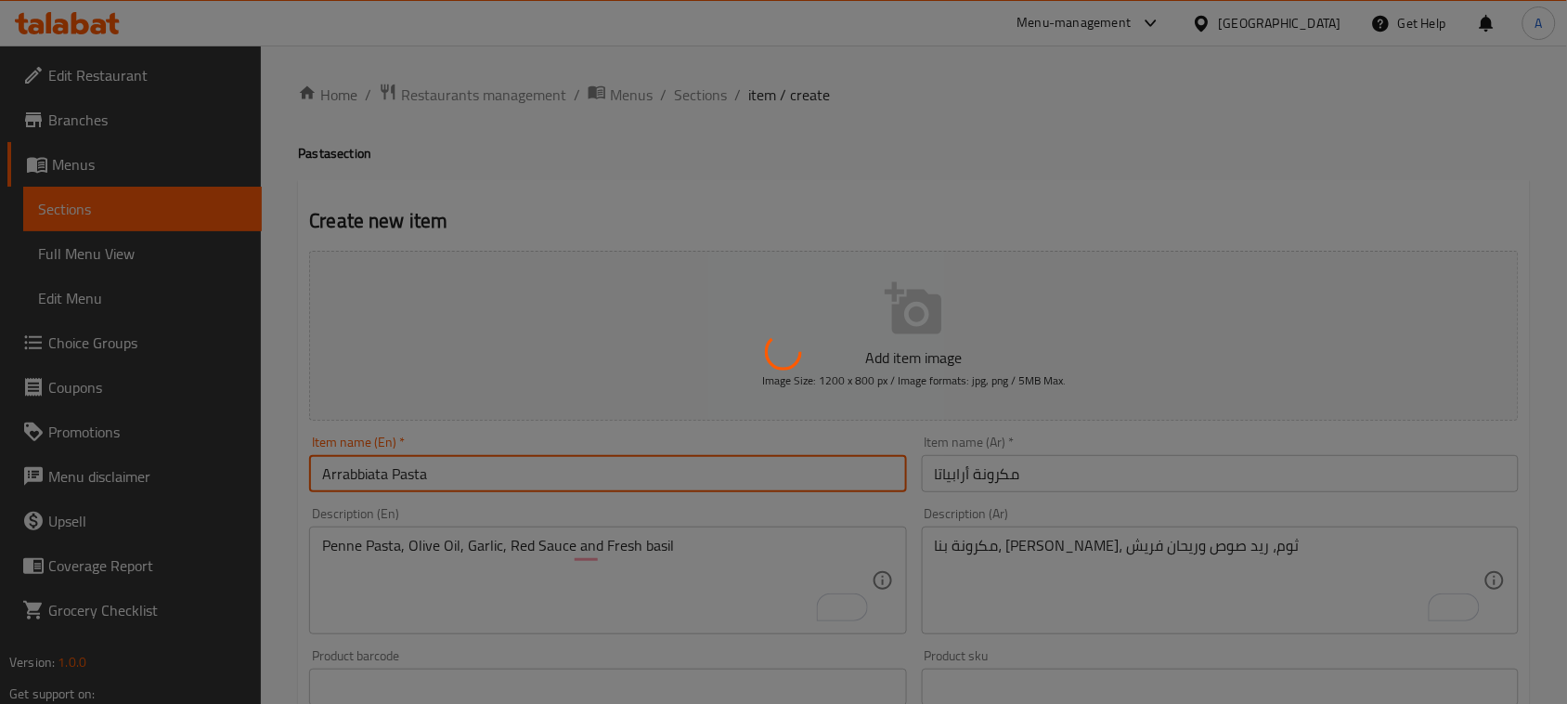
type input "0"
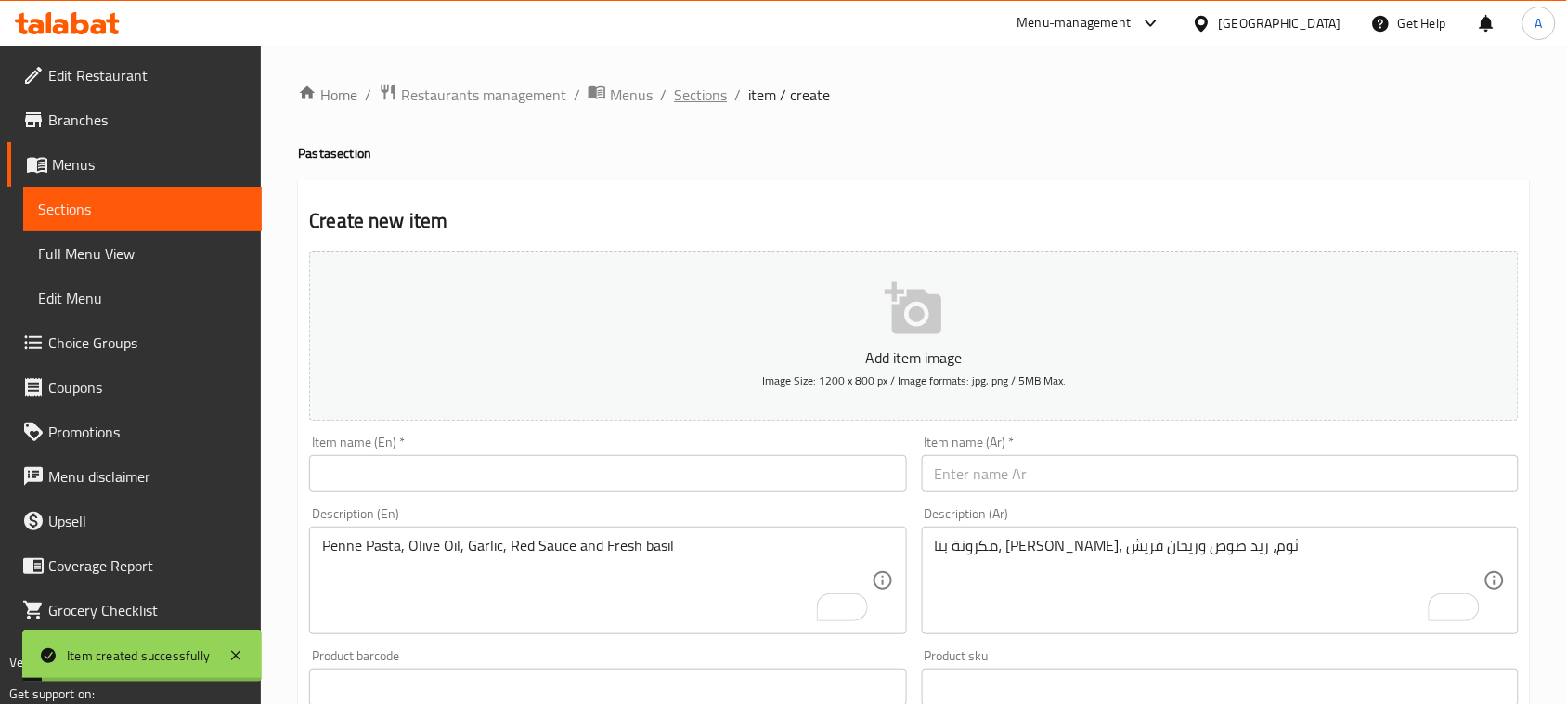
click at [698, 85] on span "Sections" at bounding box center [700, 95] width 53 height 22
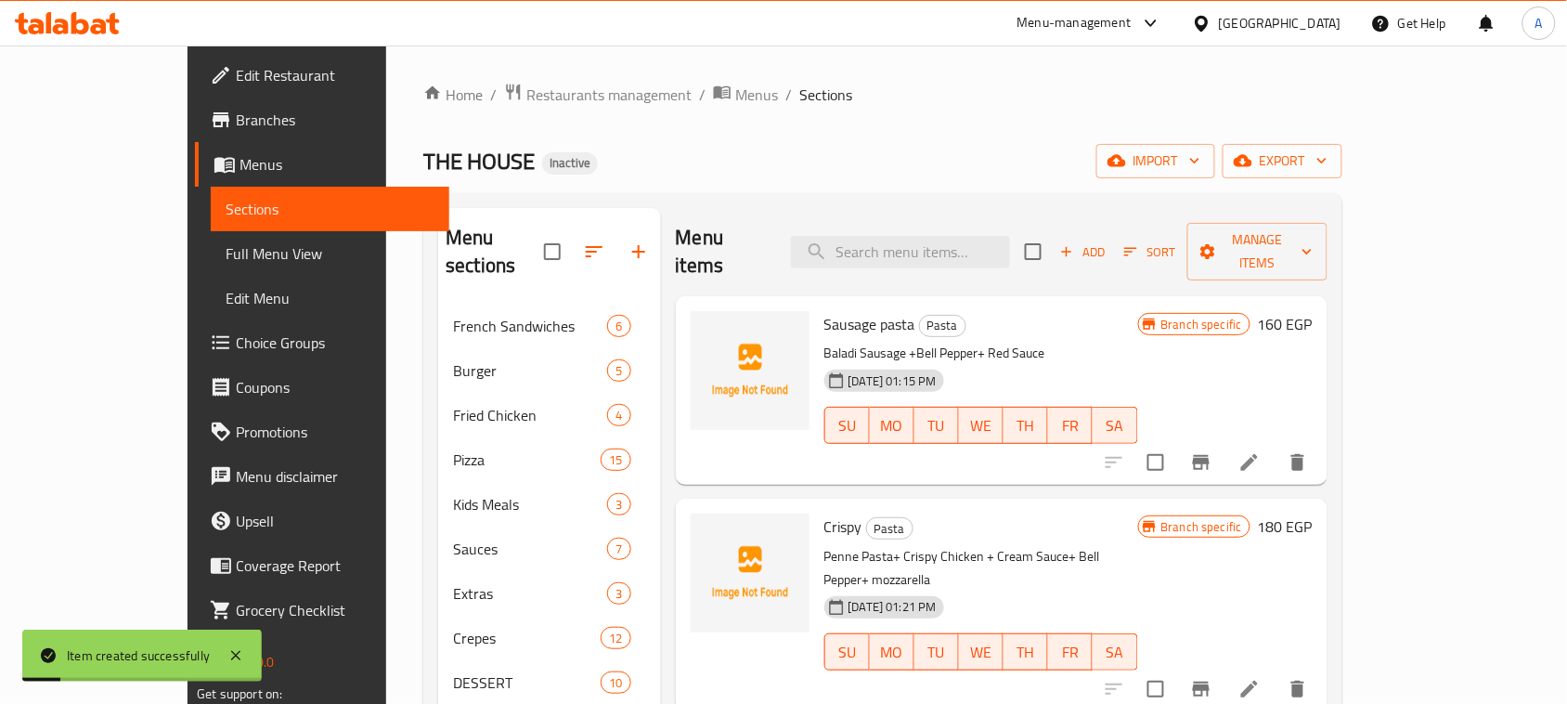
click at [1038, 146] on div "THE HOUSE Inactive import export" at bounding box center [882, 161] width 919 height 34
click at [825, 310] on span "Sausage pasta" at bounding box center [870, 324] width 91 height 28
click at [949, 168] on div "THE HOUSE Inactive import export" at bounding box center [882, 161] width 919 height 34
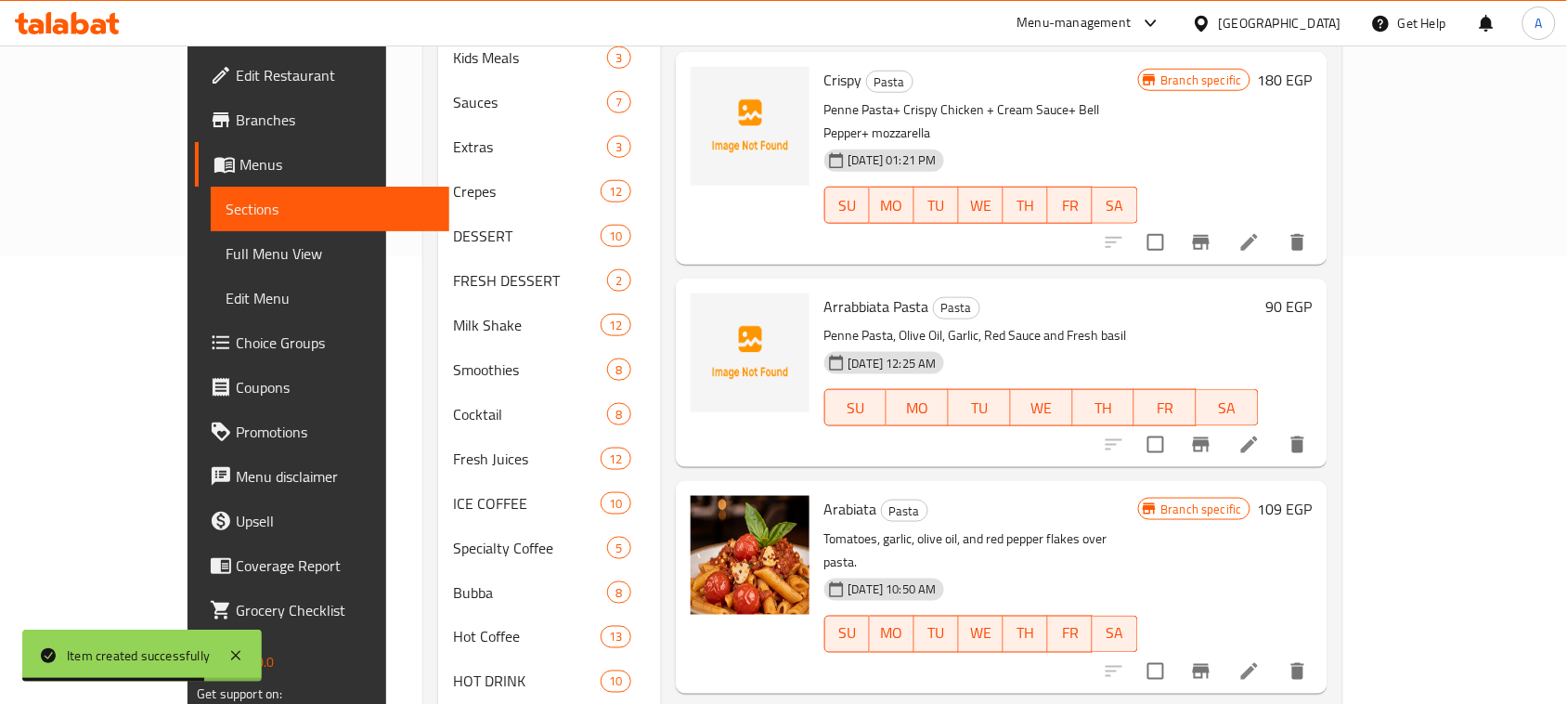
scroll to position [215, 0]
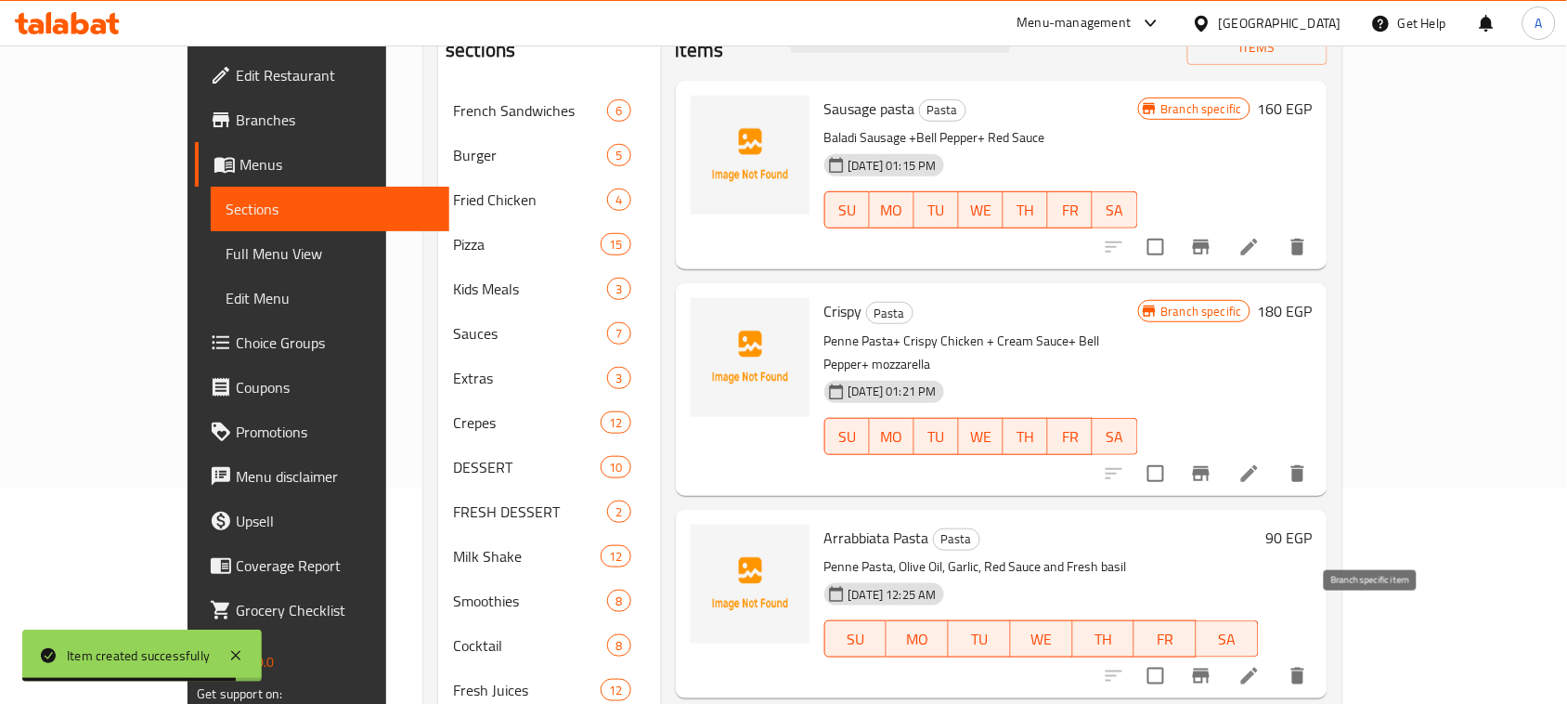
click at [1213, 665] on icon "Branch-specific-item" at bounding box center [1201, 676] width 22 height 22
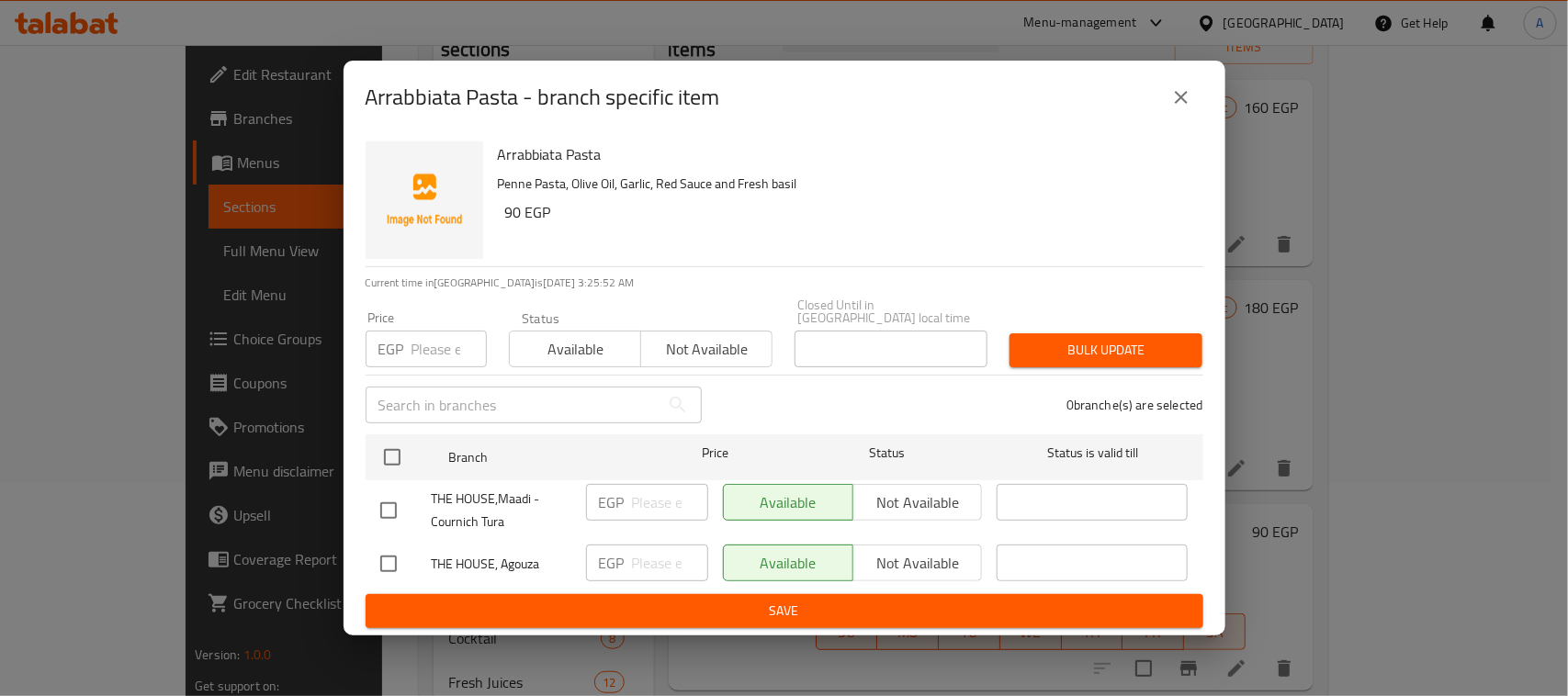
click at [387, 505] on input "checkbox" at bounding box center [388, 510] width 39 height 39
checkbox input "true"
click at [914, 503] on span "Not available" at bounding box center [918, 502] width 115 height 27
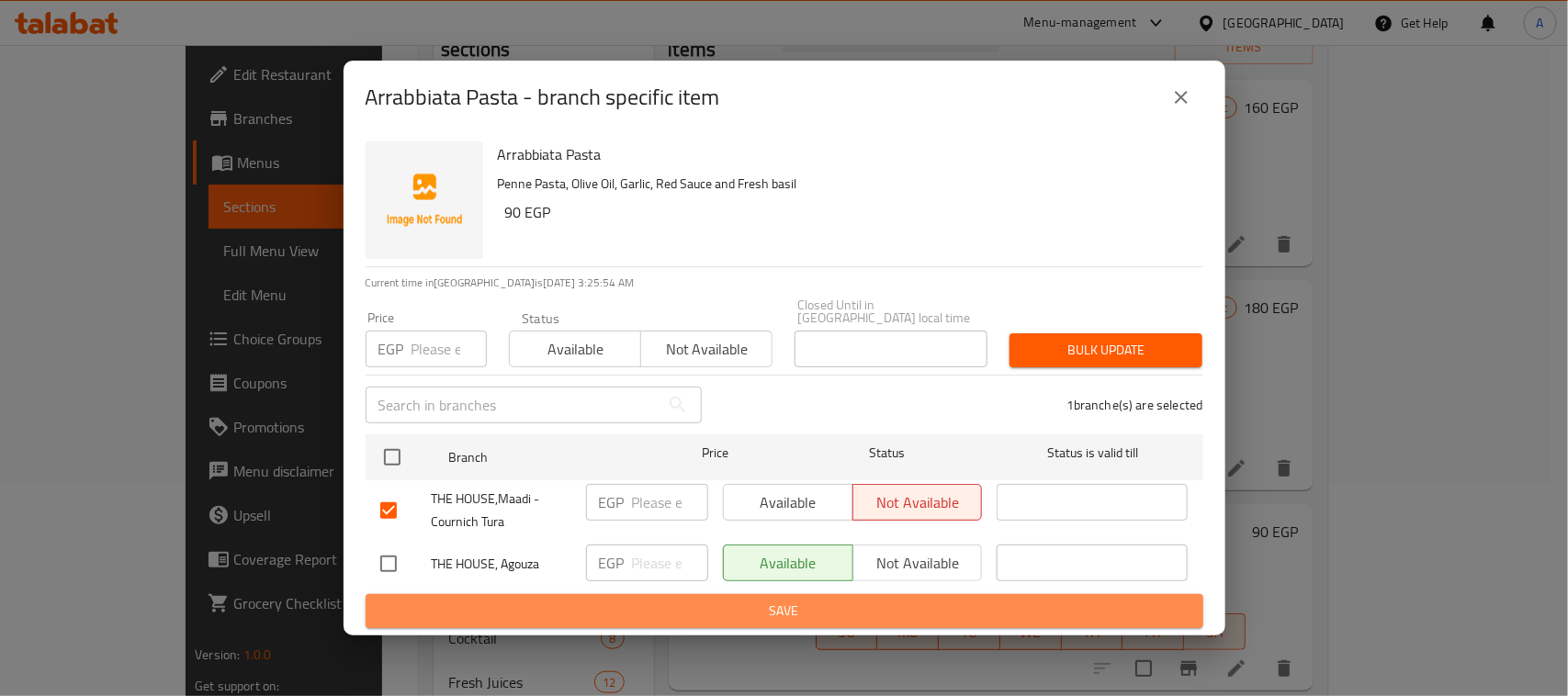
click at [795, 599] on span "Save" at bounding box center [784, 610] width 808 height 23
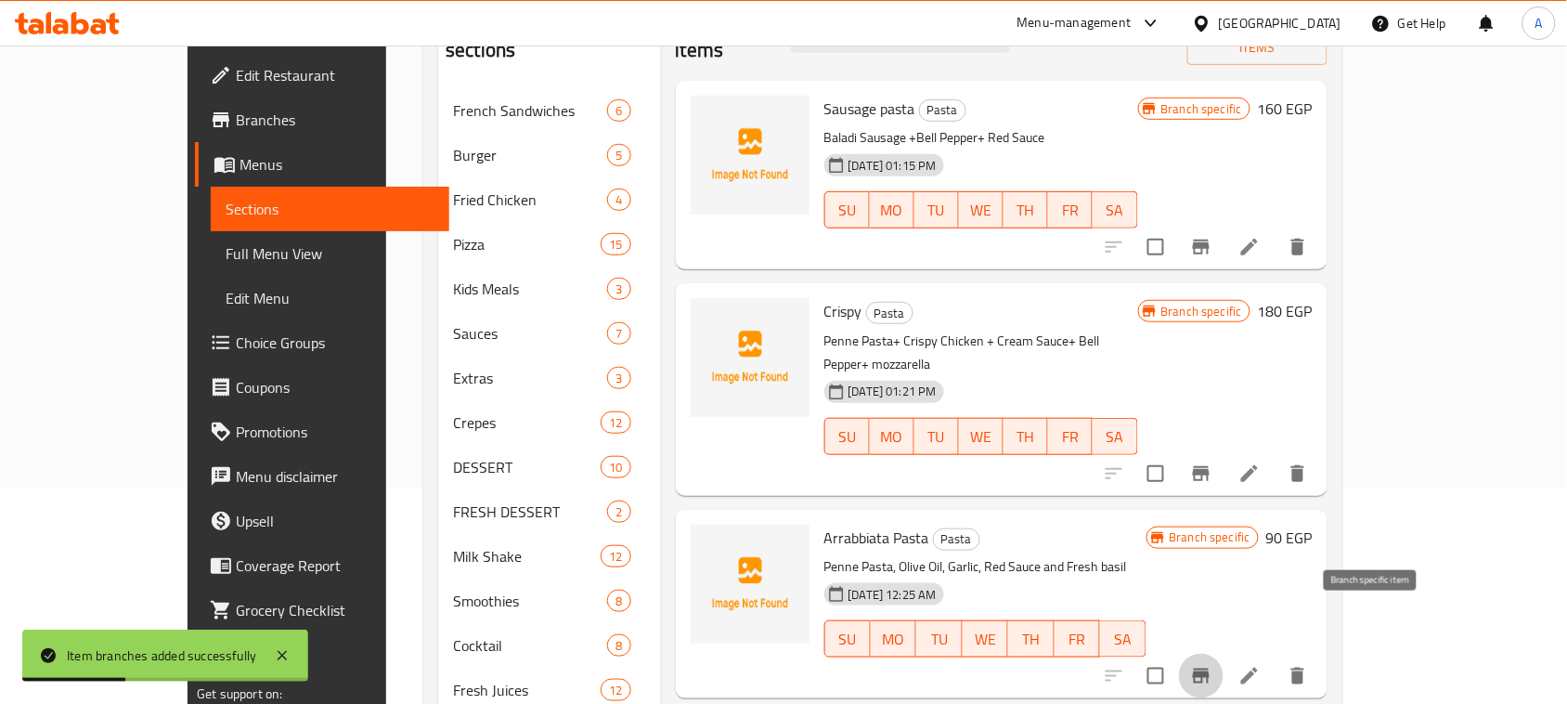
click at [1224, 654] on button "Branch-specific-item" at bounding box center [1201, 676] width 45 height 45
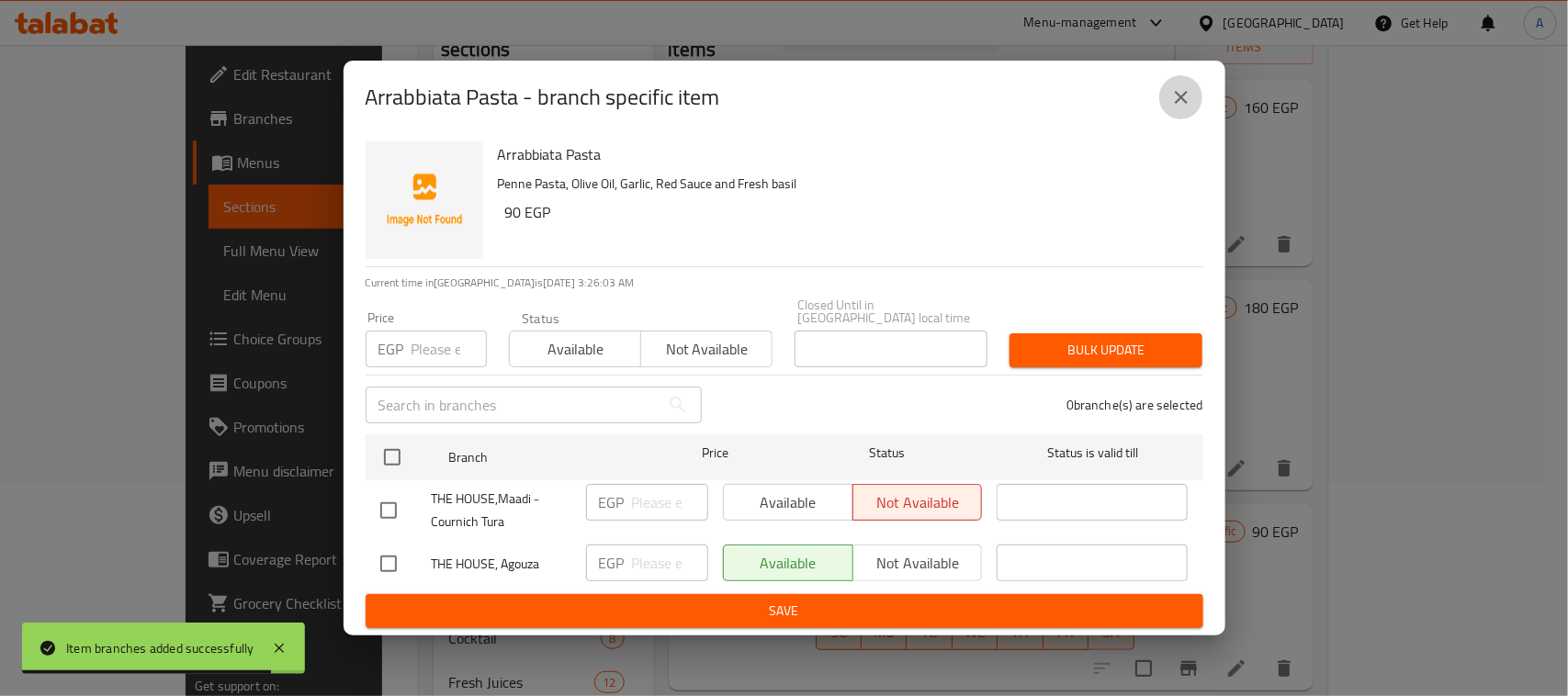
click at [1174, 109] on icon "close" at bounding box center [1181, 97] width 22 height 22
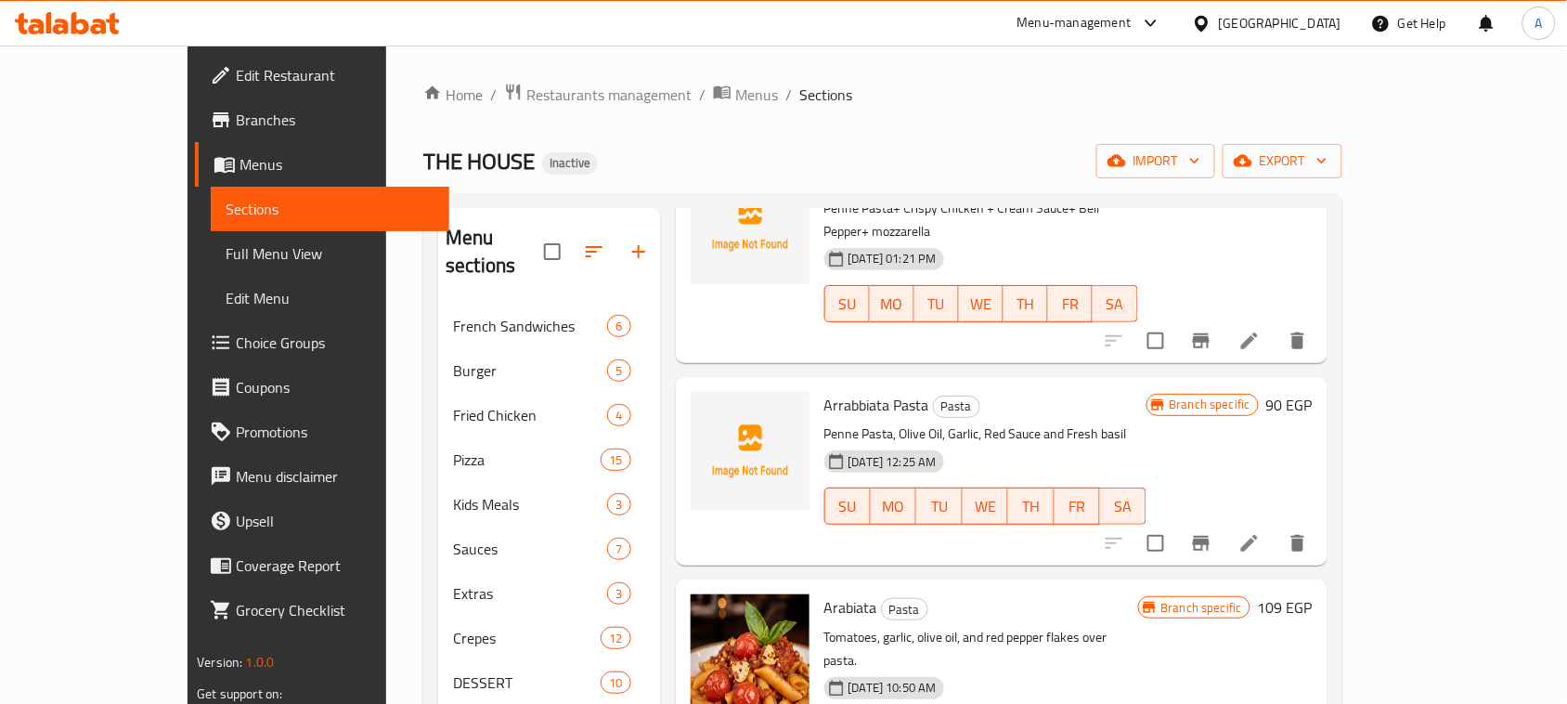
scroll to position [486, 0]
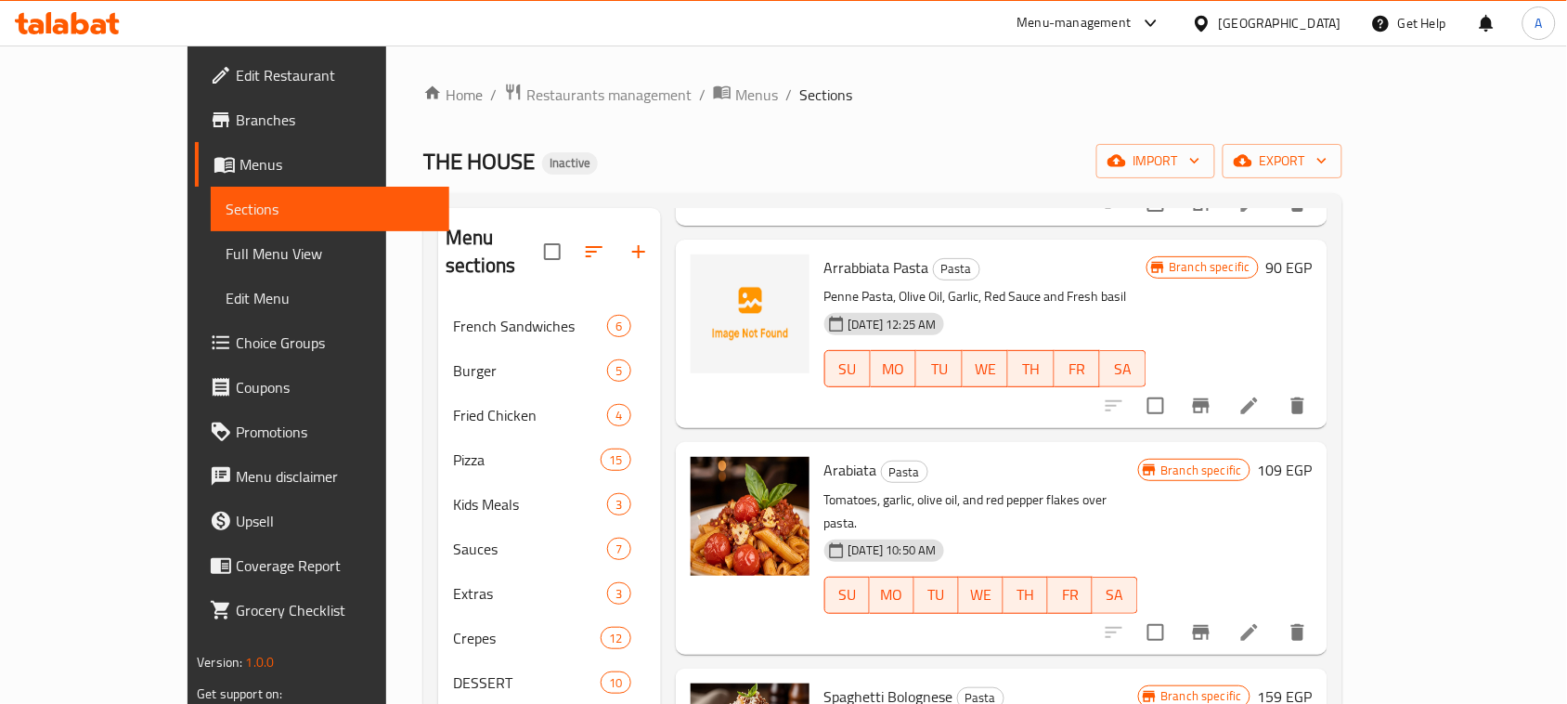
click at [1213, 621] on icon "Branch-specific-item" at bounding box center [1201, 632] width 22 height 22
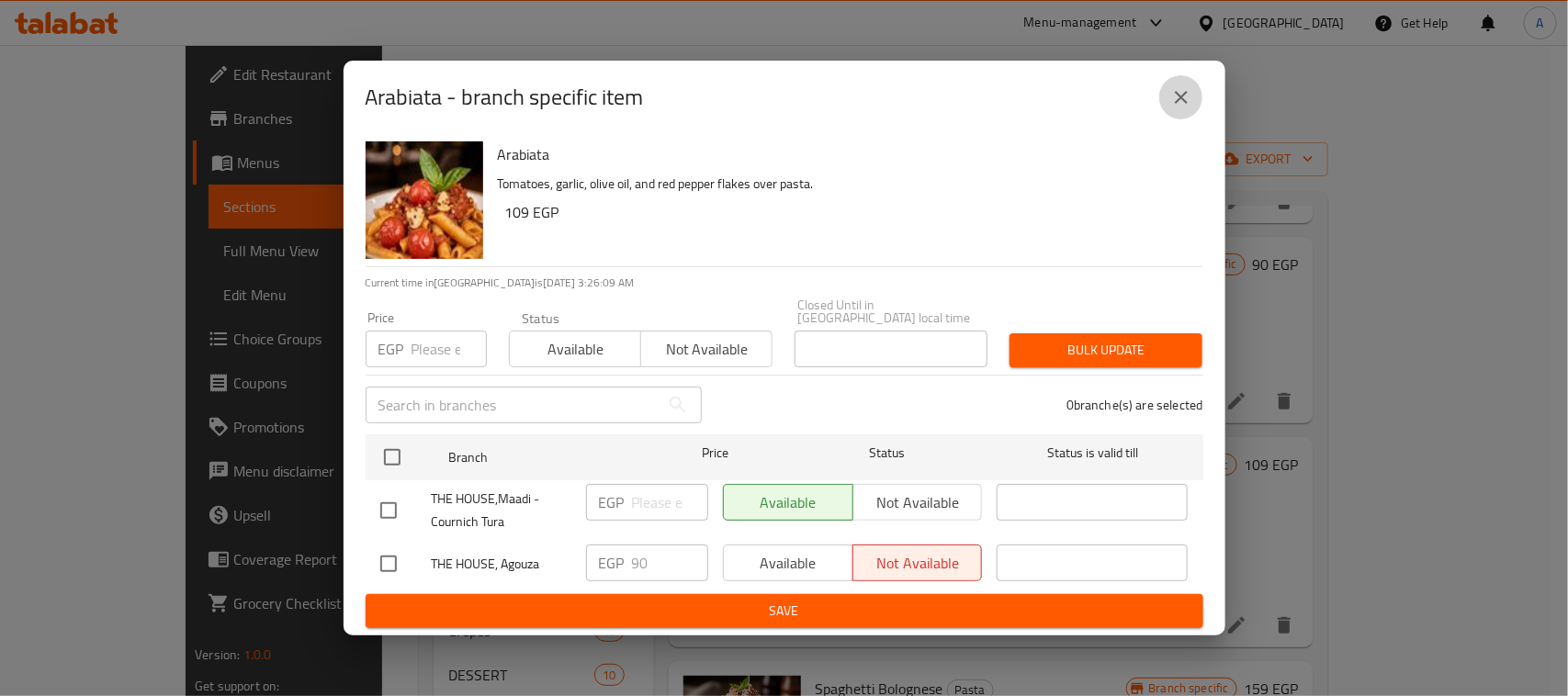
click at [1187, 84] on button "close" at bounding box center [1181, 97] width 45 height 44
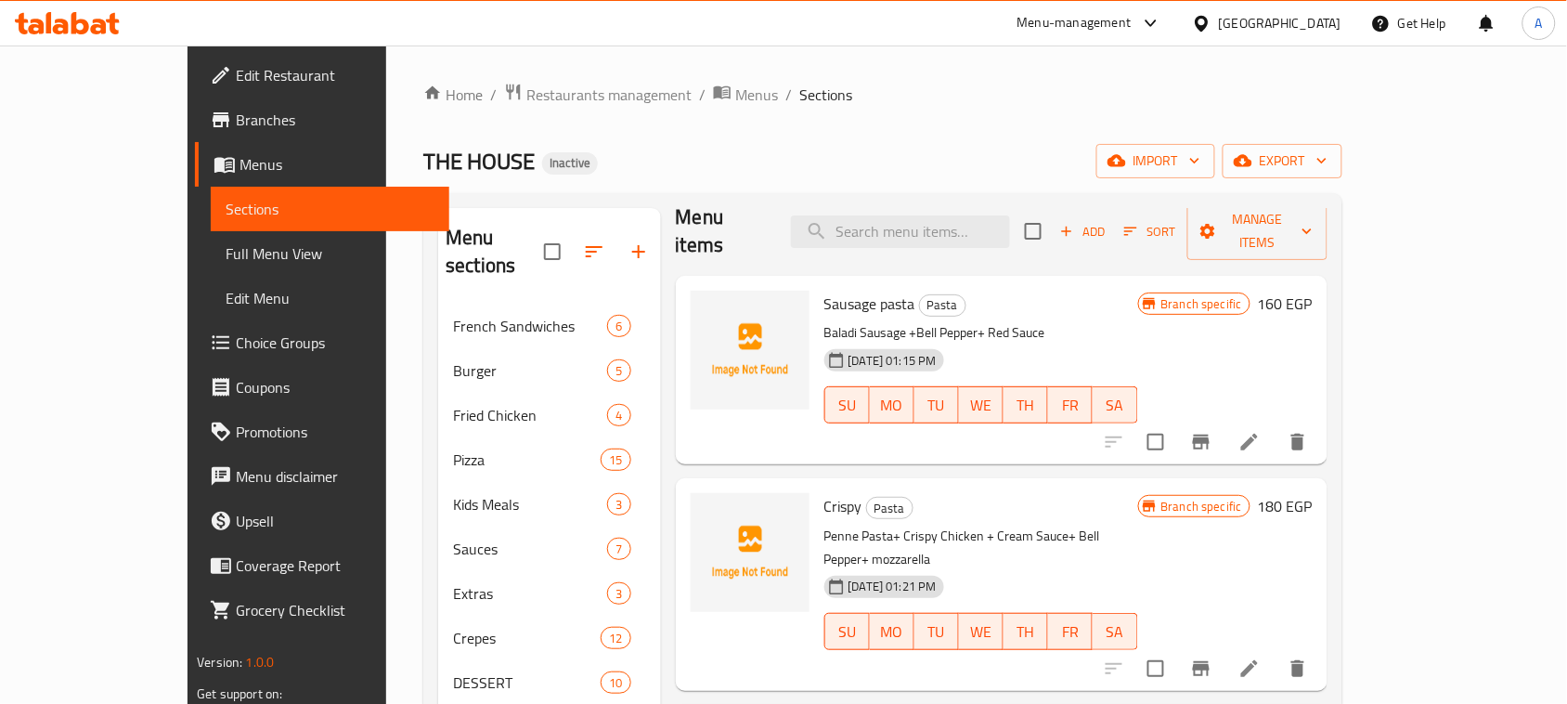
scroll to position [0, 0]
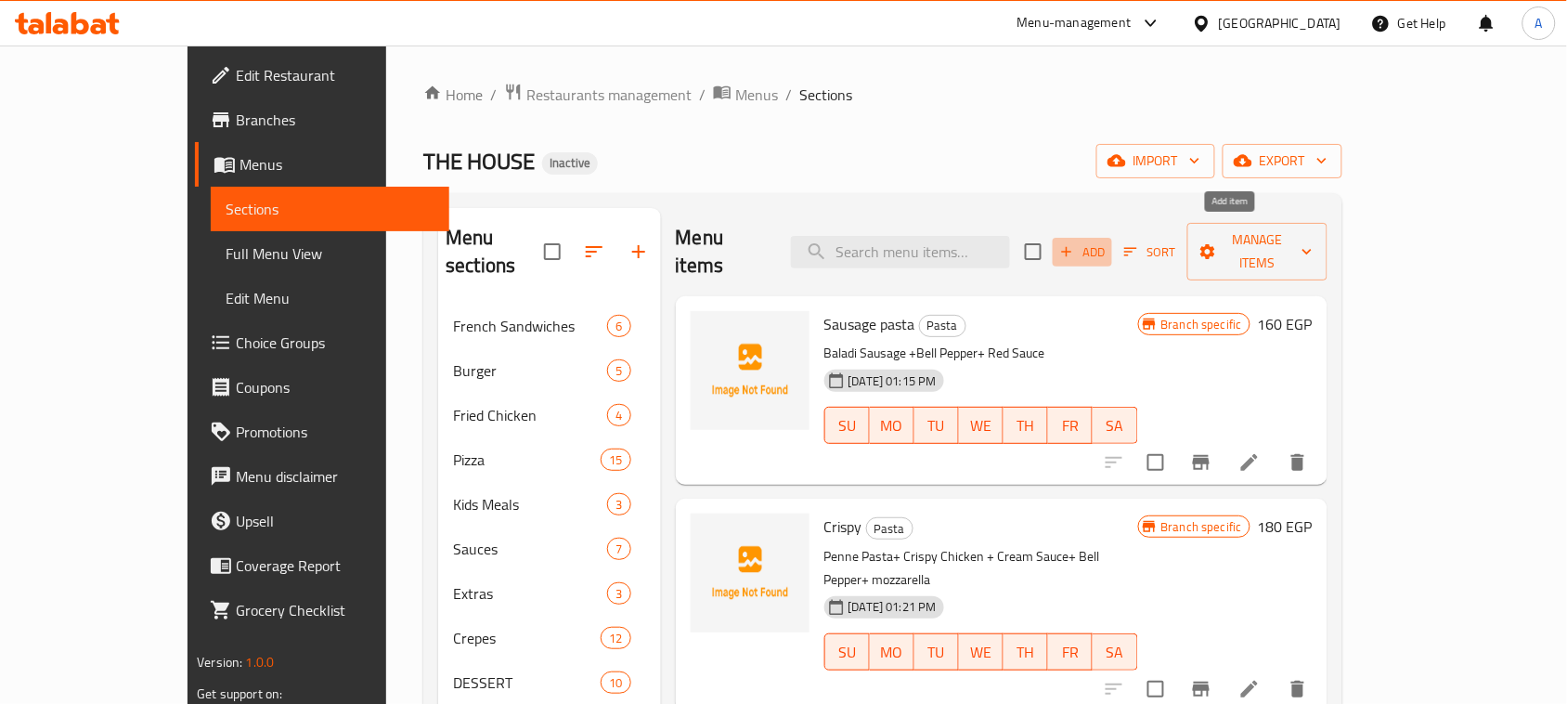
click at [1108, 249] on span "Add" at bounding box center [1083, 251] width 50 height 21
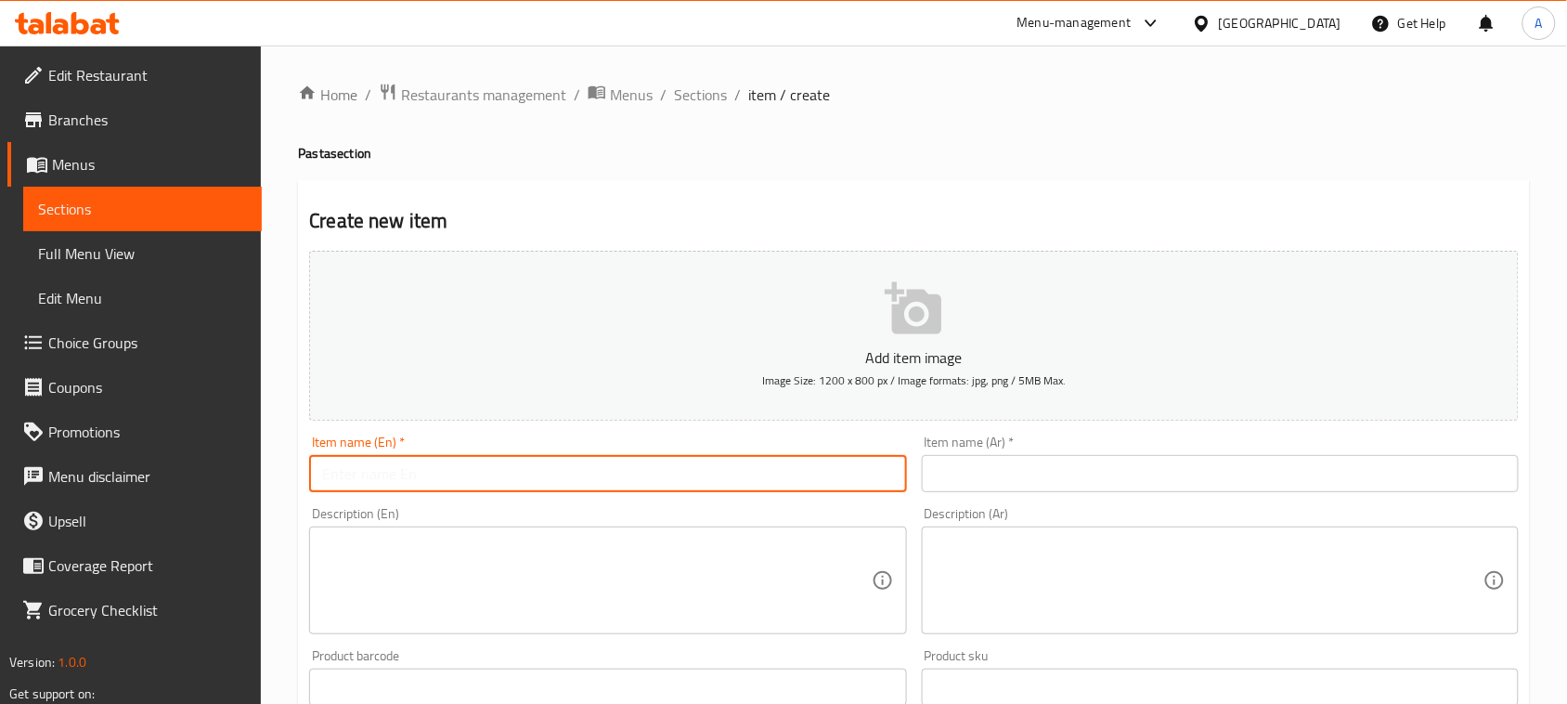
click at [652, 489] on input "text" at bounding box center [607, 473] width 597 height 37
click at [956, 465] on input "text" at bounding box center [1220, 473] width 597 height 37
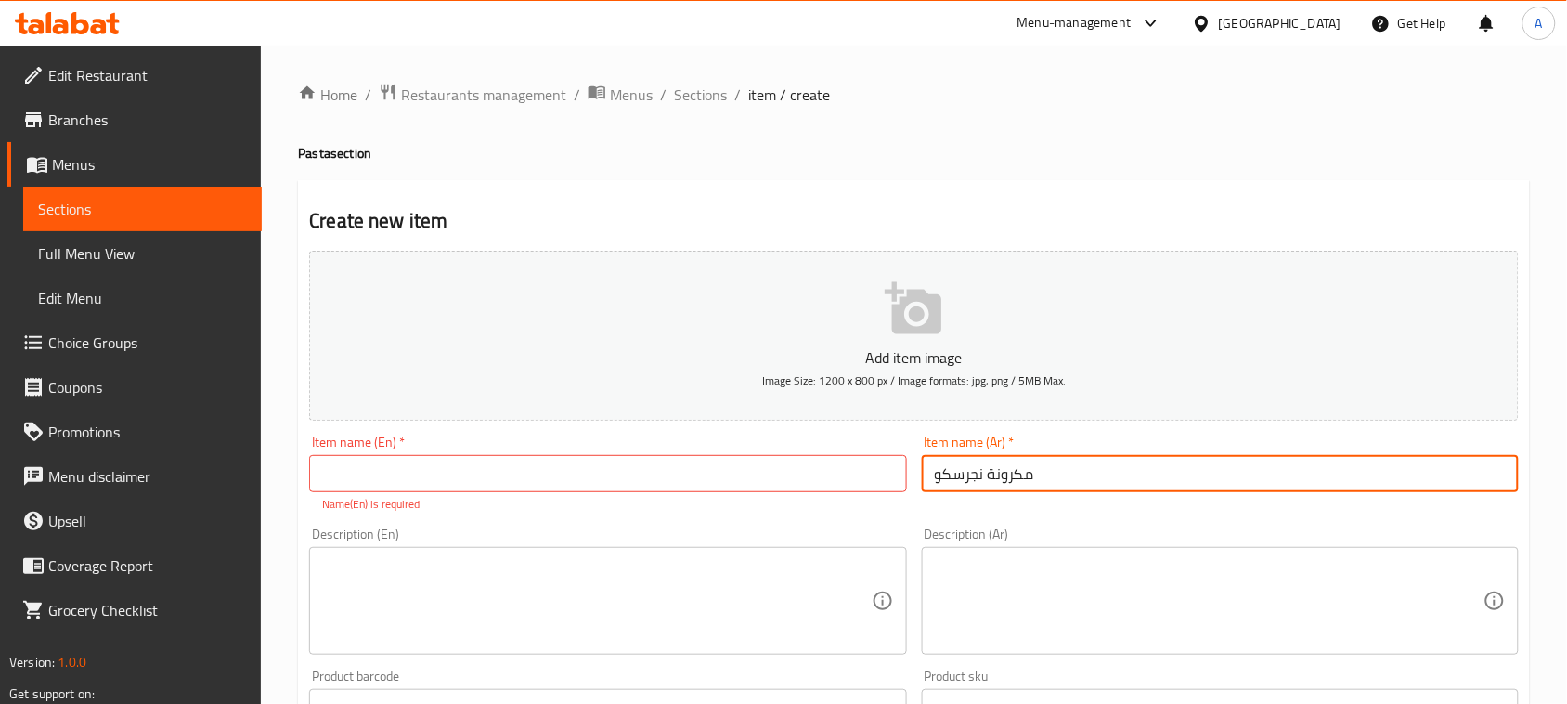
type input "مكرونة نجرسكو"
click at [1105, 569] on textarea at bounding box center [1209, 601] width 549 height 88
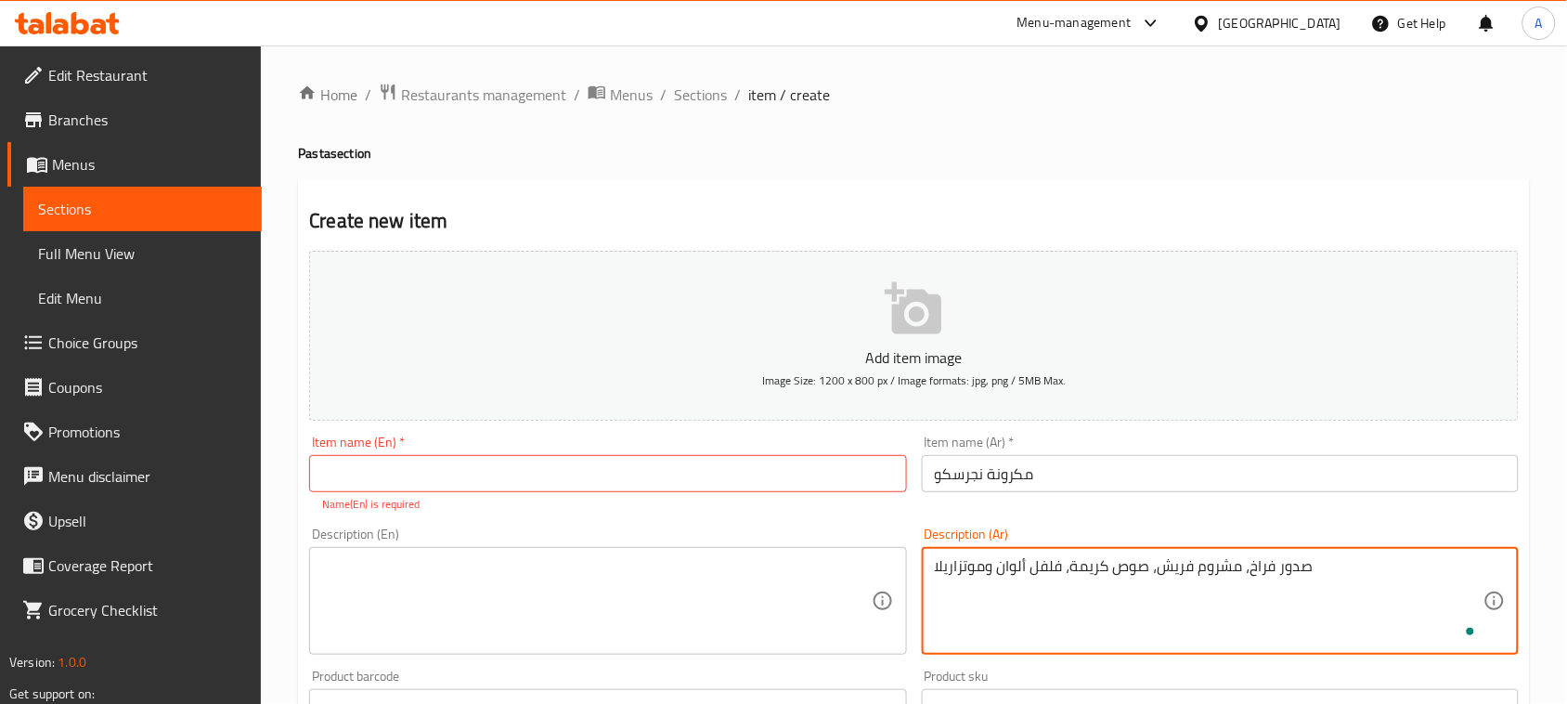
type textarea "صدور فراخ، مشروم فريش، صوص كريمة، فلفل ألوان وموتزاريلا"
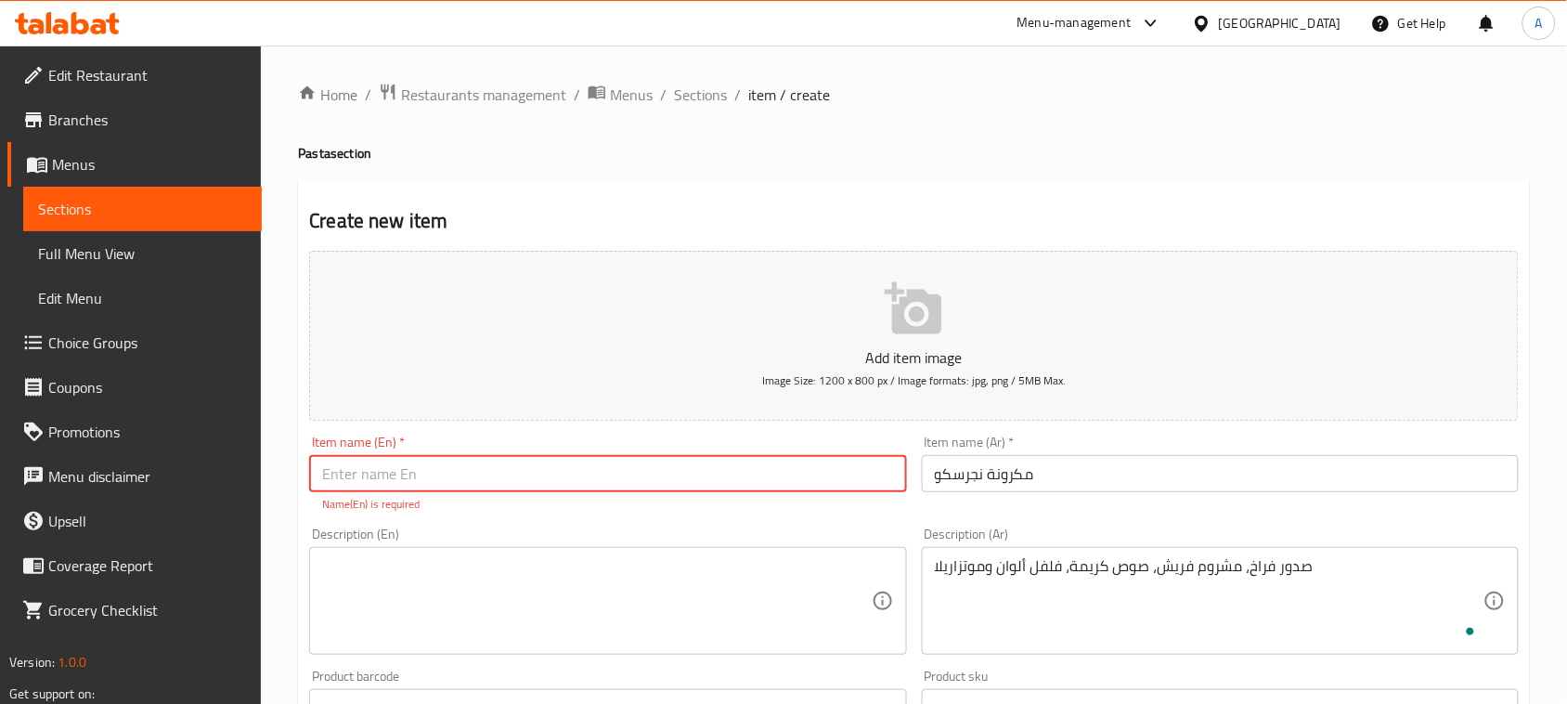
click at [906, 458] on input "text" at bounding box center [607, 473] width 597 height 37
type input "Negresco Pasta"
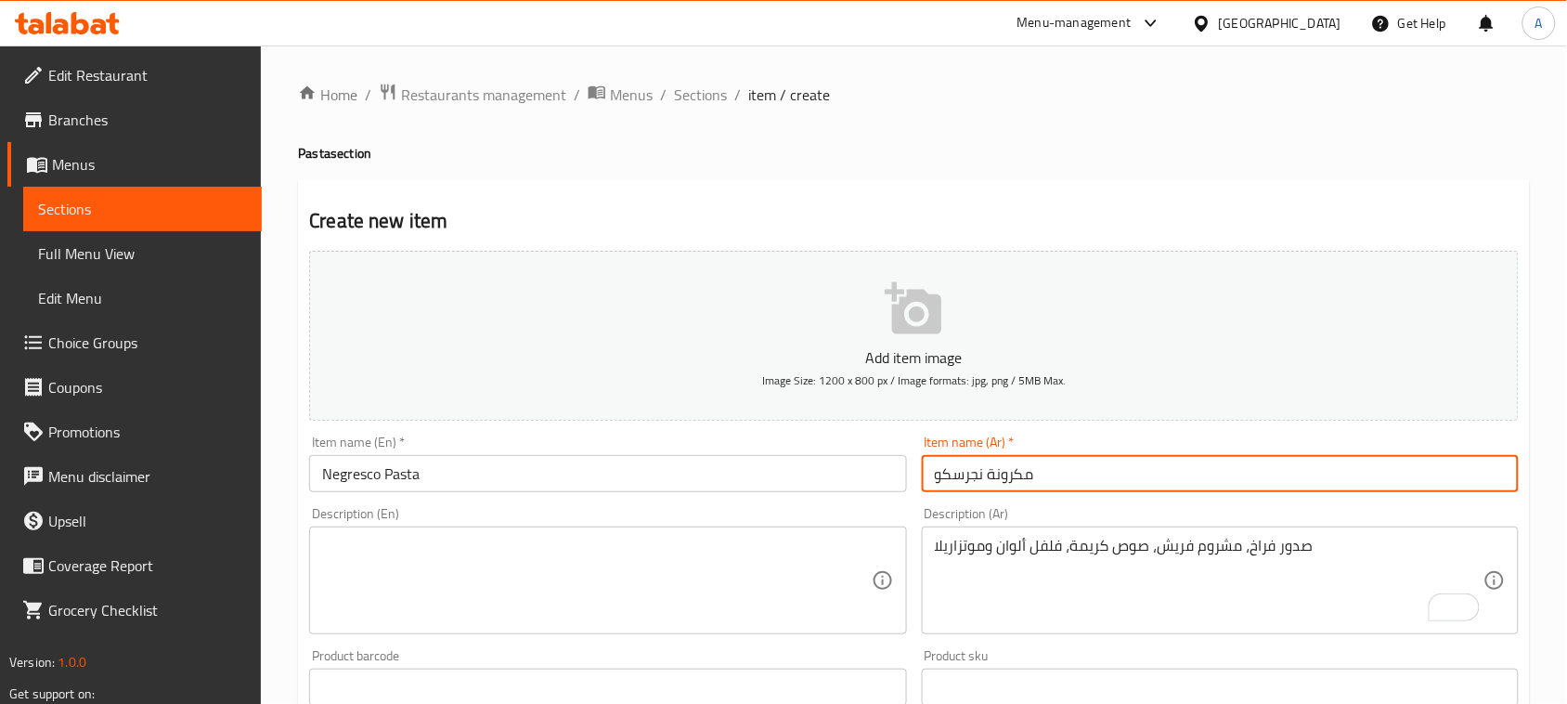
click at [606, 555] on textarea at bounding box center [596, 581] width 549 height 88
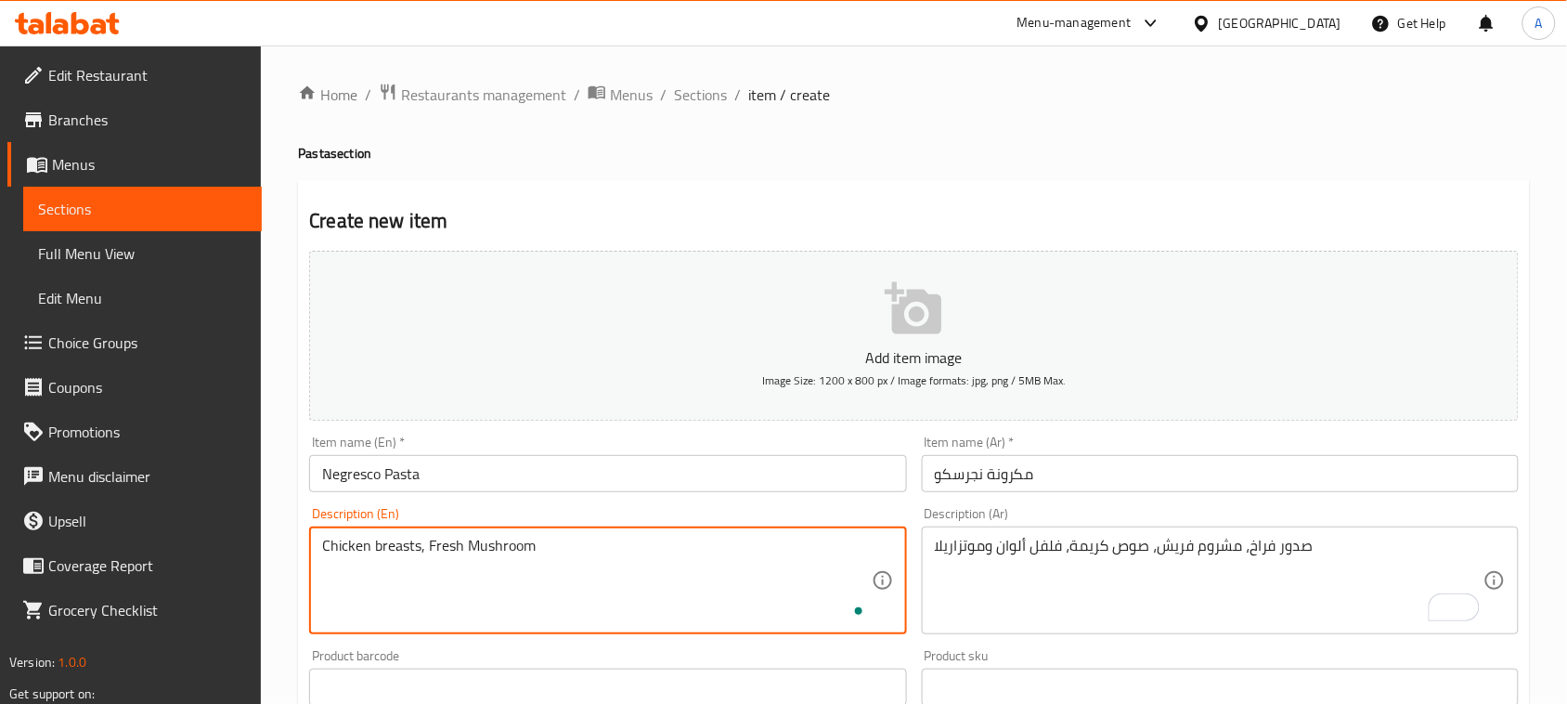
click at [606, 555] on textarea "Chicken breasts, Fresh Mushroom" at bounding box center [596, 581] width 549 height 88
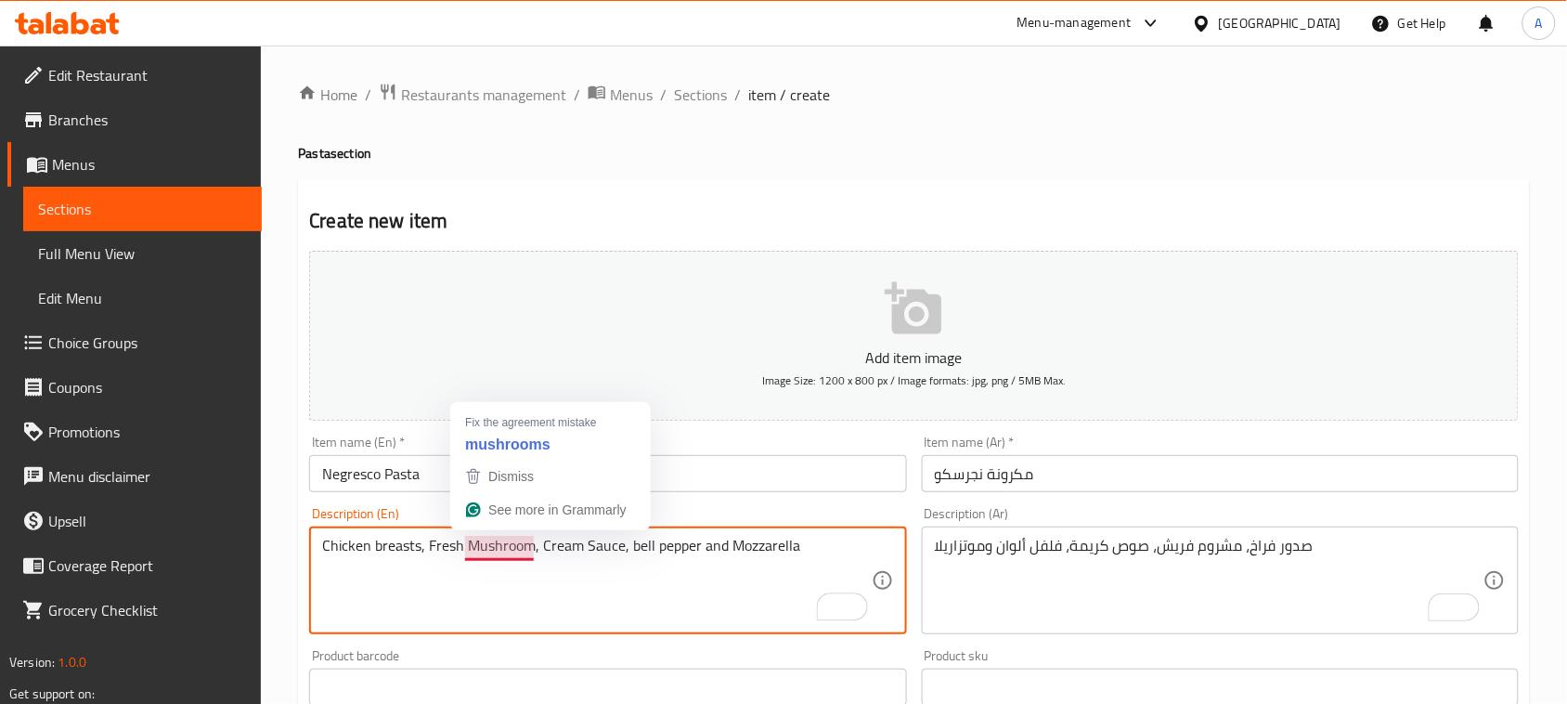
type textarea "Chicken breasts, Fresh Mushroom, Cream Sauce, bell pepper and Mozzarella"
click at [820, 470] on input "Negresco Pasta" at bounding box center [607, 473] width 597 height 37
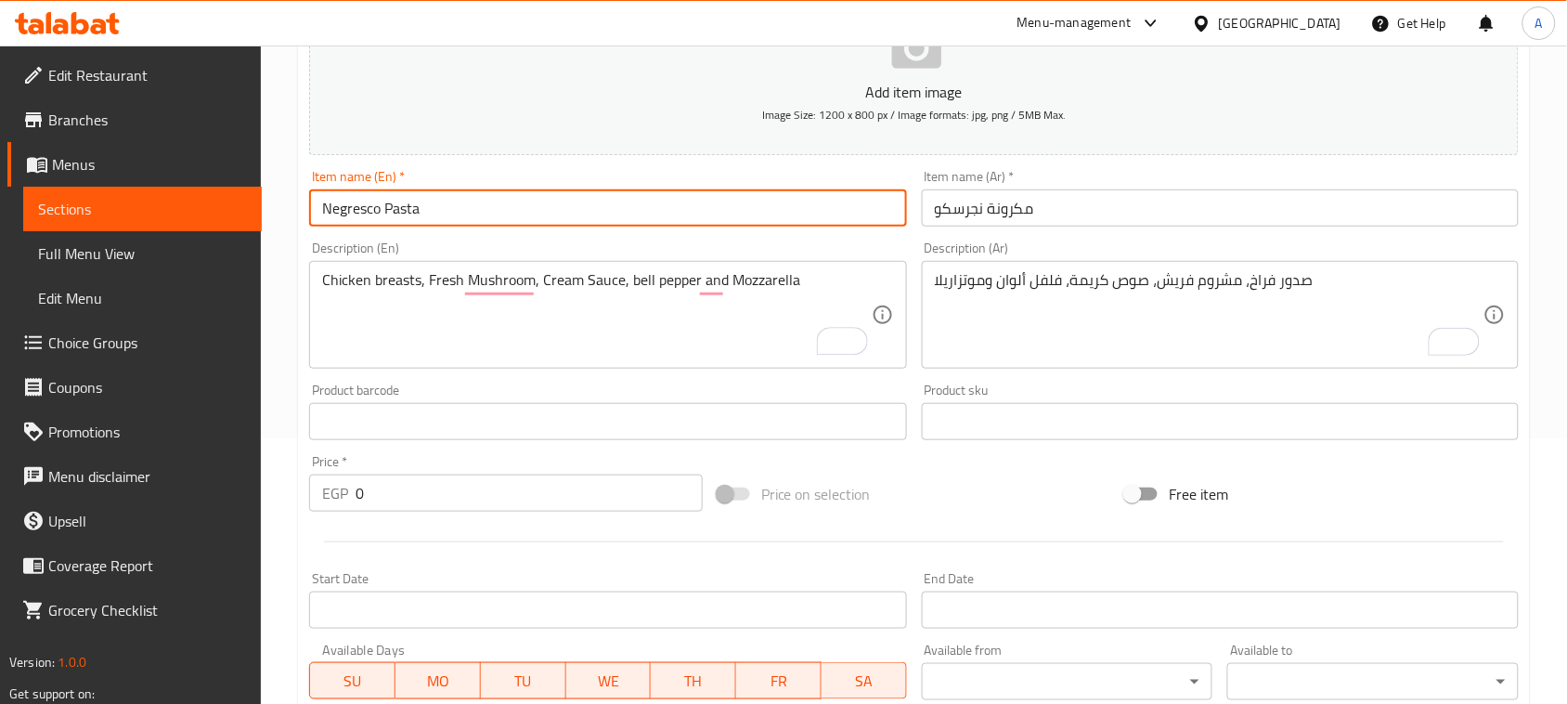
scroll to position [464, 0]
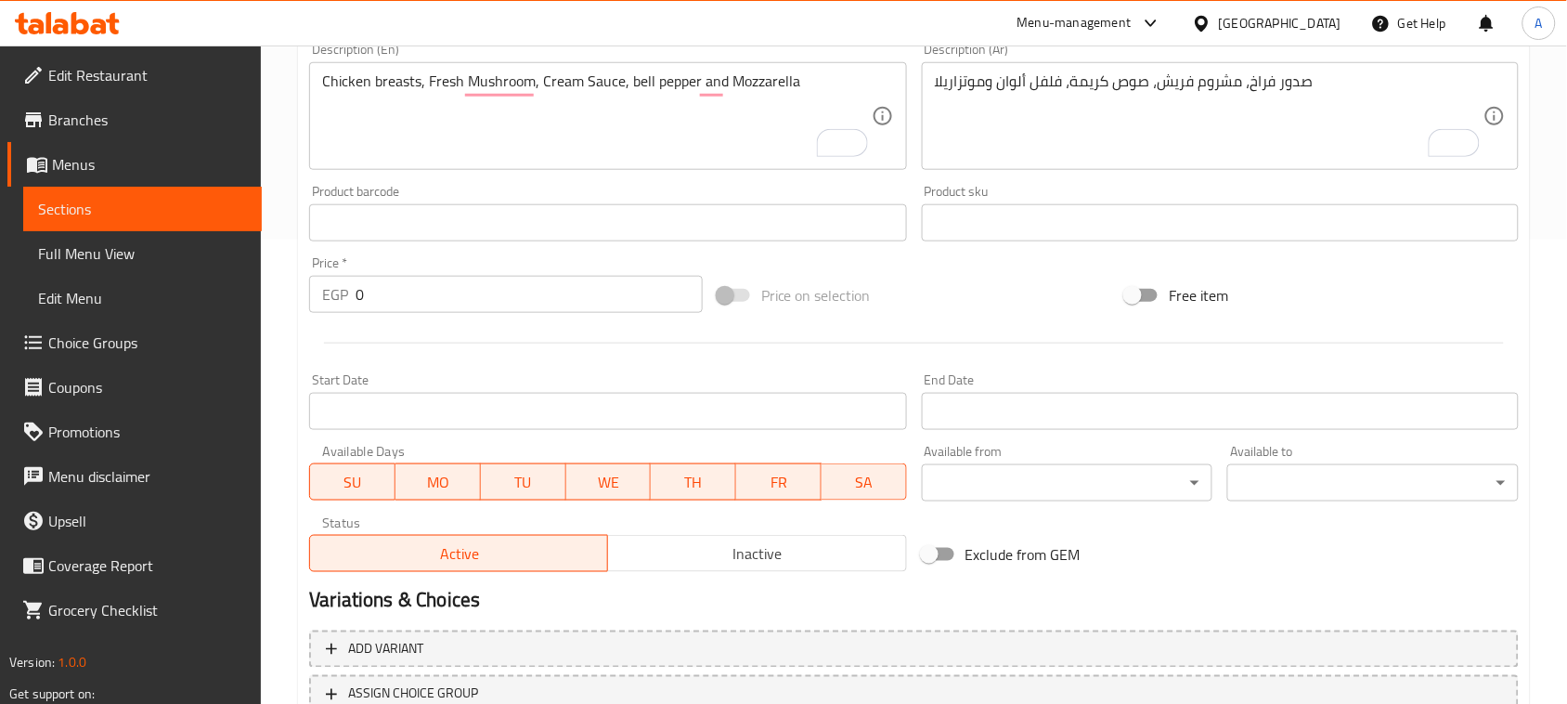
scroll to position [464, 0]
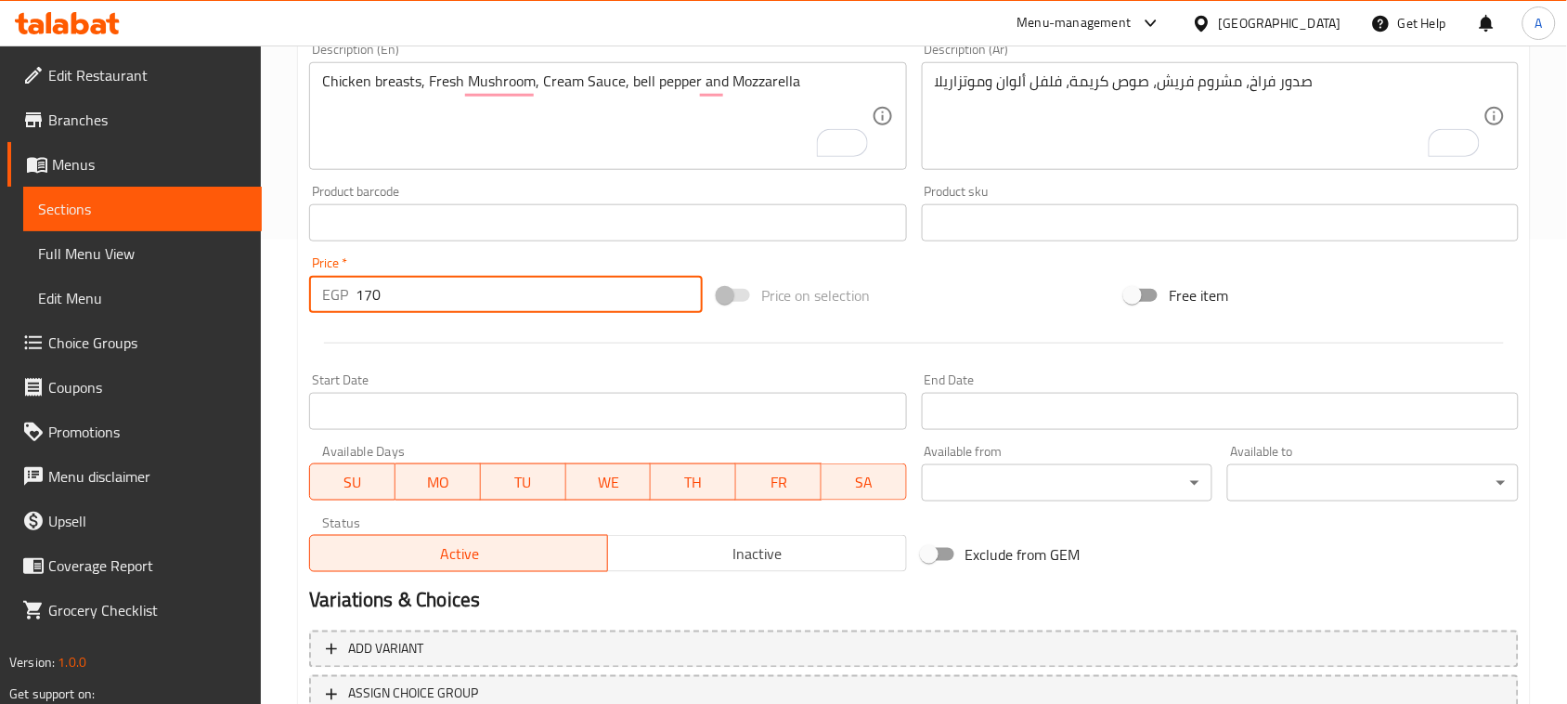
type input "170"
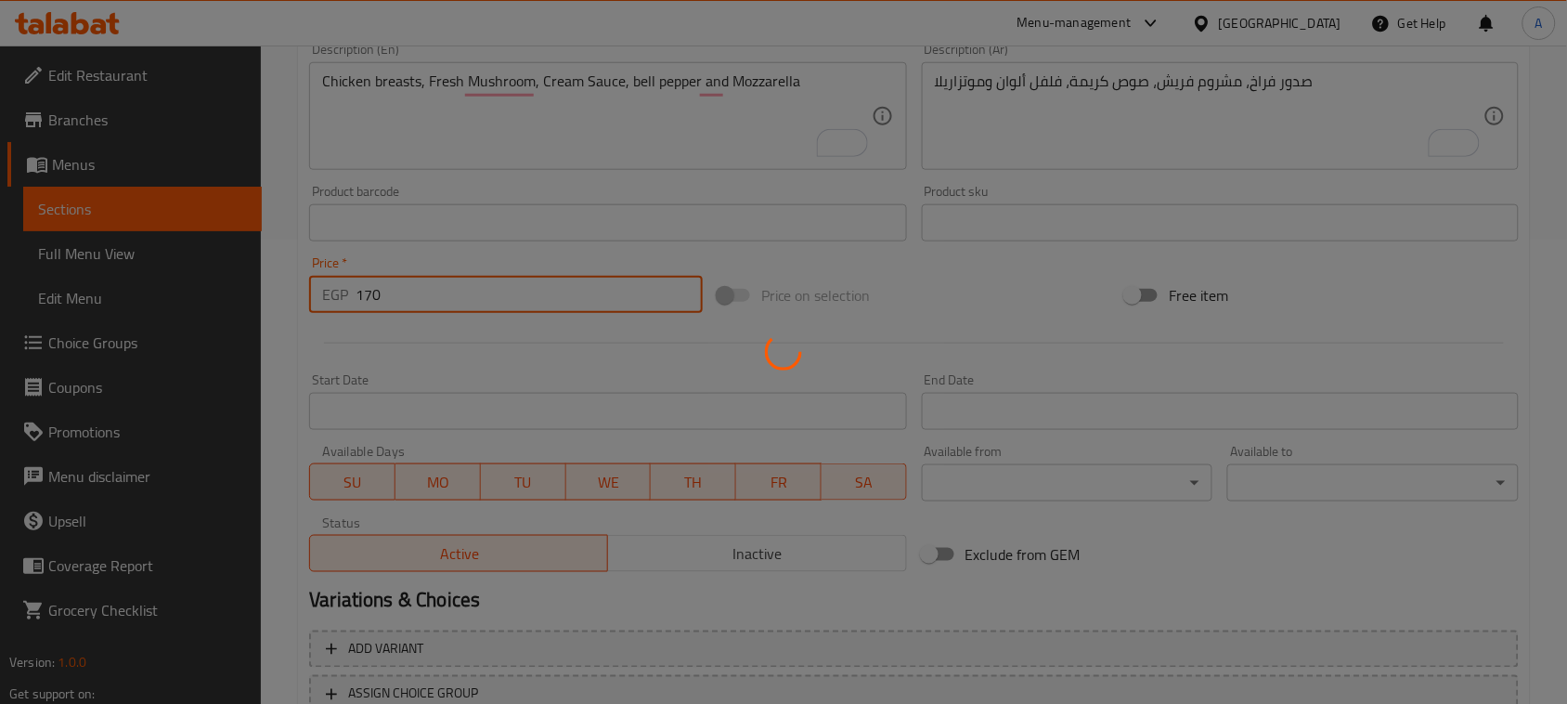
type input "0"
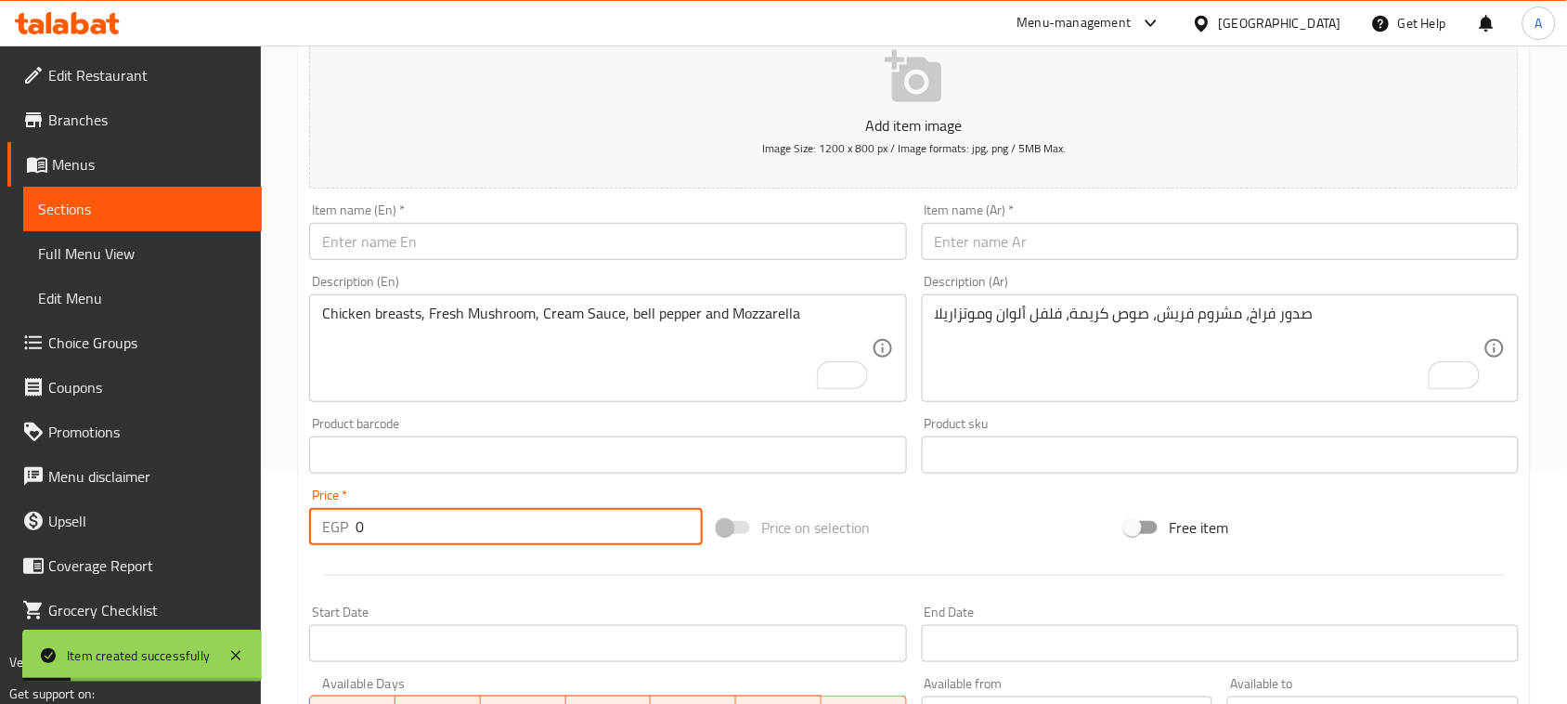
scroll to position [0, 0]
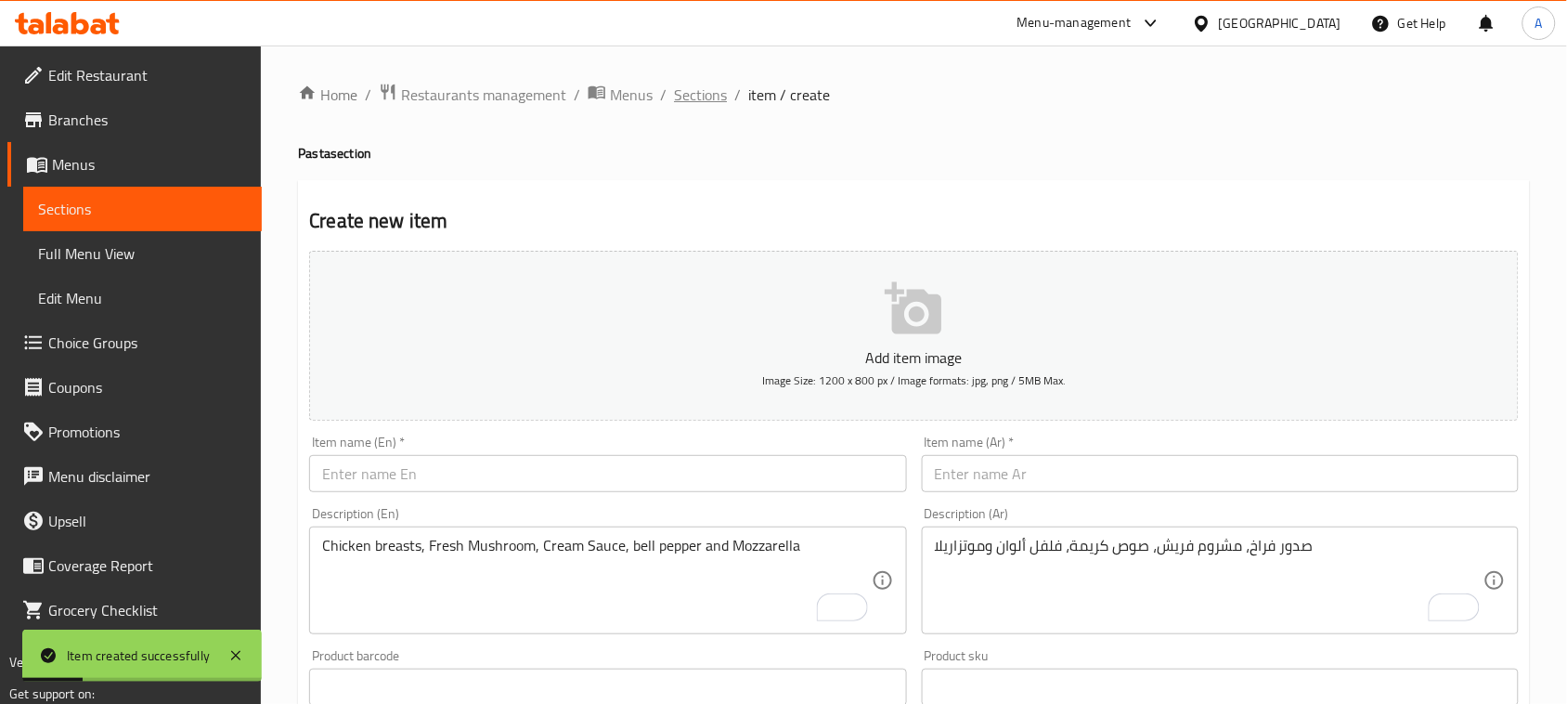
click at [698, 96] on span "Sections" at bounding box center [700, 95] width 53 height 22
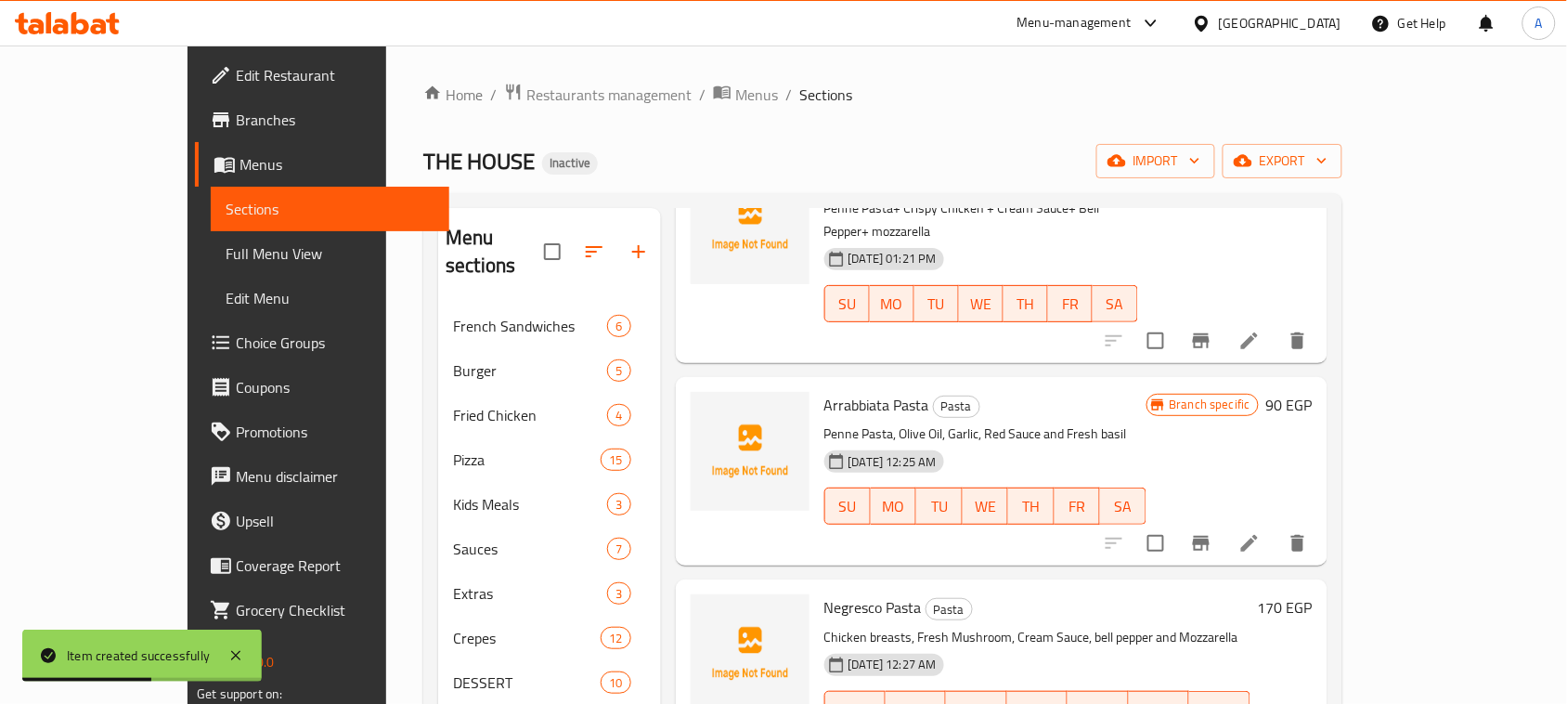
scroll to position [580, 0]
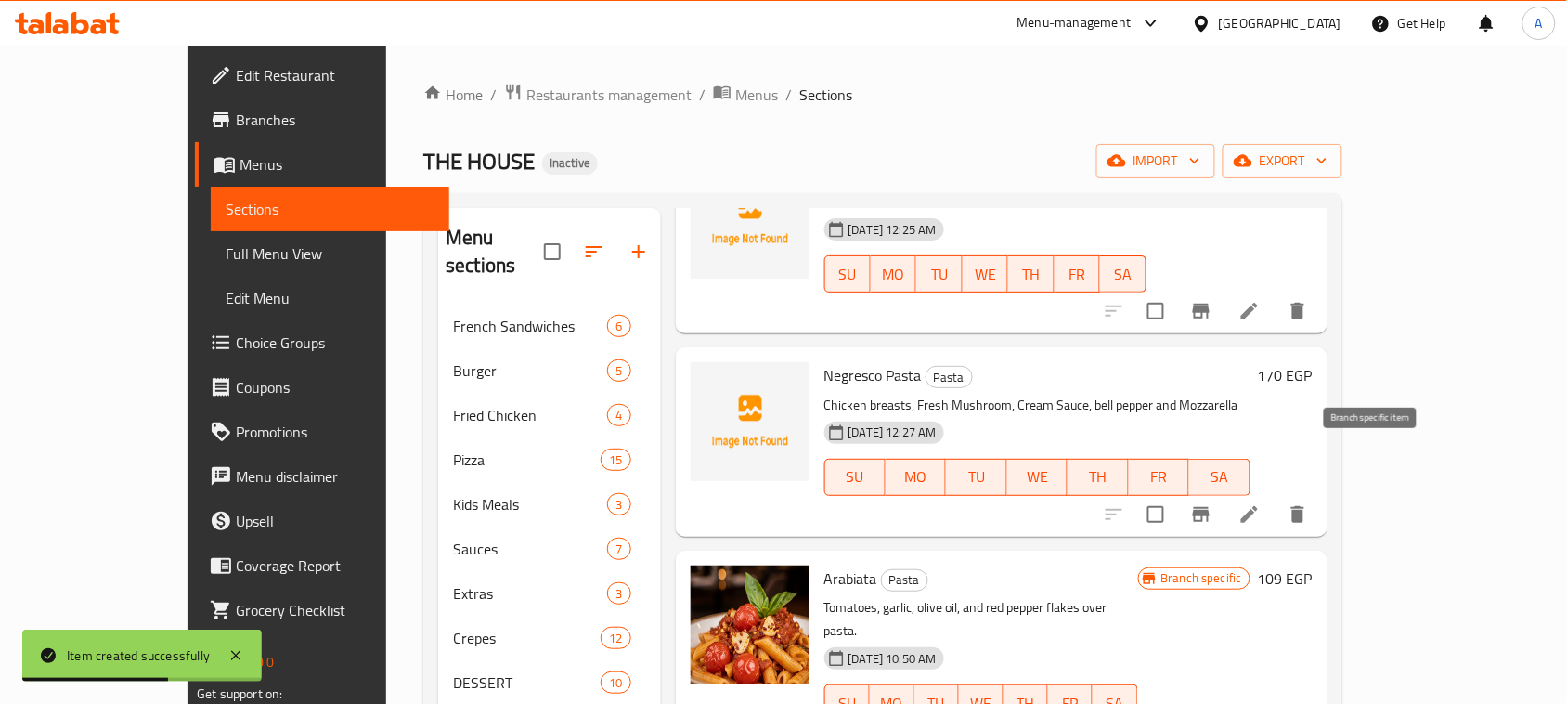
click at [1210, 507] on icon "Branch-specific-item" at bounding box center [1201, 514] width 17 height 15
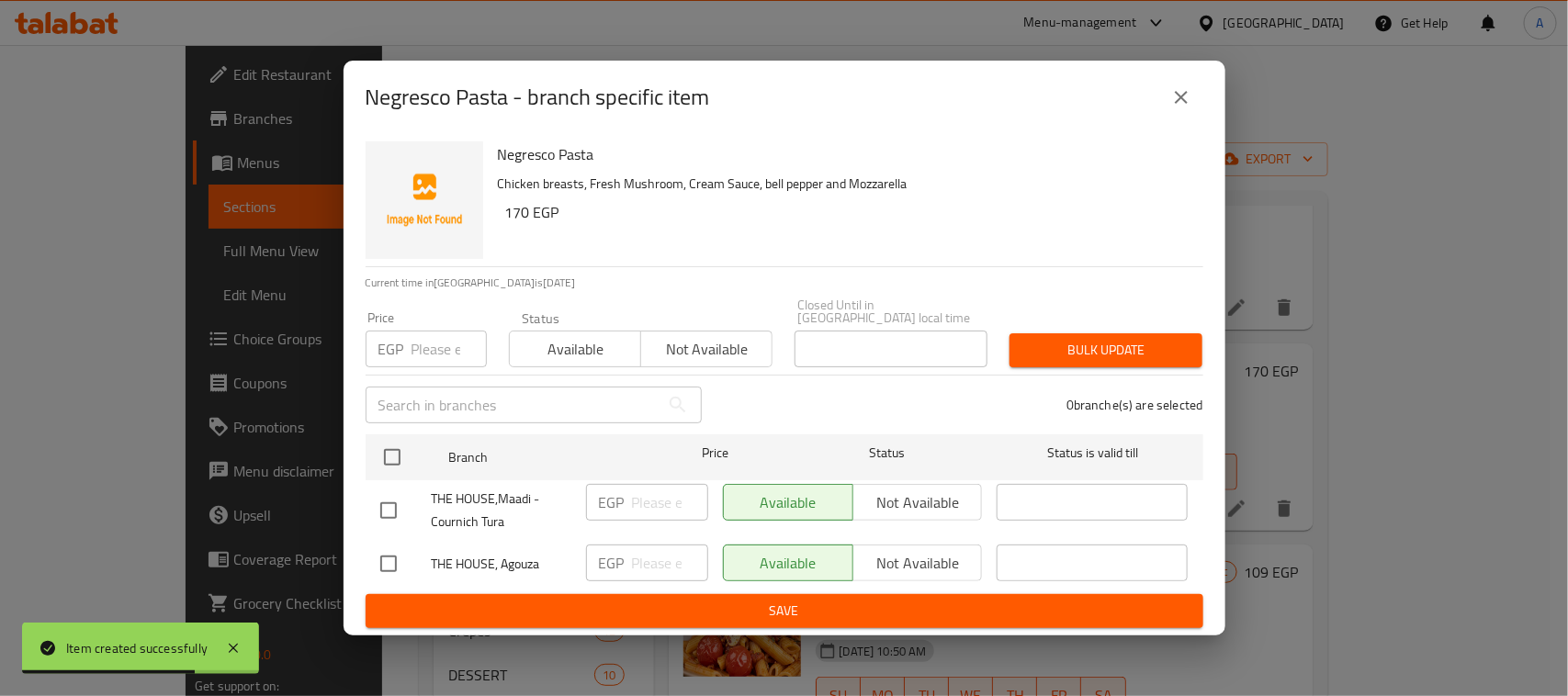
click at [374, 509] on input "checkbox" at bounding box center [388, 510] width 39 height 39
checkbox input "true"
click at [884, 493] on span "Not available" at bounding box center [918, 502] width 115 height 27
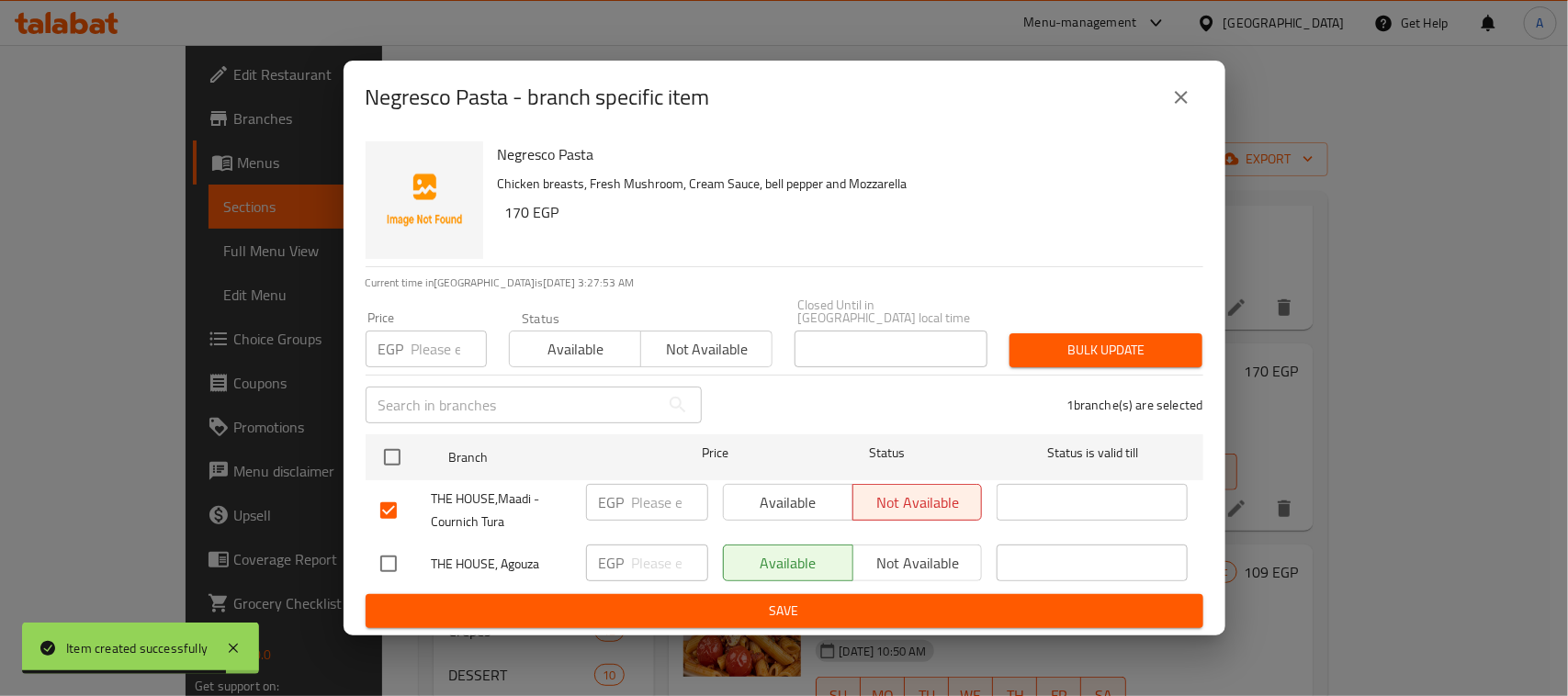
click at [894, 612] on span "Save" at bounding box center [784, 610] width 808 height 23
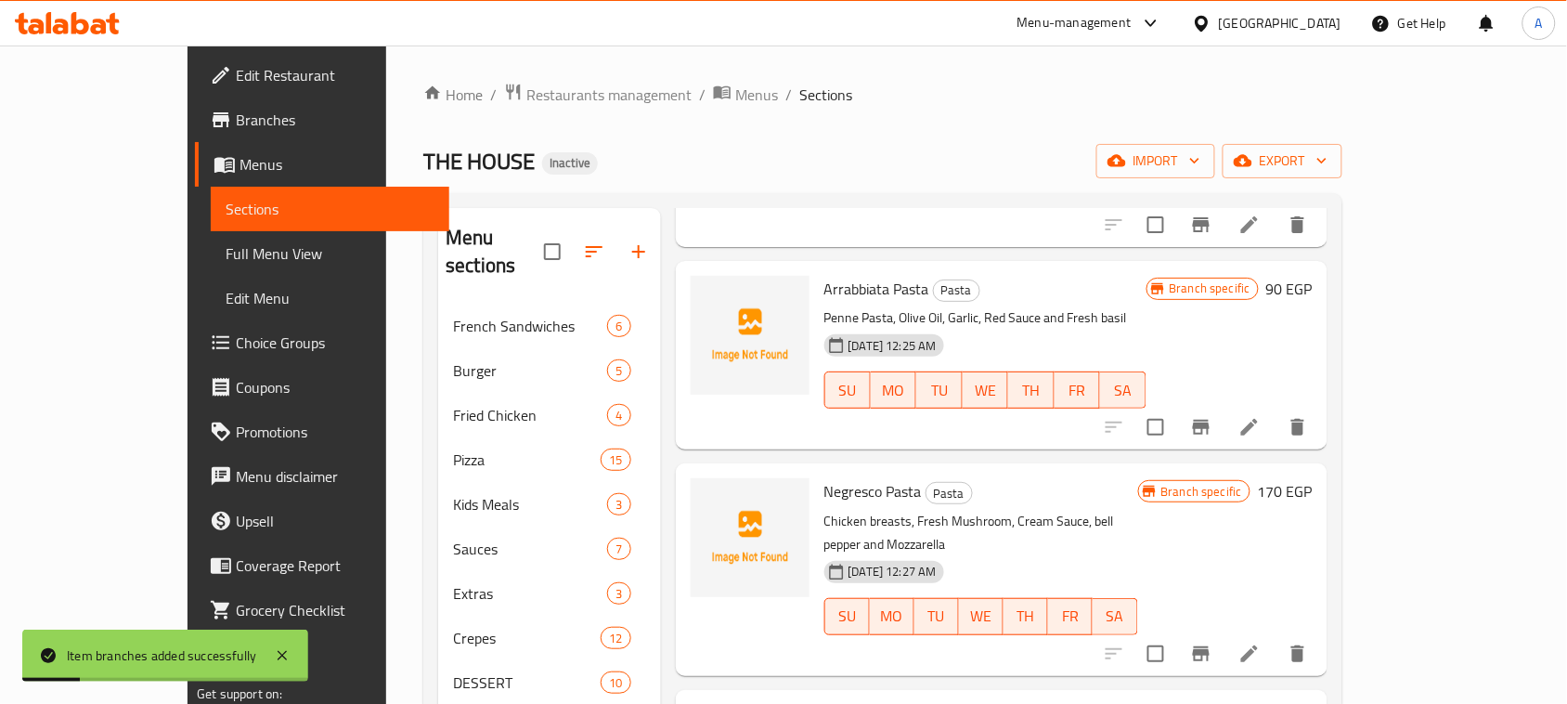
scroll to position [0, 0]
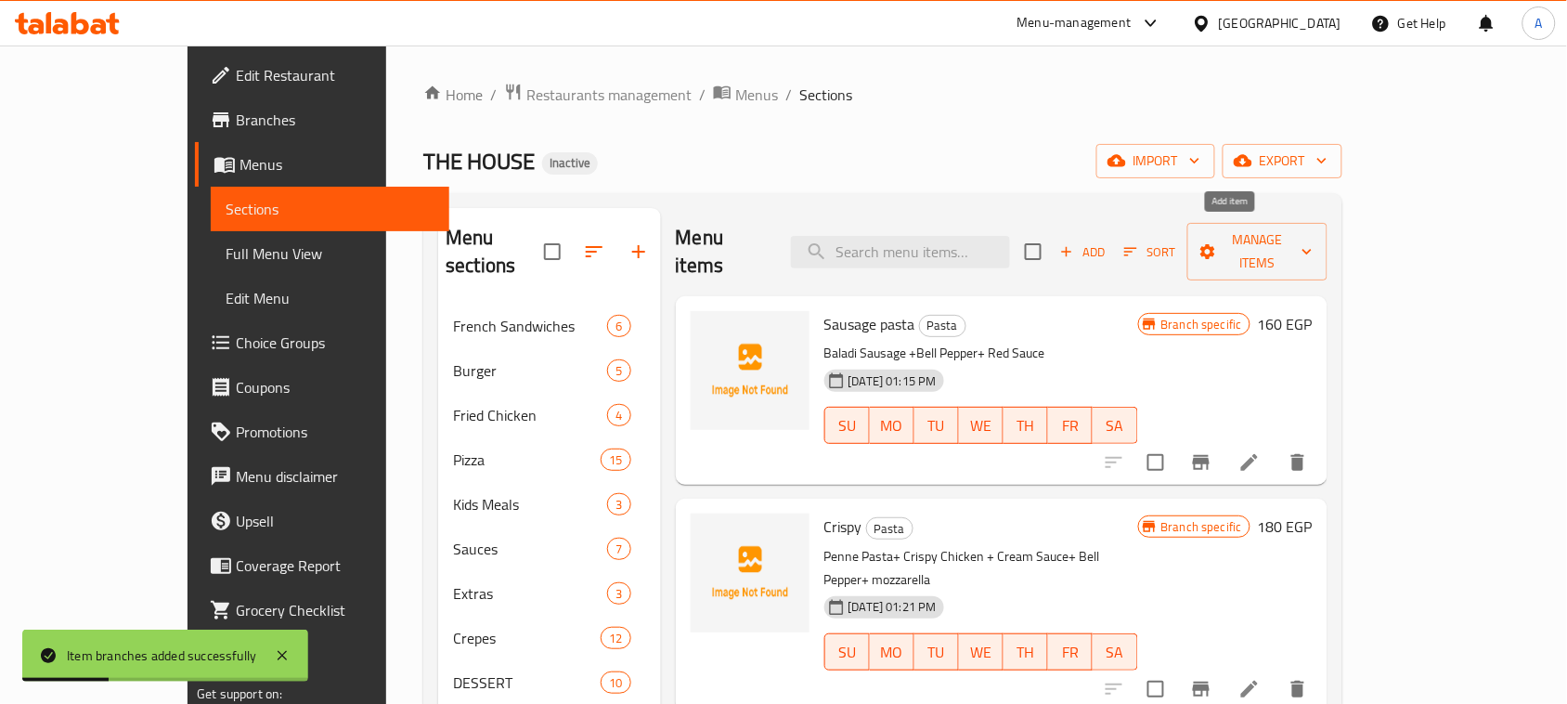
click at [1108, 241] on span "Add" at bounding box center [1083, 251] width 50 height 21
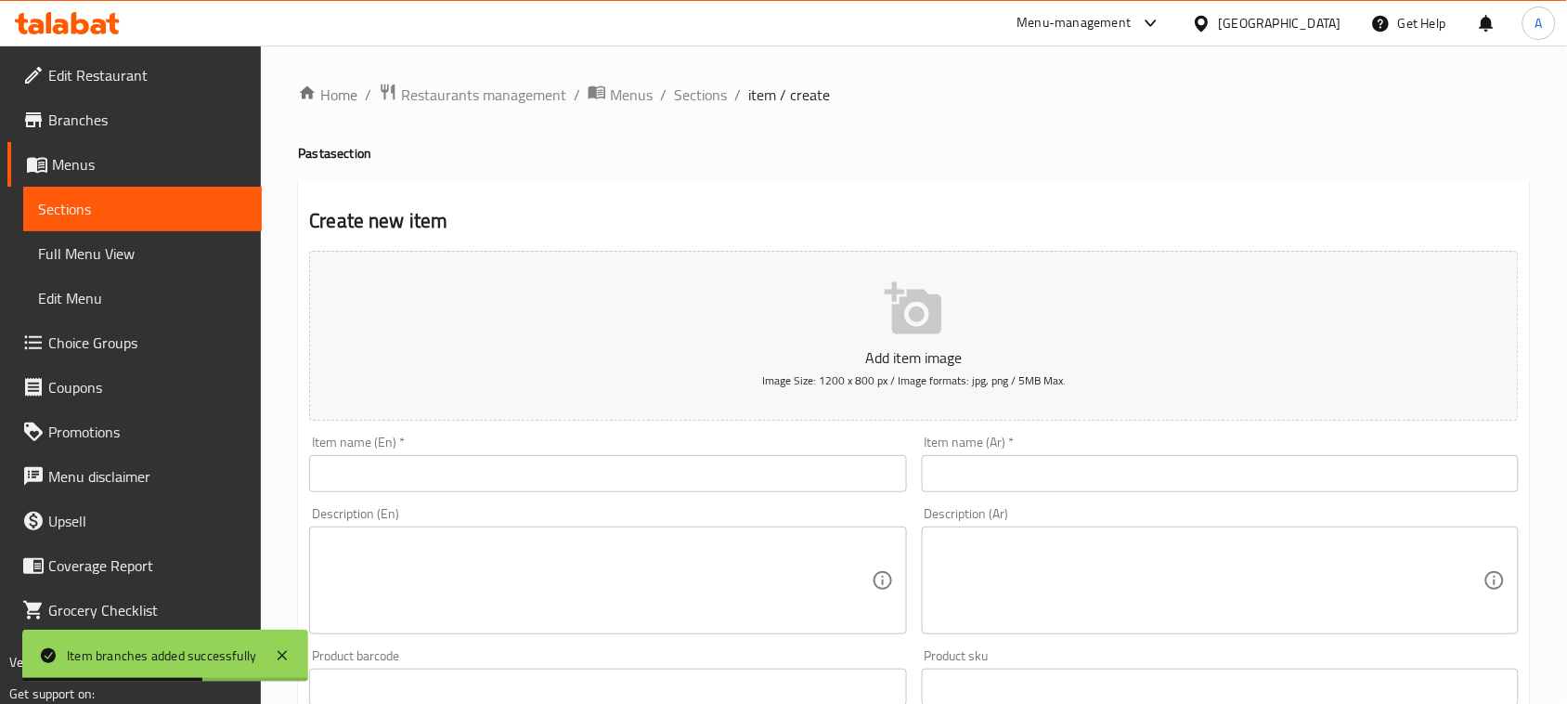
click at [659, 474] on input "text" at bounding box center [607, 473] width 597 height 37
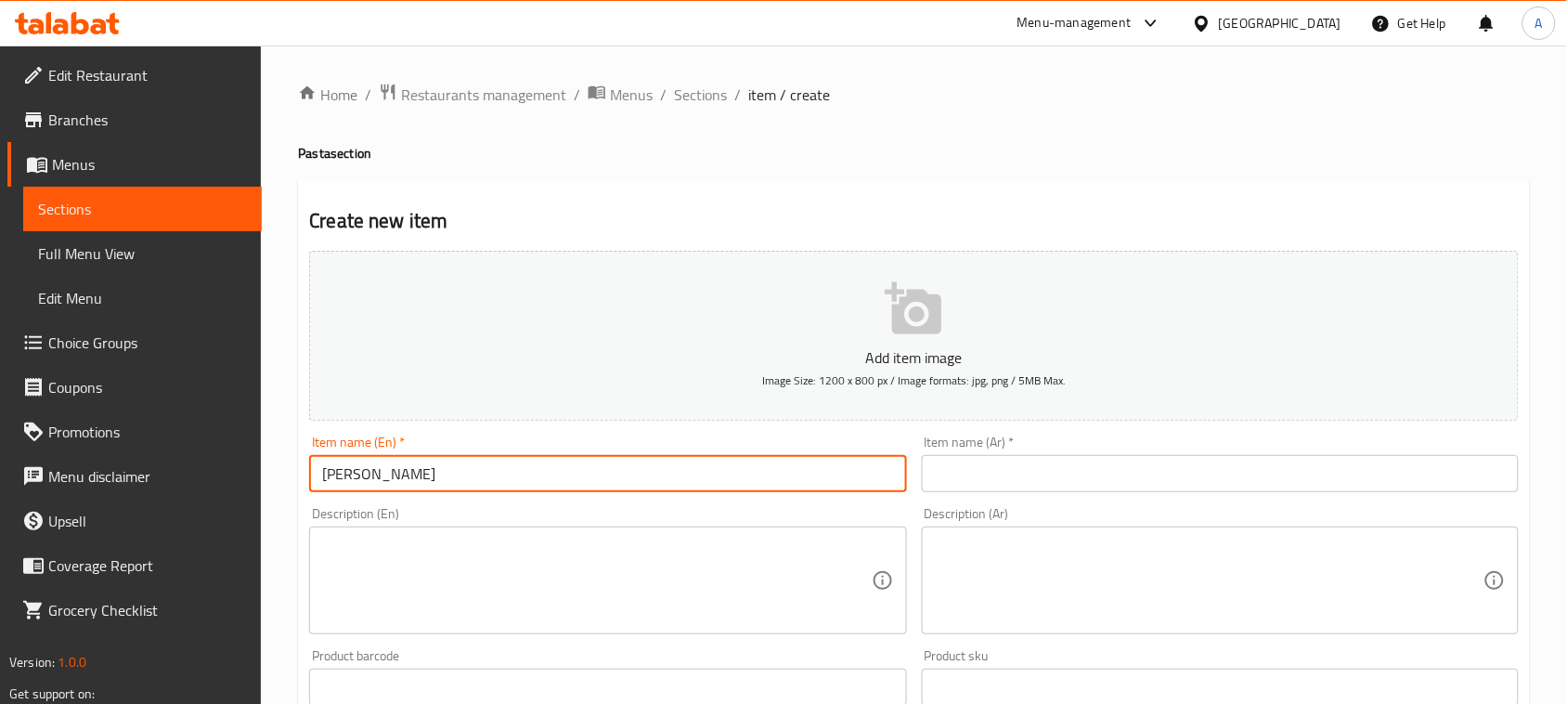
type input "[PERSON_NAME]"
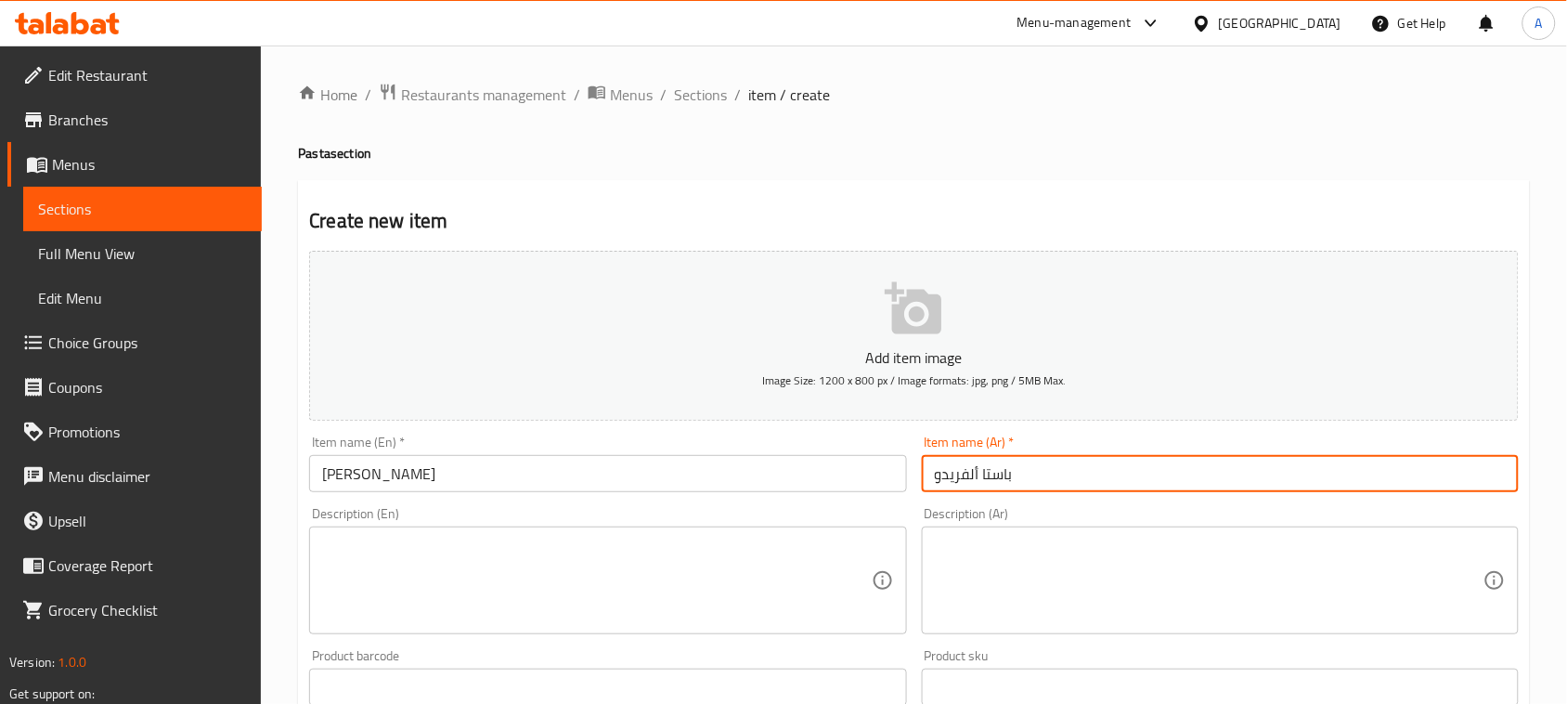
type input "باستا ألفريدو"
click at [1012, 543] on textarea at bounding box center [1209, 581] width 549 height 88
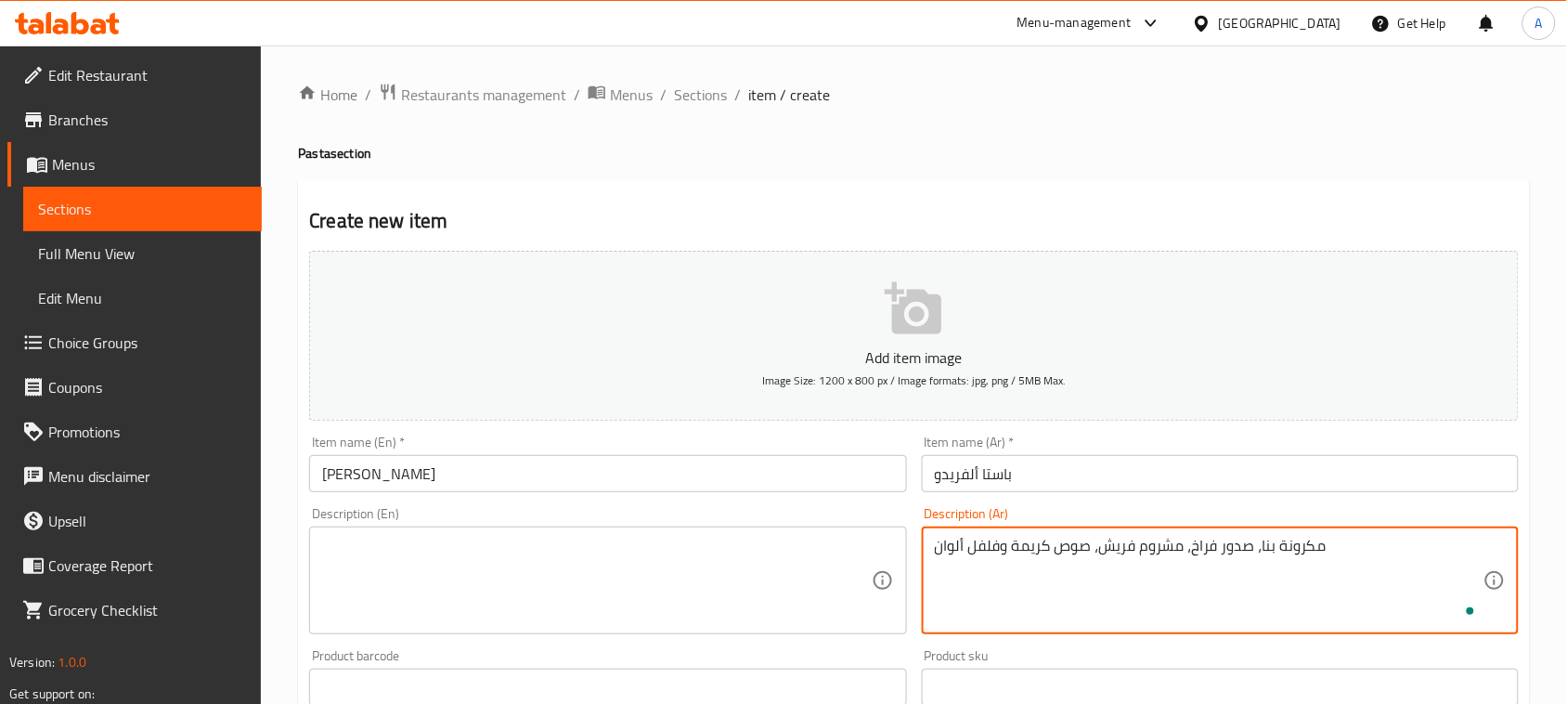
type textarea "مكرونة بنا، صدور فراخ، مشروم فريش، صوص كريمة وفلفل ألوان"
click at [545, 601] on textarea at bounding box center [596, 581] width 549 height 88
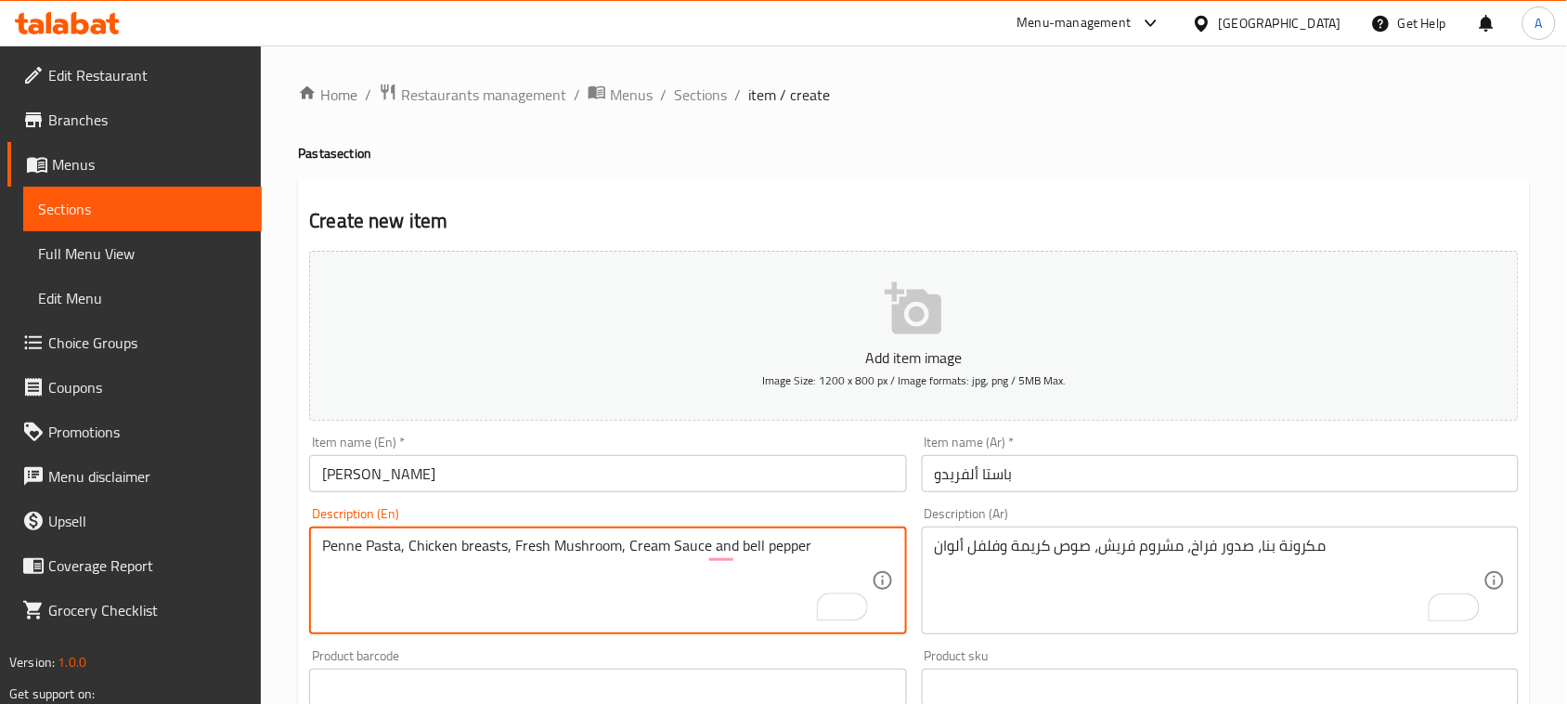
scroll to position [232, 0]
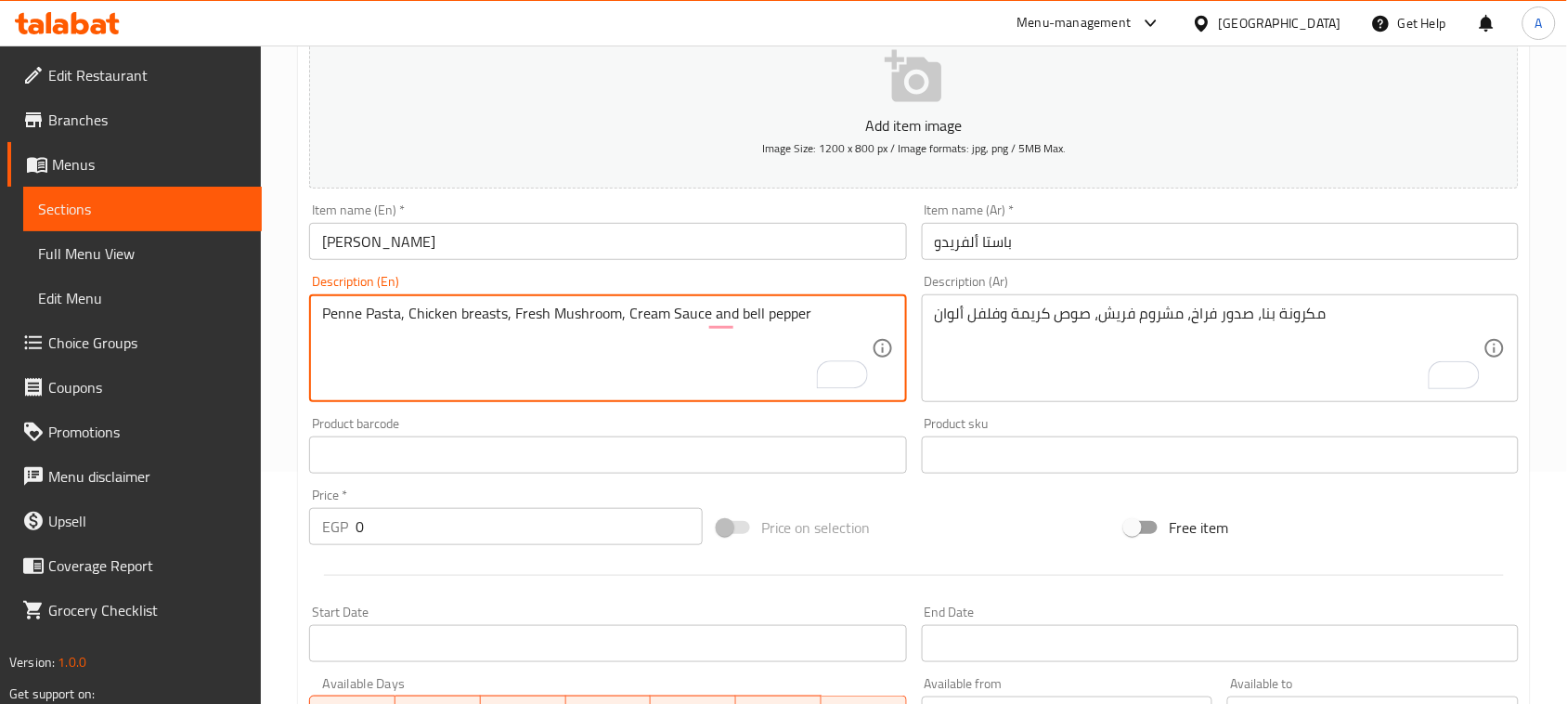
type textarea "Penne Pasta, Chicken breasts, Fresh Mushroom, Cream Sauce and bell pepper"
drag, startPoint x: 415, startPoint y: 526, endPoint x: 257, endPoint y: 518, distance: 158.0
click at [257, 518] on div "Edit Restaurant Branches Menus Sections Full Menu View Edit Menu Choice Groups …" at bounding box center [783, 446] width 1567 height 1267
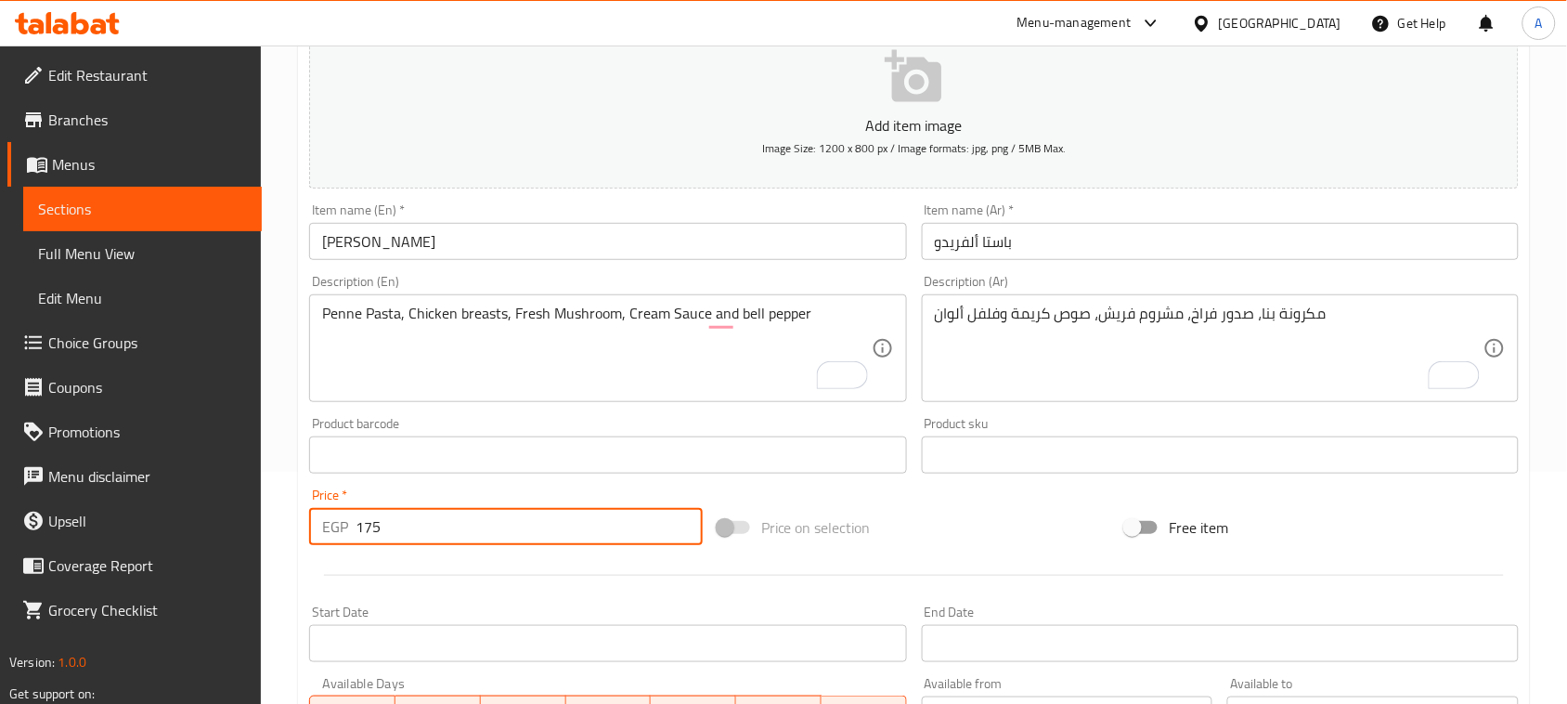
type input "175"
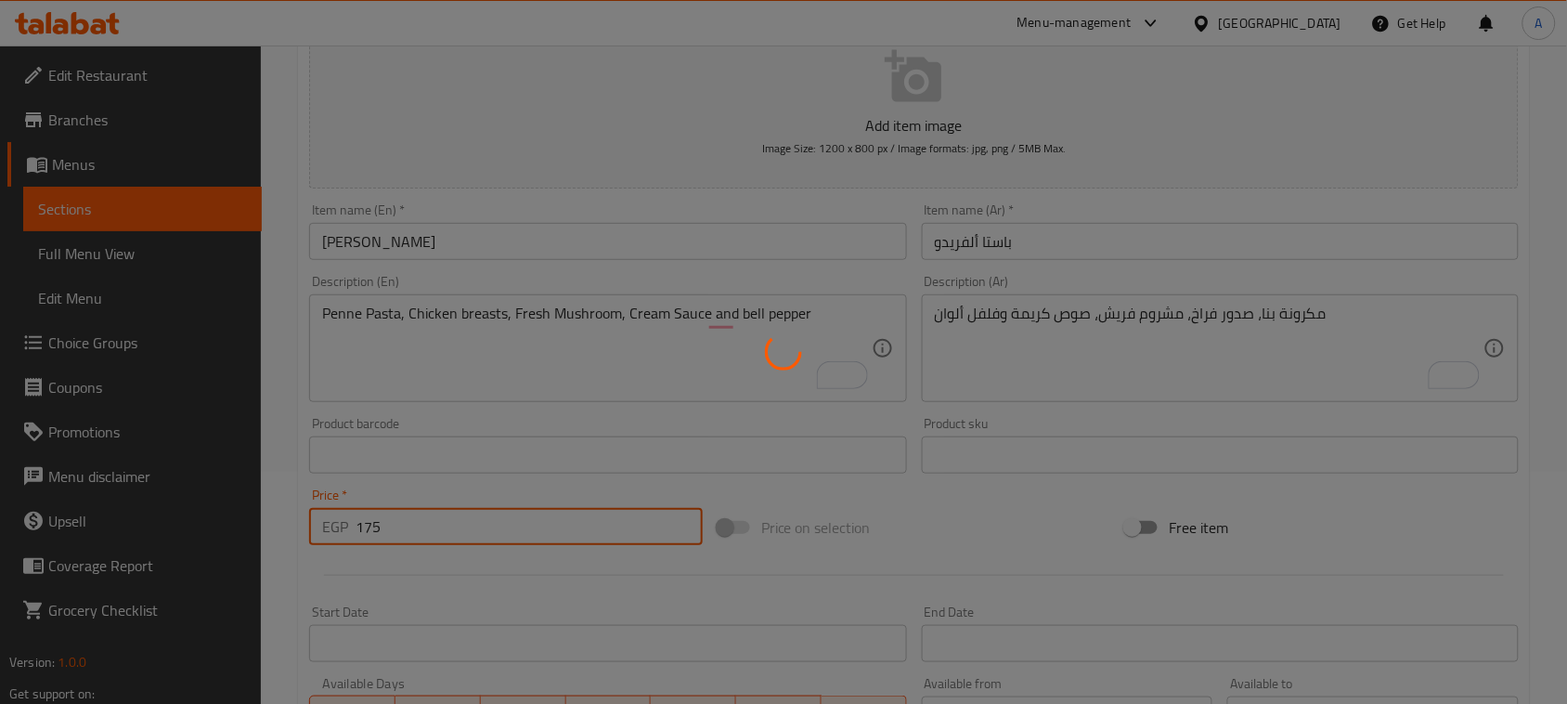
type input "0"
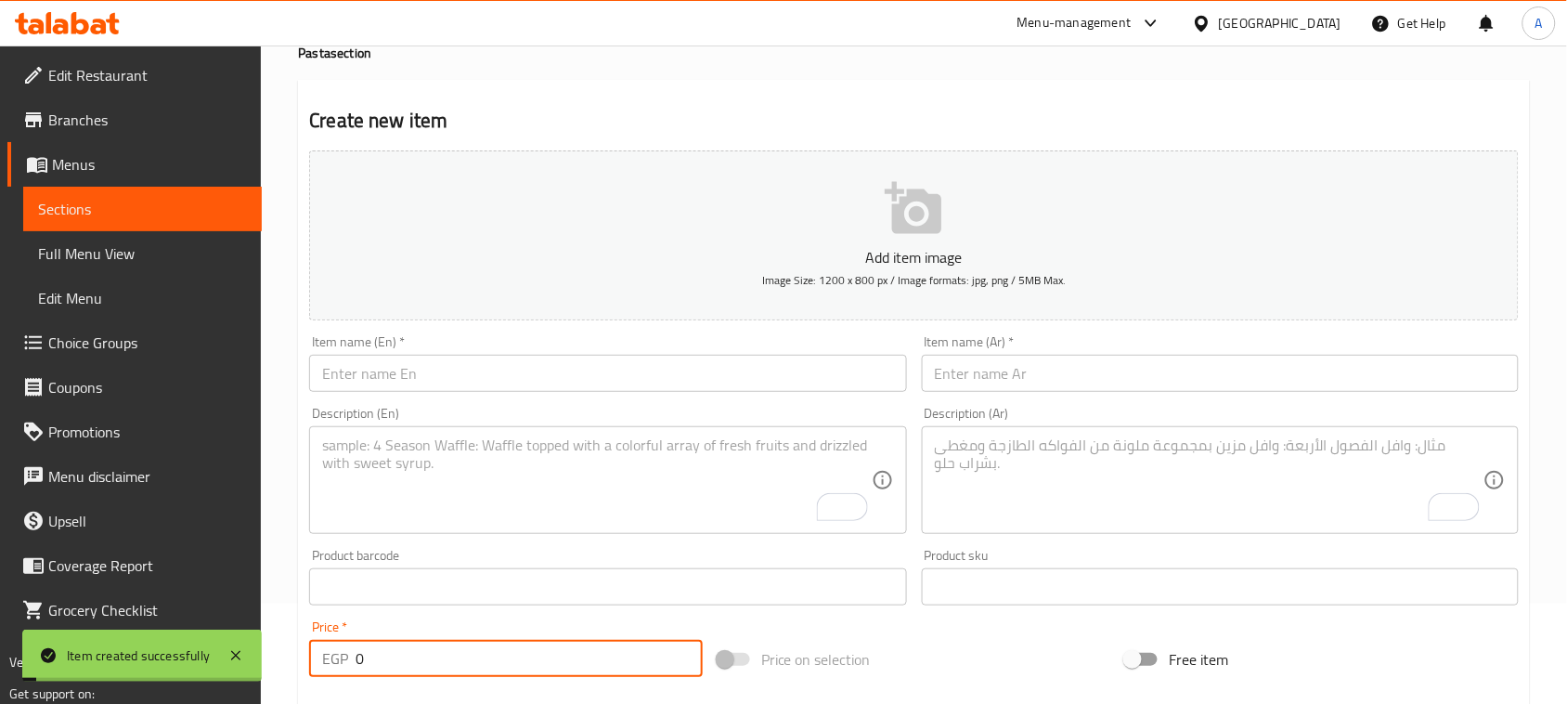
scroll to position [0, 0]
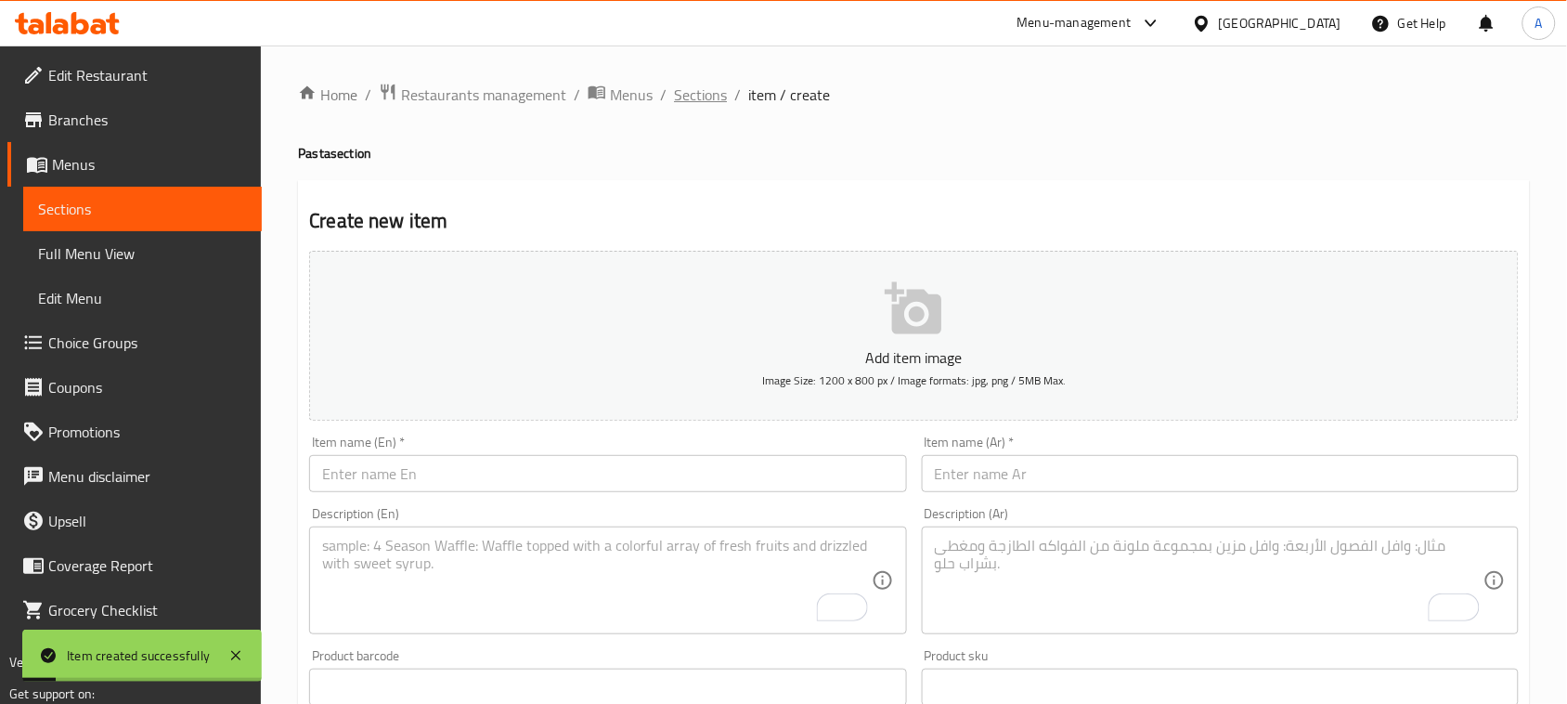
click at [711, 95] on span "Sections" at bounding box center [700, 95] width 53 height 22
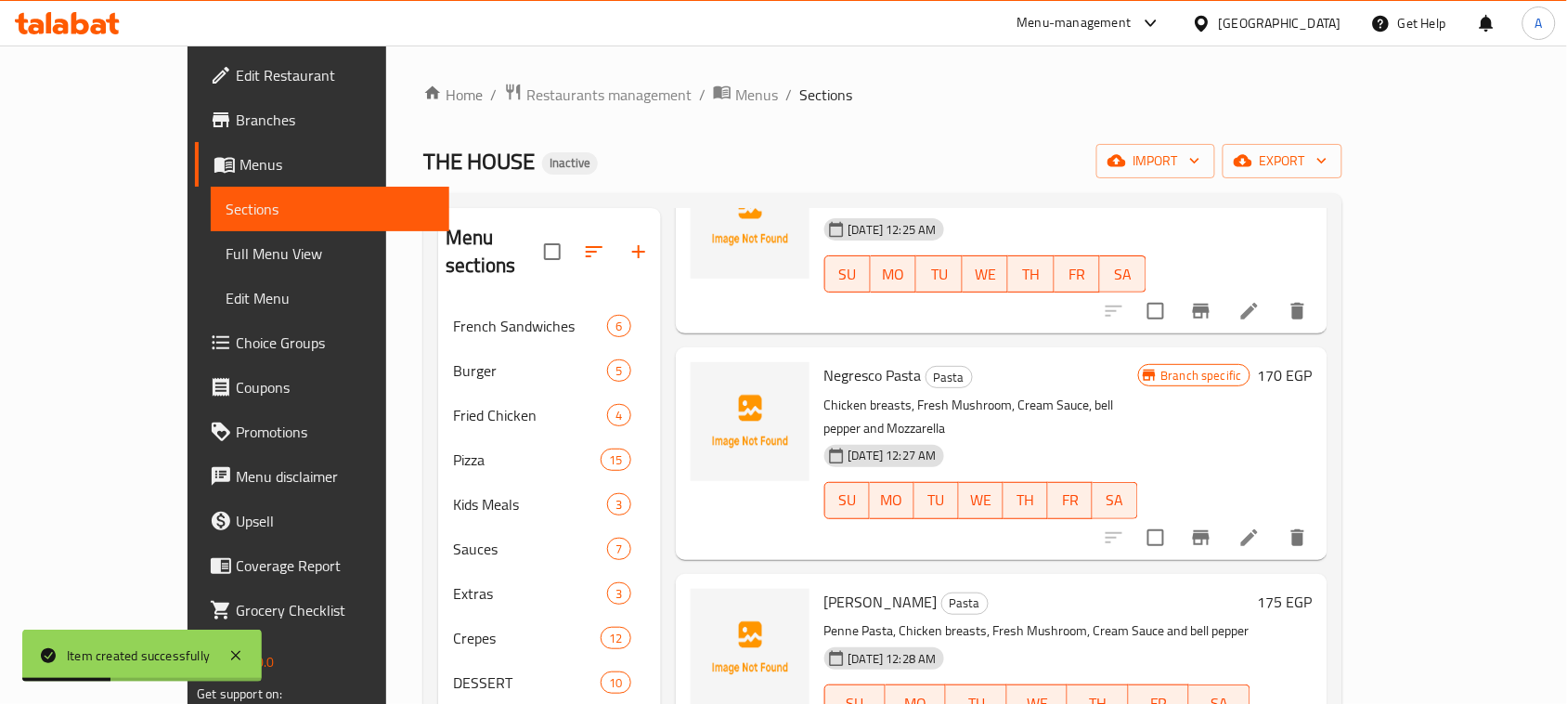
scroll to position [813, 0]
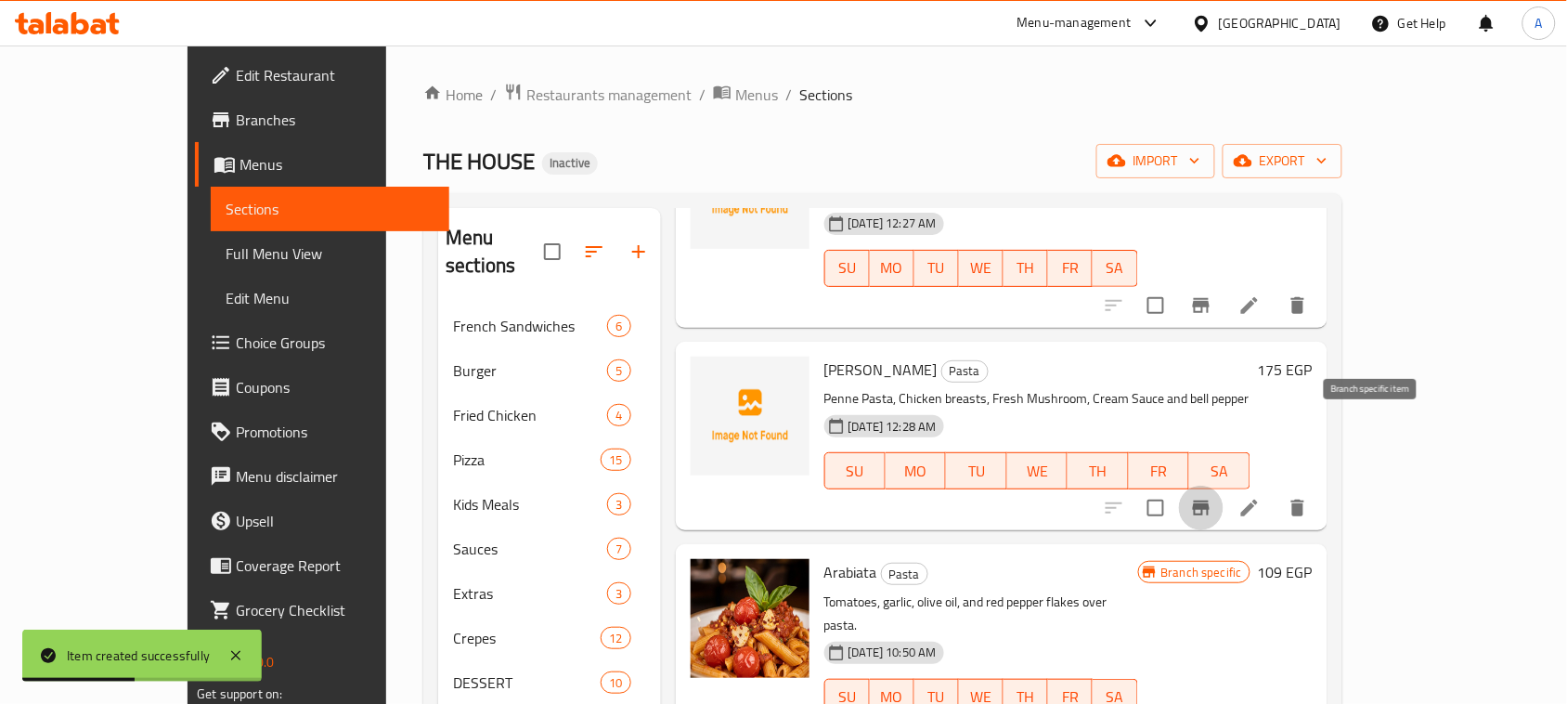
click at [1210, 501] on icon "Branch-specific-item" at bounding box center [1201, 508] width 17 height 15
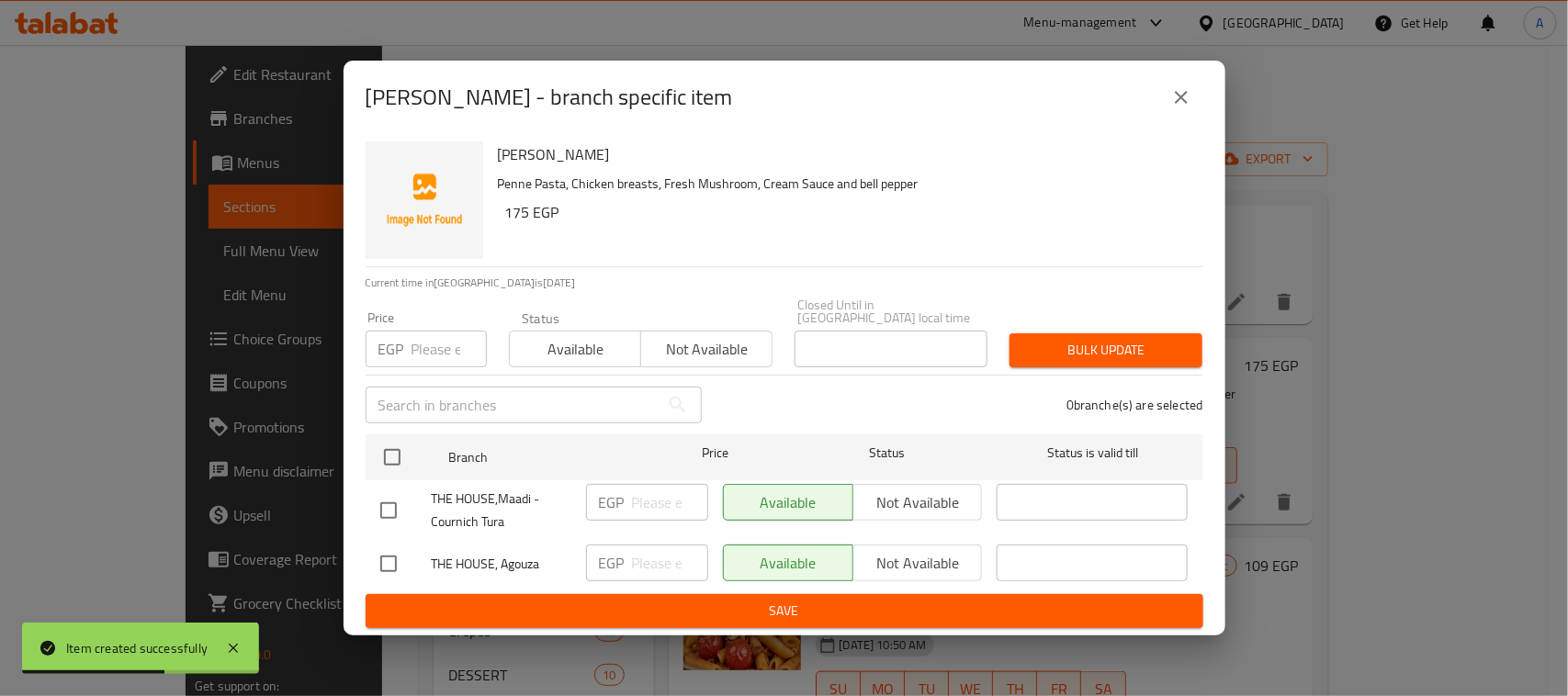
click at [386, 495] on input "checkbox" at bounding box center [388, 510] width 39 height 39
checkbox input "true"
click at [887, 501] on span "Not available" at bounding box center [918, 502] width 115 height 27
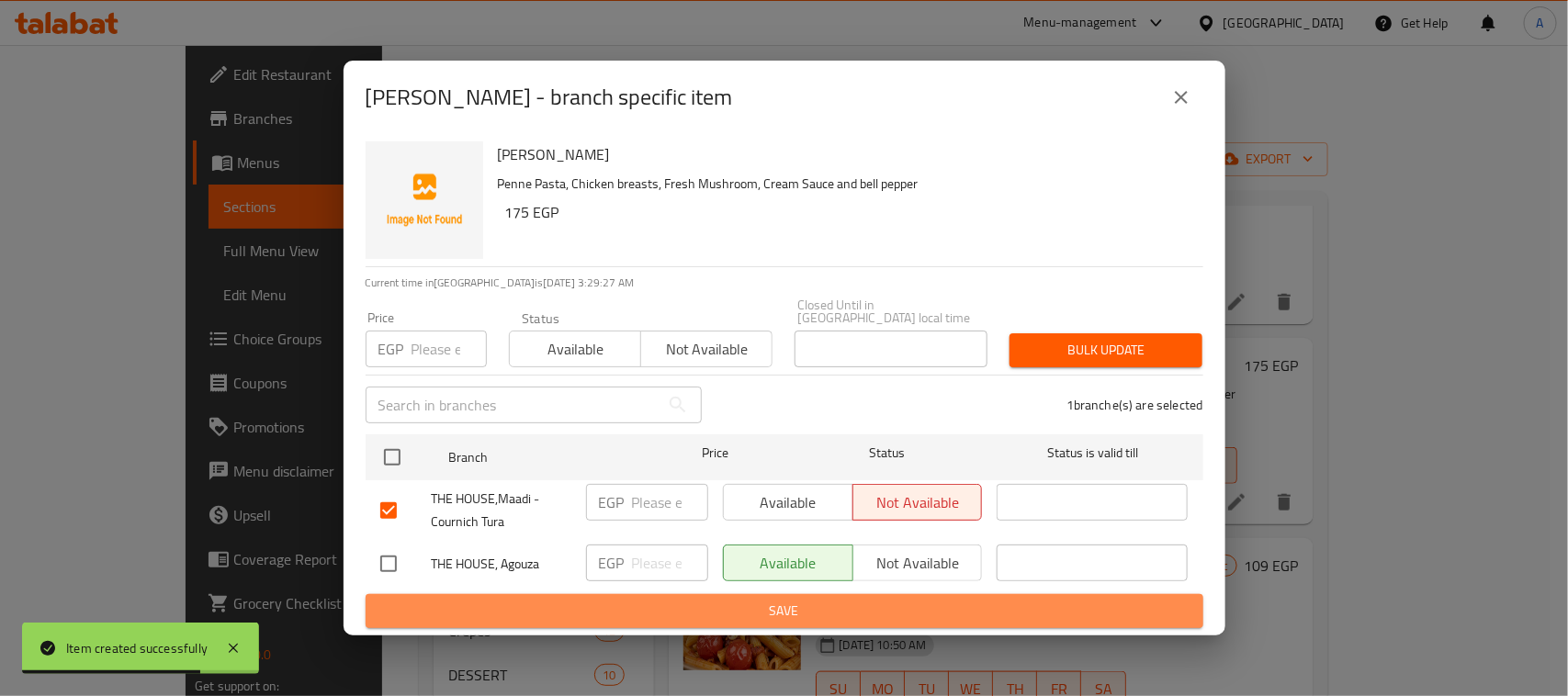
click at [949, 615] on button "Save" at bounding box center [784, 611] width 838 height 34
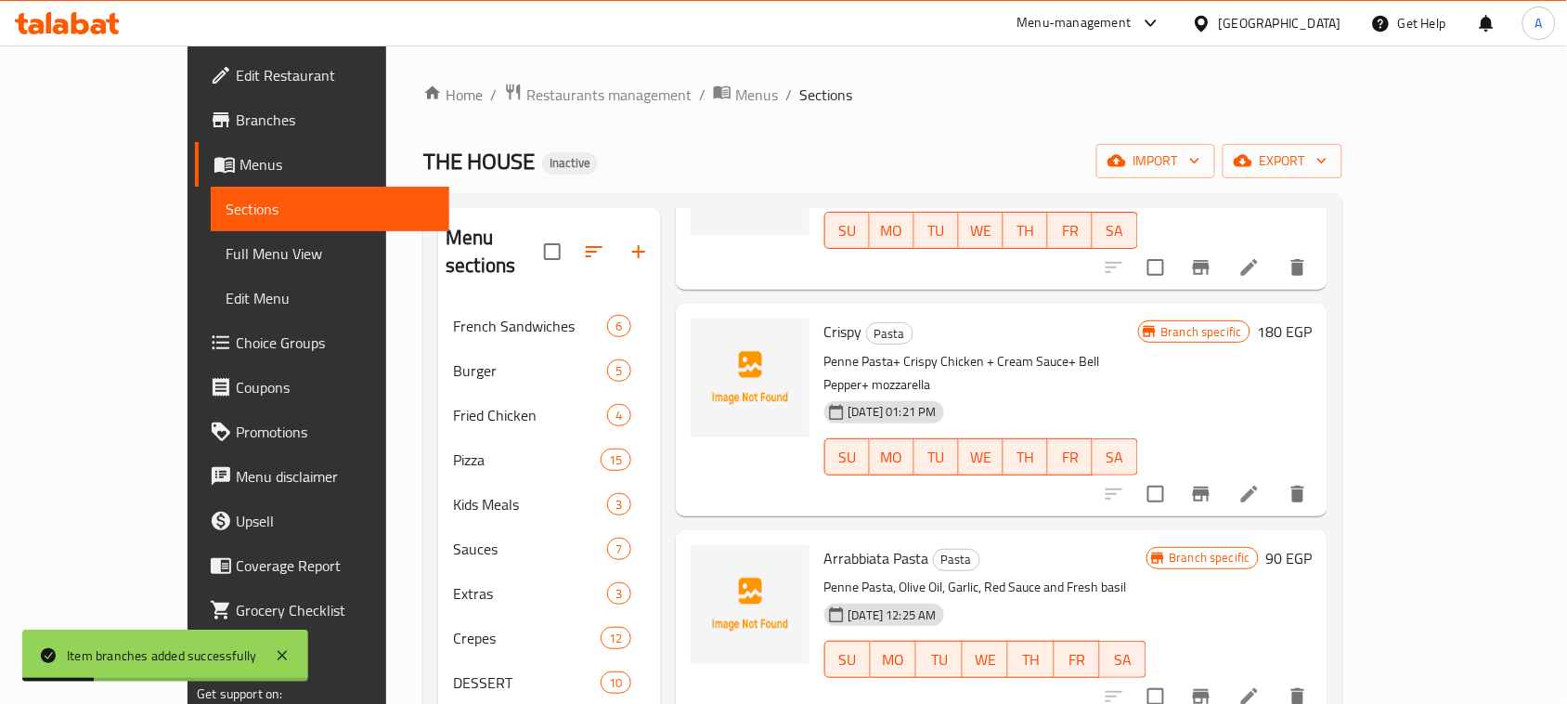
scroll to position [0, 0]
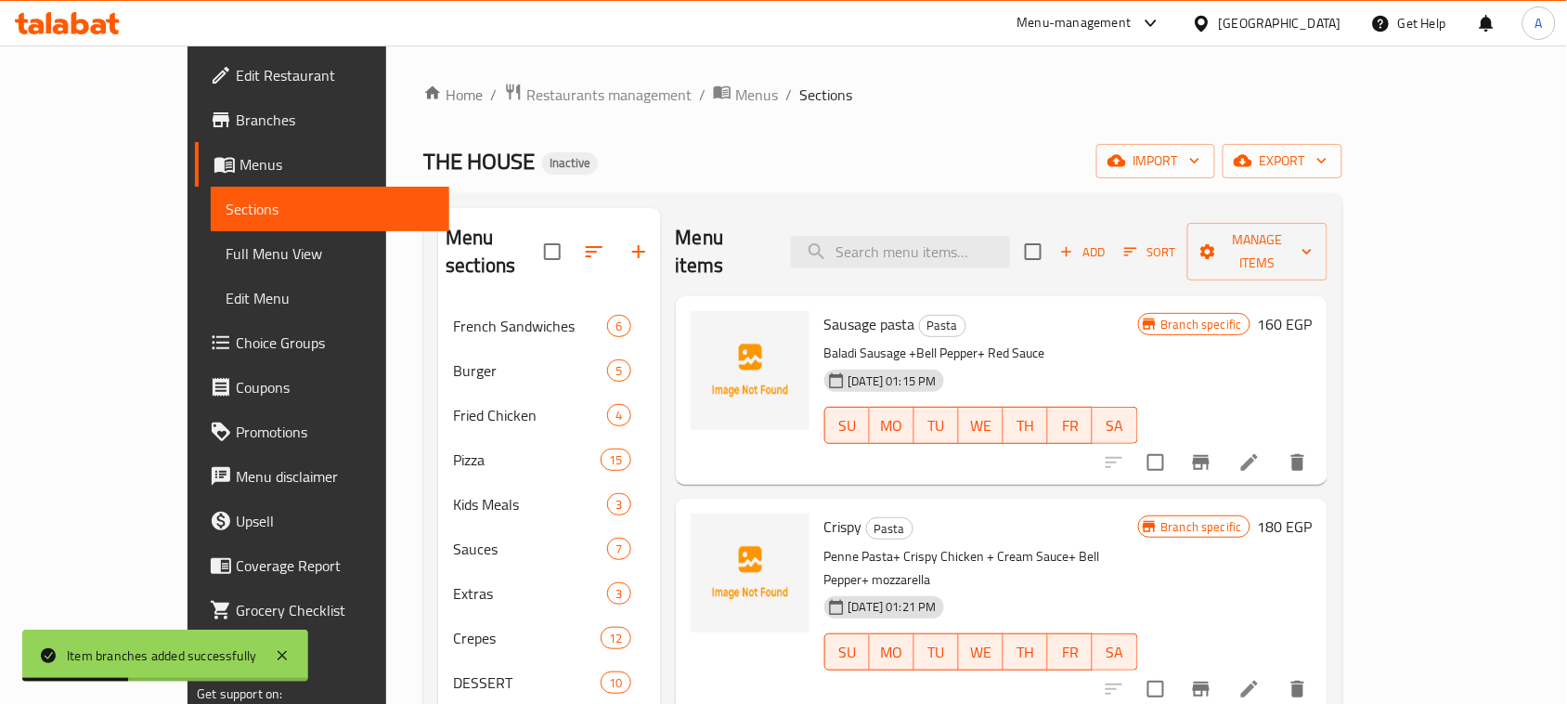
click at [423, 168] on span "THE HOUSE" at bounding box center [478, 161] width 111 height 42
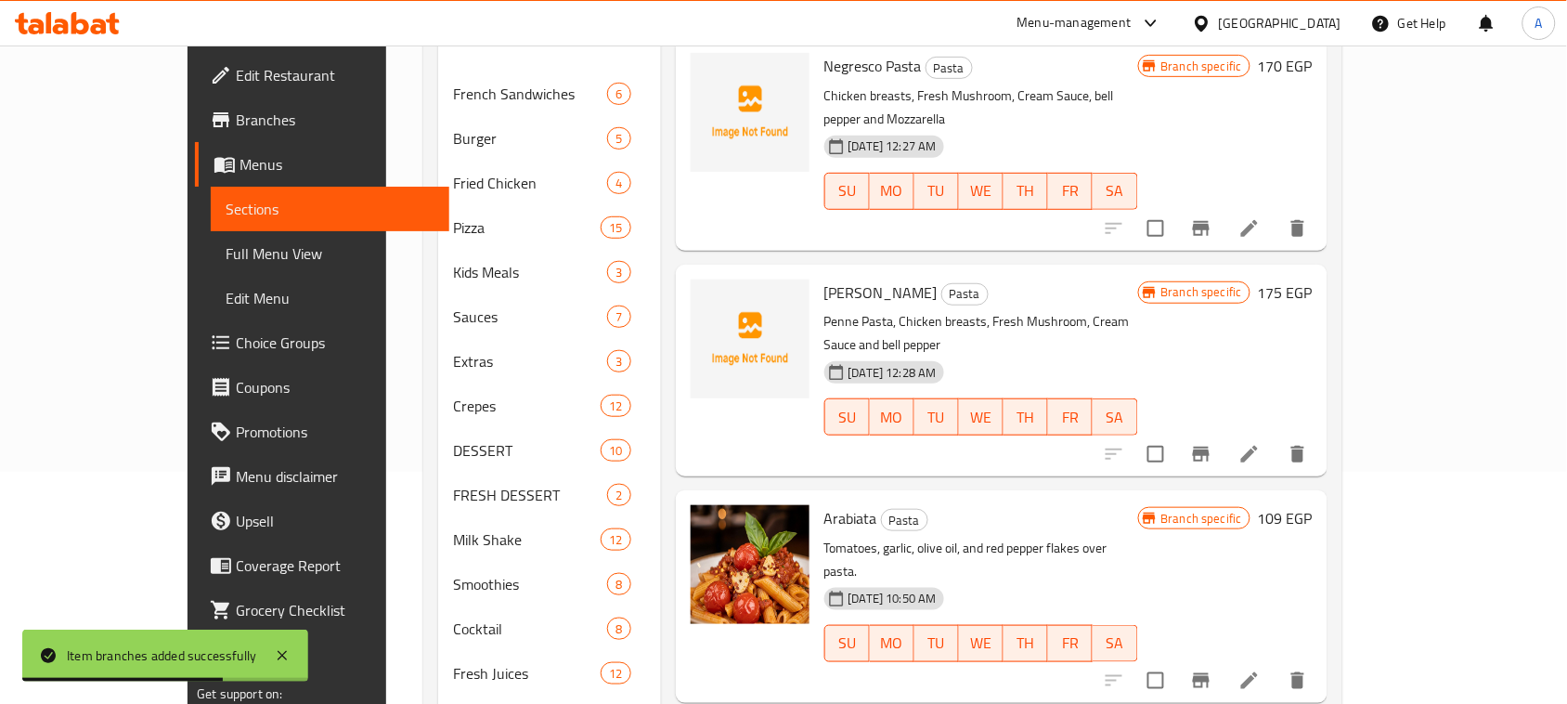
scroll to position [813, 0]
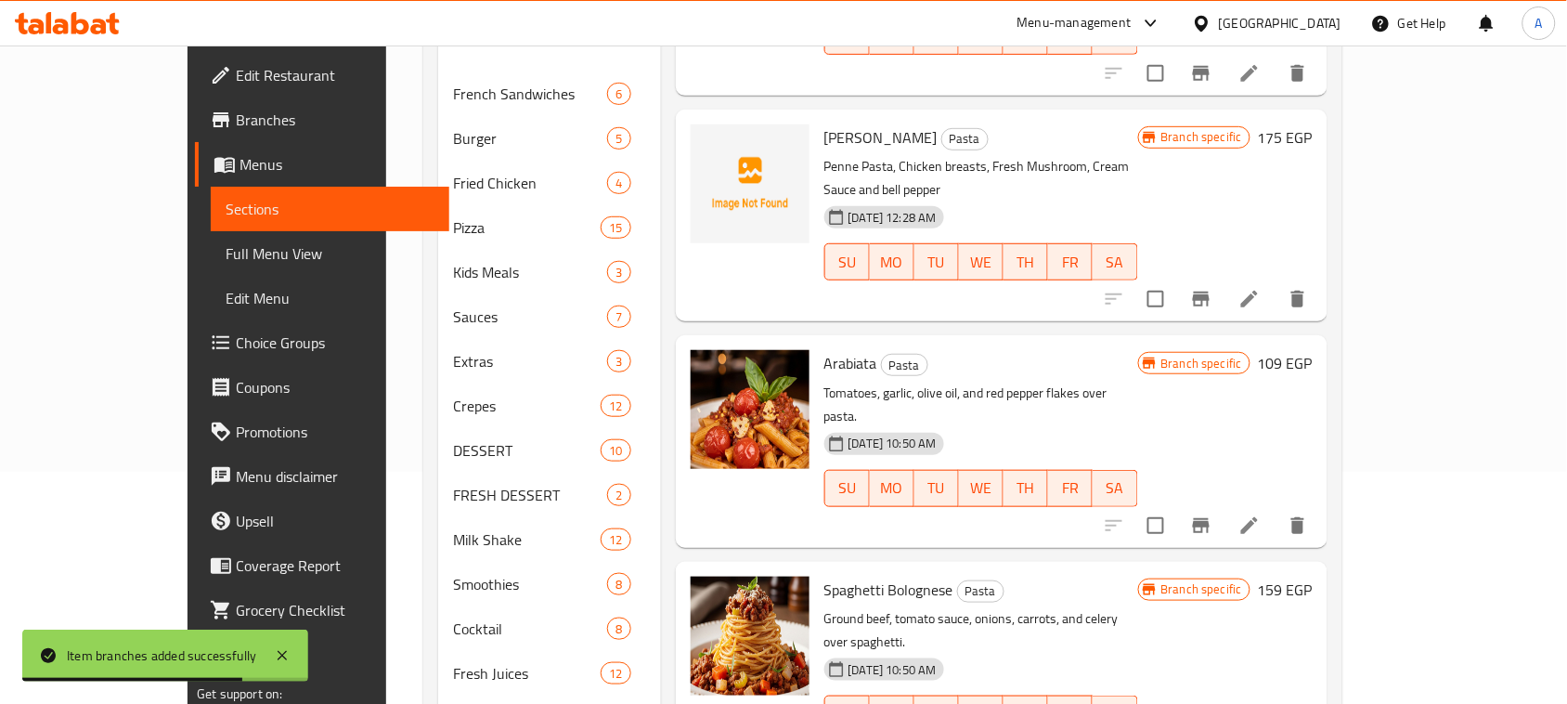
click at [1213, 514] on icon "Branch-specific-item" at bounding box center [1201, 525] width 22 height 22
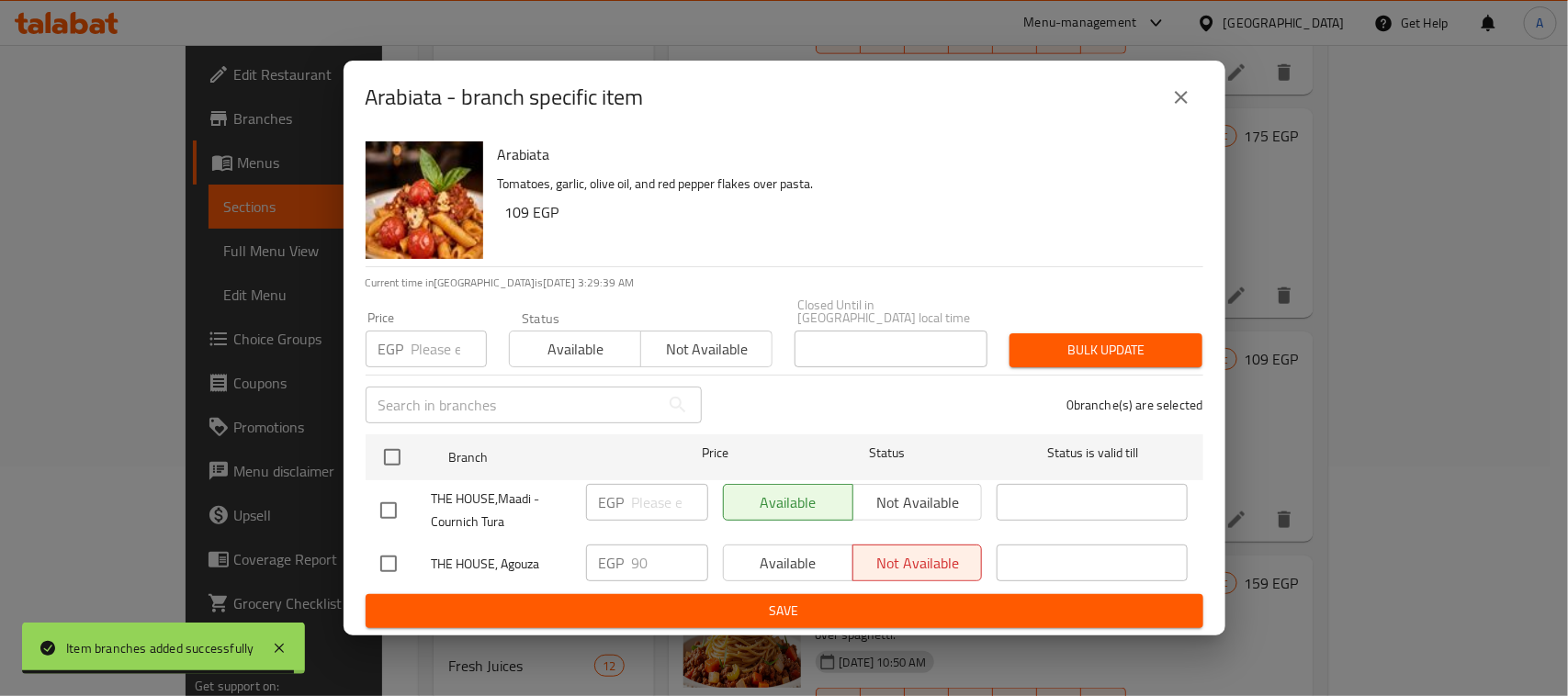
click at [1172, 109] on icon "close" at bounding box center [1181, 97] width 22 height 22
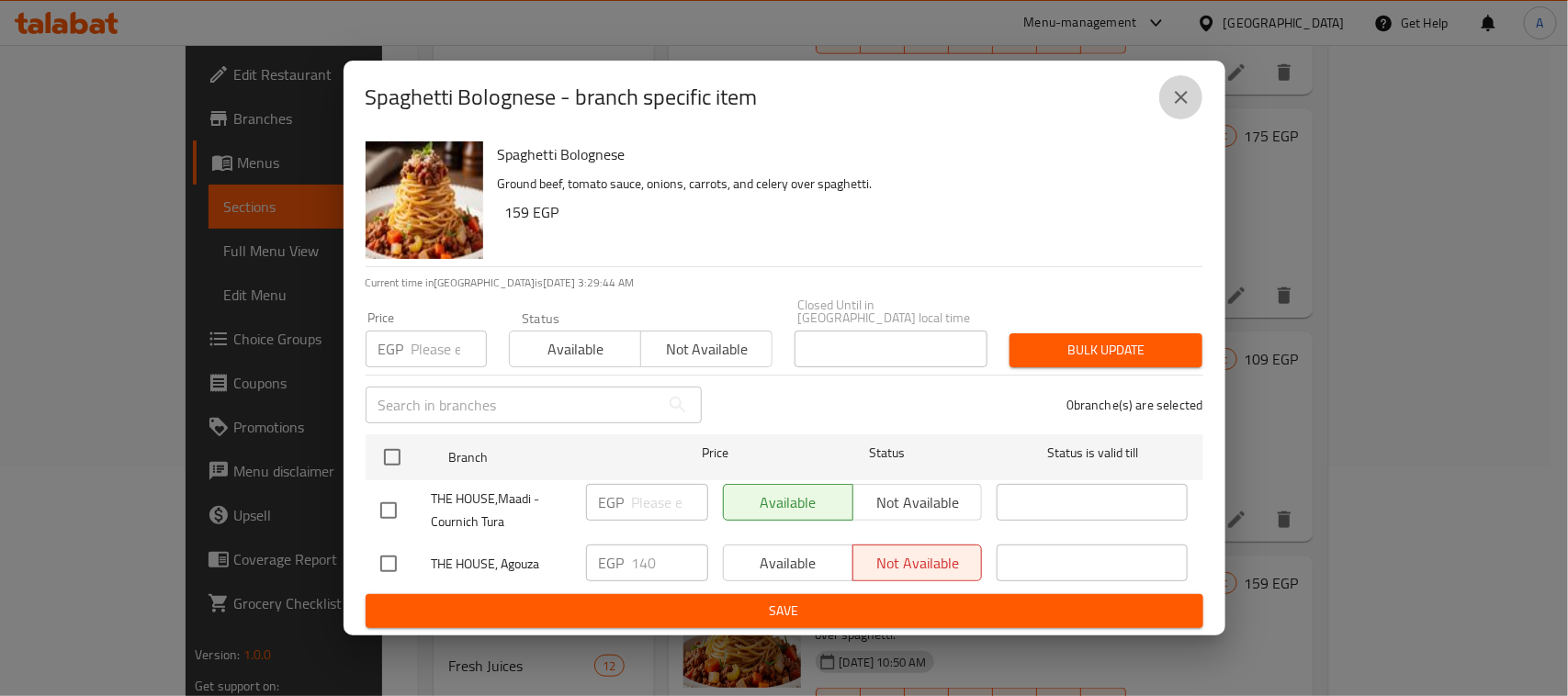
click at [1171, 102] on icon "close" at bounding box center [1181, 97] width 22 height 22
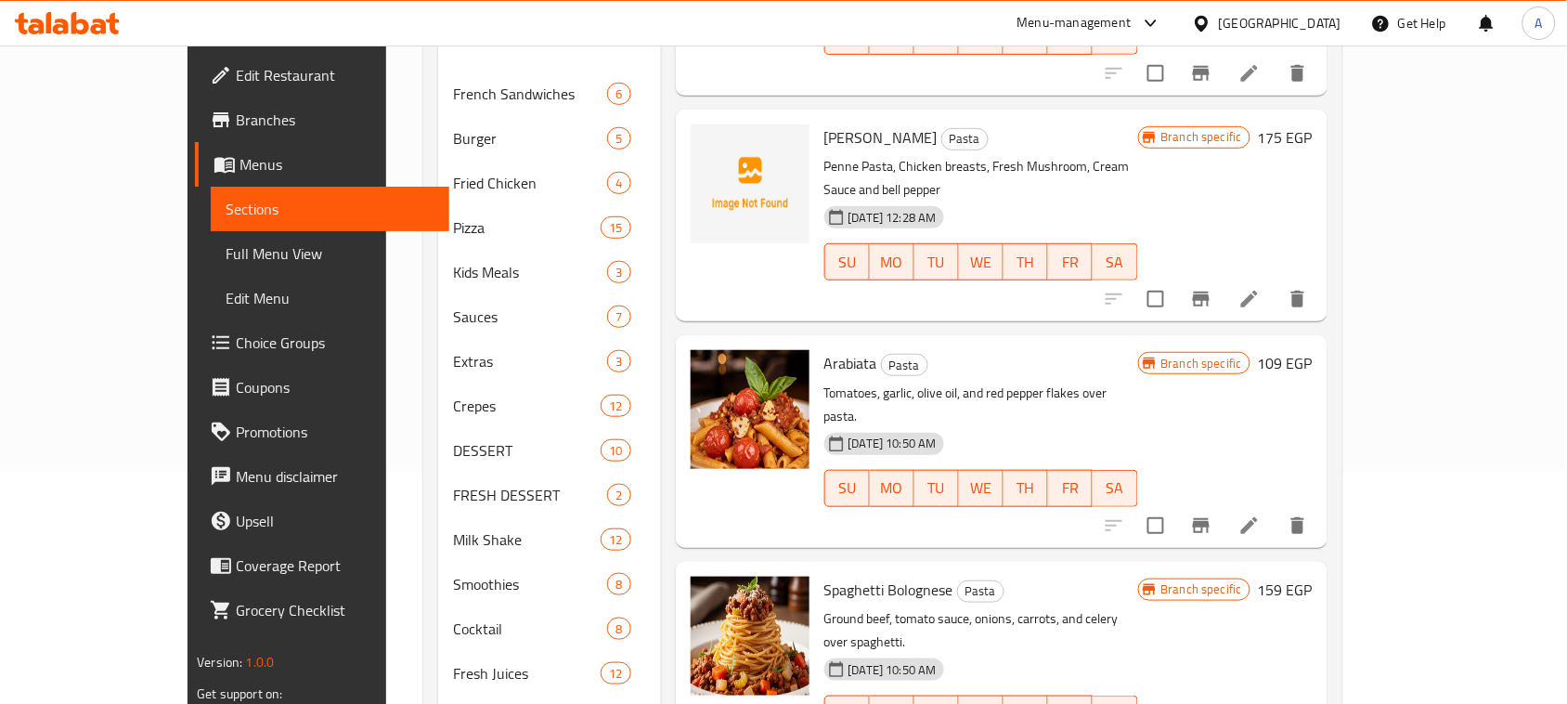
click at [825, 576] on span "Spaghetti Bolognese" at bounding box center [889, 590] width 129 height 28
drag, startPoint x: 811, startPoint y: 461, endPoint x: 845, endPoint y: 461, distance: 34.4
click at [845, 576] on span "Spaghetti Bolognese" at bounding box center [889, 590] width 129 height 28
copy span "Spaghetti Bolognese"
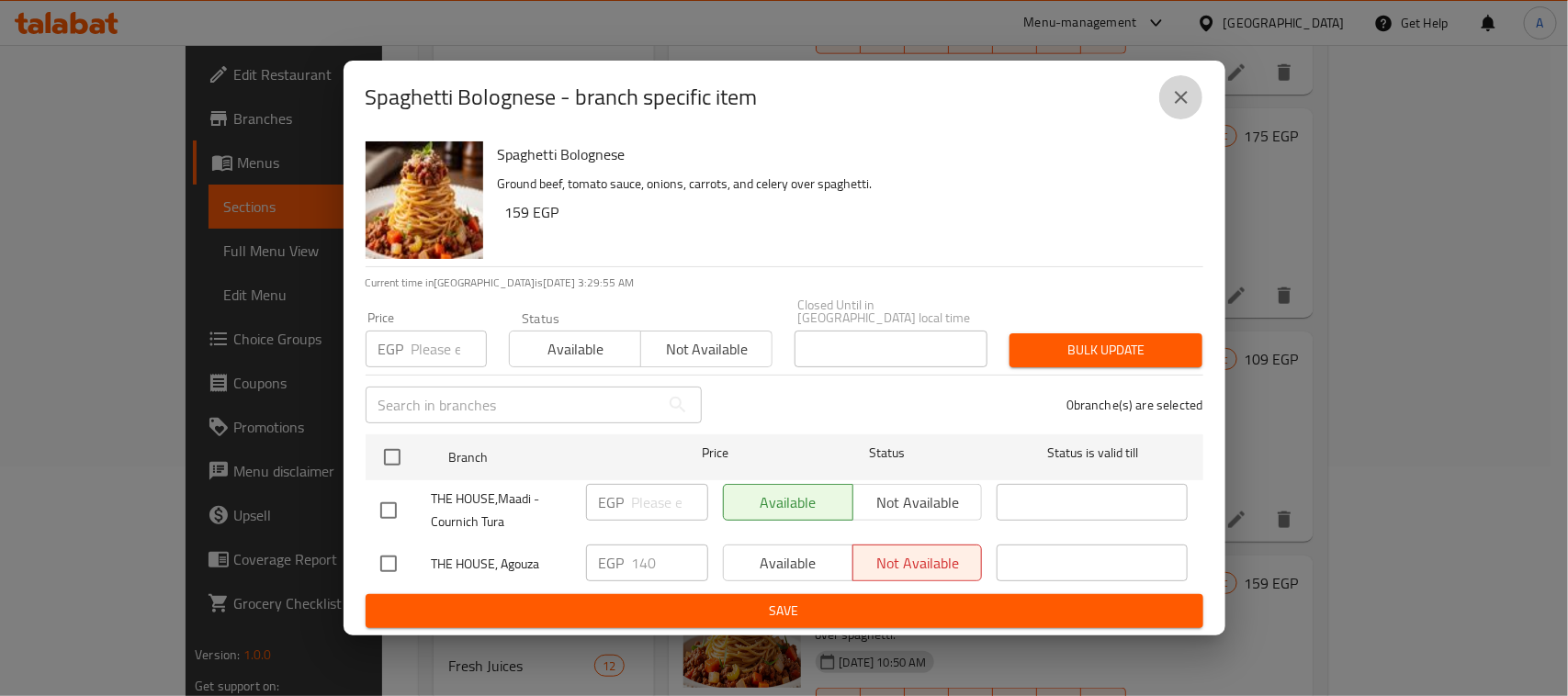
click at [1177, 90] on button "close" at bounding box center [1181, 97] width 45 height 44
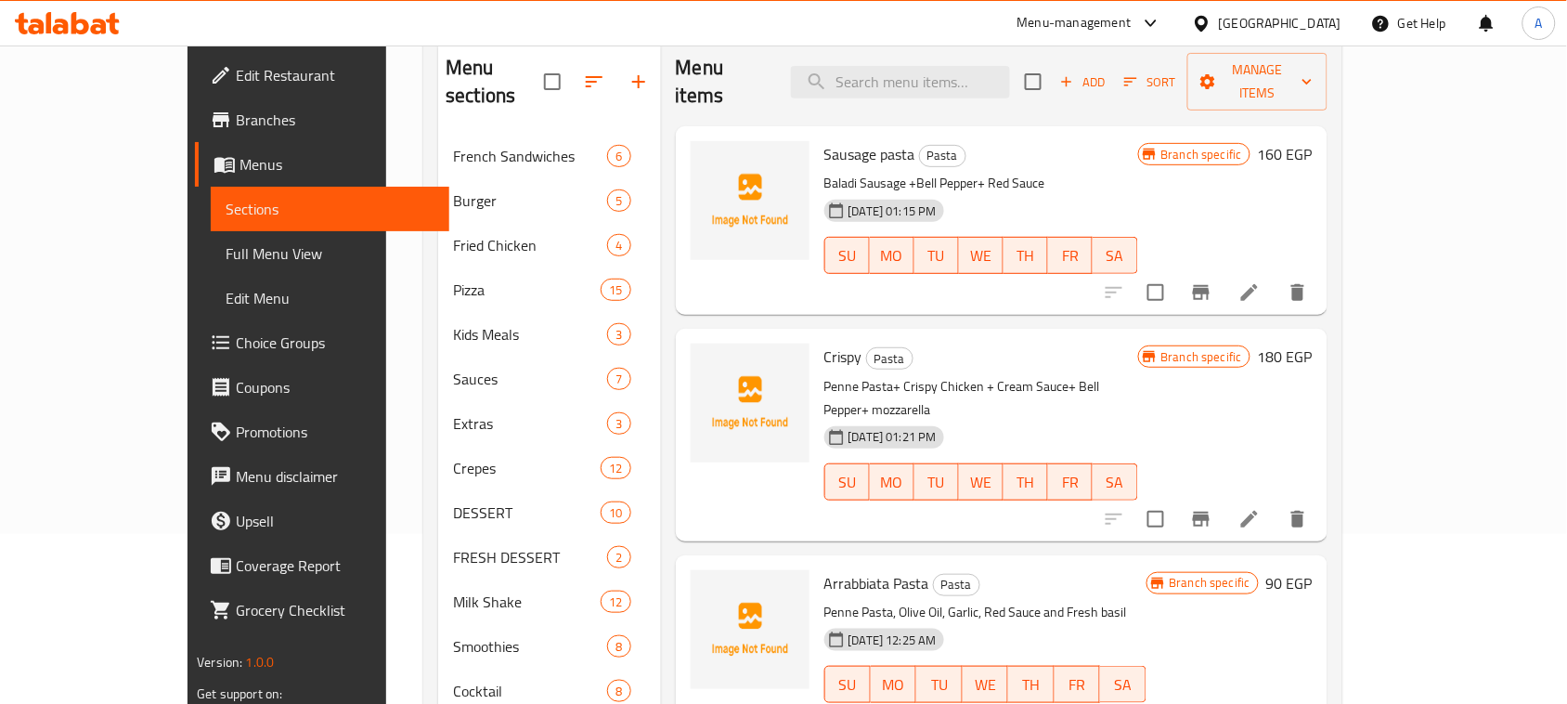
scroll to position [116, 0]
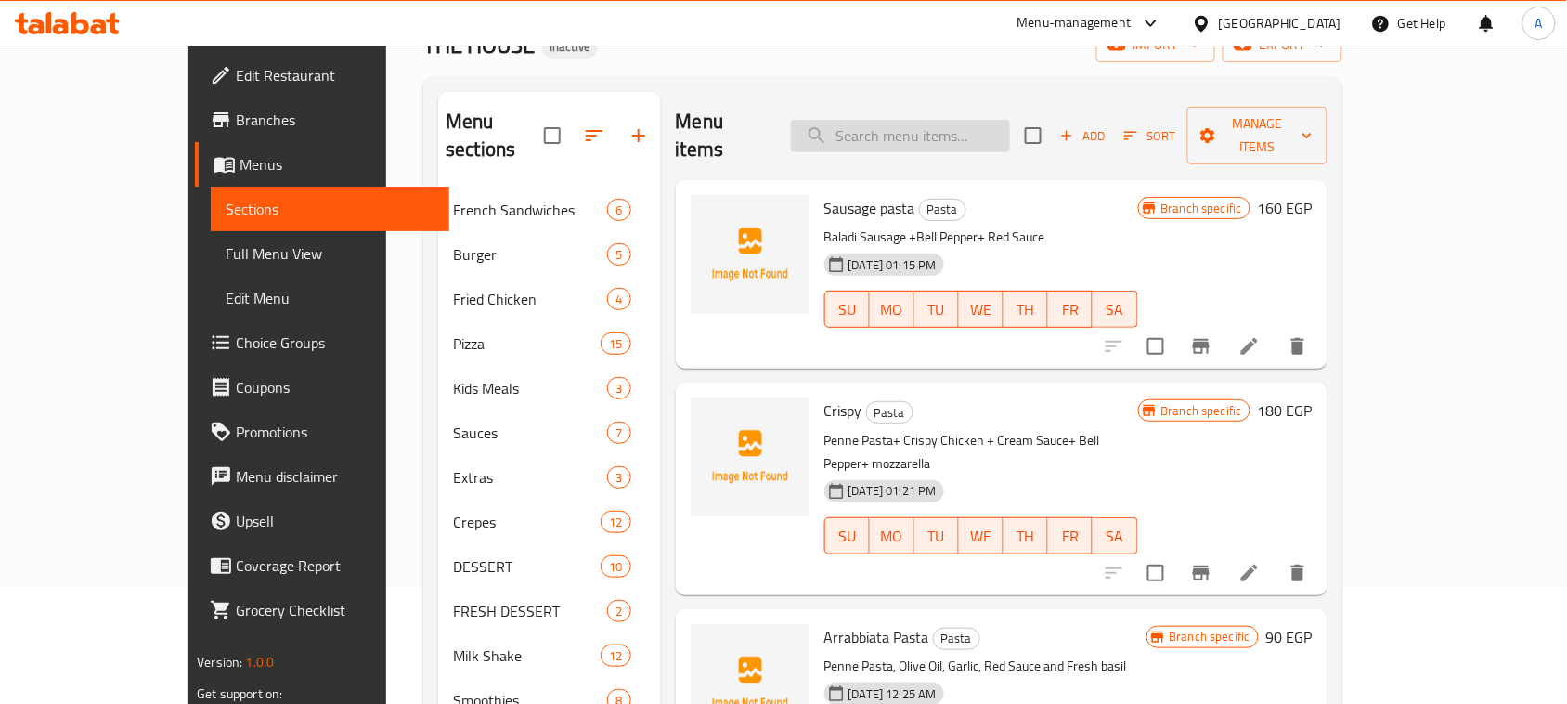
click at [945, 127] on input "search" at bounding box center [900, 136] width 219 height 33
paste input "Spaghetti Bolognese"
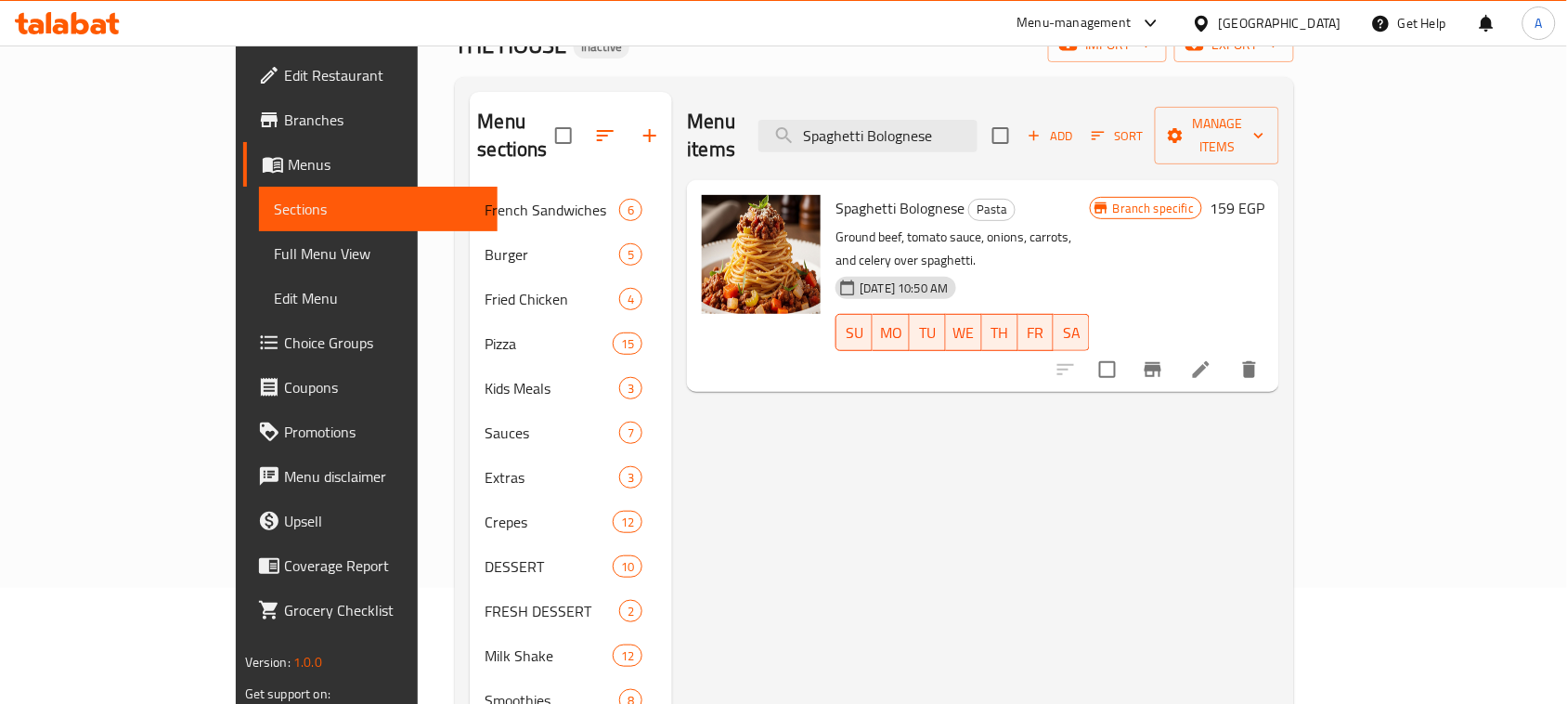
type input "Spaghetti Bolognese"
click at [978, 122] on input "Spaghetti Bolognese" at bounding box center [868, 136] width 219 height 33
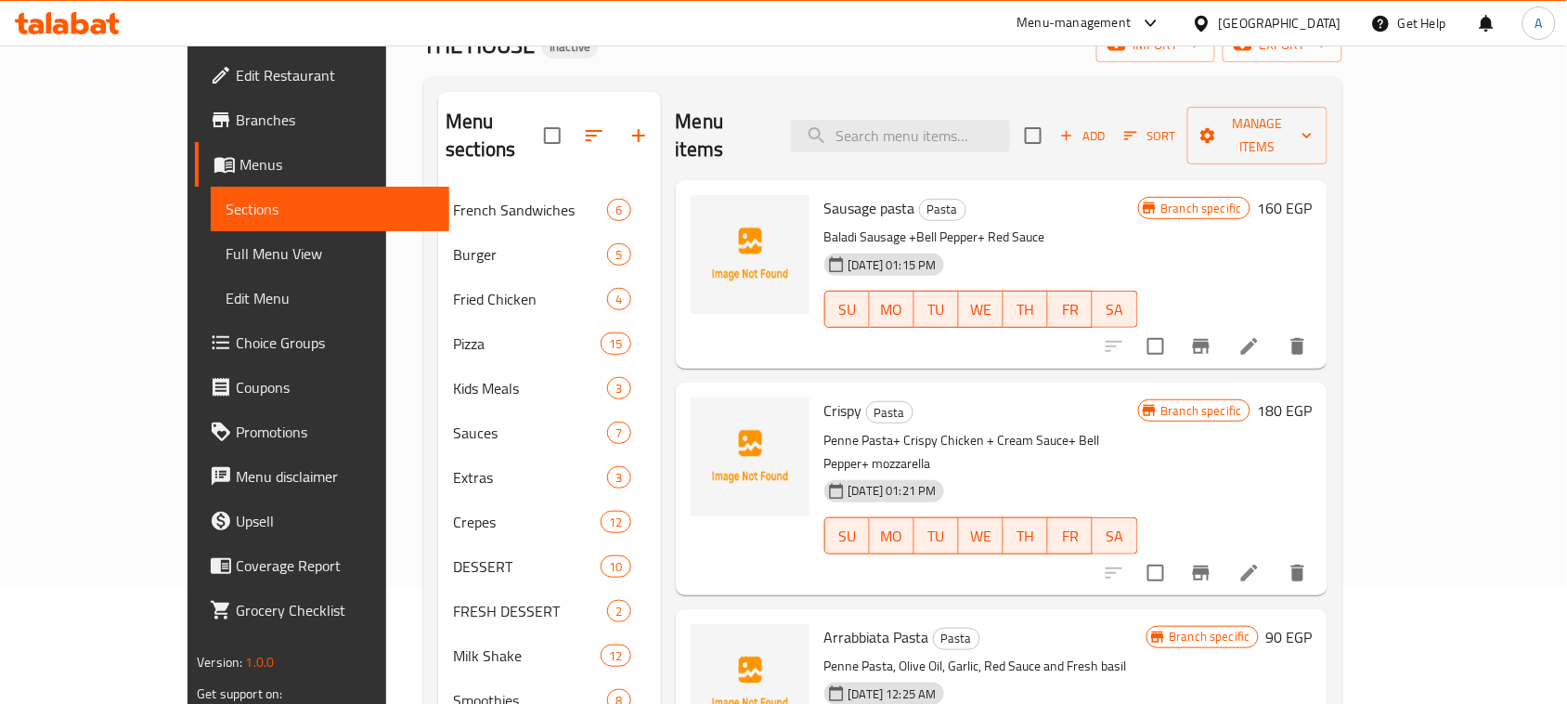
click at [1108, 125] on span "Add" at bounding box center [1083, 135] width 50 height 21
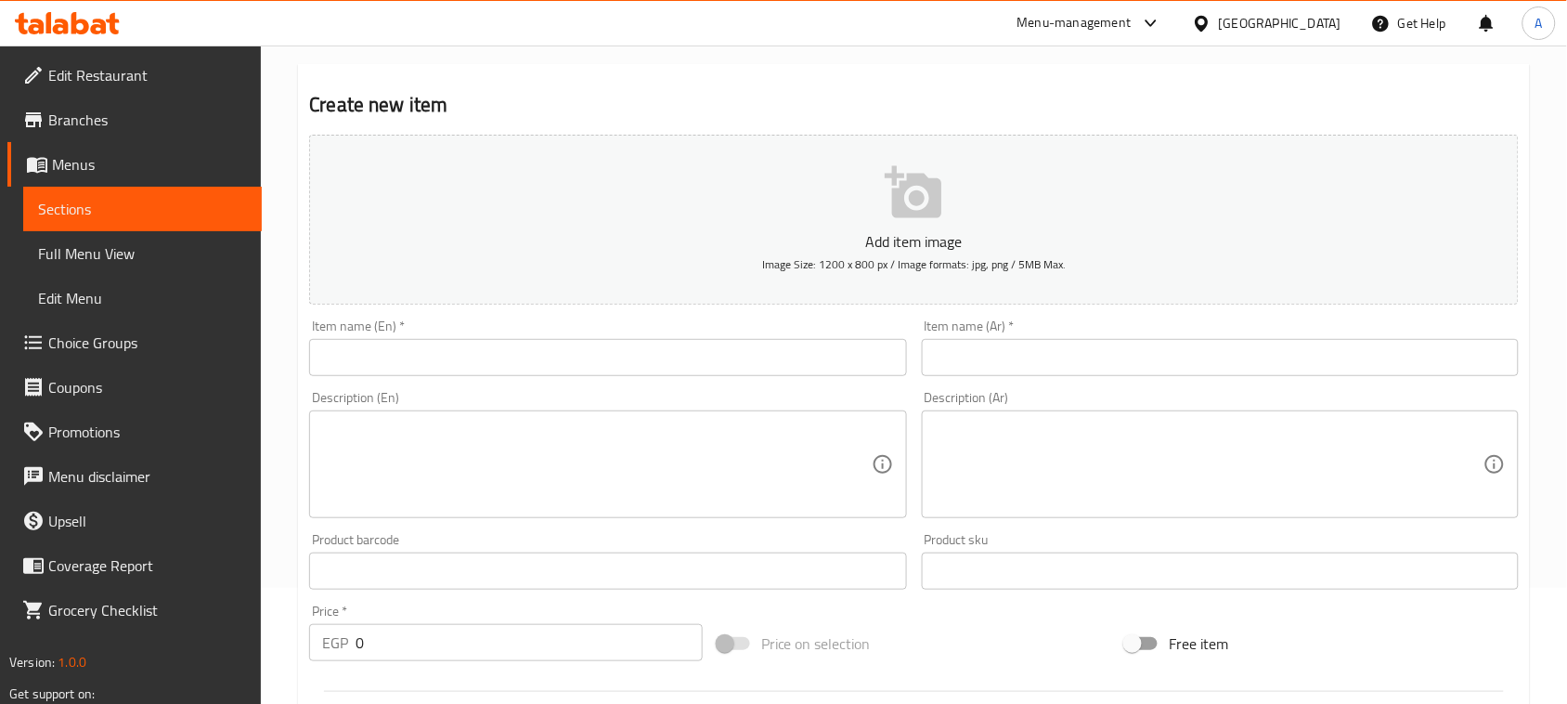
click at [703, 363] on input "text" at bounding box center [607, 357] width 597 height 37
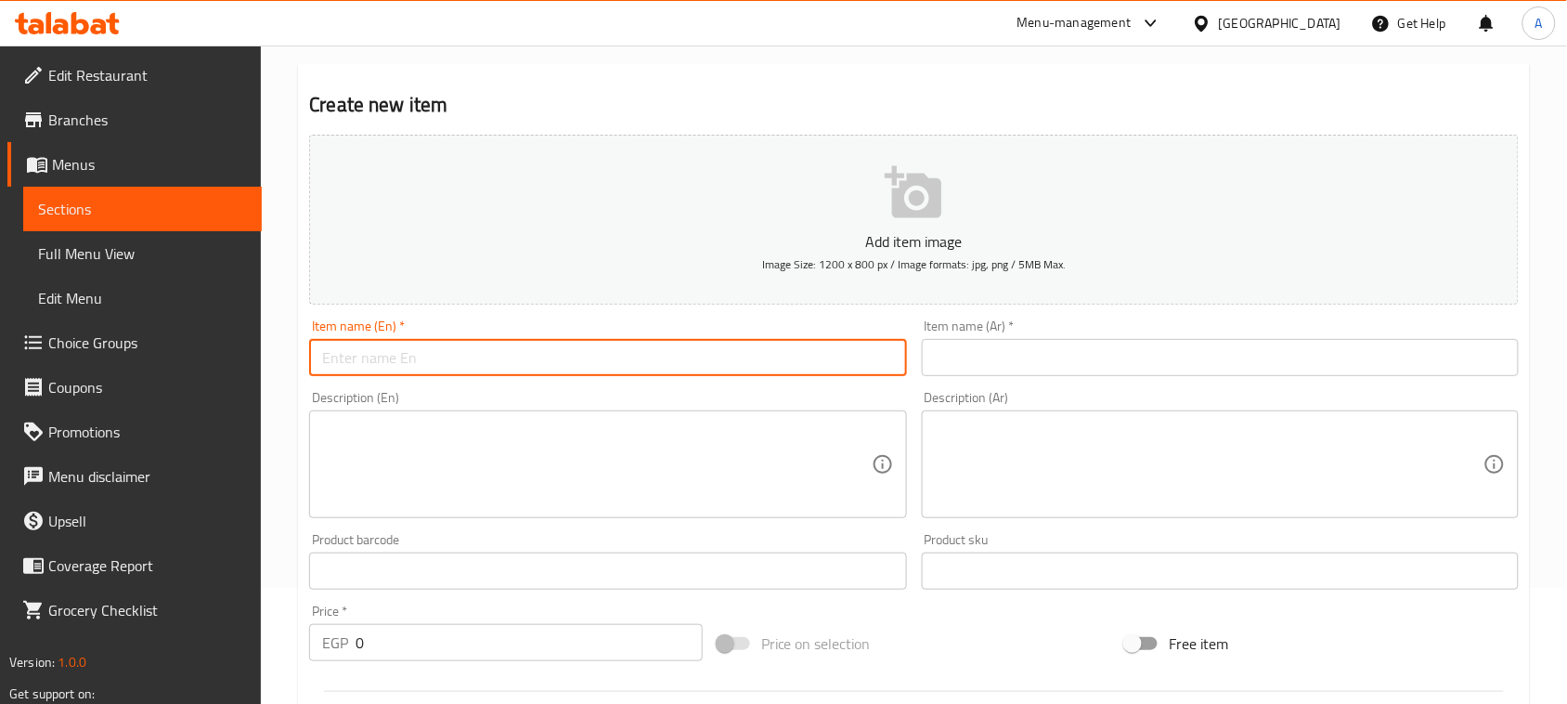
paste input "Spaghetti Bolognese"
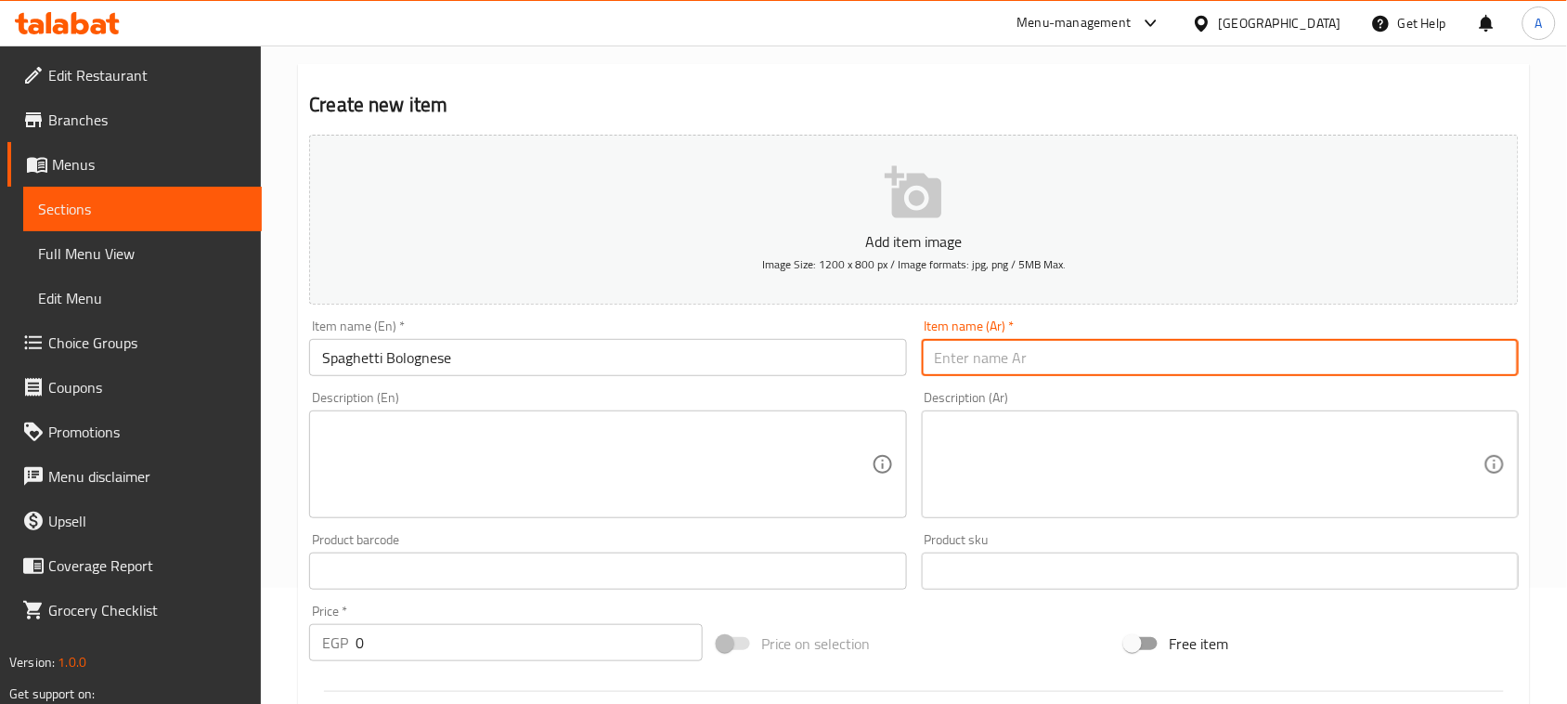
click at [958, 356] on input "text" at bounding box center [1220, 357] width 597 height 37
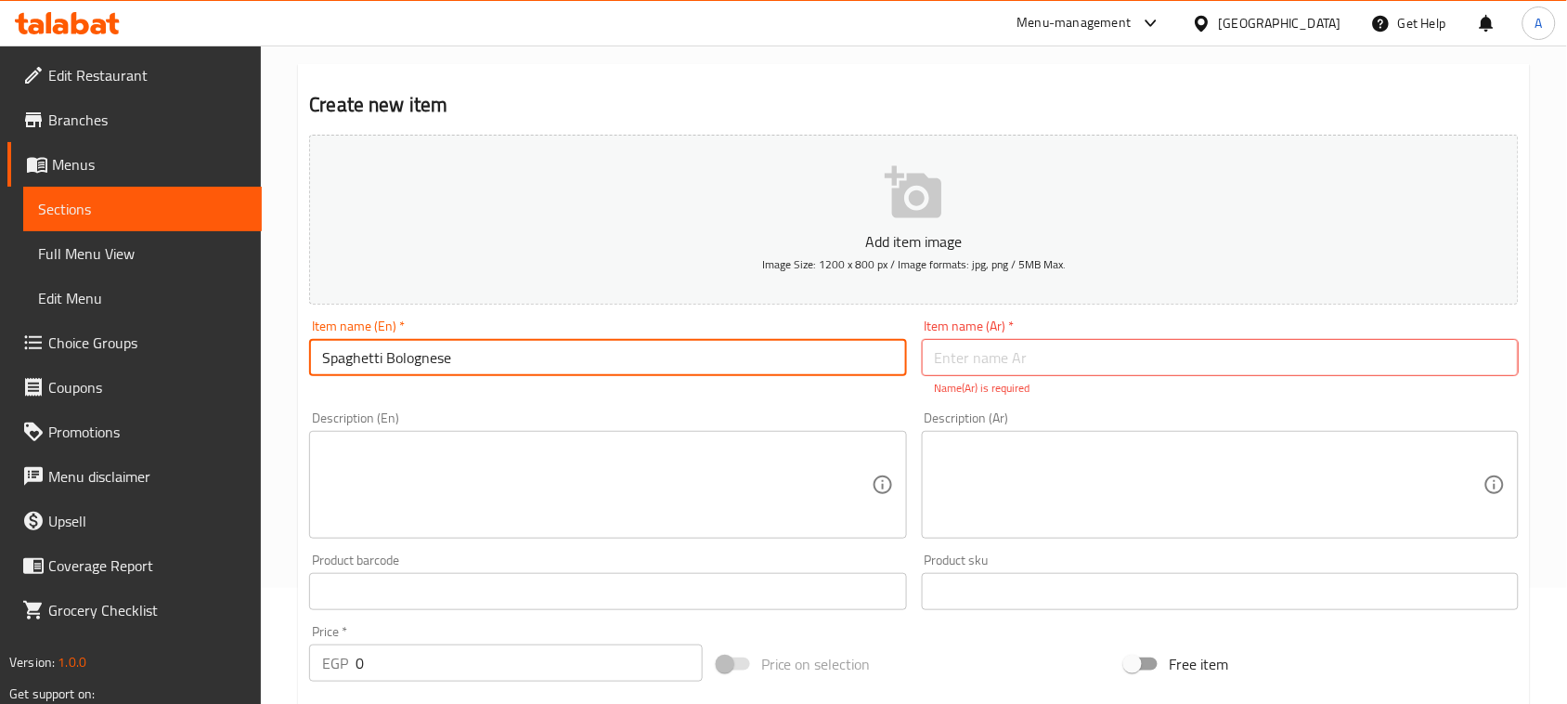
click at [678, 364] on input "Spaghetti Bolognese" at bounding box center [607, 357] width 597 height 37
type input "Spaghetti Bolognese Pasta"
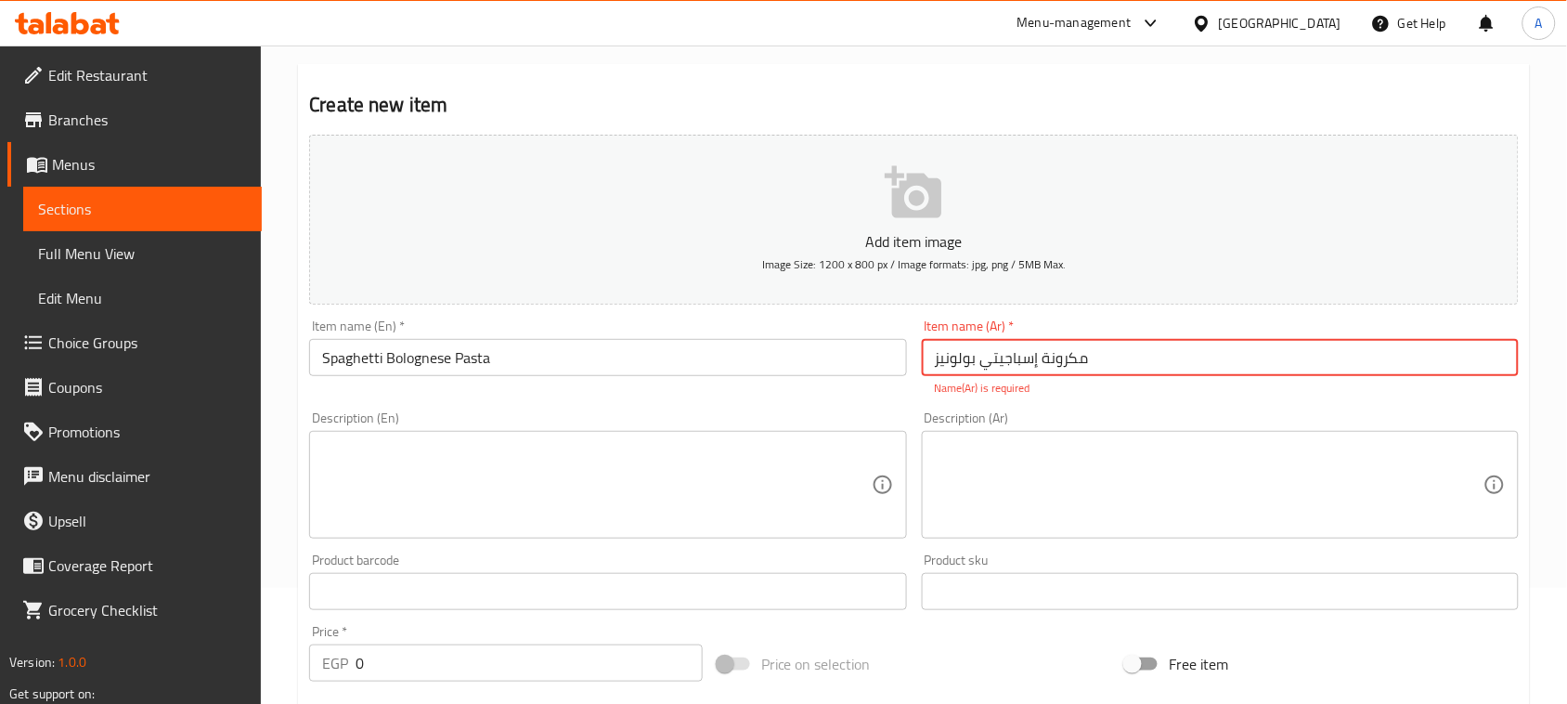
type input "مكرونة إسباجيتي بولونيز"
click at [984, 460] on textarea at bounding box center [1209, 485] width 549 height 88
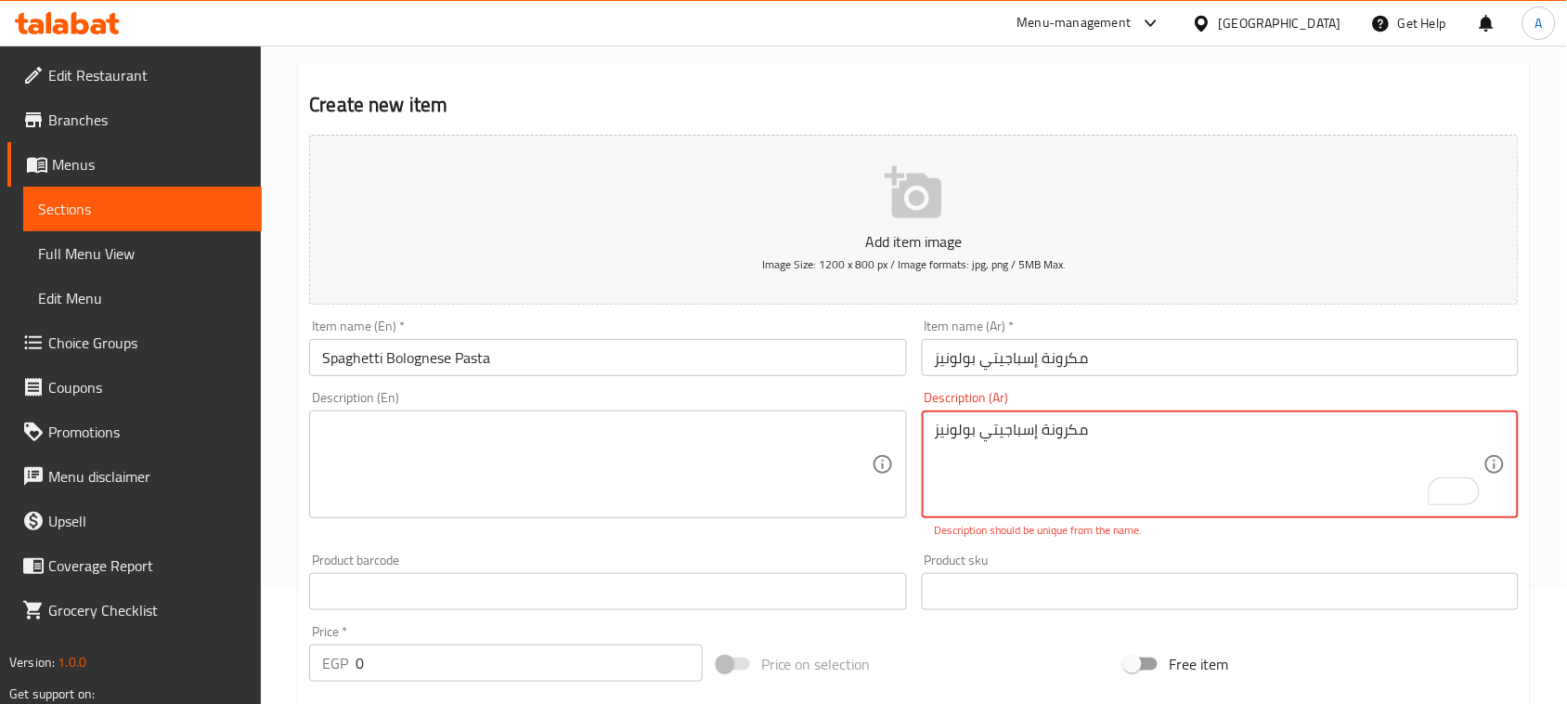
click at [984, 425] on textarea "مكرونة إسباجيتي بولونيز" at bounding box center [1209, 465] width 549 height 88
click at [1130, 441] on textarea "مكرونة إسباجيتي، بولونيز" at bounding box center [1209, 465] width 549 height 88
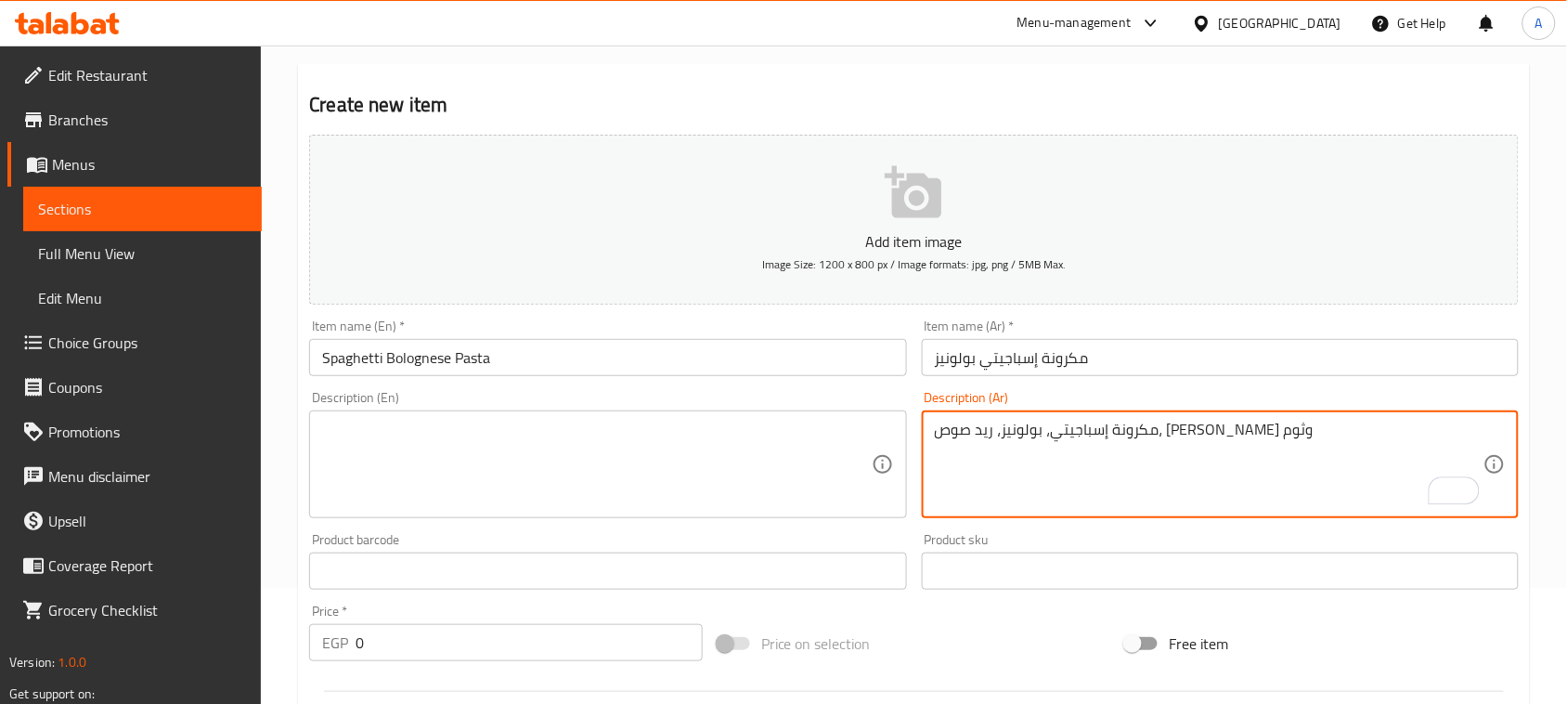
type textarea "مكرونة إسباجيتي، بولونيز، ريد صوص، [PERSON_NAME] وثوم"
click at [667, 451] on textarea at bounding box center [596, 465] width 549 height 88
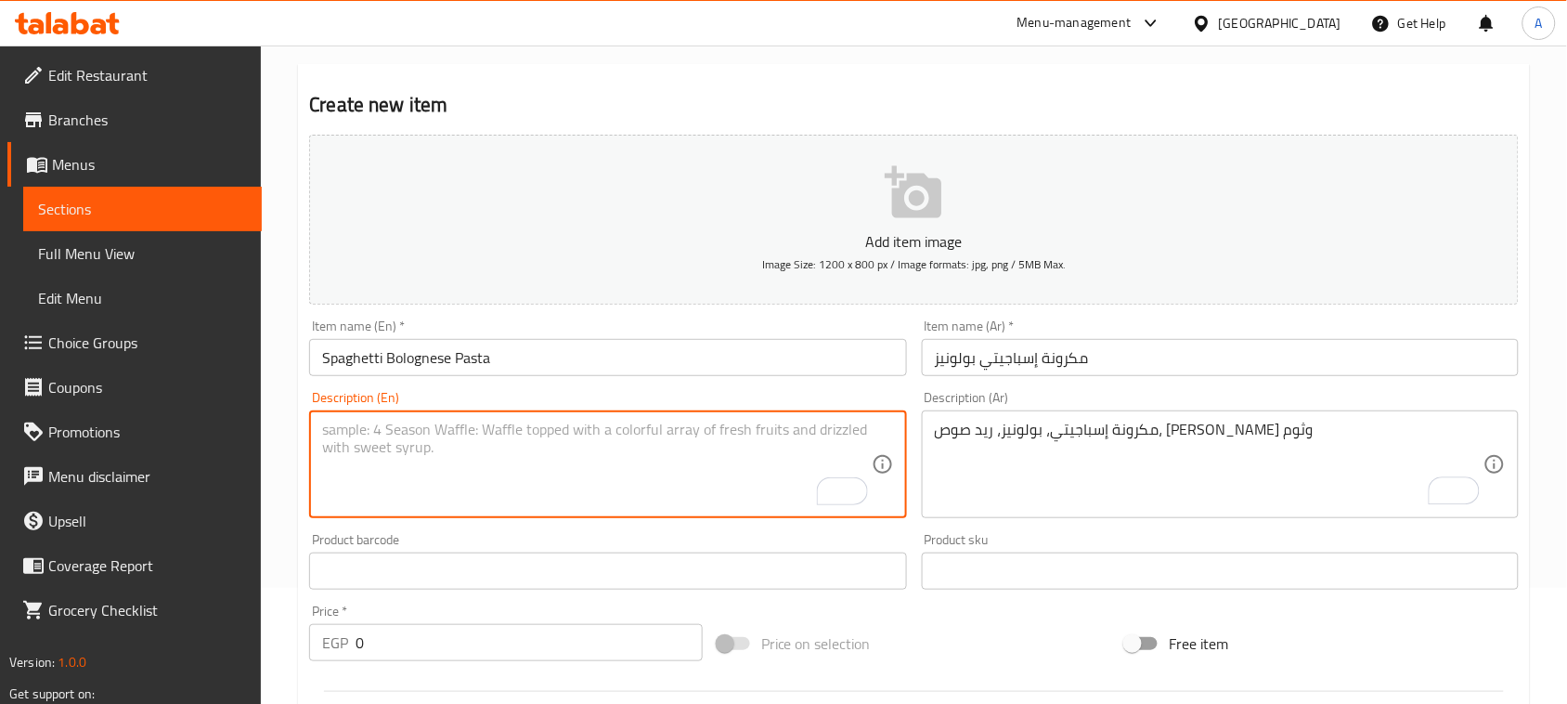
click at [355, 355] on input "Spaghetti Bolognese Pasta" at bounding box center [607, 357] width 597 height 37
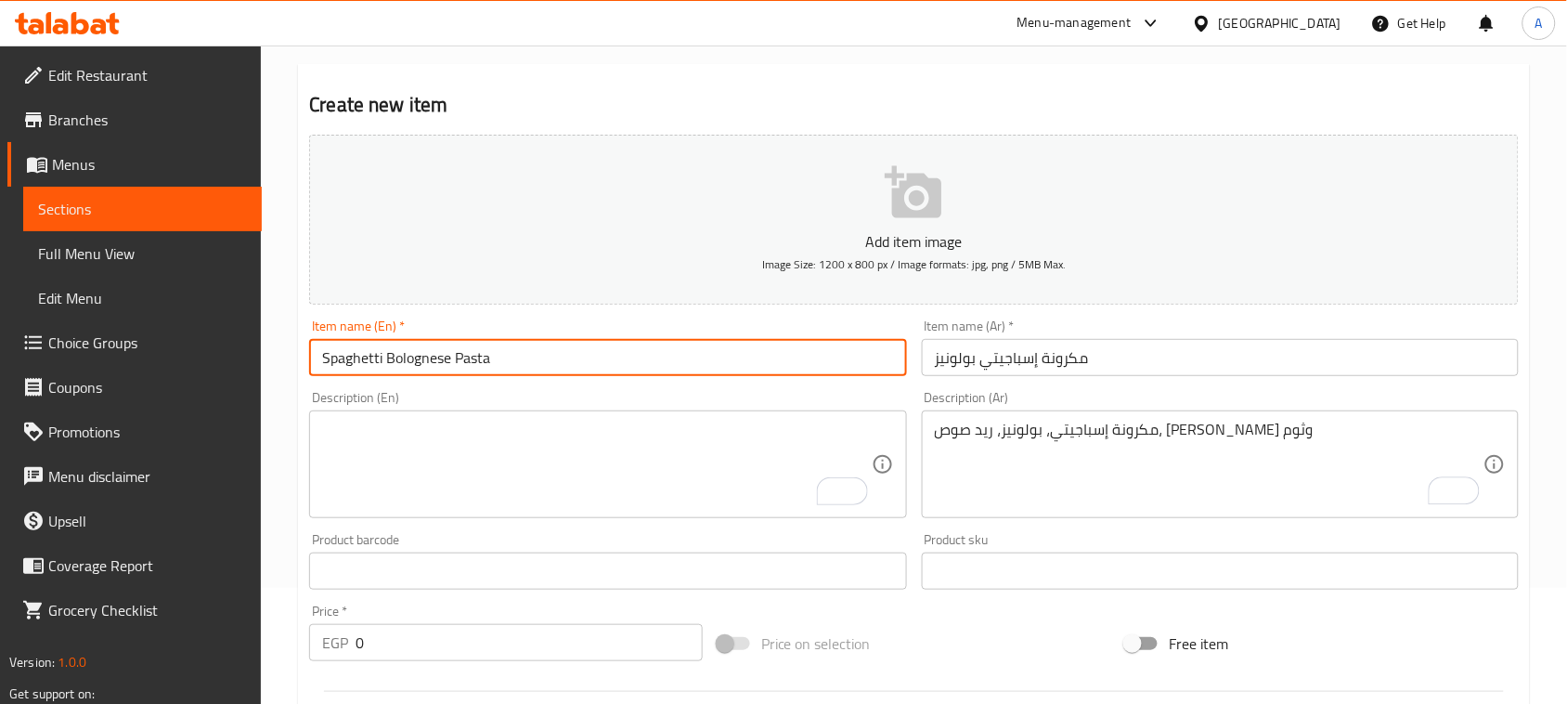
click at [355, 356] on input "Spaghetti Bolognese Pasta" at bounding box center [607, 357] width 597 height 37
click at [447, 462] on textarea "To enrich screen reader interactions, please activate Accessibility in Grammarl…" at bounding box center [596, 465] width 549 height 88
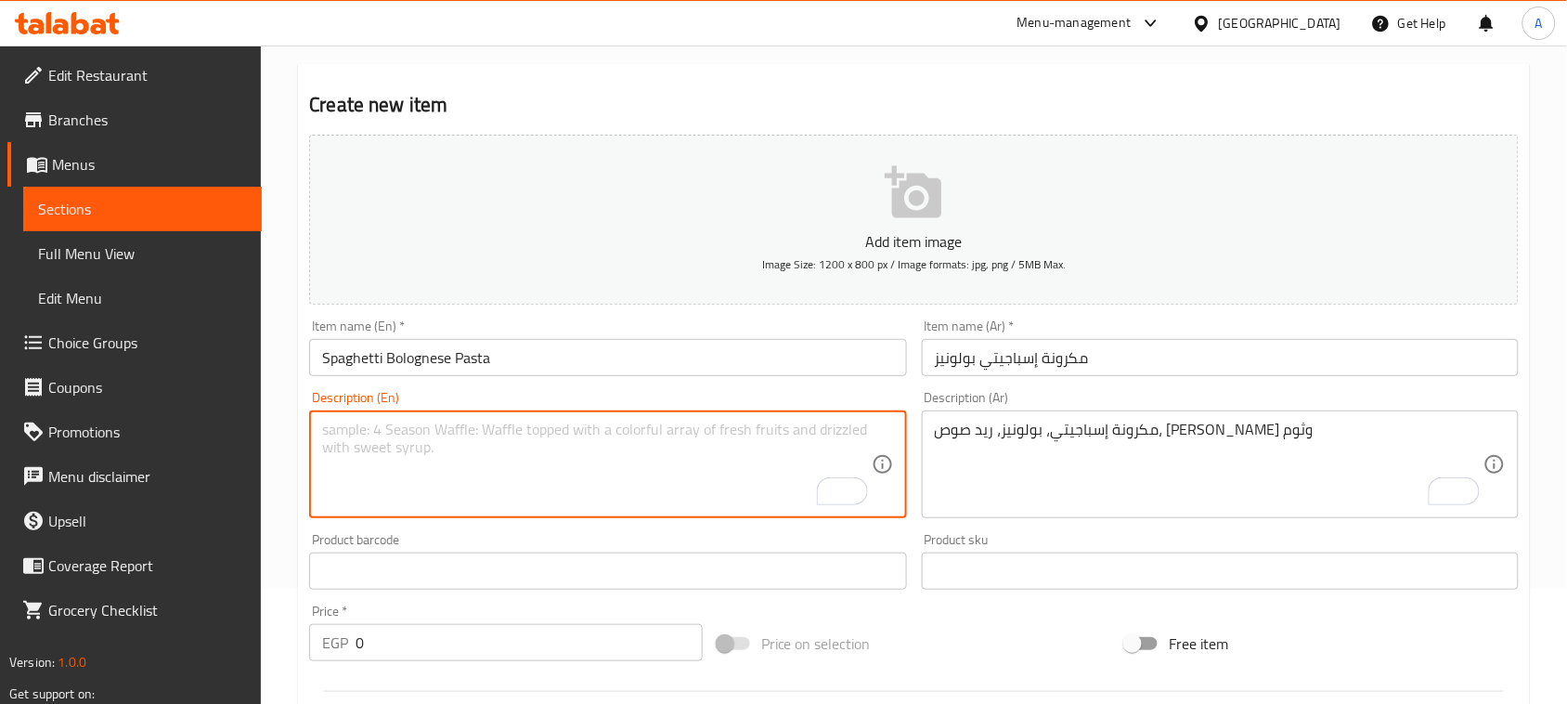
paste textarea "Spaghetti"
click at [414, 360] on input "Spaghetti Bolognese Pasta" at bounding box center [607, 357] width 597 height 37
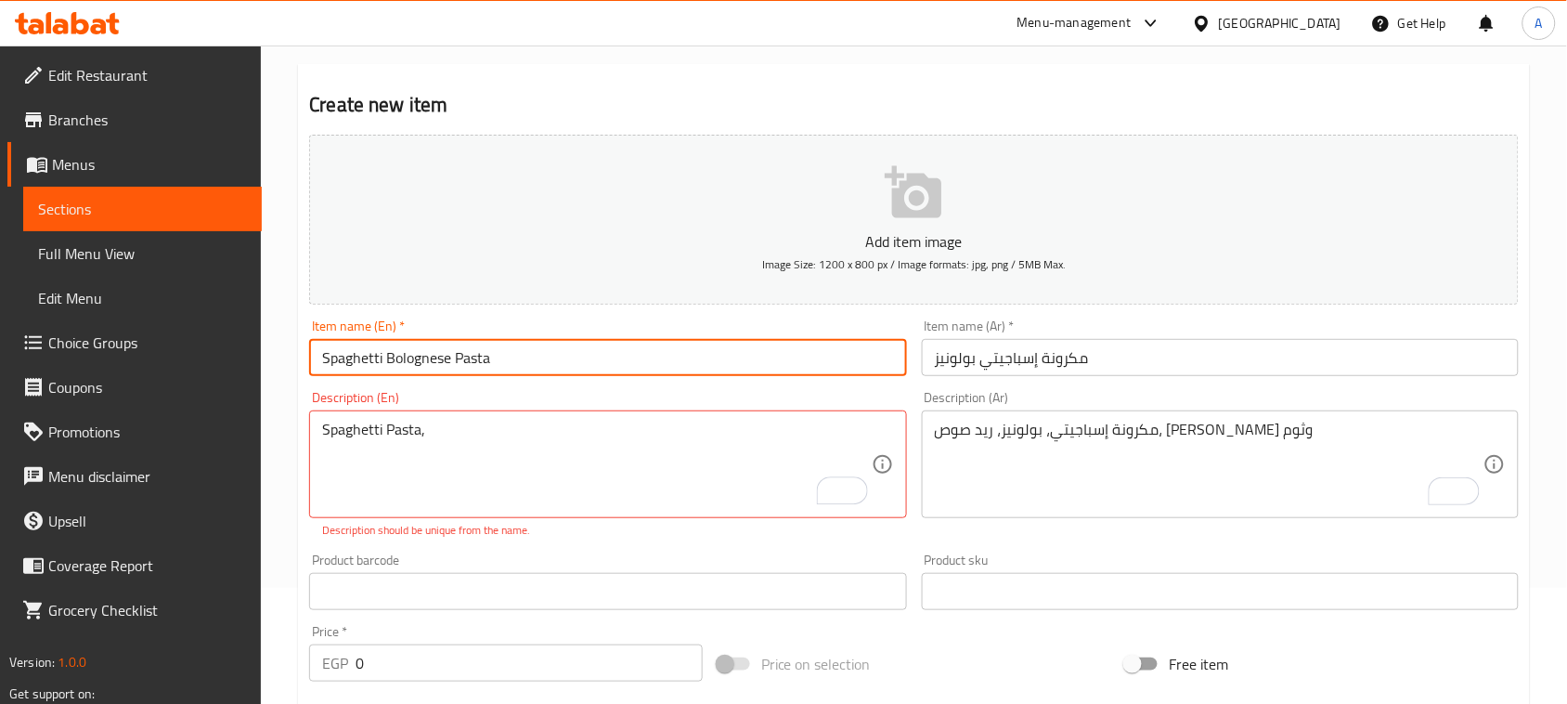
click at [414, 360] on input "Spaghetti Bolognese Pasta" at bounding box center [607, 357] width 597 height 37
click at [471, 410] on div "Description (En) Spaghetti Pasta, Description (En) Description should be unique…" at bounding box center [607, 465] width 597 height 148
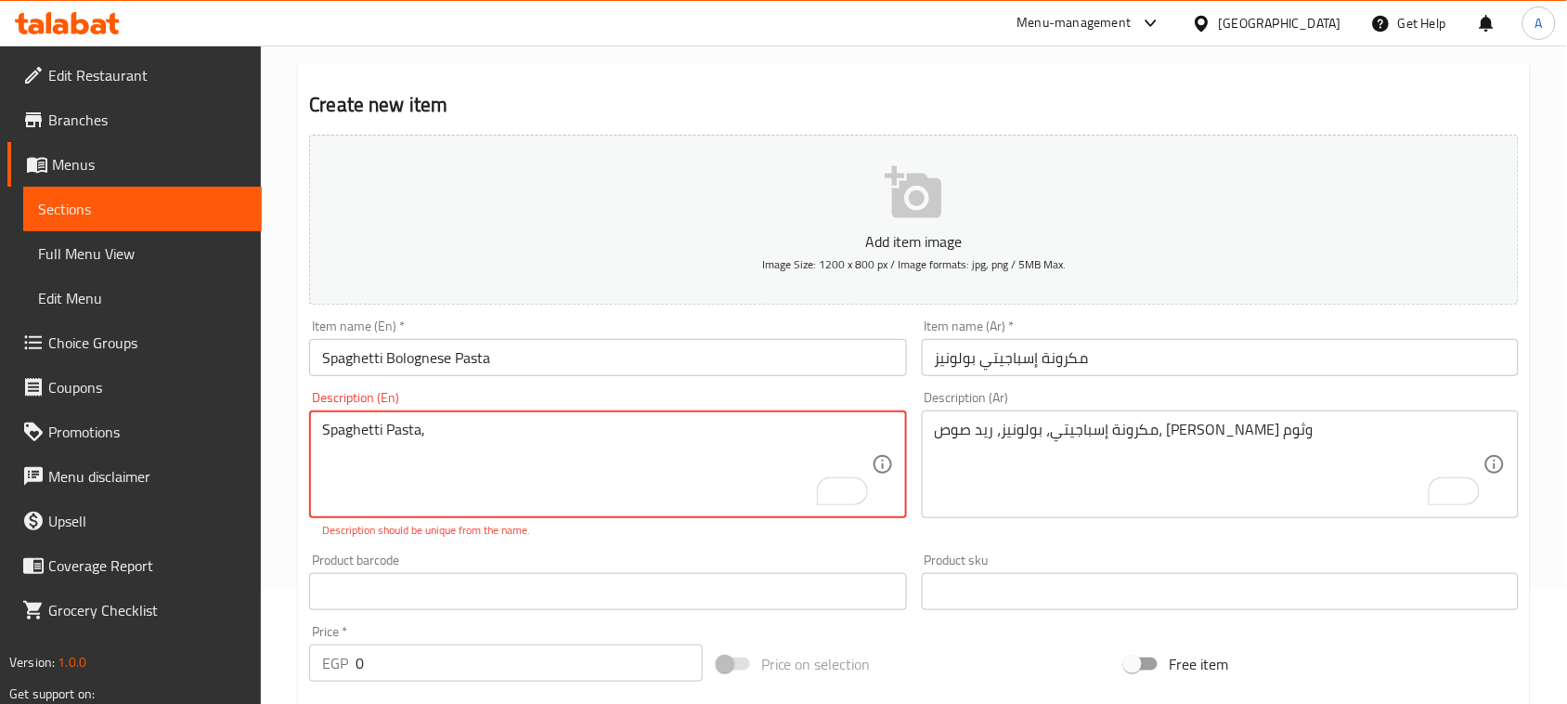
paste textarea "Bolognese"
type textarea "Spaghetti Pasta, Bolognese, Red Sauce, Olive Oil and Garlic"
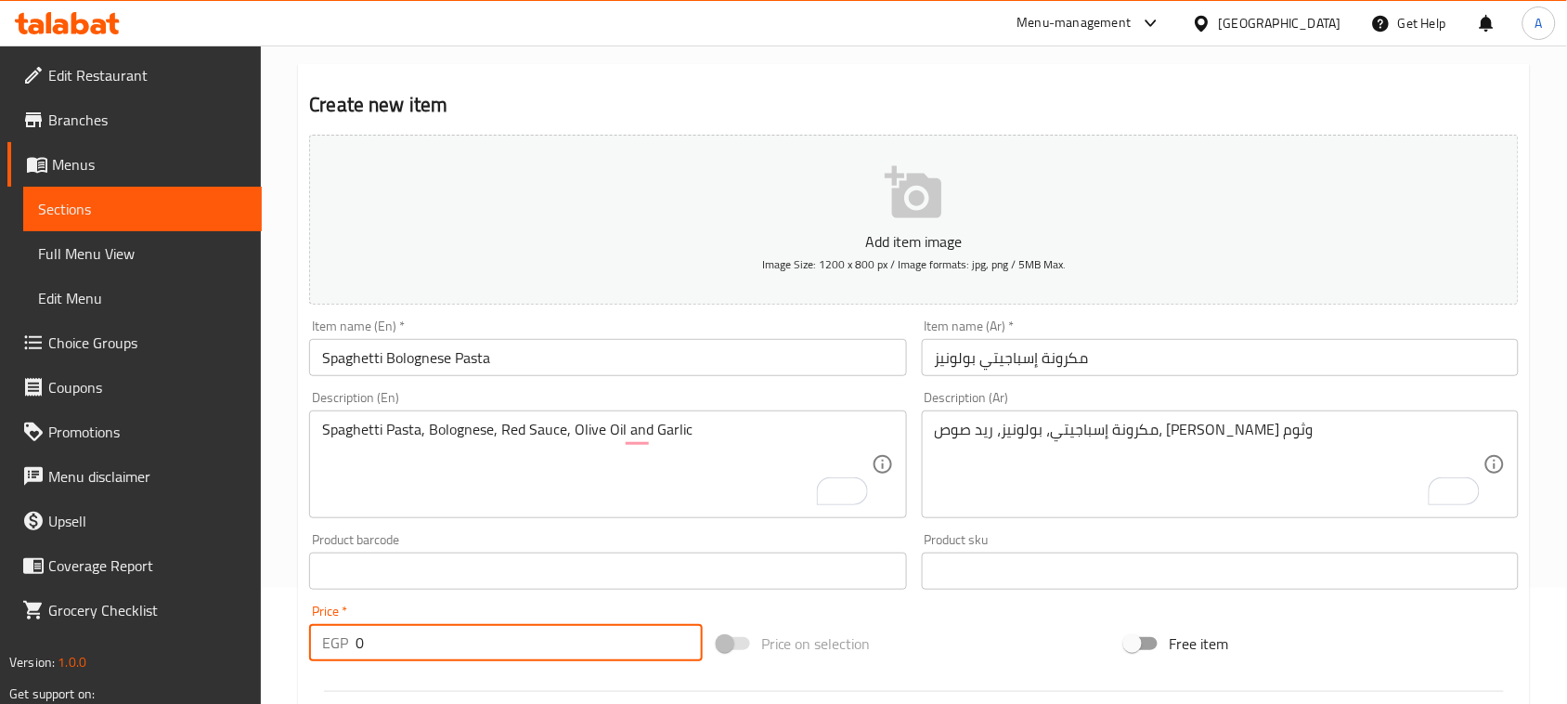
drag, startPoint x: 362, startPoint y: 631, endPoint x: 322, endPoint y: 631, distance: 39.9
click at [322, 631] on div "EGP 0 Price *" at bounding box center [506, 642] width 394 height 37
type input "140"
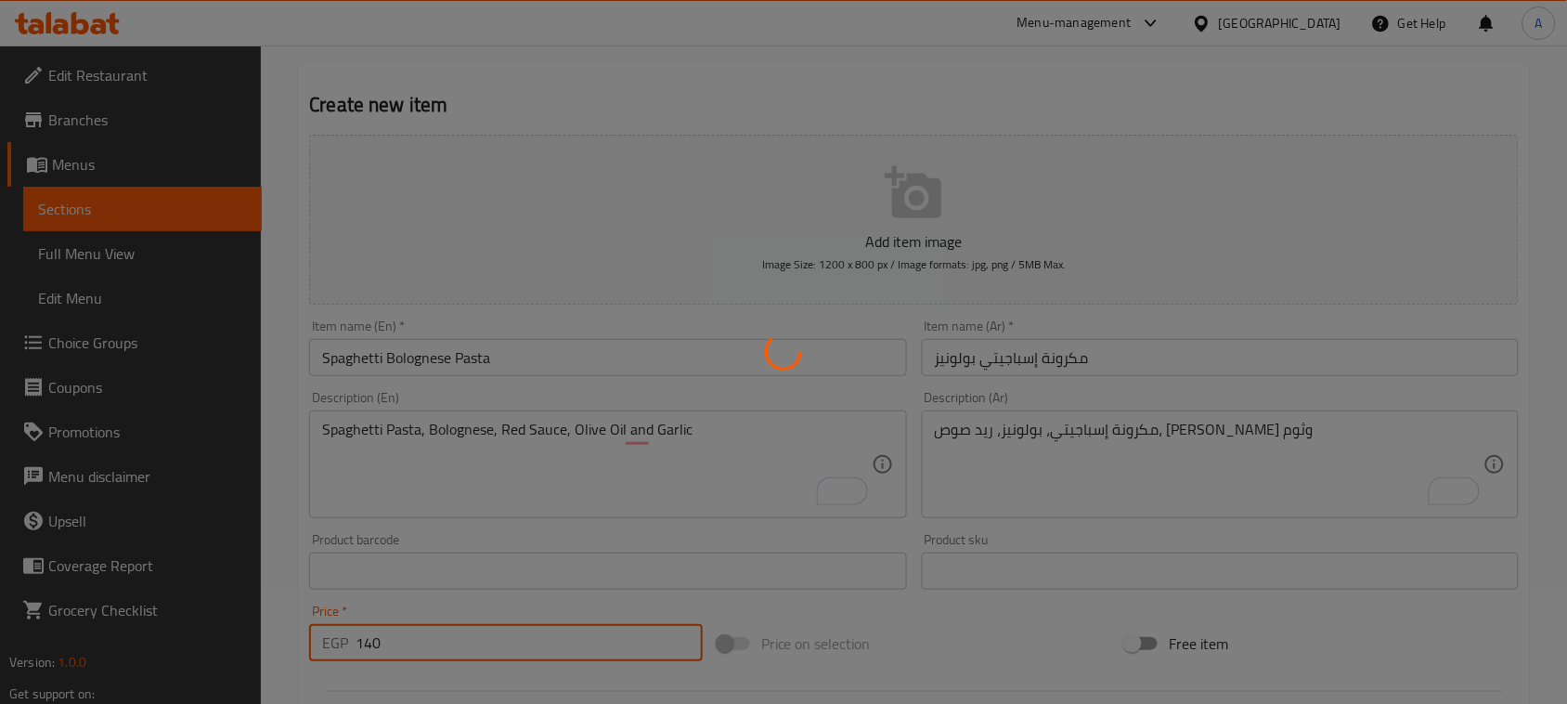
type input "0"
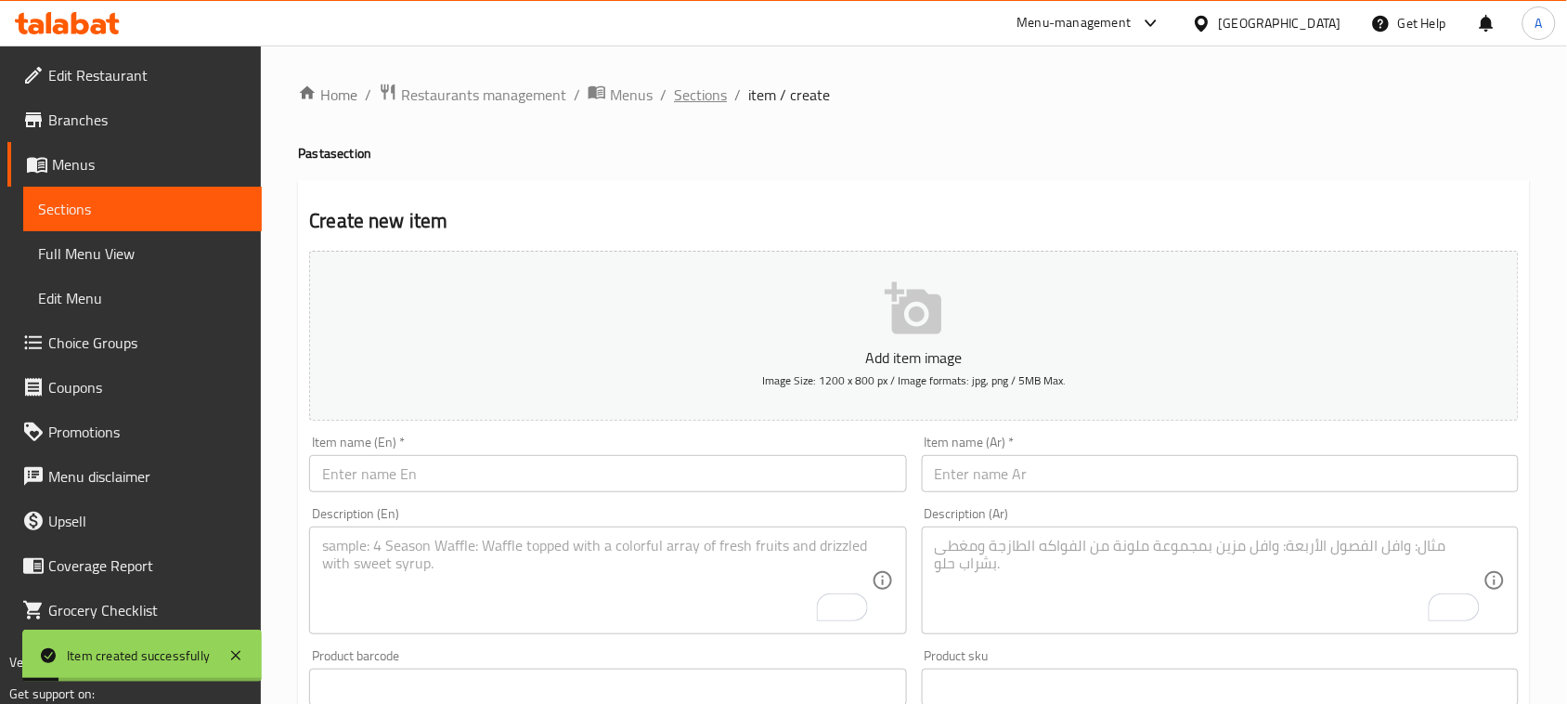
click at [706, 98] on span "Sections" at bounding box center [700, 95] width 53 height 22
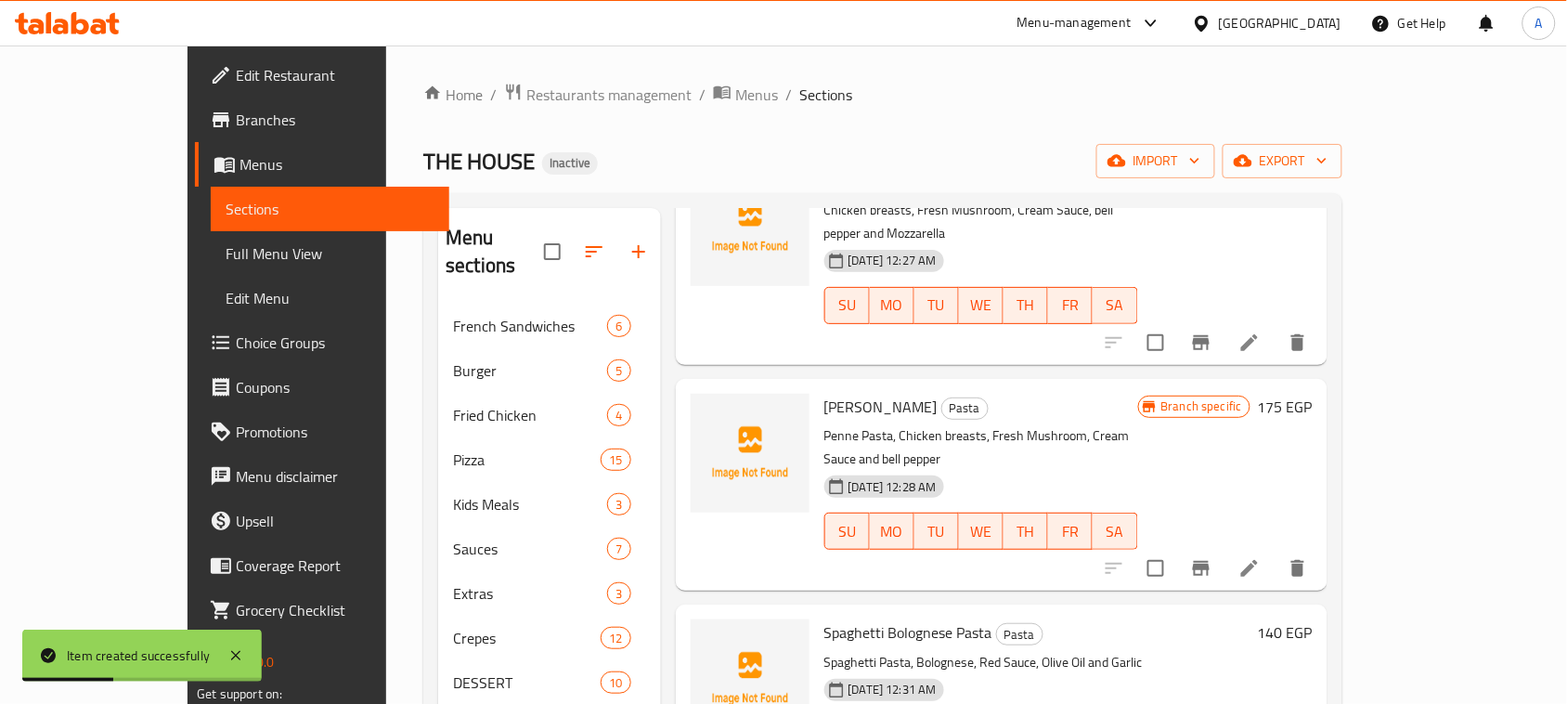
scroll to position [929, 0]
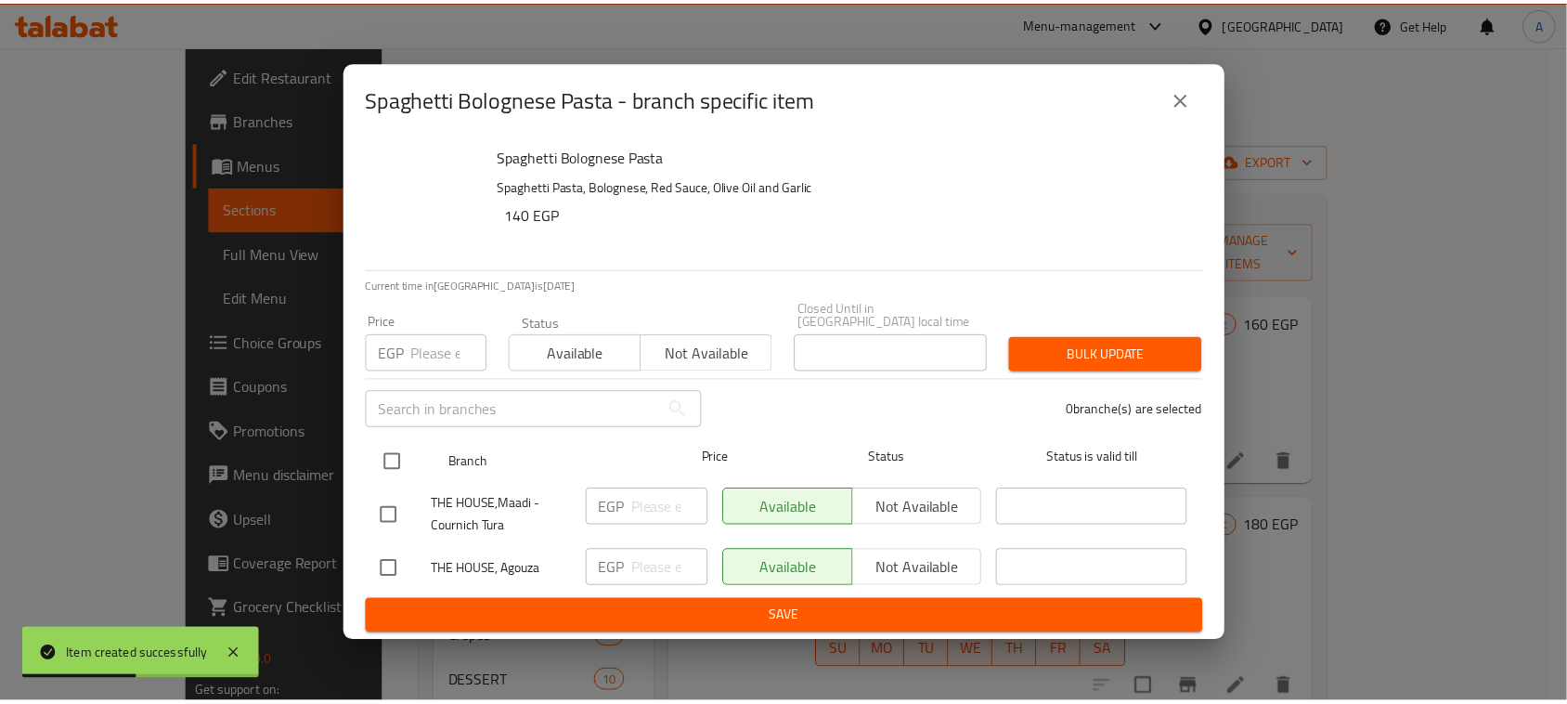
scroll to position [929, 0]
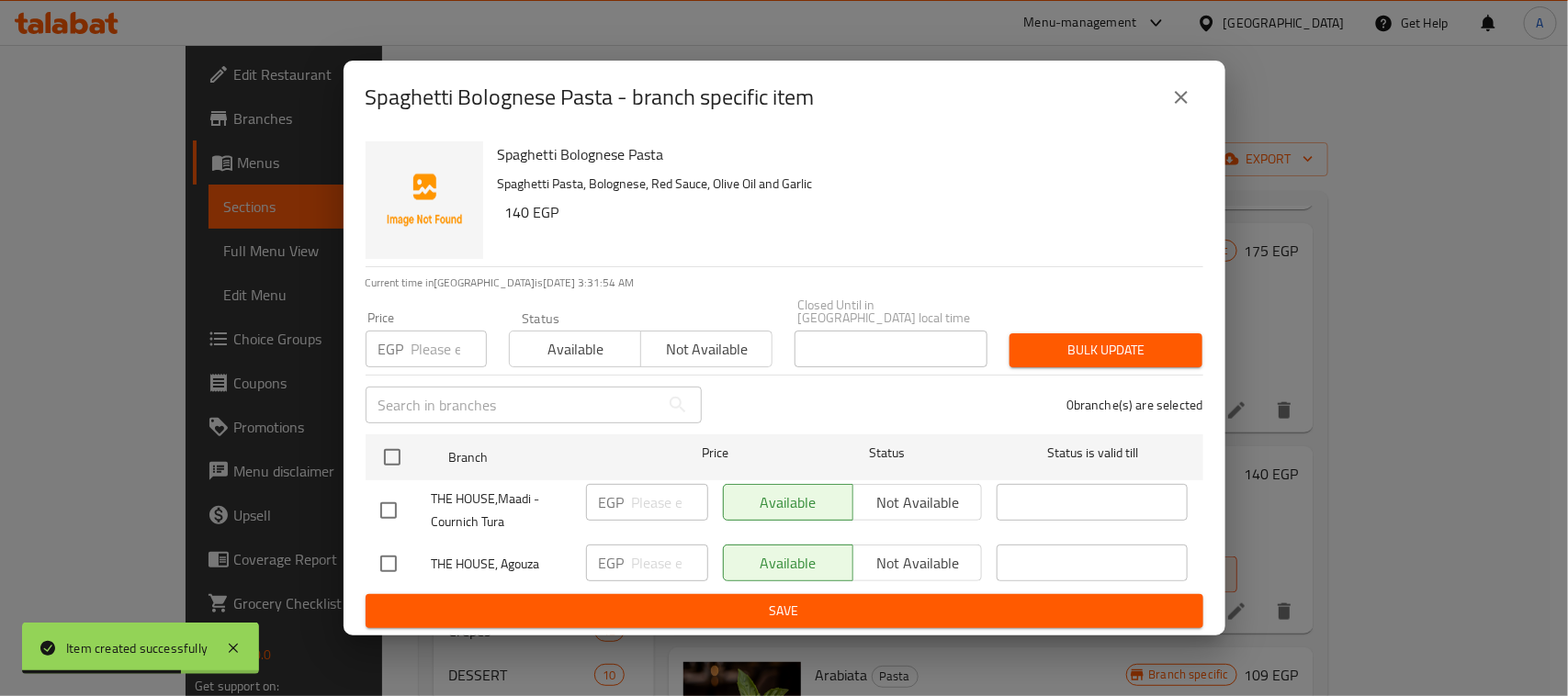
click at [379, 512] on input "checkbox" at bounding box center [388, 510] width 39 height 39
checkbox input "true"
click at [949, 491] on span "Not available" at bounding box center [918, 502] width 115 height 27
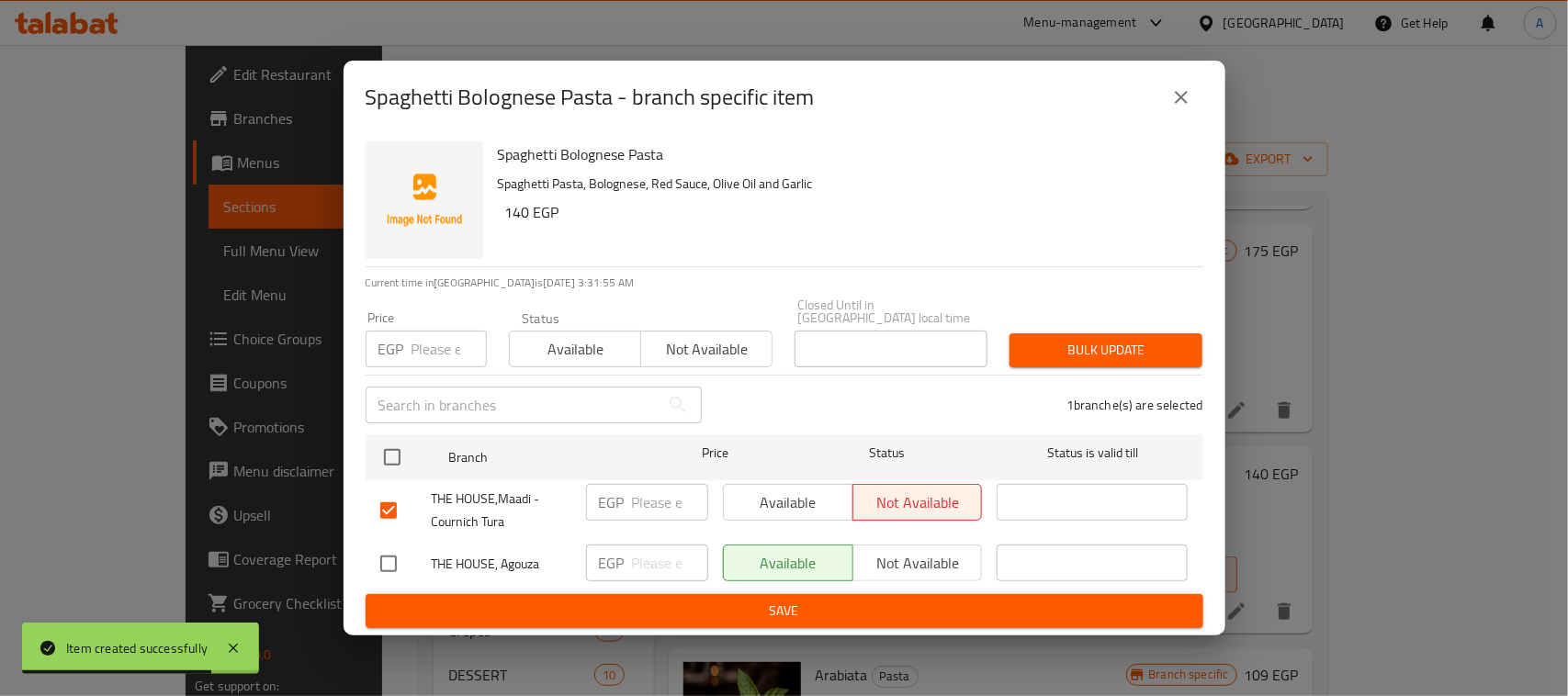
click at [907, 604] on span "Save" at bounding box center [784, 610] width 808 height 23
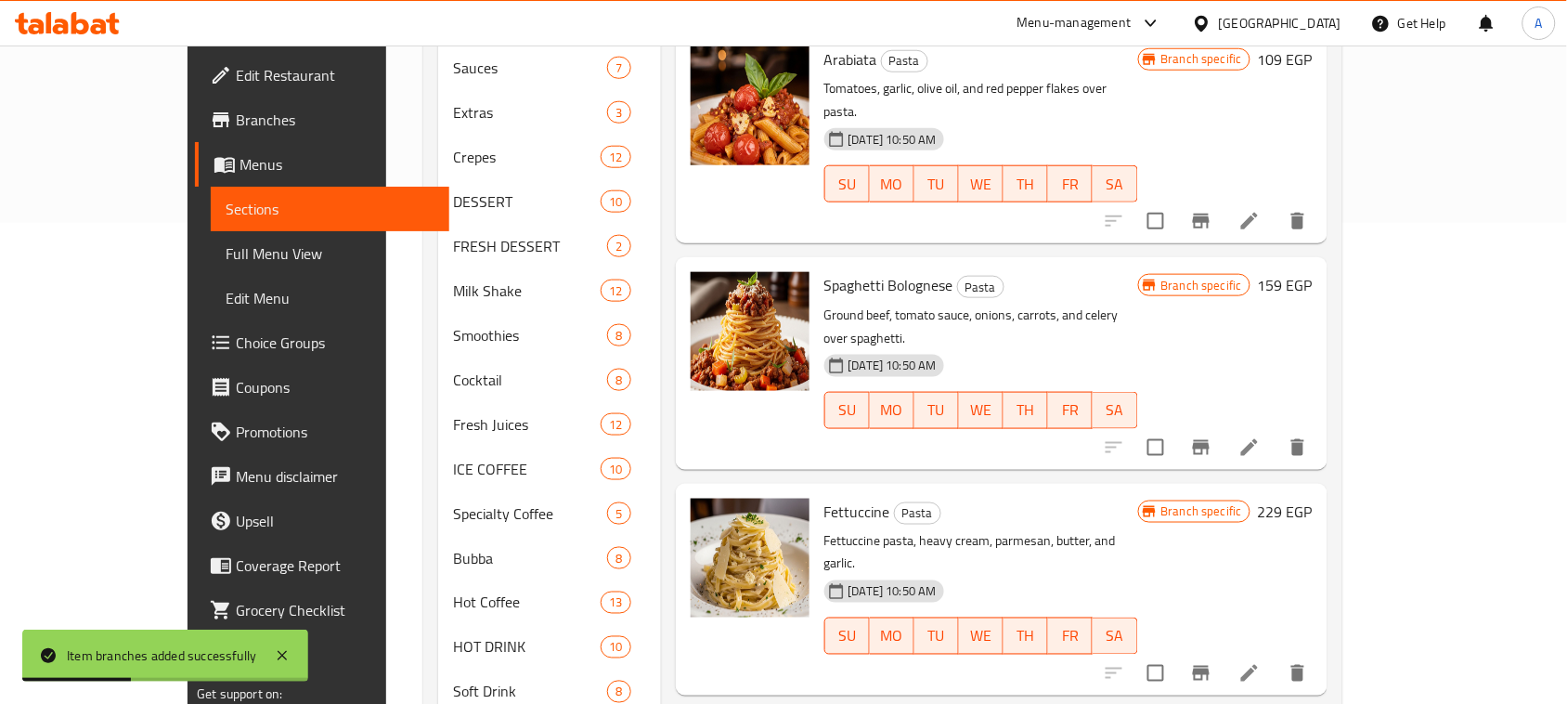
scroll to position [696, 0]
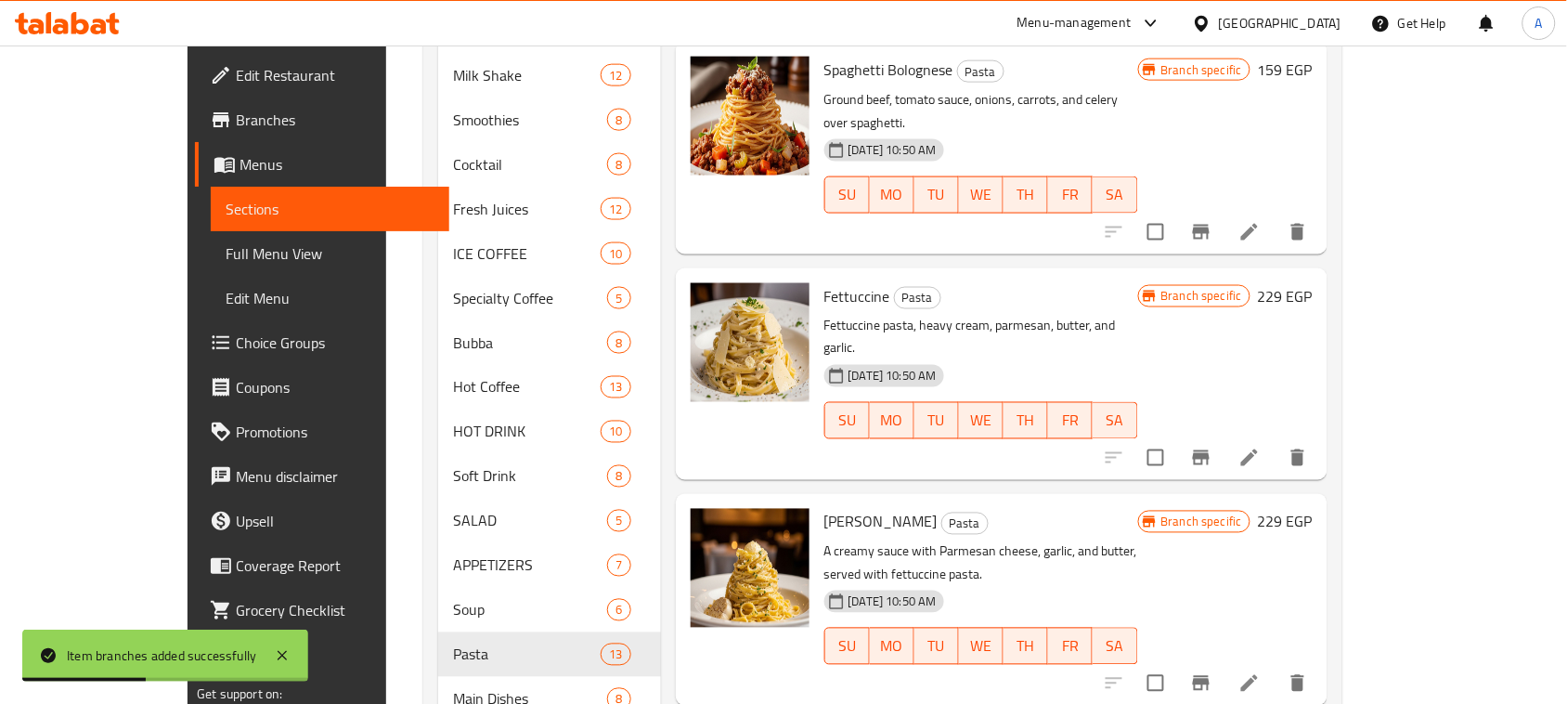
click at [1210, 450] on icon "Branch-specific-item" at bounding box center [1201, 457] width 17 height 15
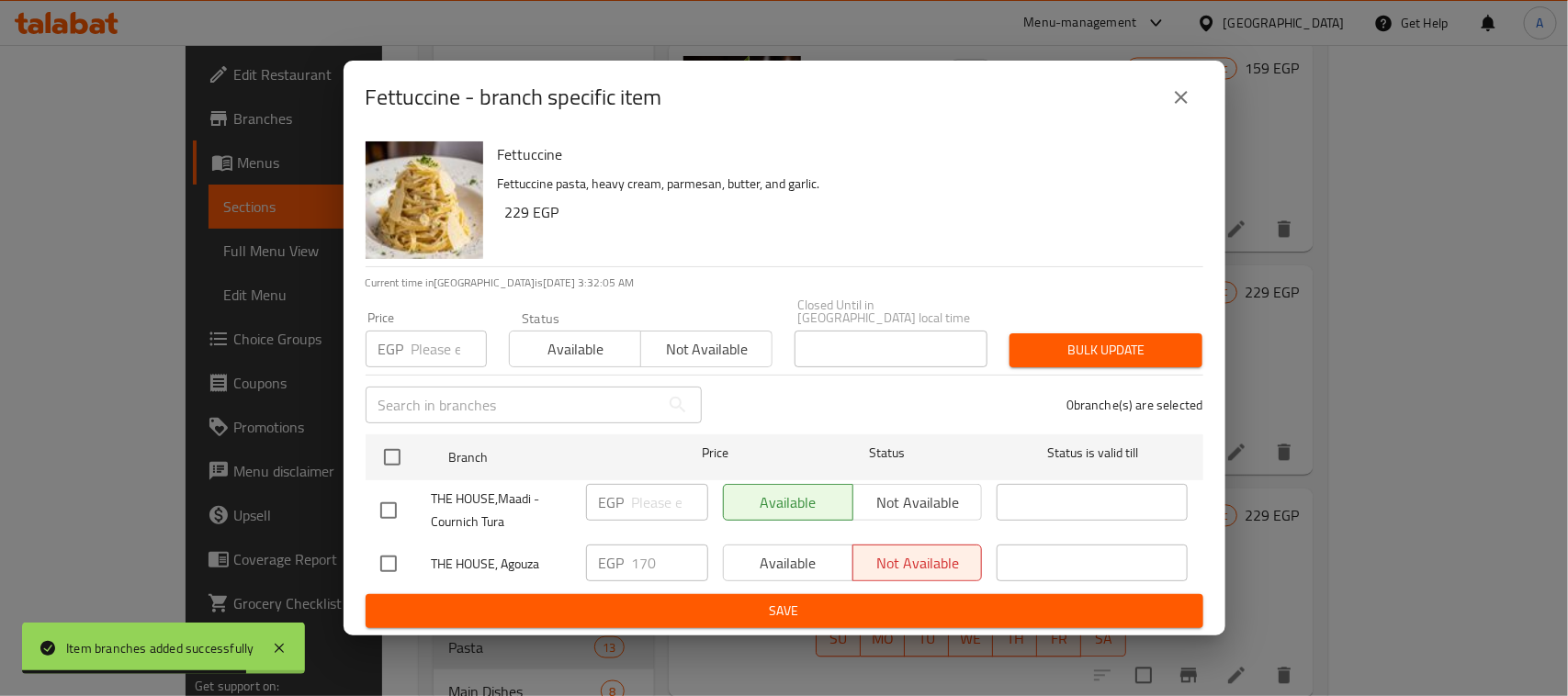
click at [1186, 97] on icon "close" at bounding box center [1181, 97] width 22 height 22
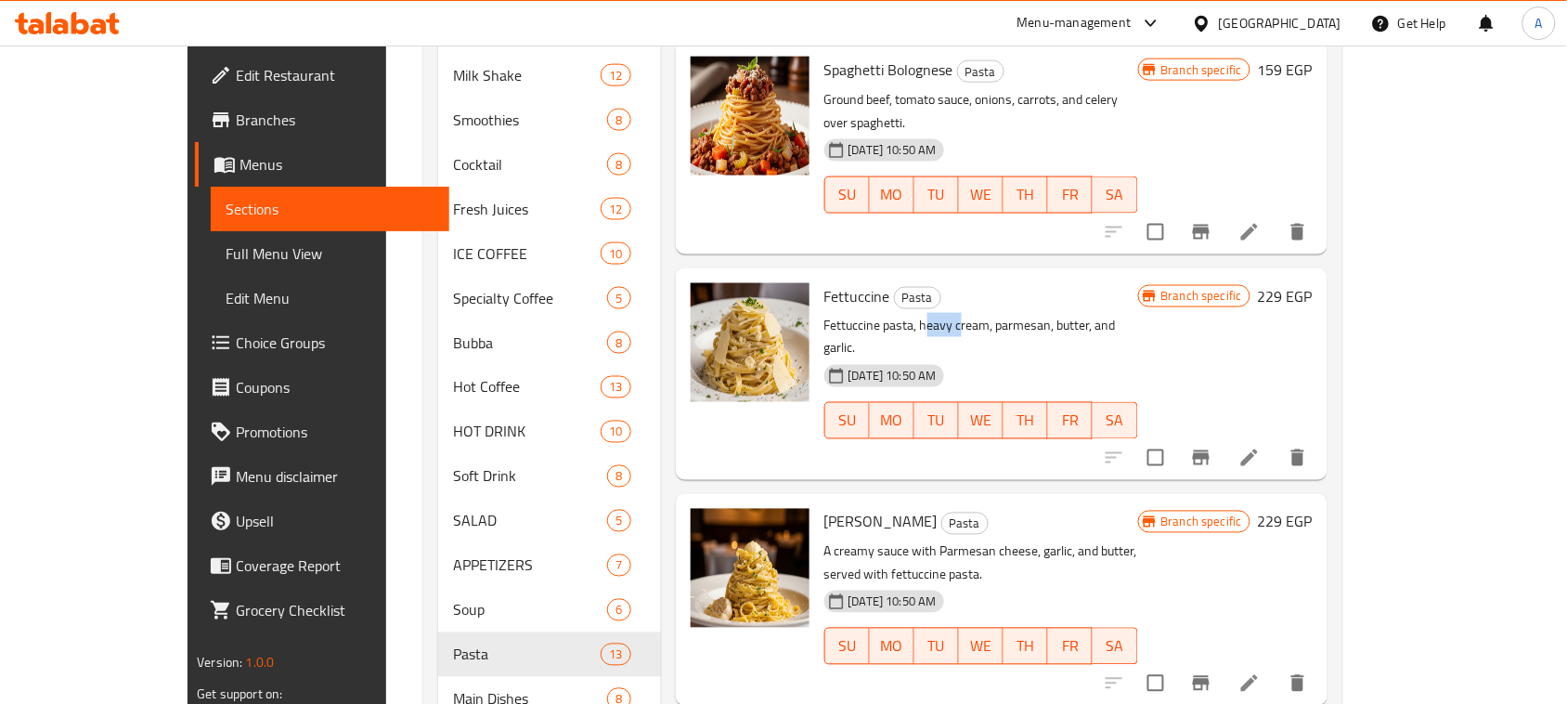
drag, startPoint x: 883, startPoint y: 150, endPoint x: 915, endPoint y: 150, distance: 31.6
click at [915, 314] on p "Fettuccine pasta, heavy cream, parmesan, butter, and garlic." at bounding box center [982, 337] width 314 height 46
drag, startPoint x: 958, startPoint y: 156, endPoint x: 1018, endPoint y: 156, distance: 59.4
click at [1018, 314] on p "Fettuccine pasta, heavy cream, parmesan, butter, and garlic." at bounding box center [982, 337] width 314 height 46
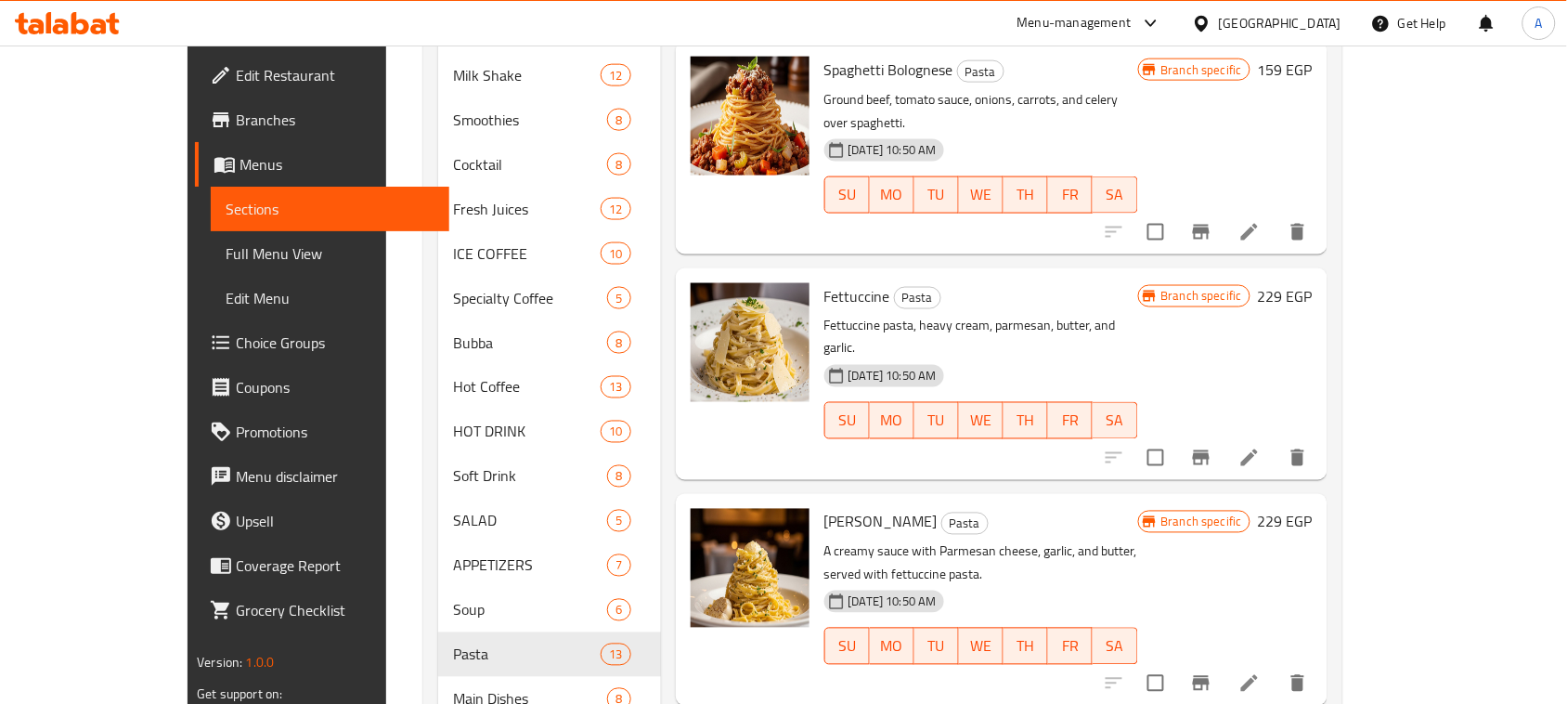
click at [1037, 314] on p "Fettuccine pasta, heavy cream, parmesan, butter, and garlic." at bounding box center [982, 337] width 314 height 46
click at [1073, 314] on p "Fettuccine pasta, heavy cream, parmesan, butter, and garlic." at bounding box center [982, 337] width 314 height 46
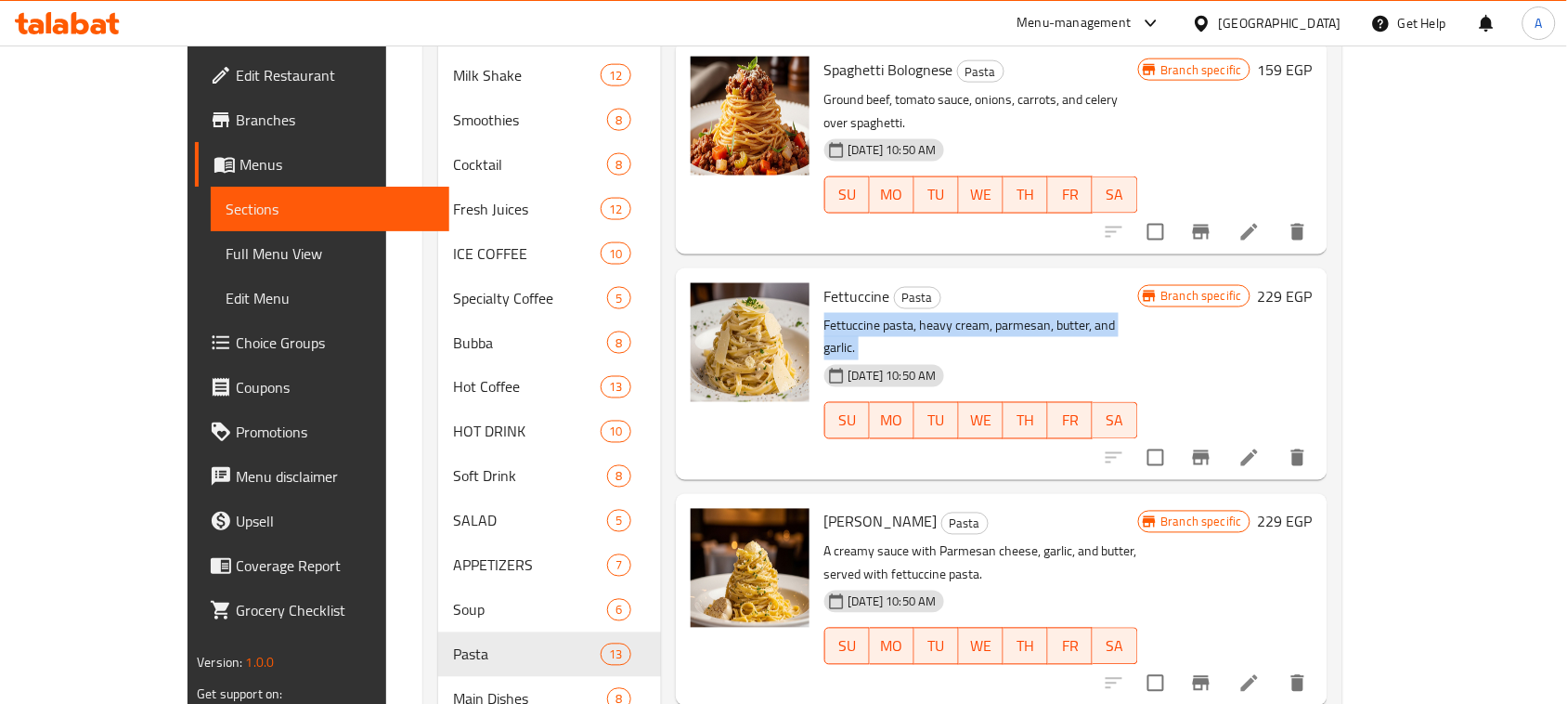
click at [1073, 314] on p "Fettuccine pasta, heavy cream, parmesan, butter, and garlic." at bounding box center [982, 337] width 314 height 46
click at [995, 358] on div "[DATE] 10:50 AM SU MO TU WE TH FR SA" at bounding box center [981, 408] width 329 height 100
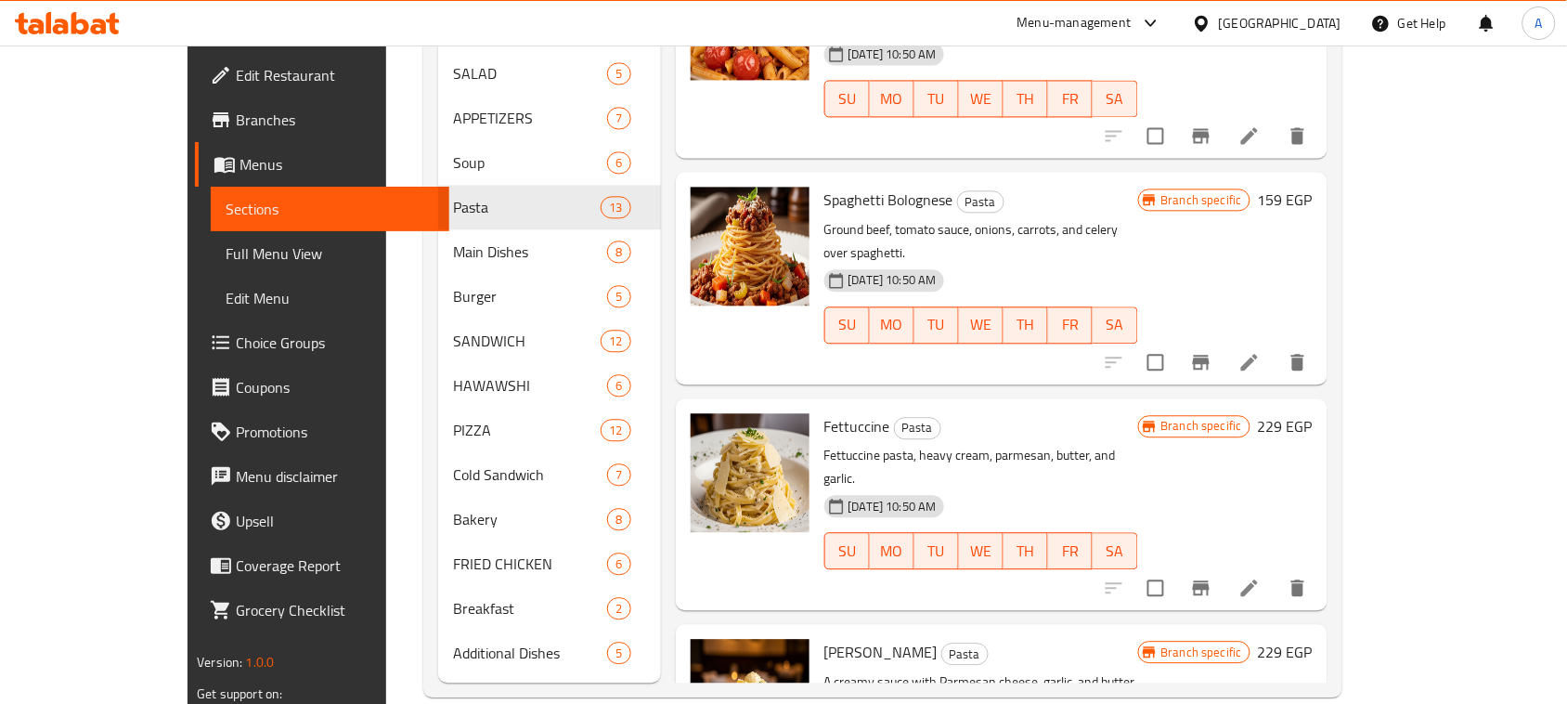
scroll to position [514, 0]
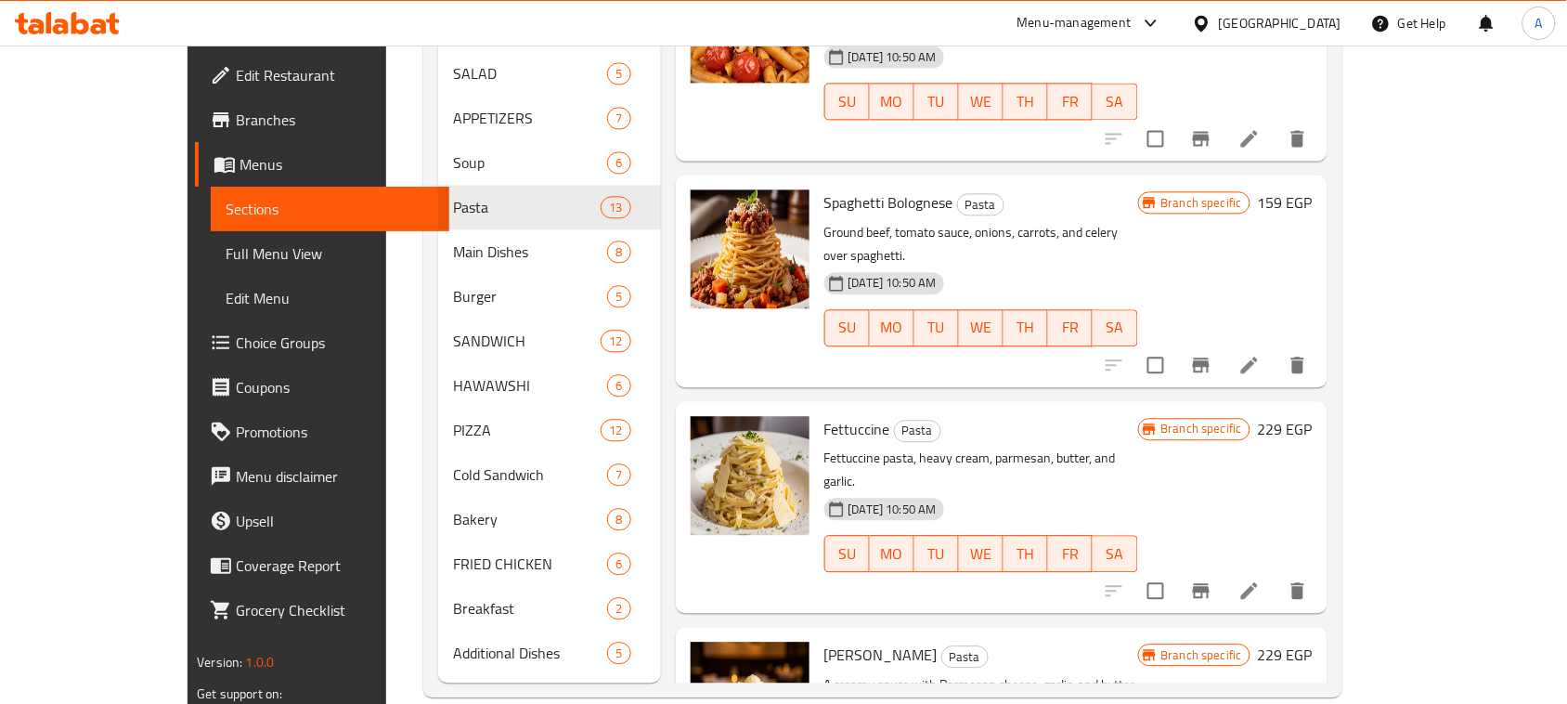
click at [825, 415] on span "Fettuccine" at bounding box center [858, 429] width 66 height 28
click at [907, 447] on p "Fettuccine pasta, heavy cream, parmesan, butter, and garlic." at bounding box center [982, 470] width 314 height 46
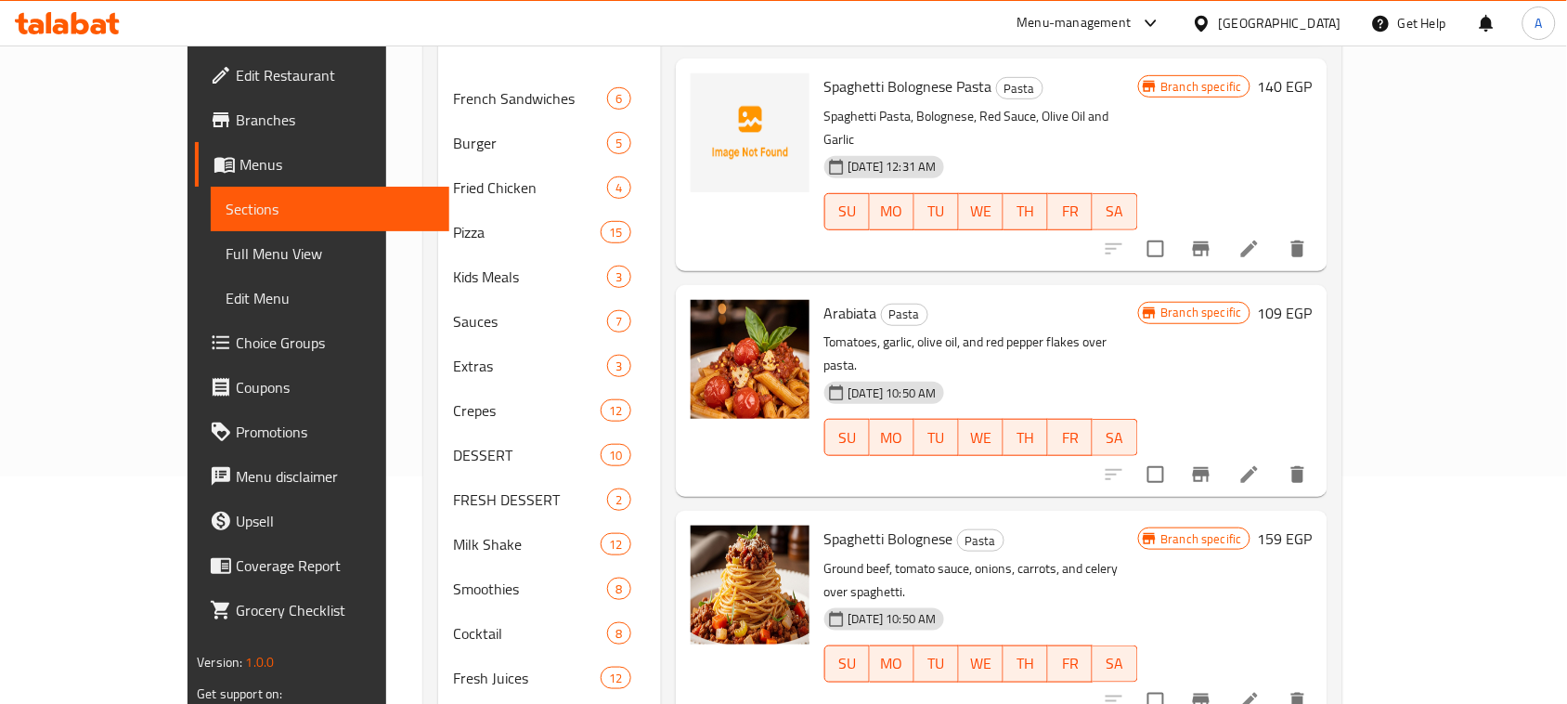
scroll to position [232, 0]
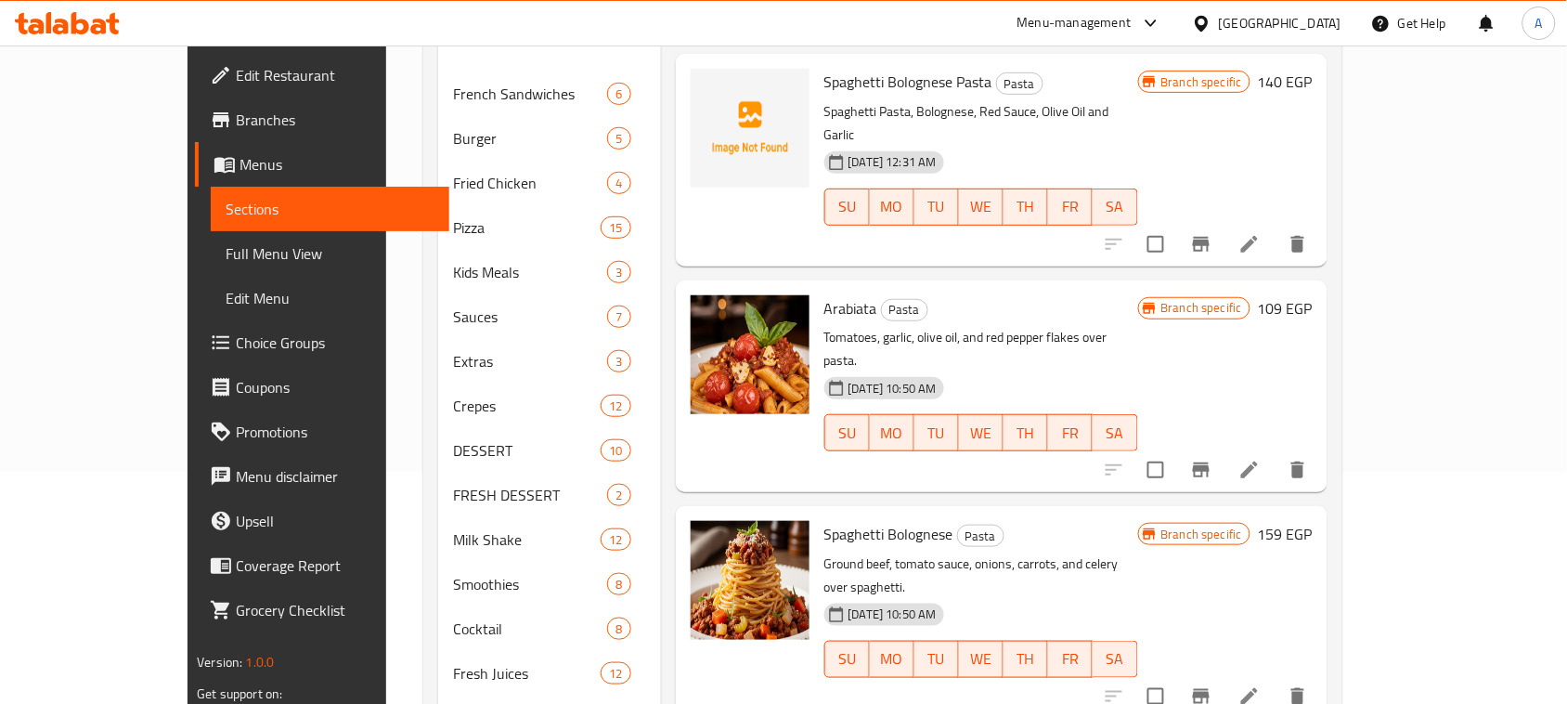
copy h6 "Fettuccine"
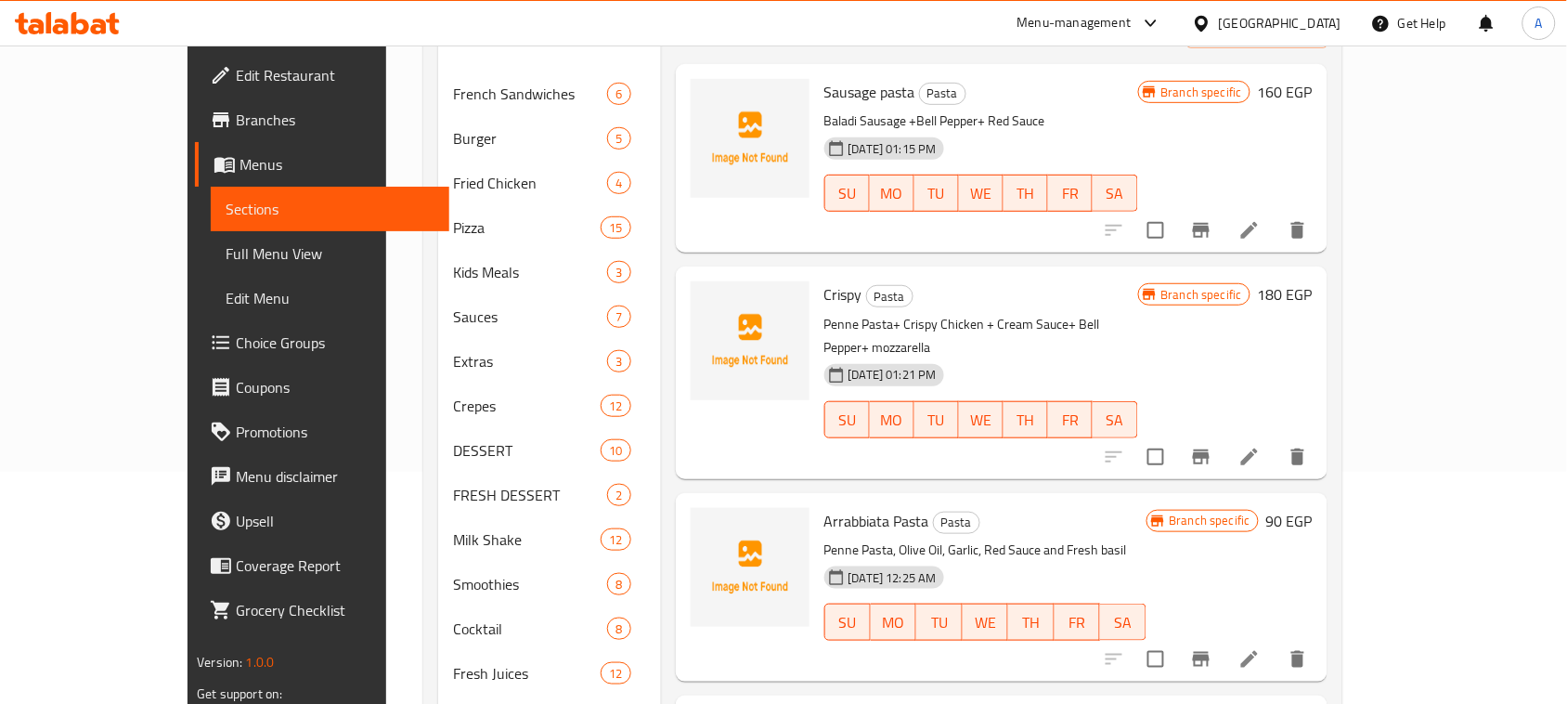
scroll to position [0, 0]
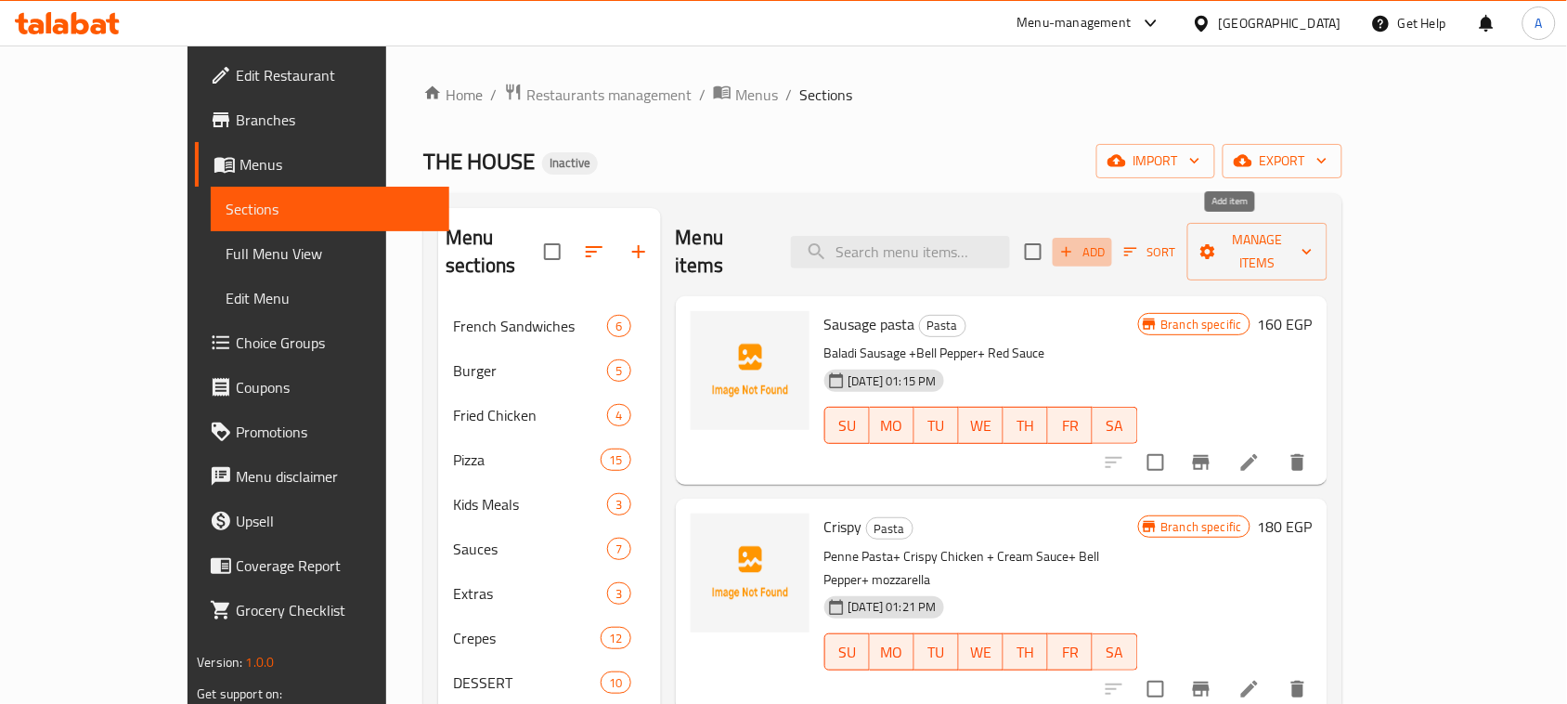
click at [1108, 241] on span "Add" at bounding box center [1083, 251] width 50 height 21
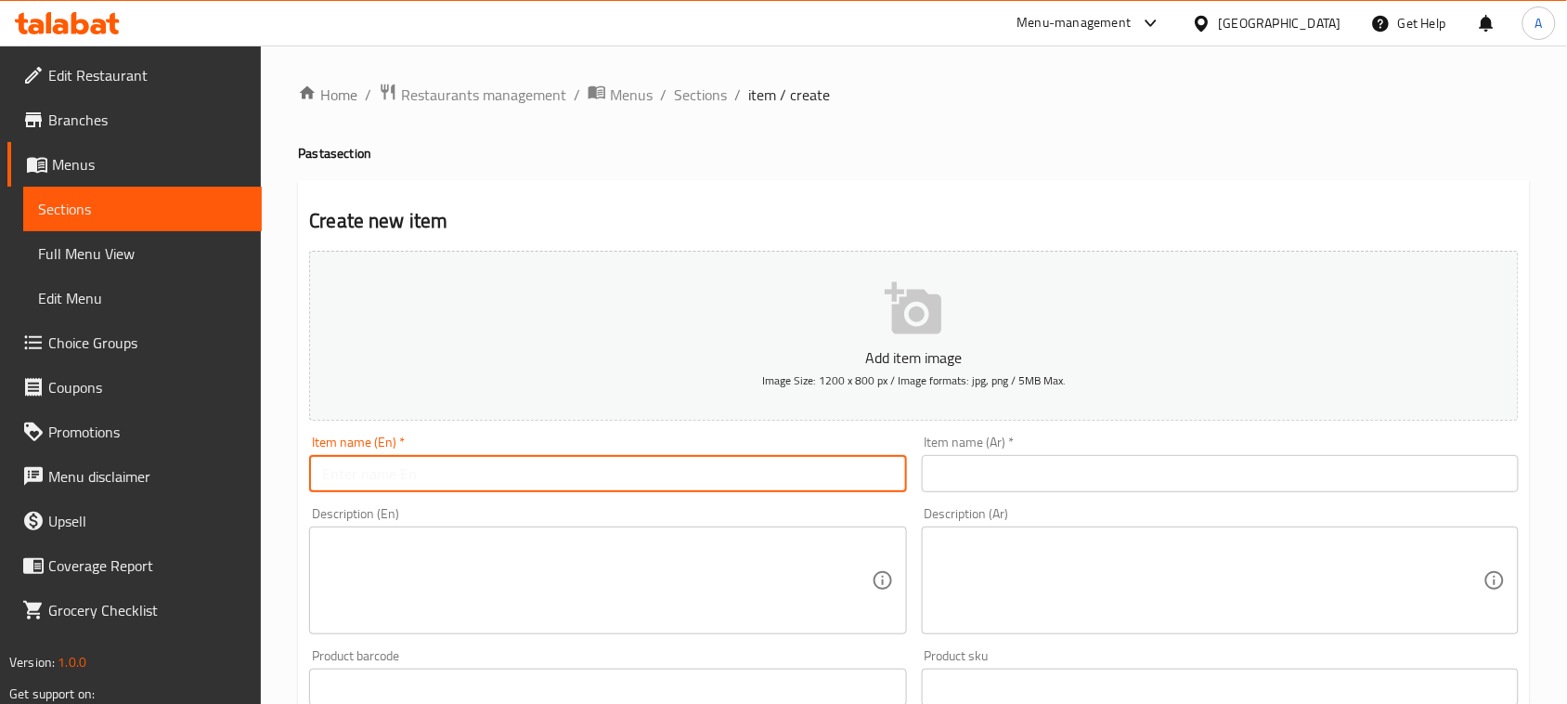
click at [493, 488] on input "text" at bounding box center [607, 473] width 597 height 37
paste input "Fettuccine"
click at [388, 475] on input "Fettuccine Pasta" at bounding box center [607, 473] width 597 height 37
click at [395, 476] on input "Fettuccine Pasta" at bounding box center [607, 473] width 597 height 37
type input "Fettuccine Pasta"
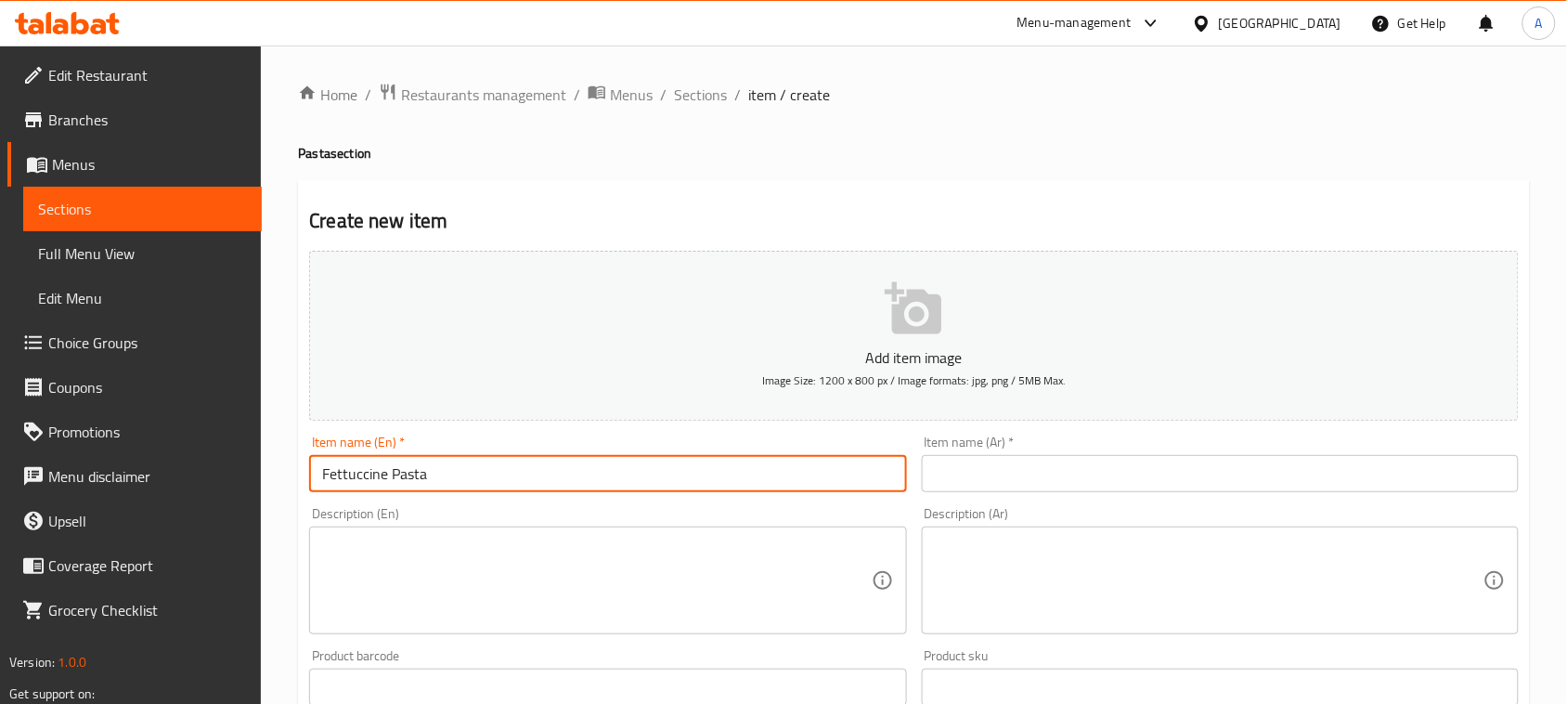
click at [966, 466] on input "text" at bounding box center [1220, 473] width 597 height 37
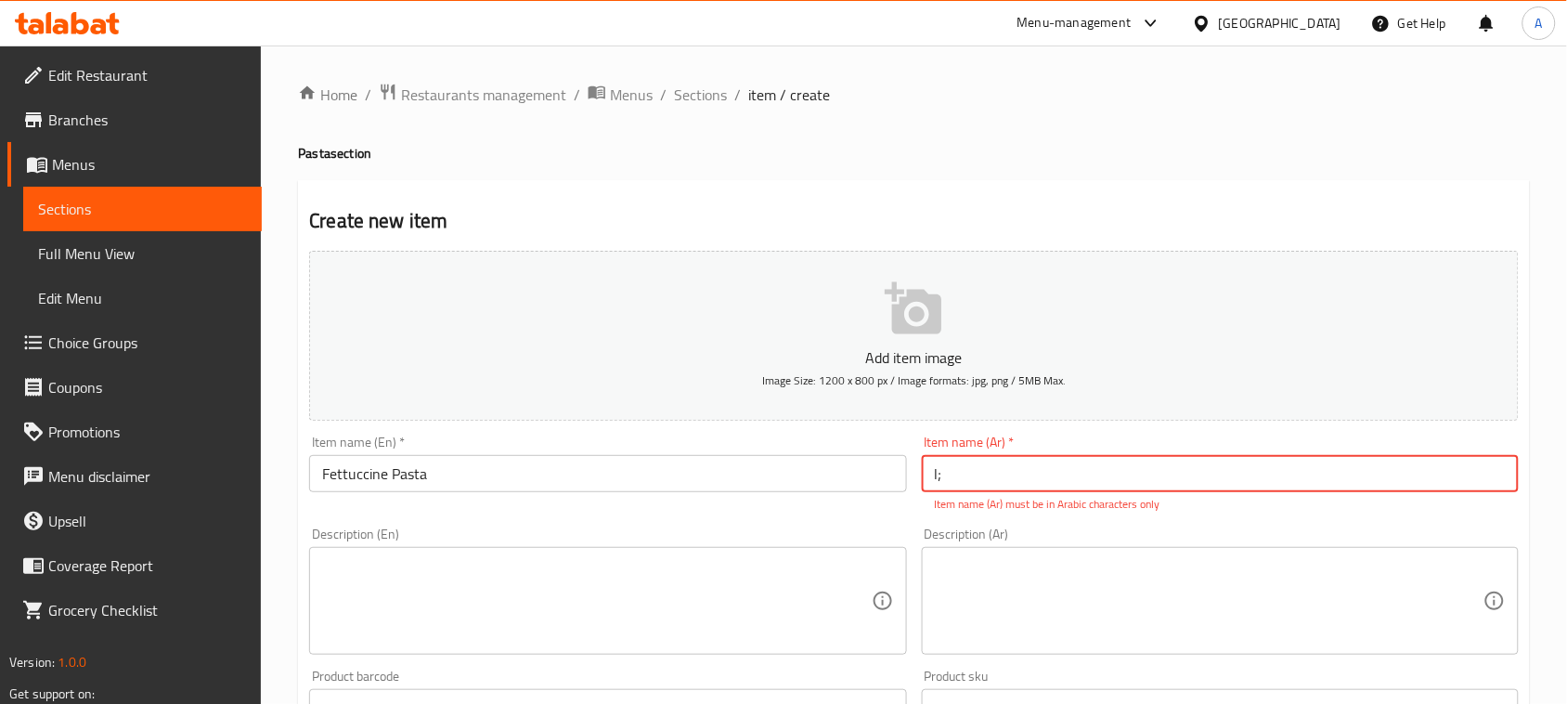
type input "l"
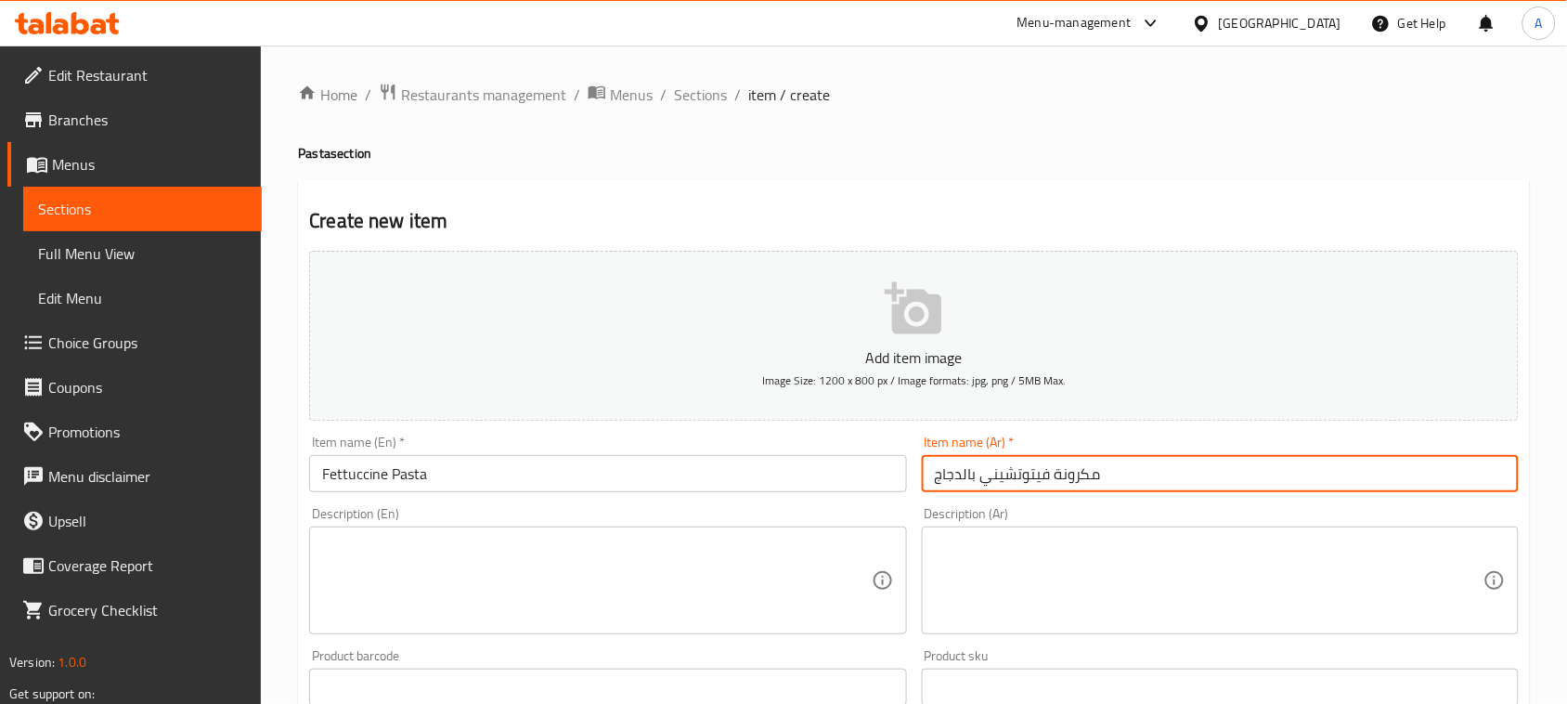
click at [966, 466] on input "مكرونة فيتوتشيني بالدجاج" at bounding box center [1220, 473] width 597 height 37
drag, startPoint x: 990, startPoint y: 474, endPoint x: 1041, endPoint y: 490, distance: 53.7
click at [990, 474] on input "مكرونة فيتوتشيني" at bounding box center [1220, 473] width 597 height 37
type input "مكرونة فوتتتشيني"
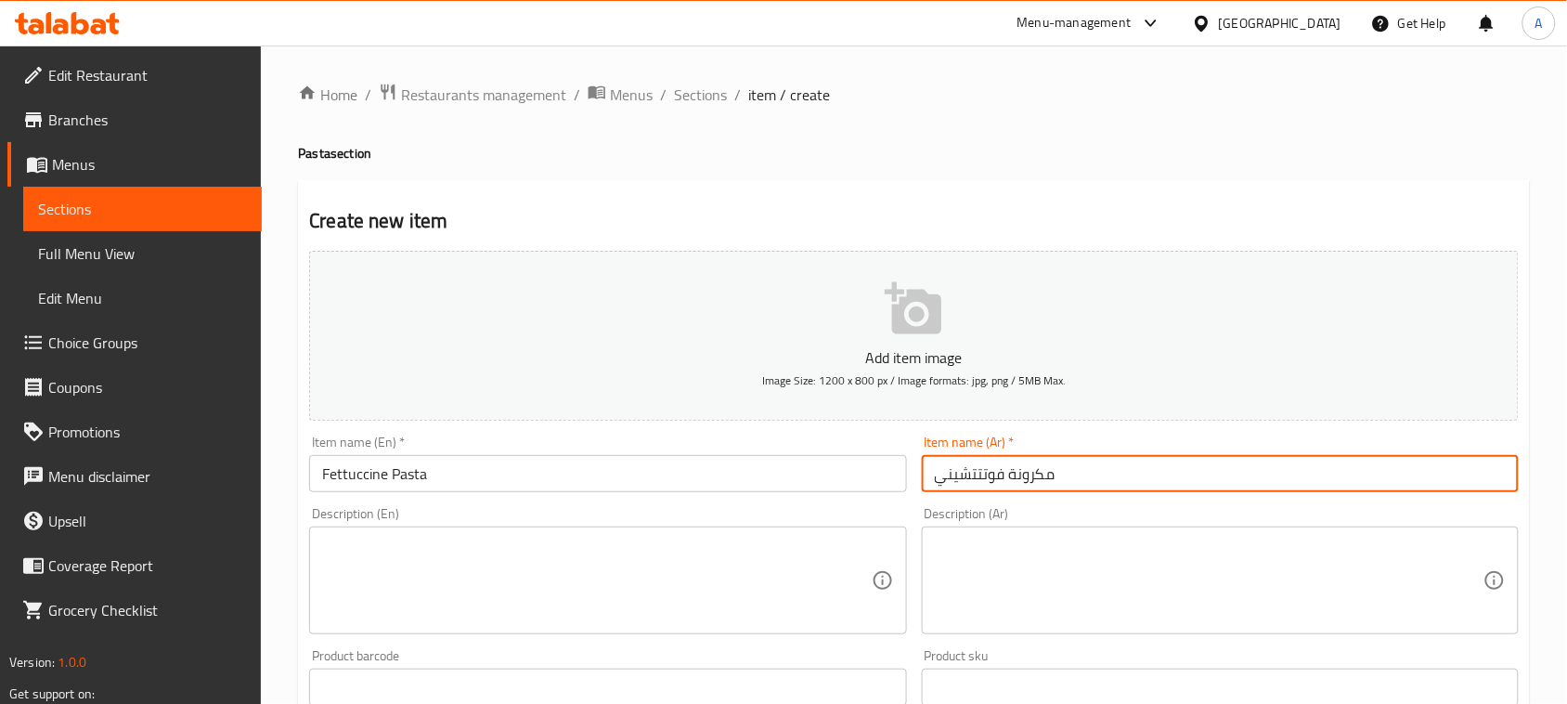
click at [1046, 451] on div "Item name (Ar)   * مكرونة فوتتتشيني Item name (Ar) *" at bounding box center [1220, 464] width 597 height 57
click at [1029, 464] on input "مكرونة فوتتتشيني" at bounding box center [1220, 473] width 597 height 37
click at [1068, 625] on div "Description (Ar)" at bounding box center [1220, 581] width 597 height 108
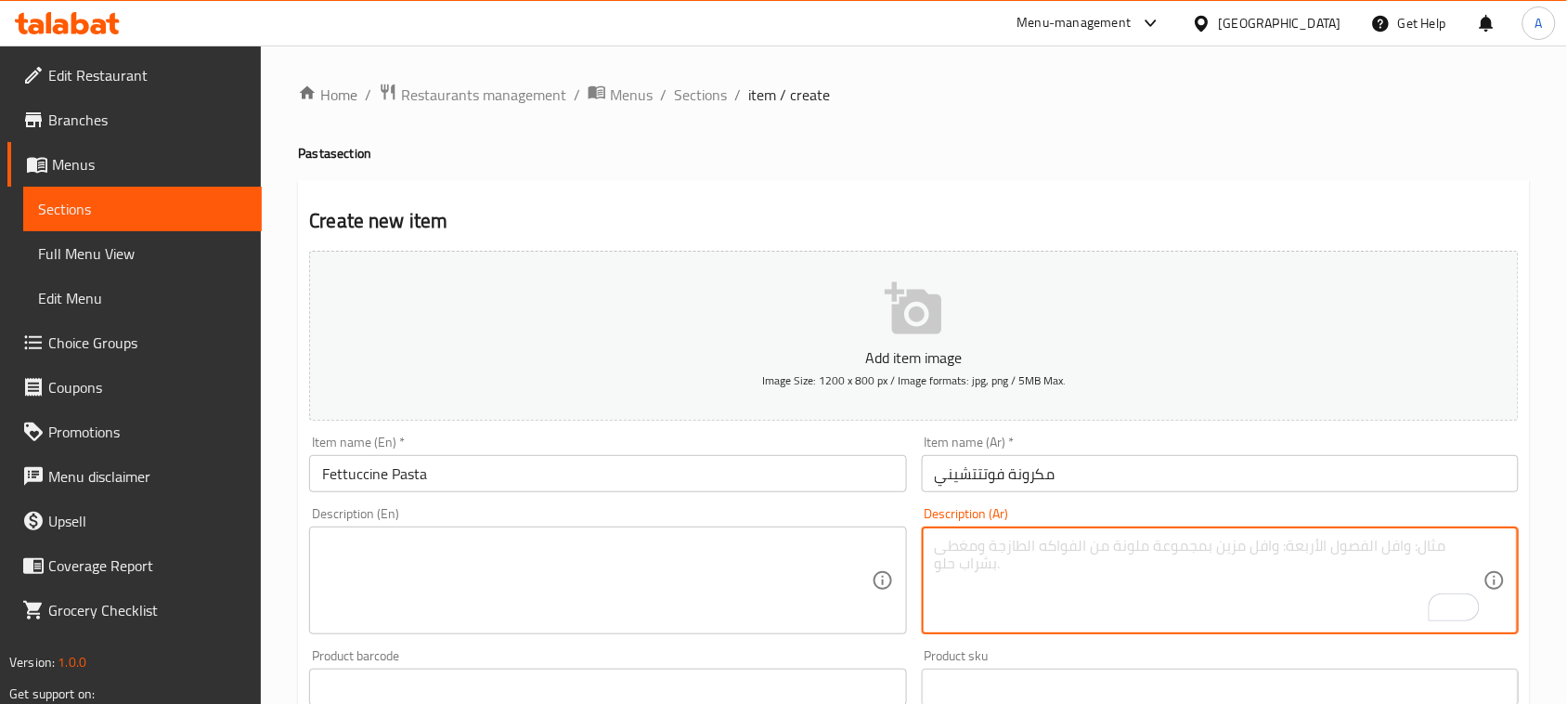
paste textarea "مكرونة فوتتتشيني"
click at [1028, 545] on textarea "مكرونة فوتتتشيني، صدور فراخ|، مشروم فريش" at bounding box center [1209, 581] width 549 height 88
click at [1314, 548] on textarea "مكرونة فوتتتشيني، صدور فراخ، مشروم فريش" at bounding box center [1209, 581] width 549 height 88
click at [1024, 545] on textarea "مكرونة فوتتتشيني، صدور فرا، مشروم فريش" at bounding box center [1209, 581] width 549 height 88
click at [1292, 546] on textarea "مكرونة فوتتتشيني، صدور فراخ، مشروم فريش" at bounding box center [1209, 581] width 549 height 88
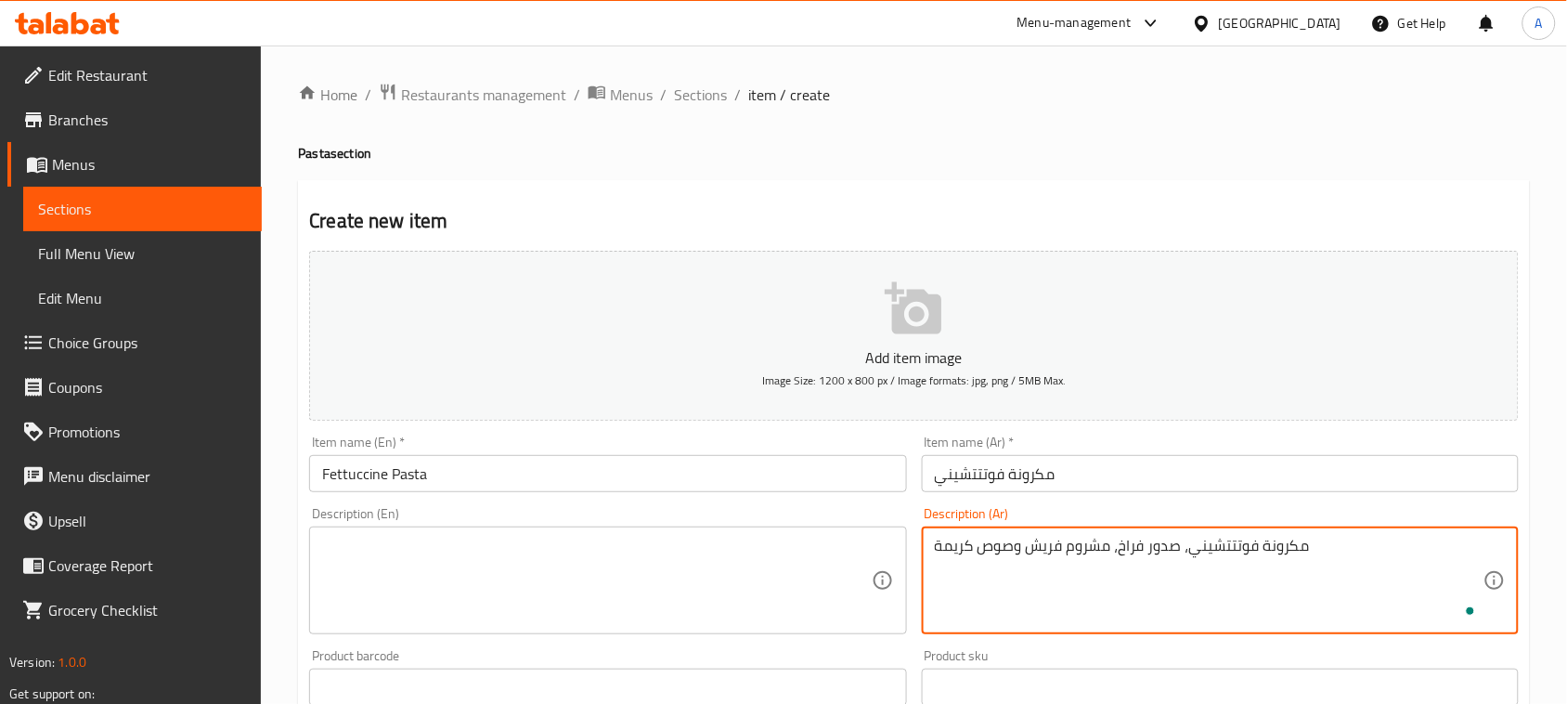
type textarea "مكرونة فوتتتشيني، صدور فراخ، مشروم فريش وصوص كريمة"
click at [775, 548] on textarea at bounding box center [596, 581] width 549 height 88
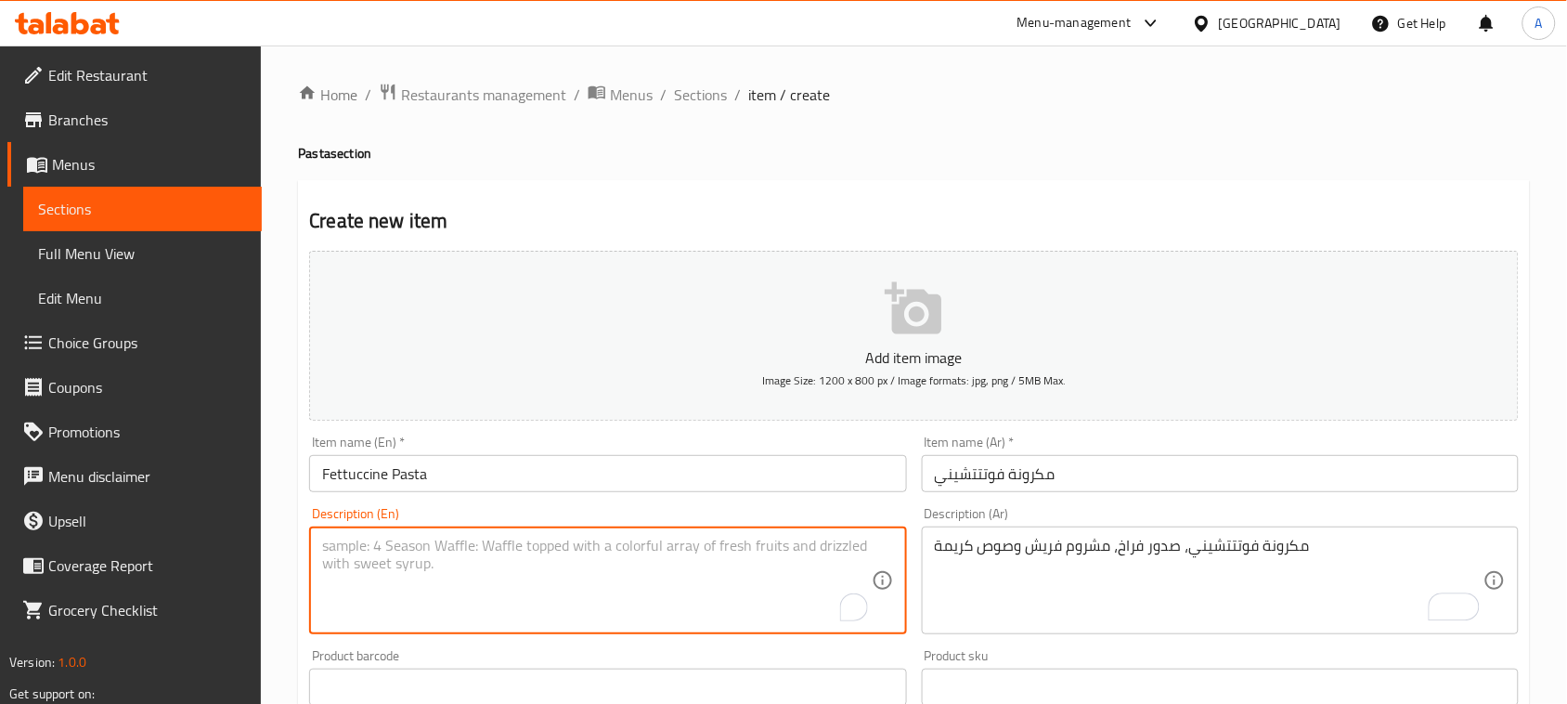
click at [377, 474] on input "Fettuccine Pasta" at bounding box center [607, 473] width 597 height 37
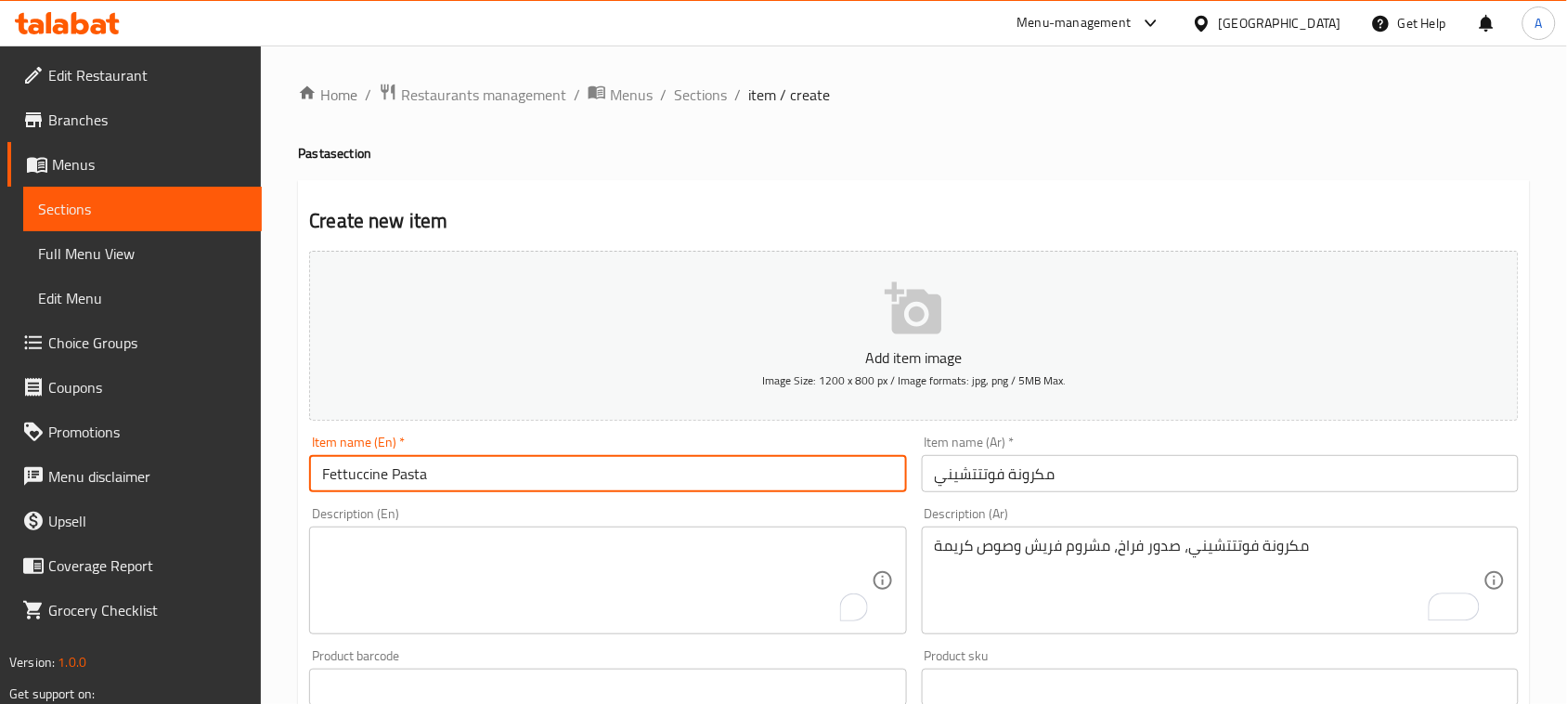
click at [377, 474] on input "Fettuccine Pasta" at bounding box center [607, 473] width 597 height 37
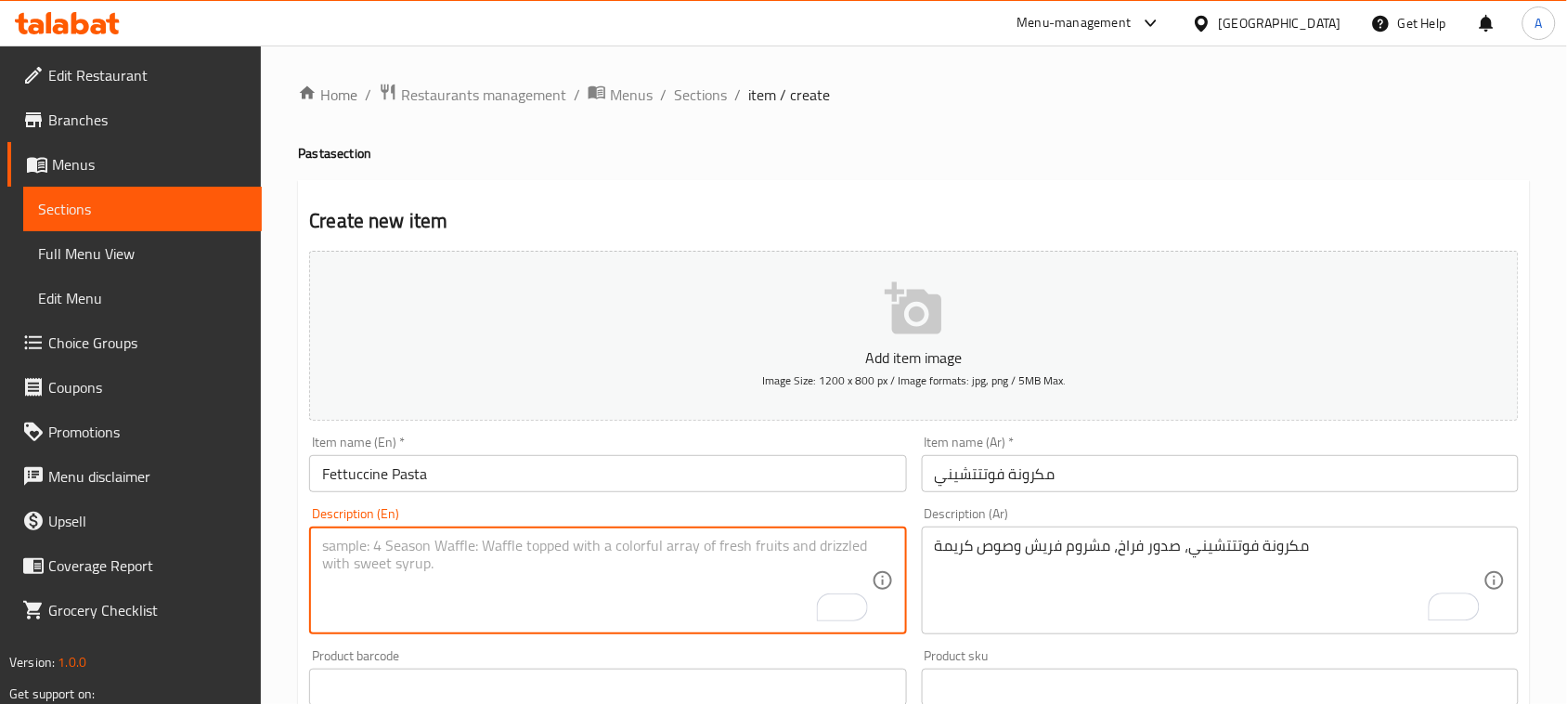
click at [411, 560] on textarea "To enrich screen reader interactions, please activate Accessibility in Grammarl…" at bounding box center [596, 581] width 549 height 88
paste textarea "Fettuccine Pasta"
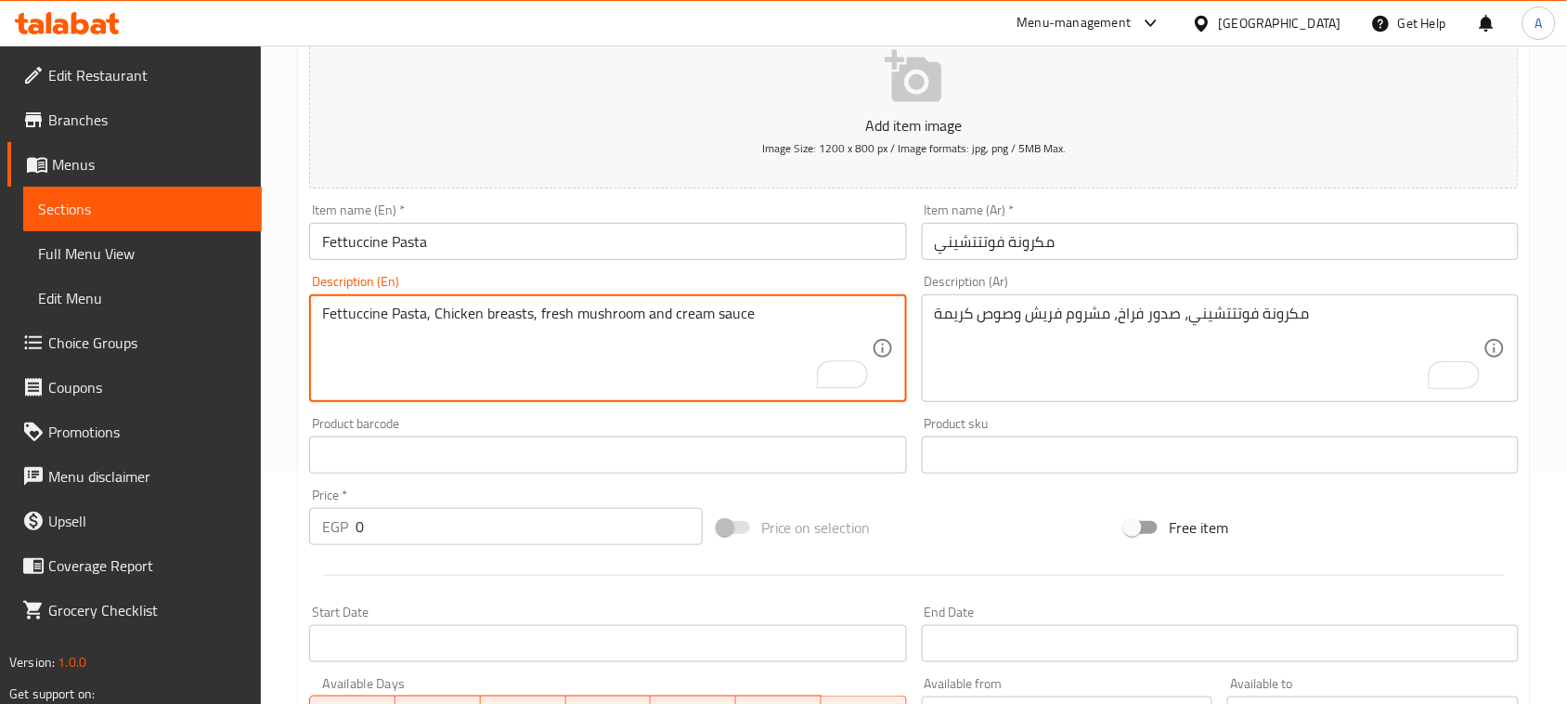
type textarea "Fettuccine Pasta, Chicken breasts, fresh mushroom and cream sauce"
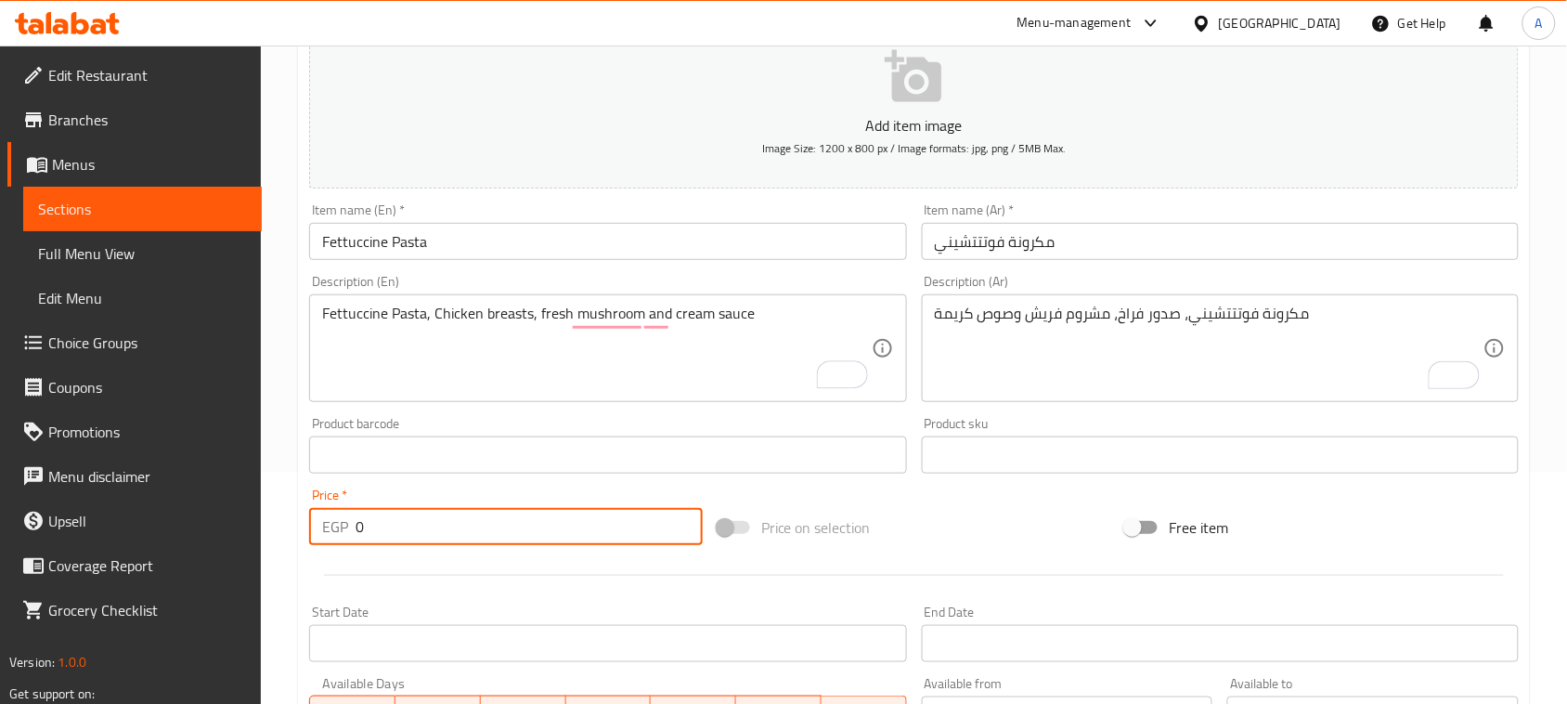
drag, startPoint x: 376, startPoint y: 539, endPoint x: 258, endPoint y: 539, distance: 117.9
click at [258, 539] on div "Edit Restaurant Branches Menus Sections Full Menu View Edit Menu Choice Groups …" at bounding box center [783, 446] width 1567 height 1267
type input "170"
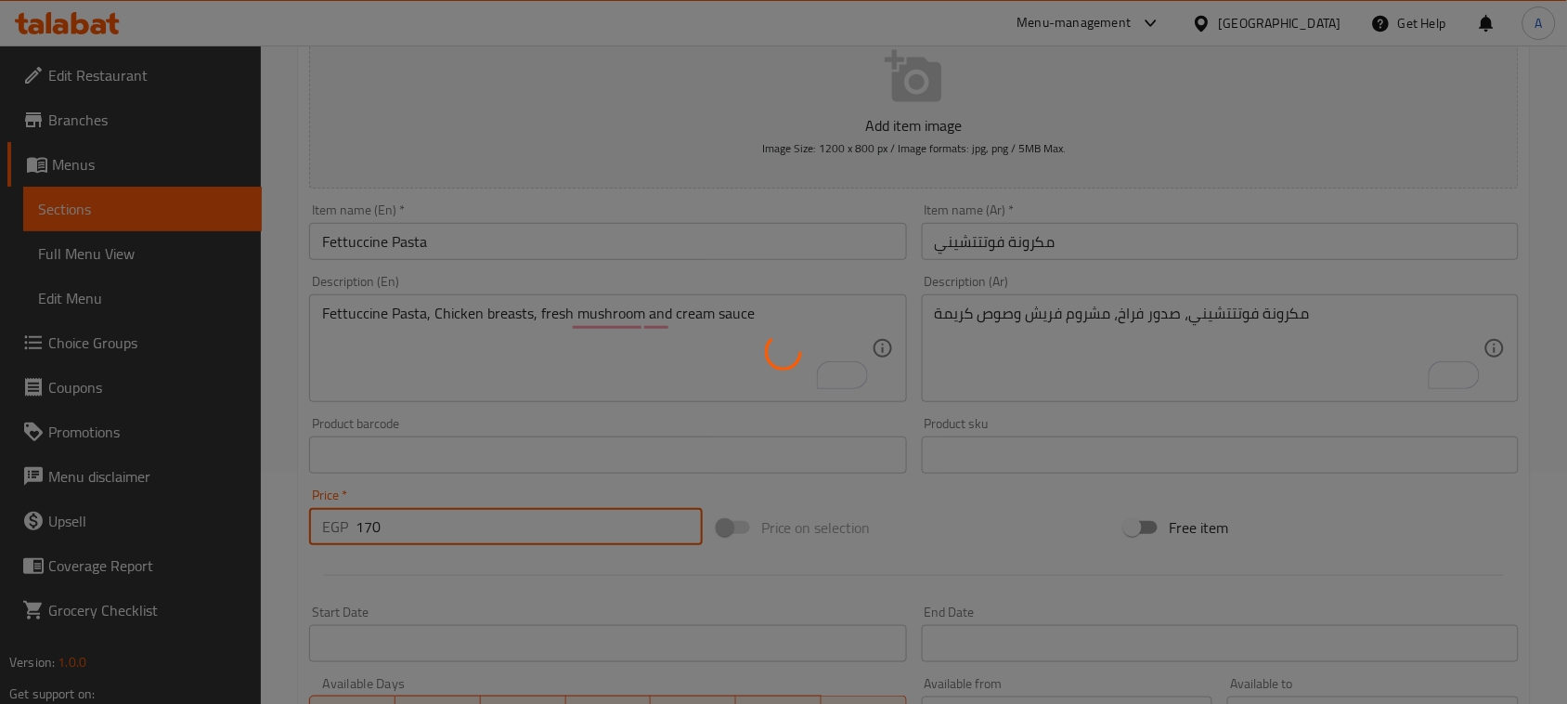
type input "0"
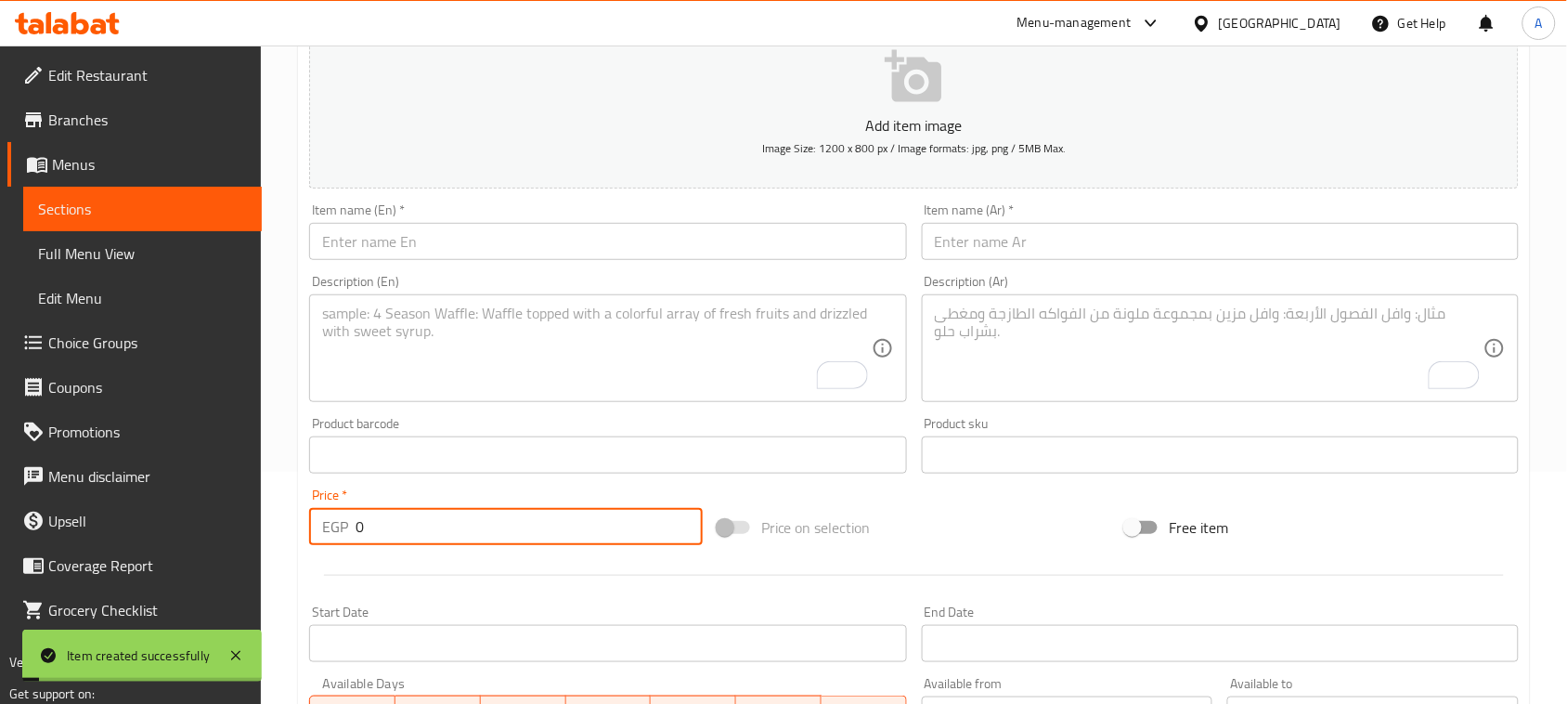
scroll to position [0, 0]
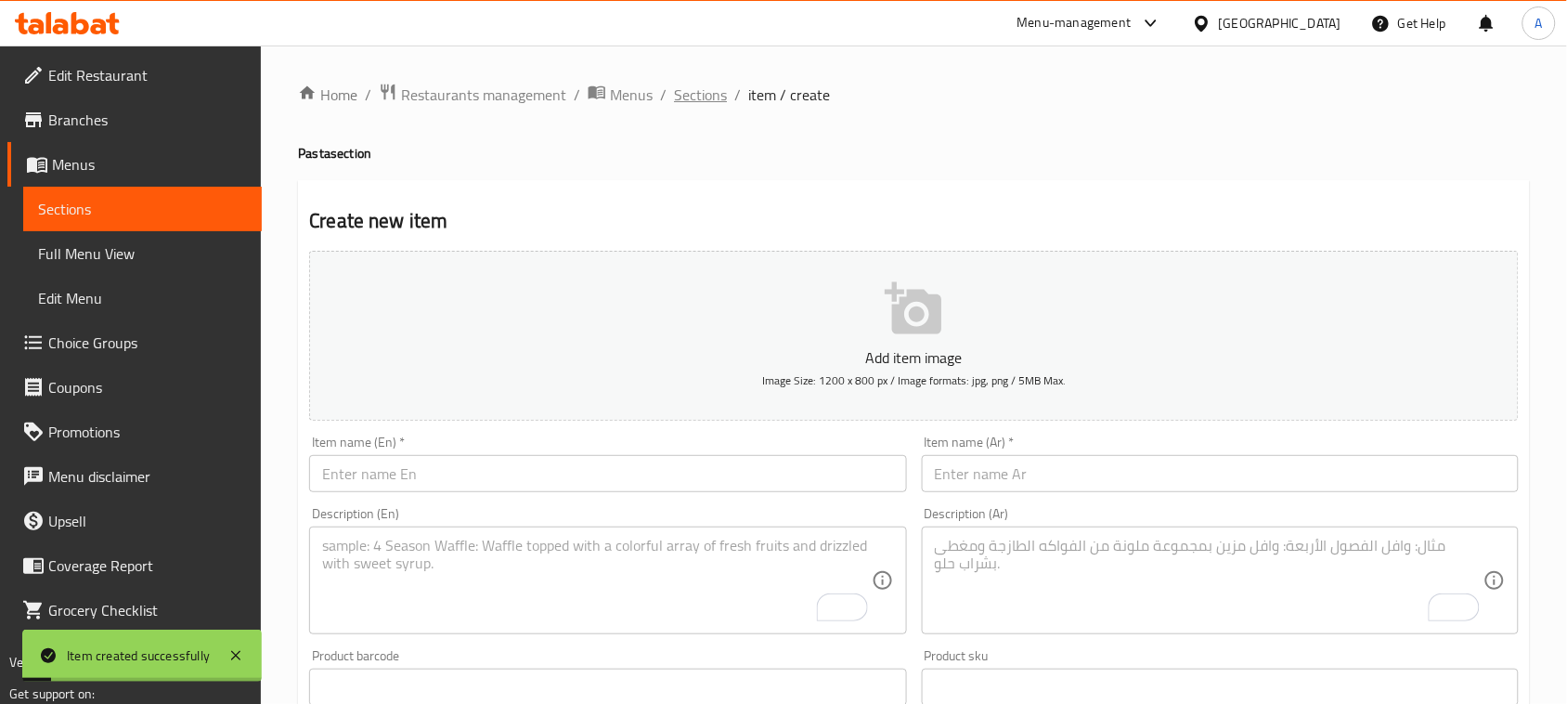
click at [713, 86] on span "Sections" at bounding box center [700, 95] width 53 height 22
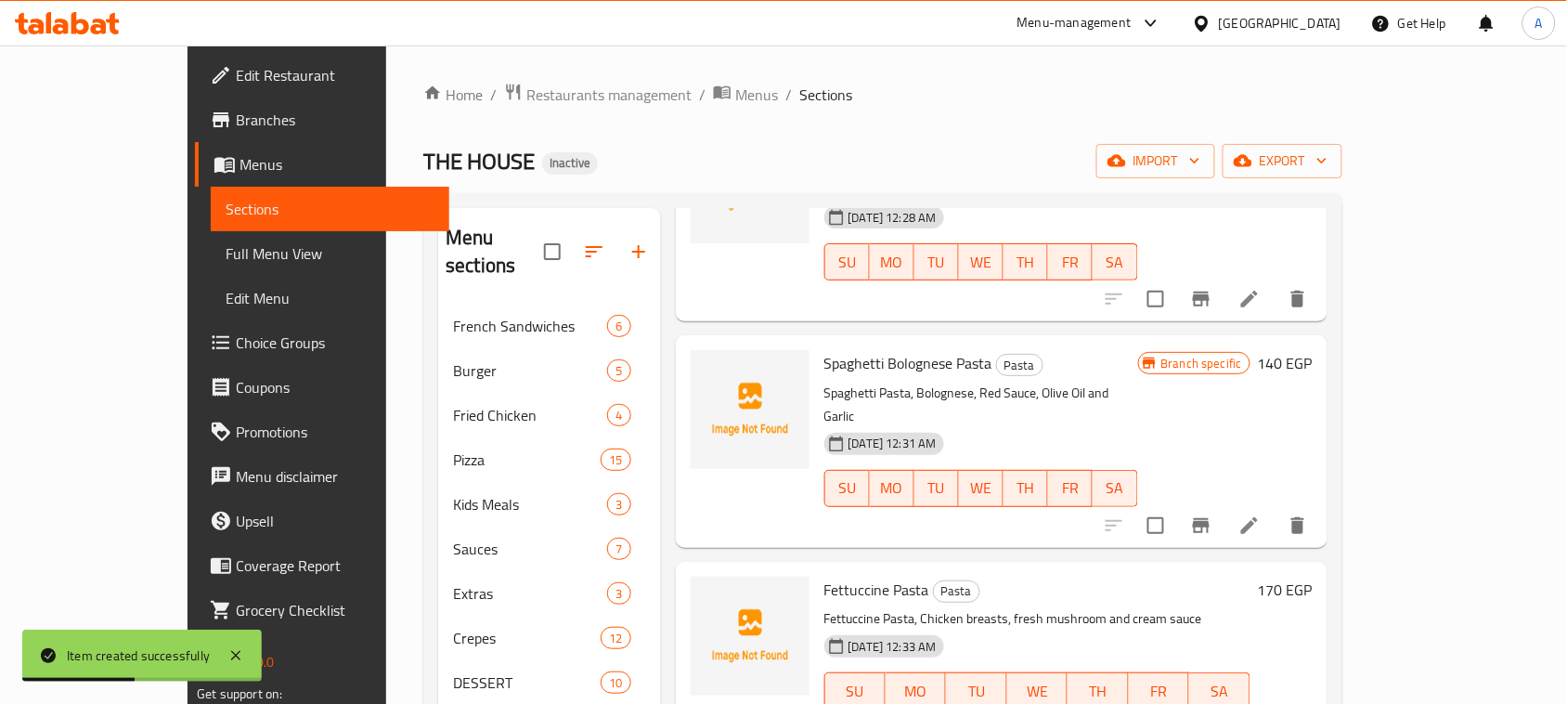
scroll to position [1161, 0]
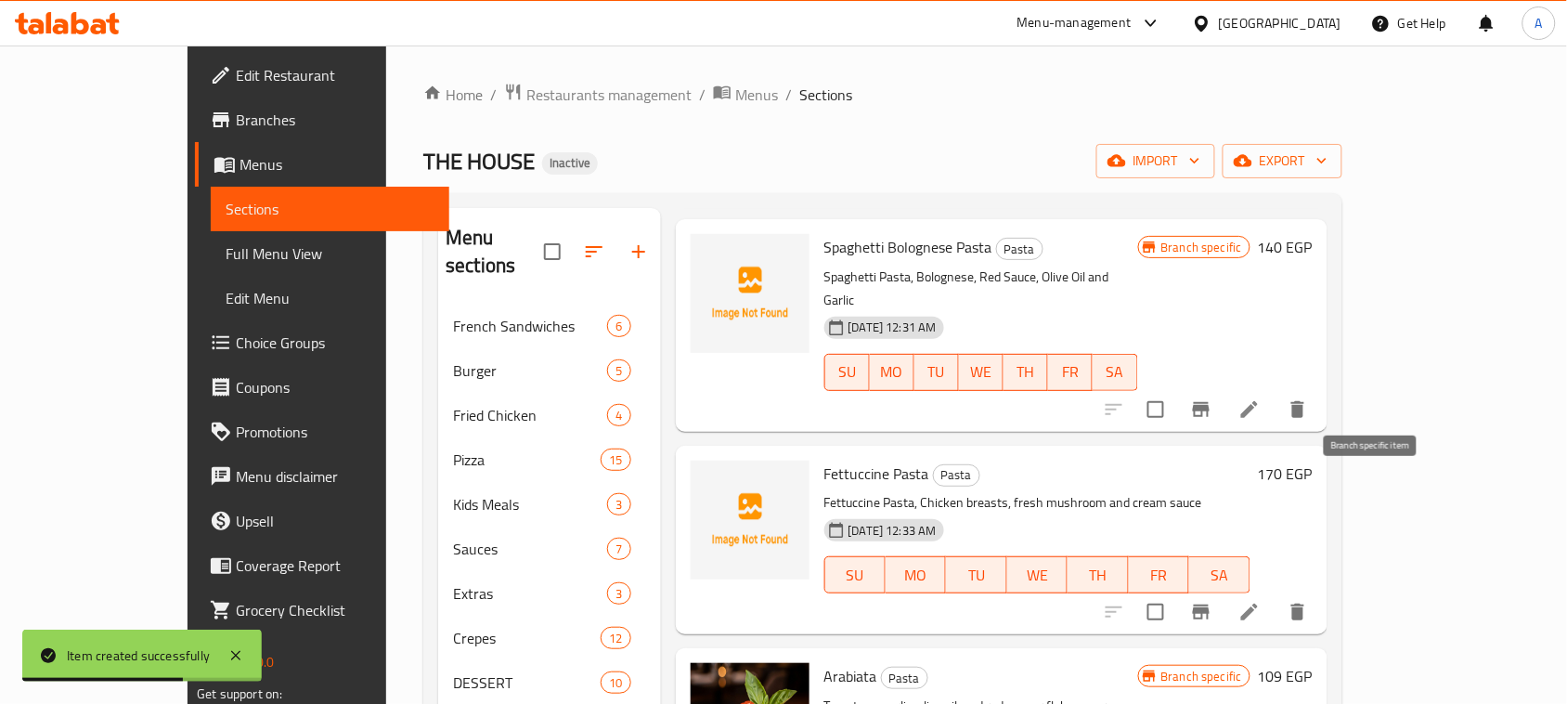
click at [1213, 601] on icon "Branch-specific-item" at bounding box center [1201, 612] width 22 height 22
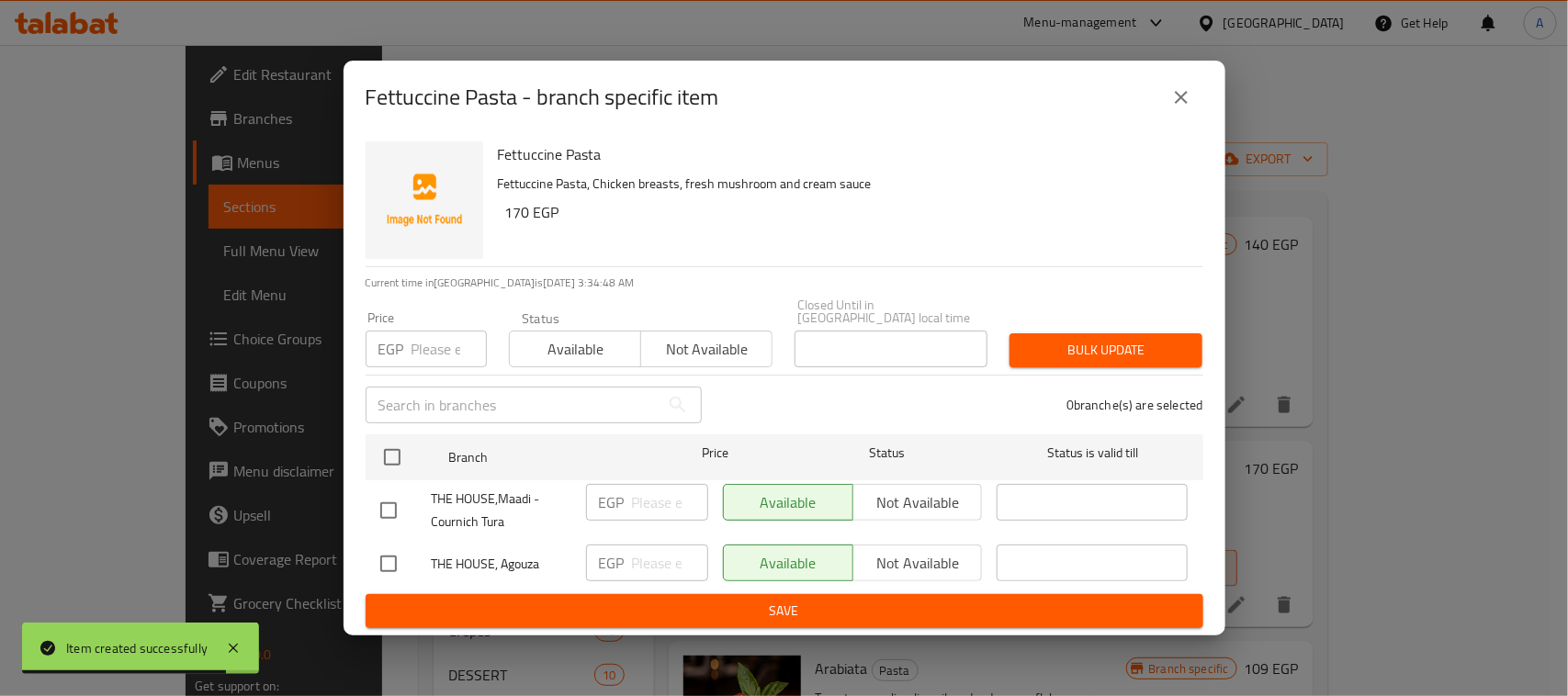
click at [382, 497] on input "checkbox" at bounding box center [388, 510] width 39 height 39
checkbox input "true"
click at [898, 498] on span "Not available" at bounding box center [918, 502] width 115 height 27
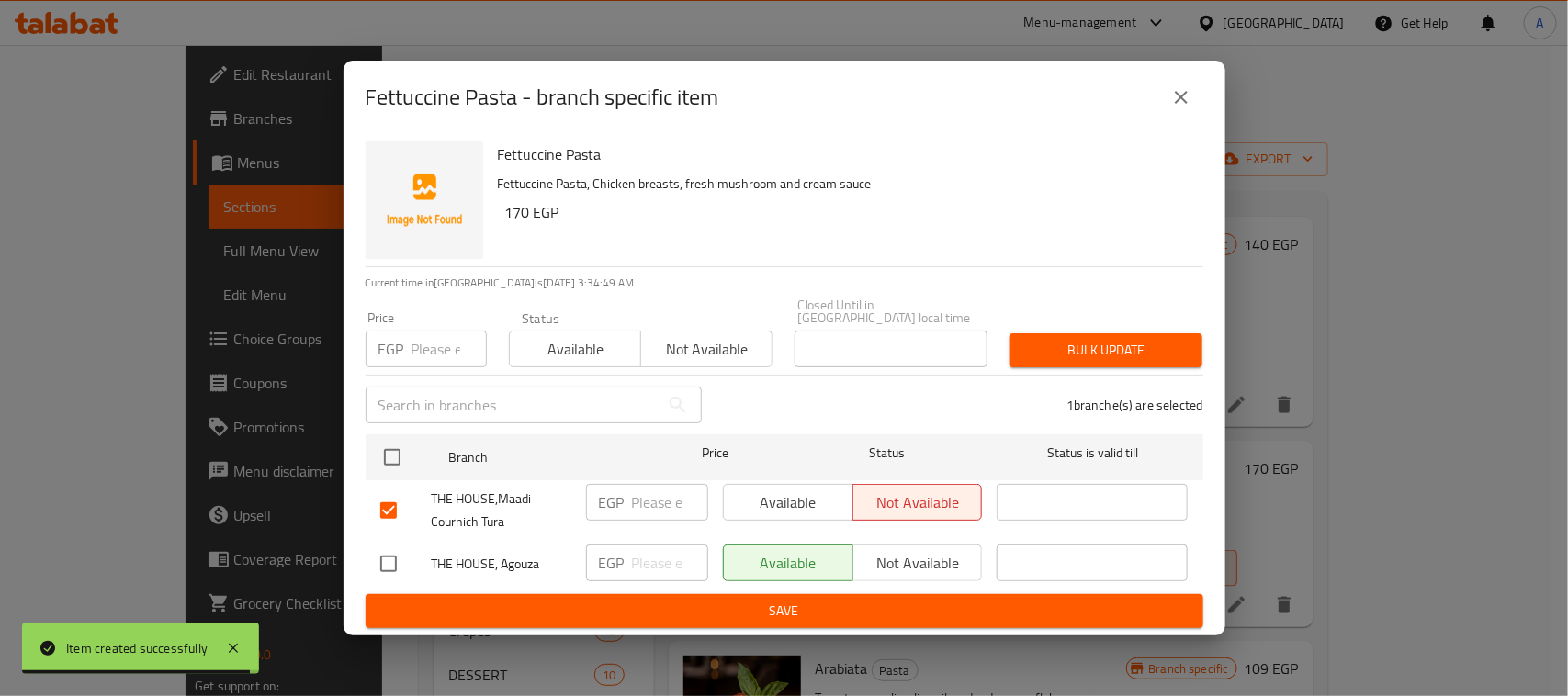
click at [945, 611] on span "Save" at bounding box center [784, 610] width 808 height 23
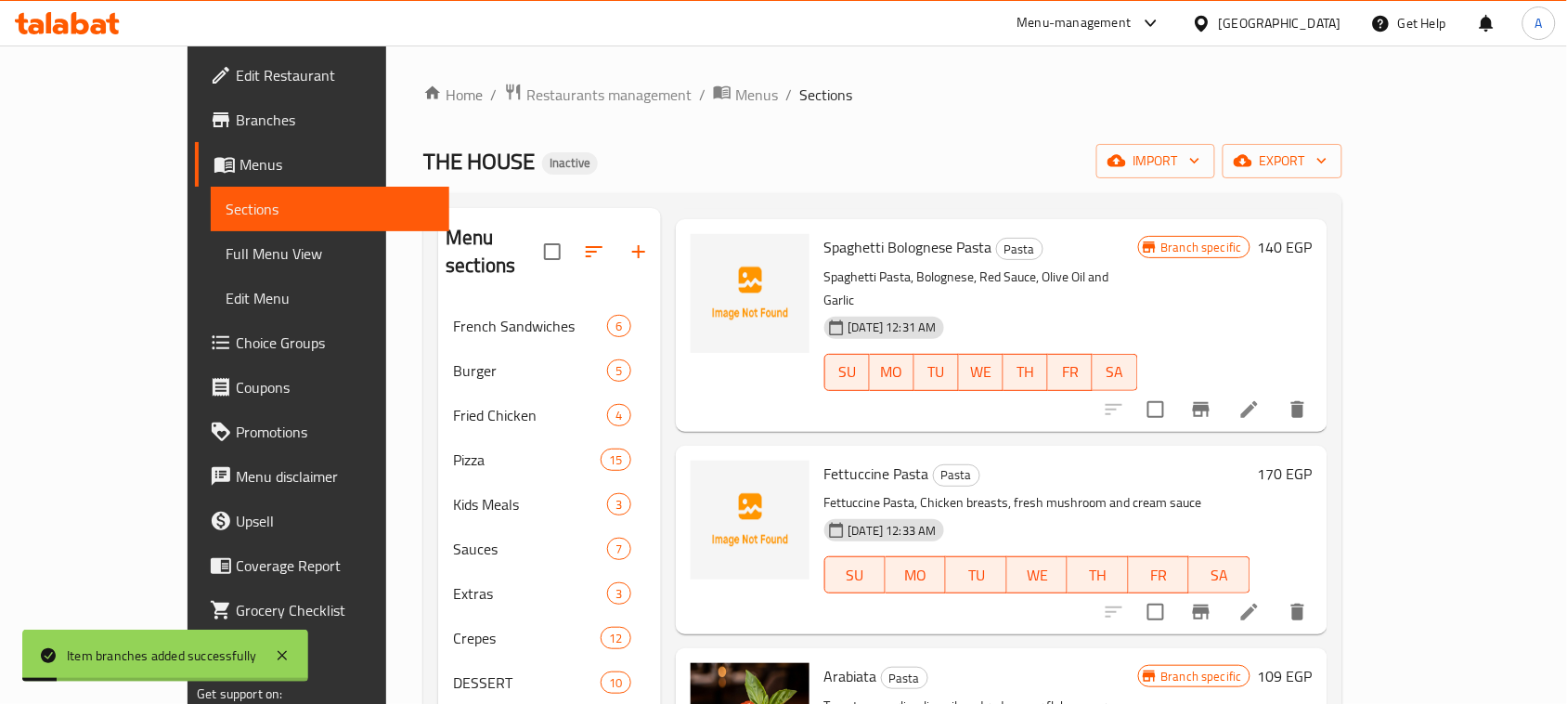
click at [825, 460] on span "Fettuccine Pasta" at bounding box center [877, 474] width 105 height 28
drag, startPoint x: 809, startPoint y: 351, endPoint x: 851, endPoint y: 351, distance: 41.8
click at [851, 460] on span "Fettuccine Pasta" at bounding box center [877, 474] width 105 height 28
click at [1258, 604] on icon at bounding box center [1250, 612] width 17 height 17
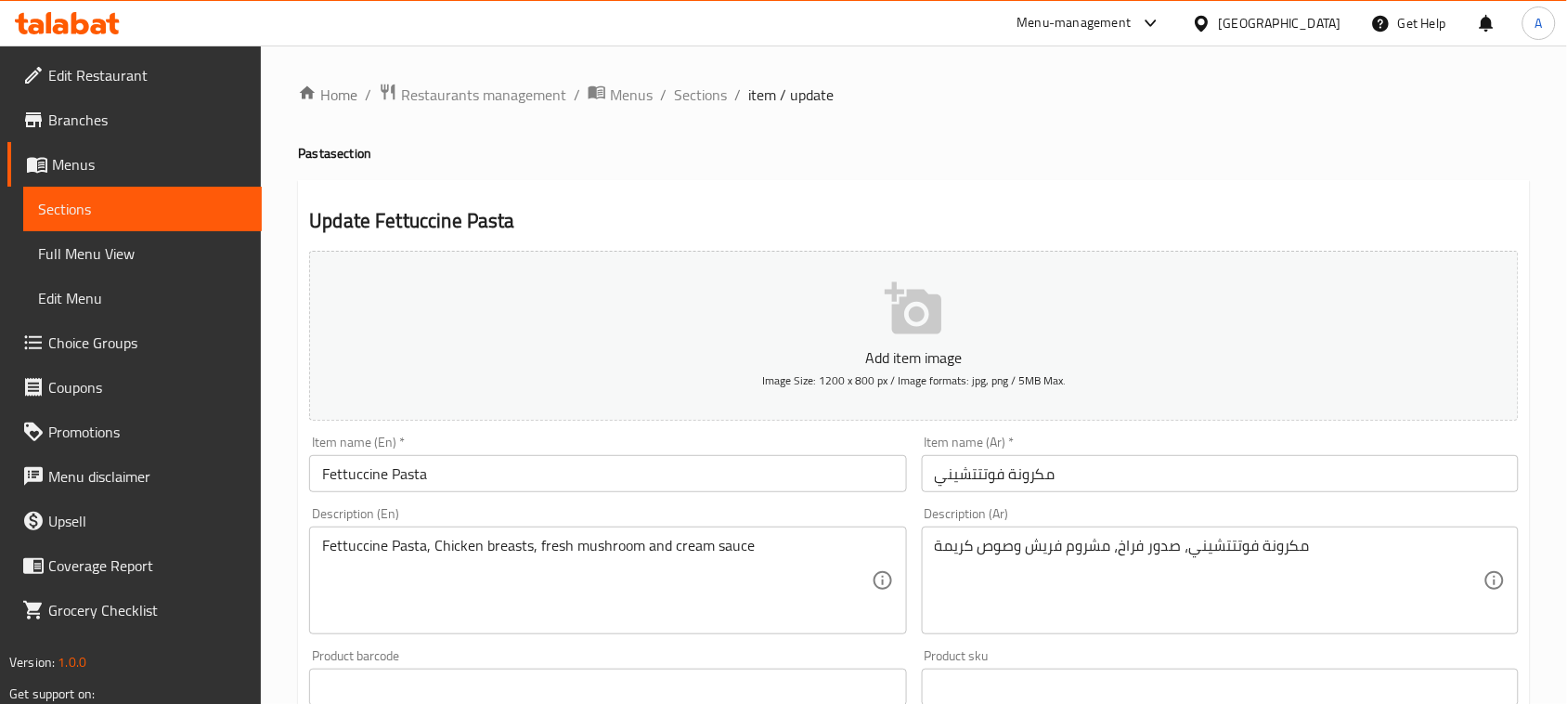
click at [1013, 483] on input "مكرونة فوتتتشيني" at bounding box center [1220, 473] width 597 height 37
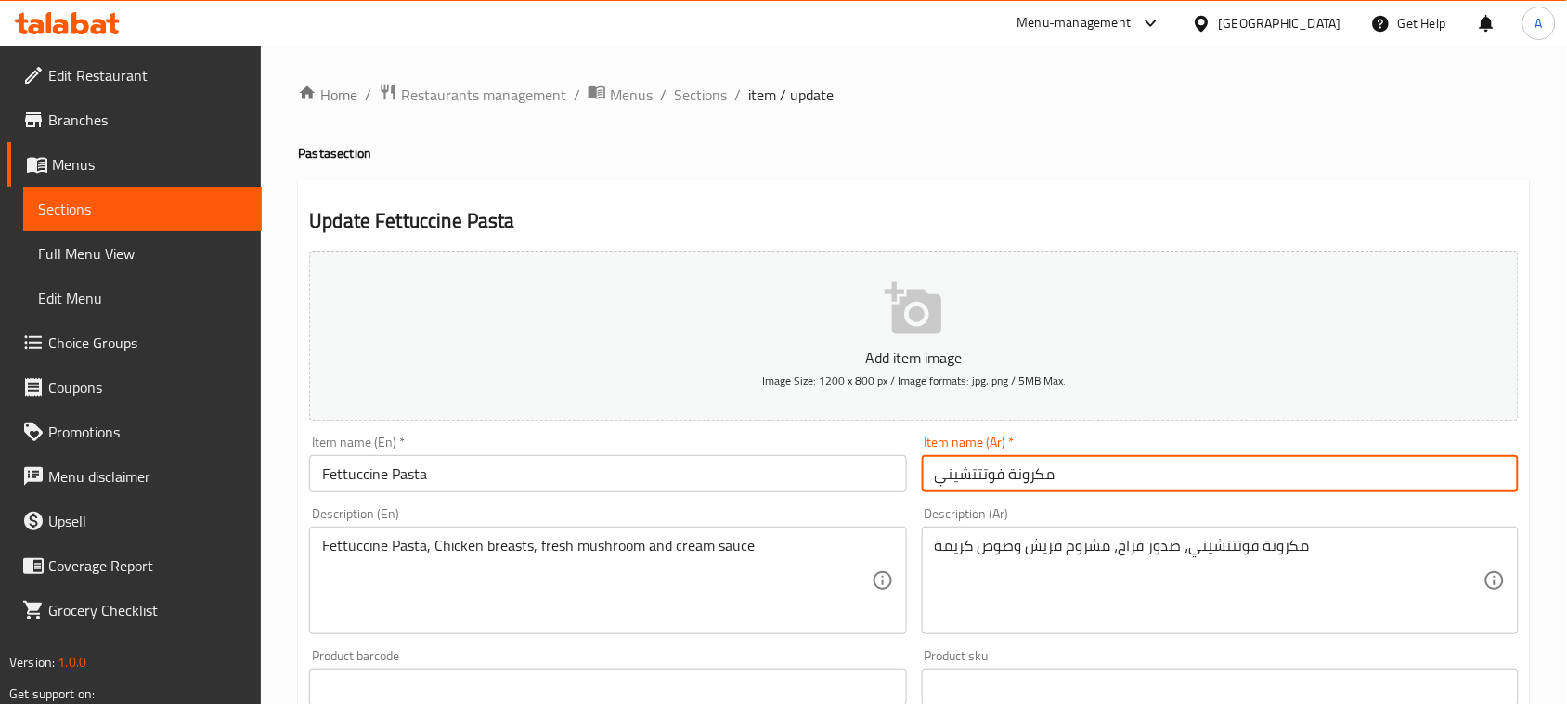
click at [1013, 483] on input "مكرونة فوتتتشيني" at bounding box center [1220, 473] width 597 height 37
click at [969, 488] on input "مكرونة فوتتتشيني" at bounding box center [1220, 473] width 597 height 37
click at [968, 488] on input "مكرونة فوتتتشيني" at bounding box center [1220, 473] width 597 height 37
click at [964, 484] on input "مكرونة فوتتتشيني" at bounding box center [1220, 473] width 597 height 37
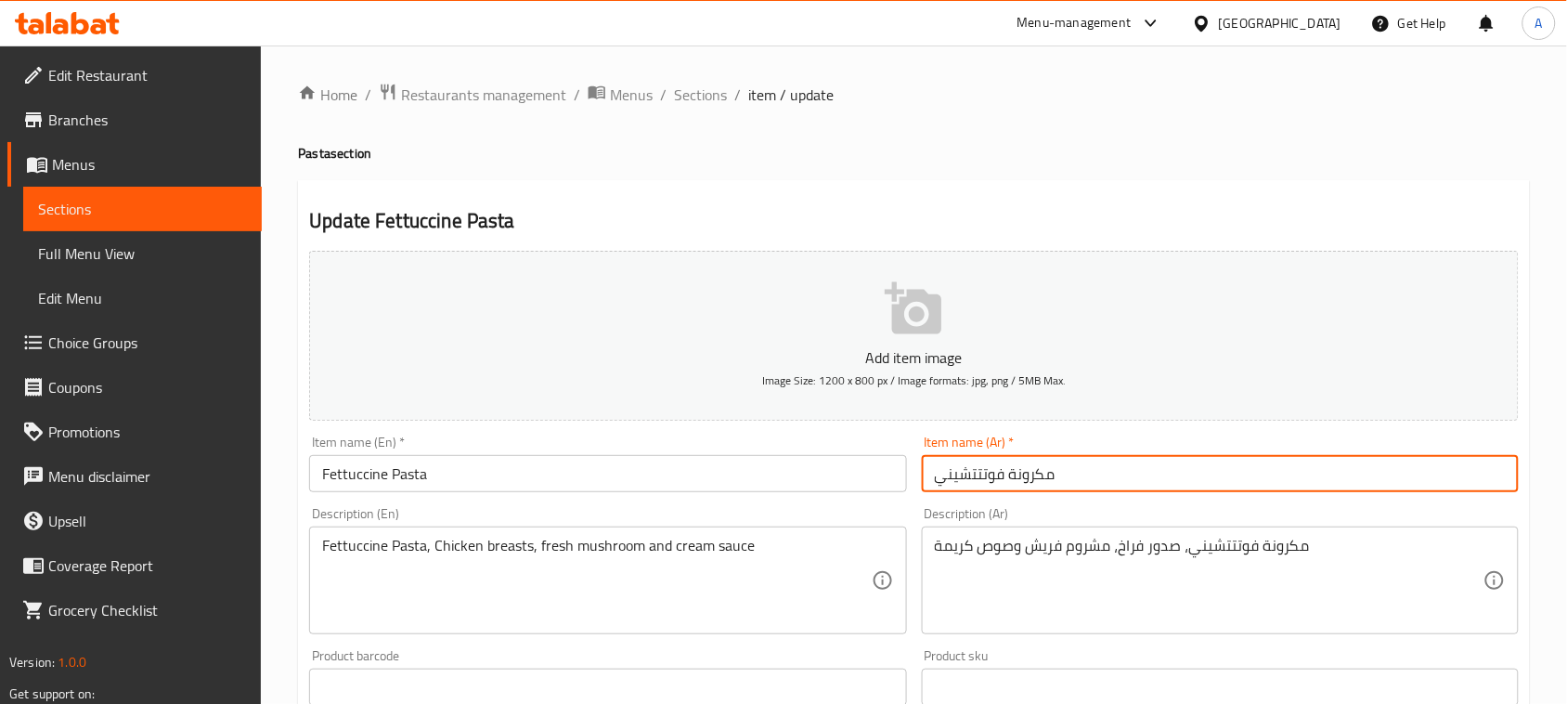
click at [964, 484] on input "مكرونة فوتتتشيني" at bounding box center [1220, 473] width 597 height 37
click at [698, 84] on span "Sections" at bounding box center [700, 95] width 53 height 22
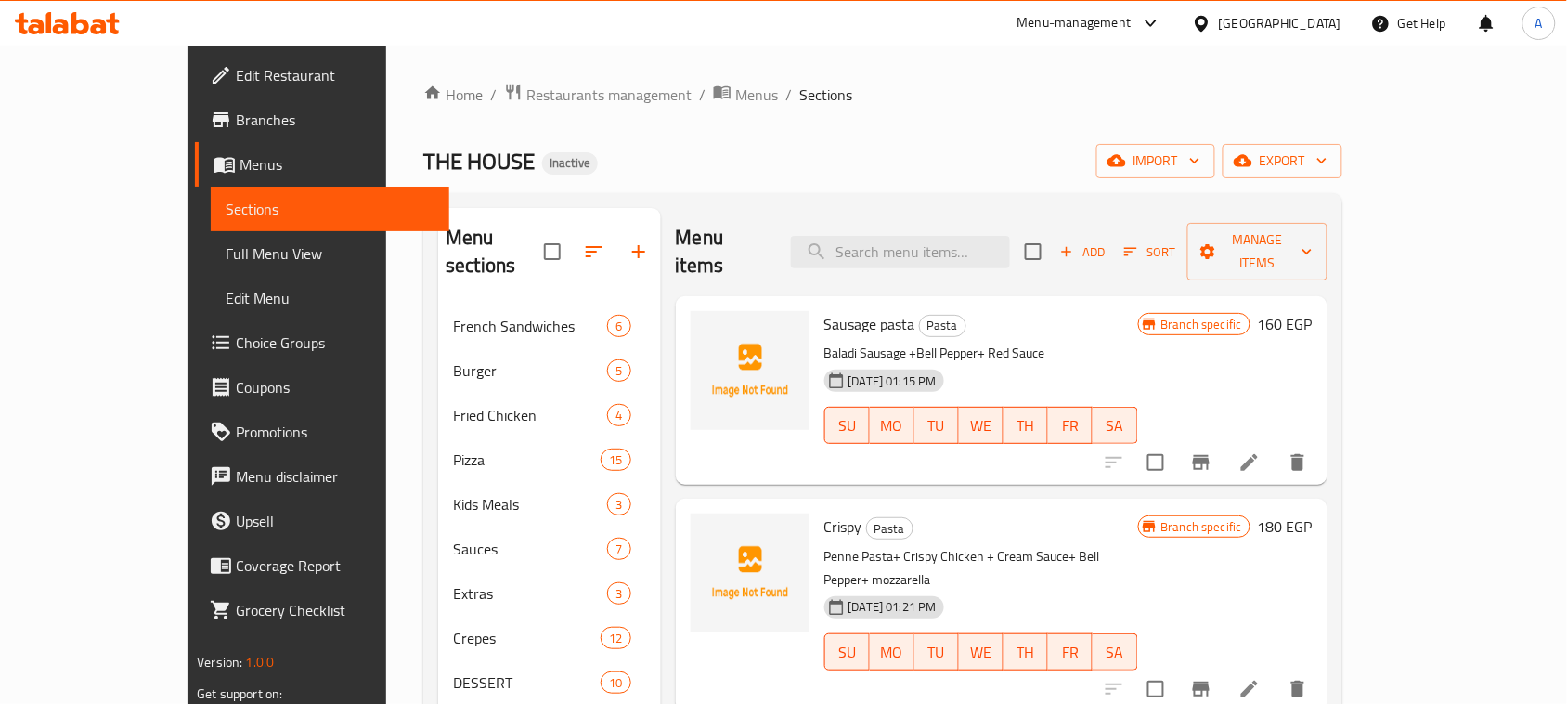
click at [825, 310] on span "Sausage pasta" at bounding box center [870, 324] width 91 height 28
click at [924, 170] on div "THE HOUSE Inactive import export" at bounding box center [882, 161] width 919 height 34
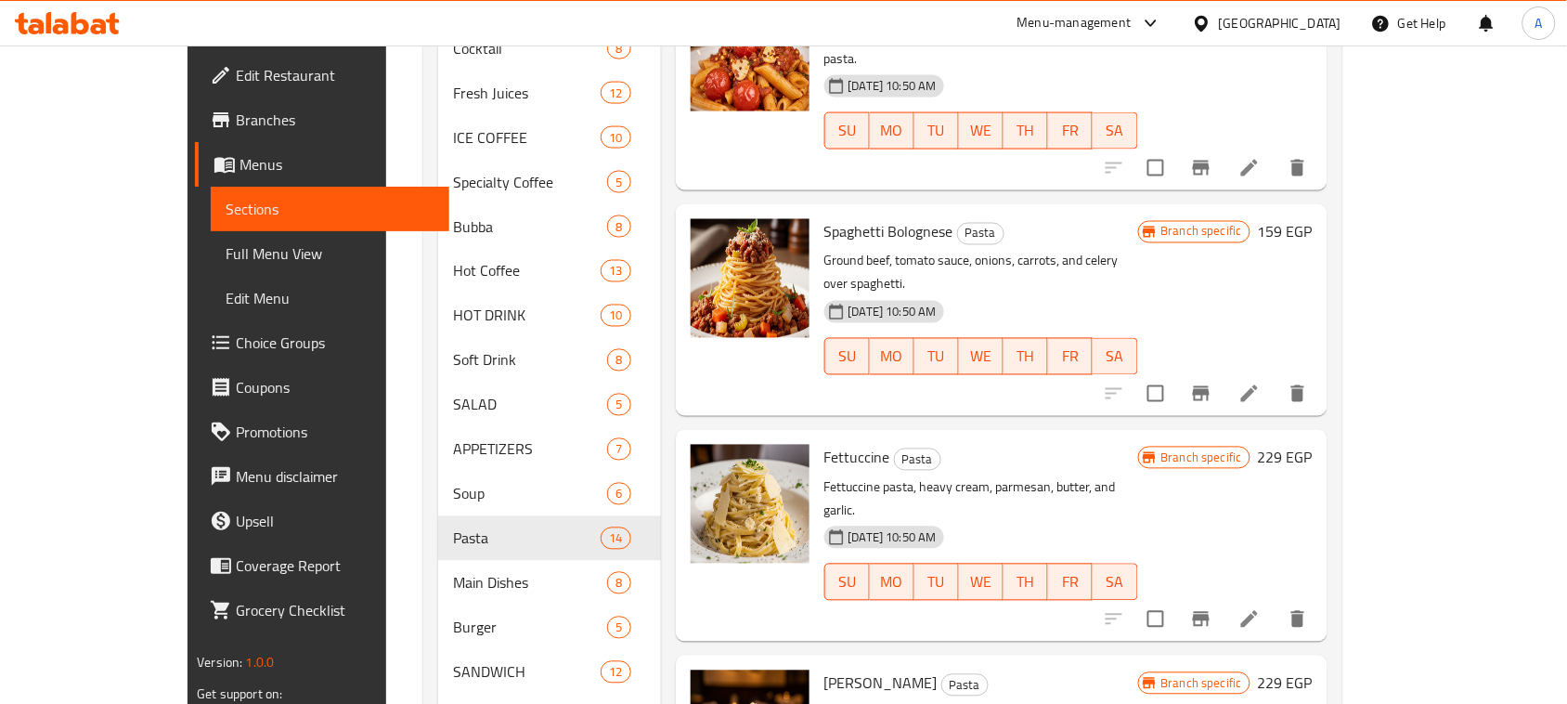
scroll to position [1161, 0]
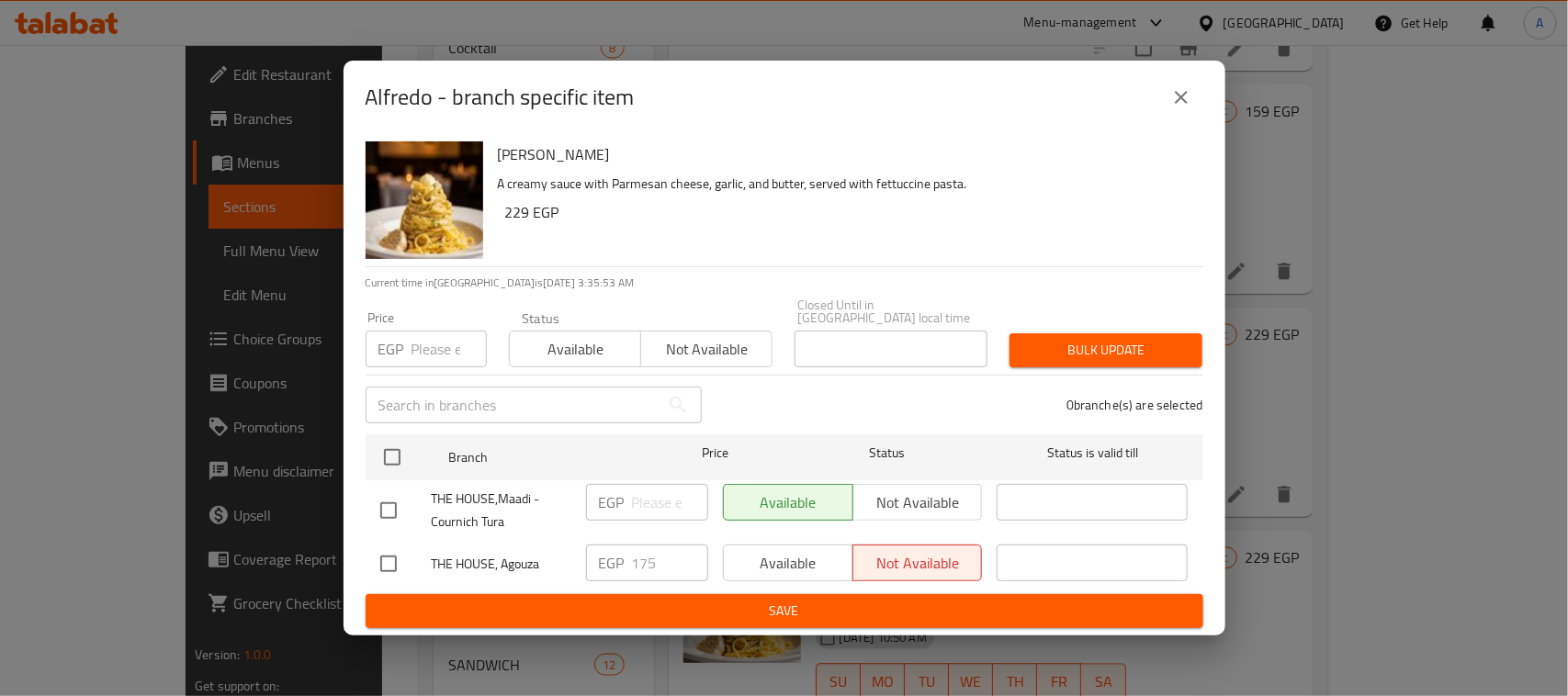
click at [1174, 98] on icon "close" at bounding box center [1181, 97] width 22 height 22
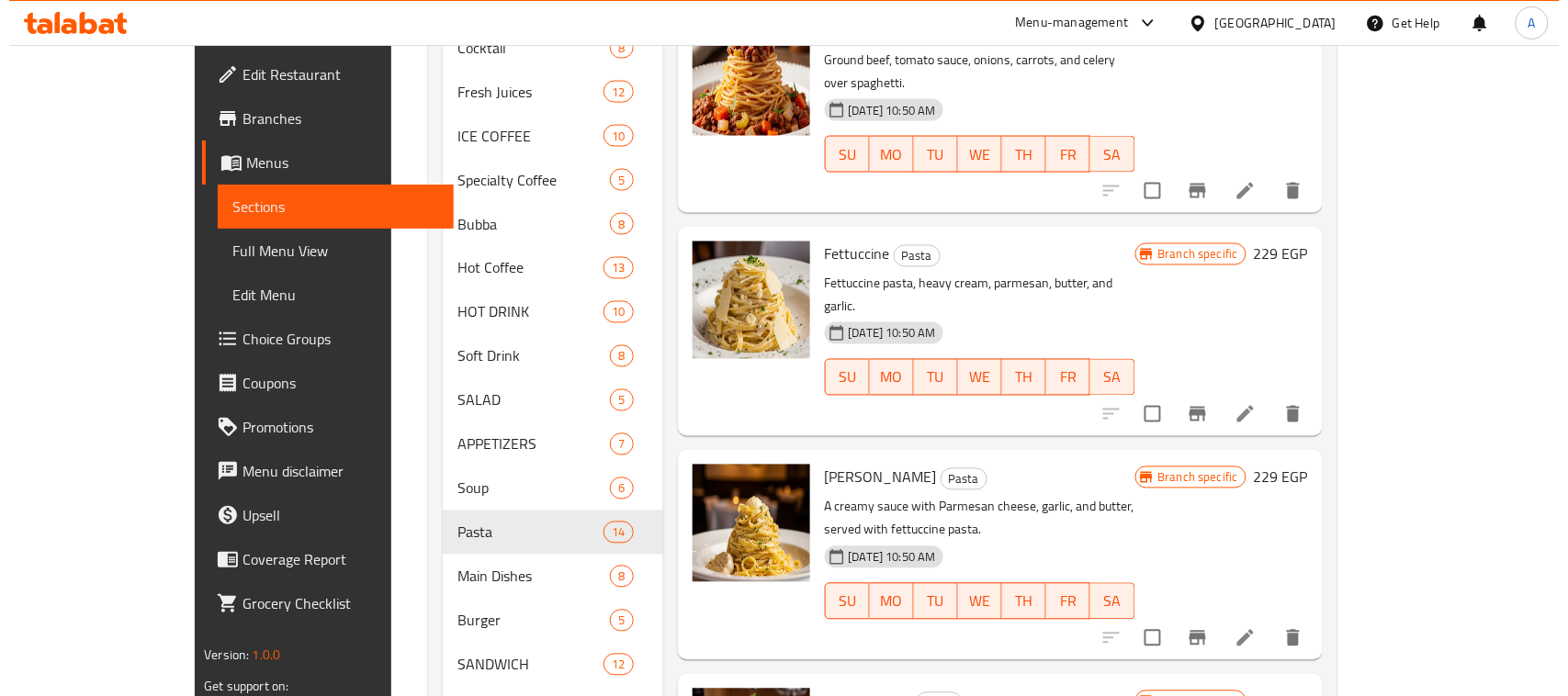
scroll to position [1281, 0]
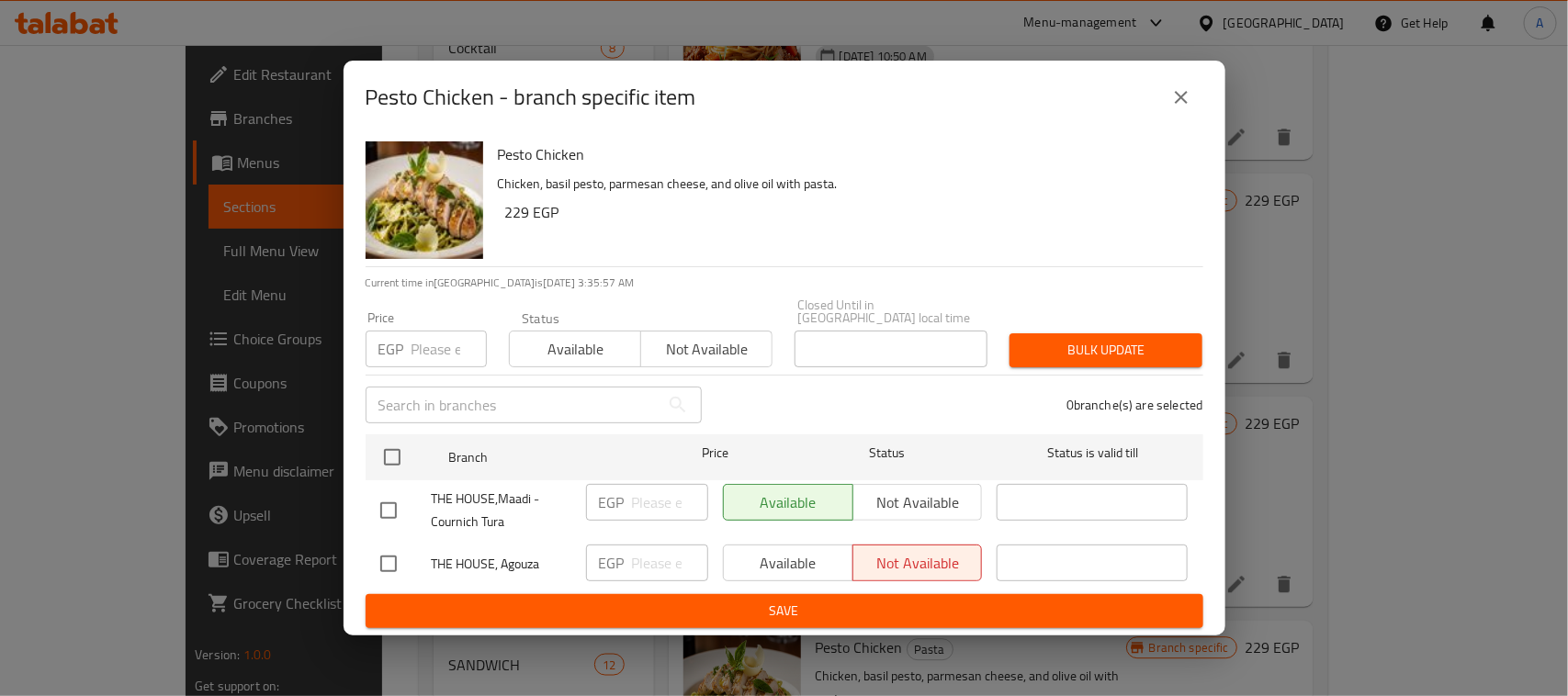
click at [1192, 95] on button "close" at bounding box center [1181, 97] width 45 height 44
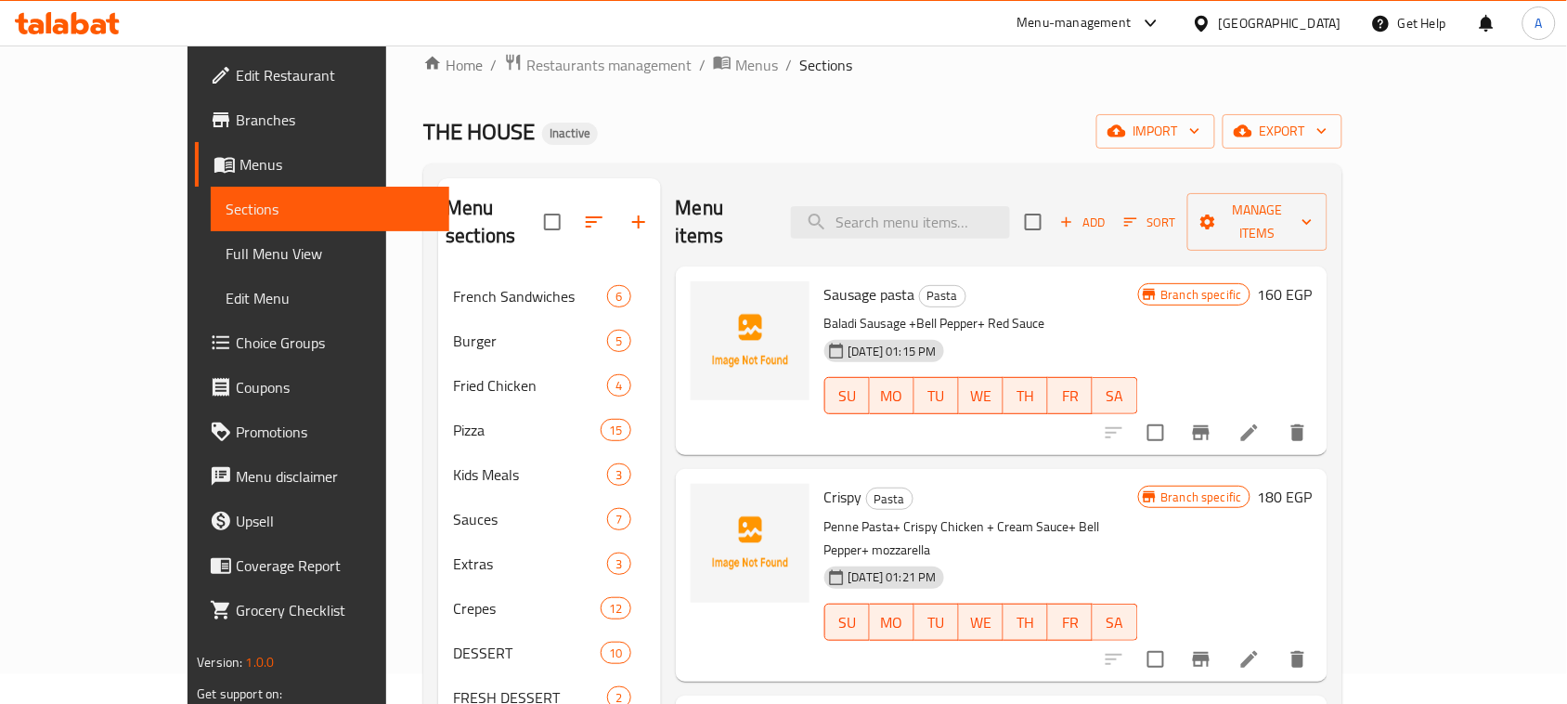
scroll to position [0, 0]
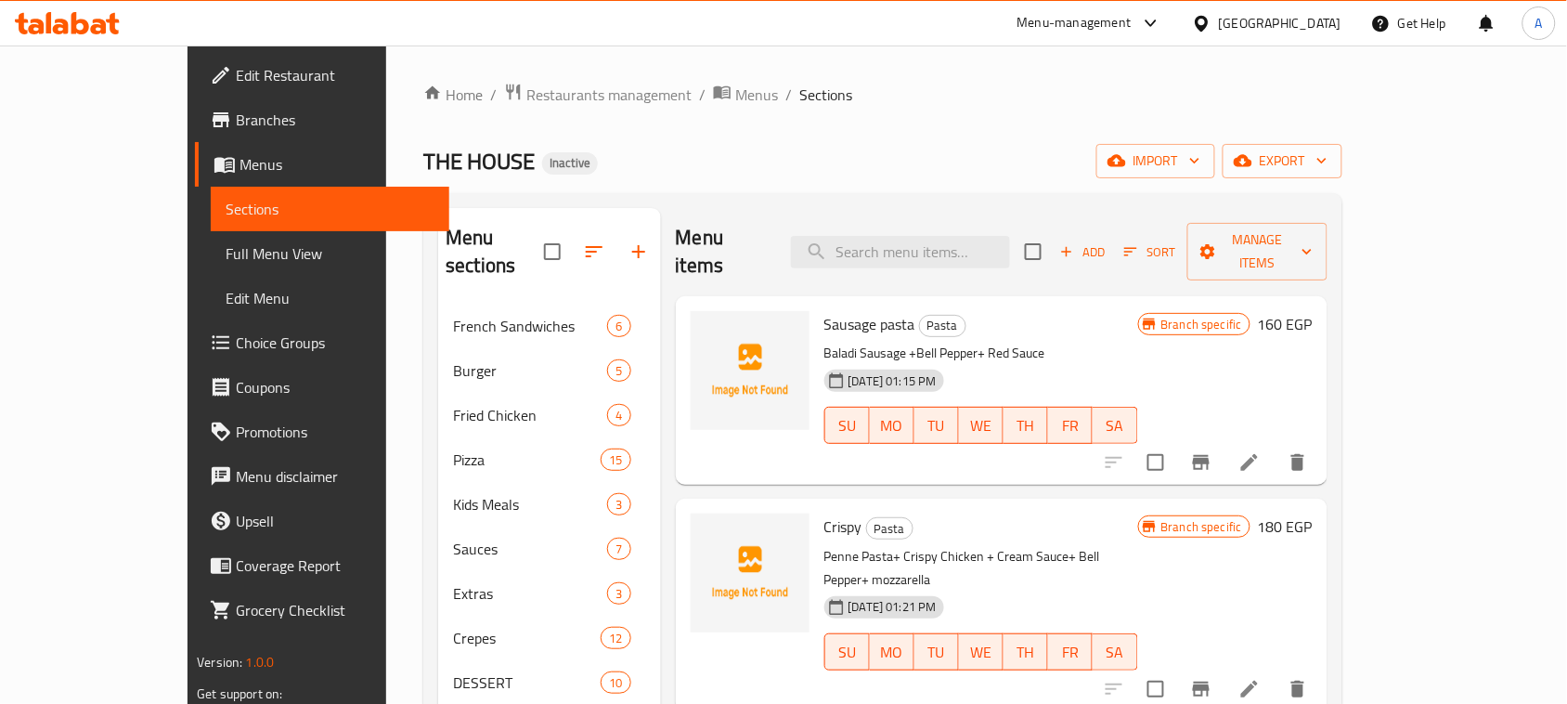
click at [1051, 153] on div "THE HOUSE Inactive import export" at bounding box center [882, 161] width 919 height 34
click at [423, 153] on h2 "THE HOUSE Inactive" at bounding box center [510, 162] width 175 height 30
click at [423, 160] on span "THE HOUSE" at bounding box center [478, 161] width 111 height 42
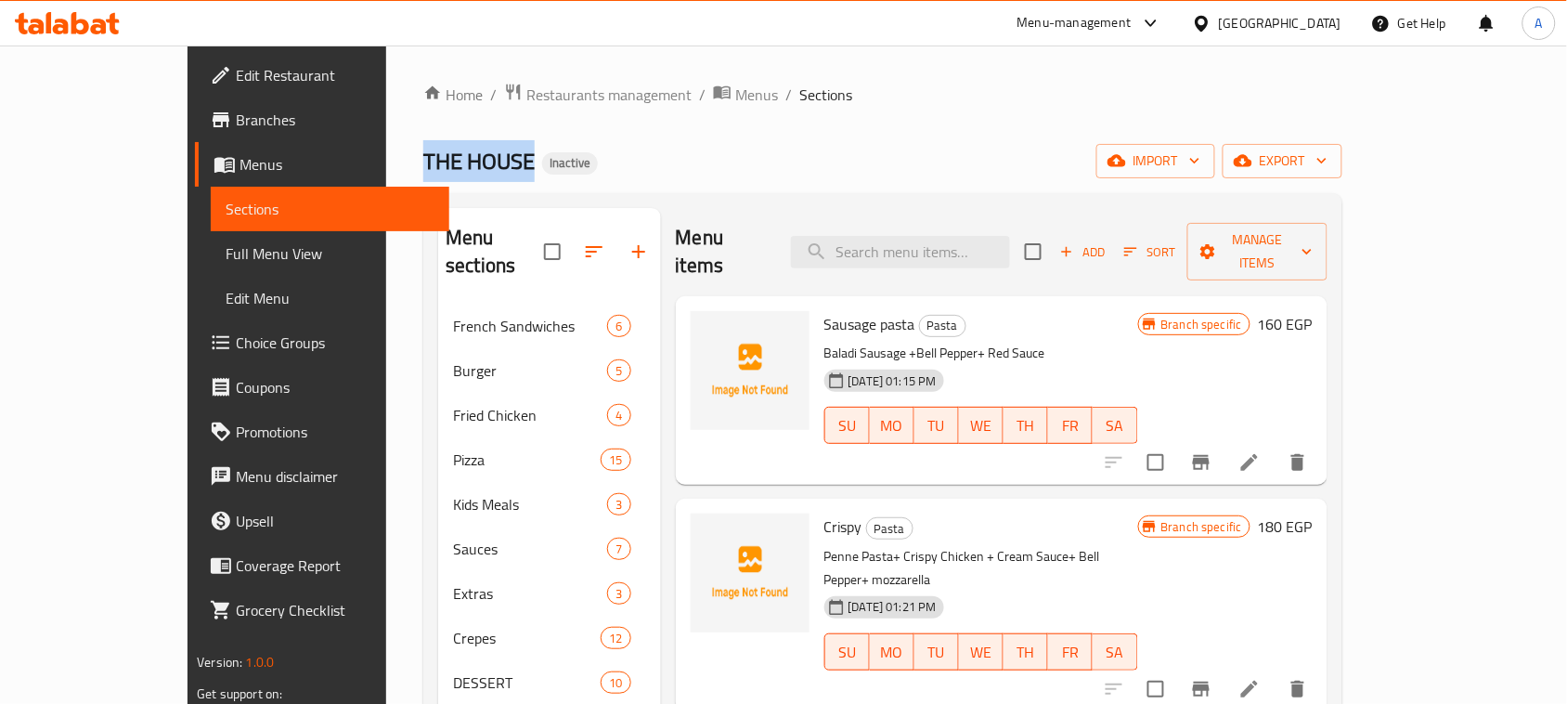
click at [652, 163] on div "THE HOUSE Inactive import export" at bounding box center [882, 161] width 919 height 34
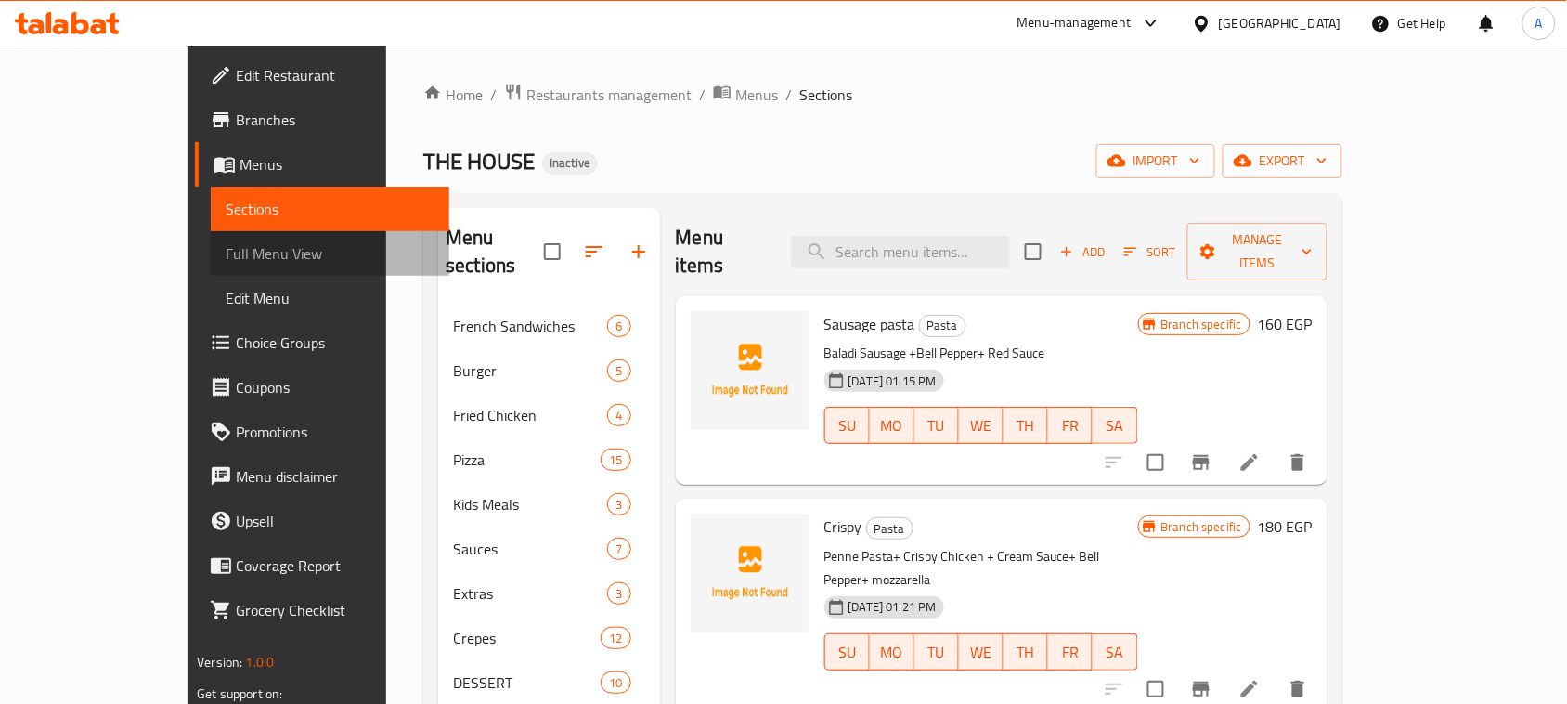
click at [226, 253] on span "Full Menu View" at bounding box center [330, 253] width 209 height 22
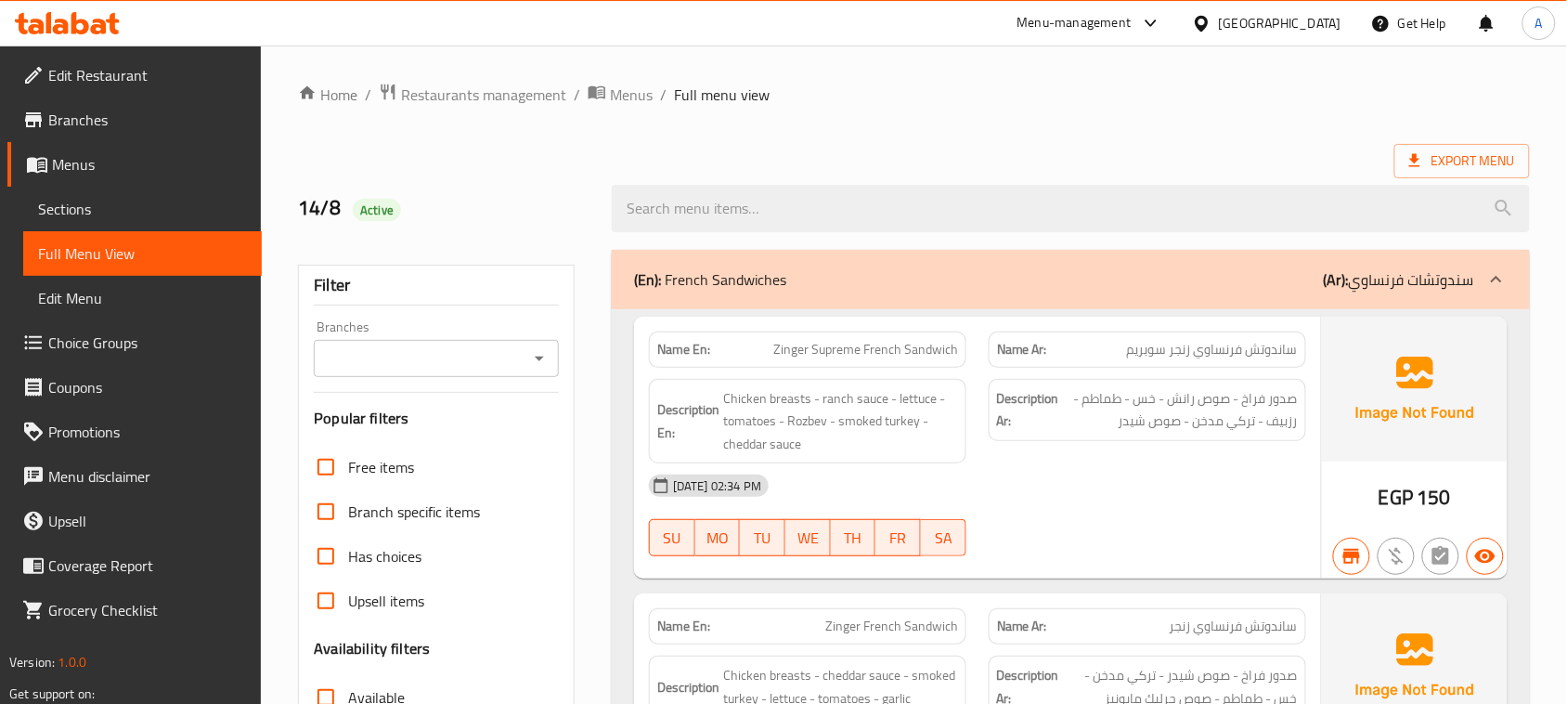
click at [320, 536] on div "Free items Branch specific items Has choices Upsell items Availability filters …" at bounding box center [436, 697] width 245 height 505
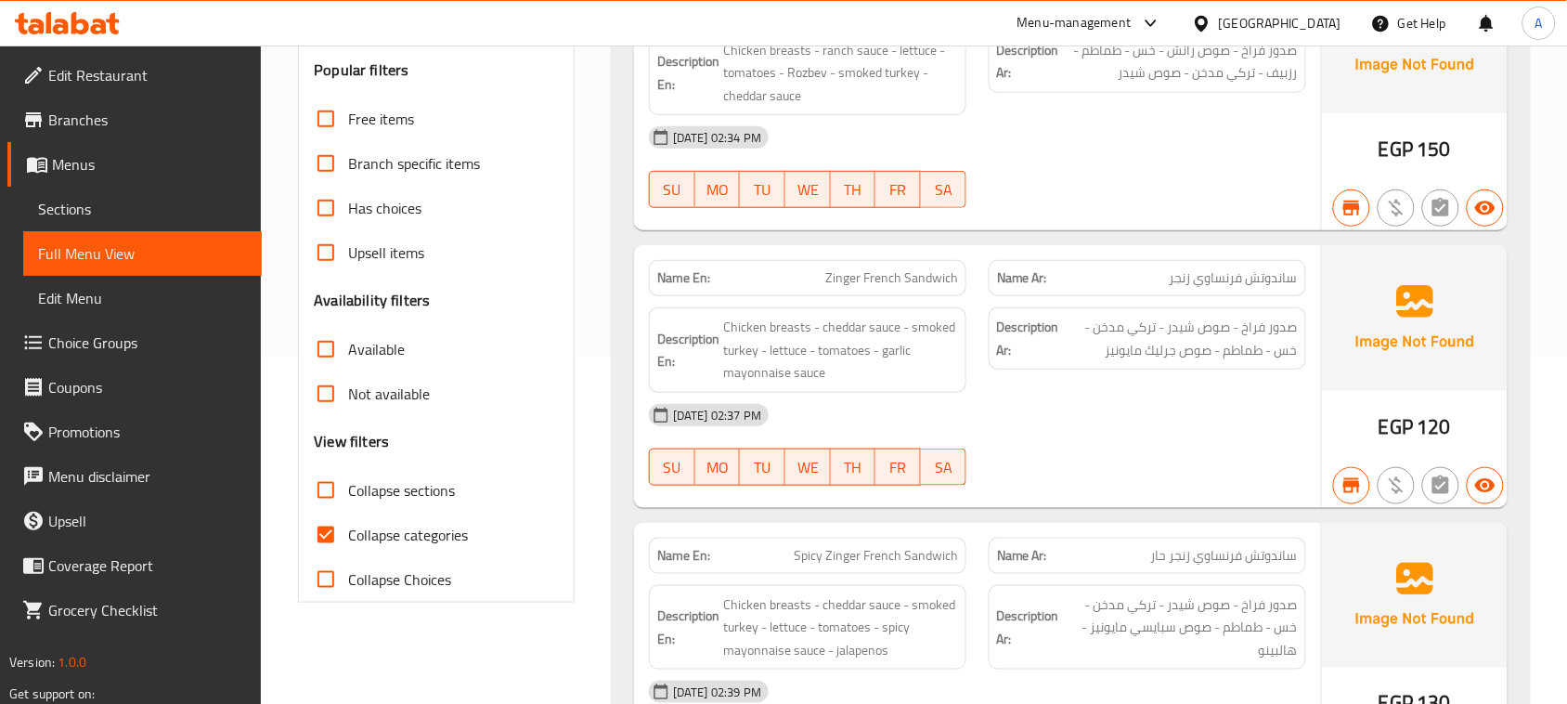
click at [325, 540] on input "Collapse categories" at bounding box center [326, 535] width 45 height 45
checkbox input "false"
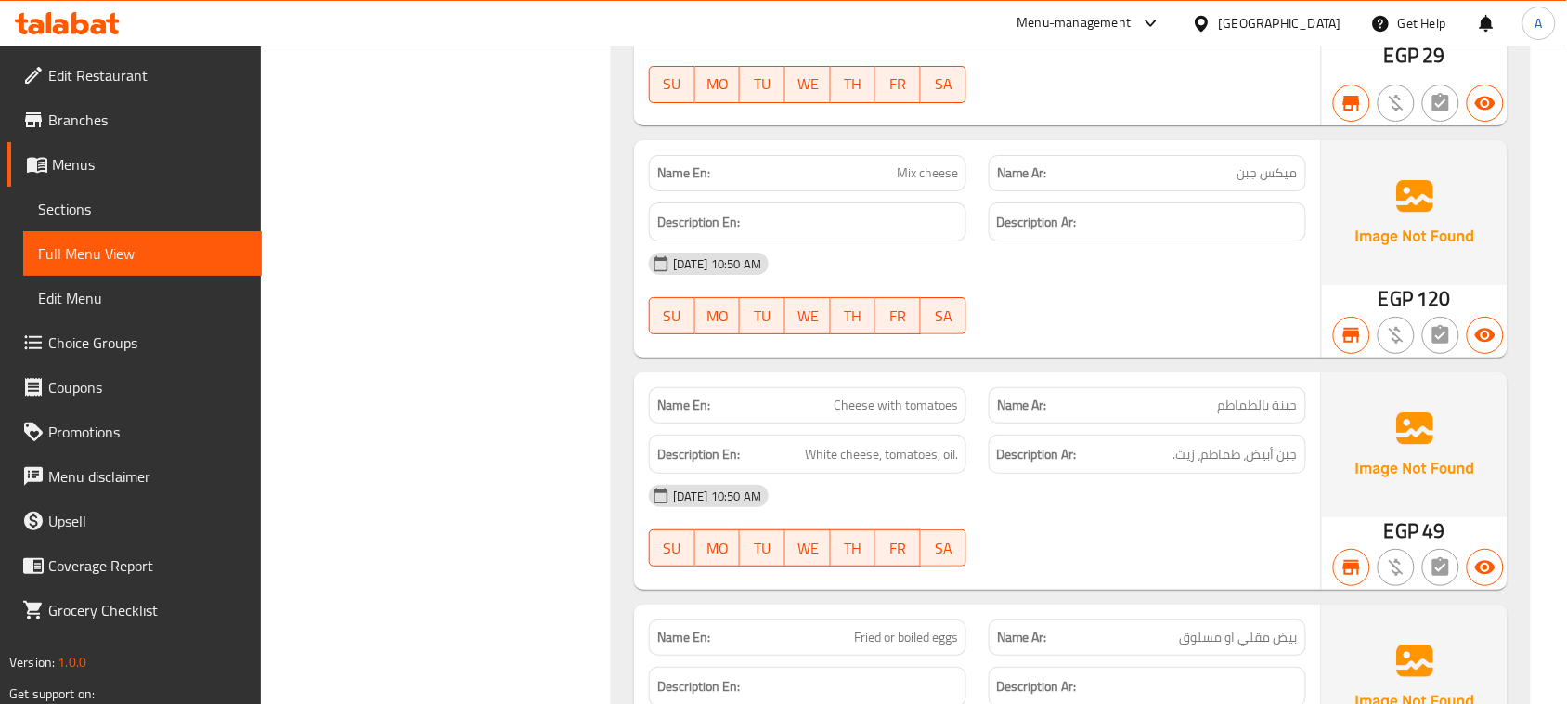
scroll to position [0, 0]
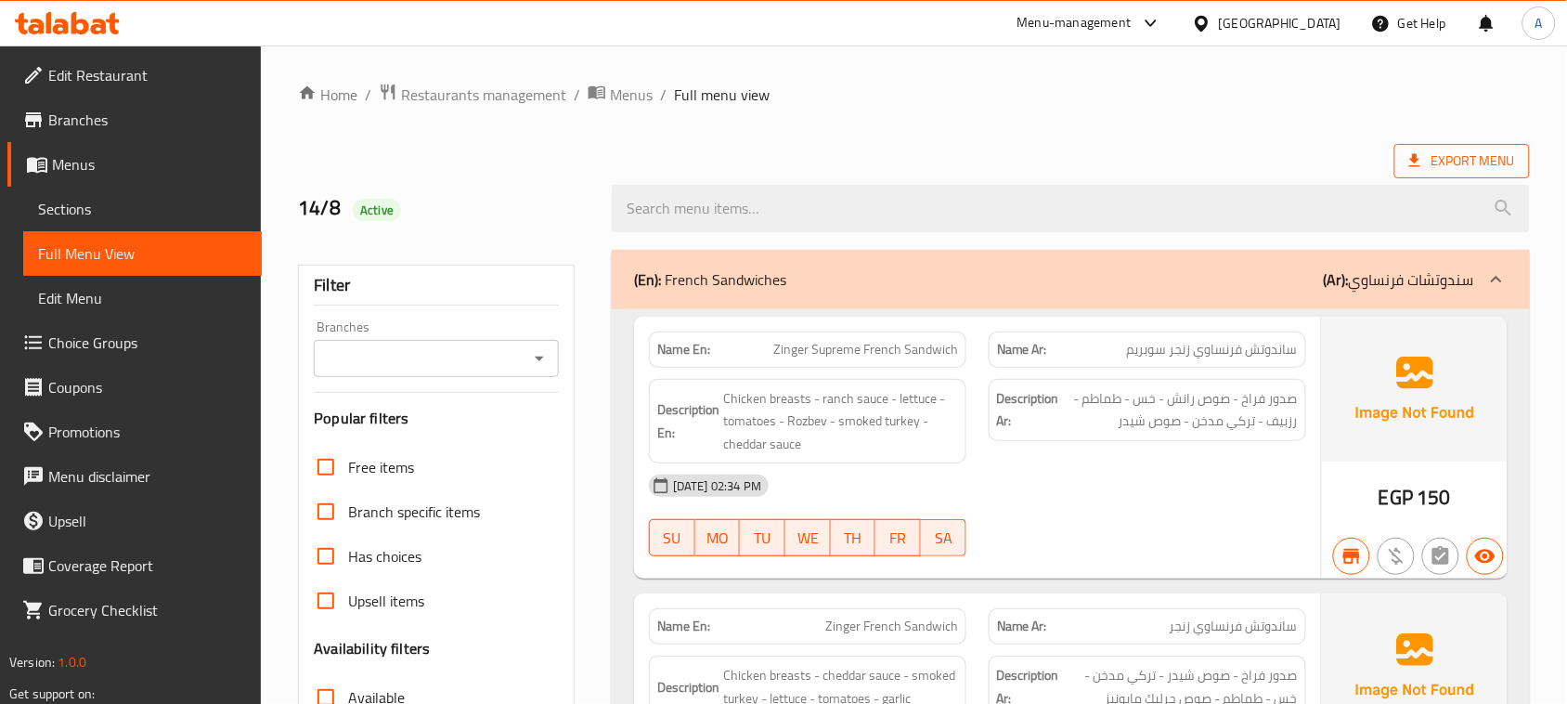
click at [1451, 163] on span "Export Menu" at bounding box center [1463, 161] width 106 height 23
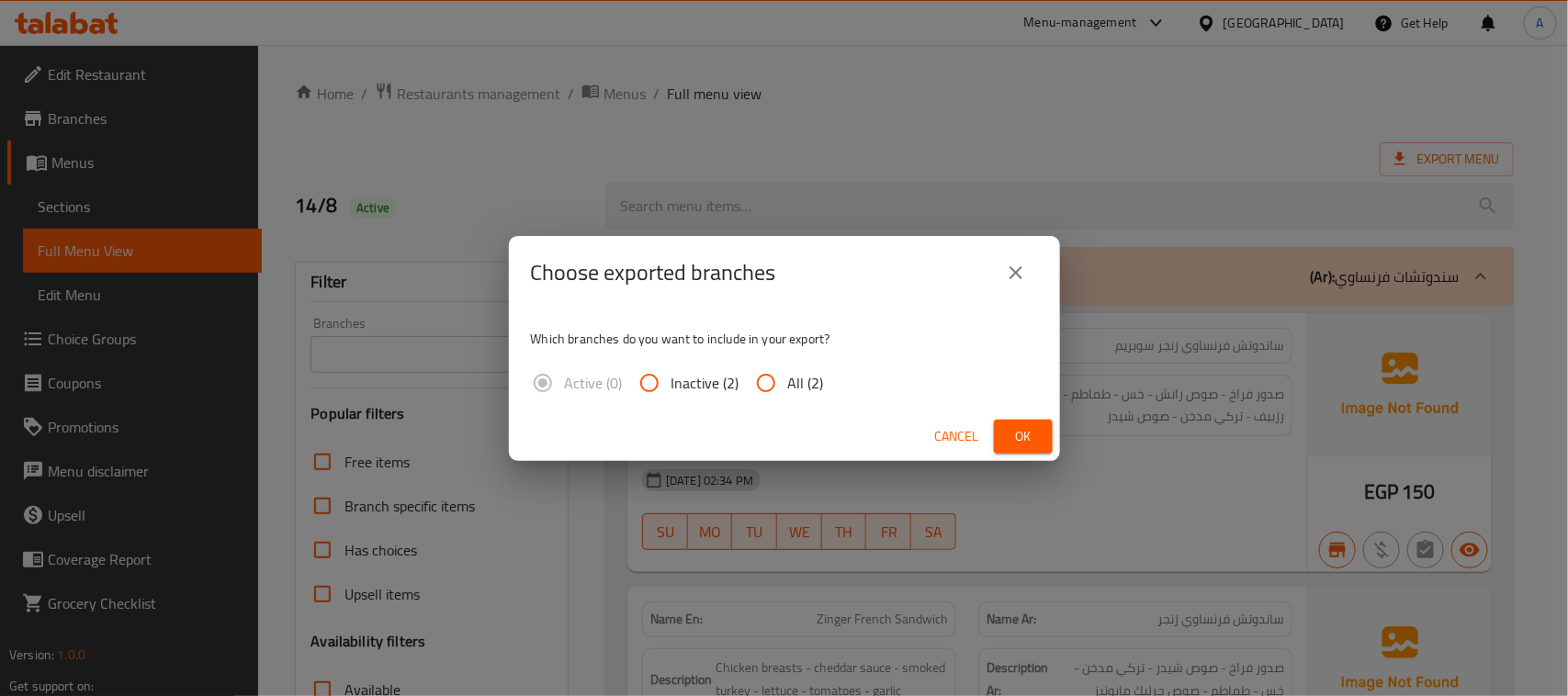
click at [774, 384] on input "All (2)" at bounding box center [766, 383] width 45 height 44
radio input "true"
click at [1021, 453] on button "Ok" at bounding box center [1023, 436] width 58 height 34
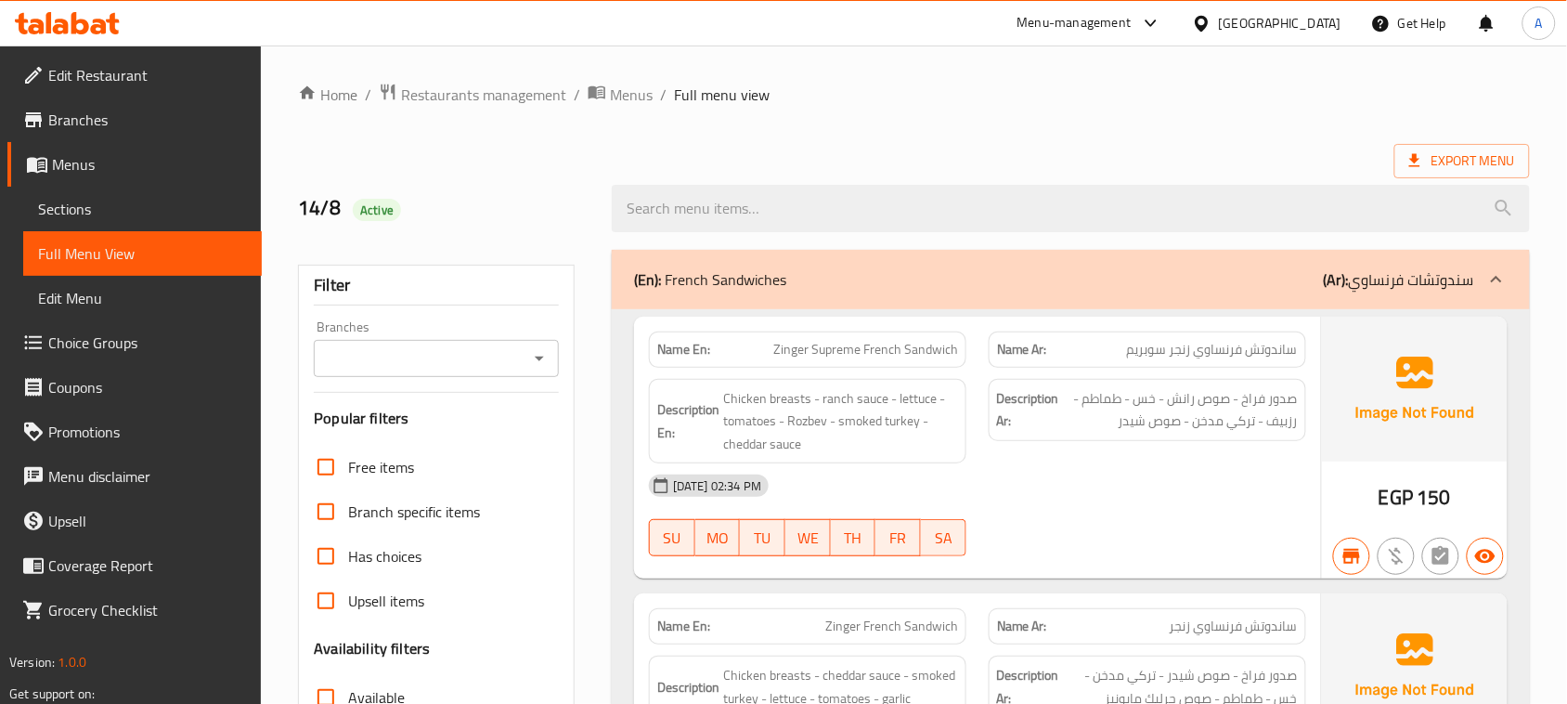
click at [116, 119] on span "Branches" at bounding box center [147, 120] width 199 height 22
